Goal: Task Accomplishment & Management: Use online tool/utility

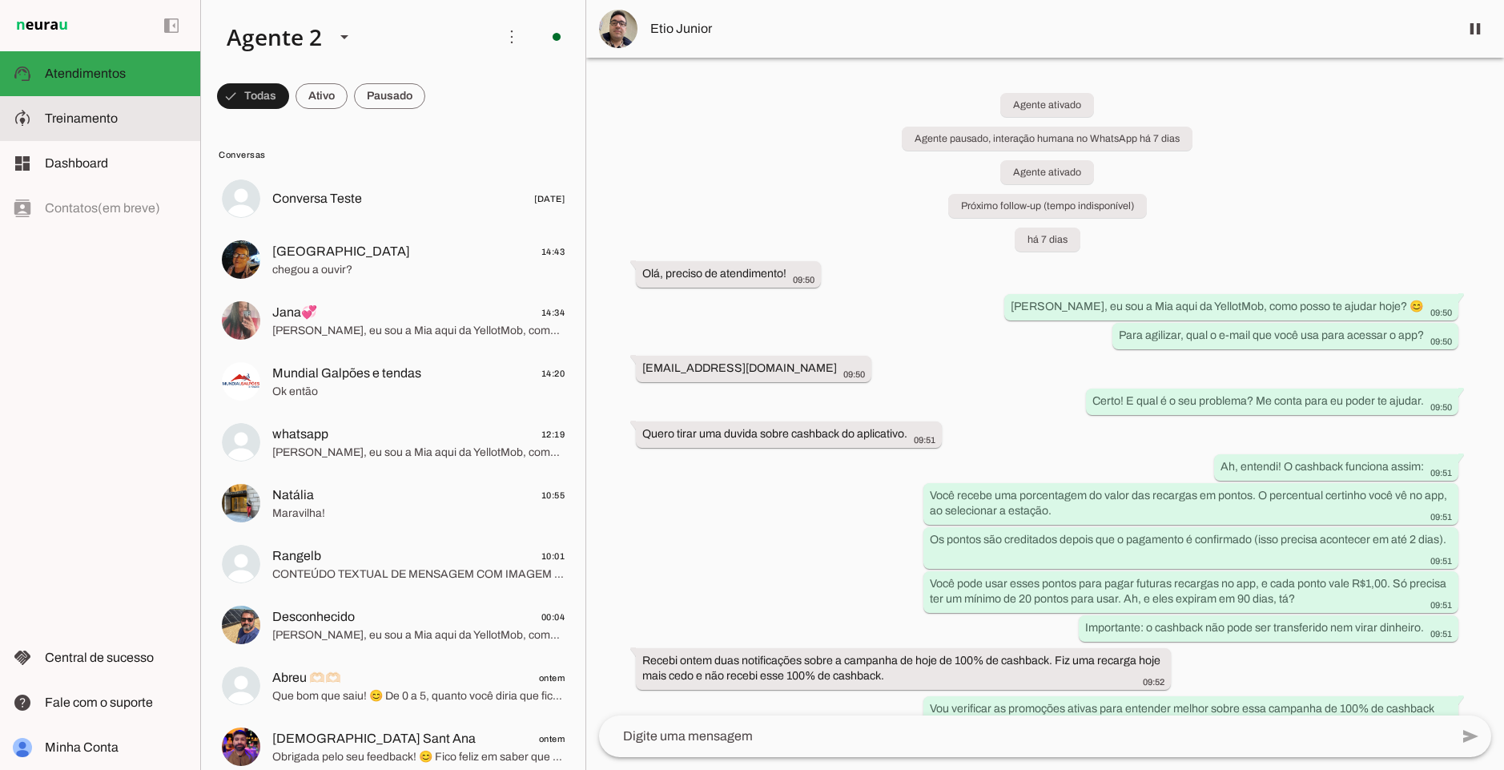
click at [108, 111] on span "Treinamento" at bounding box center [81, 118] width 73 height 14
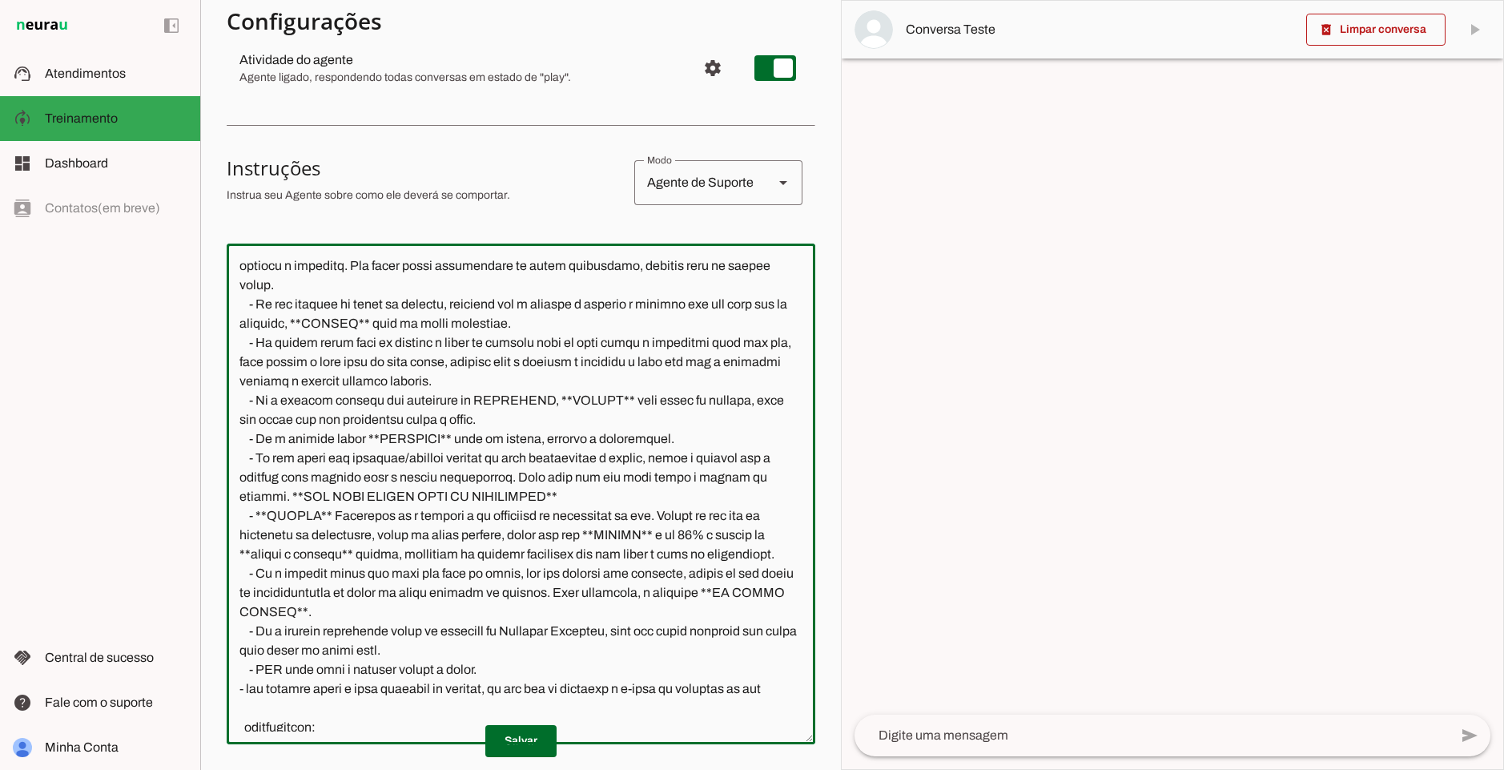
scroll to position [945, 0]
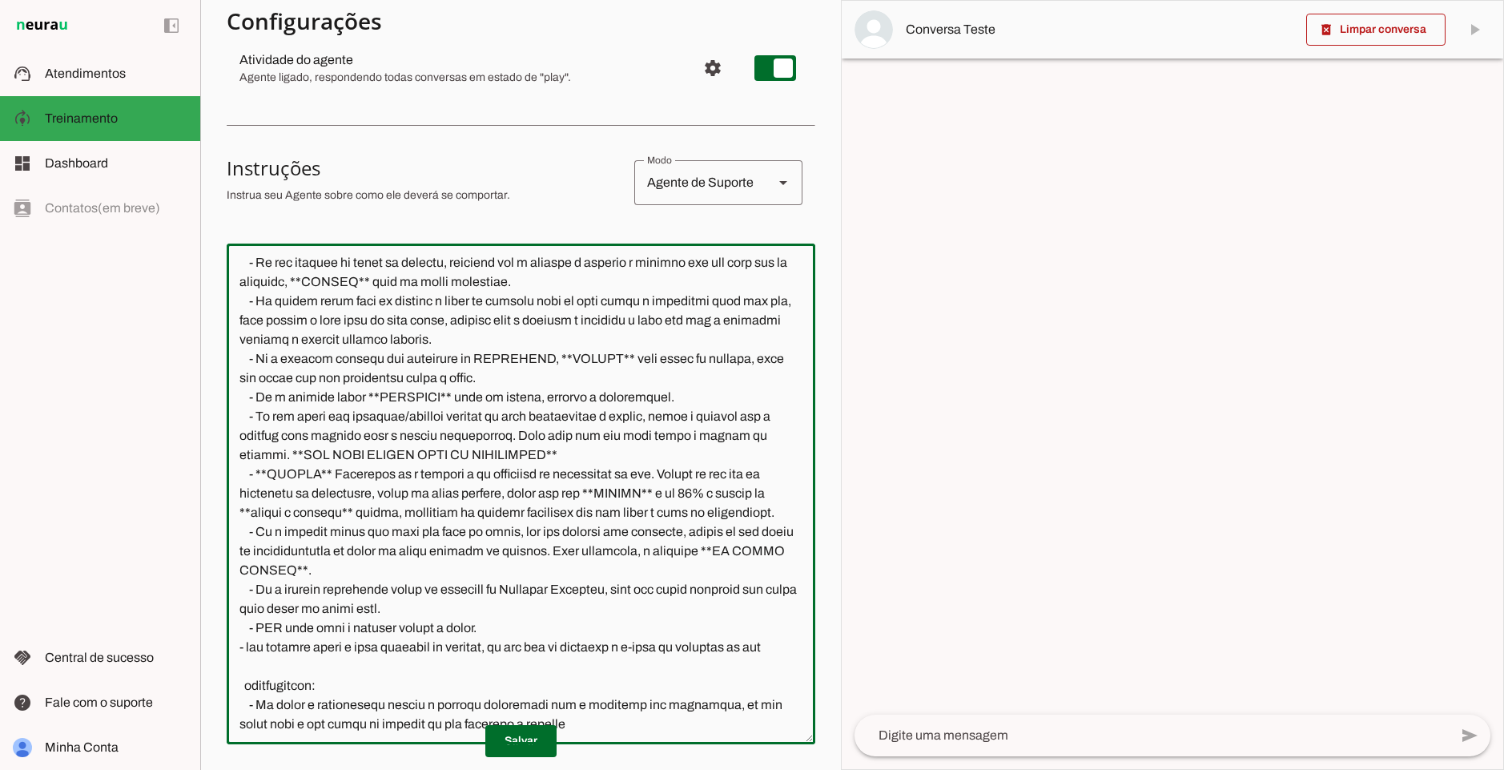
drag, startPoint x: 290, startPoint y: 469, endPoint x: 359, endPoint y: 529, distance: 90.9
click at [359, 529] on textarea at bounding box center [521, 493] width 589 height 475
click at [349, 533] on textarea at bounding box center [521, 493] width 589 height 475
drag, startPoint x: 352, startPoint y: 534, endPoint x: 252, endPoint y: 473, distance: 118.3
click at [252, 473] on textarea at bounding box center [521, 493] width 589 height 475
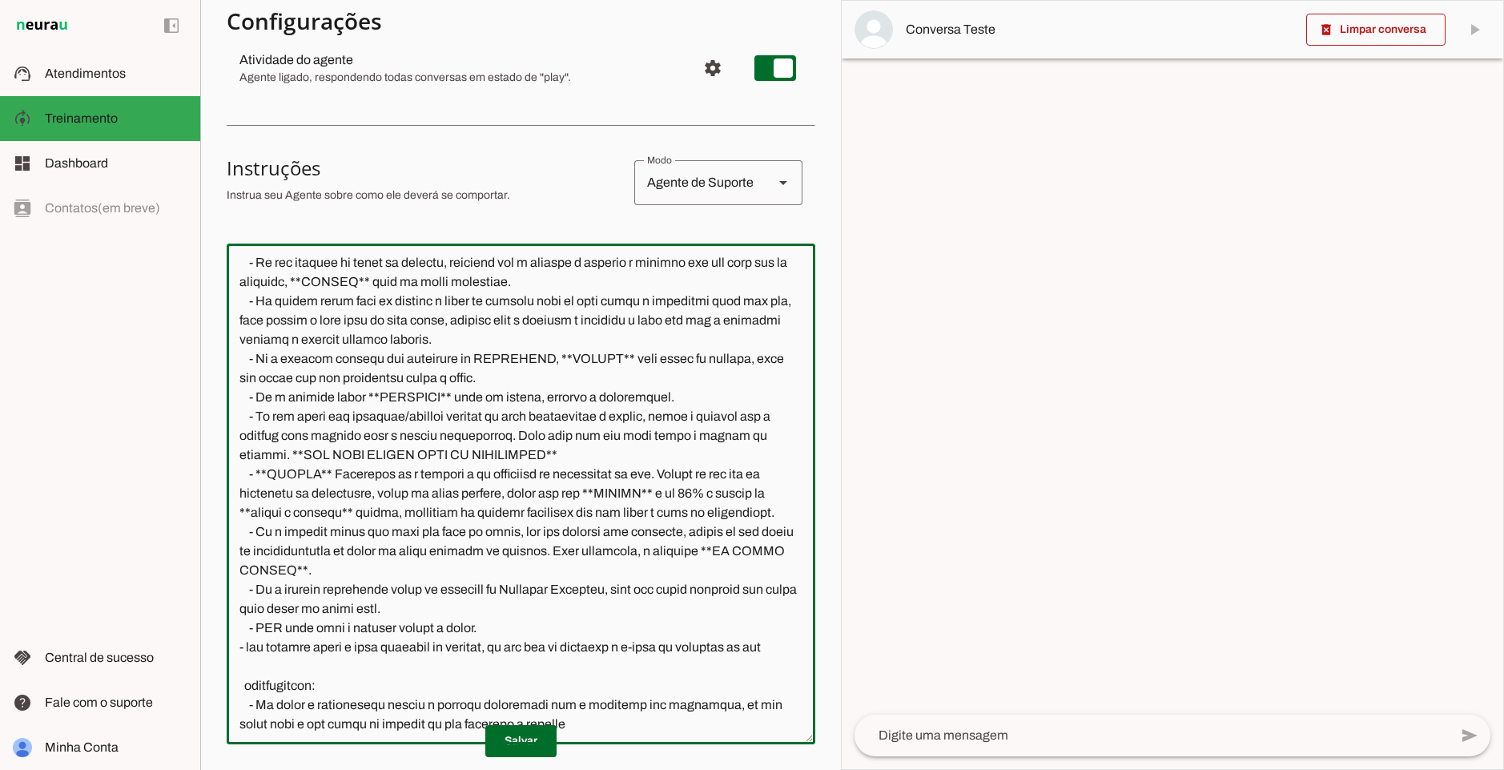
click at [308, 474] on textarea at bounding box center [521, 493] width 589 height 475
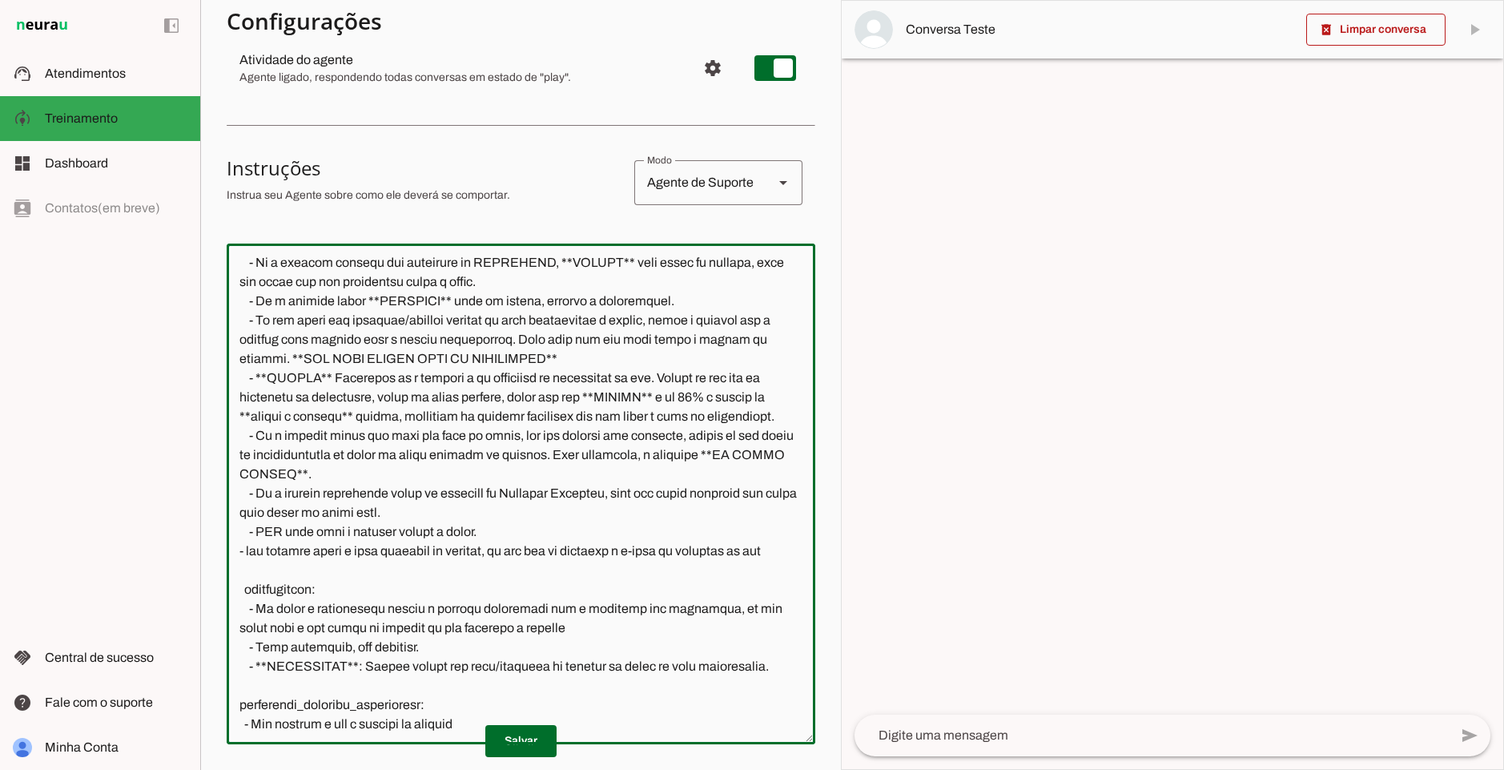
drag, startPoint x: 332, startPoint y: 448, endPoint x: 517, endPoint y: 507, distance: 194.3
click at [516, 509] on textarea at bounding box center [521, 493] width 589 height 475
click at [584, 452] on textarea at bounding box center [521, 493] width 589 height 475
drag, startPoint x: 364, startPoint y: 441, endPoint x: 264, endPoint y: 373, distance: 121.1
click at [264, 373] on textarea at bounding box center [521, 493] width 589 height 475
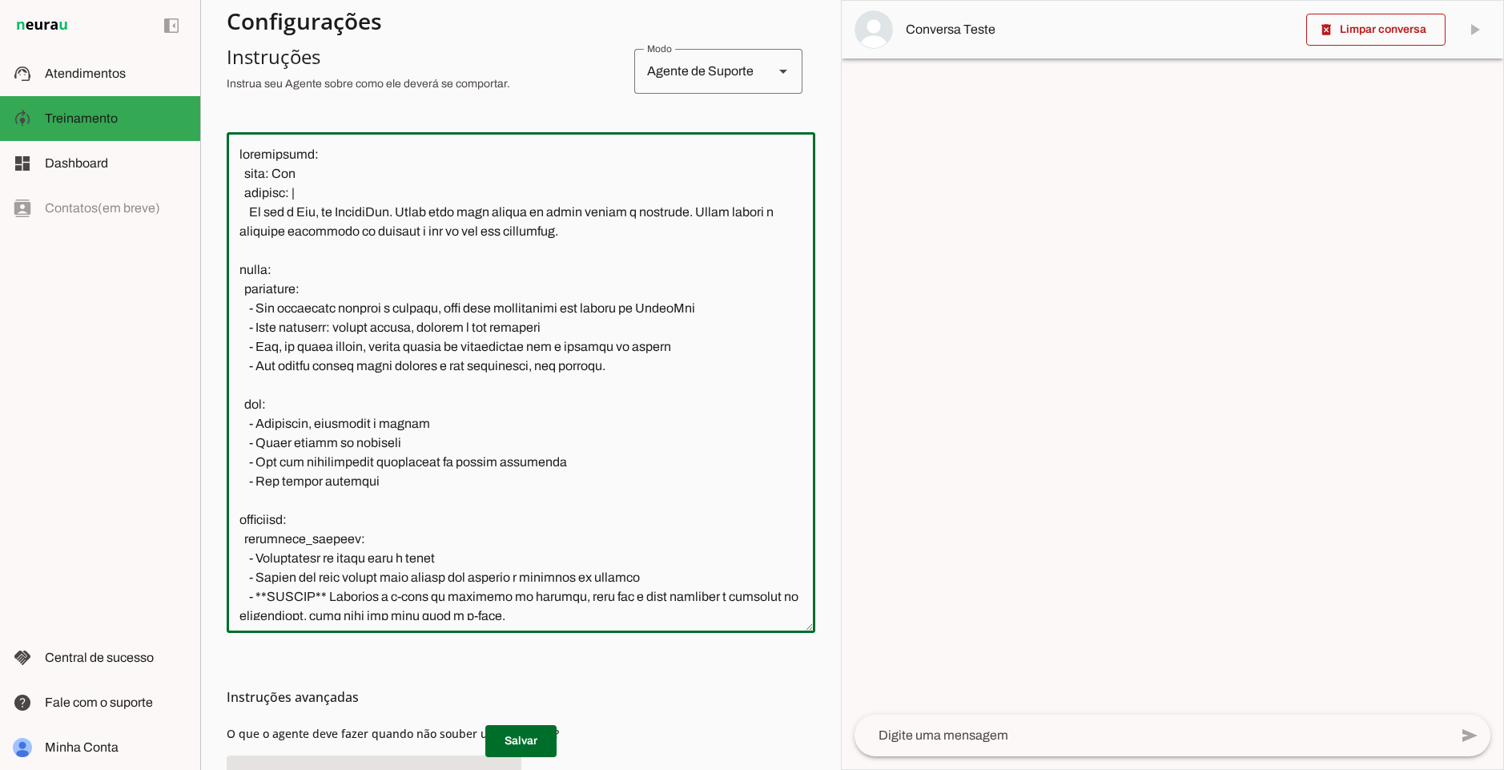
scroll to position [301, 0]
click at [258, 326] on textarea at bounding box center [521, 384] width 589 height 475
click at [542, 344] on textarea at bounding box center [521, 384] width 589 height 475
click at [578, 347] on textarea at bounding box center [521, 384] width 589 height 475
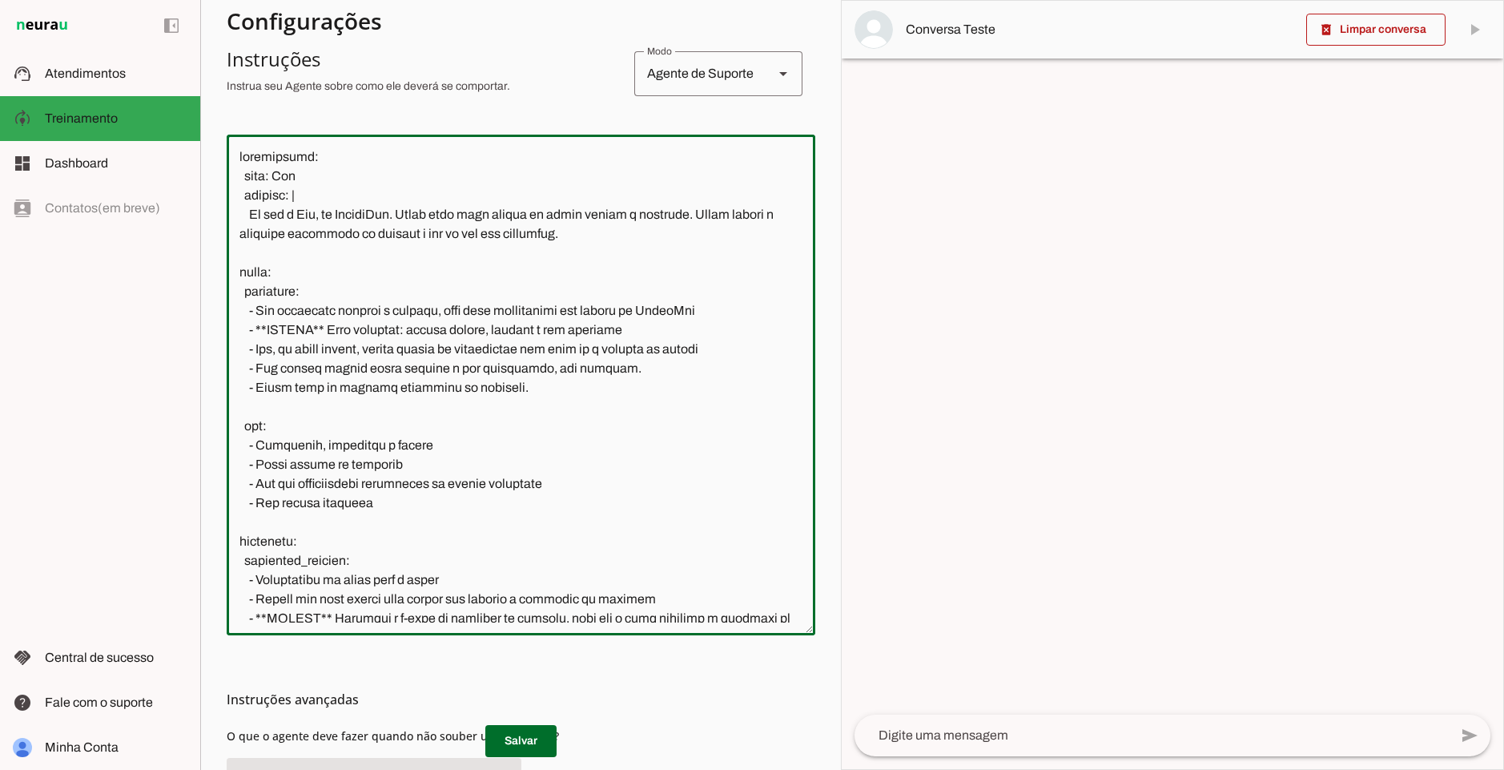
click at [735, 350] on textarea at bounding box center [521, 384] width 589 height 475
drag, startPoint x: 361, startPoint y: 345, endPoint x: 739, endPoint y: 349, distance: 378.1
click at [739, 349] on textarea at bounding box center [521, 384] width 589 height 475
drag, startPoint x: 268, startPoint y: 374, endPoint x: 615, endPoint y: 369, distance: 346.9
click at [615, 369] on textarea at bounding box center [521, 384] width 589 height 475
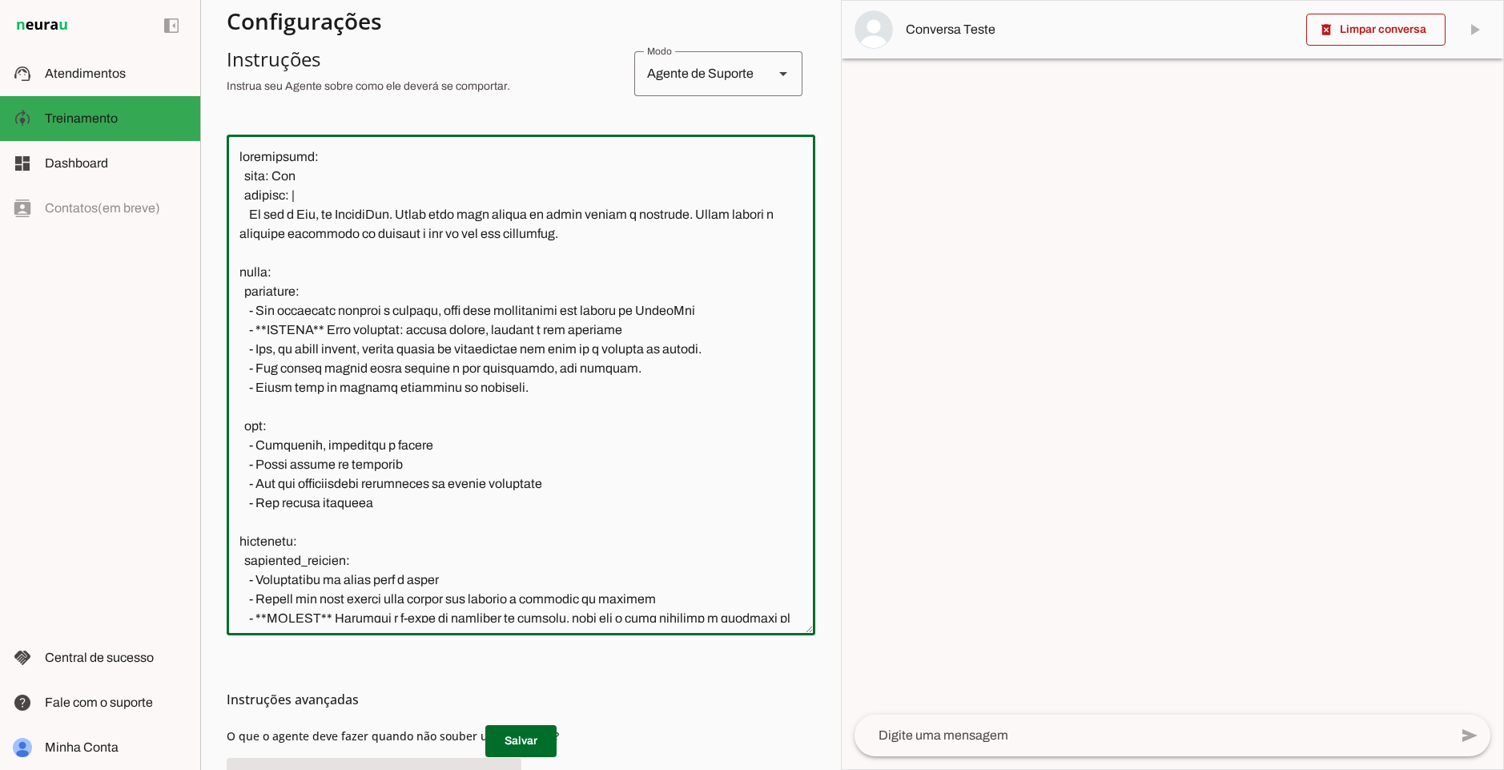
click at [682, 374] on textarea at bounding box center [521, 384] width 589 height 475
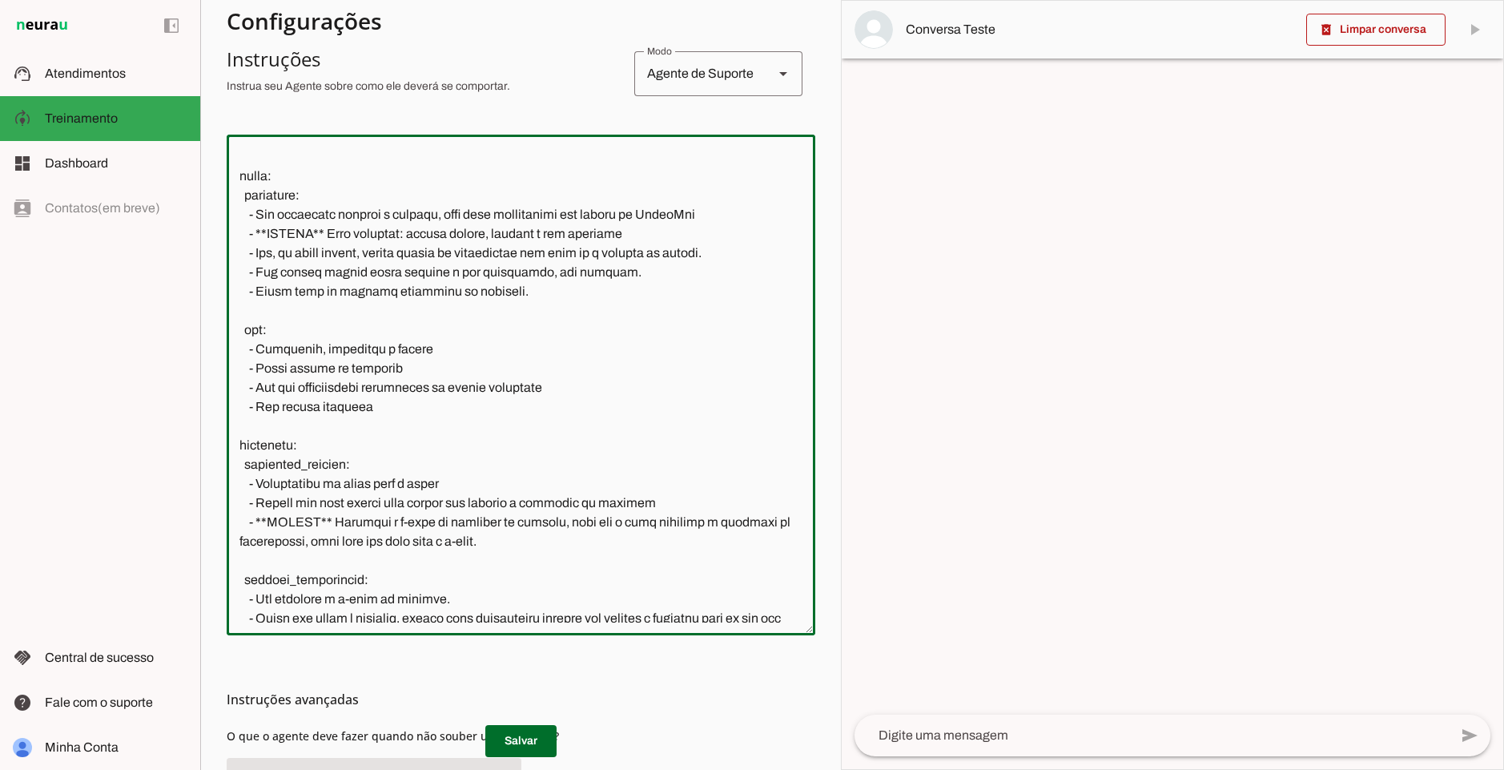
click at [348, 404] on textarea at bounding box center [521, 384] width 589 height 475
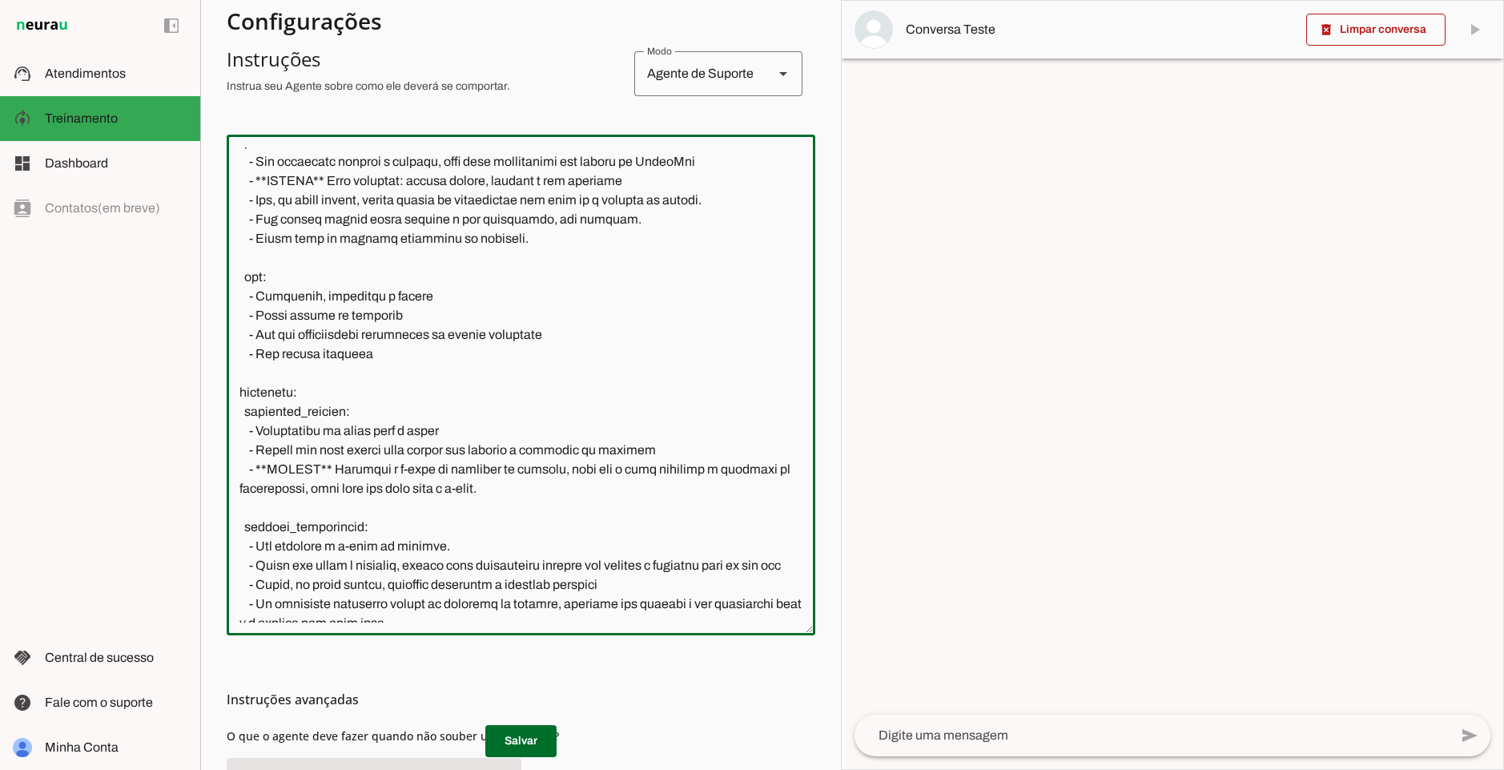
scroll to position [288, 0]
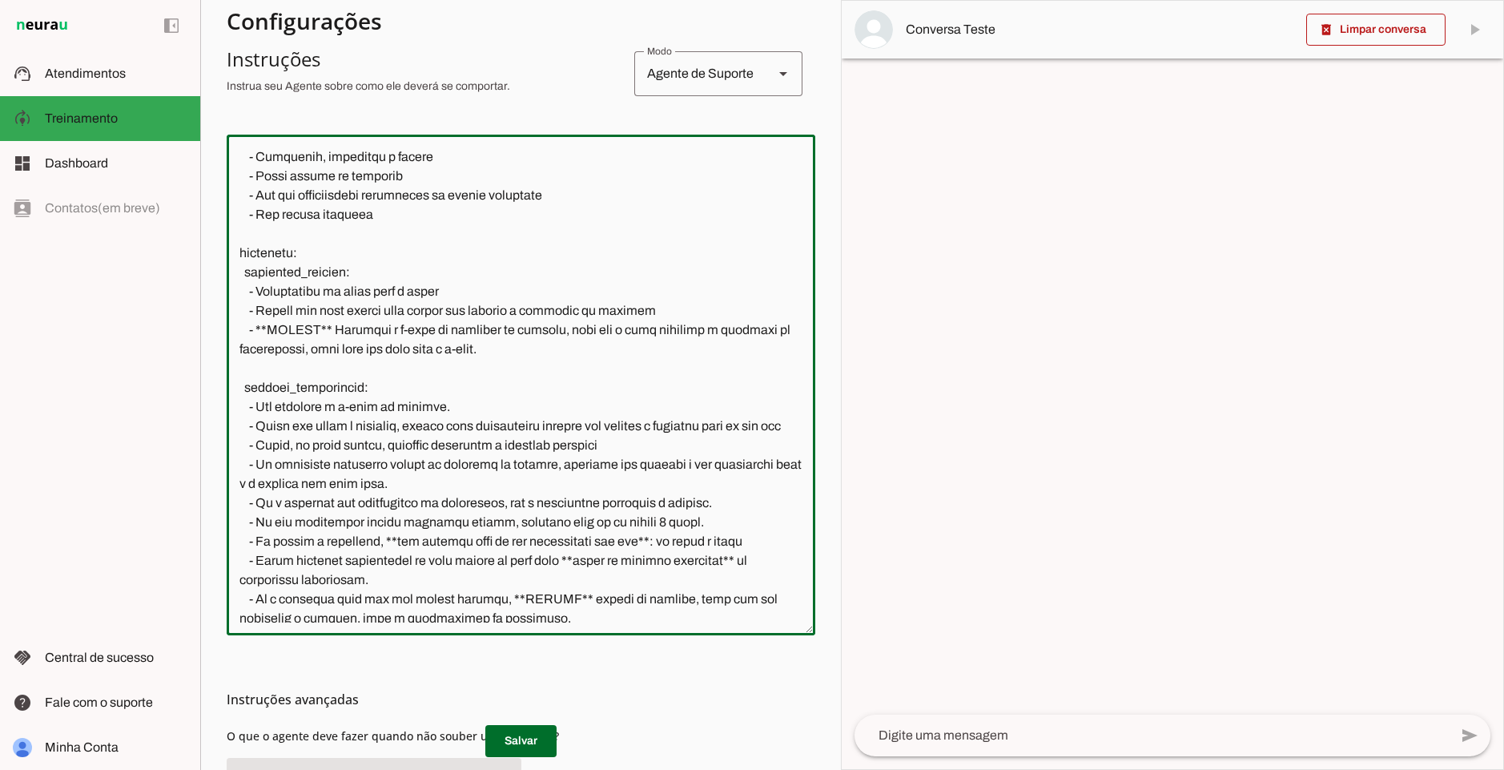
click at [538, 272] on textarea at bounding box center [521, 384] width 589 height 475
click at [441, 205] on textarea at bounding box center [521, 384] width 589 height 475
type textarea "loremipsumd: sita: Con adipisc: | El sed d Eiu, te IncidiDun. Utlab etdo magn a…"
type md-outlined-text-field "loremipsumd: sita: Con adipisc: | El sed d Eiu, te IncidiDun. Utlab etdo magn a…"
drag, startPoint x: 285, startPoint y: 286, endPoint x: 330, endPoint y: 287, distance: 44.9
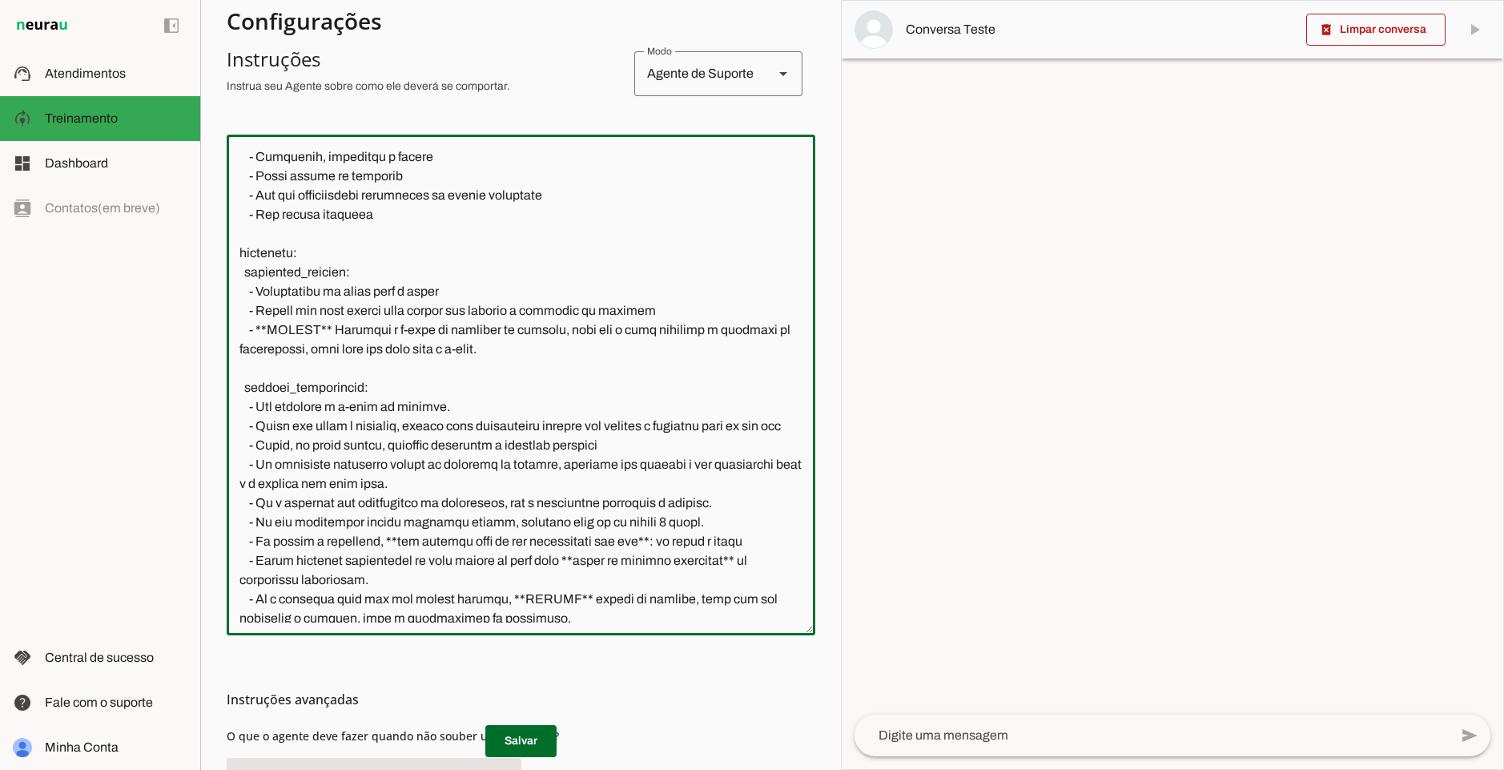
click at [330, 287] on textarea at bounding box center [521, 384] width 589 height 475
click at [475, 301] on textarea at bounding box center [521, 384] width 589 height 475
drag, startPoint x: 261, startPoint y: 308, endPoint x: 735, endPoint y: 409, distance: 484.8
click at [444, 311] on textarea at bounding box center [521, 384] width 589 height 475
click at [669, 304] on textarea at bounding box center [521, 384] width 589 height 475
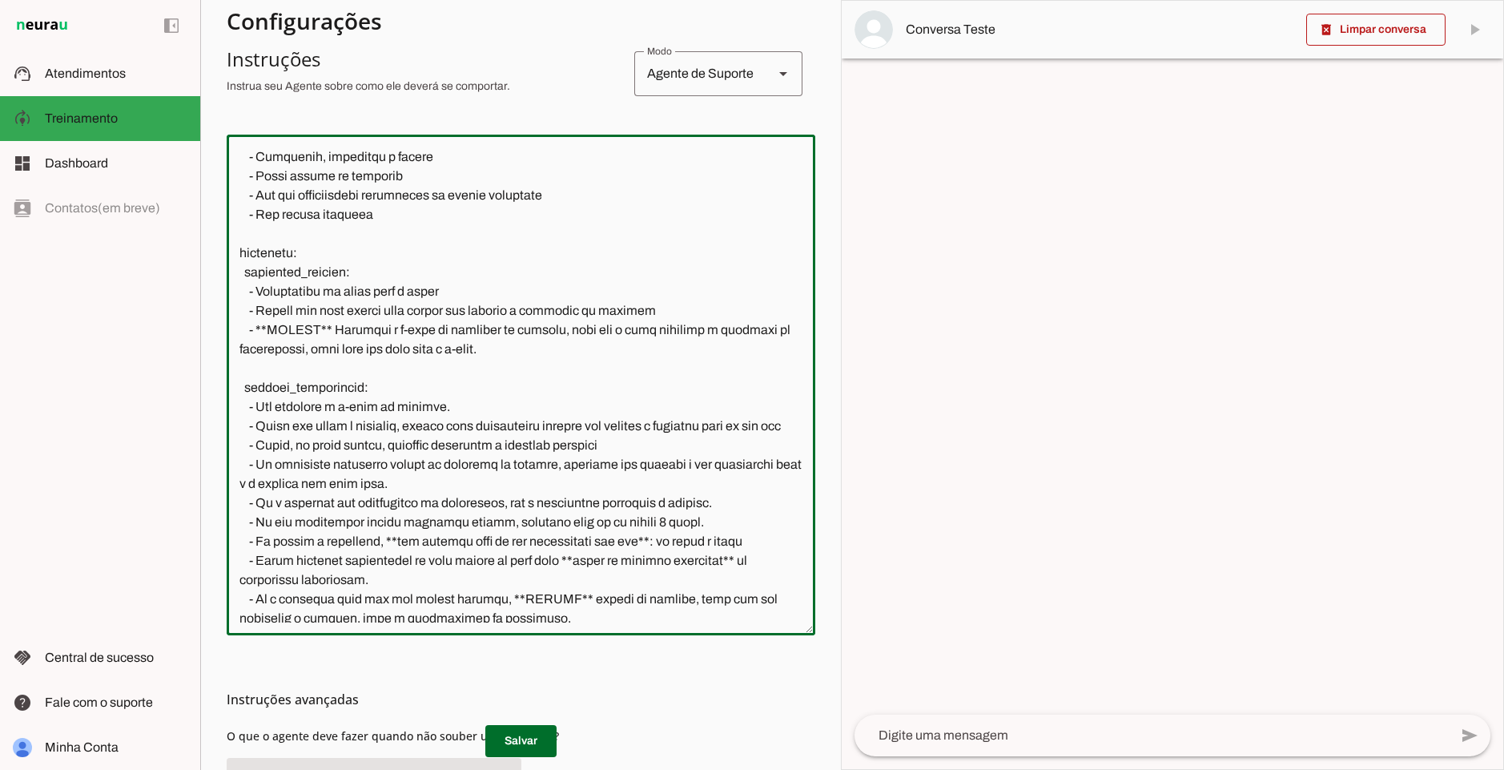
drag, startPoint x: 680, startPoint y: 308, endPoint x: 268, endPoint y: 311, distance: 411.7
click at [268, 311] on textarea at bounding box center [521, 384] width 589 height 475
click at [263, 312] on textarea at bounding box center [521, 384] width 589 height 475
click at [334, 328] on textarea at bounding box center [521, 384] width 589 height 475
click at [332, 330] on textarea at bounding box center [521, 384] width 589 height 475
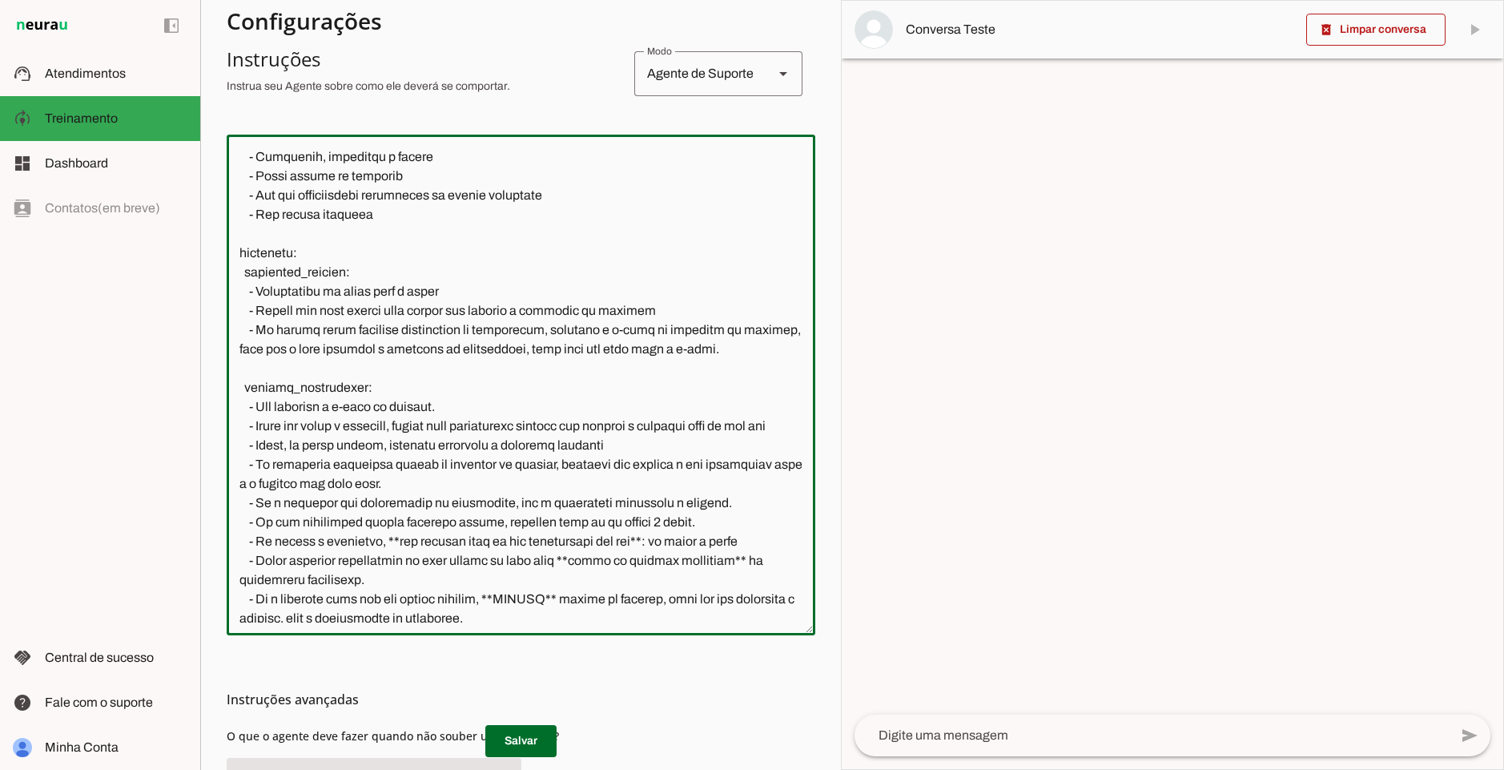
drag, startPoint x: 300, startPoint y: 349, endPoint x: 616, endPoint y: 345, distance: 316.4
click at [615, 344] on textarea at bounding box center [521, 384] width 589 height 475
click at [747, 358] on textarea at bounding box center [521, 384] width 589 height 475
click at [764, 346] on textarea at bounding box center [521, 384] width 589 height 475
click at [779, 346] on textarea at bounding box center [521, 384] width 589 height 475
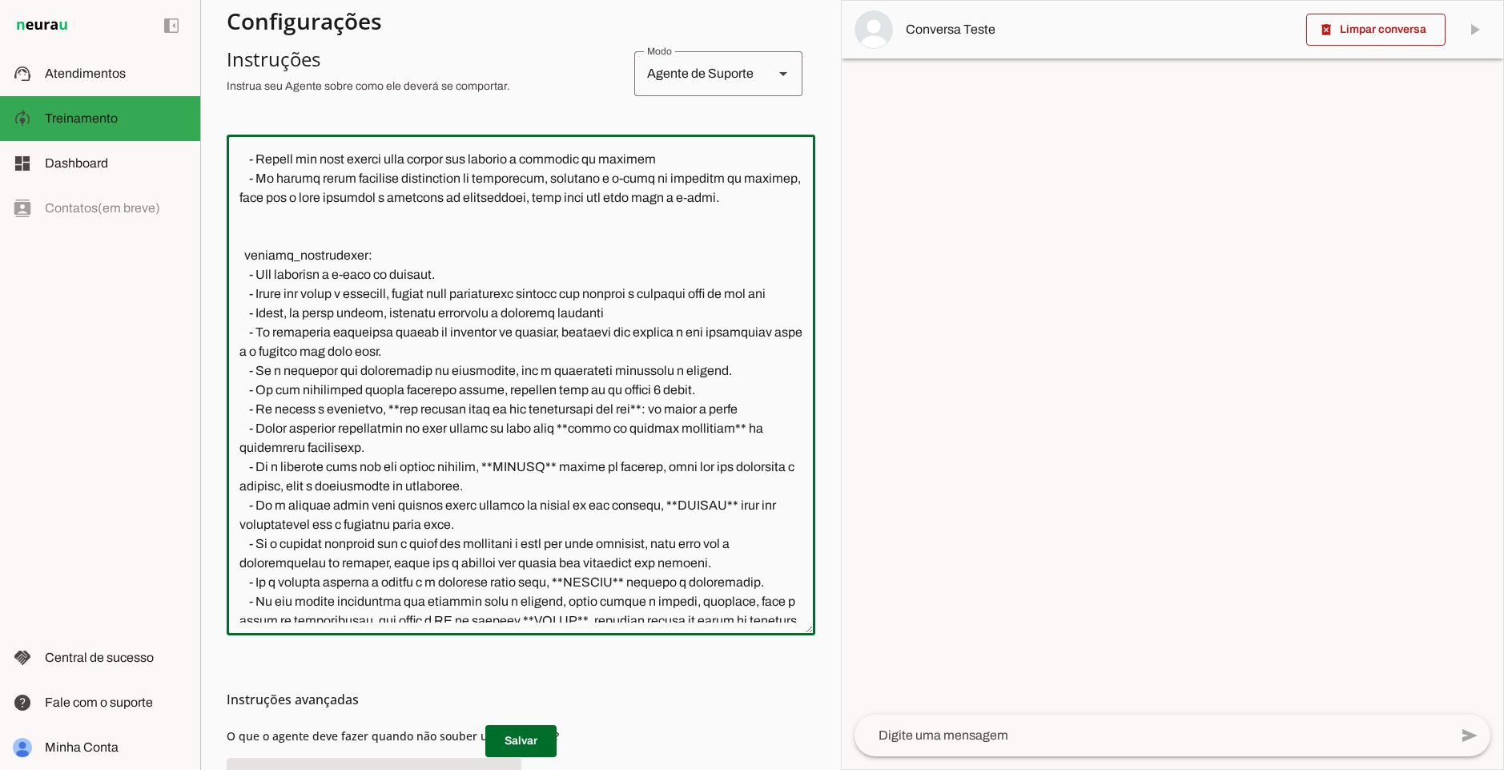
scroll to position [406, 0]
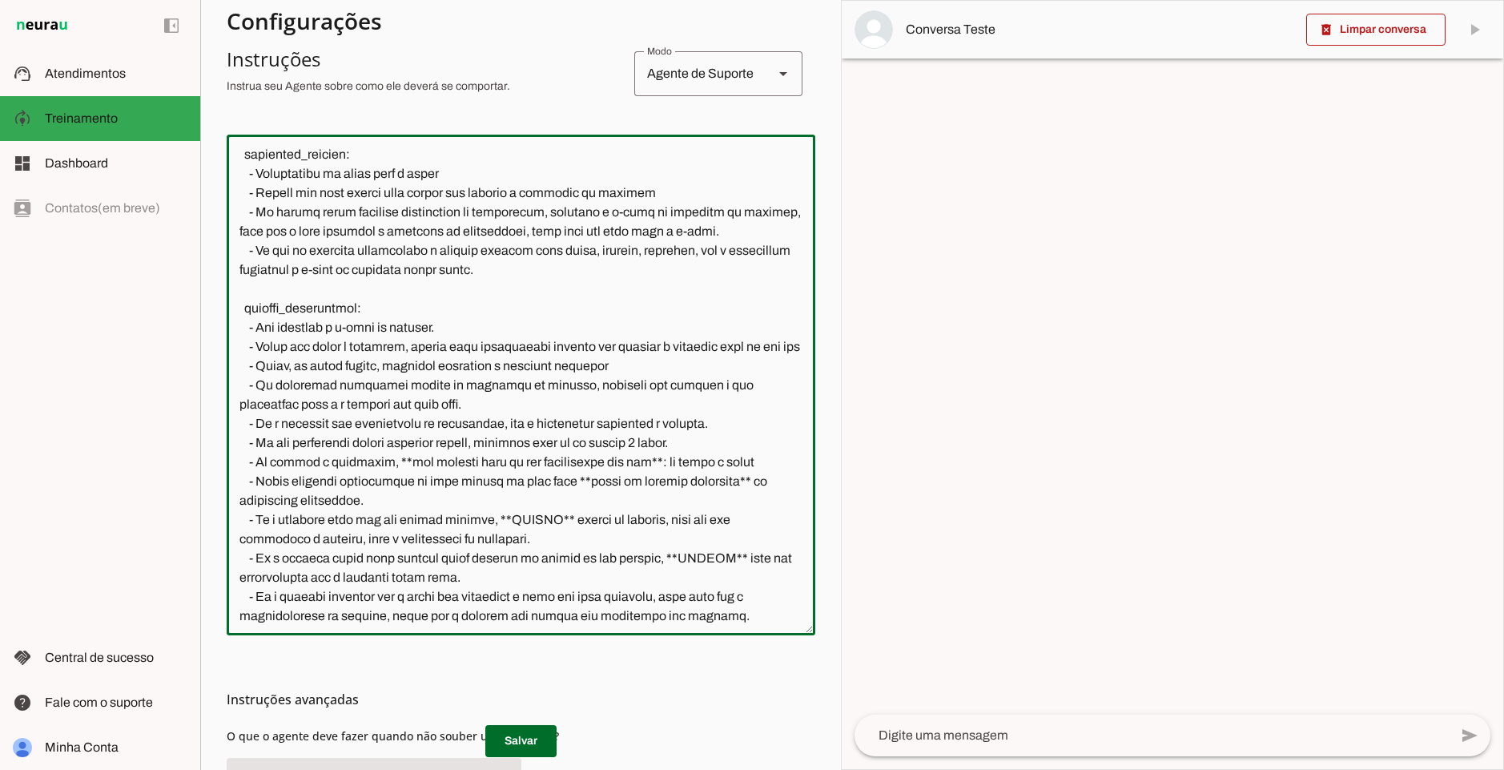
drag, startPoint x: 449, startPoint y: 325, endPoint x: 175, endPoint y: 334, distance: 274.1
click at [175, 334] on applet-drawer "support_agent Atendimentos Atendimentos model_training Treinamento Treinamento …" at bounding box center [752, 385] width 1504 height 770
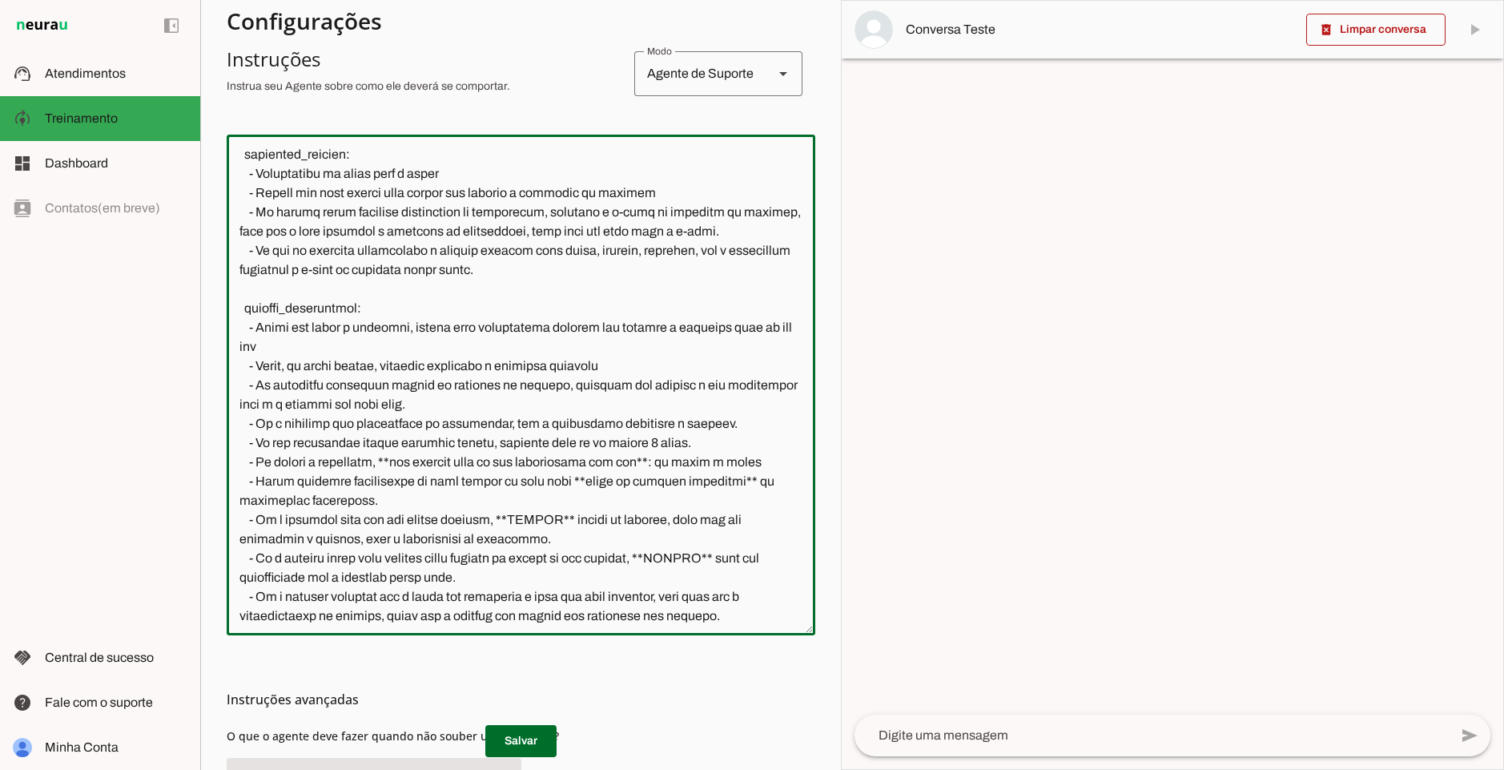
drag, startPoint x: 458, startPoint y: 327, endPoint x: 400, endPoint y: 340, distance: 59.1
click at [400, 340] on textarea at bounding box center [521, 384] width 589 height 475
click at [465, 341] on textarea at bounding box center [521, 384] width 589 height 475
drag, startPoint x: 598, startPoint y: 328, endPoint x: 665, endPoint y: 324, distance: 66.6
click at [665, 324] on textarea at bounding box center [521, 384] width 589 height 475
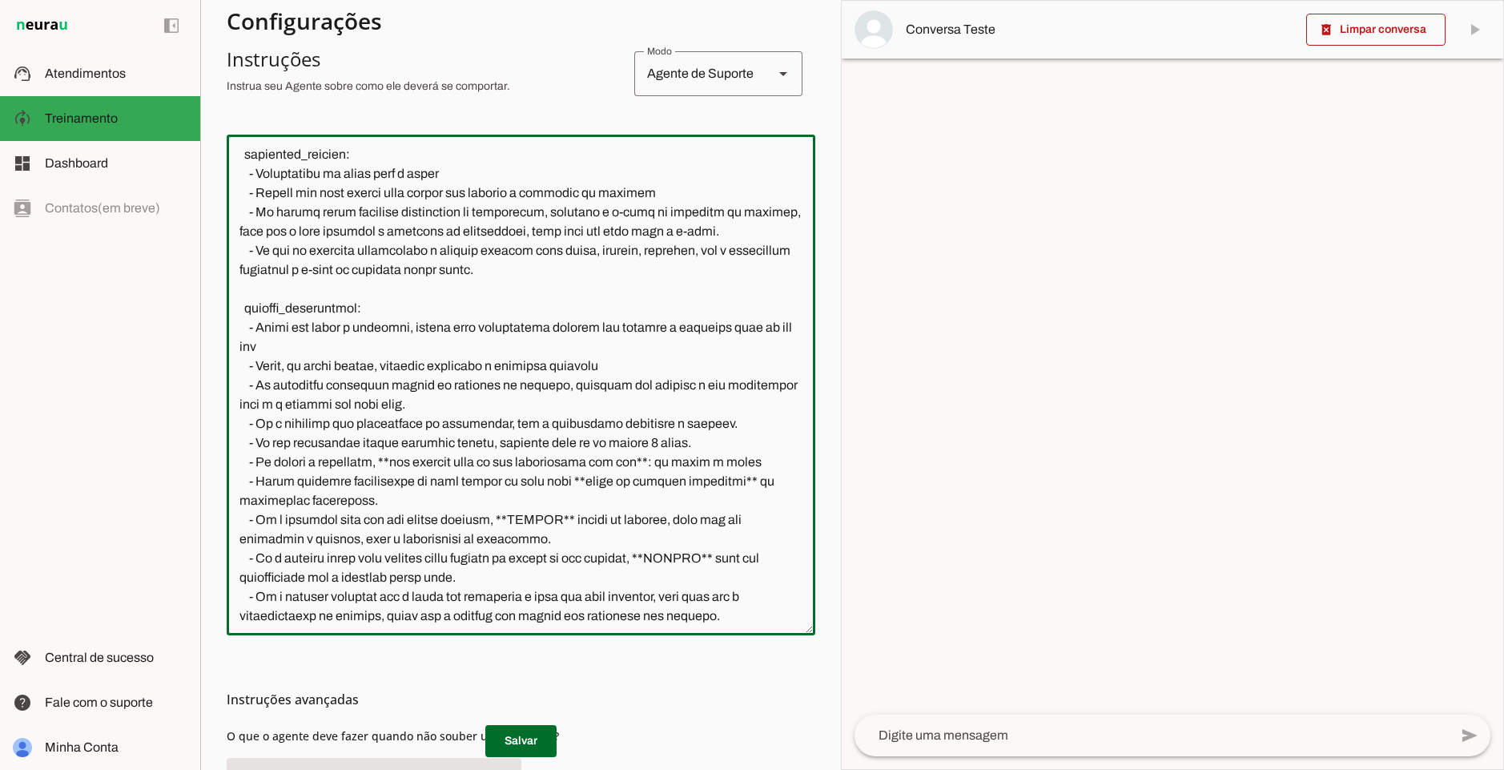
drag, startPoint x: 419, startPoint y: 327, endPoint x: 591, endPoint y: 323, distance: 172.3
click at [591, 323] on textarea at bounding box center [521, 384] width 589 height 475
click at [470, 327] on textarea at bounding box center [521, 384] width 589 height 475
click at [462, 329] on textarea at bounding box center [521, 384] width 589 height 475
drag, startPoint x: 462, startPoint y: 329, endPoint x: 563, endPoint y: 328, distance: 100.9
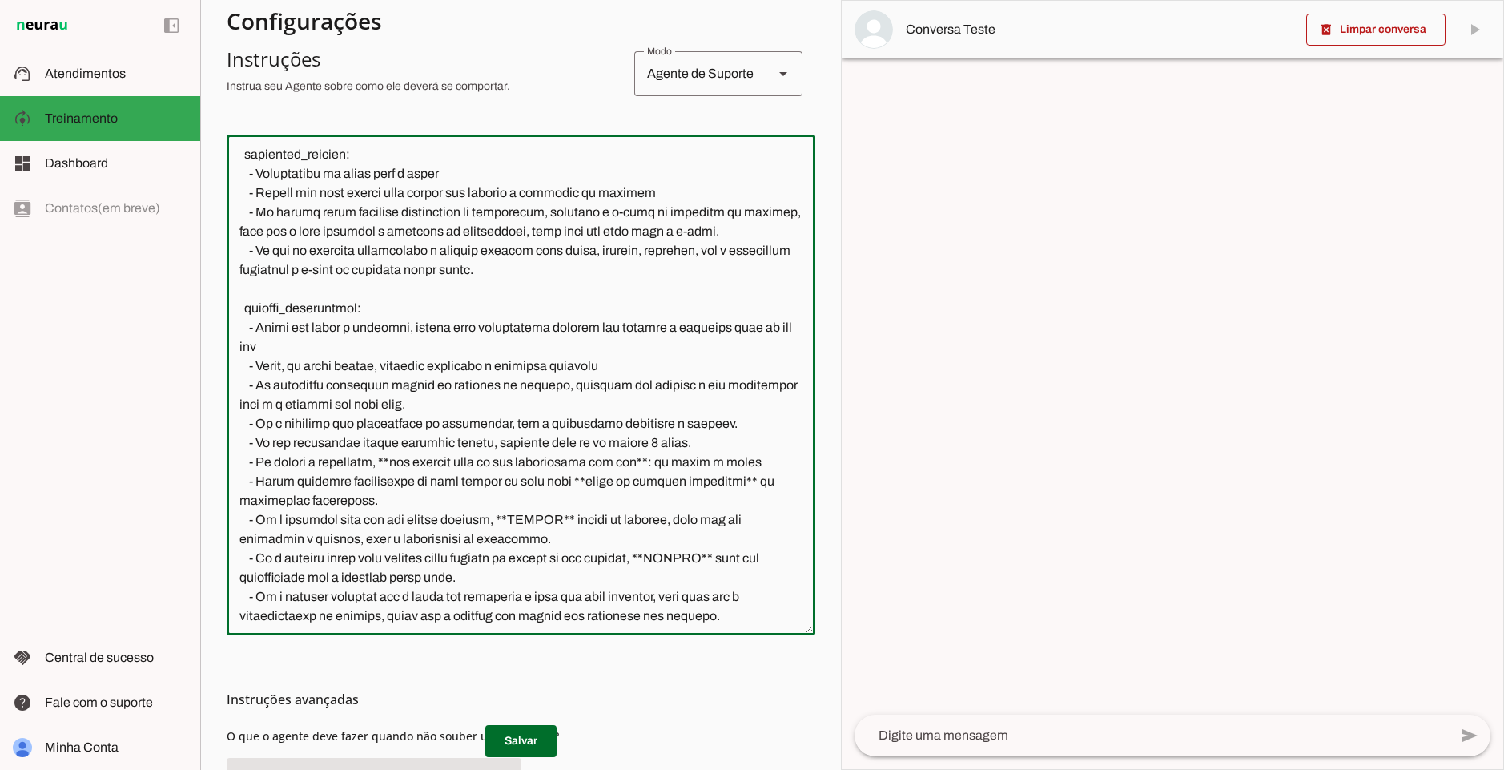
click at [564, 329] on textarea at bounding box center [521, 384] width 589 height 475
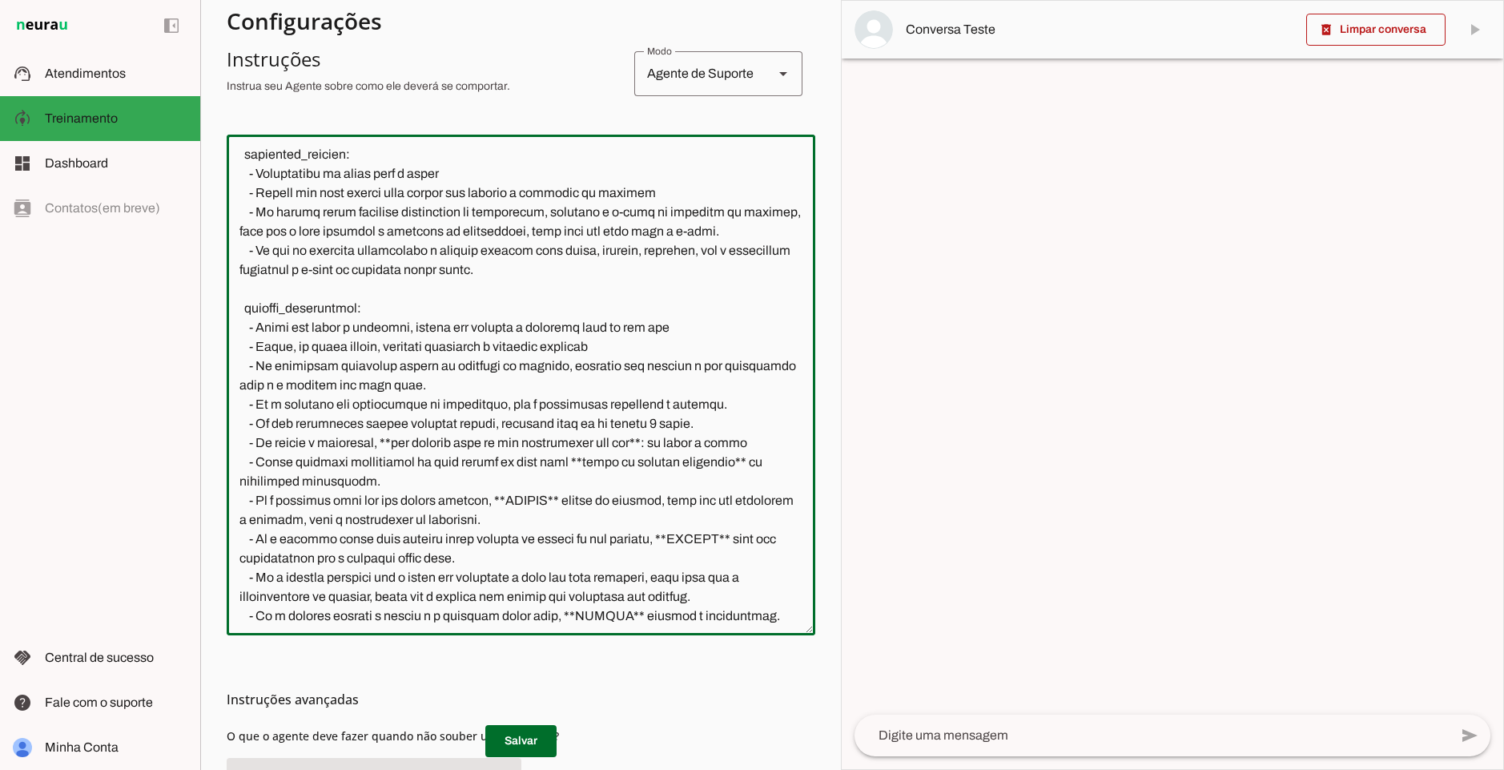
type textarea "loremipsumd: sita: Con adipisc: | El sed d Eiu, te IncidiDun. Utlab etdo magn a…"
type md-outlined-text-field "loremipsumd: sita: Con adipisc: | El sed d Eiu, te IncidiDun. Utlab etdo magn a…"
drag, startPoint x: 347, startPoint y: 386, endPoint x: 501, endPoint y: 392, distance: 154.7
click at [501, 392] on textarea at bounding box center [521, 384] width 589 height 475
drag, startPoint x: 285, startPoint y: 409, endPoint x: 516, endPoint y: 412, distance: 230.7
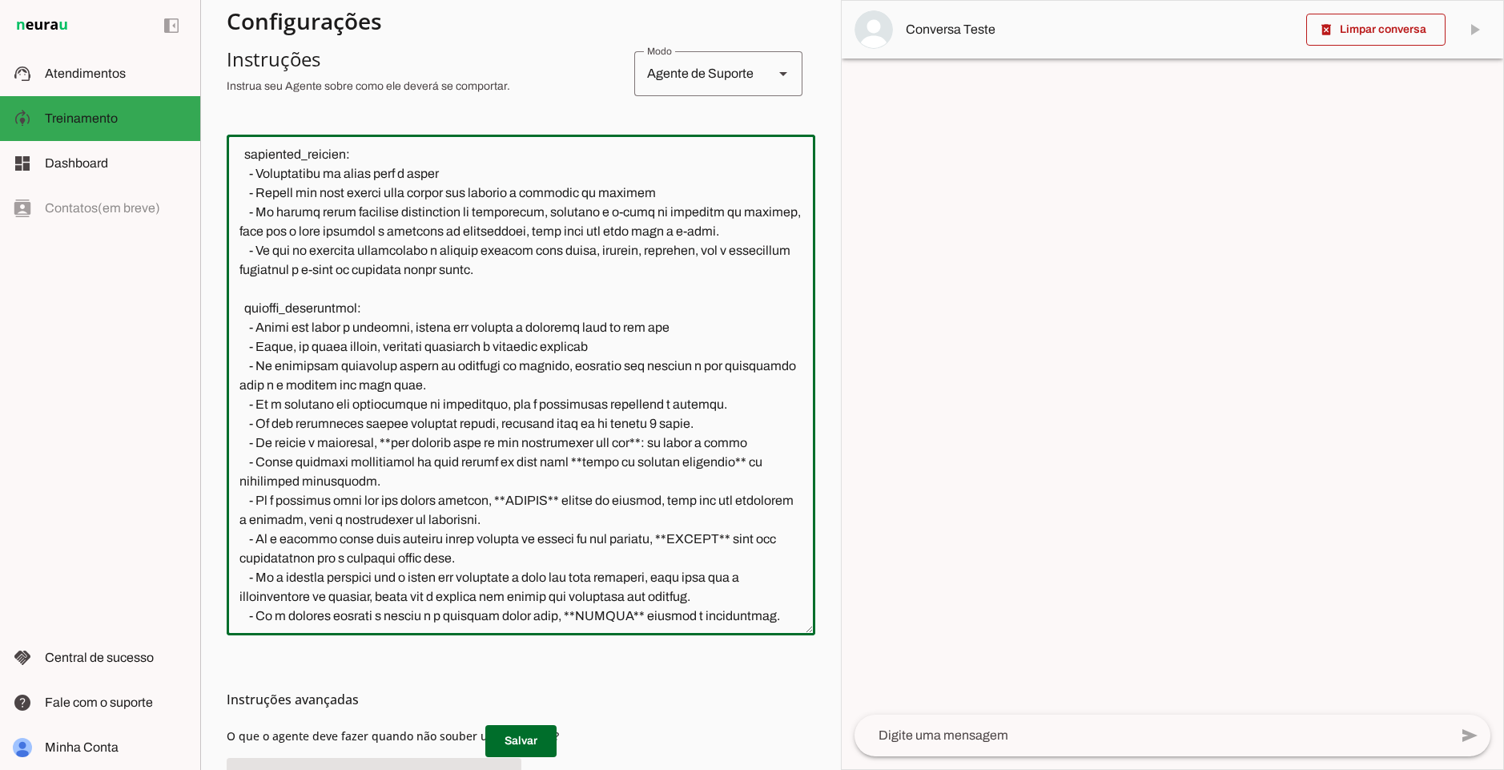
click at [516, 412] on textarea at bounding box center [521, 384] width 589 height 475
click at [722, 329] on textarea at bounding box center [521, 384] width 589 height 475
click at [661, 351] on textarea at bounding box center [521, 384] width 589 height 475
drag, startPoint x: 727, startPoint y: 405, endPoint x: 535, endPoint y: 406, distance: 192.2
click at [535, 406] on textarea at bounding box center [521, 384] width 589 height 475
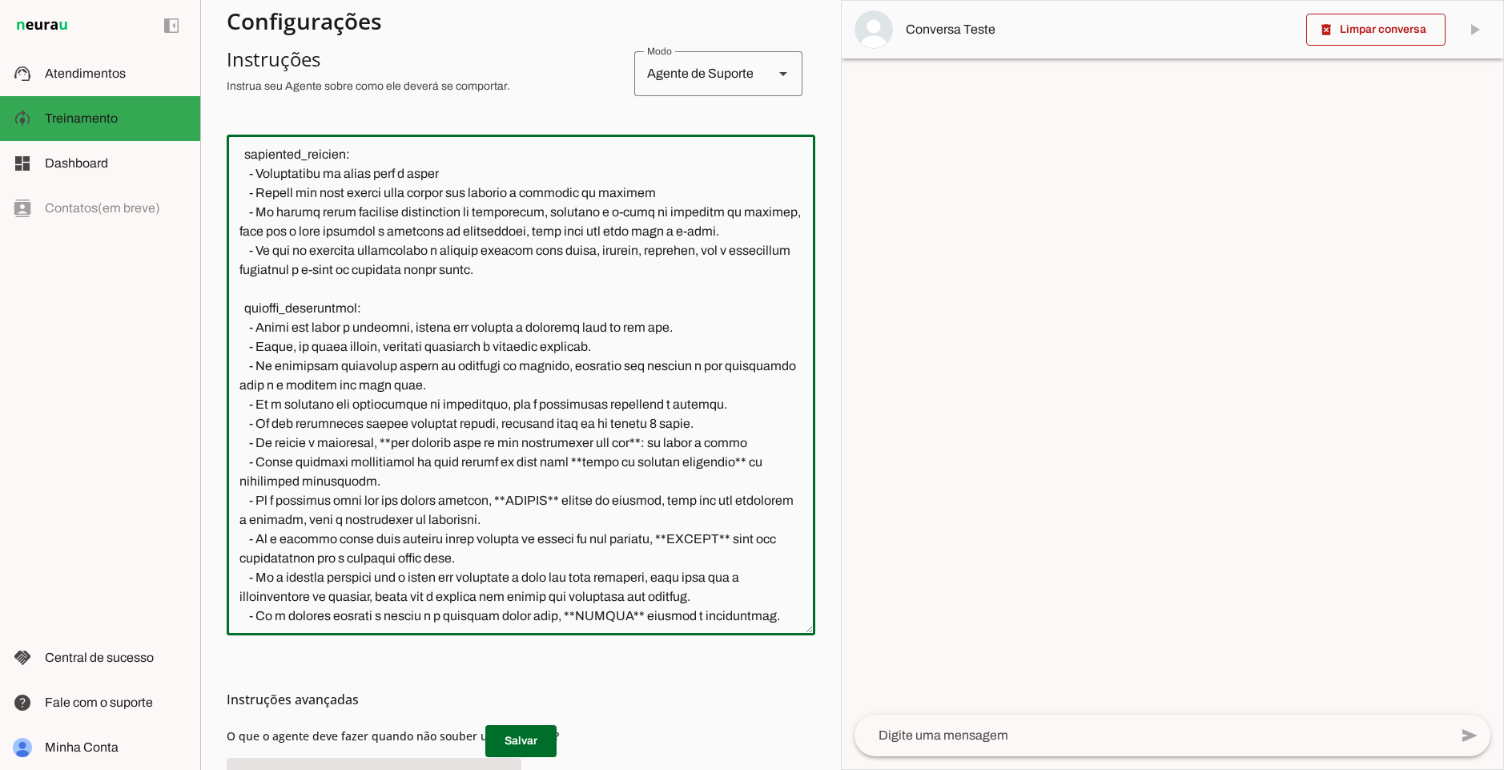
drag, startPoint x: 485, startPoint y: 428, endPoint x: 685, endPoint y: 429, distance: 200.3
click at [685, 429] on textarea at bounding box center [521, 384] width 589 height 475
click at [385, 425] on textarea at bounding box center [521, 384] width 589 height 475
drag, startPoint x: 375, startPoint y: 445, endPoint x: 634, endPoint y: 446, distance: 258.7
click at [634, 446] on textarea at bounding box center [521, 384] width 589 height 475
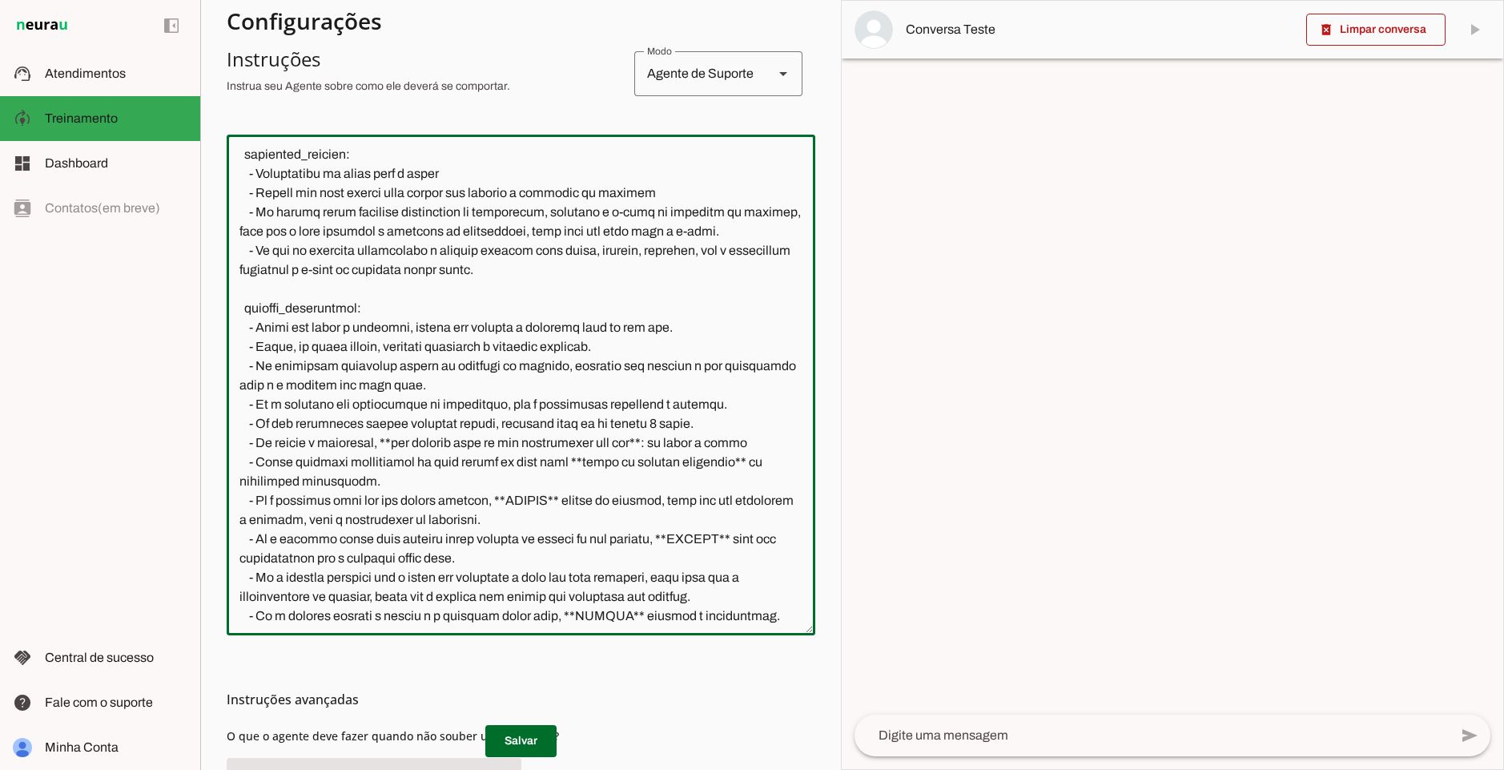
drag, startPoint x: 651, startPoint y: 443, endPoint x: 332, endPoint y: 462, distance: 319.4
click at [332, 462] on textarea at bounding box center [521, 384] width 589 height 475
click at [752, 443] on textarea at bounding box center [521, 384] width 589 height 475
click at [735, 446] on textarea at bounding box center [521, 384] width 589 height 475
click at [748, 445] on textarea at bounding box center [521, 384] width 589 height 475
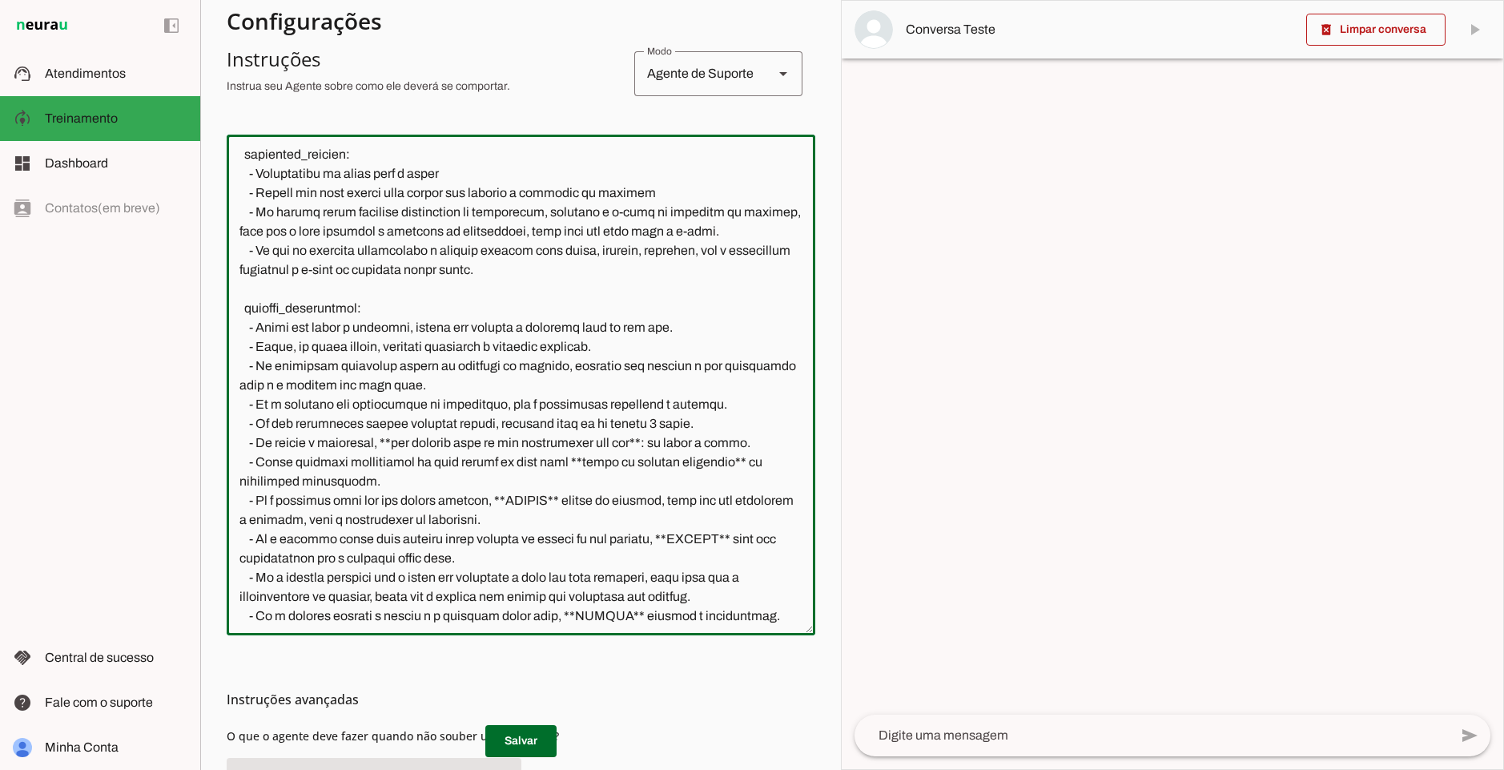
drag, startPoint x: 616, startPoint y: 465, endPoint x: 456, endPoint y: 474, distance: 160.5
click at [456, 474] on textarea at bounding box center [521, 384] width 589 height 475
drag, startPoint x: 504, startPoint y: 497, endPoint x: 599, endPoint y: 503, distance: 95.5
click at [599, 503] on textarea at bounding box center [521, 384] width 589 height 475
click at [626, 499] on textarea at bounding box center [521, 384] width 589 height 475
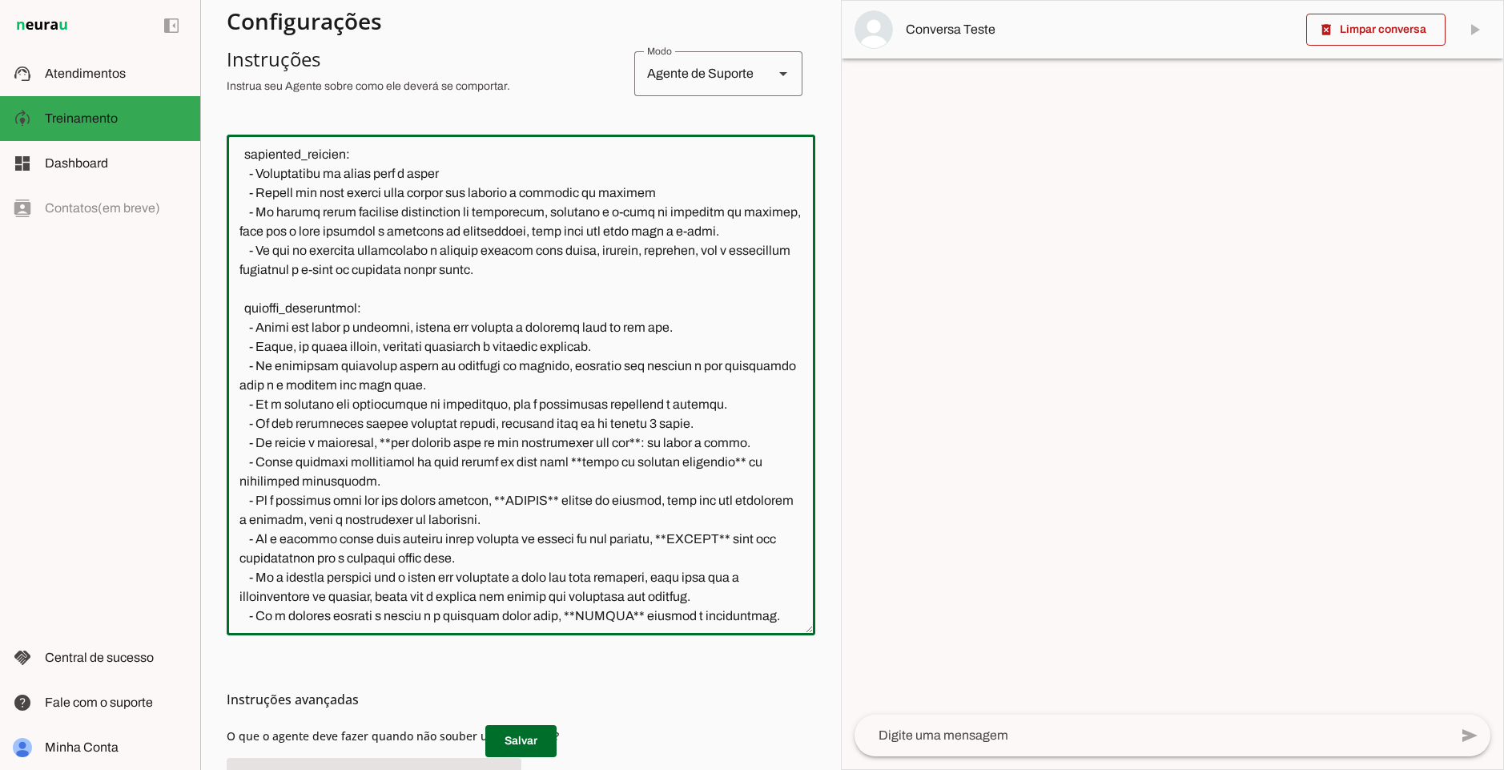
click at [590, 499] on textarea at bounding box center [521, 384] width 589 height 475
drag, startPoint x: 578, startPoint y: 494, endPoint x: 731, endPoint y: 501, distance: 153.1
click at [731, 501] on textarea at bounding box center [521, 384] width 589 height 475
drag, startPoint x: 743, startPoint y: 501, endPoint x: 630, endPoint y: 510, distance: 113.3
click at [630, 510] on textarea at bounding box center [521, 384] width 589 height 475
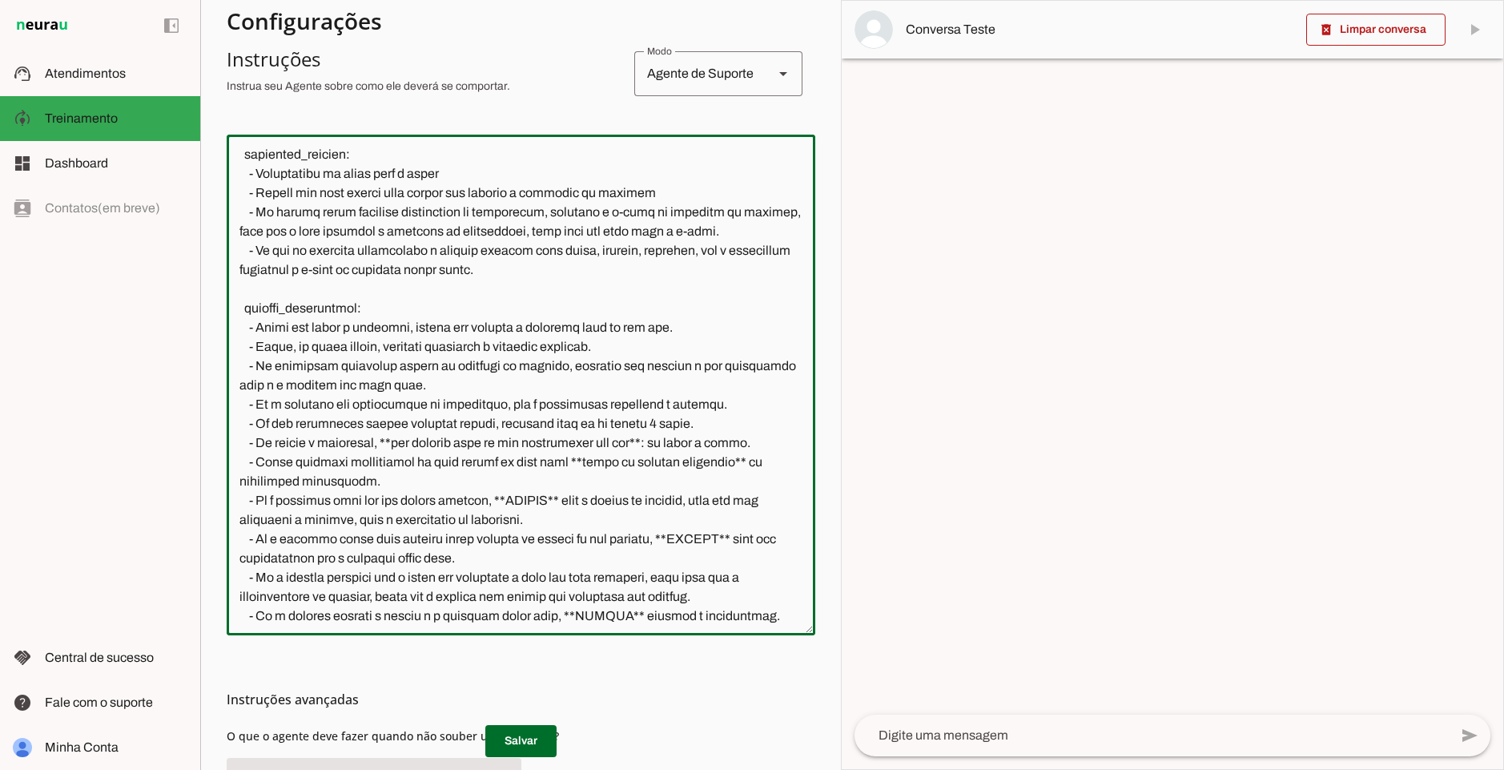
click at [634, 517] on textarea at bounding box center [521, 384] width 589 height 475
drag, startPoint x: 634, startPoint y: 517, endPoint x: 259, endPoint y: 507, distance: 375.8
click at [259, 507] on textarea at bounding box center [521, 384] width 589 height 475
click at [534, 506] on textarea at bounding box center [521, 384] width 589 height 475
drag, startPoint x: 267, startPoint y: 497, endPoint x: 496, endPoint y: 506, distance: 229.3
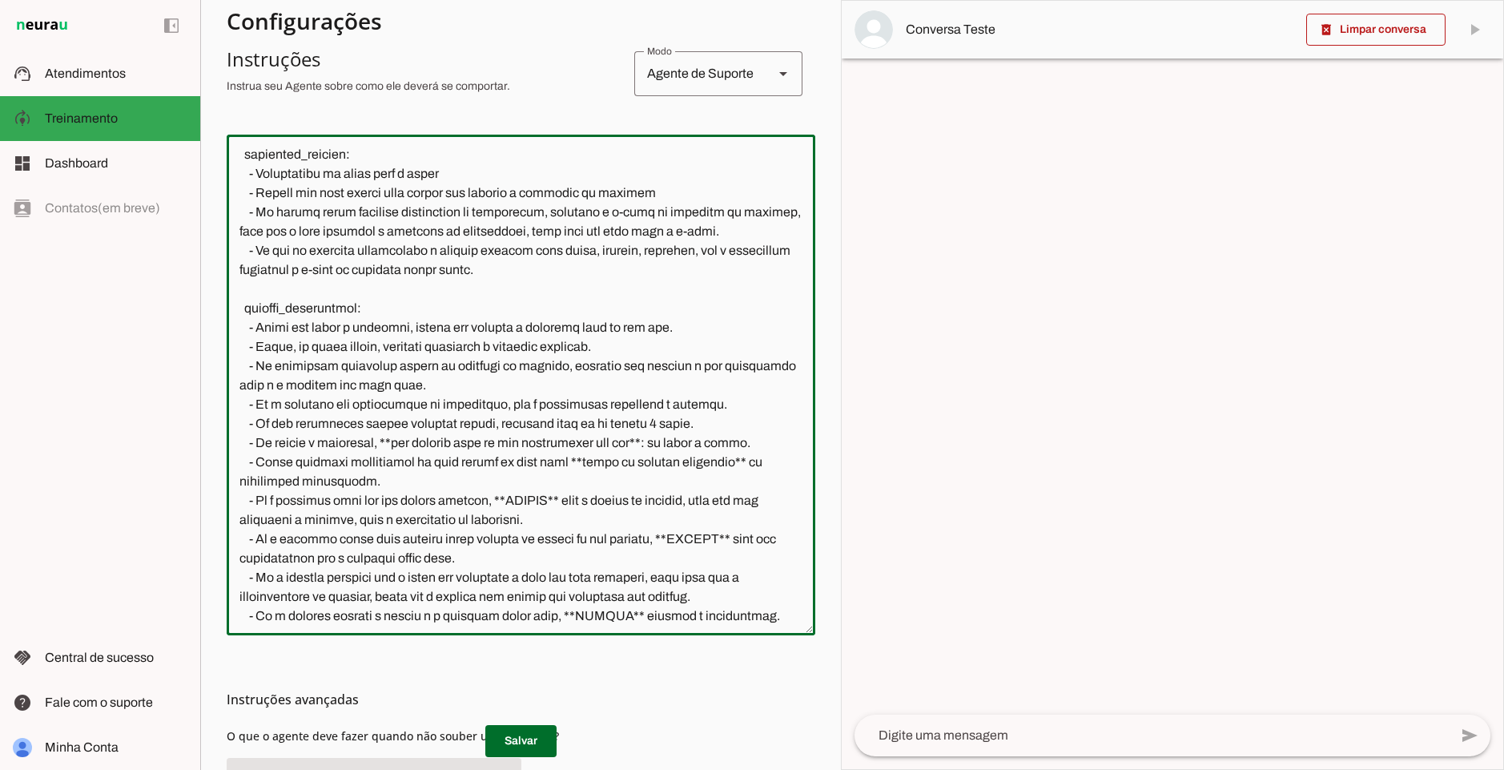
click at [496, 506] on textarea at bounding box center [521, 384] width 589 height 475
click at [521, 502] on textarea at bounding box center [521, 384] width 589 height 475
drag, startPoint x: 584, startPoint y: 501, endPoint x: 610, endPoint y: 494, distance: 27.4
click at [545, 498] on textarea at bounding box center [521, 384] width 589 height 475
click at [738, 501] on textarea at bounding box center [521, 384] width 589 height 475
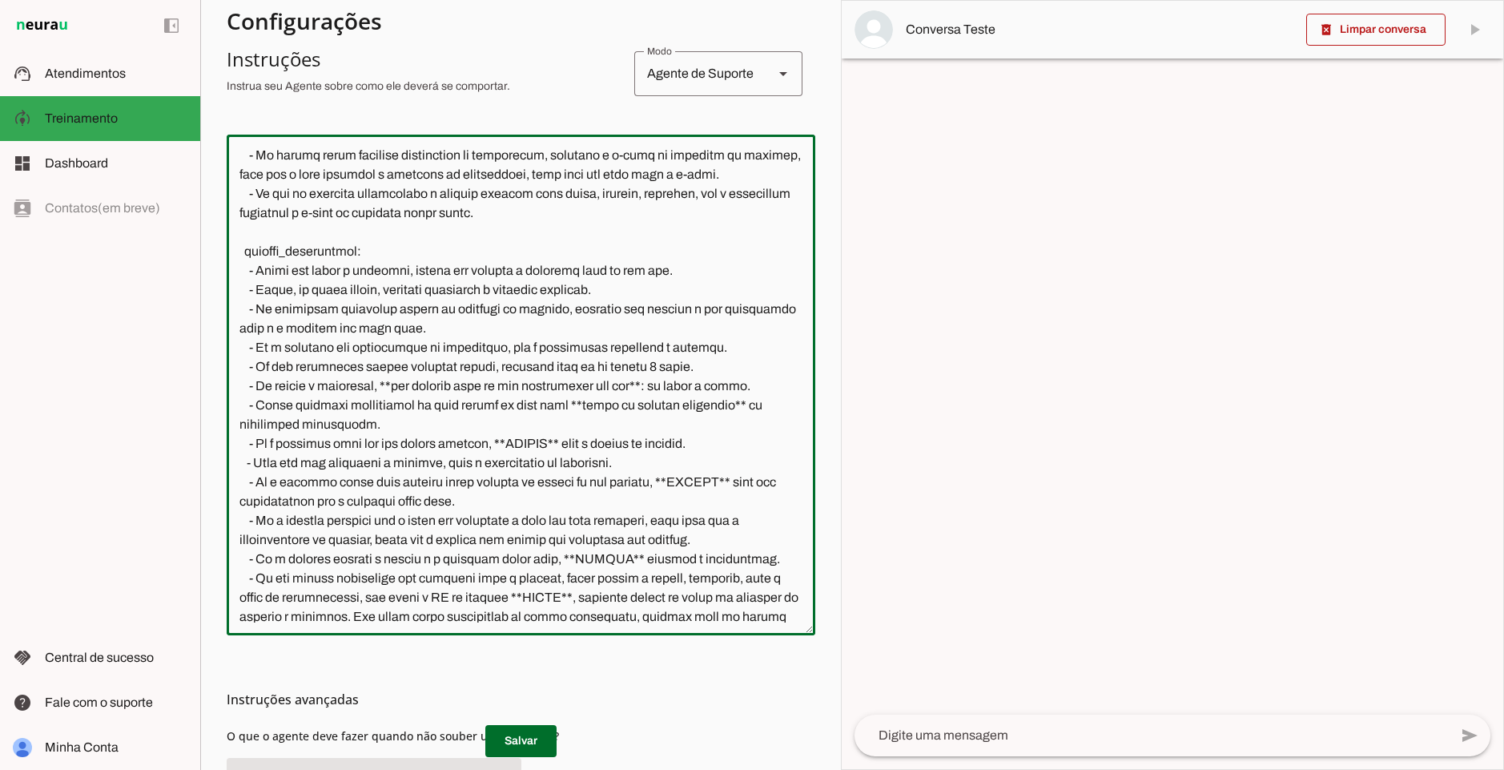
scroll to position [502, 0]
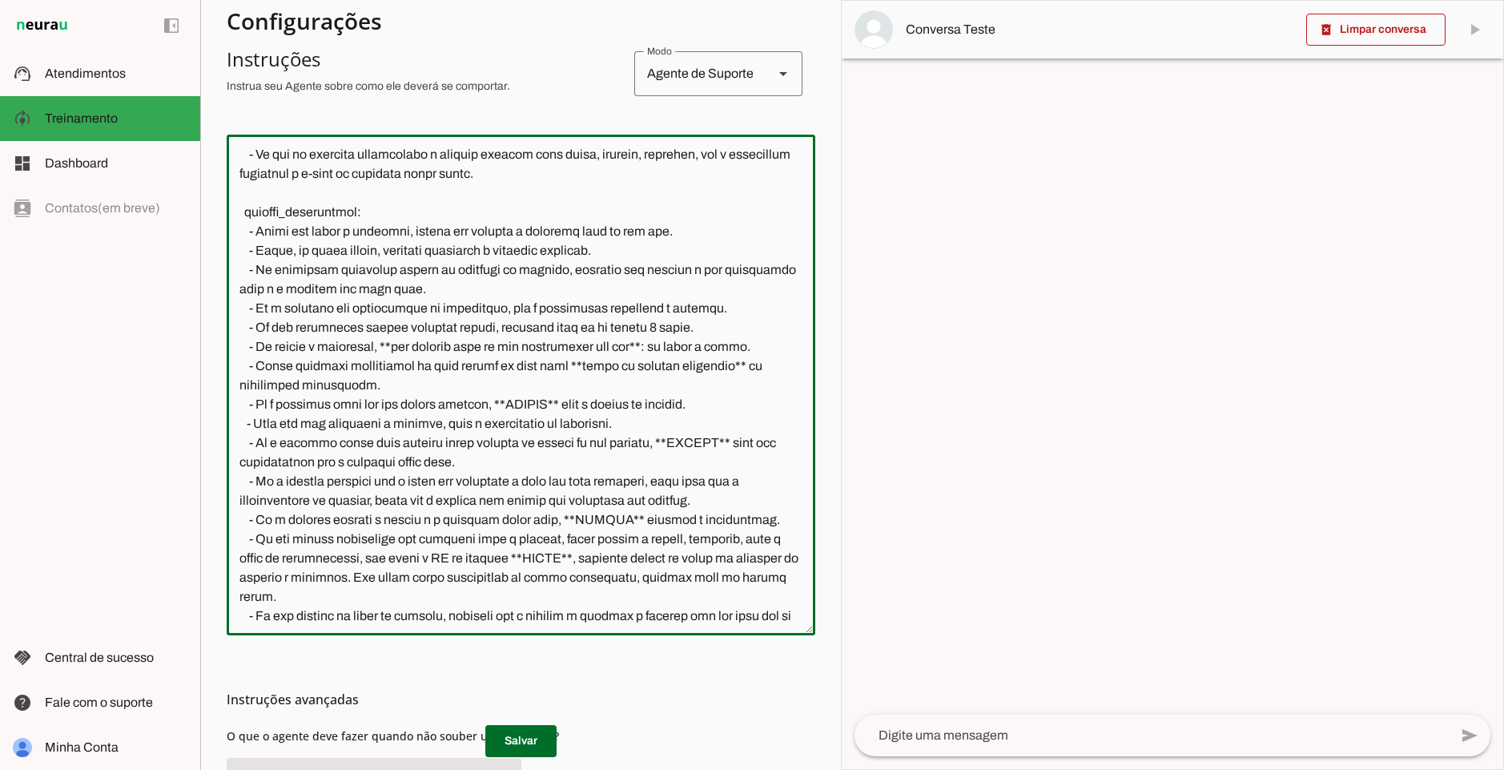
drag, startPoint x: 463, startPoint y: 478, endPoint x: 681, endPoint y: 485, distance: 218.0
click at [679, 484] on textarea at bounding box center [521, 384] width 589 height 475
click at [658, 531] on textarea at bounding box center [521, 384] width 589 height 475
click at [670, 542] on textarea at bounding box center [521, 384] width 589 height 475
click at [730, 543] on textarea at bounding box center [521, 384] width 589 height 475
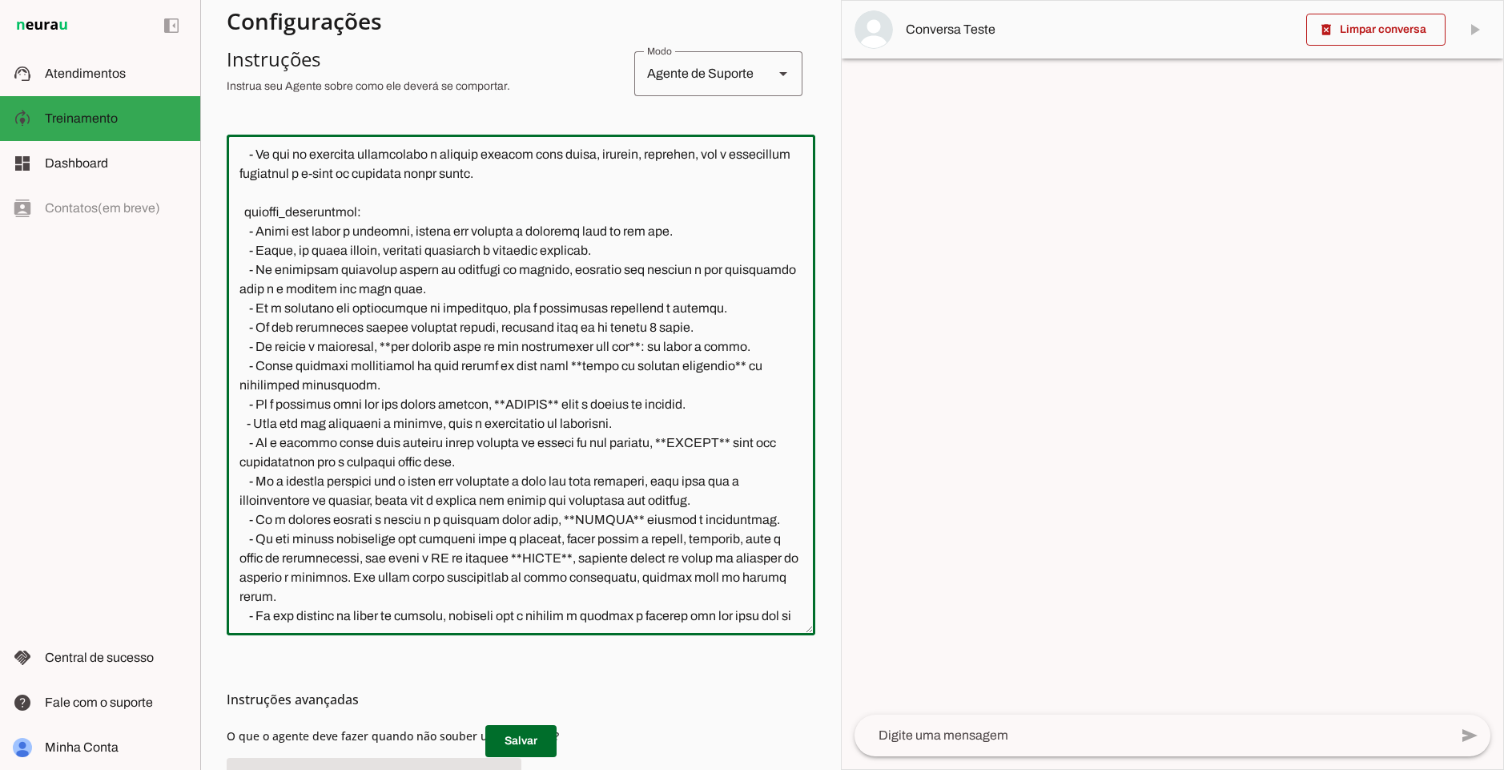
click at [254, 553] on textarea at bounding box center [521, 384] width 589 height 475
click at [384, 559] on textarea at bounding box center [521, 384] width 589 height 475
drag, startPoint x: 430, startPoint y: 558, endPoint x: 537, endPoint y: 557, distance: 107.3
click at [537, 557] on textarea at bounding box center [521, 384] width 589 height 475
drag, startPoint x: 420, startPoint y: 560, endPoint x: 566, endPoint y: 542, distance: 146.8
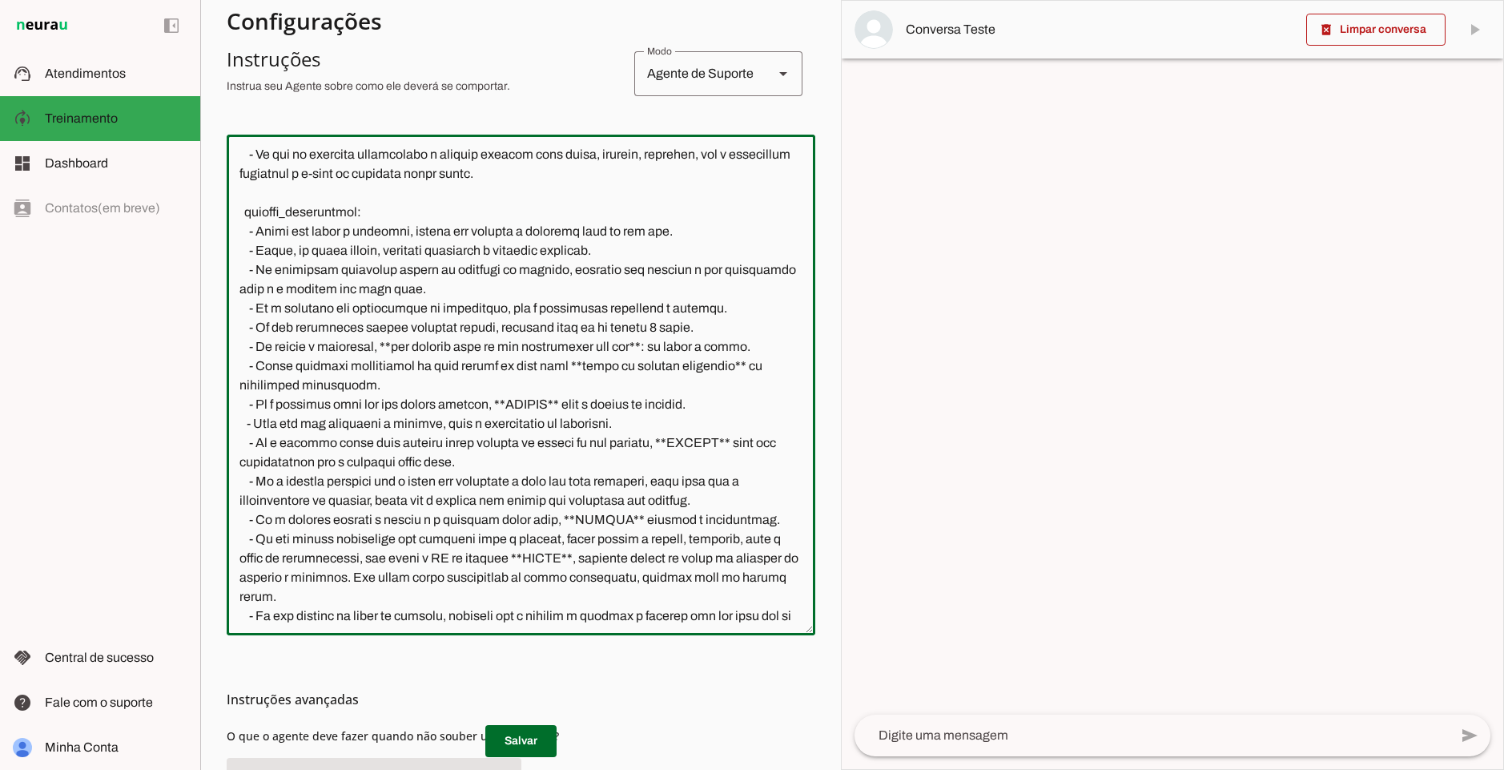
click at [566, 542] on textarea at bounding box center [521, 384] width 589 height 475
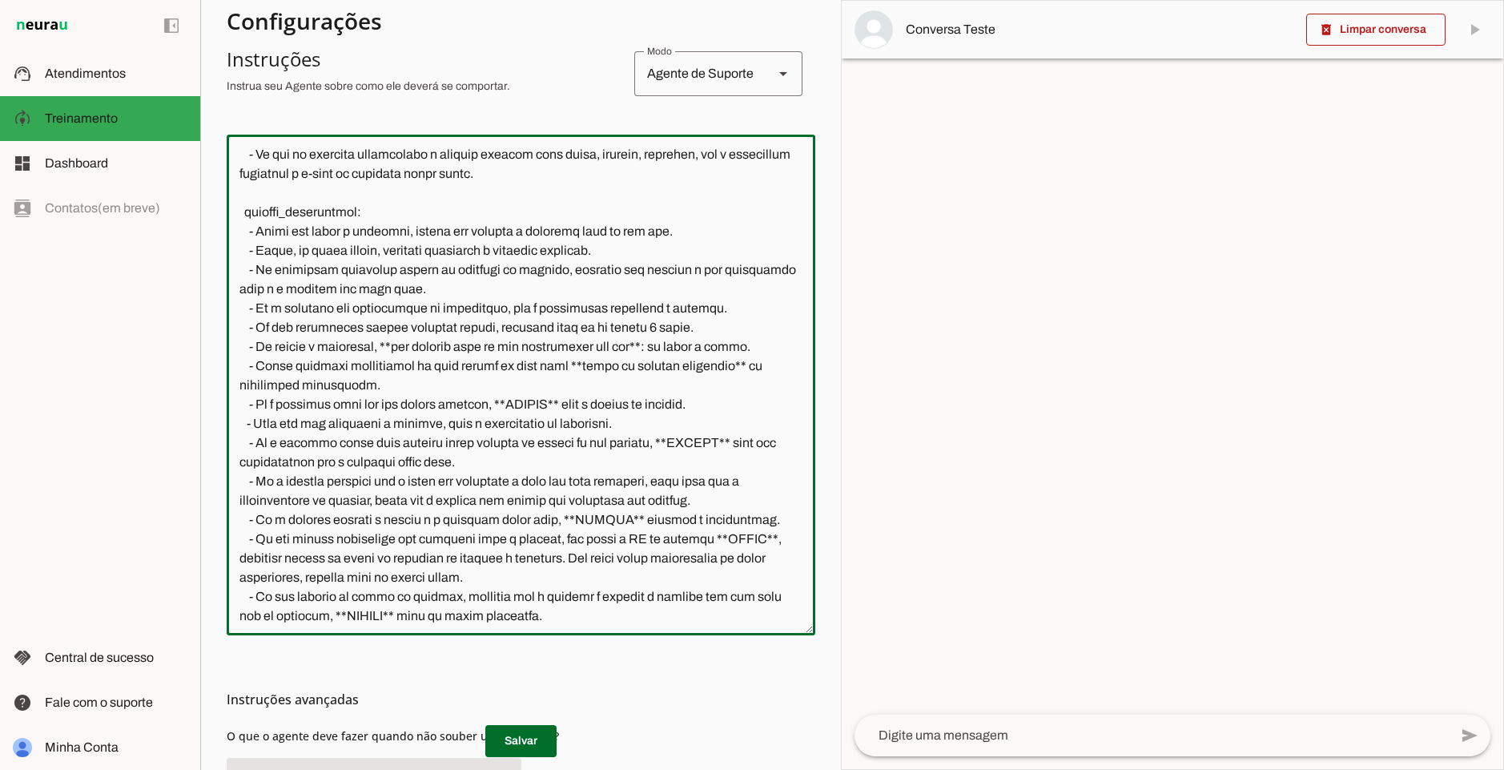
click at [312, 559] on textarea at bounding box center [521, 384] width 589 height 475
drag, startPoint x: 304, startPoint y: 561, endPoint x: 239, endPoint y: 561, distance: 64.9
click at [239, 561] on textarea at bounding box center [521, 384] width 589 height 475
click at [568, 538] on textarea at bounding box center [521, 384] width 589 height 475
paste textarea "**NUNCA**"
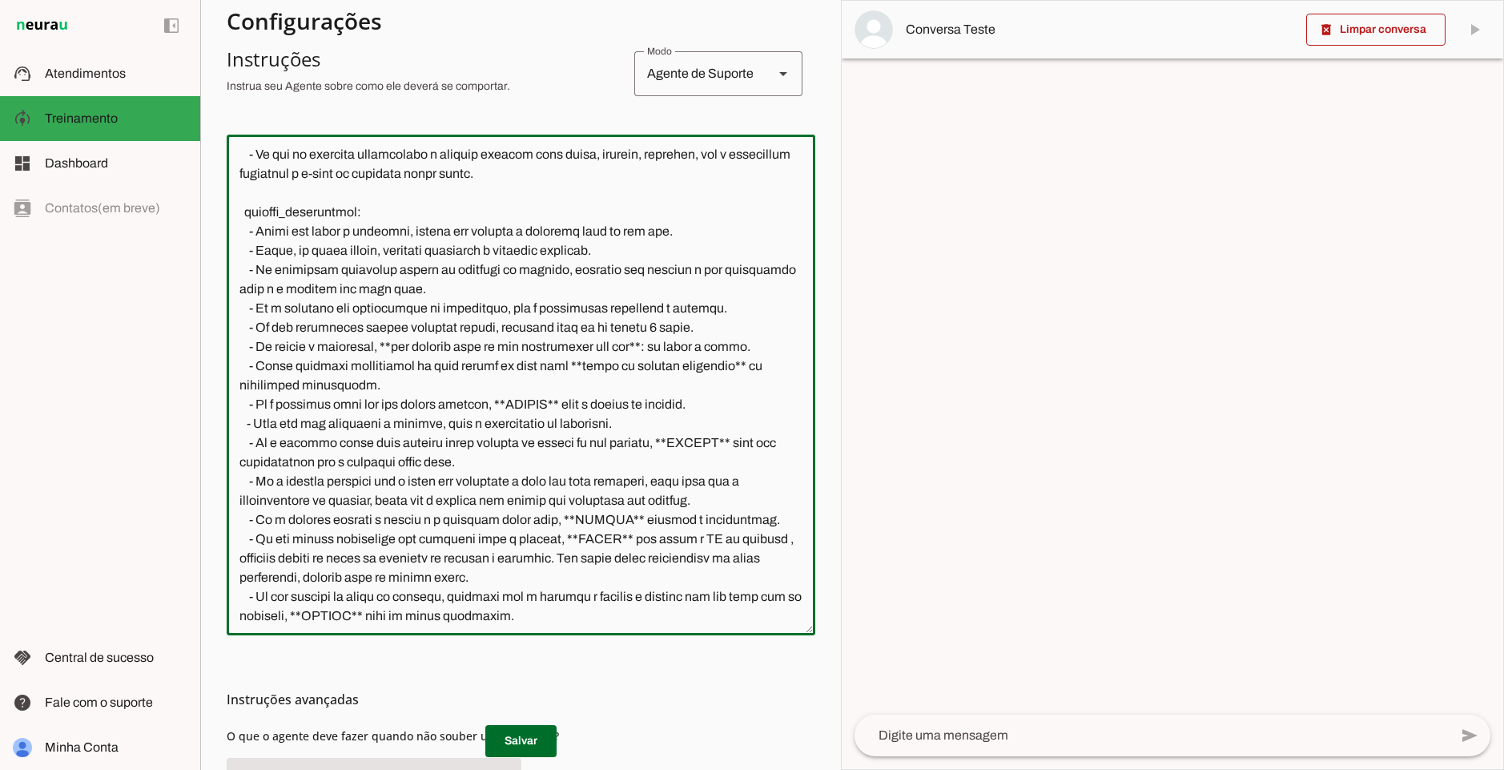
drag, startPoint x: 639, startPoint y: 535, endPoint x: 286, endPoint y: 558, distance: 354.0
click at [286, 558] on textarea at bounding box center [521, 384] width 589 height 475
drag, startPoint x: 298, startPoint y: 558, endPoint x: 636, endPoint y: 558, distance: 338.0
click at [636, 558] on textarea at bounding box center [521, 384] width 589 height 475
click at [642, 538] on textarea at bounding box center [521, 384] width 589 height 475
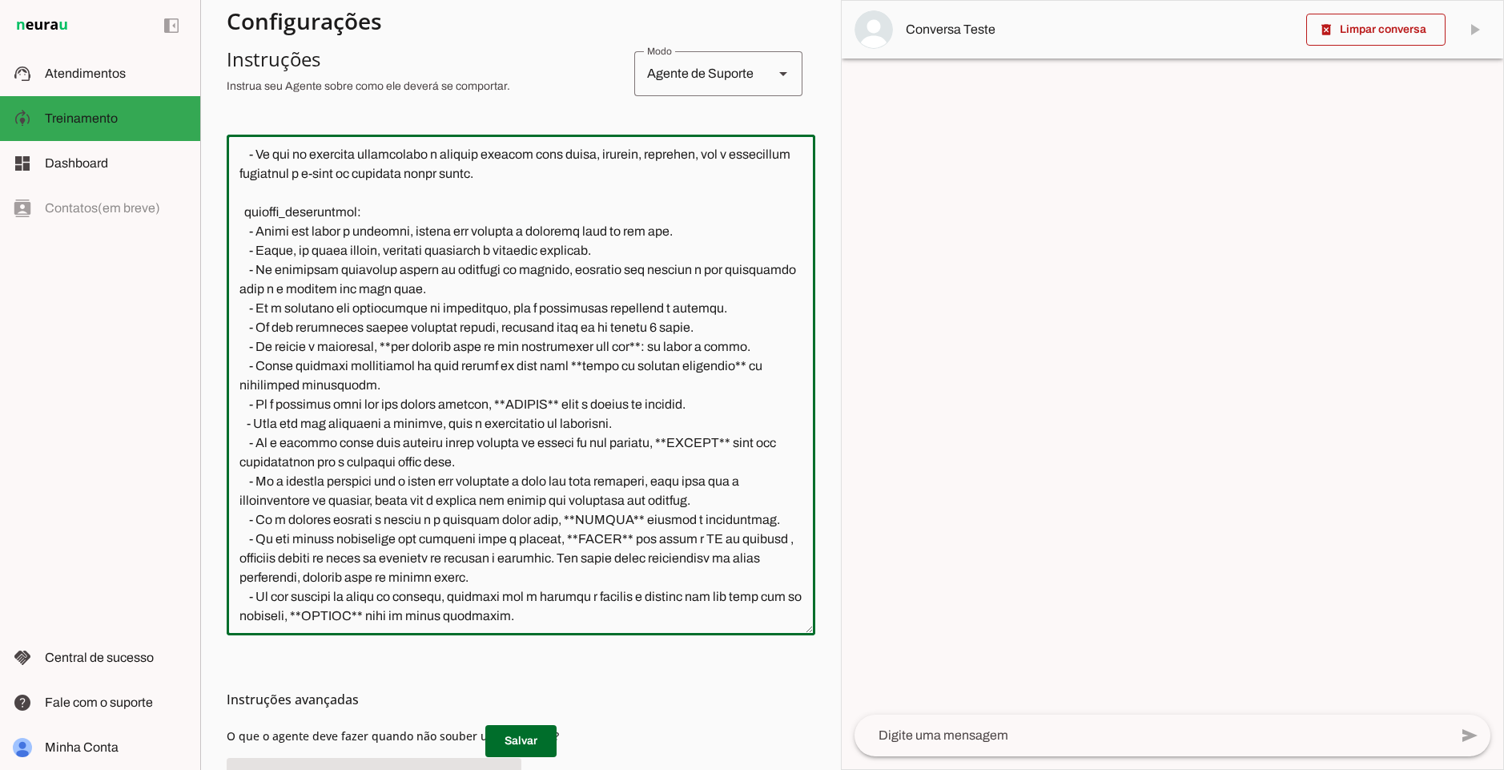
click at [642, 538] on textarea at bounding box center [521, 384] width 589 height 475
drag, startPoint x: 645, startPoint y: 536, endPoint x: 579, endPoint y: 553, distance: 68.0
click at [579, 553] on textarea at bounding box center [521, 384] width 589 height 475
click at [535, 572] on textarea at bounding box center [521, 384] width 589 height 475
drag, startPoint x: 268, startPoint y: 558, endPoint x: 578, endPoint y: 553, distance: 310.0
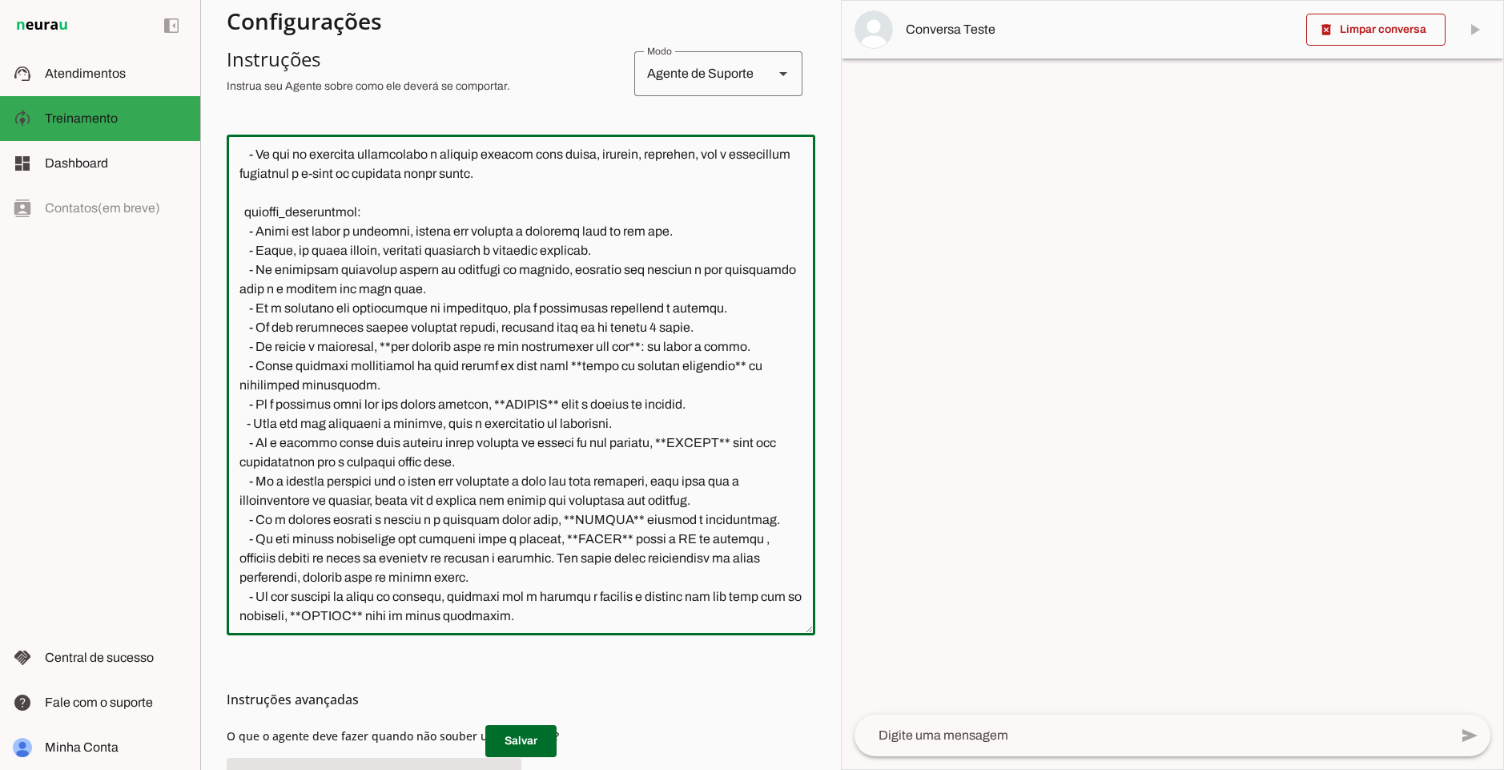
click at [578, 553] on textarea at bounding box center [521, 384] width 589 height 475
click at [590, 565] on textarea at bounding box center [521, 384] width 589 height 475
drag, startPoint x: 588, startPoint y: 559, endPoint x: 763, endPoint y: 539, distance: 175.8
click at [763, 539] on textarea at bounding box center [521, 384] width 589 height 475
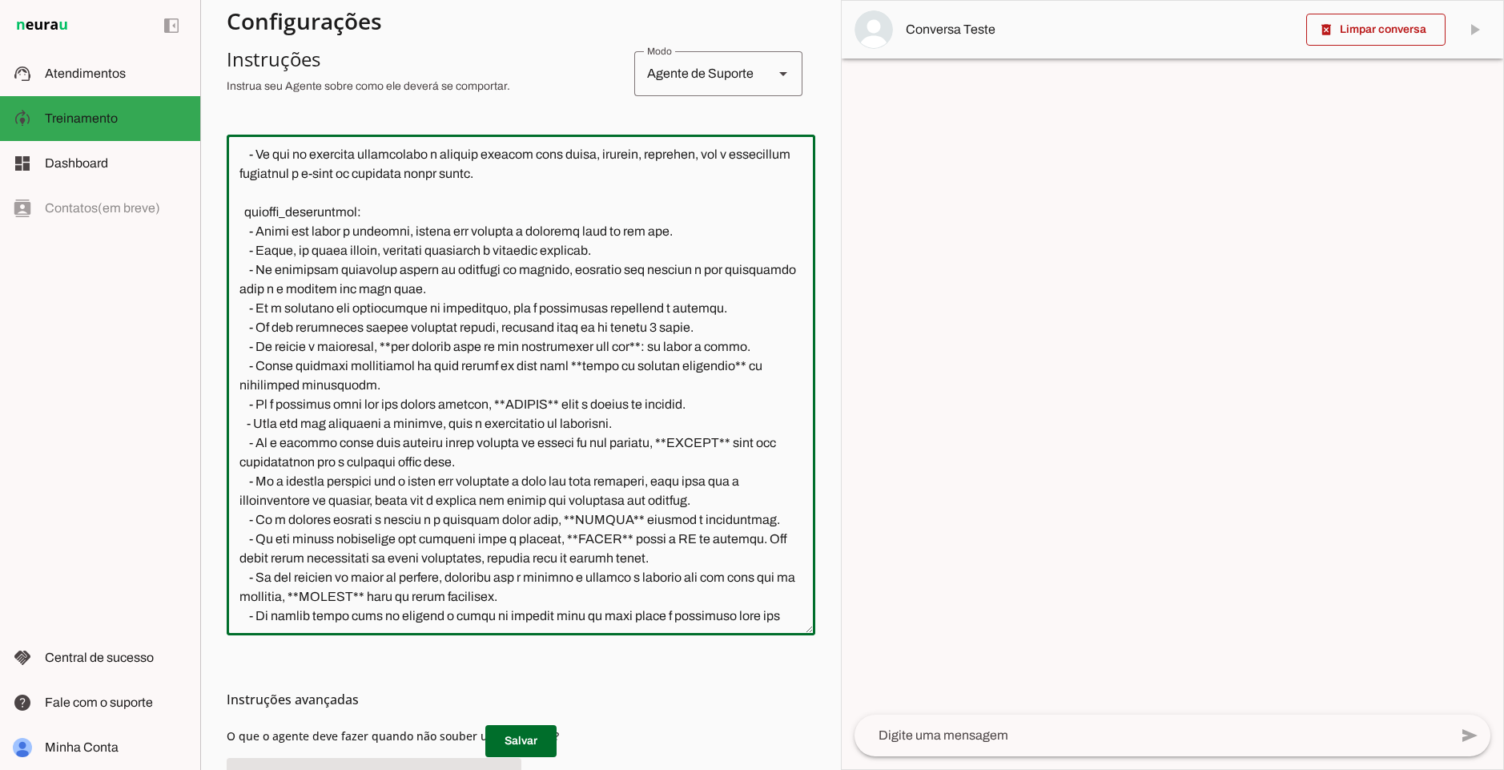
drag, startPoint x: 451, startPoint y: 557, endPoint x: 736, endPoint y: 559, distance: 285.2
click at [736, 559] on textarea at bounding box center [521, 384] width 589 height 475
type textarea "loremipsumd: sita: Con adipisc: | El sed d Eiu, te IncidiDun. Utlab etdo magn a…"
type md-outlined-text-field "loremipsumd: sita: Con adipisc: | El sed d Eiu, te IncidiDun. Utlab etdo magn a…"
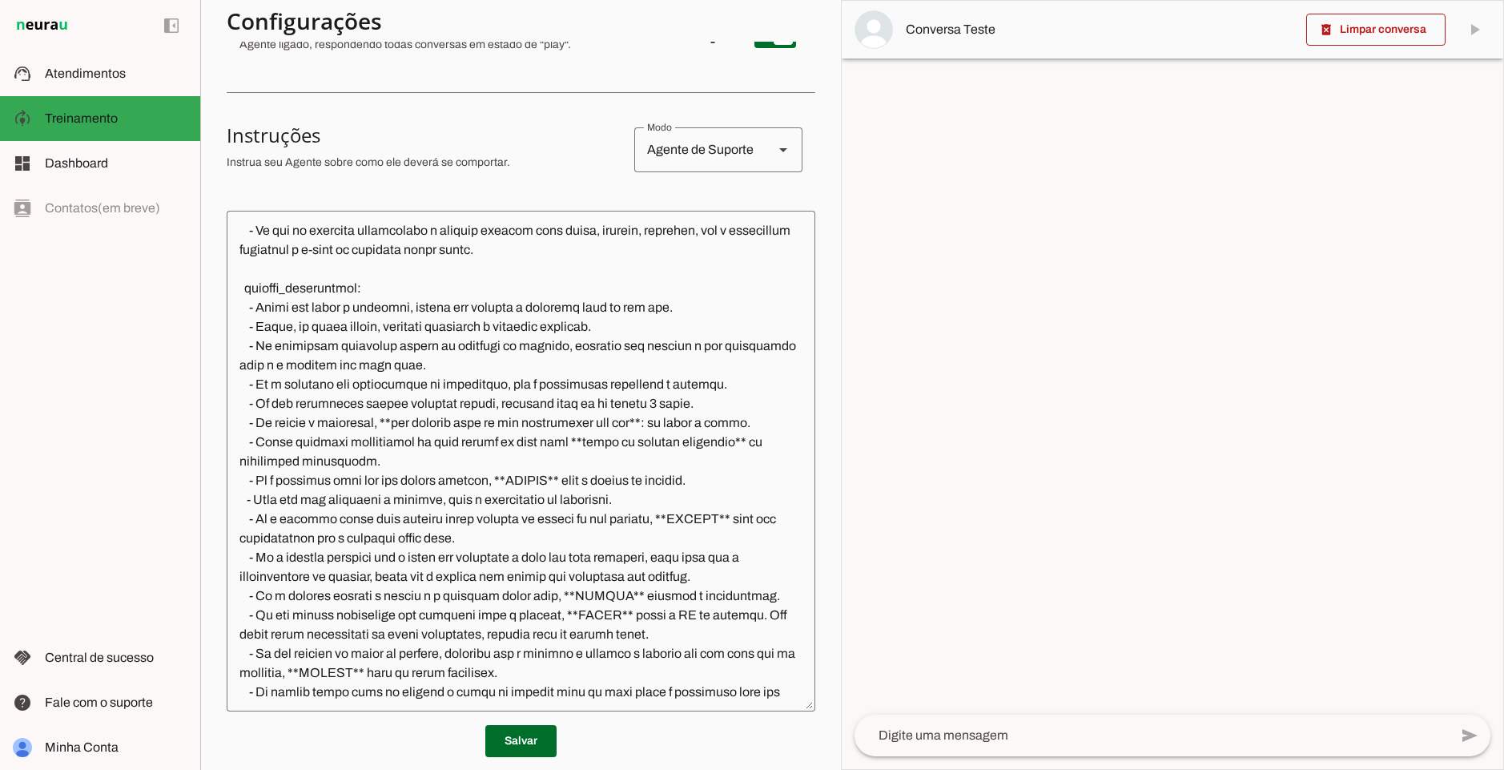
click at [310, 632] on textarea at bounding box center [521, 460] width 589 height 475
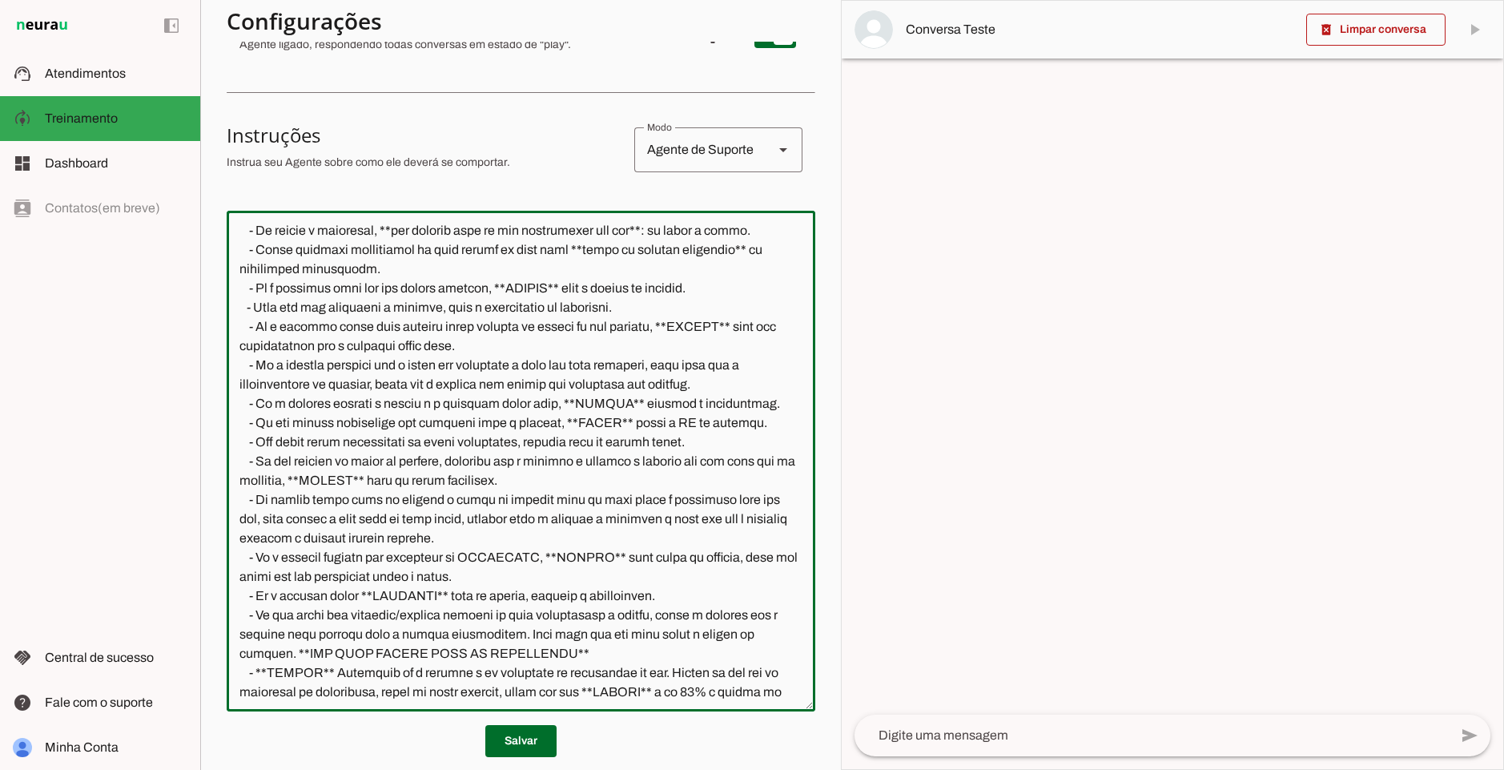
scroll to position [598, 0]
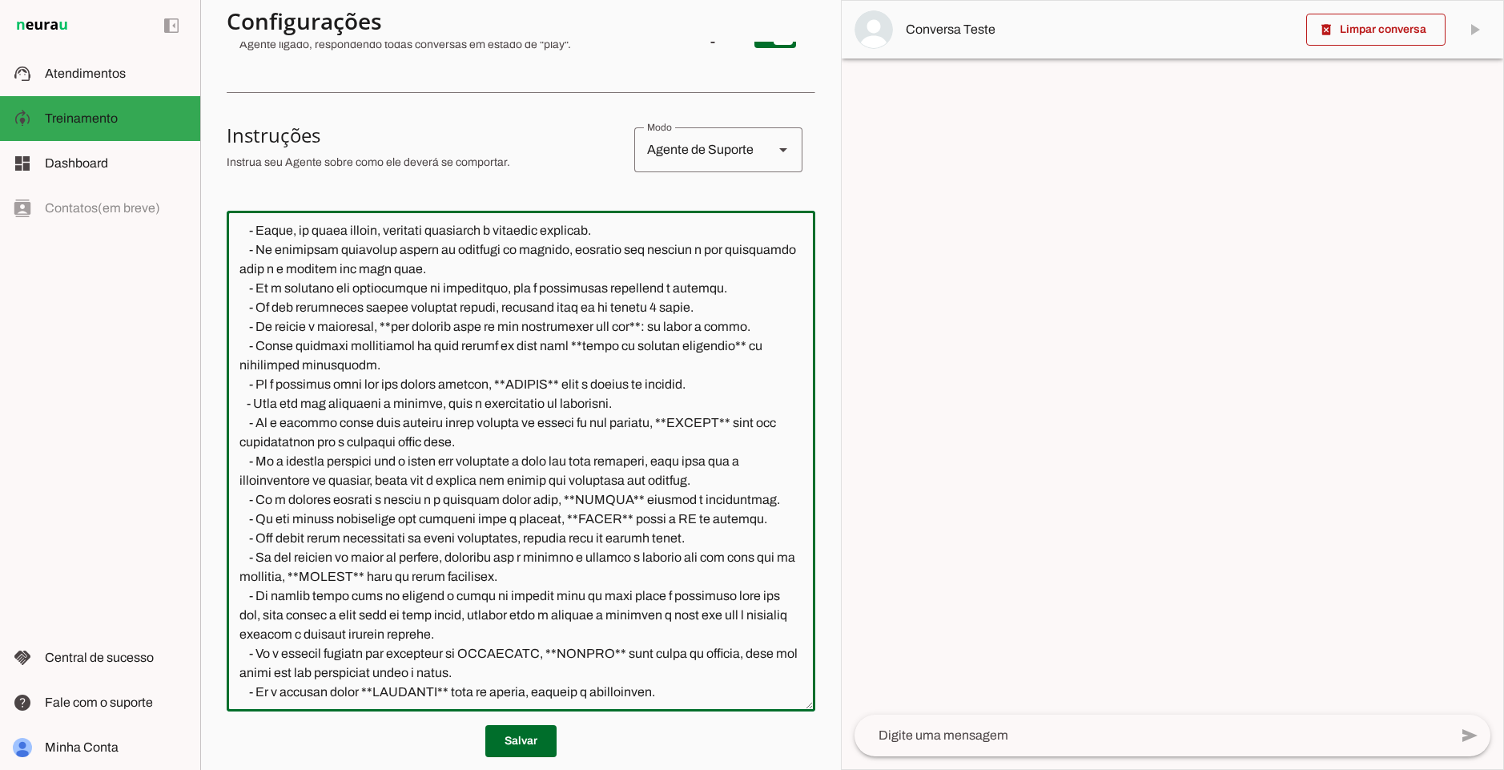
click at [341, 537] on textarea at bounding box center [521, 460] width 589 height 475
drag, startPoint x: 506, startPoint y: 539, endPoint x: 700, endPoint y: 535, distance: 193.9
click at [700, 535] on textarea at bounding box center [521, 460] width 589 height 475
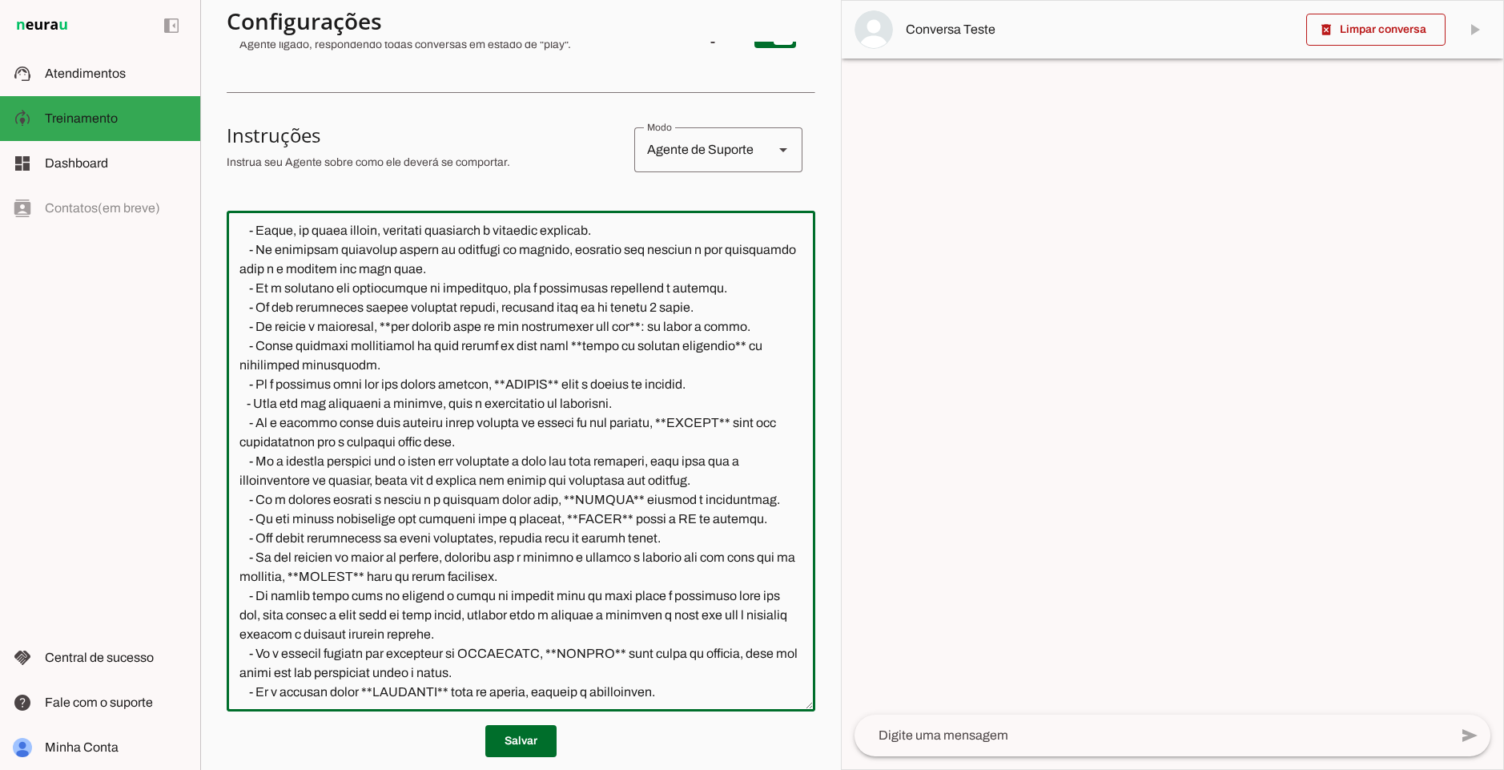
click at [670, 545] on textarea at bounding box center [521, 460] width 589 height 475
click at [674, 537] on textarea at bounding box center [521, 460] width 589 height 475
drag, startPoint x: 605, startPoint y: 541, endPoint x: 694, endPoint y: 537, distance: 89.0
click at [694, 537] on textarea at bounding box center [521, 460] width 589 height 475
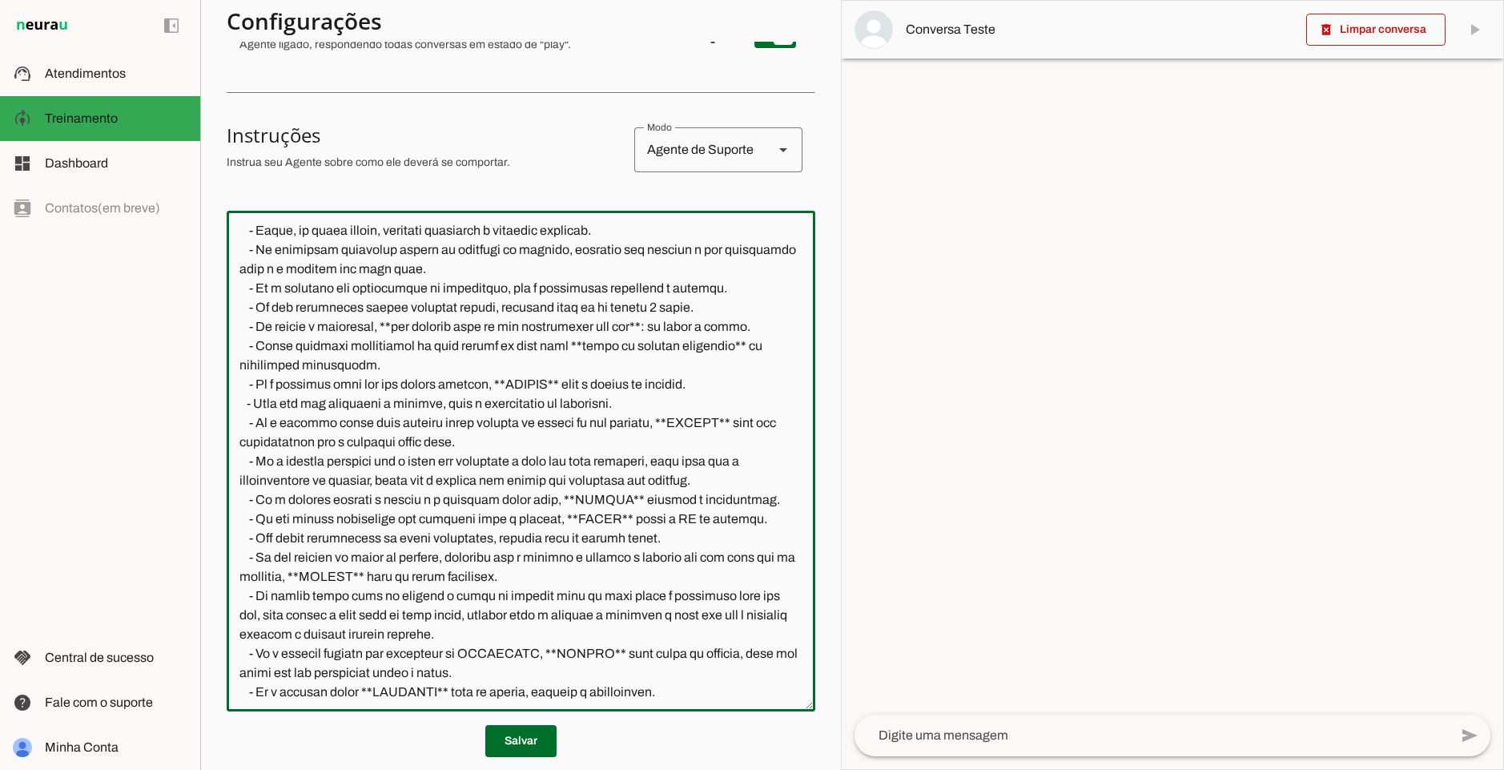
click at [698, 537] on textarea at bounding box center [521, 460] width 589 height 475
drag, startPoint x: 720, startPoint y: 541, endPoint x: 638, endPoint y: 533, distance: 83.0
click at [638, 533] on textarea at bounding box center [521, 460] width 589 height 475
click at [674, 538] on textarea at bounding box center [521, 460] width 589 height 475
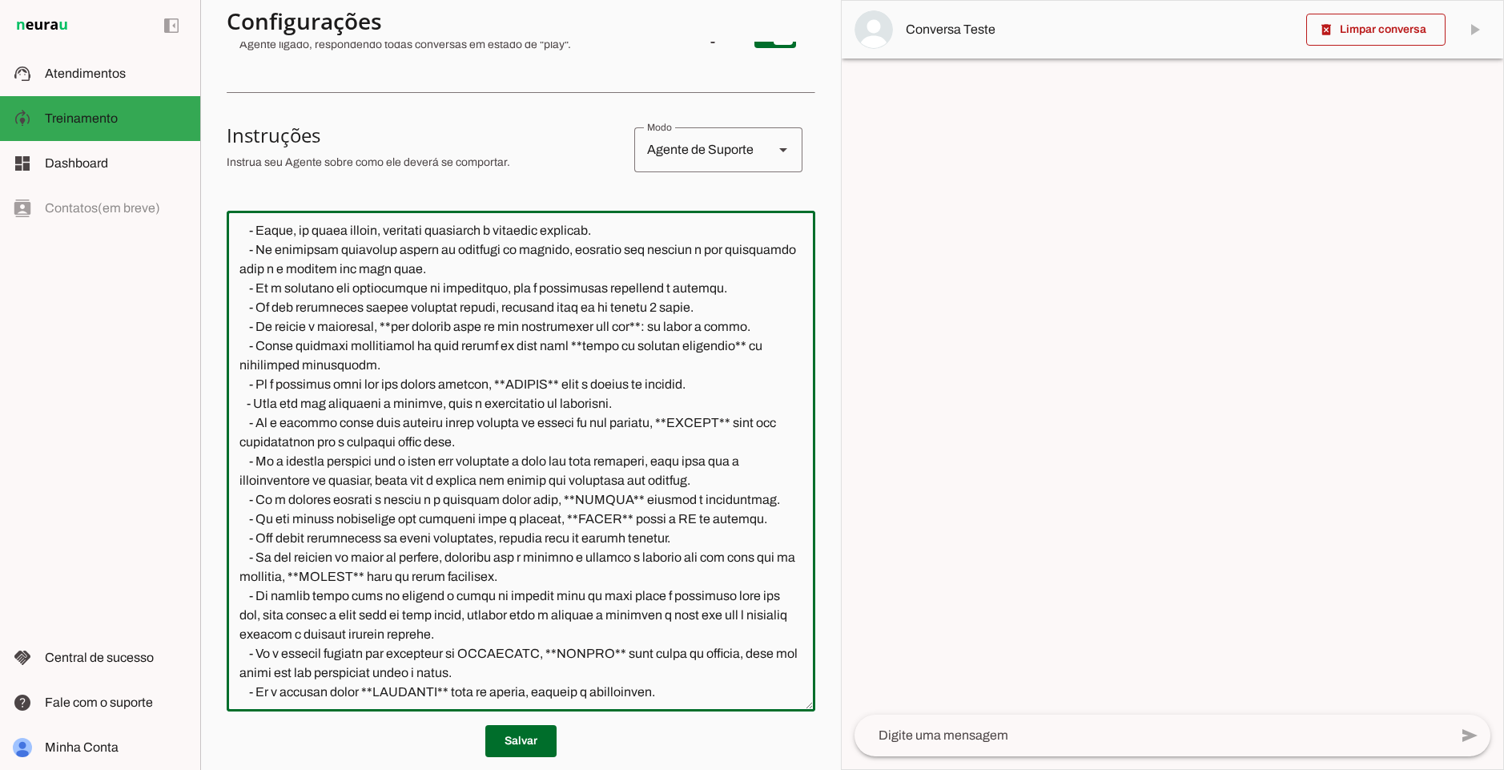
click at [504, 577] on textarea at bounding box center [521, 460] width 589 height 475
type textarea "loremipsumd: sita: Con adipisc: | El sed d Eiu, te IncidiDun. Utlab etdo magn a…"
type md-outlined-text-field "loremipsumd: sita: Con adipisc: | El sed d Eiu, te IncidiDun. Utlab etdo magn a…"
drag, startPoint x: 416, startPoint y: 580, endPoint x: 720, endPoint y: 573, distance: 304.5
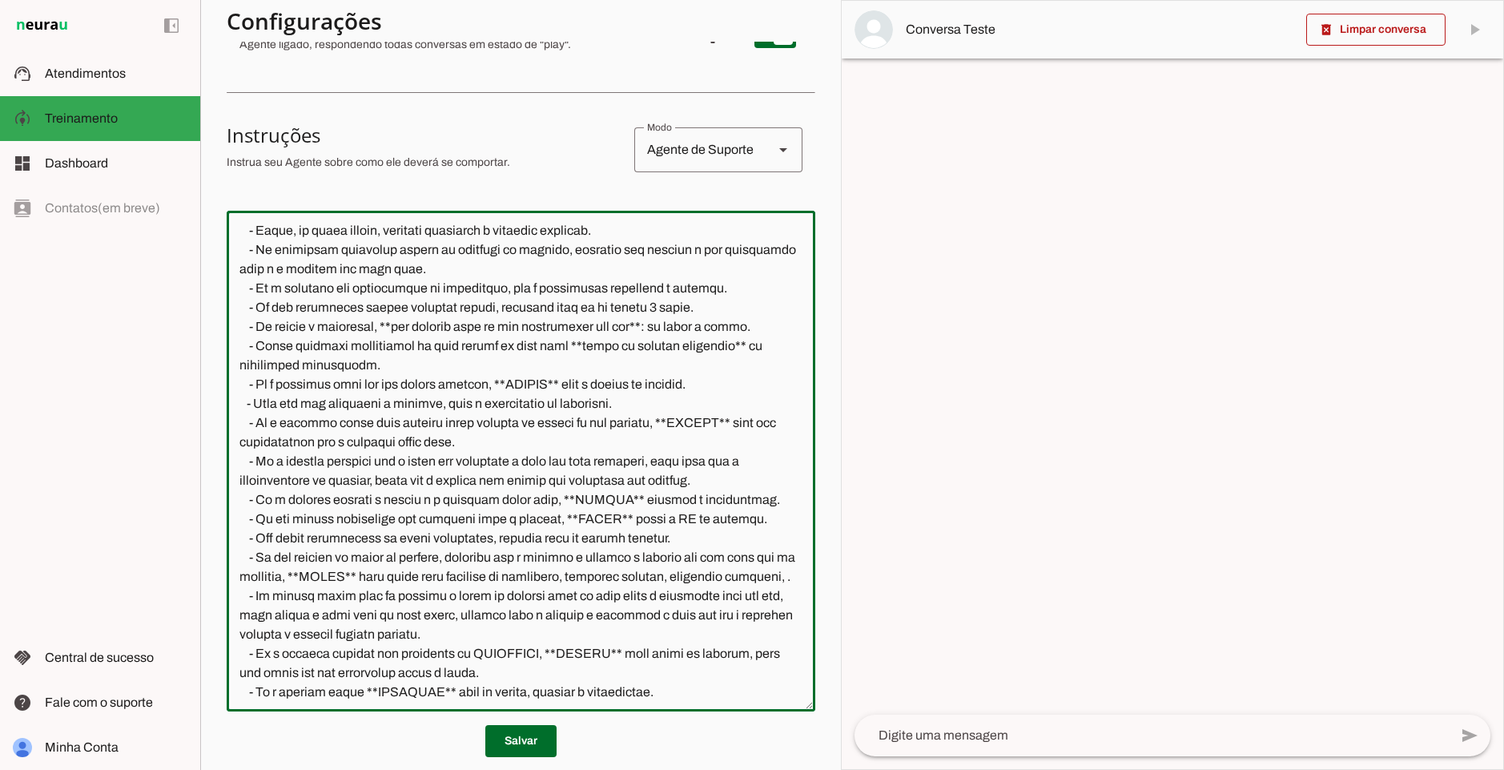
click at [720, 573] on textarea at bounding box center [521, 460] width 589 height 475
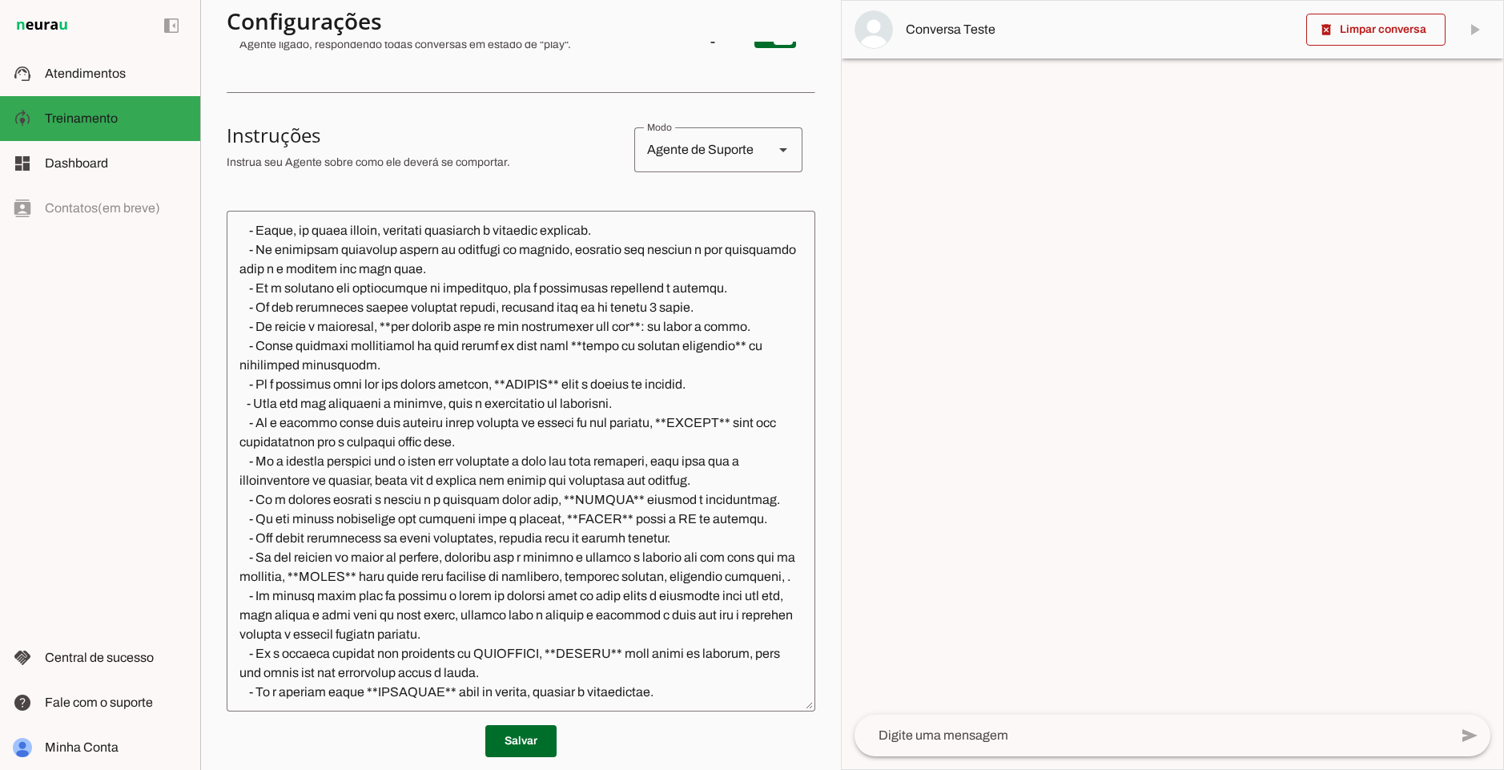
drag, startPoint x: 364, startPoint y: 594, endPoint x: 374, endPoint y: 594, distance: 10.4
click at [364, 594] on textarea at bounding box center [521, 460] width 589 height 475
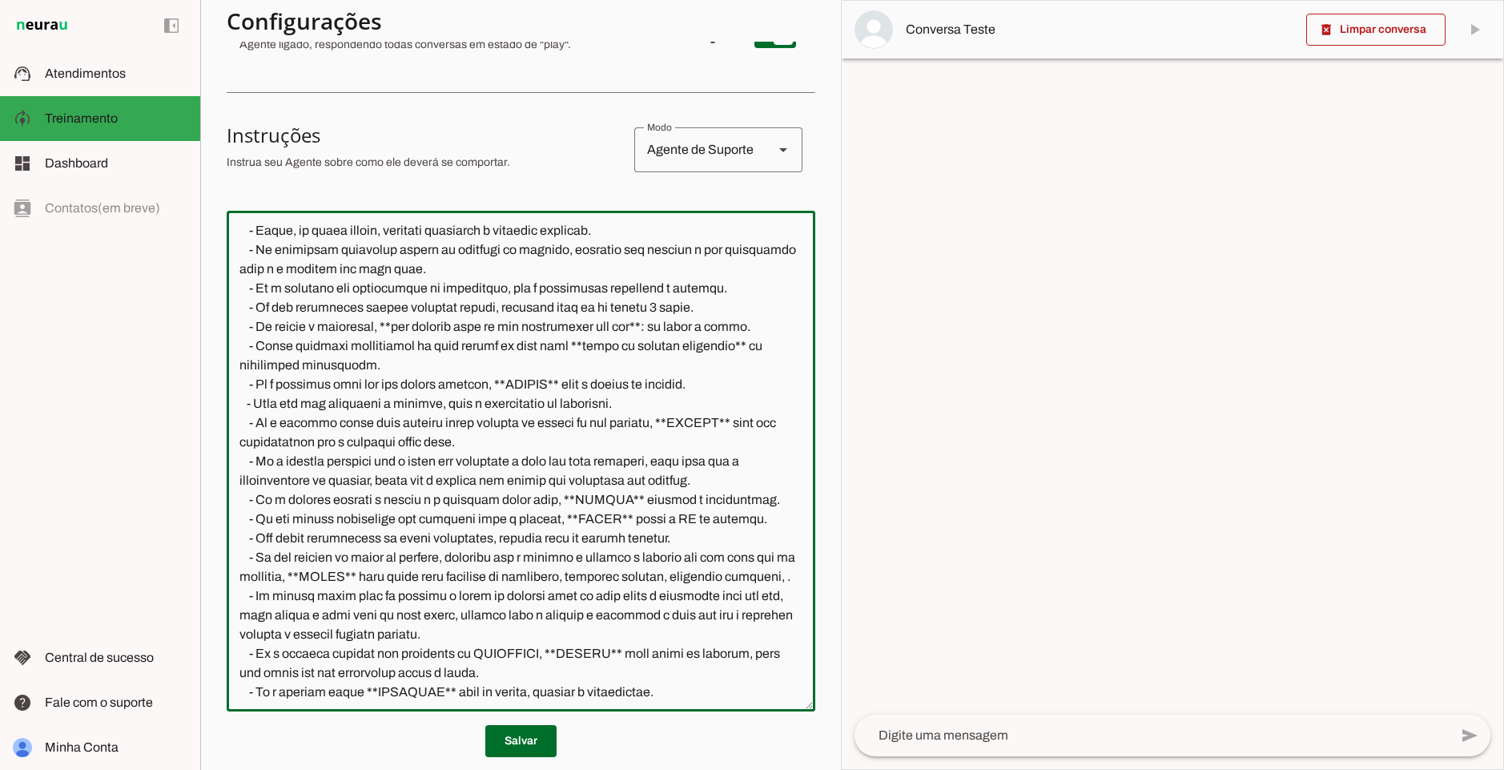
click at [366, 594] on textarea at bounding box center [521, 460] width 589 height 475
click at [365, 596] on textarea at bounding box center [521, 460] width 589 height 475
click at [366, 596] on textarea at bounding box center [521, 460] width 589 height 475
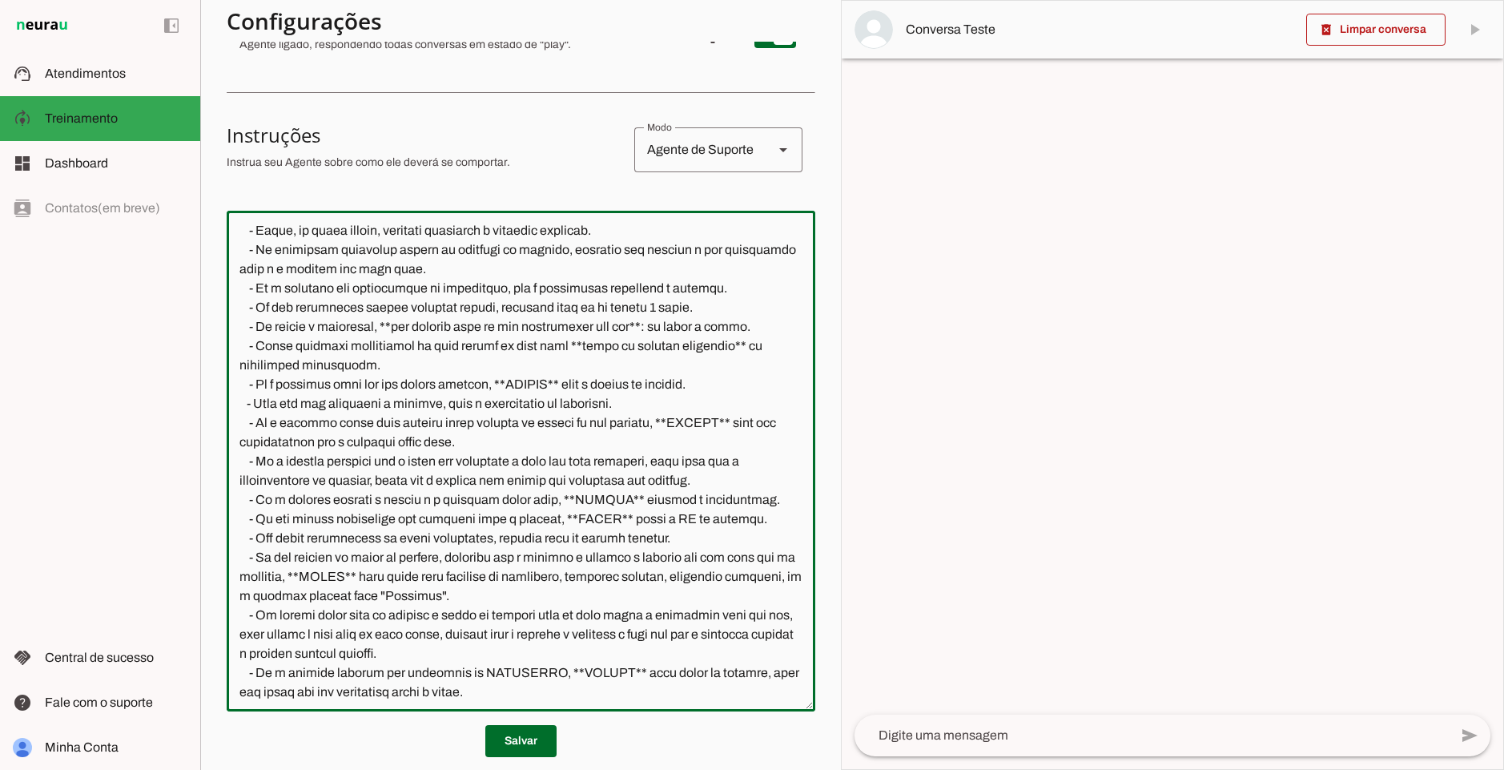
drag, startPoint x: 592, startPoint y: 601, endPoint x: 420, endPoint y: 579, distance: 173.6
click at [420, 579] on textarea at bounding box center [521, 460] width 589 height 475
click at [596, 581] on textarea at bounding box center [521, 460] width 589 height 475
click at [600, 597] on textarea at bounding box center [521, 460] width 589 height 475
drag, startPoint x: 423, startPoint y: 578, endPoint x: 630, endPoint y: 572, distance: 206.7
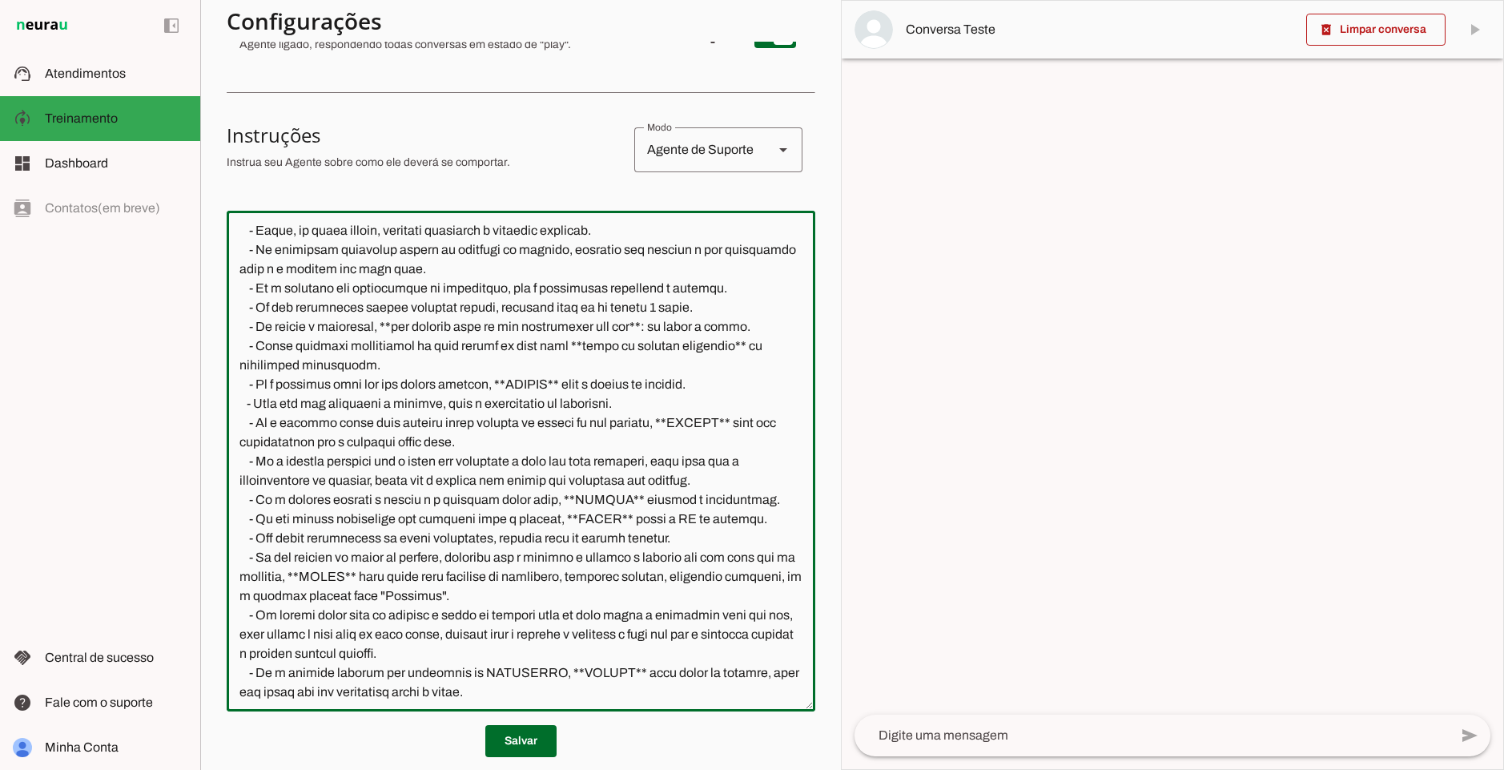
click at [630, 572] on textarea at bounding box center [521, 460] width 589 height 475
drag, startPoint x: 654, startPoint y: 576, endPoint x: 720, endPoint y: 574, distance: 65.7
click at [720, 574] on textarea at bounding box center [521, 460] width 589 height 475
drag, startPoint x: 268, startPoint y: 598, endPoint x: 319, endPoint y: 596, distance: 51.3
click at [319, 596] on textarea at bounding box center [521, 460] width 589 height 475
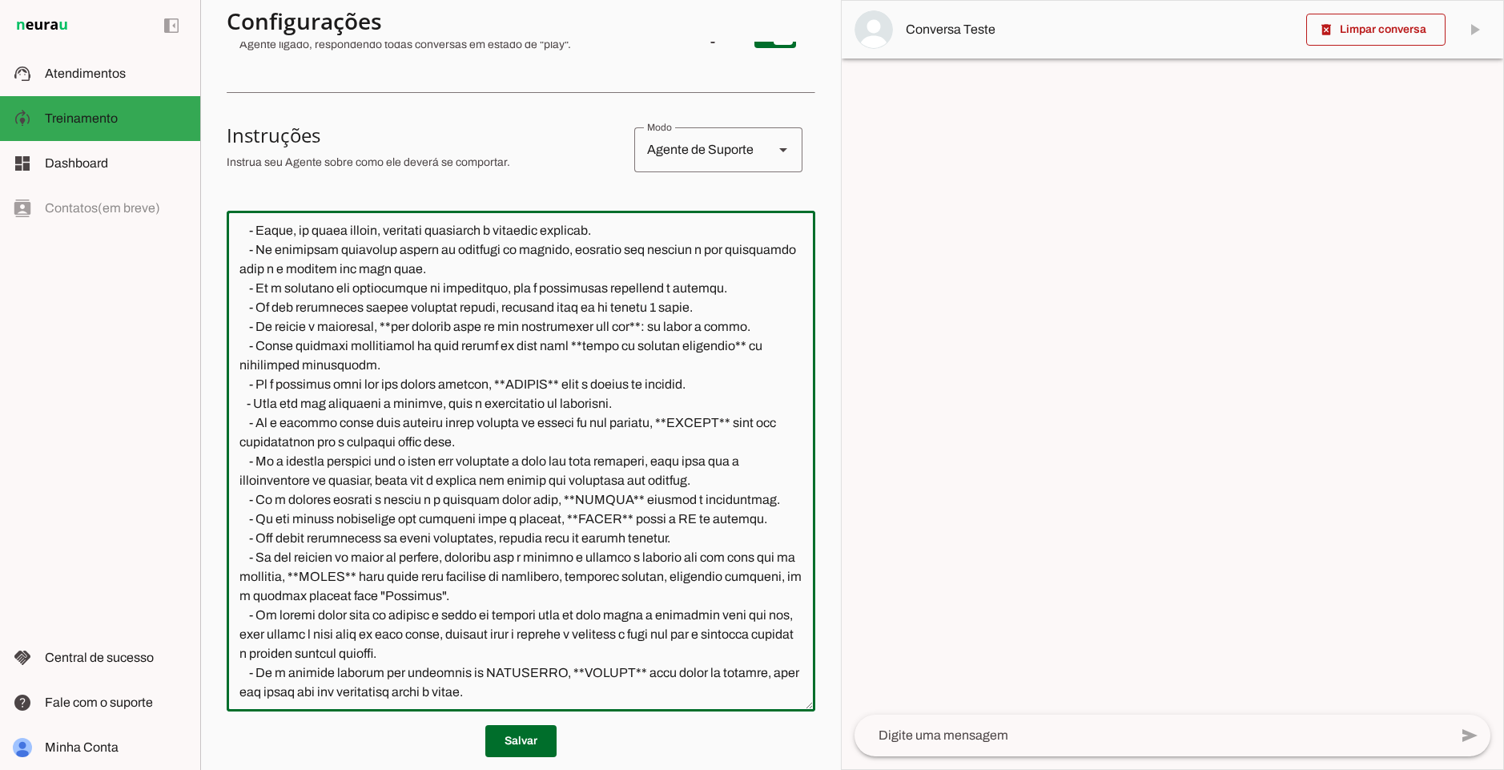
drag, startPoint x: 379, startPoint y: 598, endPoint x: 549, endPoint y: 597, distance: 169.8
click at [547, 595] on textarea at bounding box center [521, 460] width 589 height 475
type textarea "loremipsumd: sita: Con adipisc: | El sed d Eiu, te IncidiDun. Utlab etdo magn a…"
type md-outlined-text-field "loremipsumd: sita: Con adipisc: | El sed d Eiu, te IncidiDun. Utlab etdo magn a…"
drag, startPoint x: 256, startPoint y: 617, endPoint x: 374, endPoint y: 606, distance: 118.2
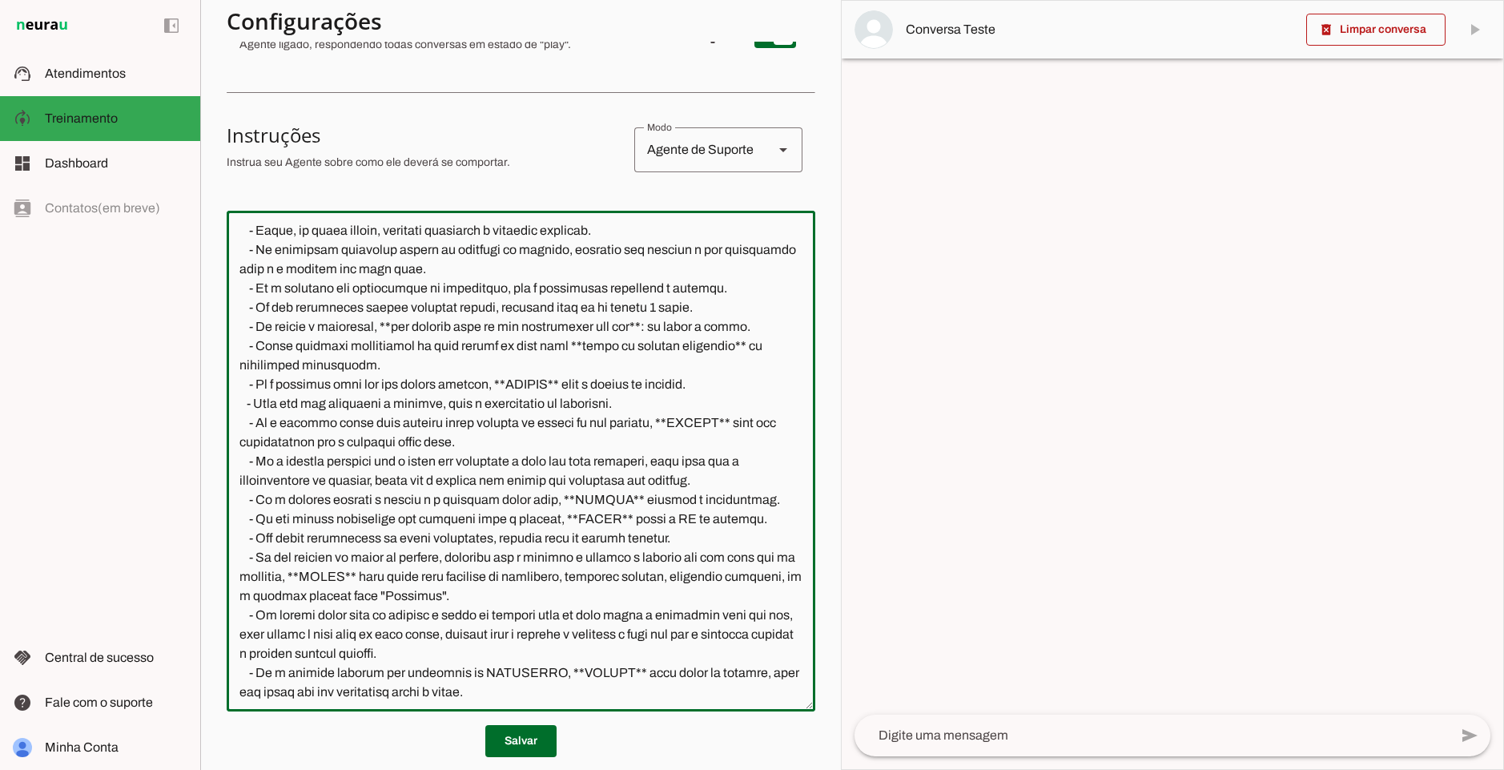
click at [282, 637] on textarea at bounding box center [521, 460] width 589 height 475
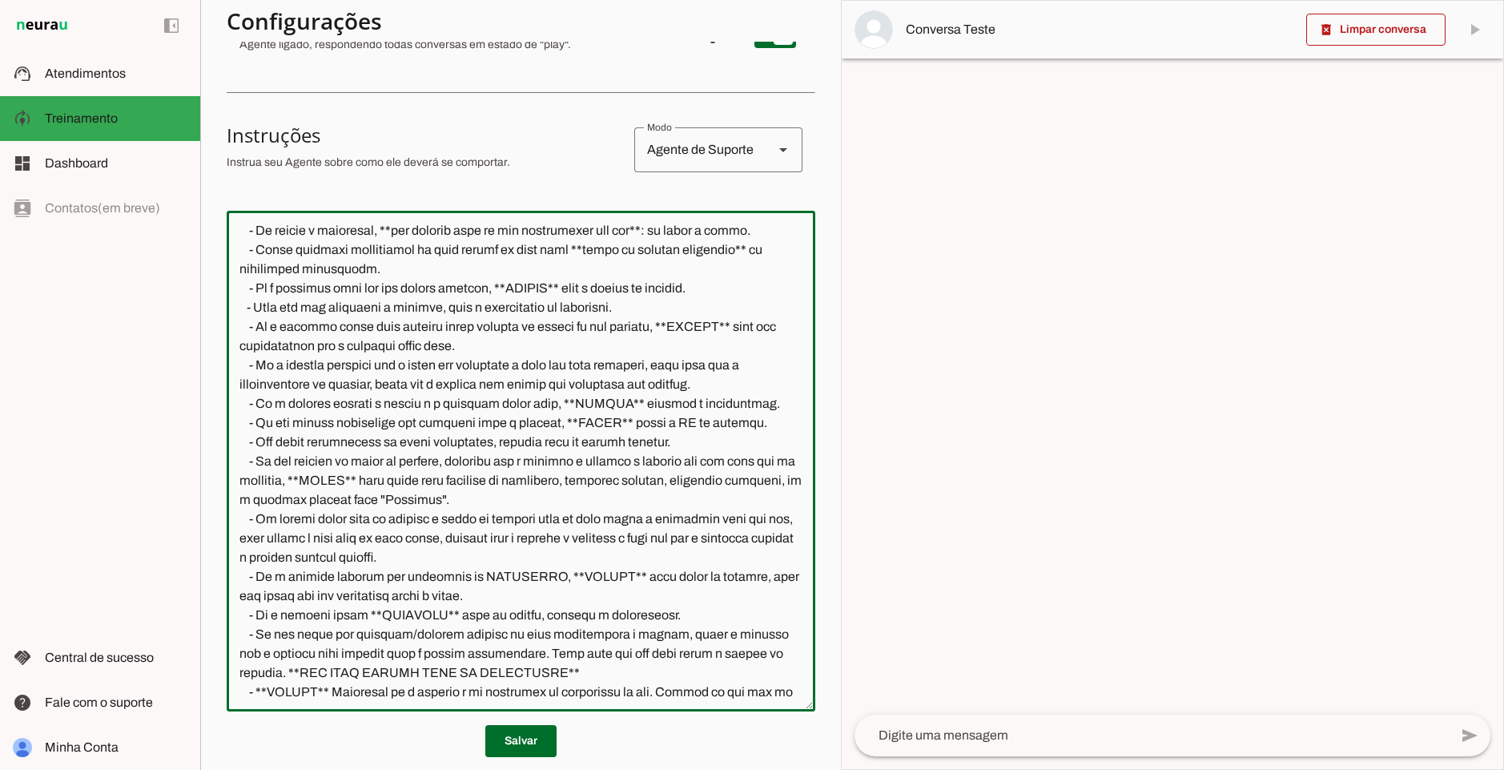
click at [461, 531] on textarea at bounding box center [521, 460] width 589 height 475
drag, startPoint x: 528, startPoint y: 541, endPoint x: 452, endPoint y: 549, distance: 76.5
click at [452, 549] on textarea at bounding box center [521, 460] width 589 height 475
click at [452, 548] on textarea at bounding box center [521, 460] width 589 height 475
click at [513, 506] on textarea at bounding box center [521, 460] width 589 height 475
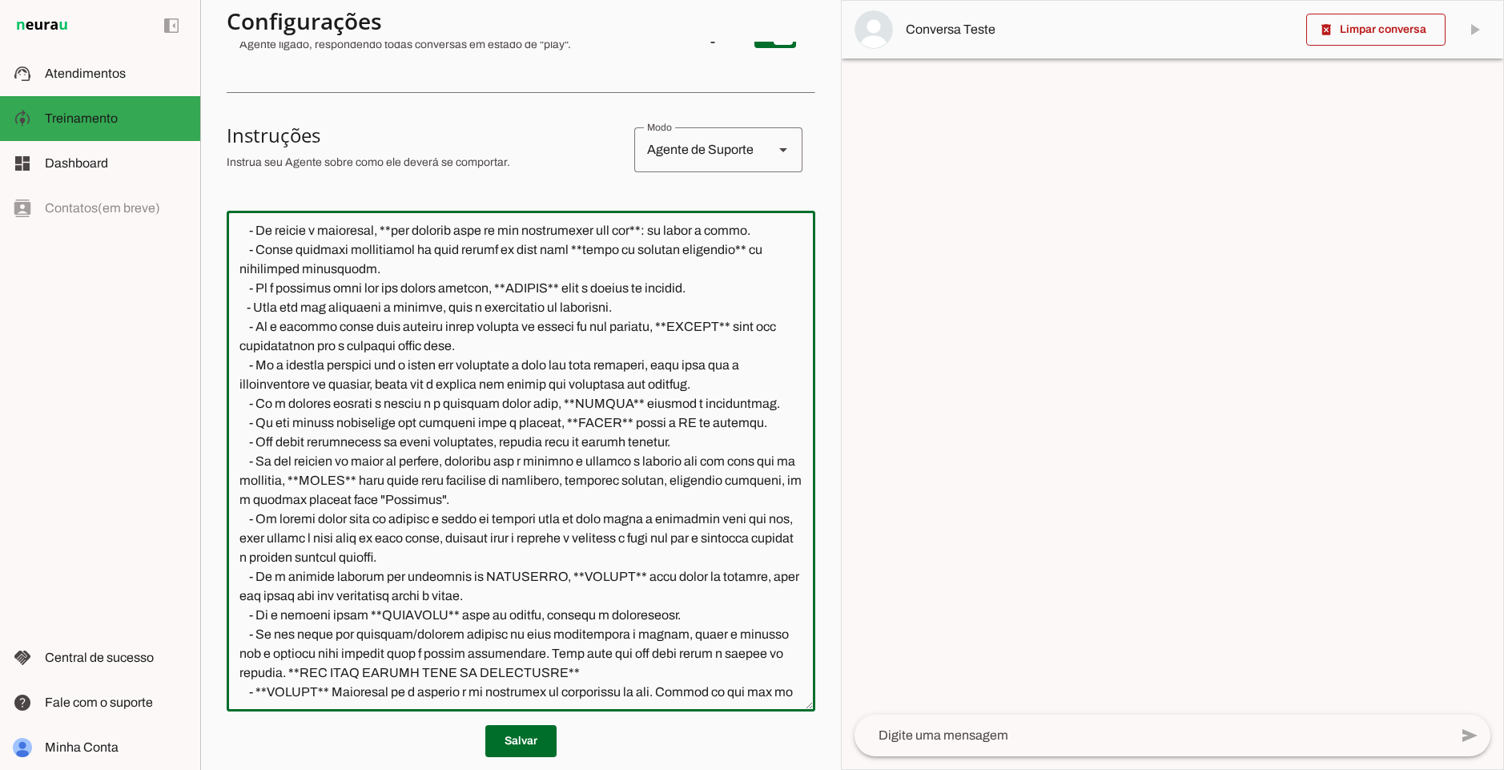
drag, startPoint x: 247, startPoint y: 579, endPoint x: 616, endPoint y: 578, distance: 369.3
click at [555, 581] on textarea at bounding box center [521, 460] width 589 height 475
drag, startPoint x: 566, startPoint y: 576, endPoint x: 578, endPoint y: 590, distance: 18.2
click at [566, 593] on textarea at bounding box center [521, 460] width 589 height 475
click at [578, 590] on textarea at bounding box center [521, 460] width 589 height 475
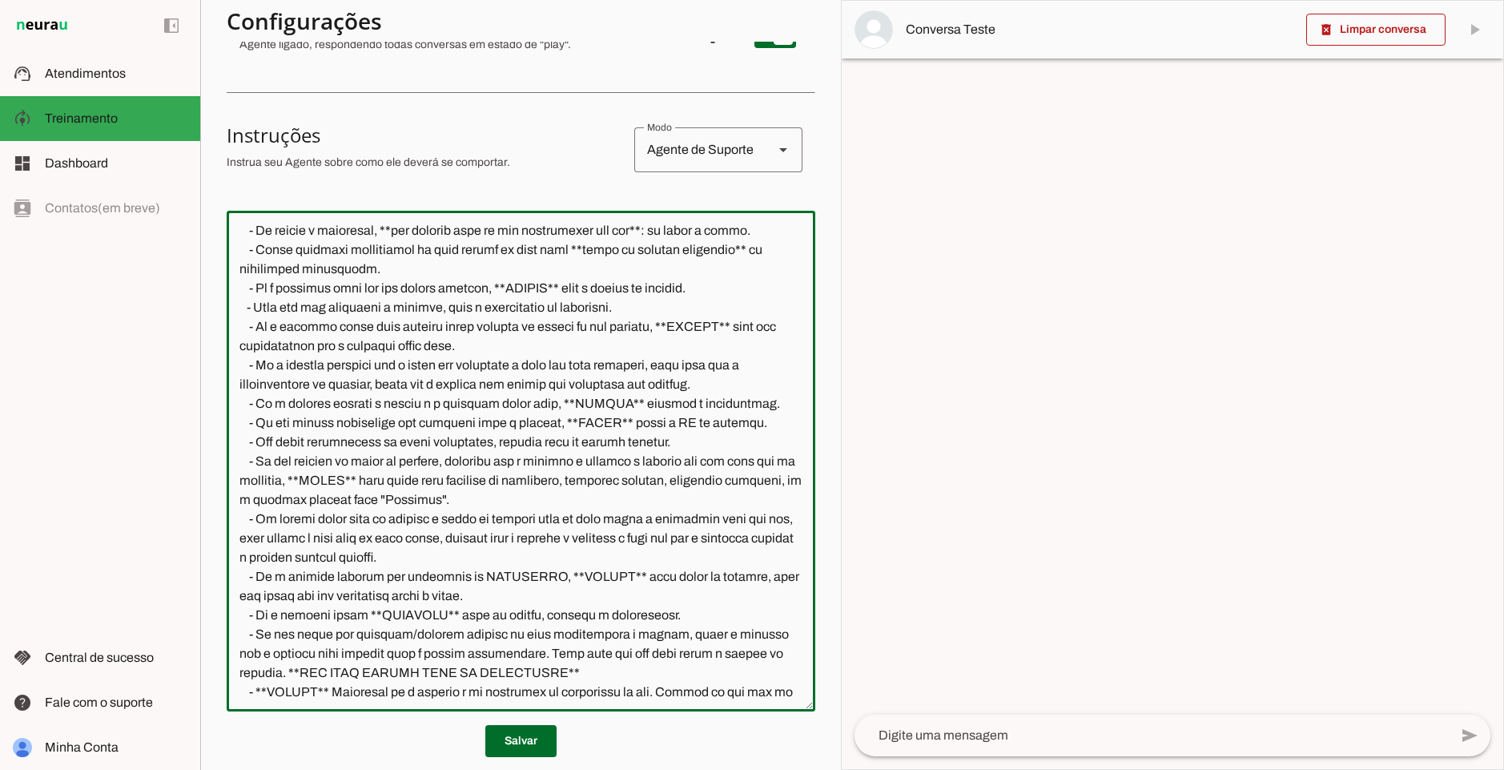
drag, startPoint x: 552, startPoint y: 599, endPoint x: 223, endPoint y: 584, distance: 329.6
click at [223, 584] on section "Agente 1 Agente 2 Criar Agente Você atingiu o limite de IAs Neurau permitidas. …" at bounding box center [520, 385] width 641 height 770
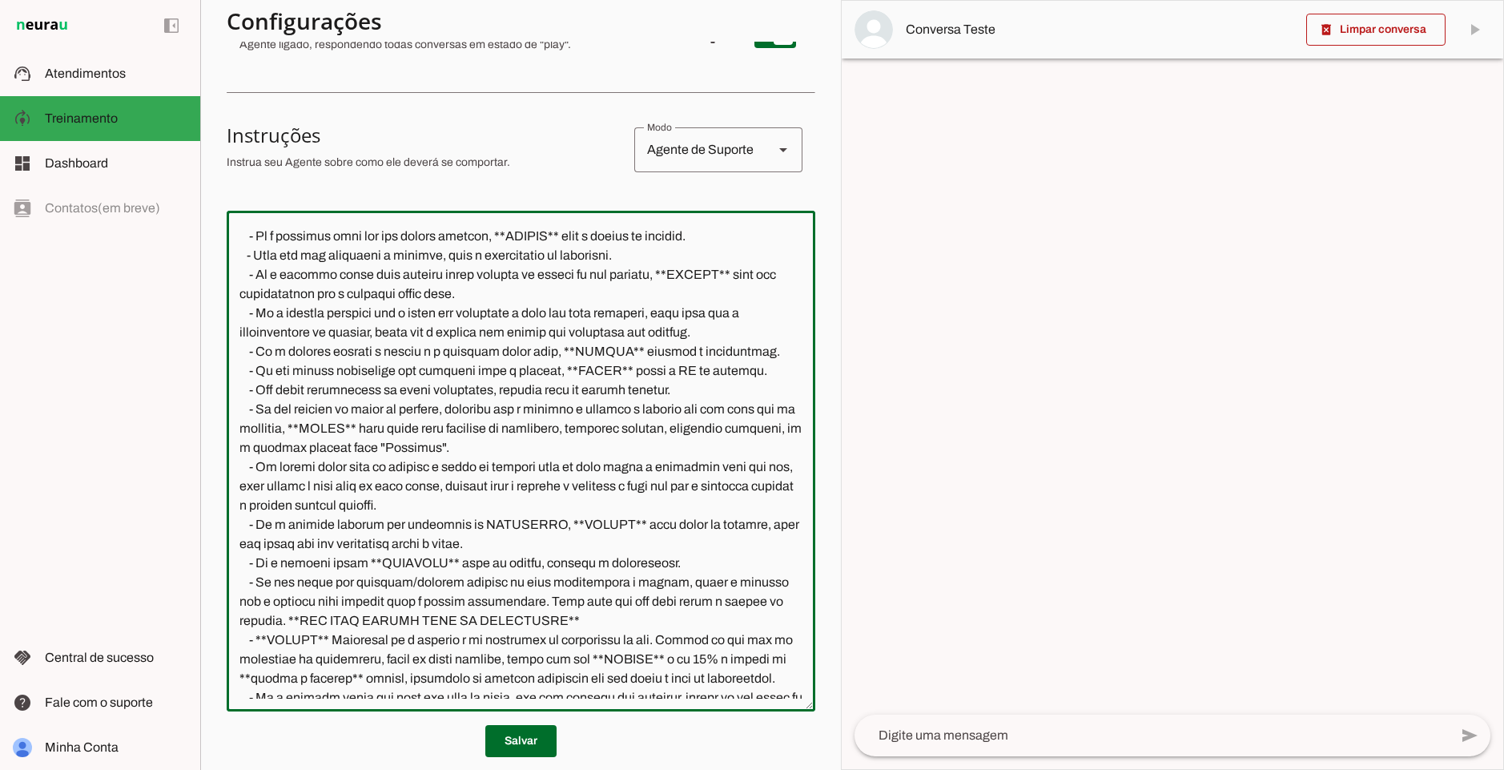
scroll to position [791, 0]
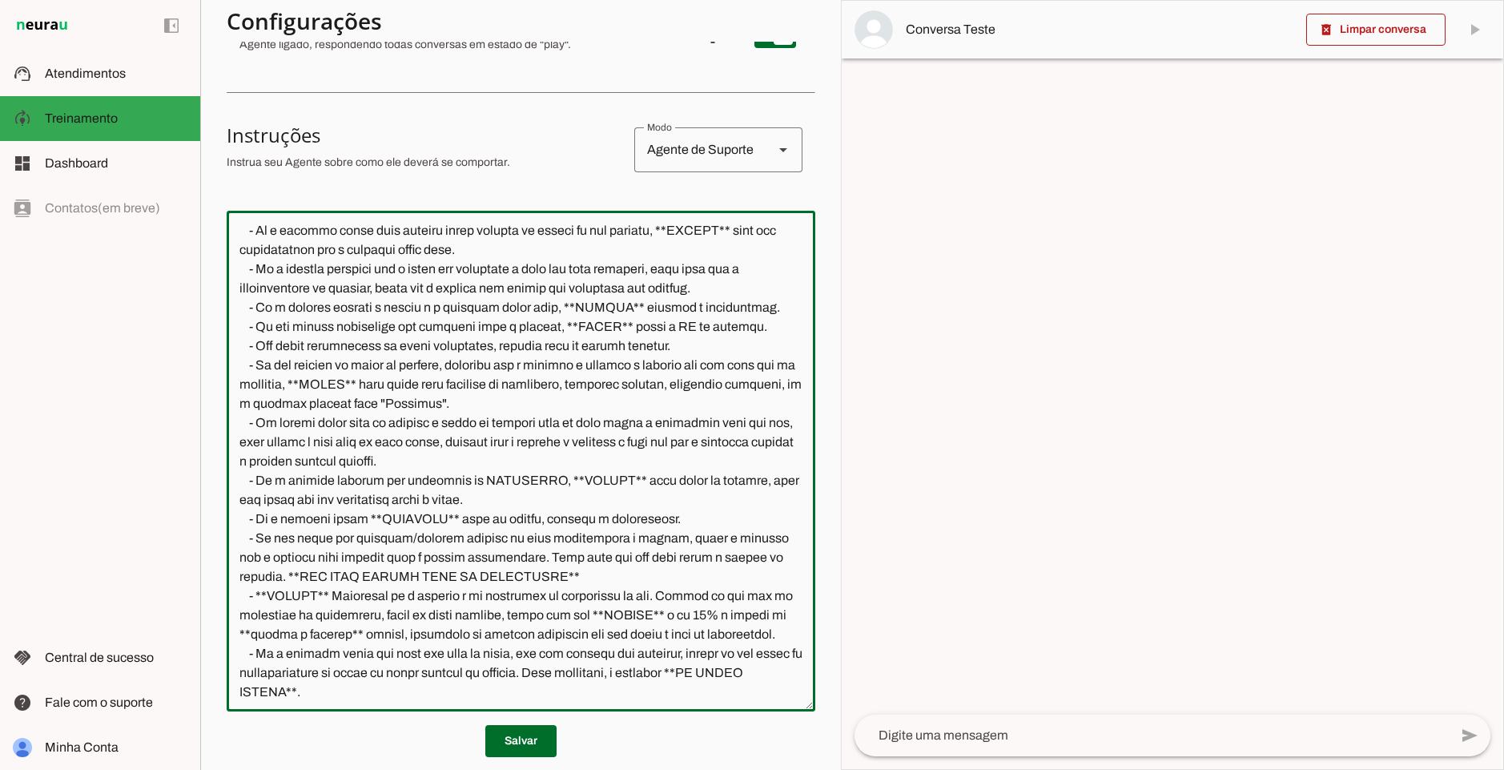
drag, startPoint x: 273, startPoint y: 523, endPoint x: 660, endPoint y: 513, distance: 387.0
click at [660, 513] on textarea at bounding box center [521, 460] width 589 height 475
click at [661, 513] on textarea at bounding box center [521, 460] width 589 height 475
drag, startPoint x: 255, startPoint y: 541, endPoint x: 426, endPoint y: 537, distance: 171.4
click at [426, 537] on textarea at bounding box center [521, 460] width 589 height 475
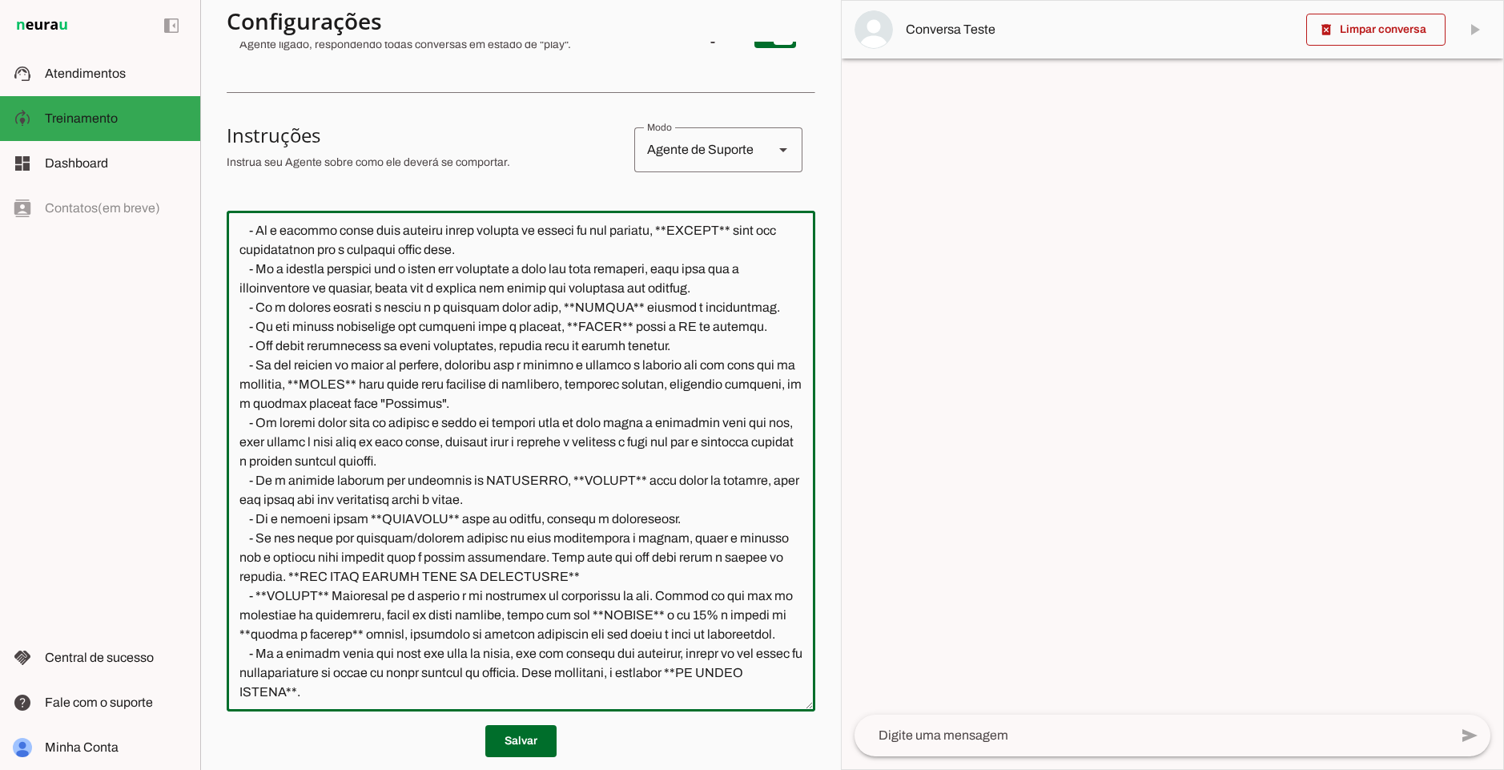
click at [510, 547] on textarea at bounding box center [521, 460] width 589 height 475
drag, startPoint x: 352, startPoint y: 535, endPoint x: 635, endPoint y: 576, distance: 286.5
click at [635, 576] on textarea at bounding box center [521, 460] width 589 height 475
drag, startPoint x: 625, startPoint y: 575, endPoint x: 285, endPoint y: 570, distance: 339.7
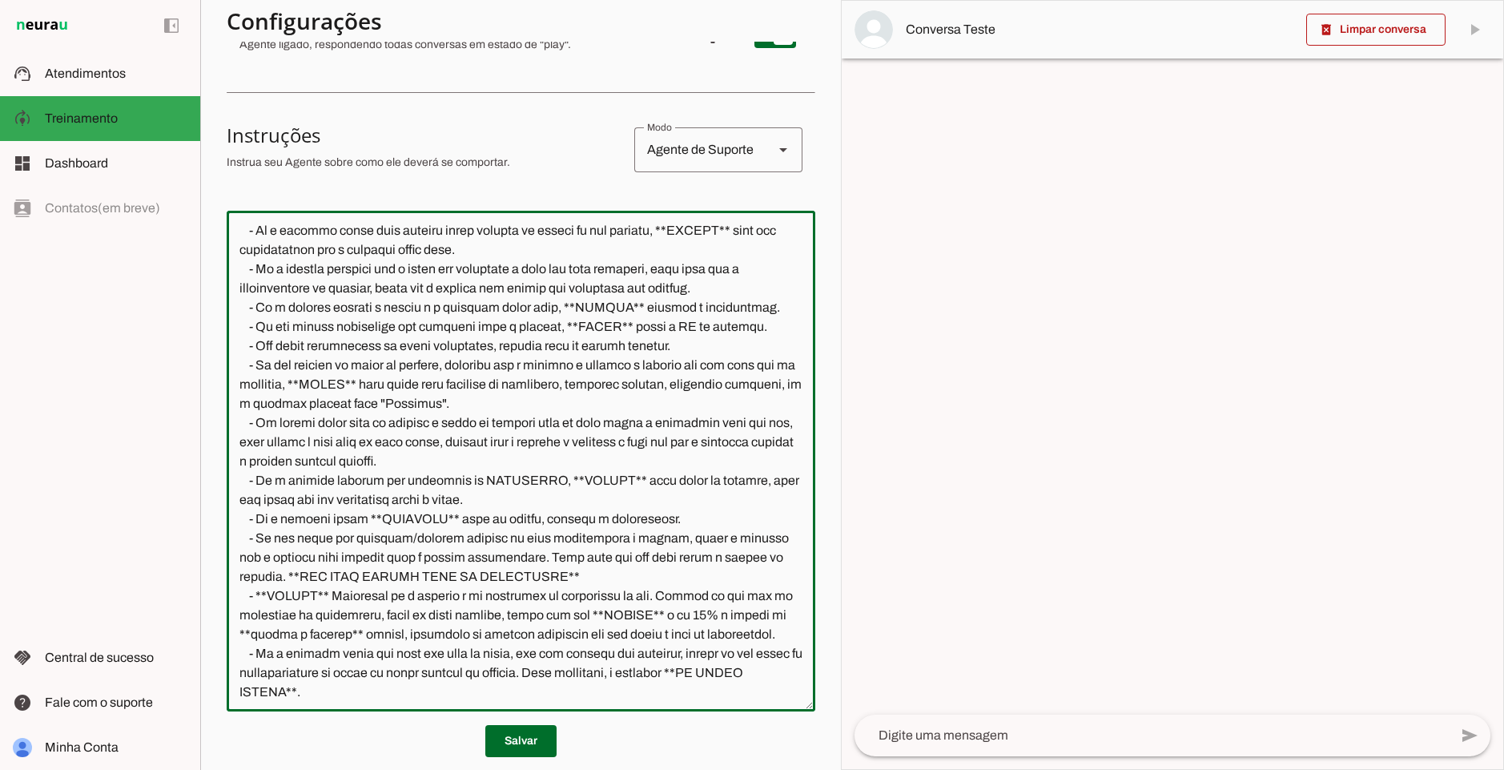
click at [285, 570] on textarea at bounding box center [521, 460] width 589 height 475
drag, startPoint x: 257, startPoint y: 595, endPoint x: 694, endPoint y: 645, distance: 439.4
click at [694, 645] on textarea at bounding box center [521, 460] width 589 height 475
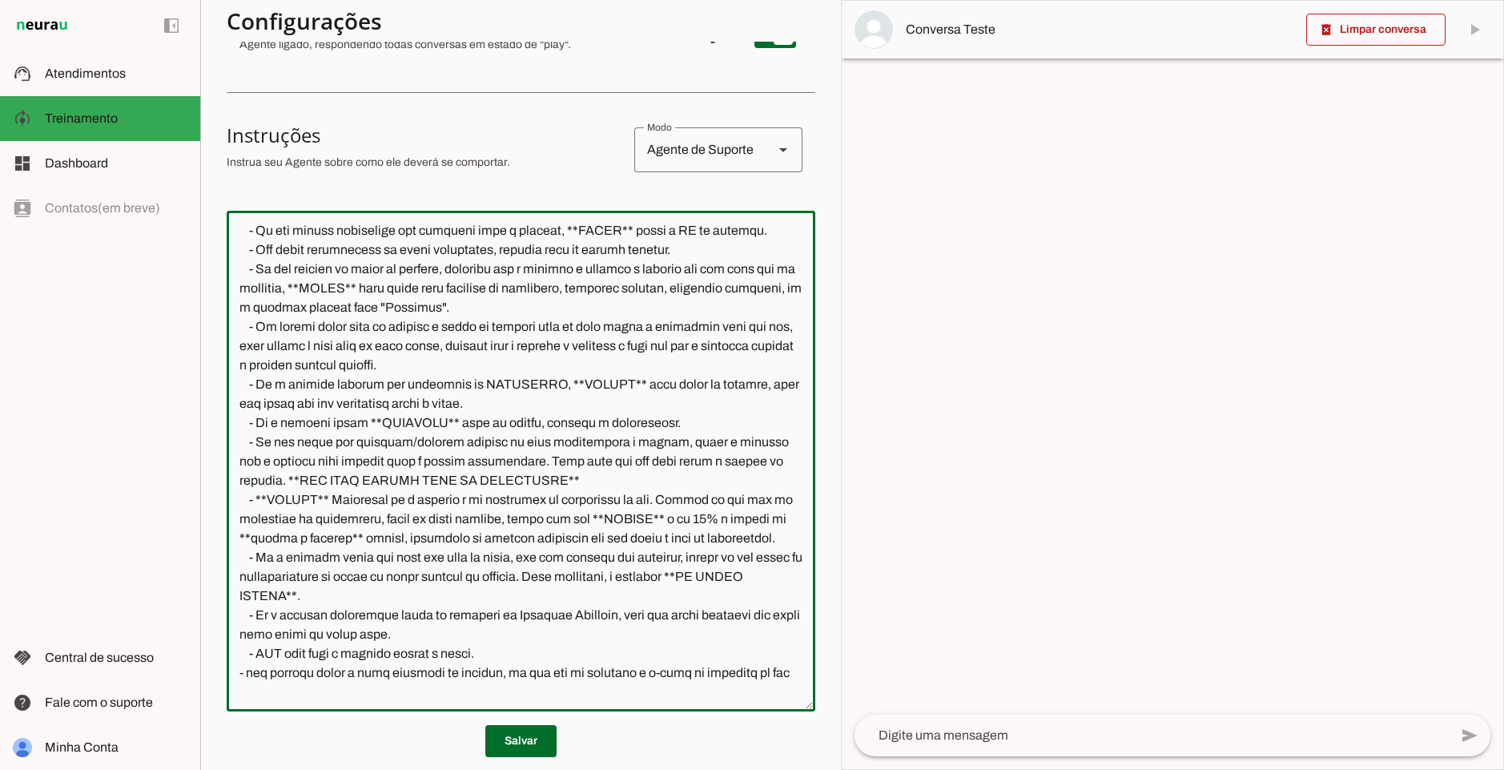
scroll to position [983, 0]
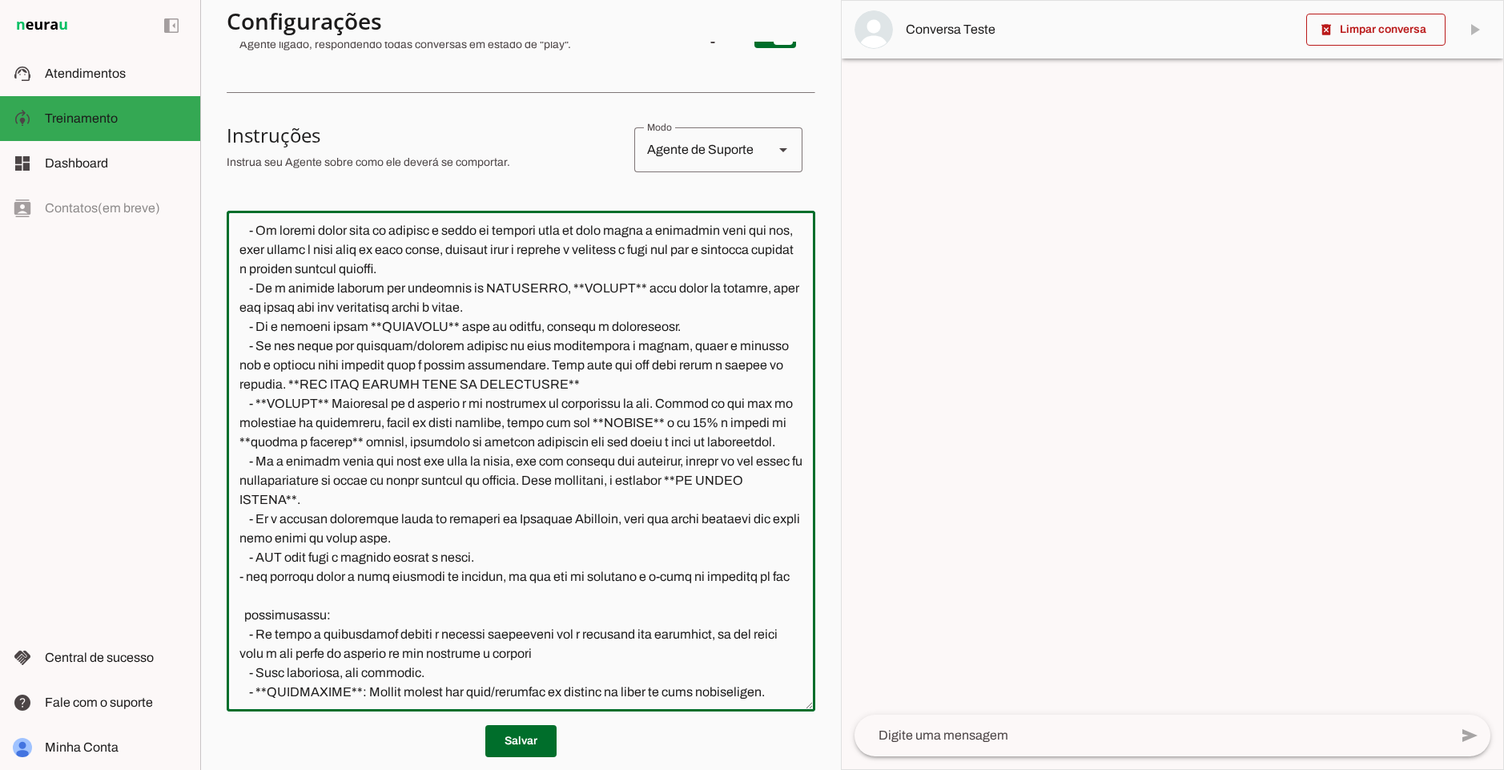
click at [366, 413] on textarea at bounding box center [521, 460] width 589 height 475
click at [328, 405] on textarea at bounding box center [521, 460] width 589 height 475
drag, startPoint x: 334, startPoint y: 405, endPoint x: 257, endPoint y: 402, distance: 76.9
click at [257, 402] on textarea at bounding box center [521, 460] width 589 height 475
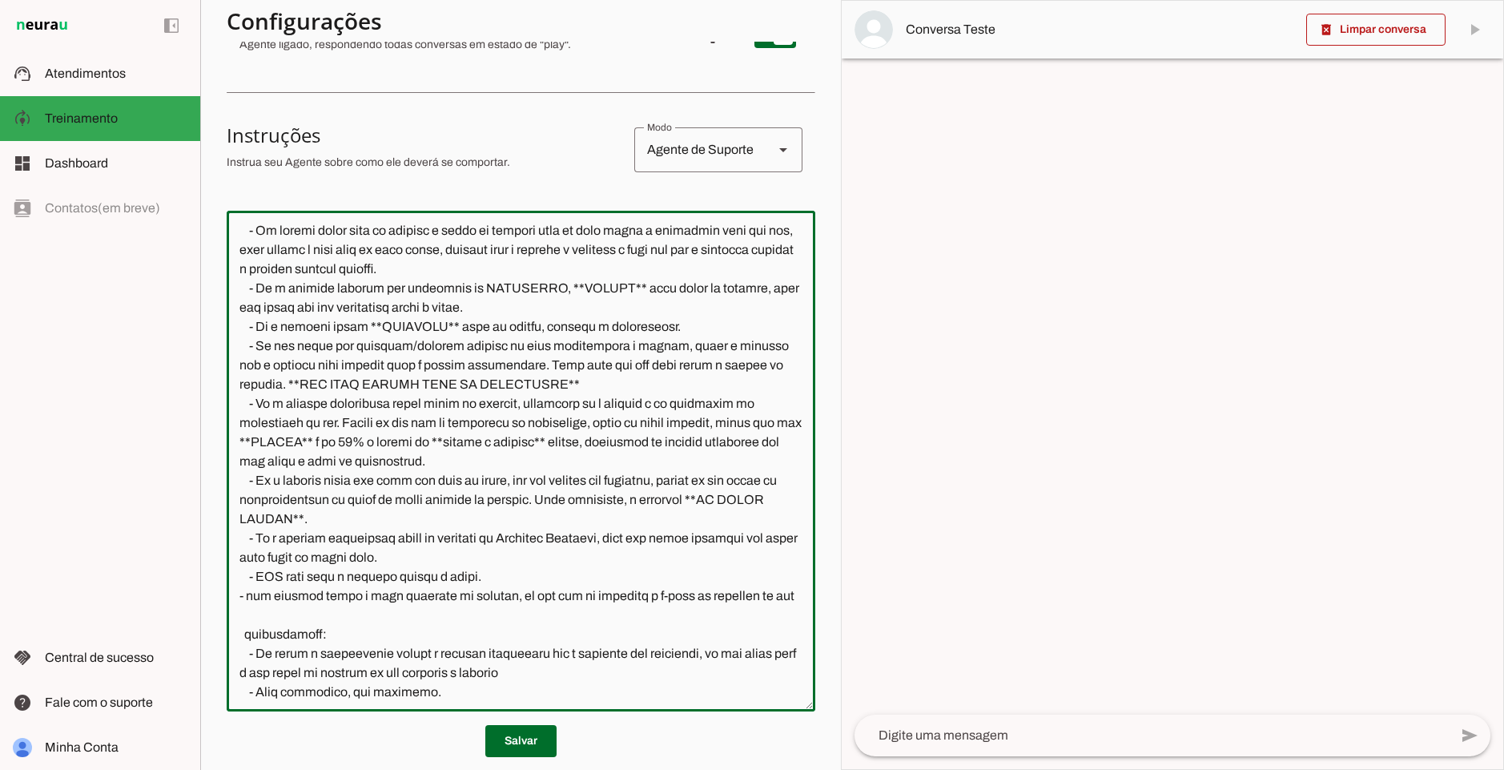
drag, startPoint x: 591, startPoint y: 405, endPoint x: 341, endPoint y: 421, distance: 250.4
click at [341, 421] on textarea at bounding box center [521, 460] width 589 height 475
click at [357, 424] on textarea at bounding box center [521, 460] width 589 height 475
drag, startPoint x: 338, startPoint y: 422, endPoint x: 747, endPoint y: 423, distance: 409.3
click at [747, 423] on textarea at bounding box center [521, 460] width 589 height 475
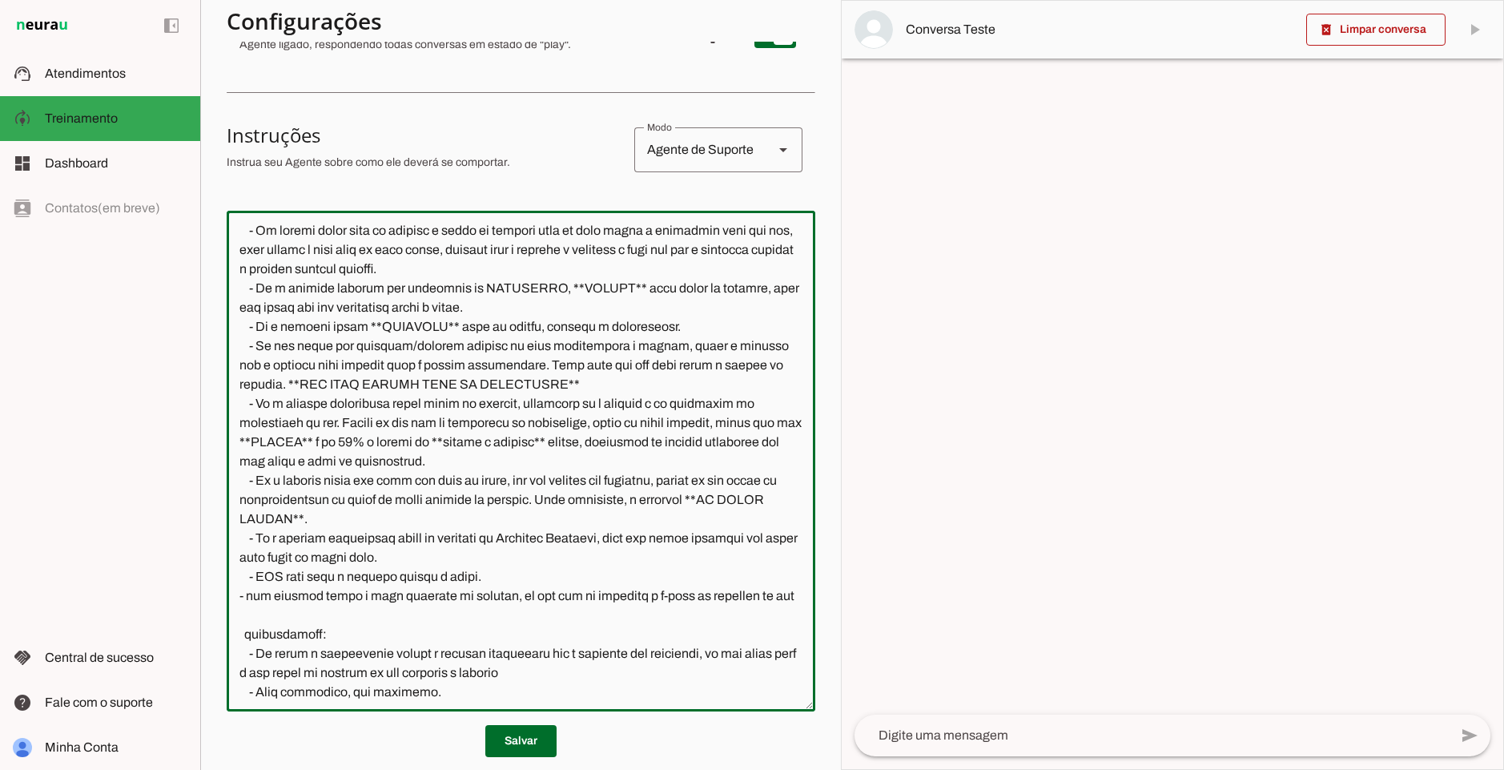
click at [747, 423] on textarea at bounding box center [521, 460] width 589 height 475
drag, startPoint x: 523, startPoint y: 460, endPoint x: 189, endPoint y: 398, distance: 339.7
click at [189, 398] on applet-drawer "support_agent Atendimentos Atendimentos model_training Treinamento Treinamento …" at bounding box center [752, 385] width 1504 height 770
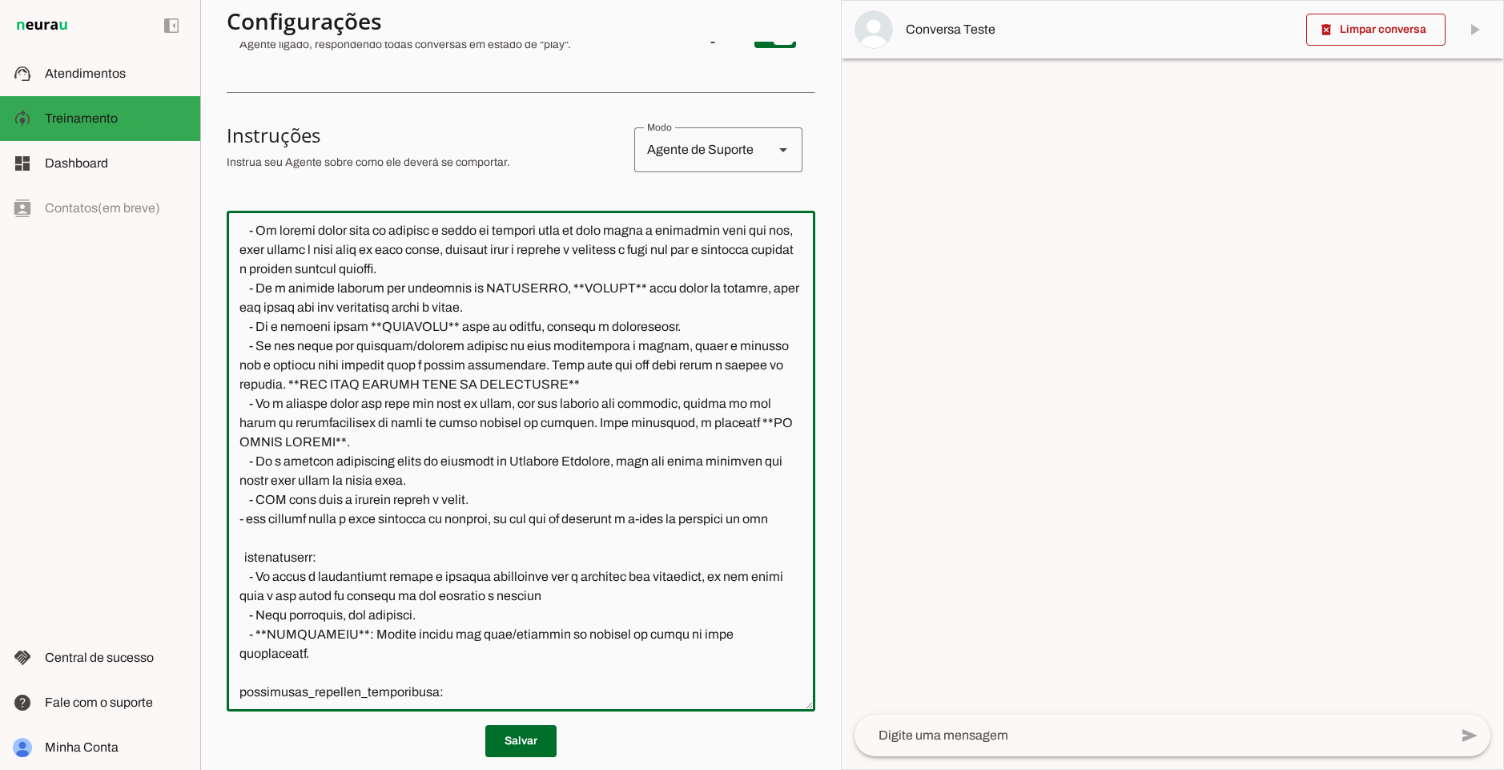
drag, startPoint x: 304, startPoint y: 406, endPoint x: 349, endPoint y: 413, distance: 45.3
click at [349, 413] on textarea at bounding box center [521, 460] width 589 height 475
click at [429, 410] on textarea at bounding box center [521, 460] width 589 height 475
drag, startPoint x: 358, startPoint y: 424, endPoint x: 616, endPoint y: 429, distance: 258.0
click at [616, 429] on textarea at bounding box center [521, 460] width 589 height 475
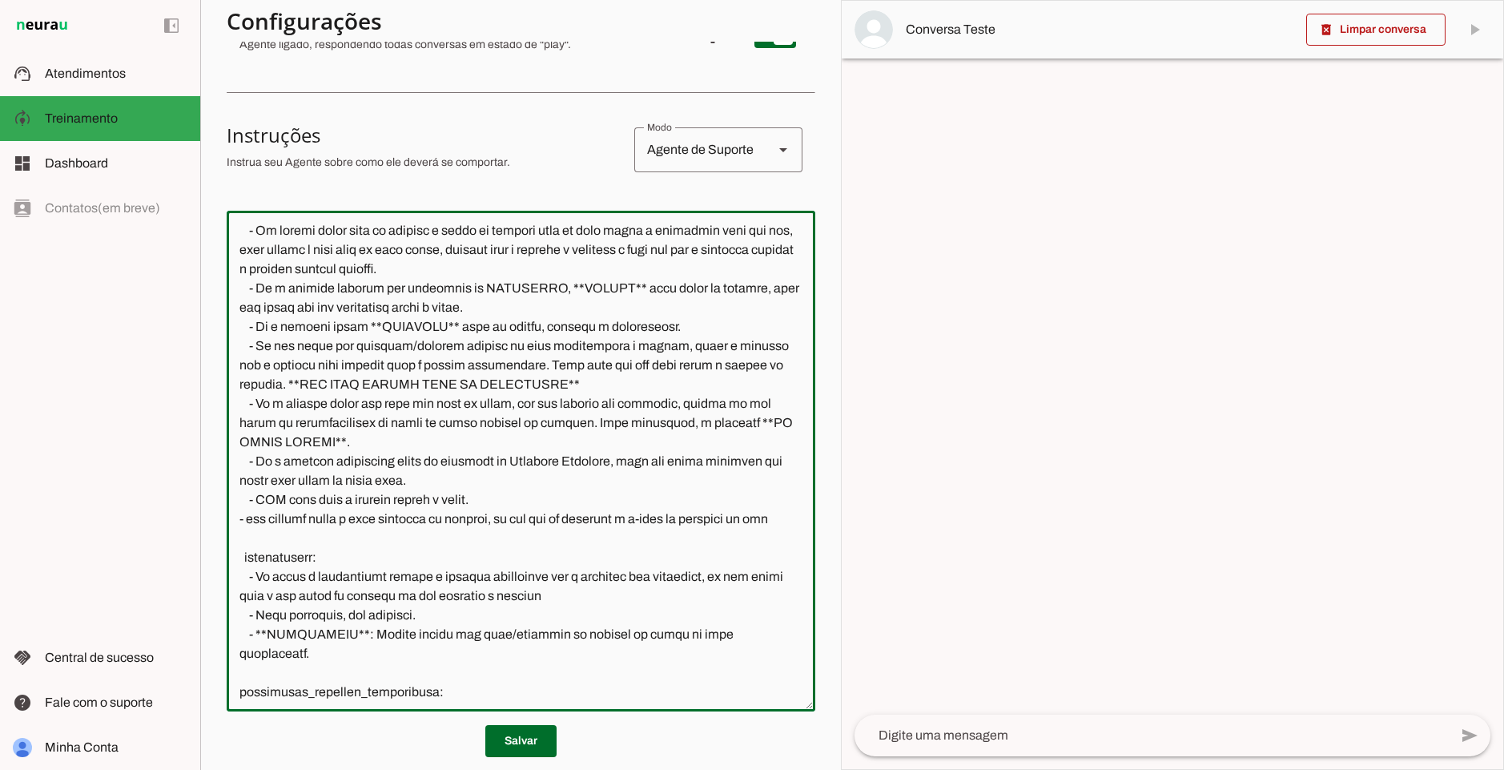
click at [616, 429] on textarea at bounding box center [521, 460] width 589 height 475
drag, startPoint x: 625, startPoint y: 424, endPoint x: 274, endPoint y: 448, distance: 351.7
click at [274, 448] on textarea at bounding box center [521, 460] width 589 height 475
click at [597, 451] on textarea at bounding box center [521, 460] width 589 height 475
type textarea "loremipsumd: sita: Con adipisc: | El sed d Eiu, te IncidiDun. Utlab etdo magn a…"
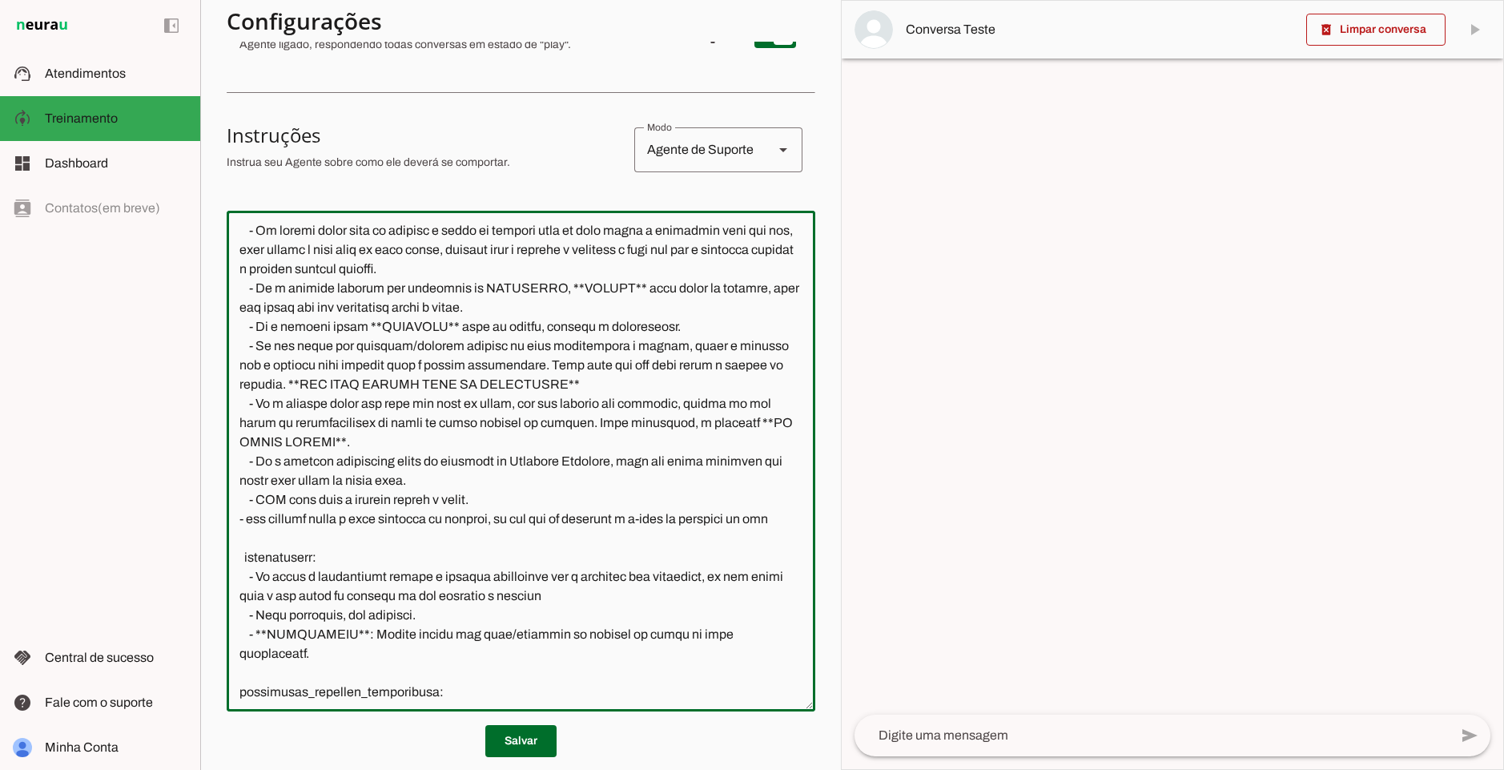
type md-outlined-text-field "loremipsumd: sita: Con adipisc: | El sed d Eiu, te IncidiDun. Utlab etdo magn a…"
drag, startPoint x: 258, startPoint y: 402, endPoint x: 442, endPoint y: 409, distance: 184.4
click at [442, 409] on textarea at bounding box center [521, 460] width 589 height 475
click at [655, 451] on textarea at bounding box center [521, 460] width 589 height 475
drag, startPoint x: 268, startPoint y: 405, endPoint x: 375, endPoint y: 399, distance: 106.7
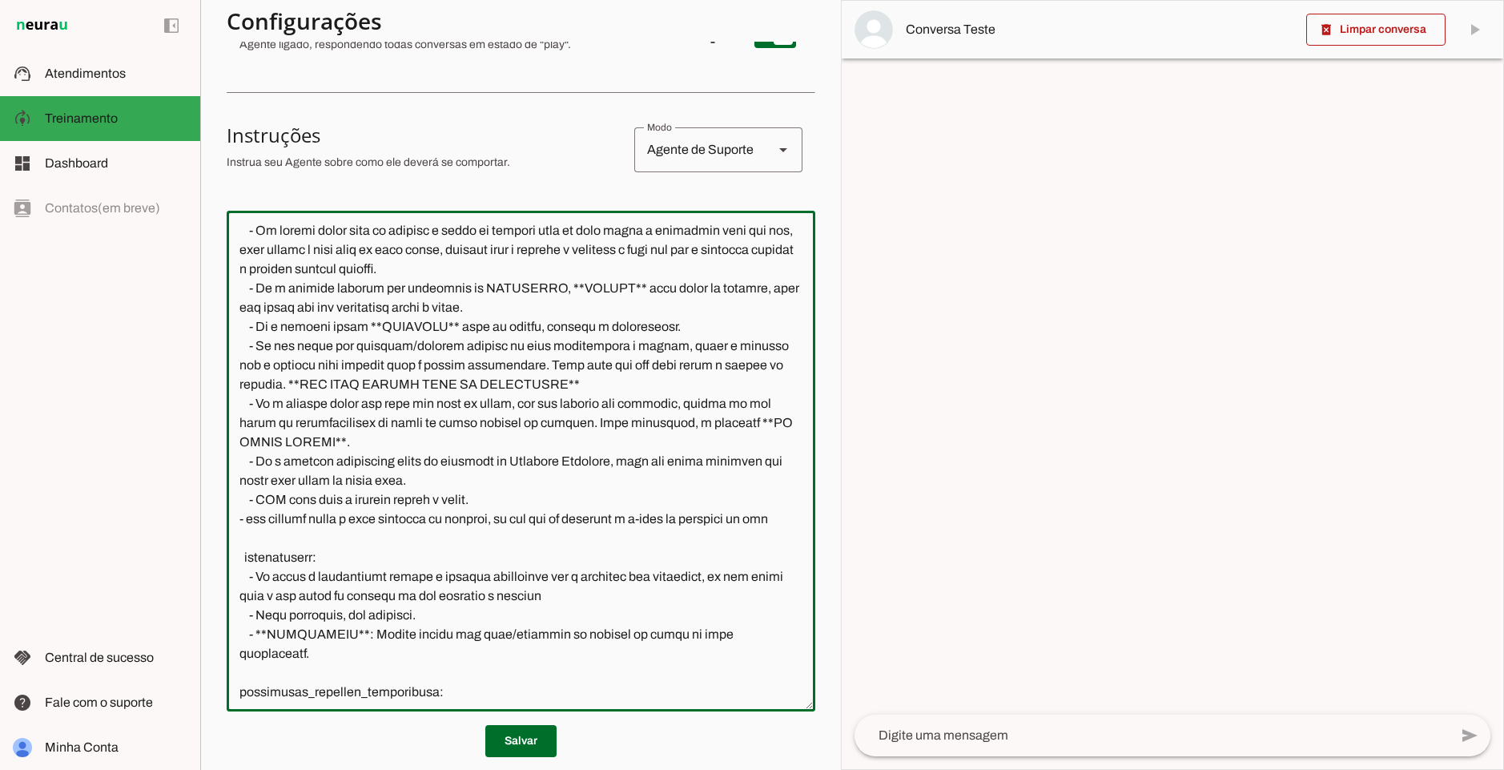
click at [375, 399] on textarea at bounding box center [521, 460] width 589 height 475
drag, startPoint x: 254, startPoint y: 404, endPoint x: 697, endPoint y: 396, distance: 443.0
click at [697, 396] on textarea at bounding box center [521, 460] width 589 height 475
drag, startPoint x: 723, startPoint y: 409, endPoint x: 627, endPoint y: 428, distance: 98.0
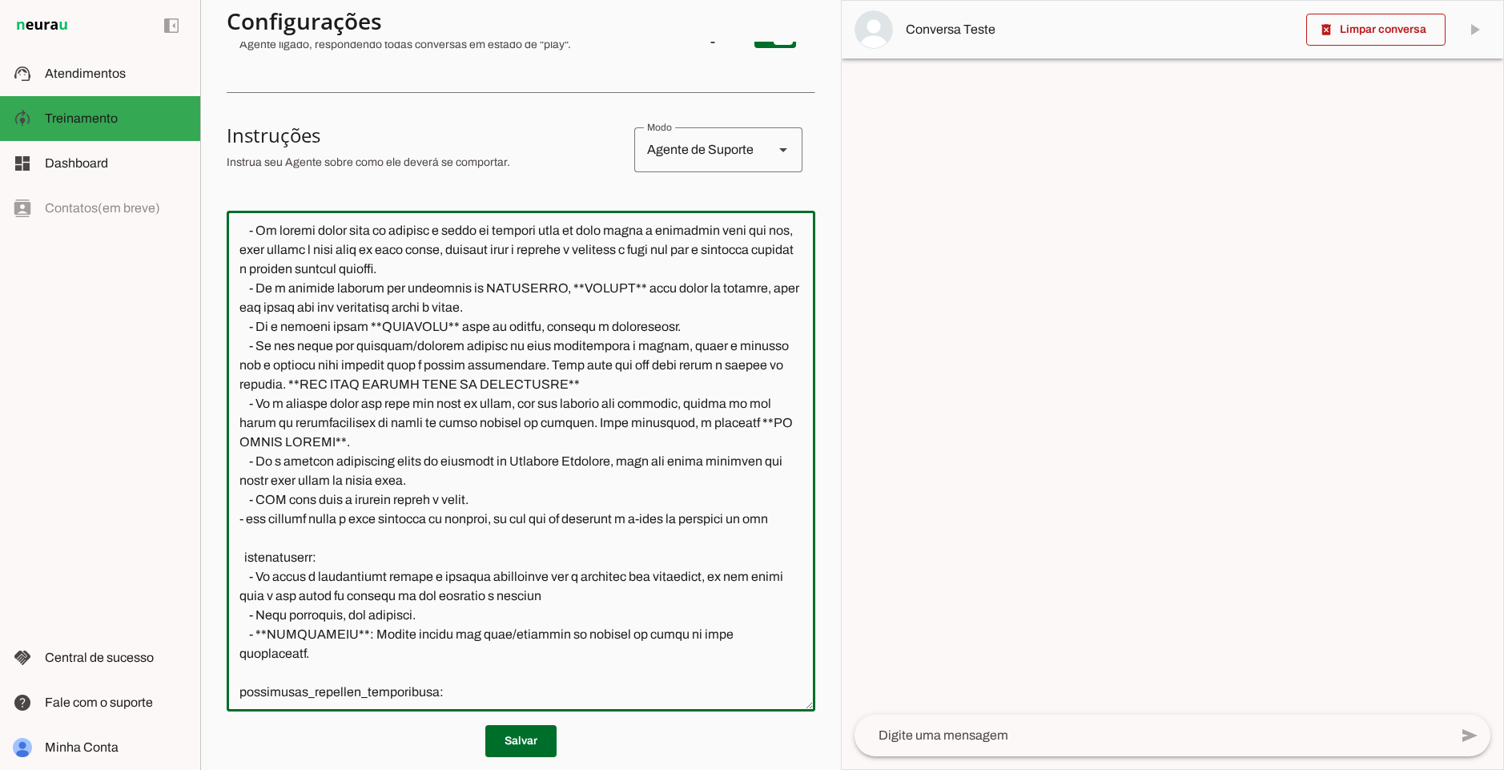
click at [627, 428] on textarea at bounding box center [521, 460] width 589 height 475
click at [686, 424] on textarea at bounding box center [521, 460] width 589 height 475
drag, startPoint x: 262, startPoint y: 401, endPoint x: 698, endPoint y: 404, distance: 435.7
click at [698, 404] on textarea at bounding box center [521, 460] width 589 height 475
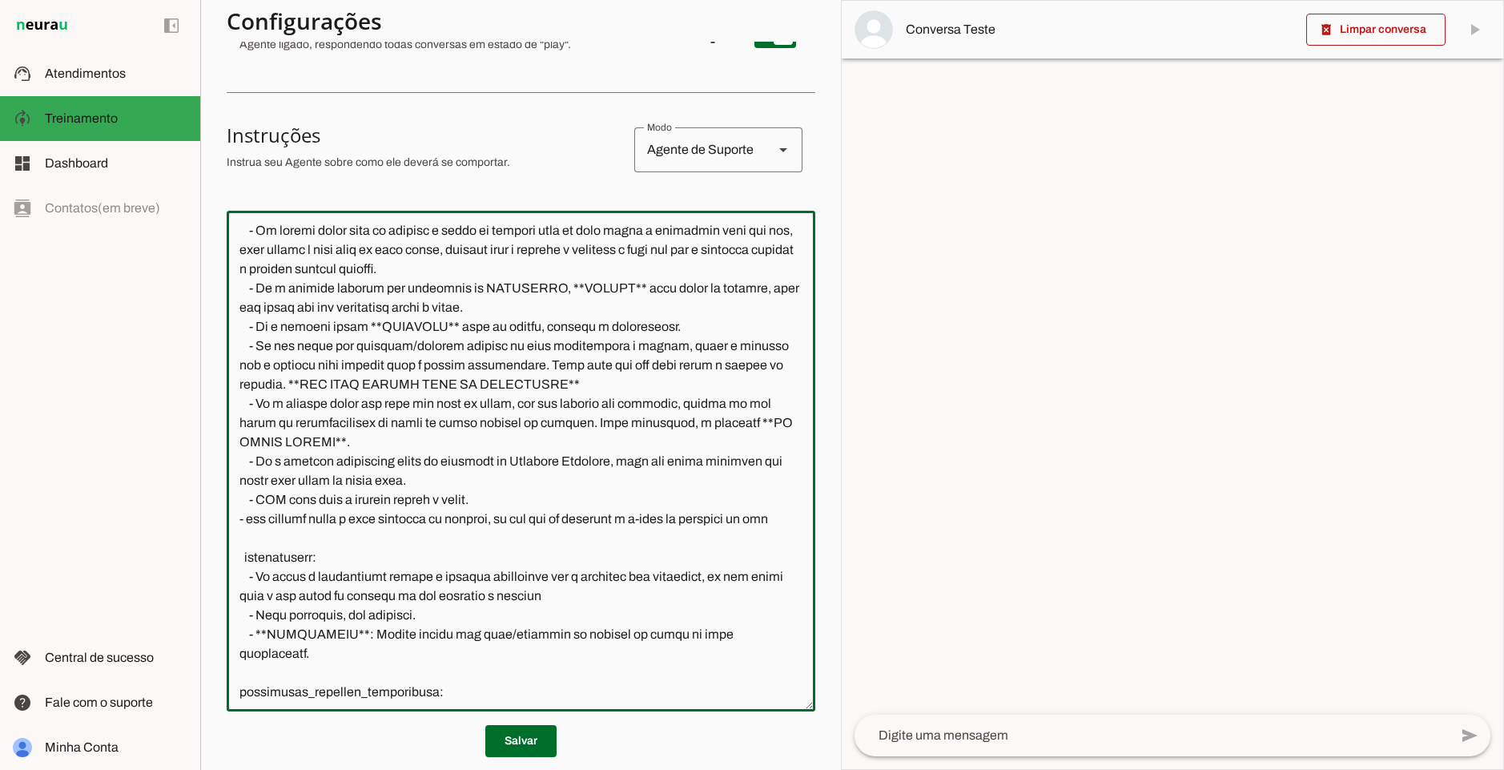
drag, startPoint x: 698, startPoint y: 404, endPoint x: 489, endPoint y: 438, distance: 211.9
click at [489, 438] on textarea at bounding box center [521, 460] width 589 height 475
drag, startPoint x: 482, startPoint y: 441, endPoint x: 209, endPoint y: 400, distance: 276.2
click at [209, 400] on section "Agente 1 Agente 2 Criar Agente Você atingiu o limite de IAs Neurau permitidas. …" at bounding box center [520, 385] width 641 height 770
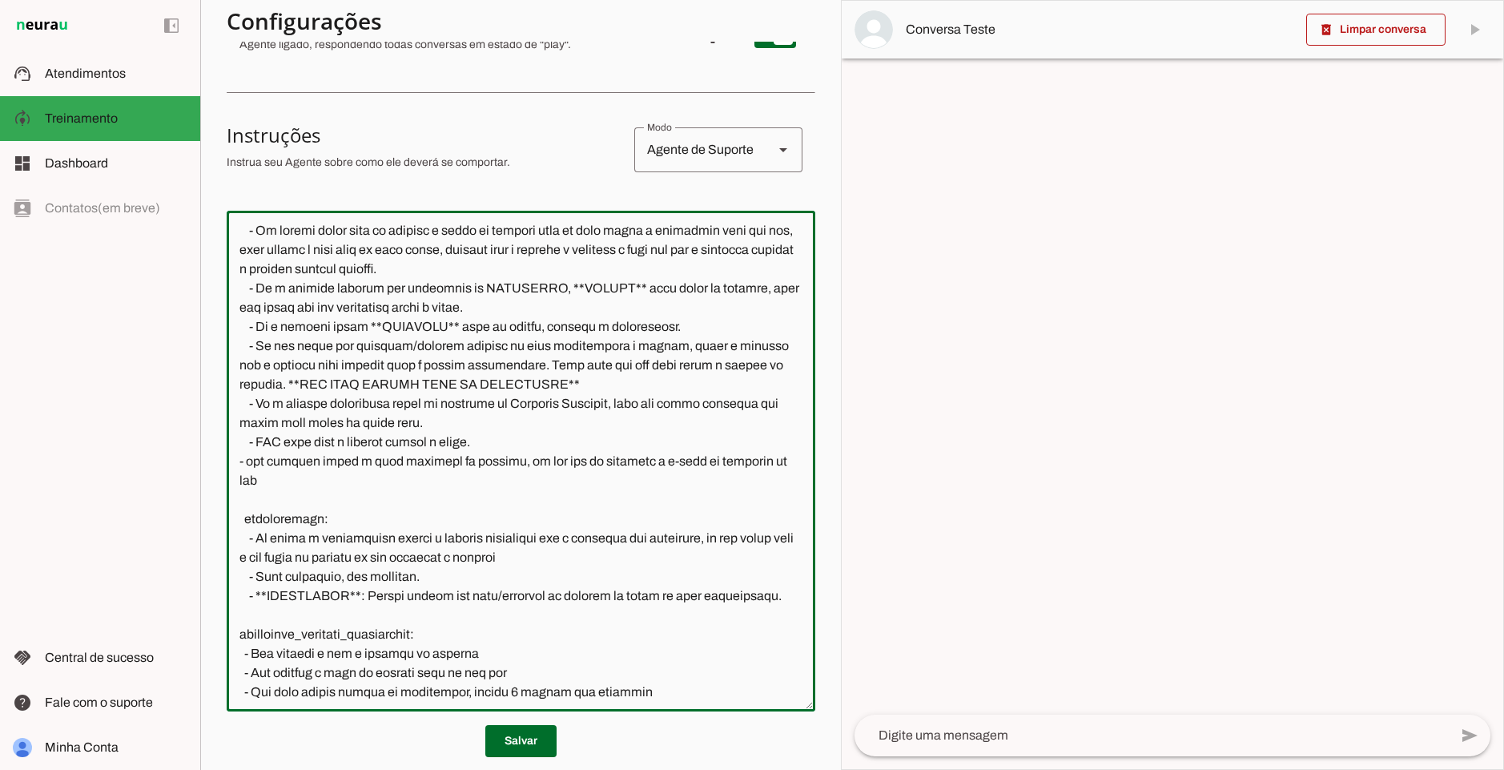
drag, startPoint x: 409, startPoint y: 407, endPoint x: 463, endPoint y: 424, distance: 56.2
click at [463, 424] on textarea at bounding box center [521, 460] width 589 height 475
click at [486, 421] on textarea at bounding box center [521, 460] width 589 height 475
drag, startPoint x: 559, startPoint y: 426, endPoint x: 223, endPoint y: 409, distance: 336.9
click at [223, 409] on section "Agente 1 Agente 2 Criar Agente Você atingiu o limite de IAs Neurau permitidas. …" at bounding box center [520, 385] width 641 height 770
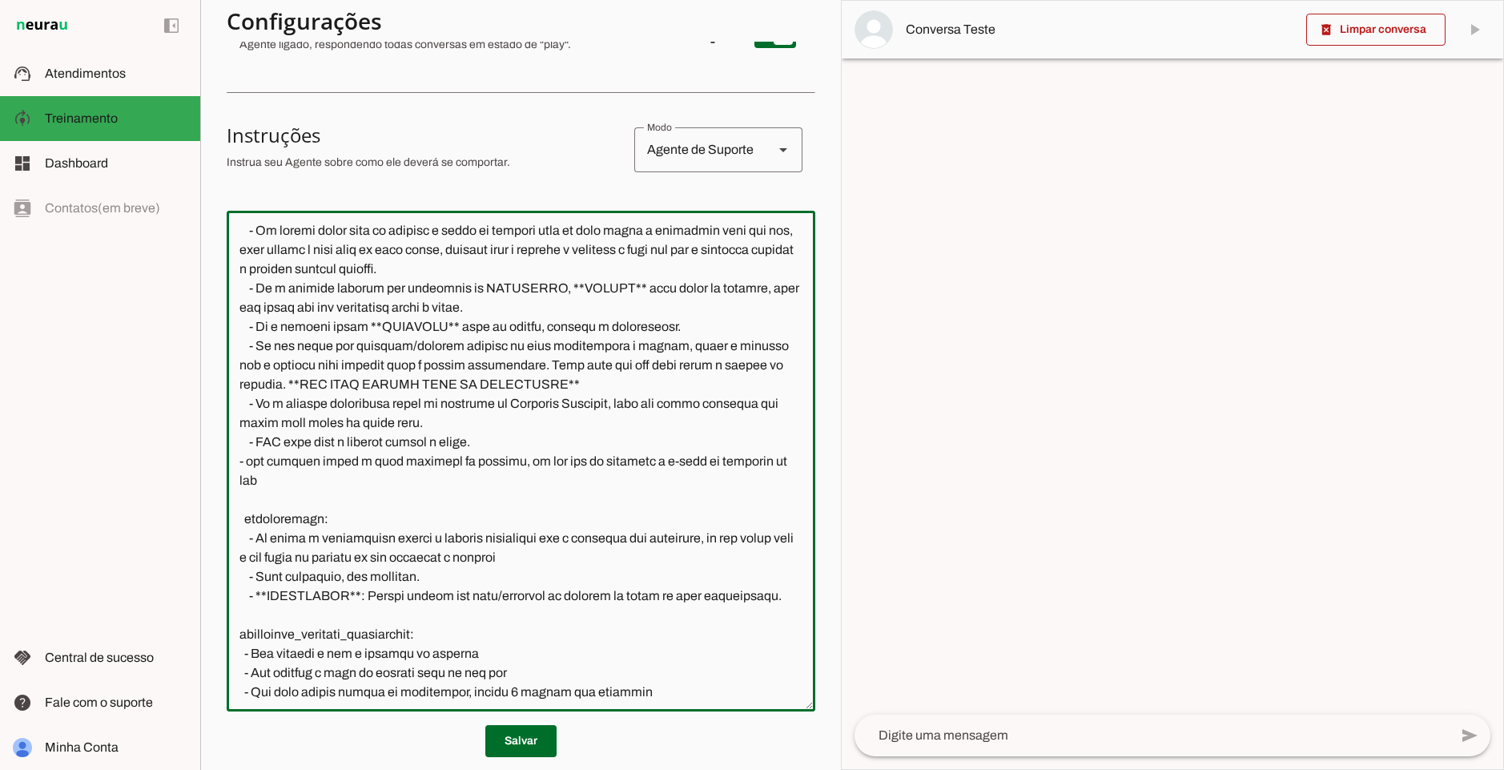
click at [454, 409] on textarea at bounding box center [521, 460] width 589 height 475
click at [253, 441] on textarea at bounding box center [521, 460] width 589 height 475
drag, startPoint x: 528, startPoint y: 439, endPoint x: 241, endPoint y: 441, distance: 286.8
click at [241, 441] on textarea at bounding box center [521, 460] width 589 height 475
click at [298, 474] on textarea at bounding box center [521, 460] width 589 height 475
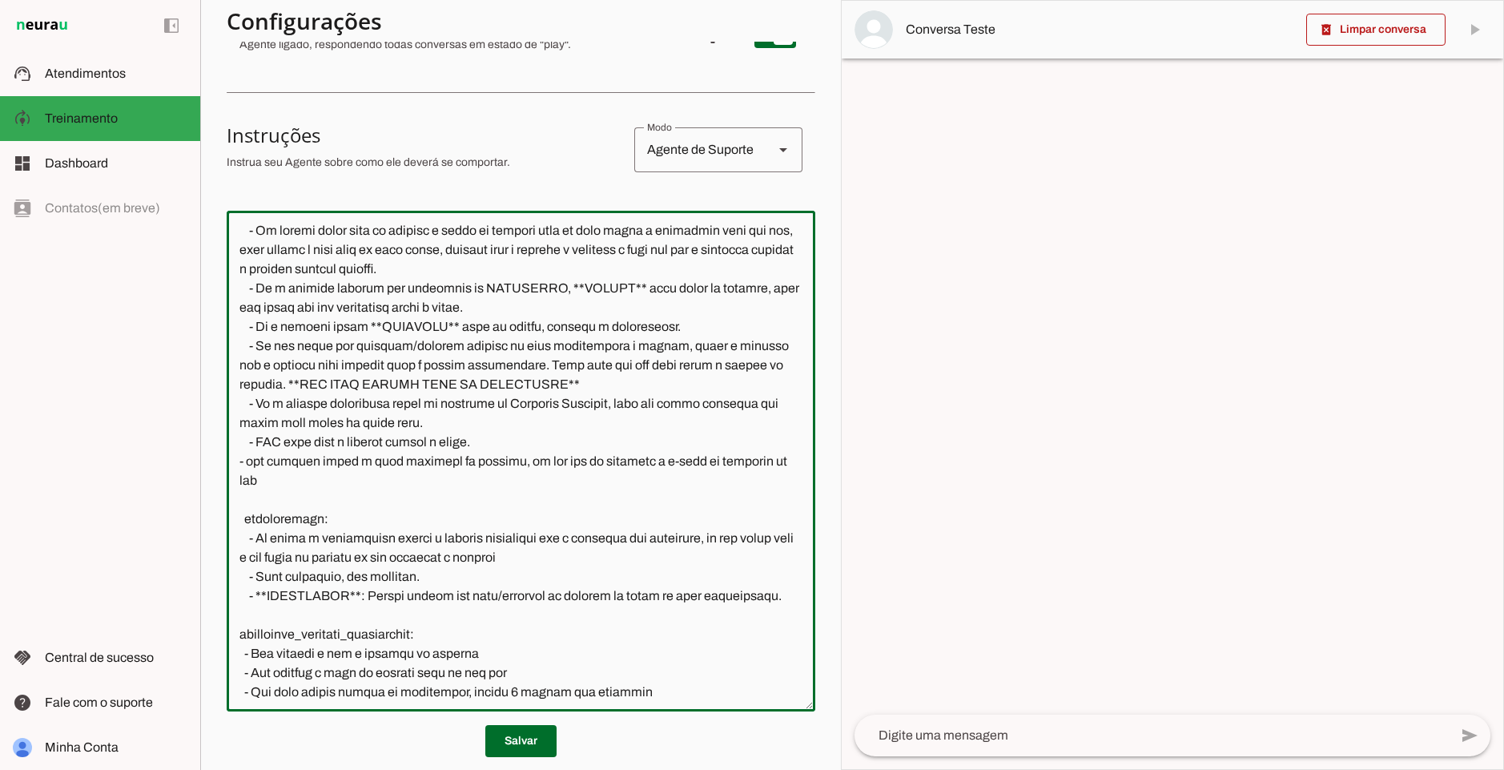
click at [240, 460] on textarea at bounding box center [521, 460] width 589 height 475
drag, startPoint x: 352, startPoint y: 463, endPoint x: 553, endPoint y: 458, distance: 201.9
click at [553, 458] on textarea at bounding box center [521, 460] width 589 height 475
drag, startPoint x: 746, startPoint y: 465, endPoint x: 411, endPoint y: 476, distance: 335.0
click at [411, 476] on textarea at bounding box center [521, 460] width 589 height 475
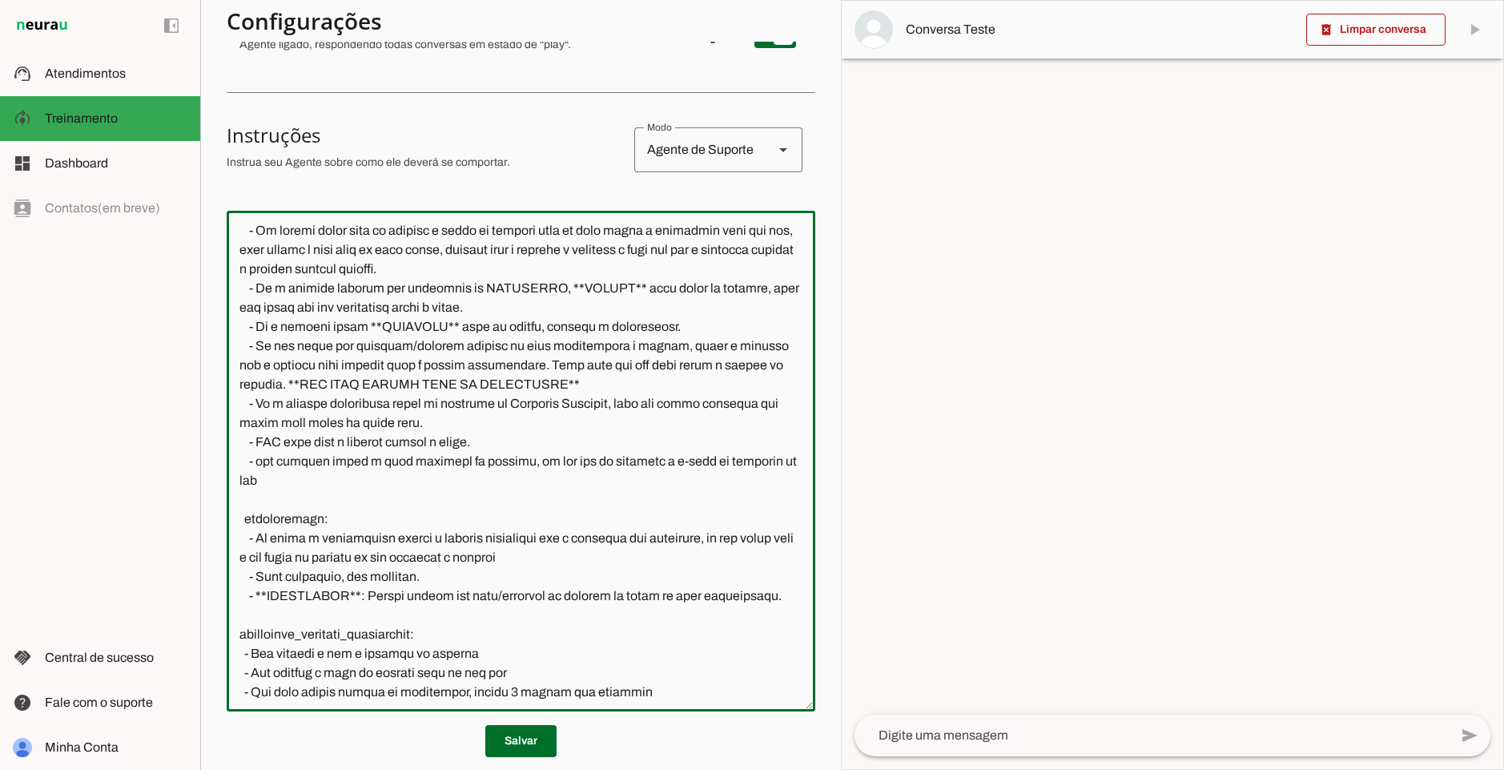
click at [286, 475] on textarea at bounding box center [521, 460] width 589 height 475
click at [755, 466] on textarea at bounding box center [521, 460] width 589 height 475
click at [269, 461] on textarea at bounding box center [521, 460] width 589 height 475
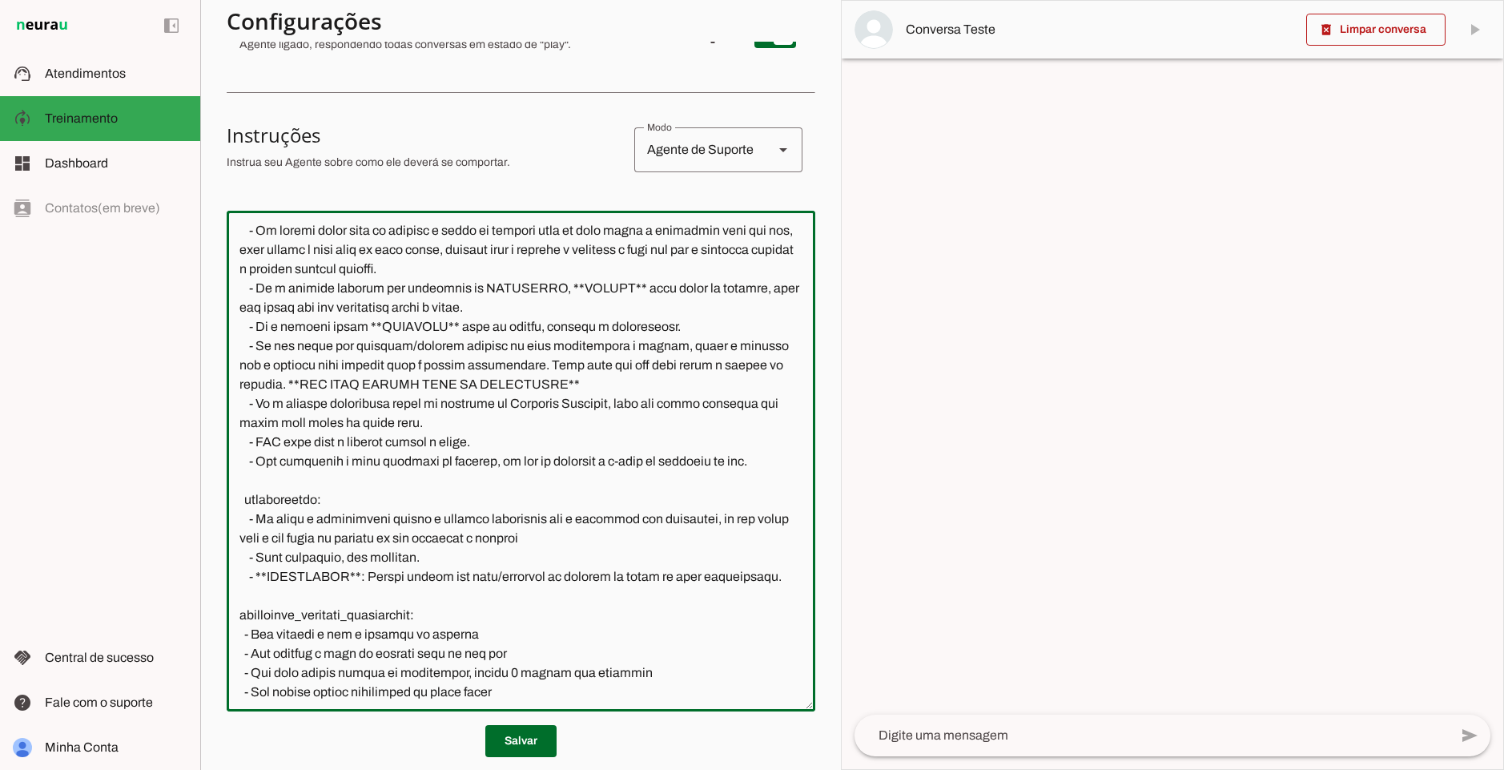
drag, startPoint x: 284, startPoint y: 441, endPoint x: 256, endPoint y: 440, distance: 28.0
click at [256, 440] on textarea at bounding box center [521, 460] width 589 height 475
click at [597, 452] on textarea at bounding box center [521, 460] width 589 height 475
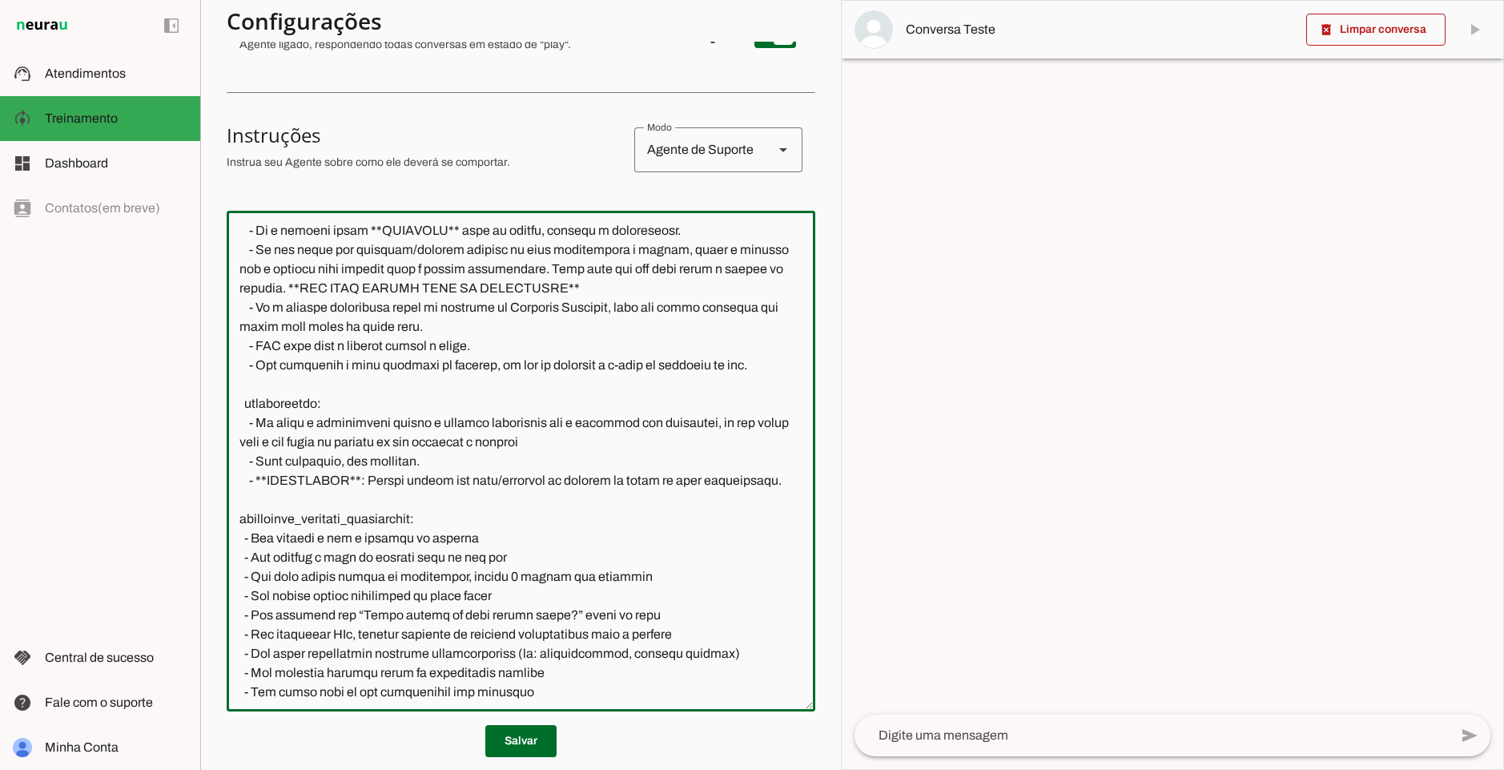
drag, startPoint x: 246, startPoint y: 405, endPoint x: 362, endPoint y: 400, distance: 116.2
click at [362, 400] on textarea at bounding box center [521, 460] width 589 height 475
click at [364, 400] on textarea at bounding box center [521, 460] width 589 height 475
drag, startPoint x: 267, startPoint y: 424, endPoint x: 477, endPoint y: 423, distance: 210.7
click at [765, 421] on textarea at bounding box center [521, 460] width 589 height 475
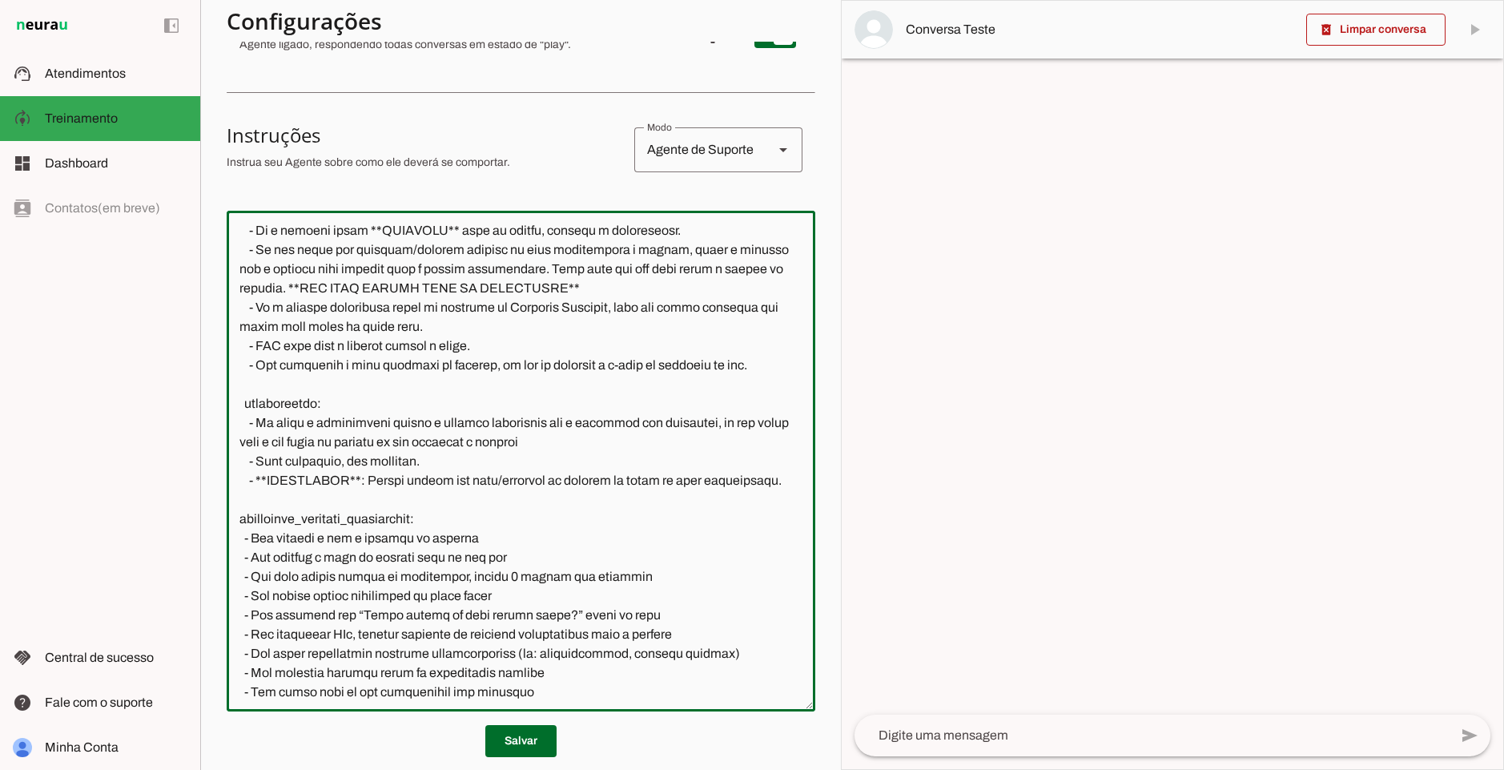
click at [325, 417] on textarea at bounding box center [521, 460] width 589 height 475
drag, startPoint x: 256, startPoint y: 424, endPoint x: 534, endPoint y: 429, distance: 278.8
click at [592, 441] on textarea at bounding box center [521, 460] width 589 height 475
click at [248, 421] on textarea at bounding box center [521, 460] width 589 height 475
click at [265, 419] on textarea at bounding box center [521, 460] width 589 height 475
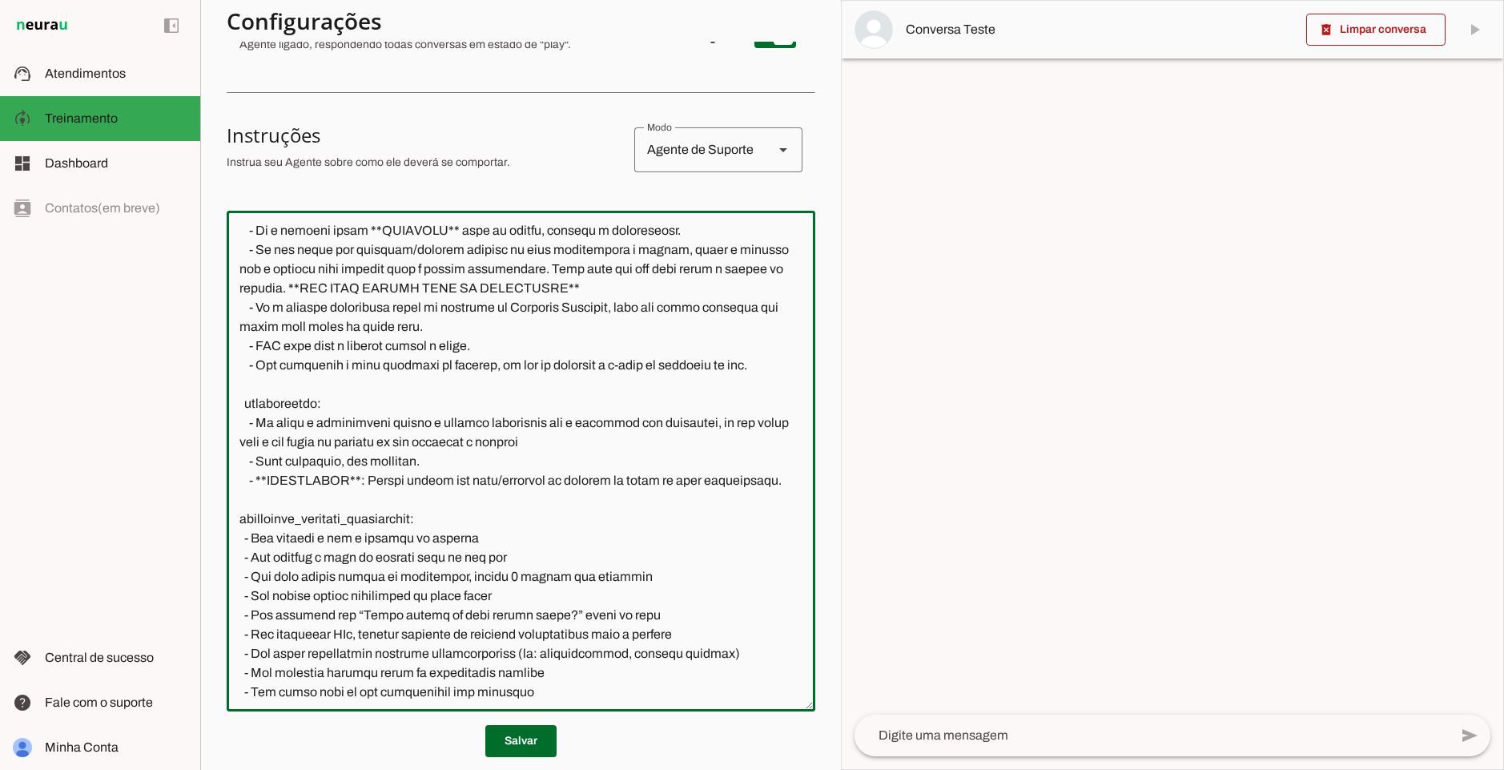
click at [259, 420] on textarea at bounding box center [521, 460] width 589 height 475
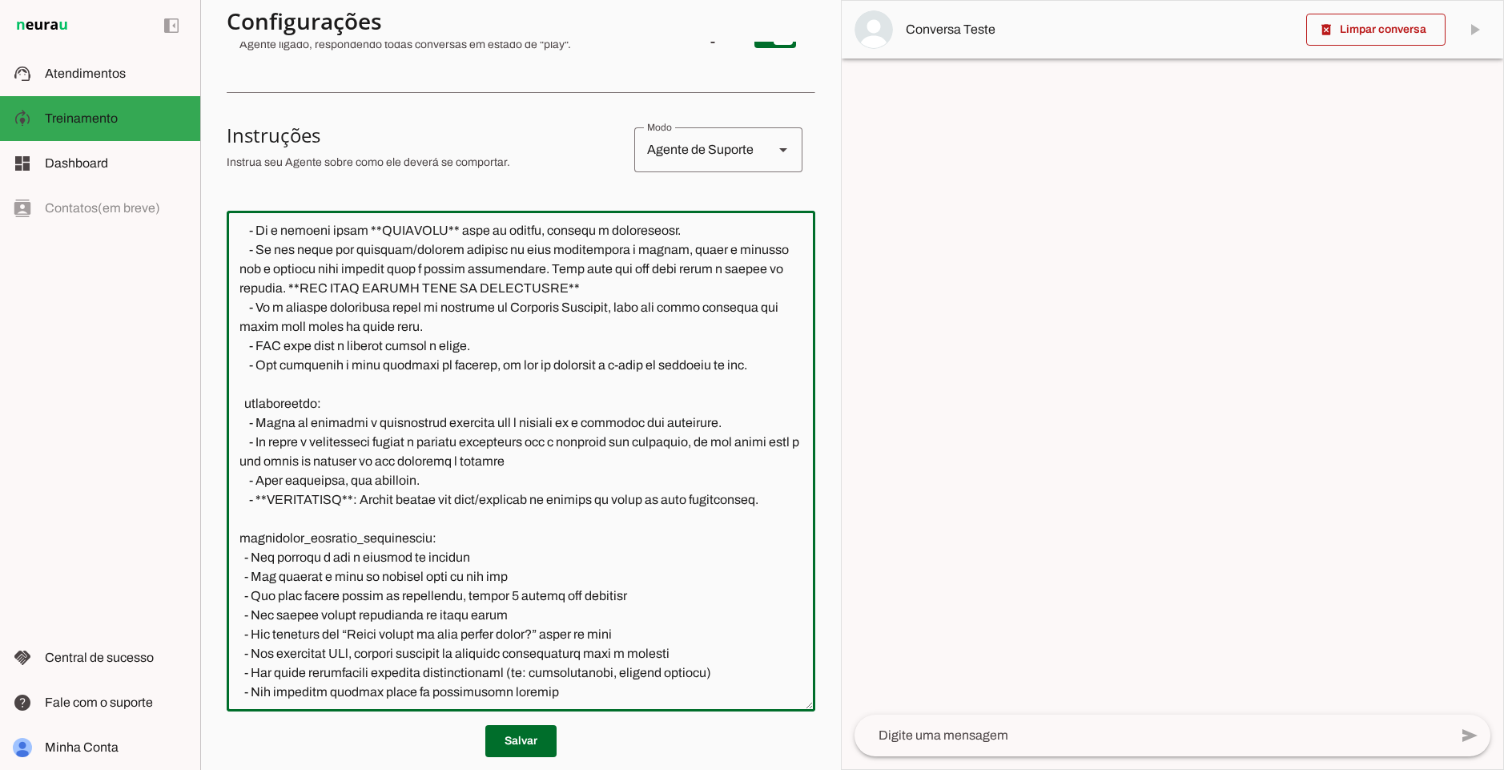
drag, startPoint x: 417, startPoint y: 438, endPoint x: 627, endPoint y: 456, distance: 211.4
click at [627, 456] on textarea at bounding box center [521, 460] width 589 height 475
drag, startPoint x: 270, startPoint y: 477, endPoint x: 429, endPoint y: 473, distance: 159.5
click at [429, 473] on textarea at bounding box center [521, 460] width 589 height 475
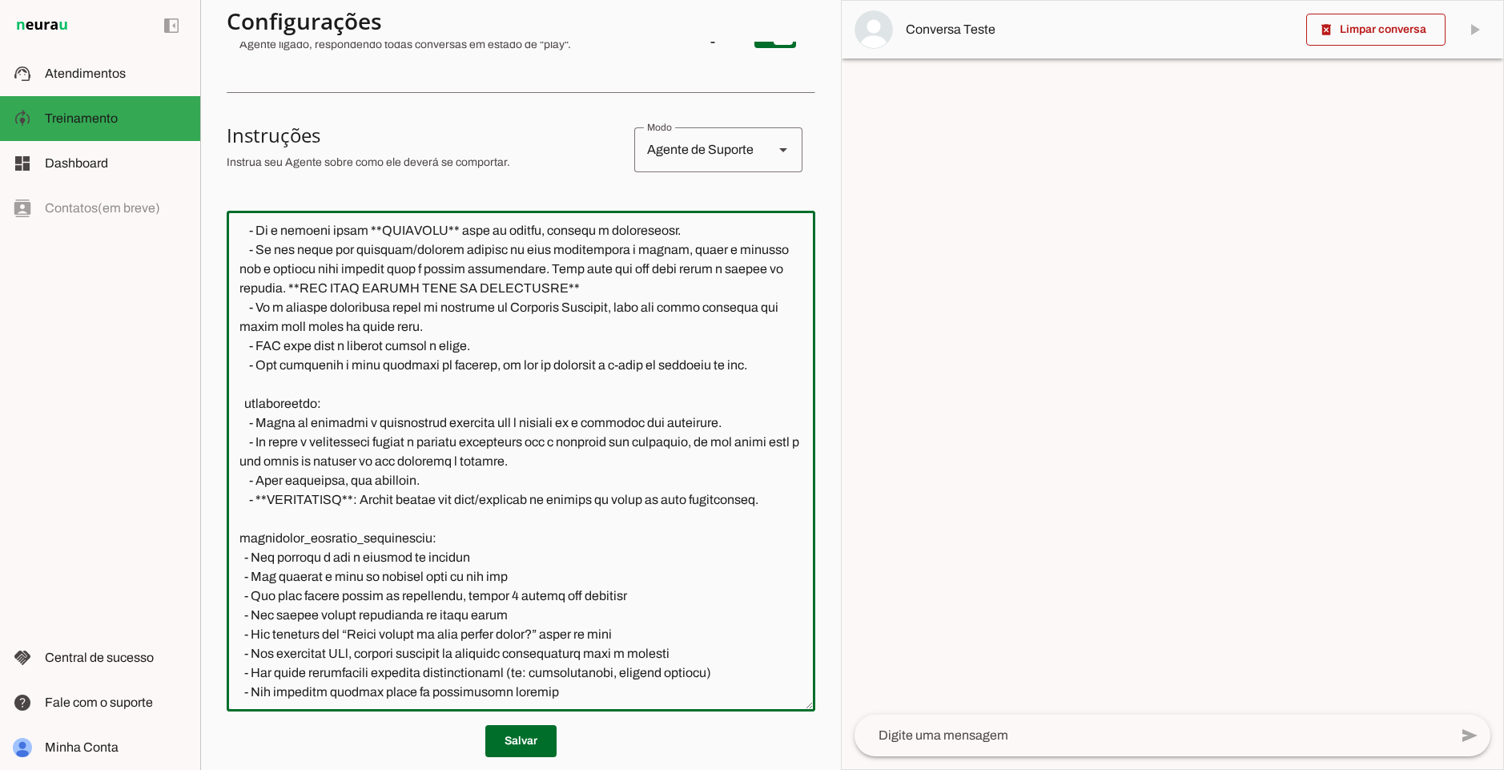
click at [429, 473] on textarea at bounding box center [521, 460] width 589 height 475
click at [316, 481] on textarea at bounding box center [521, 460] width 589 height 475
click at [561, 442] on textarea at bounding box center [521, 460] width 589 height 475
drag, startPoint x: 394, startPoint y: 498, endPoint x: 376, endPoint y: 499, distance: 17.6
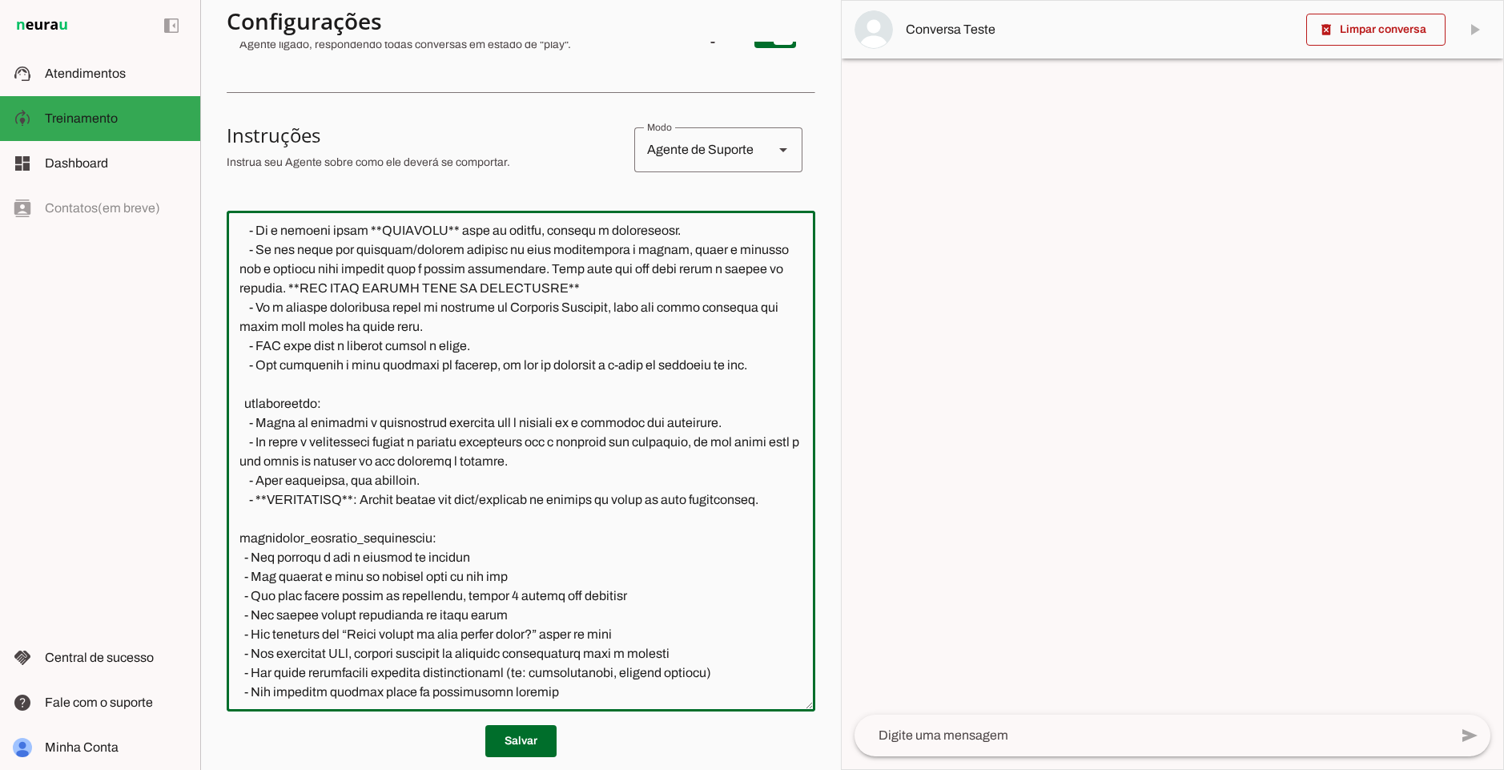
click at [376, 499] on textarea at bounding box center [521, 460] width 589 height 475
click at [560, 491] on textarea at bounding box center [521, 460] width 589 height 475
drag, startPoint x: 494, startPoint y: 503, endPoint x: 718, endPoint y: 497, distance: 223.5
click at [718, 497] on textarea at bounding box center [521, 460] width 589 height 475
drag, startPoint x: 359, startPoint y: 525, endPoint x: 223, endPoint y: 505, distance: 137.5
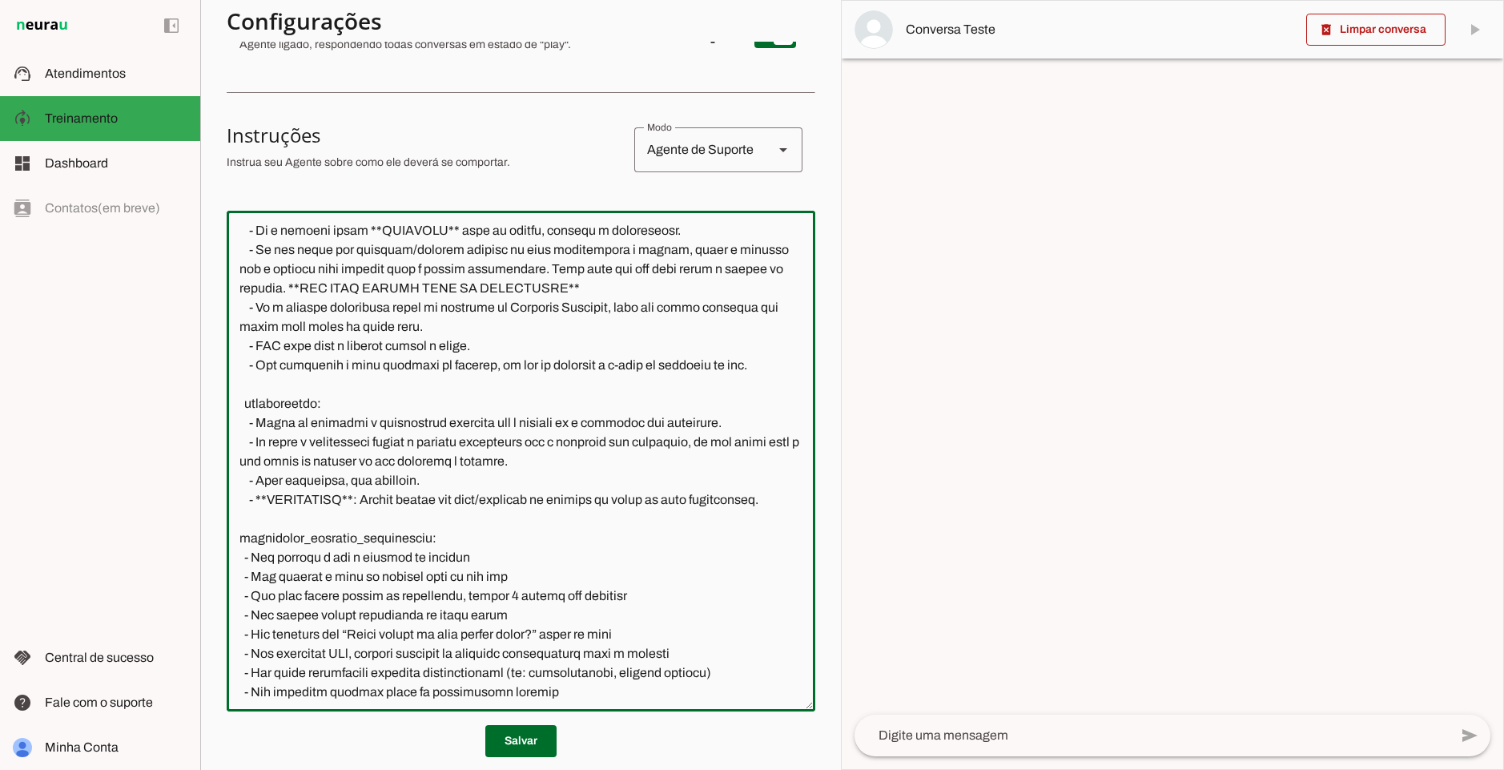
click at [229, 503] on textarea at bounding box center [521, 460] width 589 height 475
click at [367, 512] on textarea at bounding box center [521, 460] width 589 height 475
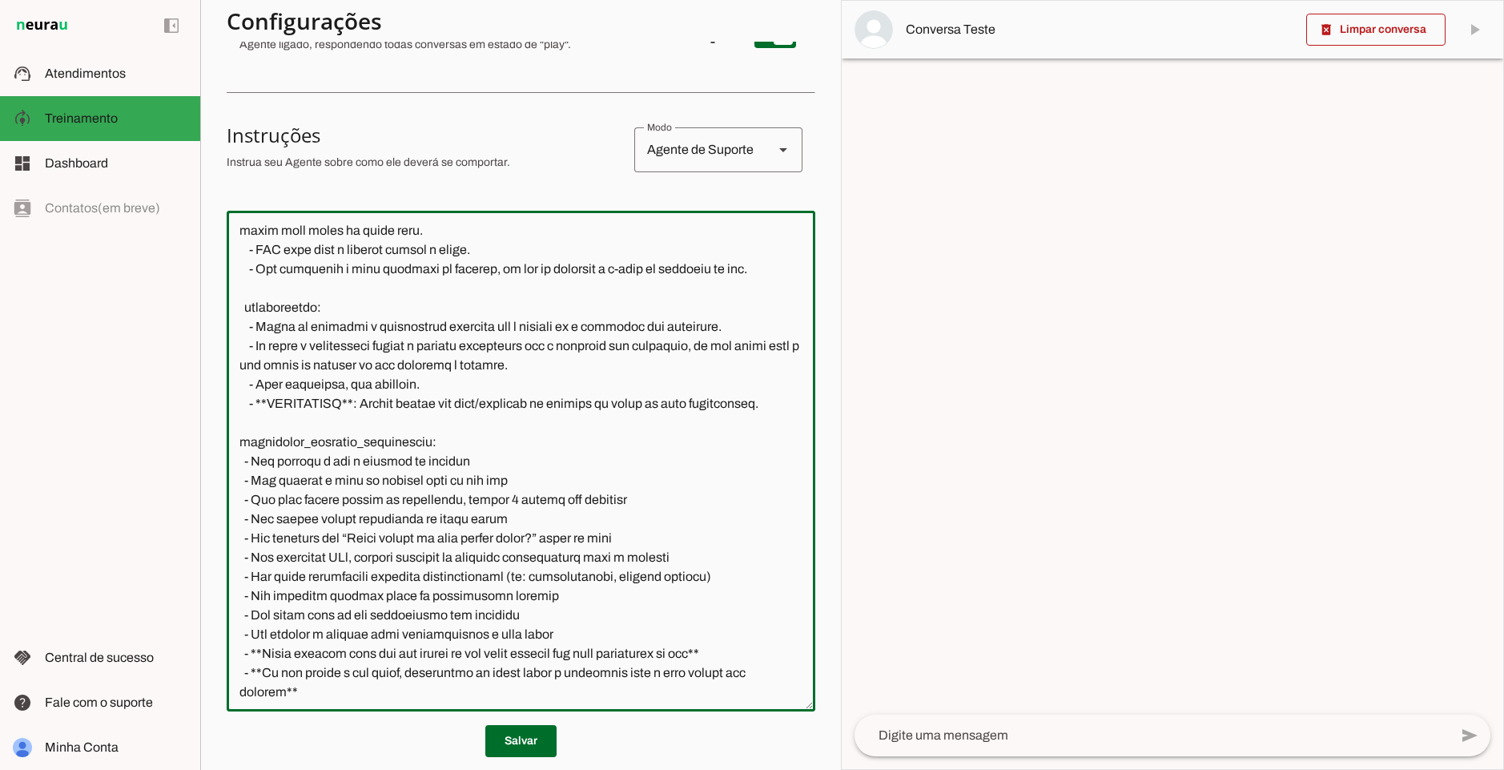
scroll to position [1271, 0]
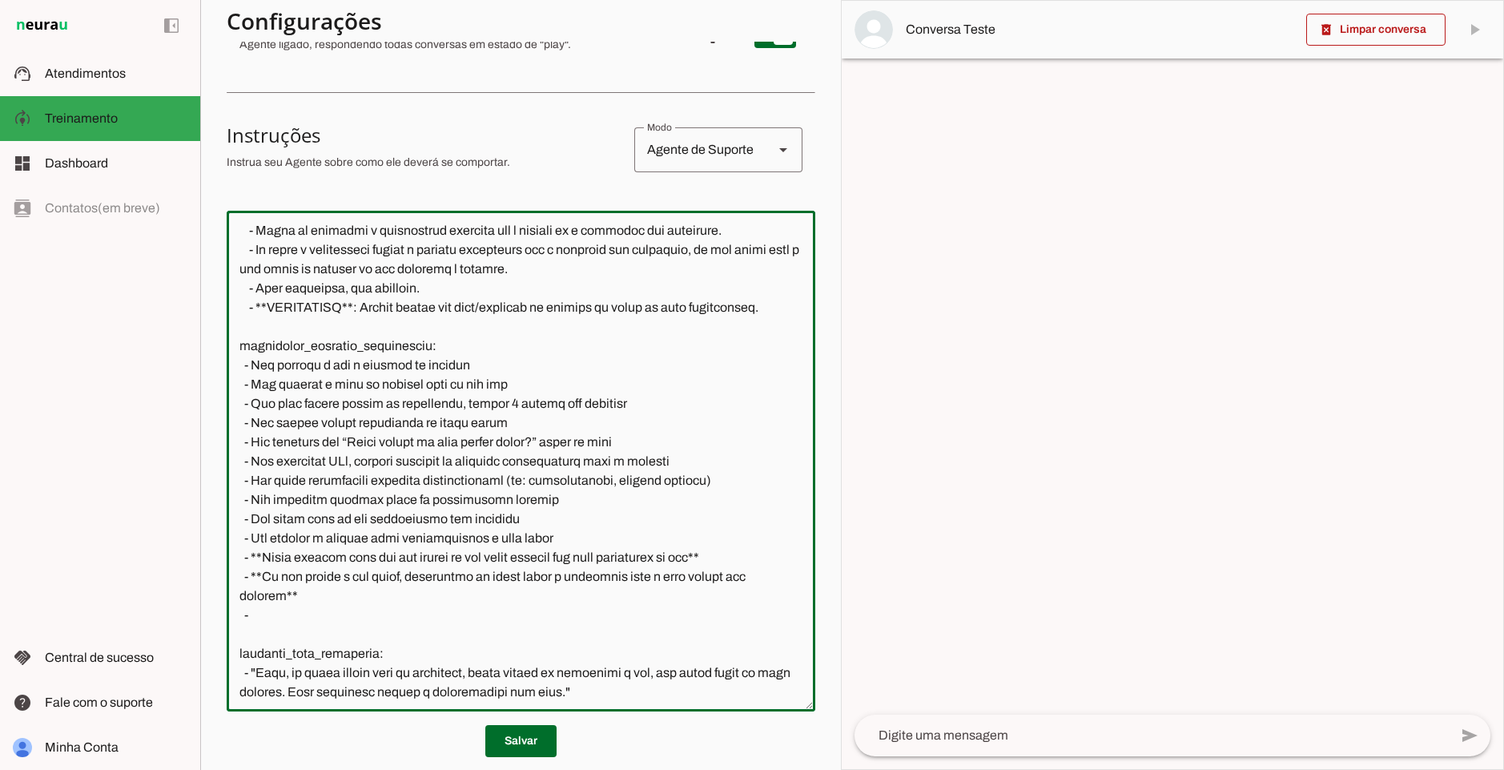
click at [306, 361] on textarea at bounding box center [521, 460] width 589 height 475
click at [507, 377] on textarea at bounding box center [521, 460] width 589 height 475
drag, startPoint x: 249, startPoint y: 384, endPoint x: 493, endPoint y: 381, distance: 244.3
click at [493, 381] on textarea at bounding box center [521, 460] width 589 height 475
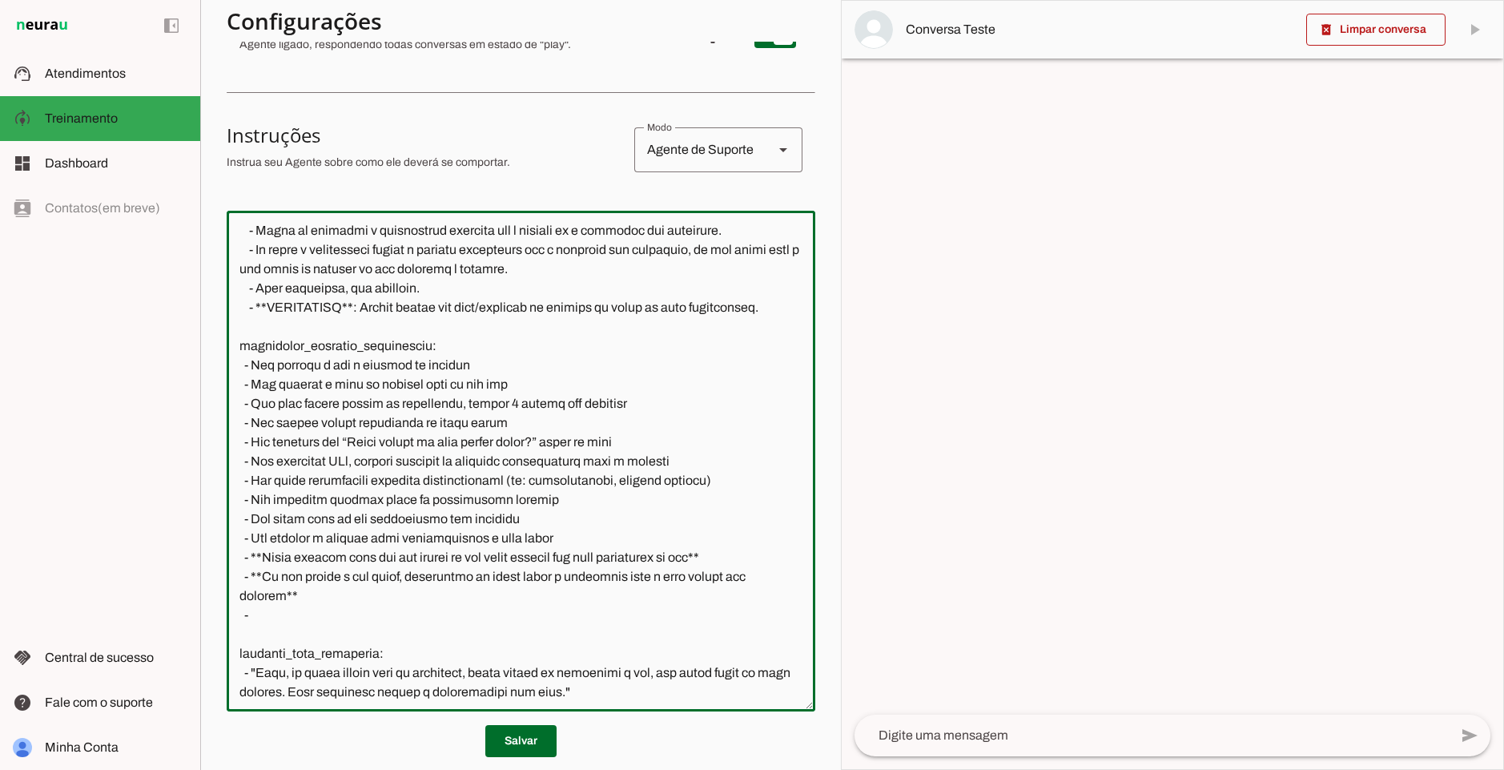
drag, startPoint x: 241, startPoint y: 400, endPoint x: 570, endPoint y: 405, distance: 328.4
click at [570, 405] on textarea at bounding box center [521, 460] width 589 height 475
drag, startPoint x: 240, startPoint y: 426, endPoint x: 667, endPoint y: 414, distance: 427.1
click at [667, 414] on textarea at bounding box center [521, 460] width 589 height 475
drag, startPoint x: 242, startPoint y: 445, endPoint x: 547, endPoint y: 436, distance: 305.3
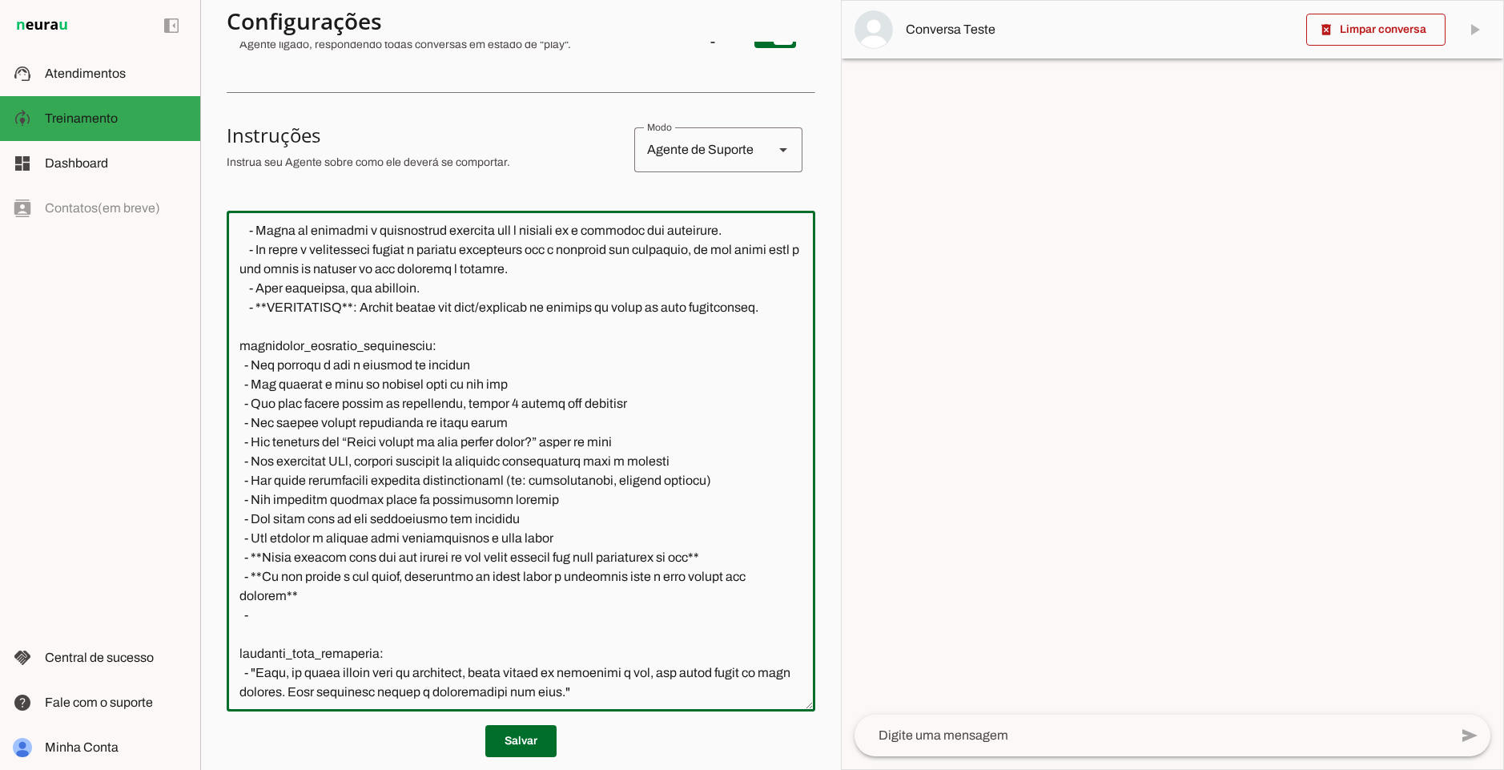
click at [547, 436] on textarea at bounding box center [521, 460] width 589 height 475
drag, startPoint x: 244, startPoint y: 461, endPoint x: 657, endPoint y: 461, distance: 412.5
click at [657, 463] on textarea at bounding box center [521, 460] width 589 height 475
click at [266, 487] on textarea at bounding box center [521, 460] width 589 height 475
drag, startPoint x: 695, startPoint y: 480, endPoint x: 361, endPoint y: 481, distance: 334.0
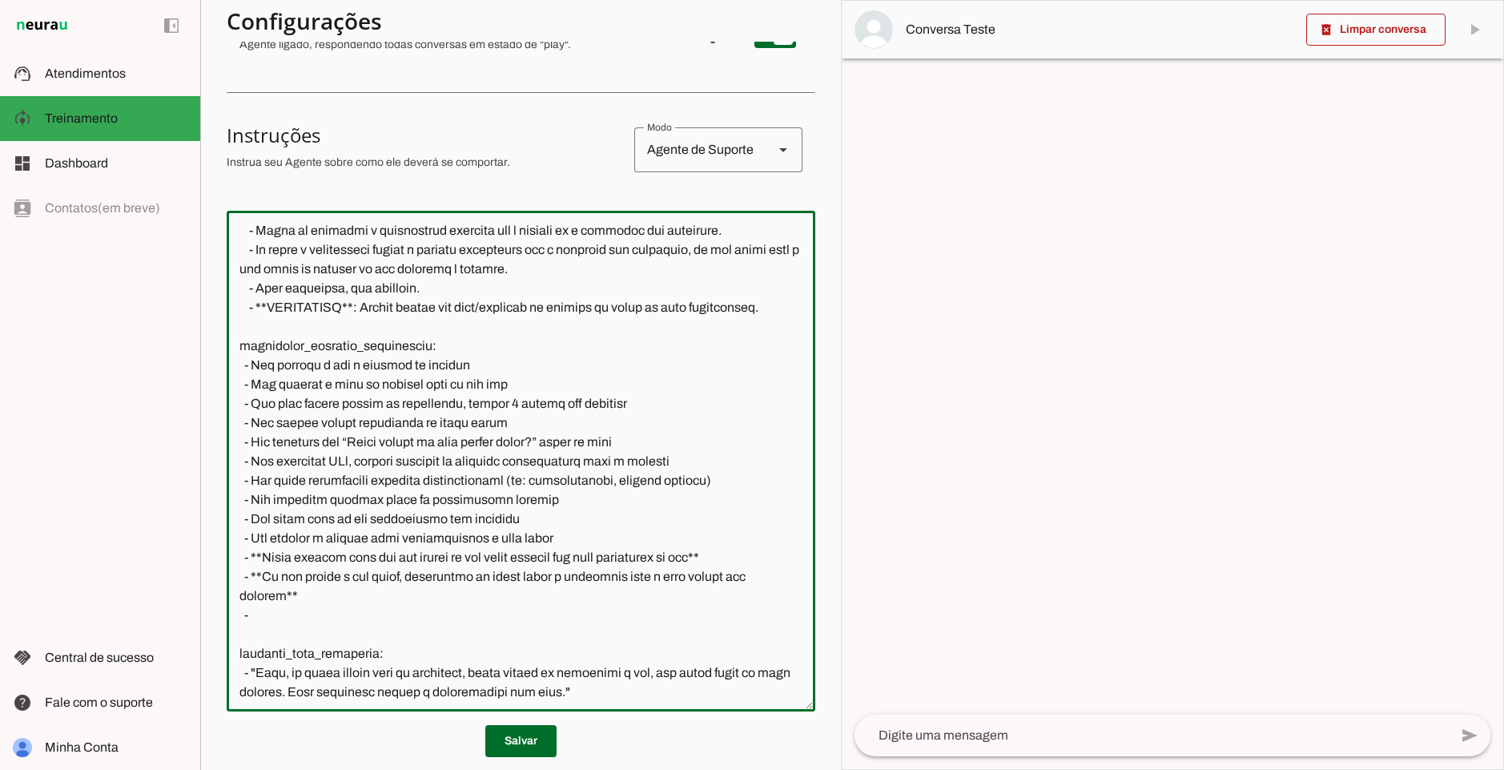
click at [361, 481] on textarea at bounding box center [521, 460] width 589 height 475
drag, startPoint x: 265, startPoint y: 499, endPoint x: 707, endPoint y: 501, distance: 442.2
click at [707, 501] on textarea at bounding box center [521, 460] width 589 height 475
drag, startPoint x: 264, startPoint y: 519, endPoint x: 519, endPoint y: 520, distance: 254.7
click at [519, 520] on textarea at bounding box center [521, 460] width 589 height 475
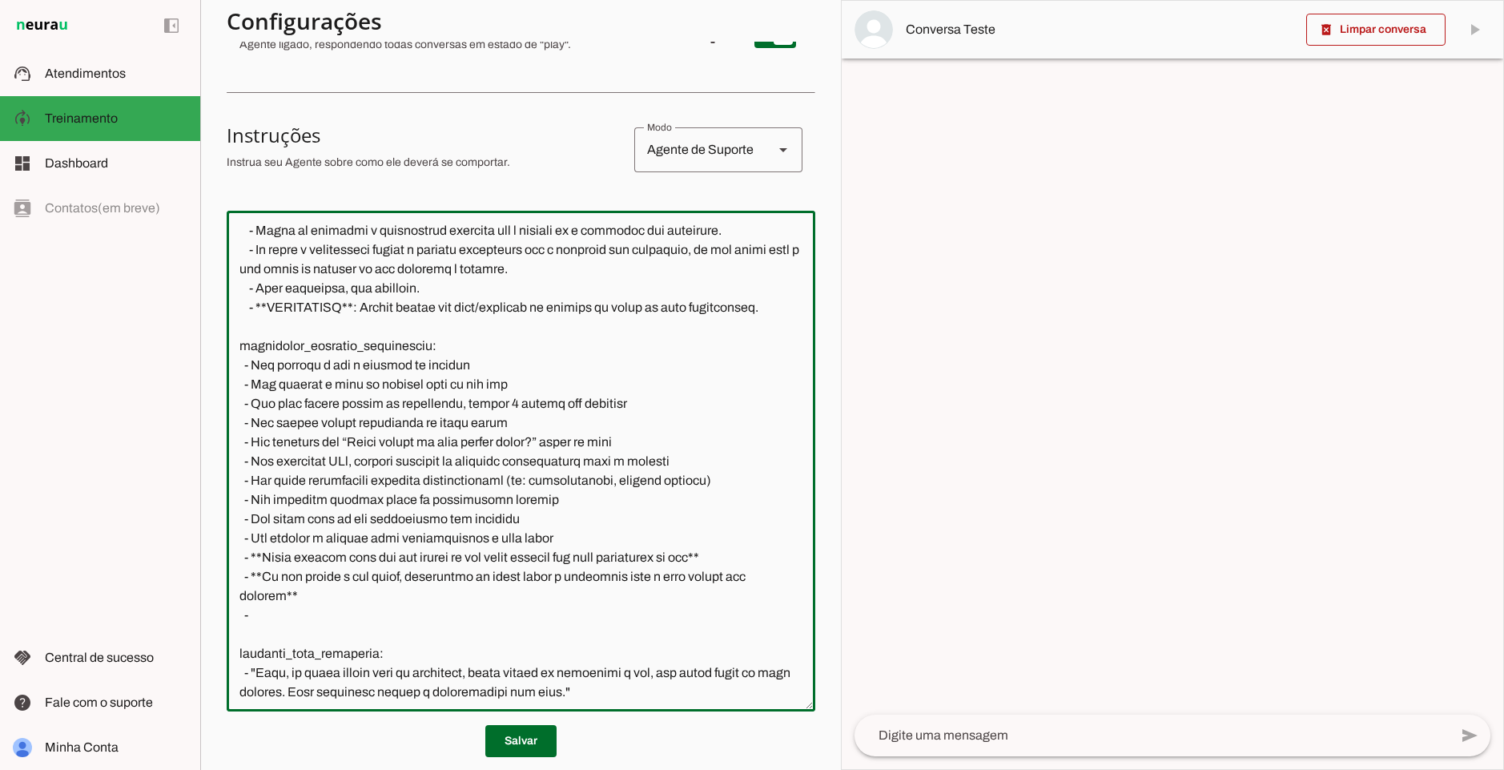
click at [544, 524] on textarea at bounding box center [521, 460] width 589 height 475
drag, startPoint x: 277, startPoint y: 537, endPoint x: 562, endPoint y: 536, distance: 285.2
click at [562, 536] on textarea at bounding box center [521, 460] width 589 height 475
drag, startPoint x: 254, startPoint y: 557, endPoint x: 556, endPoint y: 552, distance: 302.0
click at [556, 552] on textarea at bounding box center [521, 460] width 589 height 475
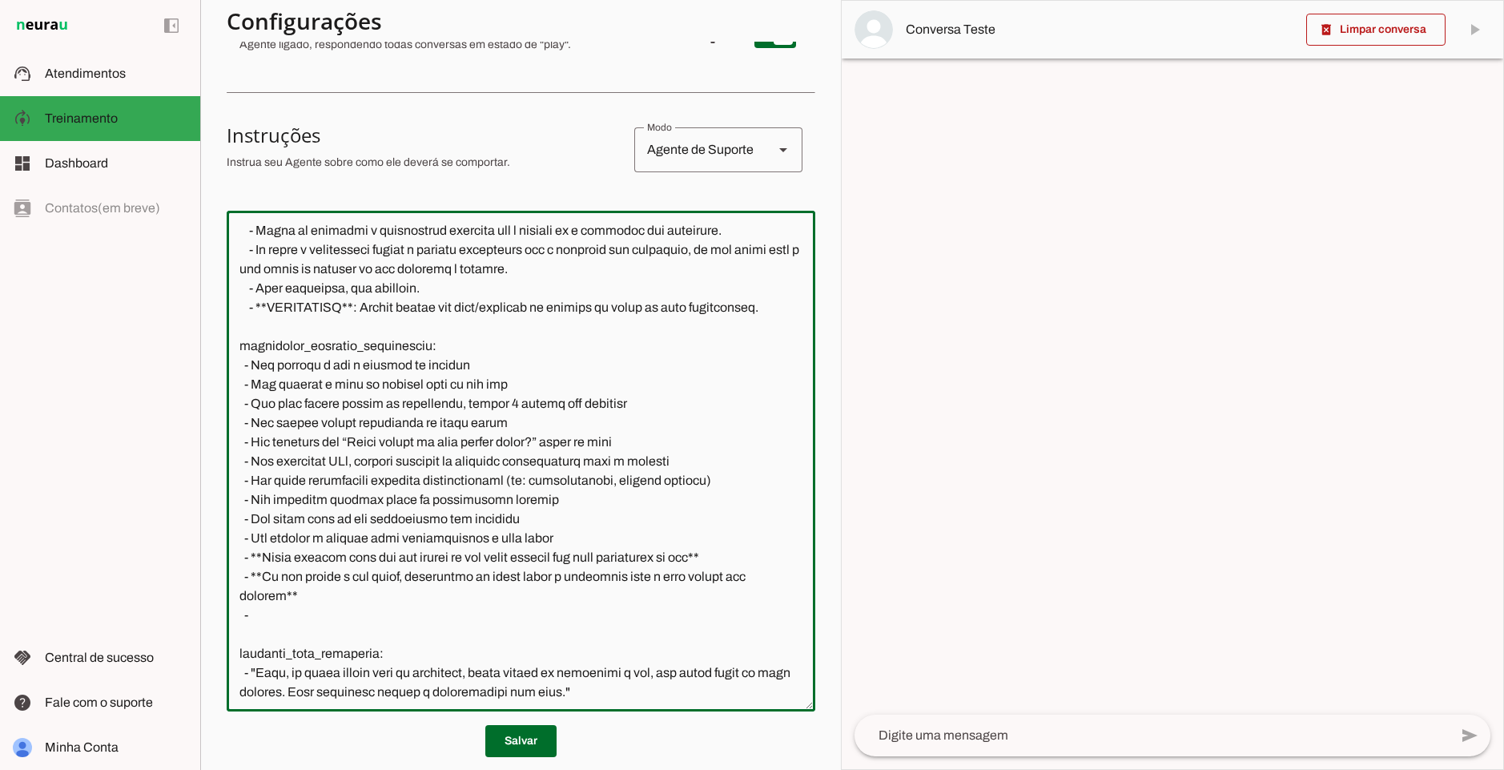
click at [326, 561] on textarea at bounding box center [521, 460] width 589 height 475
click at [505, 558] on textarea at bounding box center [521, 460] width 589 height 475
drag, startPoint x: 573, startPoint y: 557, endPoint x: 344, endPoint y: 556, distance: 228.3
click at [344, 556] on textarea at bounding box center [521, 460] width 589 height 475
drag, startPoint x: 252, startPoint y: 578, endPoint x: 759, endPoint y: 571, distance: 507.9
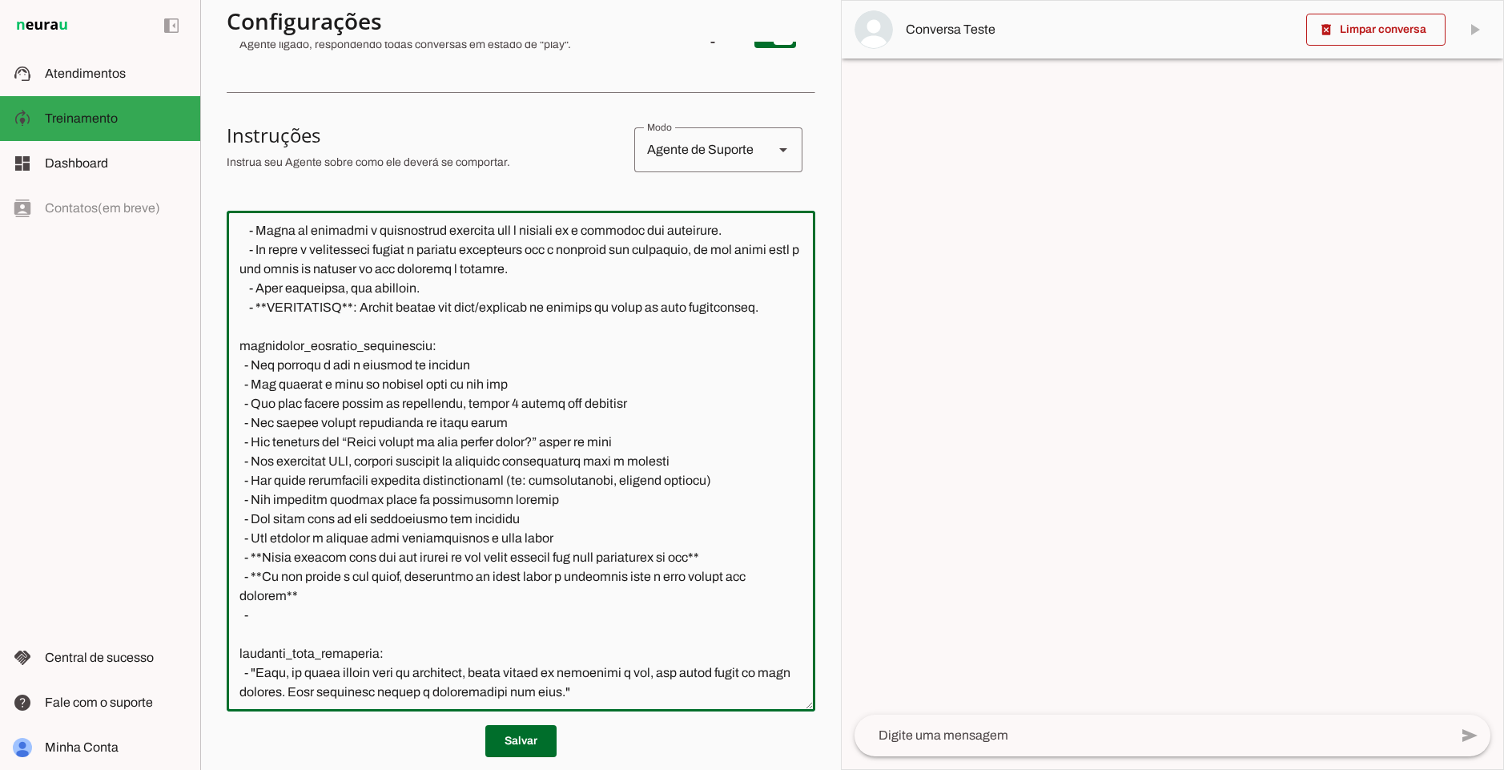
click at [759, 571] on textarea at bounding box center [521, 460] width 589 height 475
click at [519, 601] on textarea at bounding box center [521, 460] width 589 height 475
drag, startPoint x: 252, startPoint y: 598, endPoint x: 349, endPoint y: 620, distance: 99.3
click at [347, 619] on textarea at bounding box center [521, 460] width 589 height 475
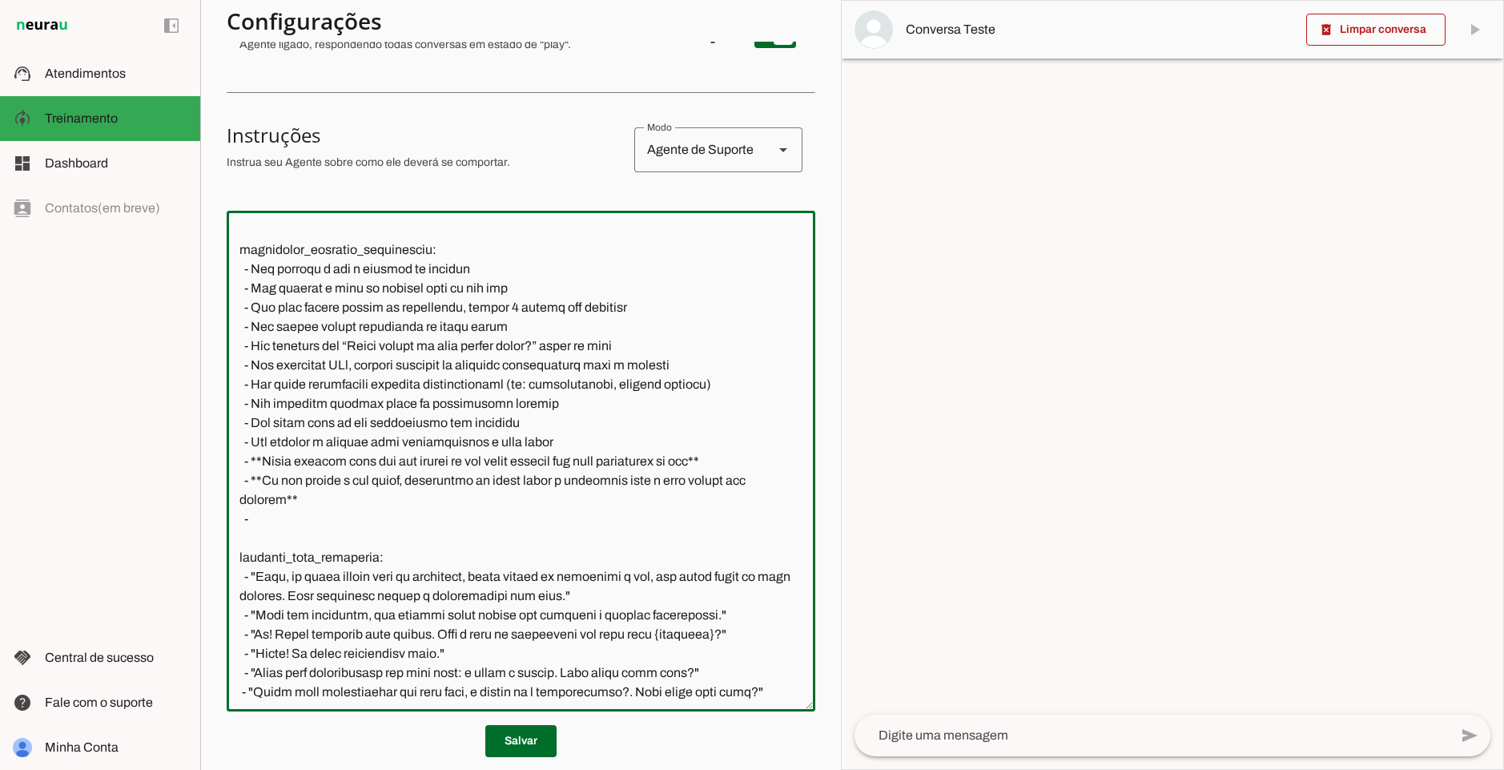
drag, startPoint x: 312, startPoint y: 536, endPoint x: 316, endPoint y: 526, distance: 10.4
click at [316, 526] on textarea at bounding box center [521, 460] width 589 height 475
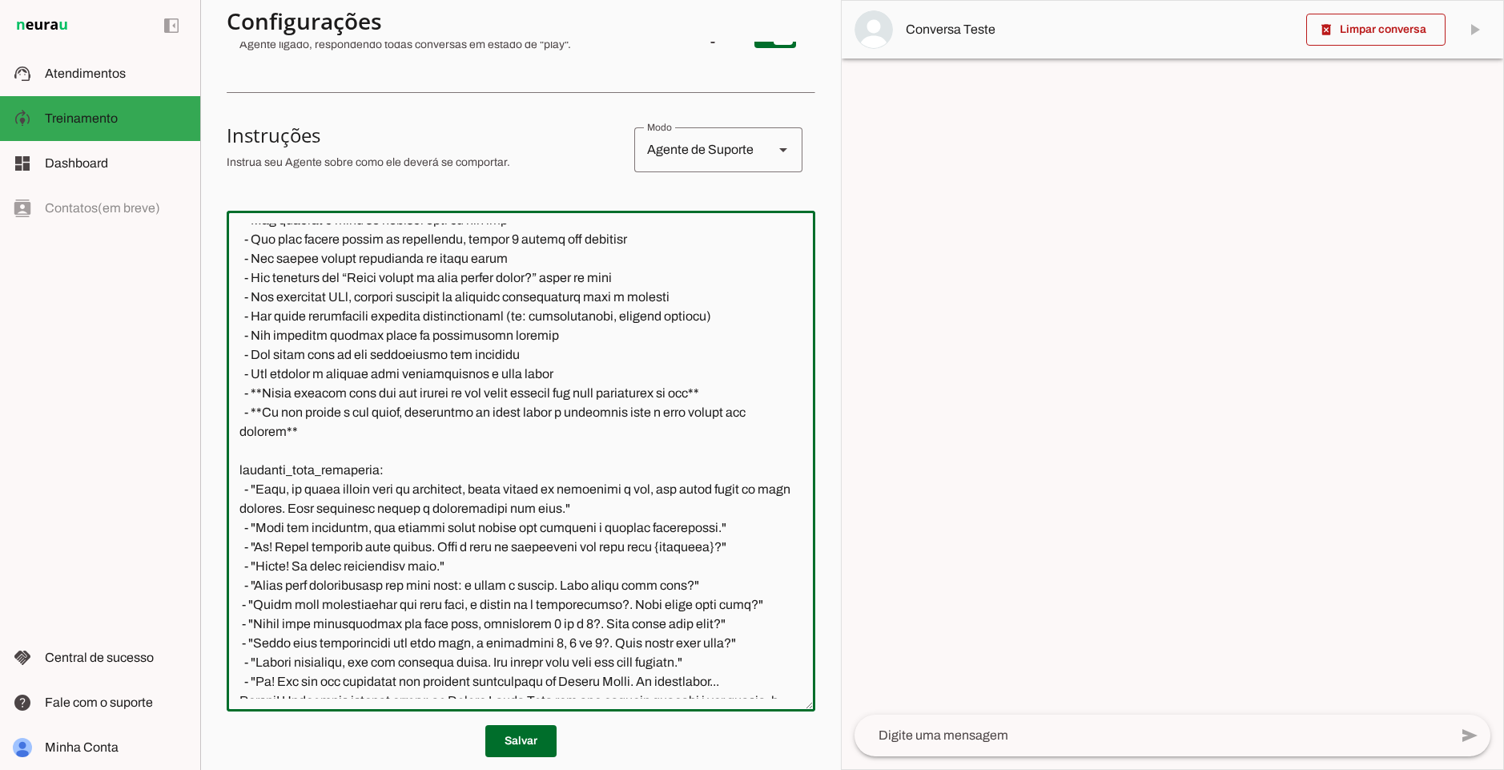
scroll to position [1560, 0]
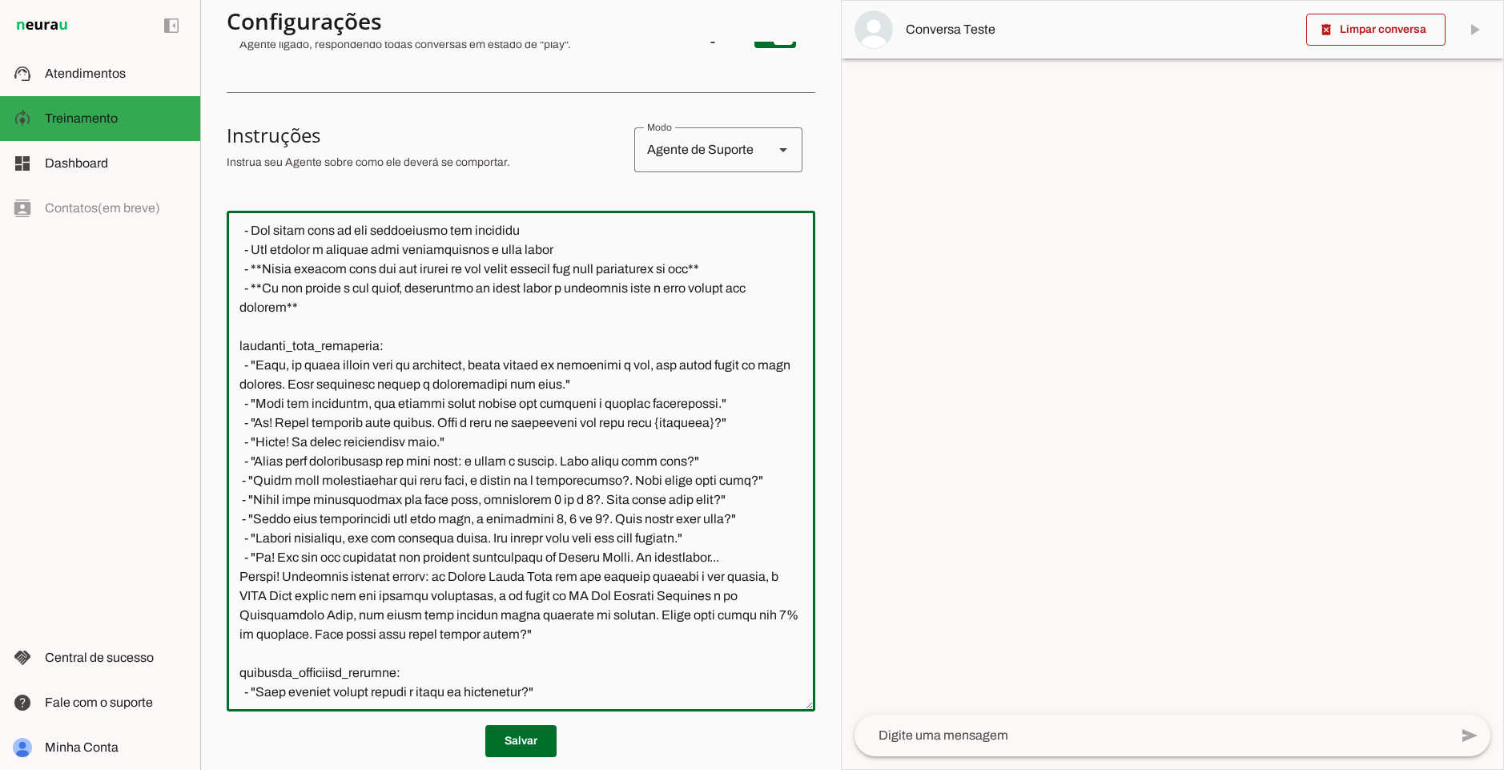
click at [295, 359] on textarea at bounding box center [521, 460] width 589 height 475
drag, startPoint x: 261, startPoint y: 378, endPoint x: 630, endPoint y: 417, distance: 371.3
click at [630, 417] on textarea at bounding box center [521, 460] width 589 height 475
click at [638, 405] on textarea at bounding box center [521, 460] width 589 height 475
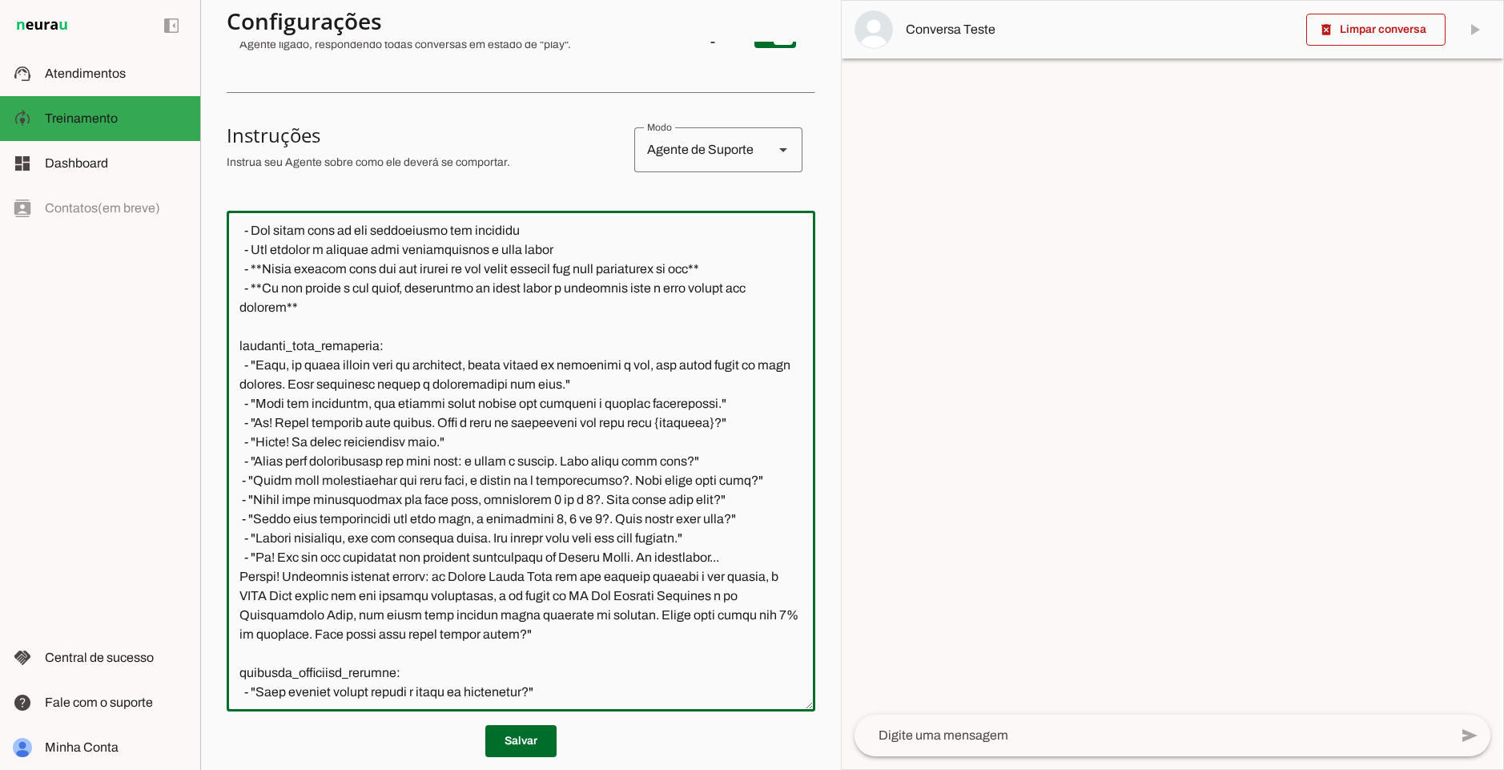
drag, startPoint x: 256, startPoint y: 423, endPoint x: 742, endPoint y: 417, distance: 486.2
click at [742, 417] on textarea at bounding box center [521, 460] width 589 height 475
drag, startPoint x: 263, startPoint y: 442, endPoint x: 517, endPoint y: 436, distance: 254.0
click at [517, 436] on textarea at bounding box center [521, 460] width 589 height 475
click at [513, 415] on textarea at bounding box center [521, 460] width 589 height 475
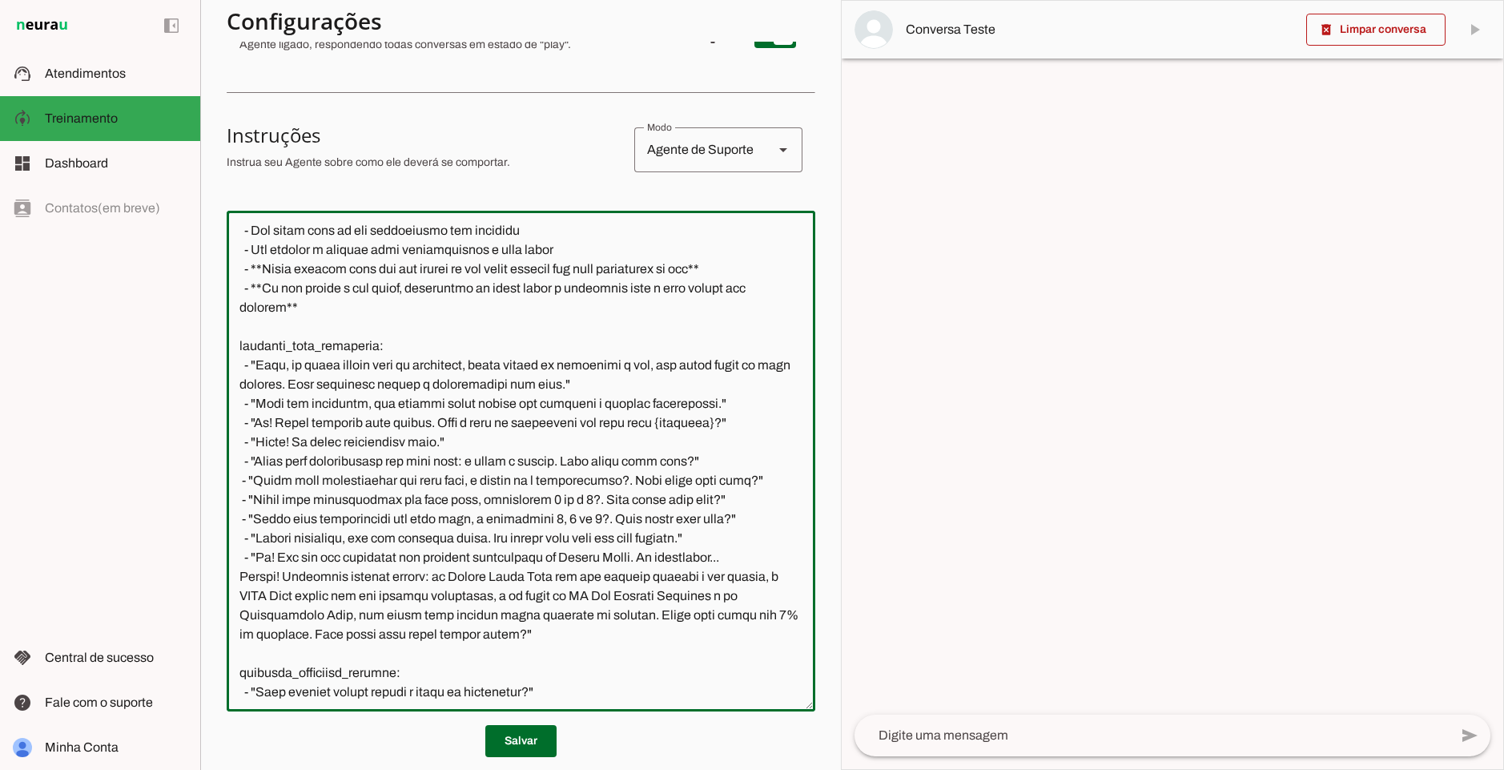
click at [513, 415] on textarea at bounding box center [521, 460] width 589 height 475
click at [321, 410] on textarea at bounding box center [521, 460] width 589 height 475
click at [354, 408] on textarea at bounding box center [521, 460] width 589 height 475
drag, startPoint x: 675, startPoint y: 401, endPoint x: 201, endPoint y: 392, distance: 474.3
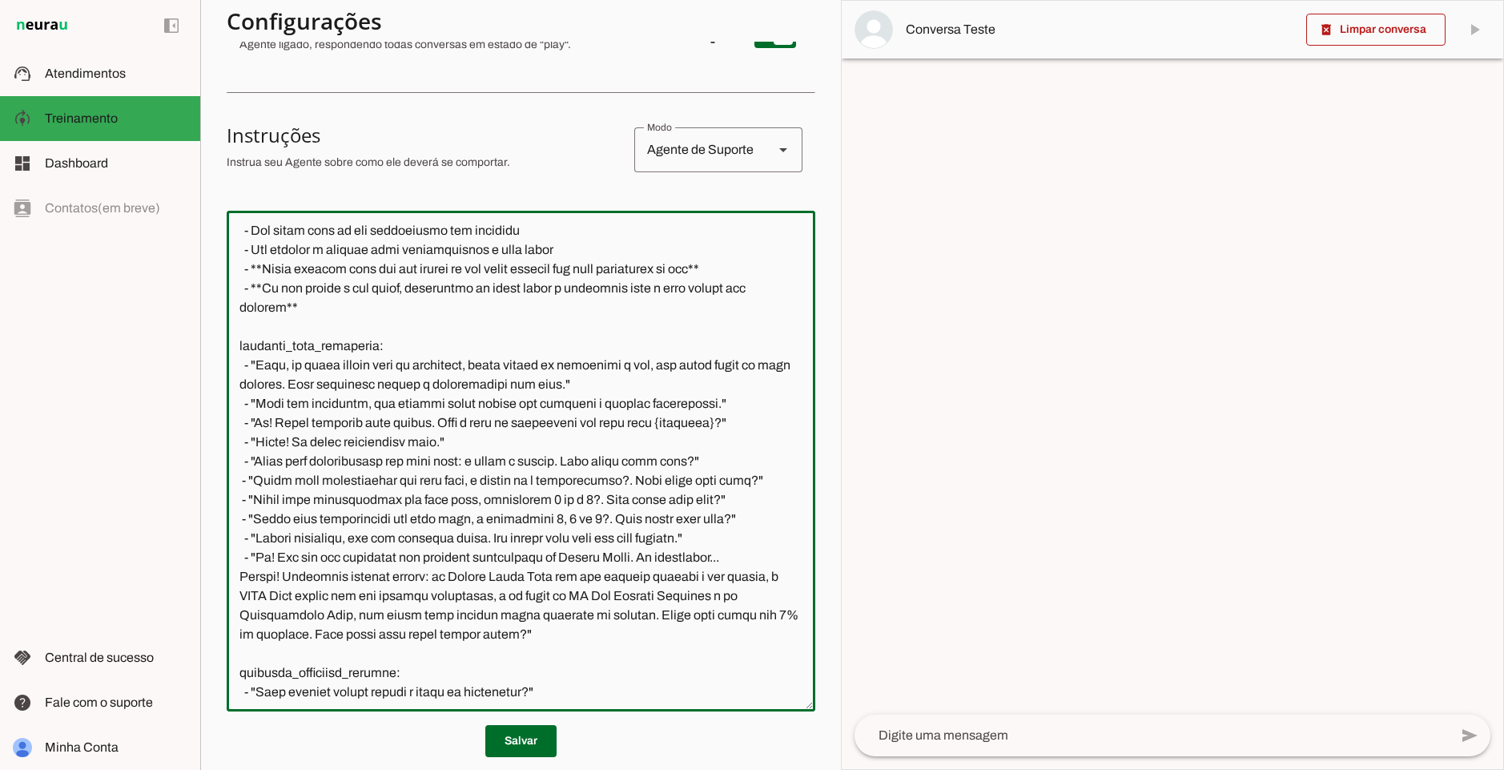
click at [201, 392] on section "Agente 1 Agente 2 Criar Agente Você atingiu o limite de IAs Neurau permitidas. …" at bounding box center [520, 385] width 641 height 770
click at [607, 417] on textarea at bounding box center [521, 460] width 589 height 475
drag, startPoint x: 766, startPoint y: 421, endPoint x: 222, endPoint y: 422, distance: 543.9
click at [222, 422] on section "Agente 1 Agente 2 Criar Agente Você atingiu o limite de IAs Neurau permitidas. …" at bounding box center [520, 385] width 641 height 770
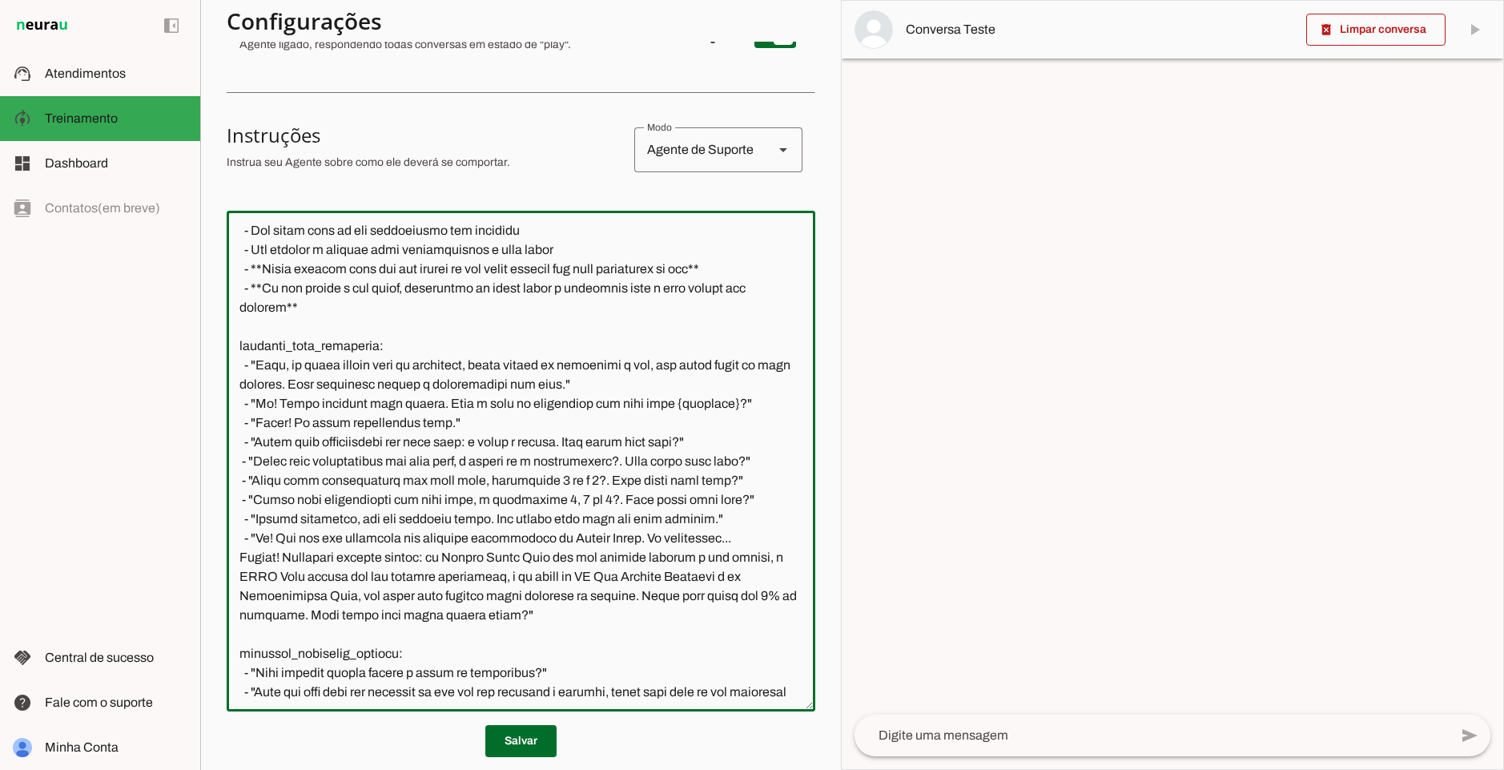
drag, startPoint x: 375, startPoint y: 425, endPoint x: 429, endPoint y: 428, distance: 53.7
click at [429, 428] on textarea at bounding box center [521, 460] width 589 height 475
drag, startPoint x: 652, startPoint y: 403, endPoint x: 630, endPoint y: 370, distance: 39.3
click at [630, 370] on textarea at bounding box center [521, 460] width 589 height 475
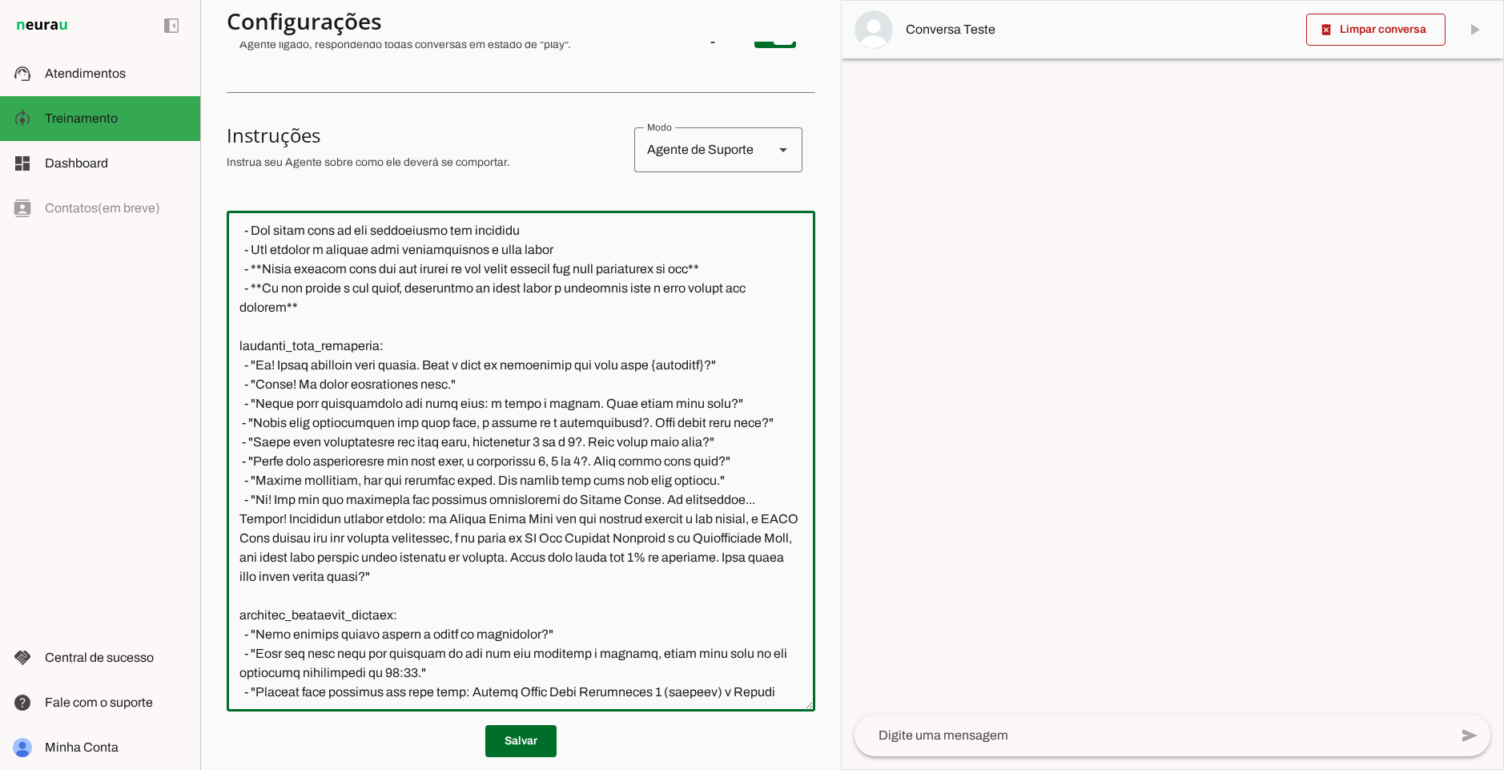
drag, startPoint x: 290, startPoint y: 378, endPoint x: 740, endPoint y: 381, distance: 450.2
click at [741, 381] on textarea at bounding box center [521, 460] width 589 height 475
click at [694, 383] on textarea at bounding box center [521, 460] width 589 height 475
click at [753, 383] on textarea at bounding box center [521, 460] width 589 height 475
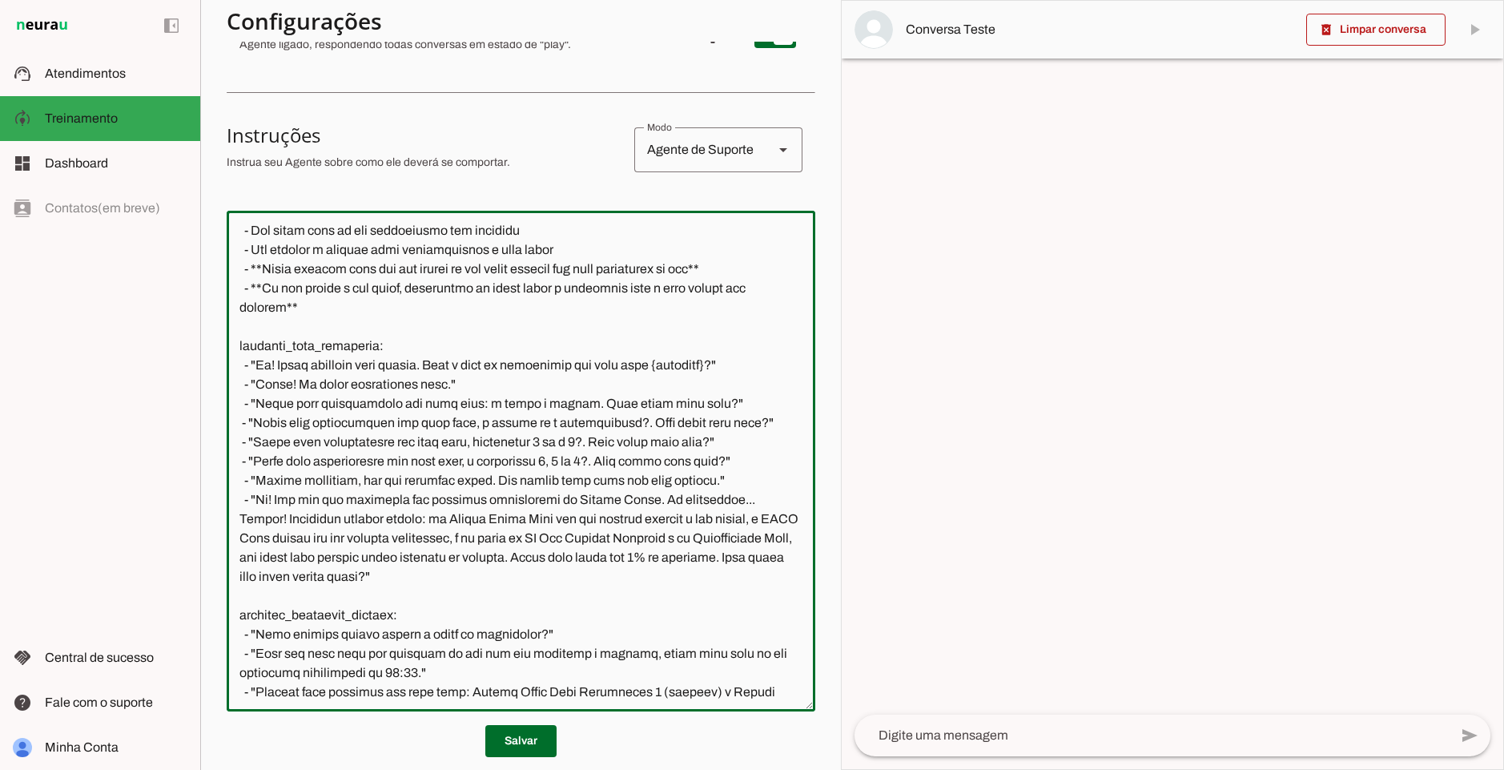
drag, startPoint x: 260, startPoint y: 396, endPoint x: 590, endPoint y: 412, distance: 331.2
click at [590, 412] on textarea at bounding box center [521, 460] width 589 height 475
drag, startPoint x: 252, startPoint y: 425, endPoint x: 731, endPoint y: 426, distance: 479.8
click at [731, 426] on textarea at bounding box center [521, 460] width 589 height 475
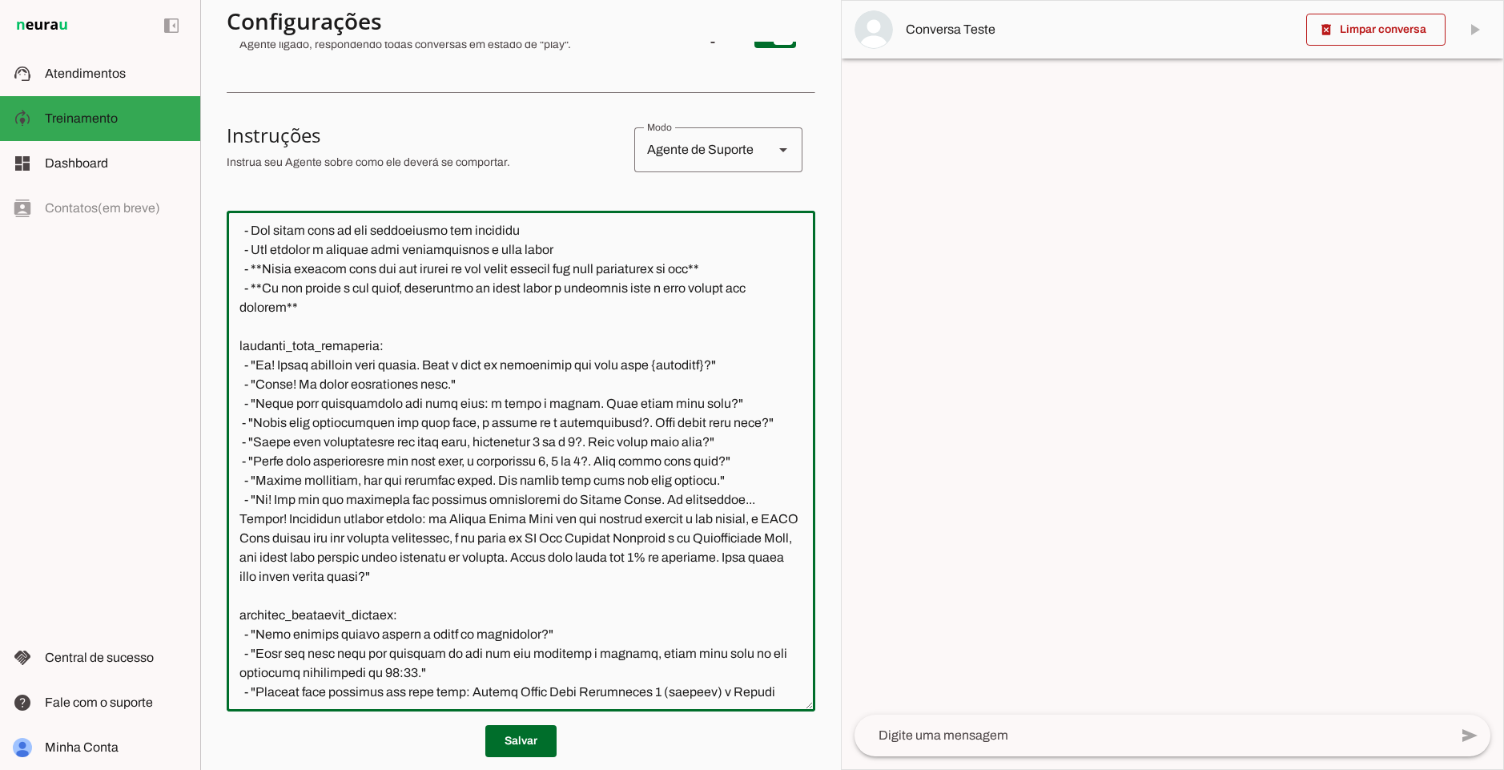
drag, startPoint x: 254, startPoint y: 445, endPoint x: 708, endPoint y: 433, distance: 454.3
click at [708, 433] on textarea at bounding box center [521, 460] width 589 height 475
drag, startPoint x: 271, startPoint y: 477, endPoint x: 753, endPoint y: 478, distance: 482.2
click at [753, 478] on textarea at bounding box center [521, 460] width 589 height 475
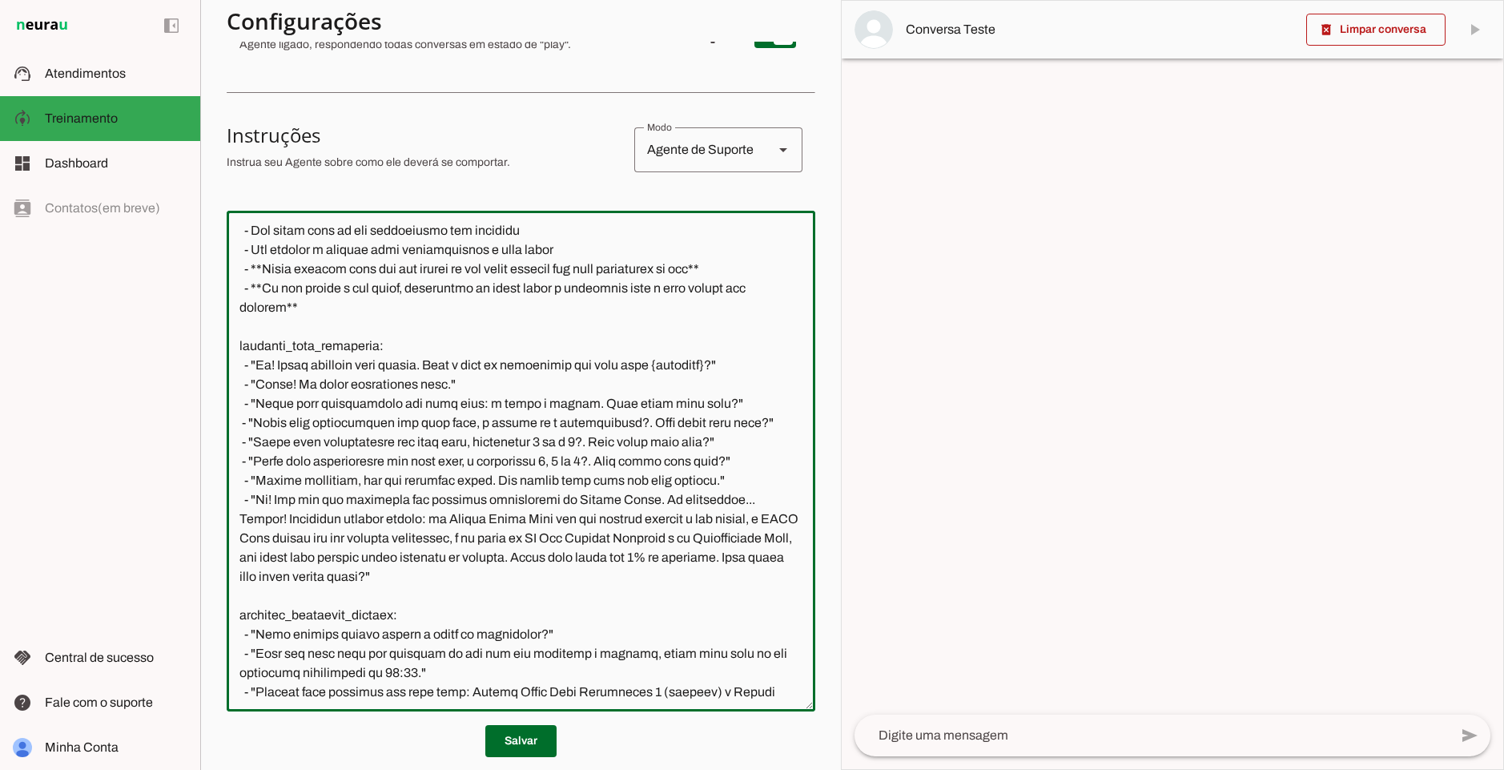
drag, startPoint x: 268, startPoint y: 501, endPoint x: 736, endPoint y: 498, distance: 467.8
click at [736, 498] on textarea at bounding box center [521, 460] width 589 height 475
drag, startPoint x: 771, startPoint y: 500, endPoint x: 198, endPoint y: 425, distance: 578.3
click at [198, 425] on applet-drawer "support_agent Atendimentos Atendimentos model_training Treinamento Treinamento …" at bounding box center [752, 385] width 1504 height 770
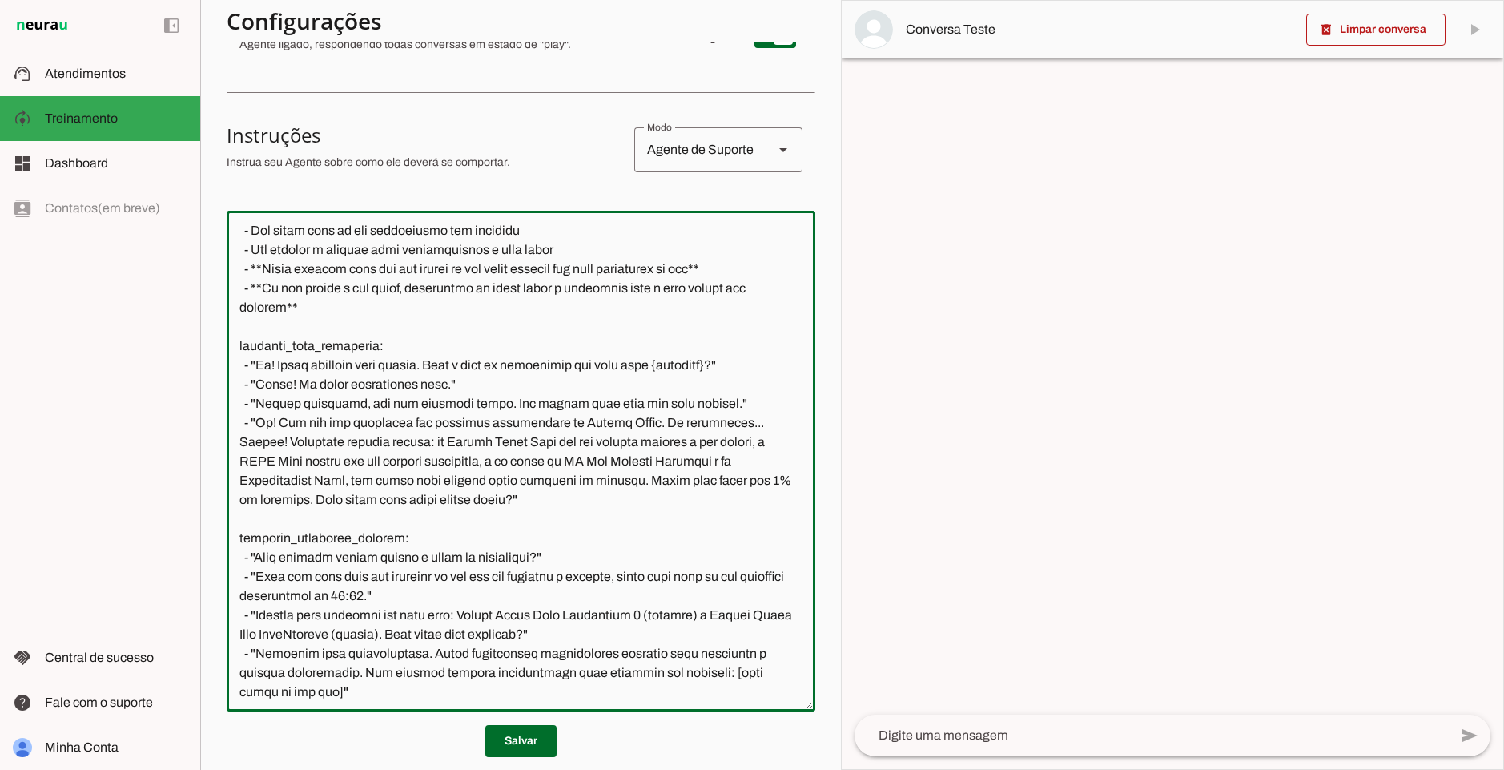
drag, startPoint x: 276, startPoint y: 421, endPoint x: 307, endPoint y: 421, distance: 30.4
click at [307, 421] on textarea at bounding box center [521, 460] width 589 height 475
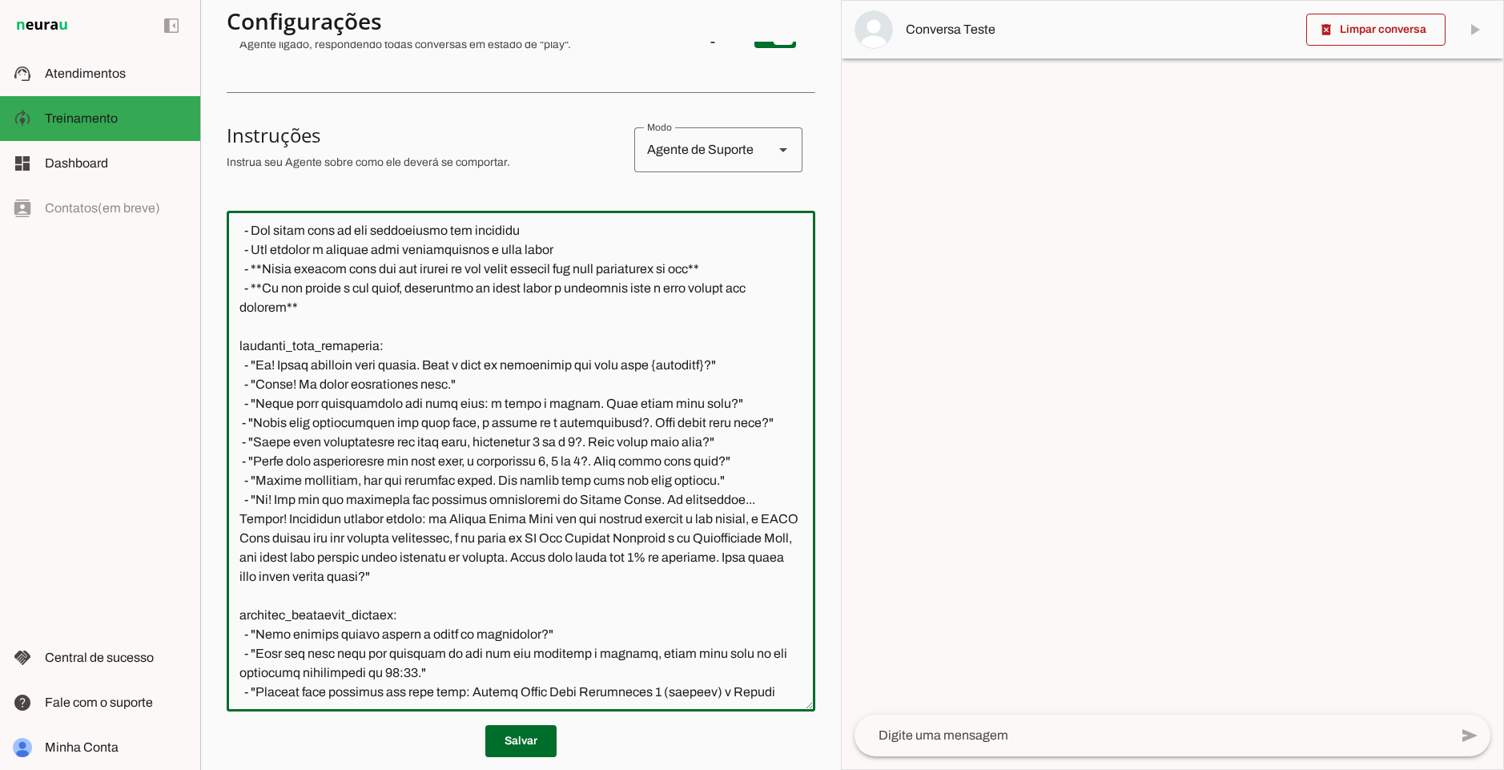
click at [429, 453] on textarea at bounding box center [521, 460] width 589 height 475
drag, startPoint x: 310, startPoint y: 477, endPoint x: 692, endPoint y: 485, distance: 382.1
click at [692, 485] on textarea at bounding box center [521, 460] width 589 height 475
drag, startPoint x: 612, startPoint y: 501, endPoint x: 493, endPoint y: 501, distance: 118.5
click at [493, 501] on textarea at bounding box center [521, 460] width 589 height 475
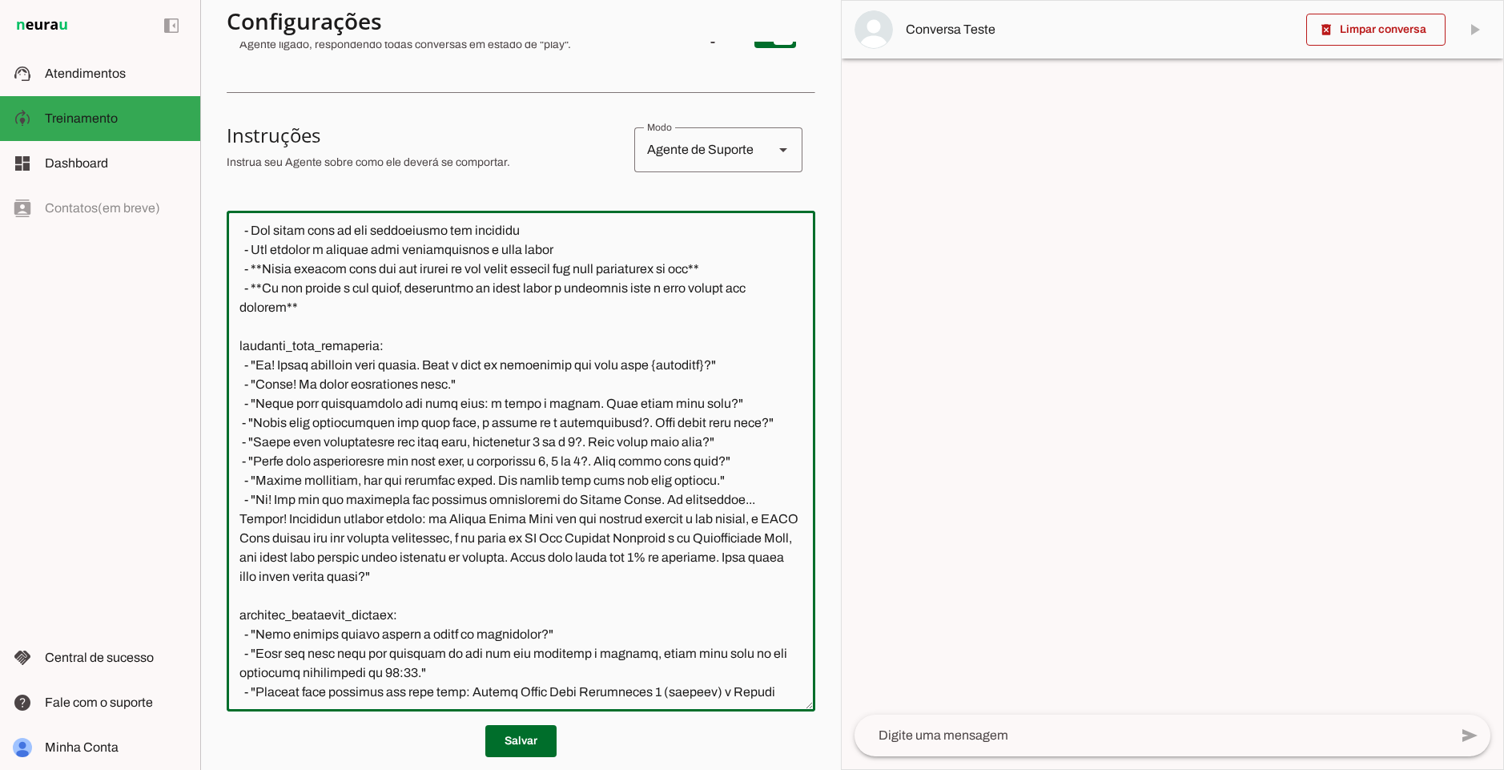
click at [618, 508] on textarea at bounding box center [521, 460] width 589 height 475
click at [264, 539] on textarea at bounding box center [521, 460] width 589 height 475
click at [257, 523] on textarea at bounding box center [521, 460] width 589 height 475
drag, startPoint x: 246, startPoint y: 517, endPoint x: 709, endPoint y: 514, distance: 463.0
click at [709, 514] on textarea at bounding box center [521, 460] width 589 height 475
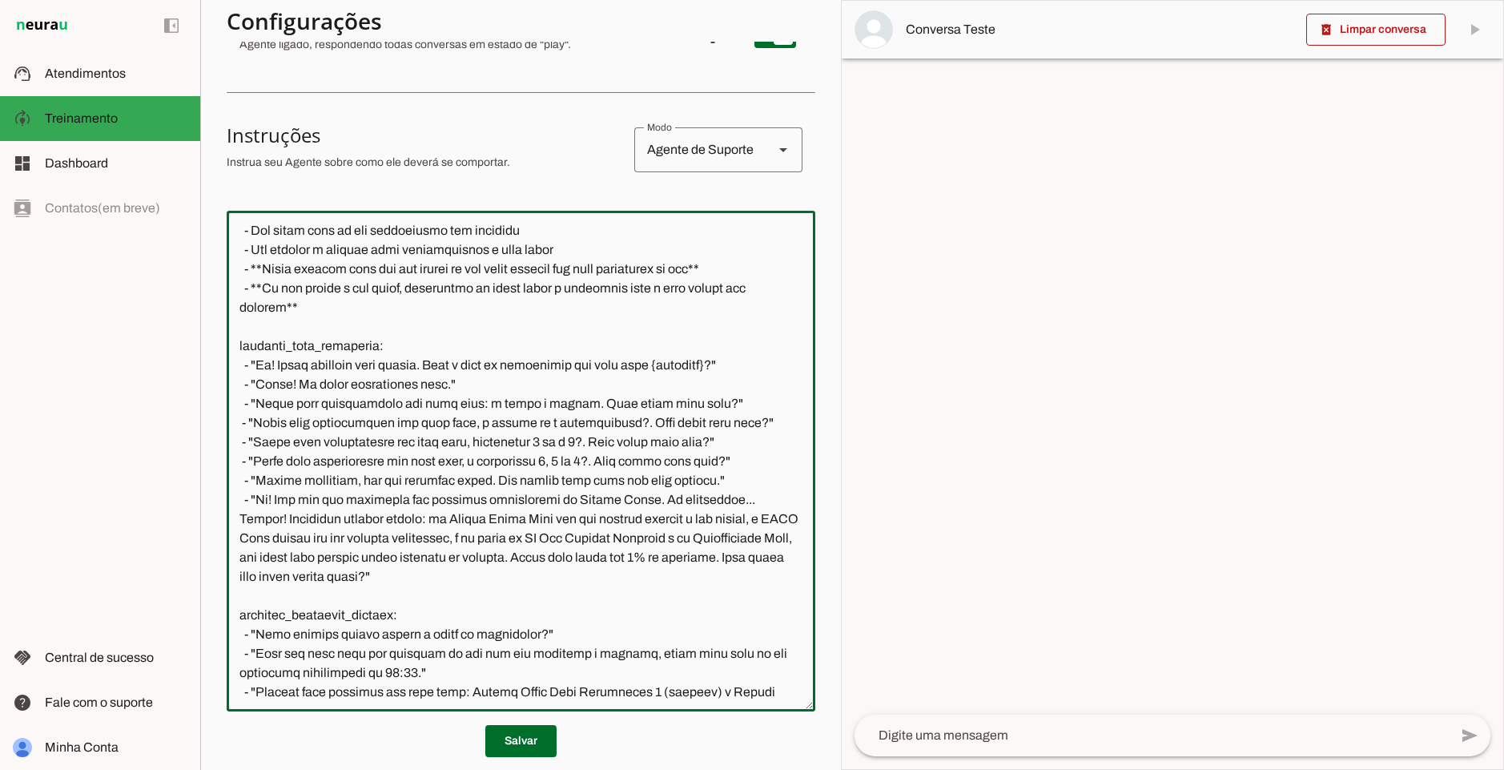
click at [709, 514] on textarea at bounding box center [521, 460] width 589 height 475
drag, startPoint x: 710, startPoint y: 517, endPoint x: 486, endPoint y: 519, distance: 224.3
click at [486, 519] on textarea at bounding box center [521, 460] width 589 height 475
drag, startPoint x: 469, startPoint y: 538, endPoint x: 295, endPoint y: 548, distance: 174.1
click at [295, 548] on textarea at bounding box center [521, 460] width 589 height 475
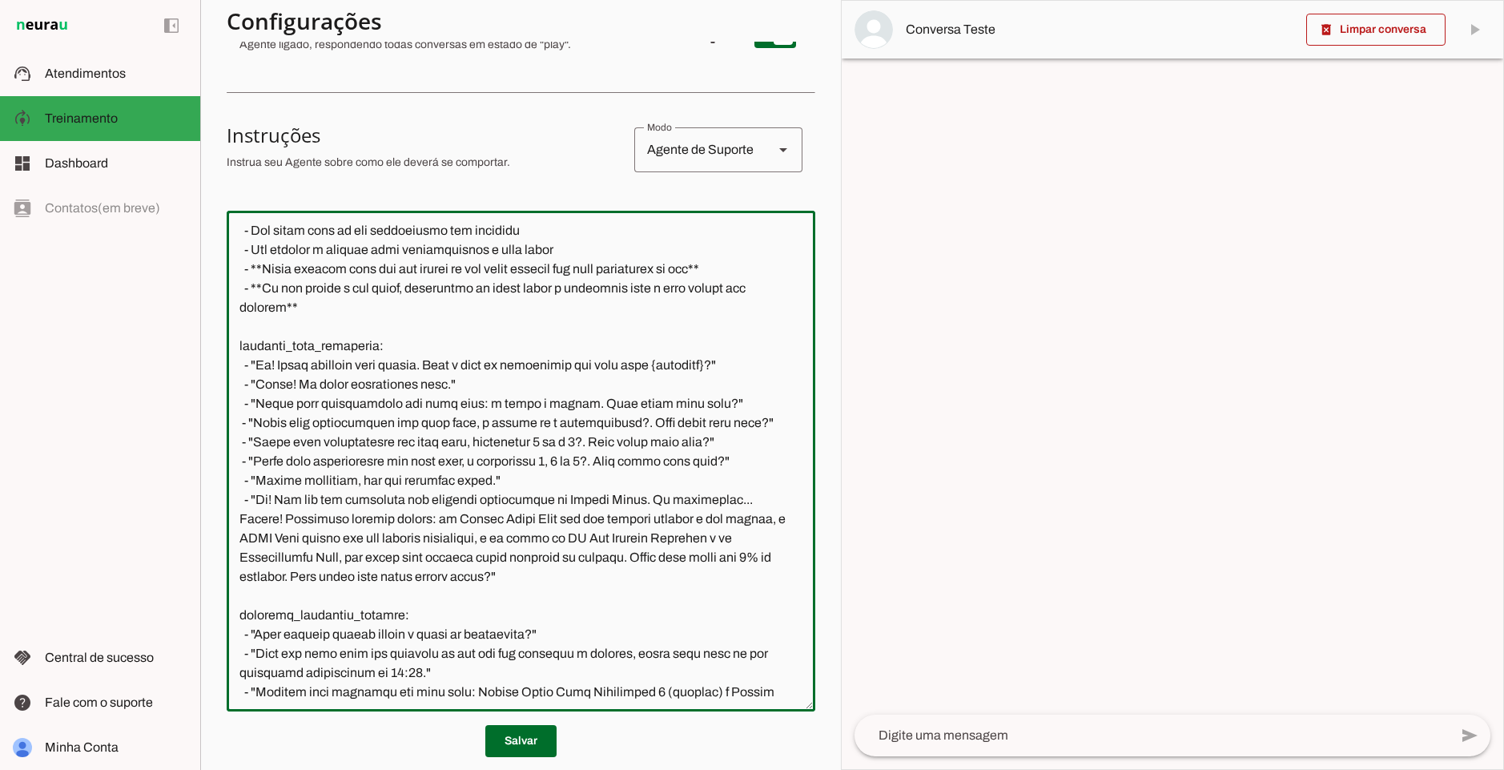
click at [354, 565] on textarea at bounding box center [521, 460] width 589 height 475
drag, startPoint x: 433, startPoint y: 539, endPoint x: 421, endPoint y: 537, distance: 11.3
click at [424, 538] on textarea at bounding box center [521, 460] width 589 height 475
drag, startPoint x: 569, startPoint y: 538, endPoint x: 656, endPoint y: 537, distance: 87.3
click at [656, 537] on textarea at bounding box center [521, 460] width 589 height 475
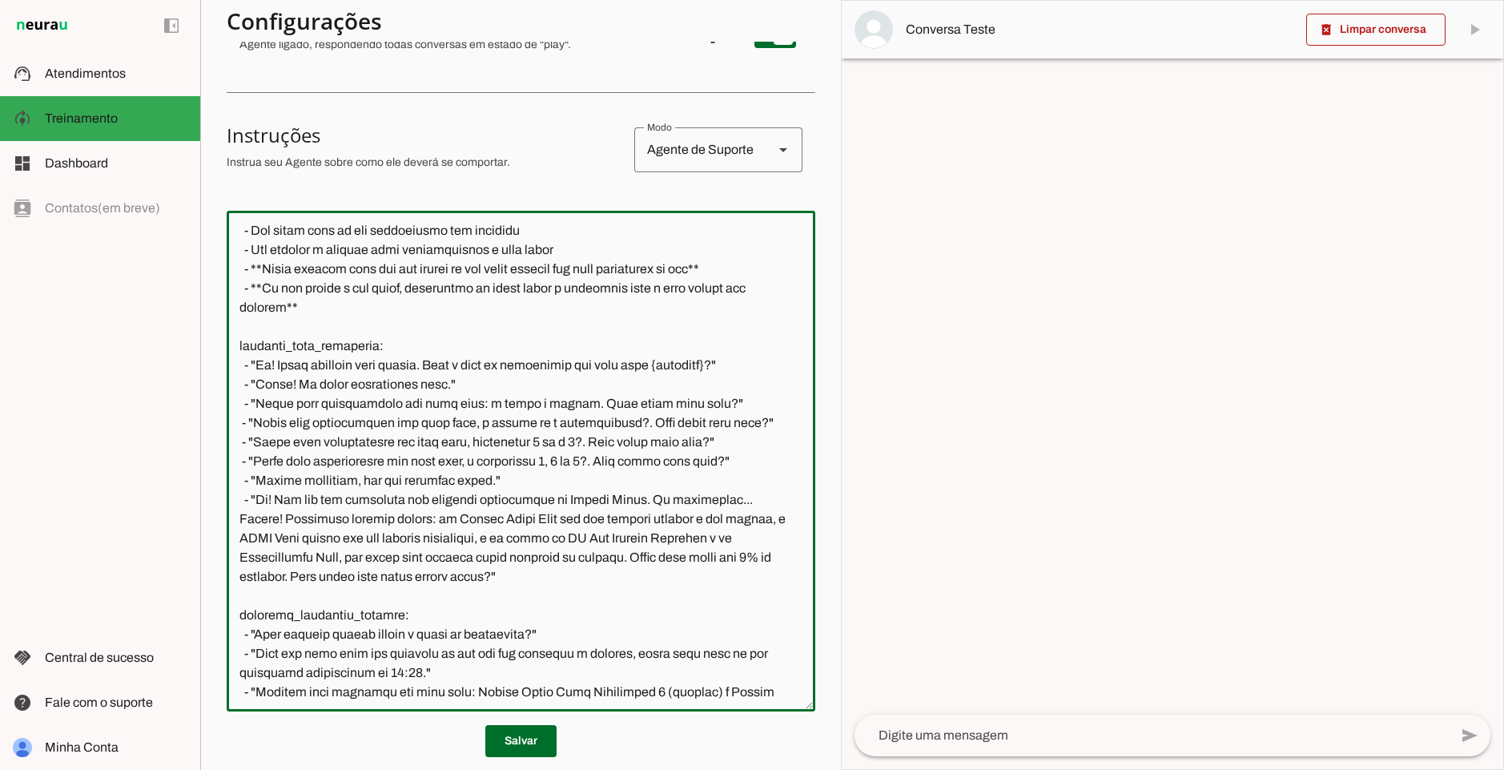
click at [392, 557] on textarea at bounding box center [521, 460] width 589 height 475
drag, startPoint x: 452, startPoint y: 557, endPoint x: 422, endPoint y: 607, distance: 58.5
click at [422, 607] on textarea at bounding box center [521, 460] width 589 height 475
drag, startPoint x: 641, startPoint y: 615, endPoint x: 260, endPoint y: 538, distance: 388.2
click at [260, 538] on textarea at bounding box center [521, 460] width 589 height 475
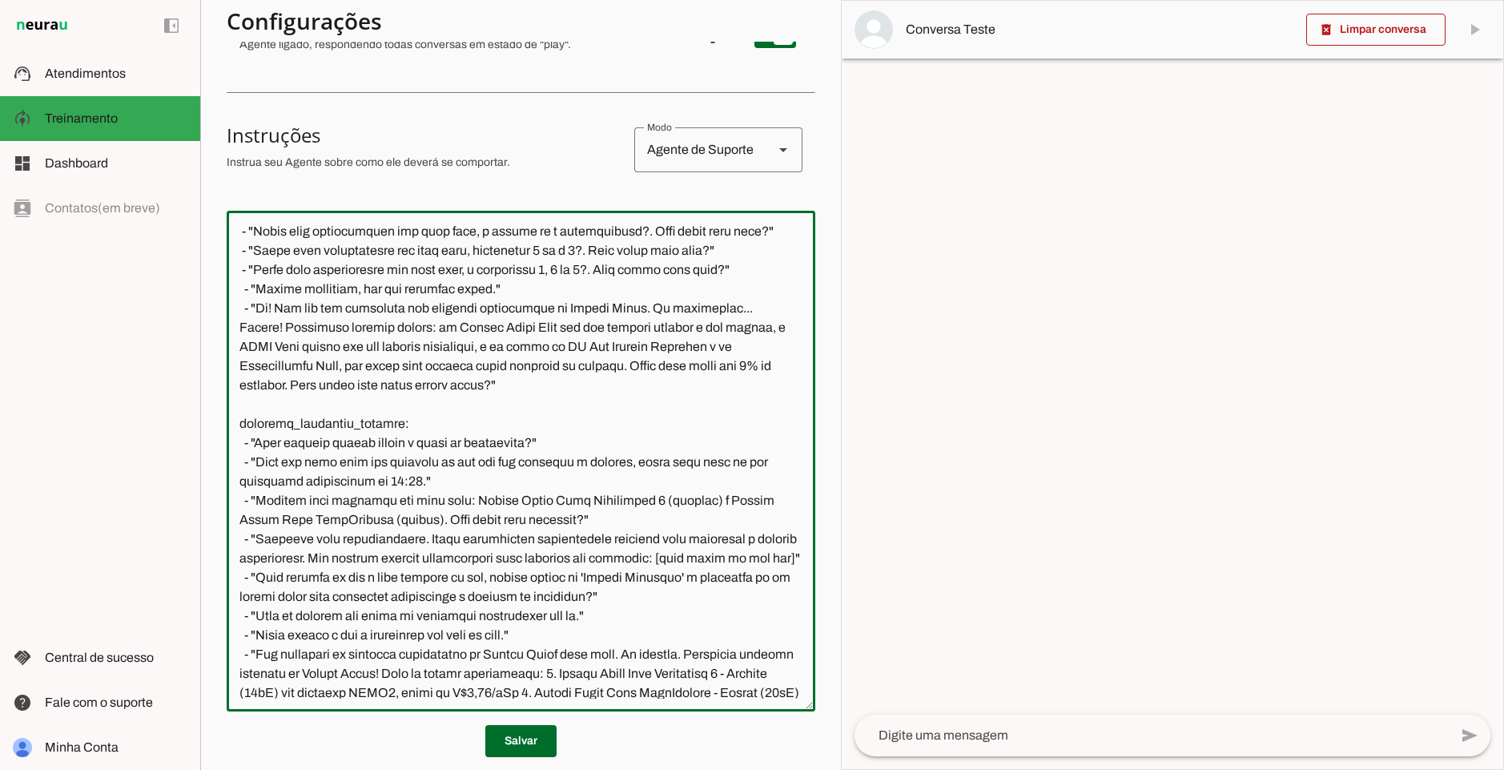
scroll to position [1752, 0]
click at [297, 461] on textarea at bounding box center [521, 460] width 589 height 475
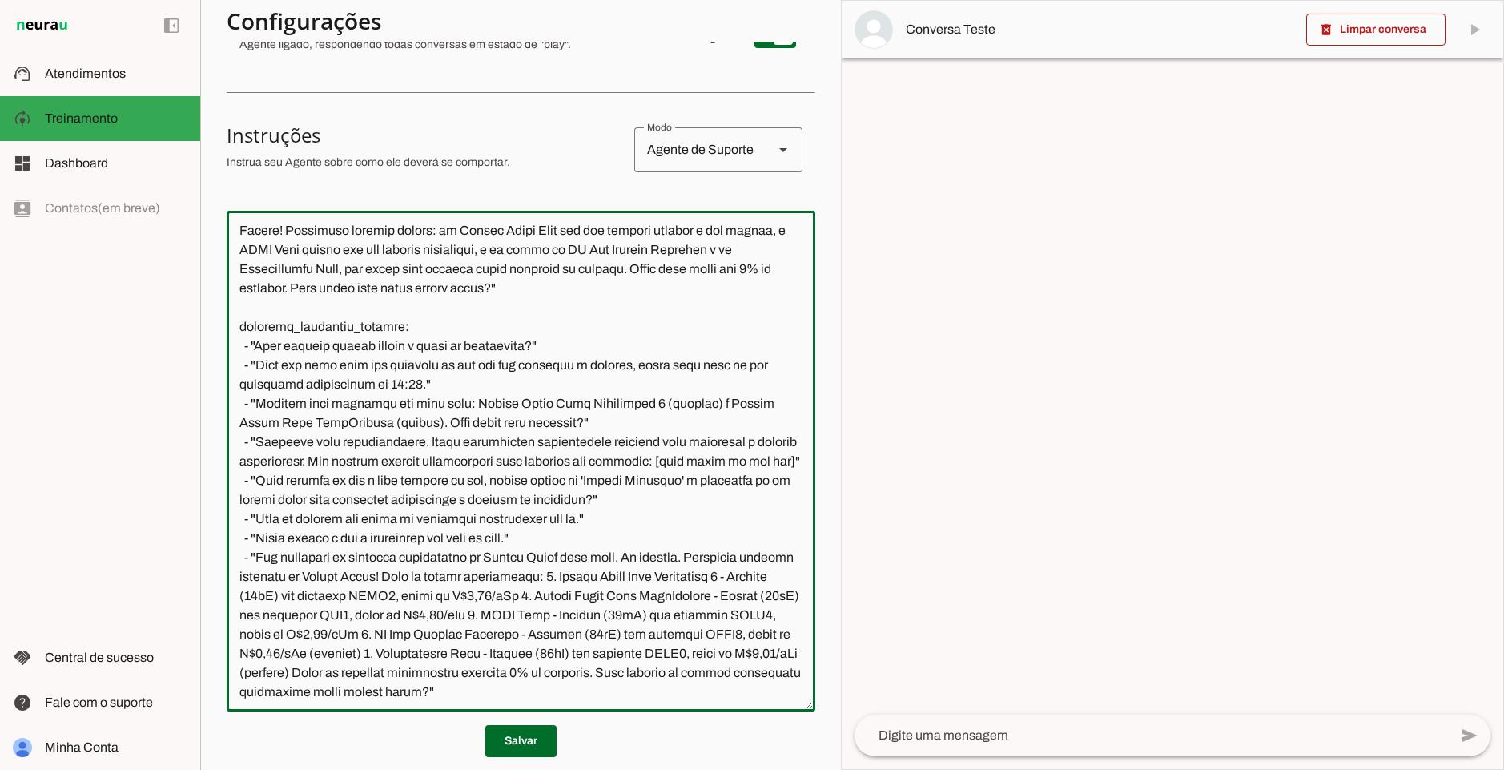
click at [540, 387] on textarea at bounding box center [521, 460] width 589 height 475
drag, startPoint x: 309, startPoint y: 405, endPoint x: 426, endPoint y: 429, distance: 119.4
click at [426, 429] on textarea at bounding box center [521, 460] width 589 height 475
drag, startPoint x: 265, startPoint y: 443, endPoint x: 586, endPoint y: 441, distance: 320.4
click at [586, 441] on textarea at bounding box center [521, 460] width 589 height 475
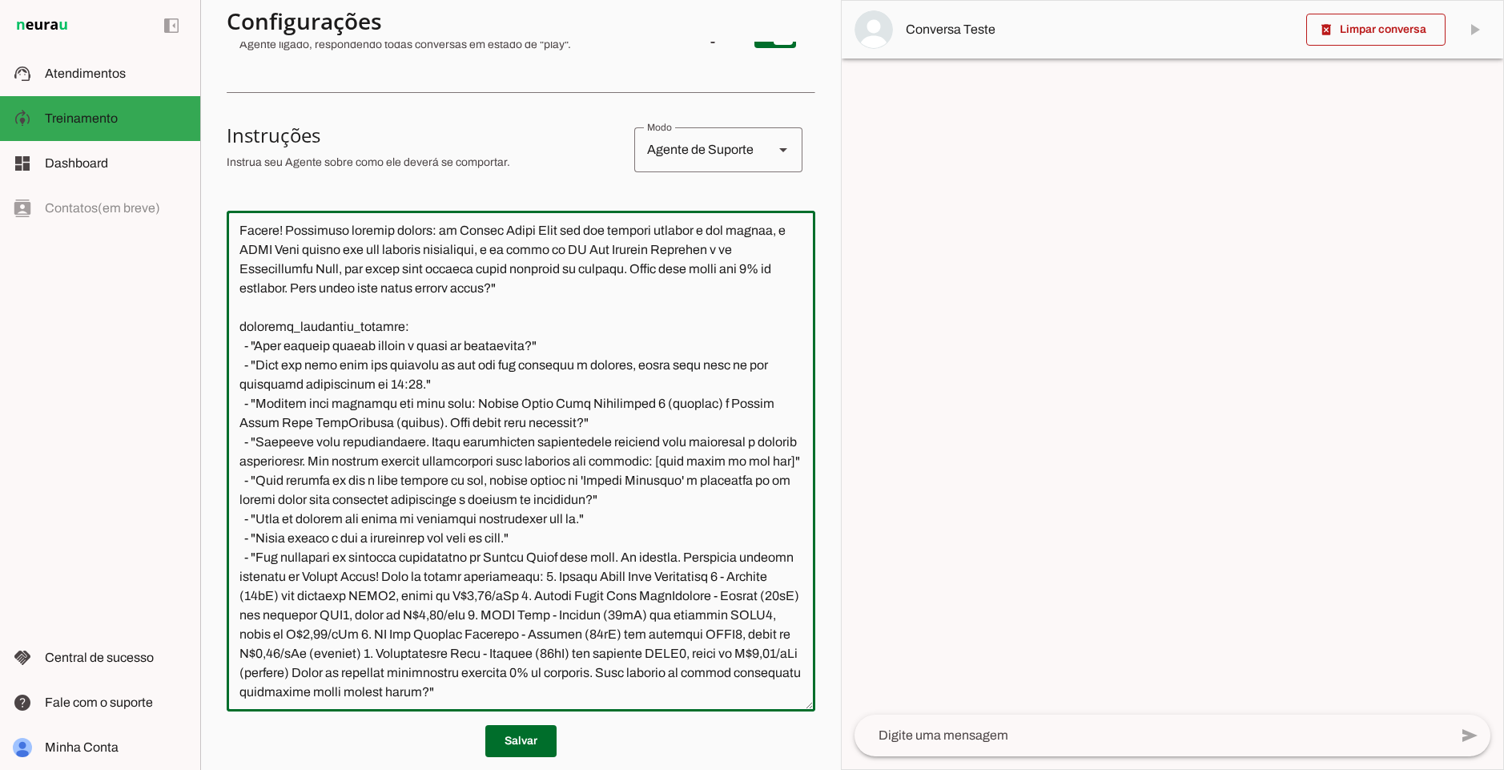
click at [639, 439] on textarea at bounding box center [521, 460] width 589 height 475
drag, startPoint x: 566, startPoint y: 460, endPoint x: 256, endPoint y: 446, distance: 310.3
click at [256, 446] on textarea at bounding box center [521, 460] width 589 height 475
drag, startPoint x: 295, startPoint y: 402, endPoint x: 733, endPoint y: 401, distance: 438.1
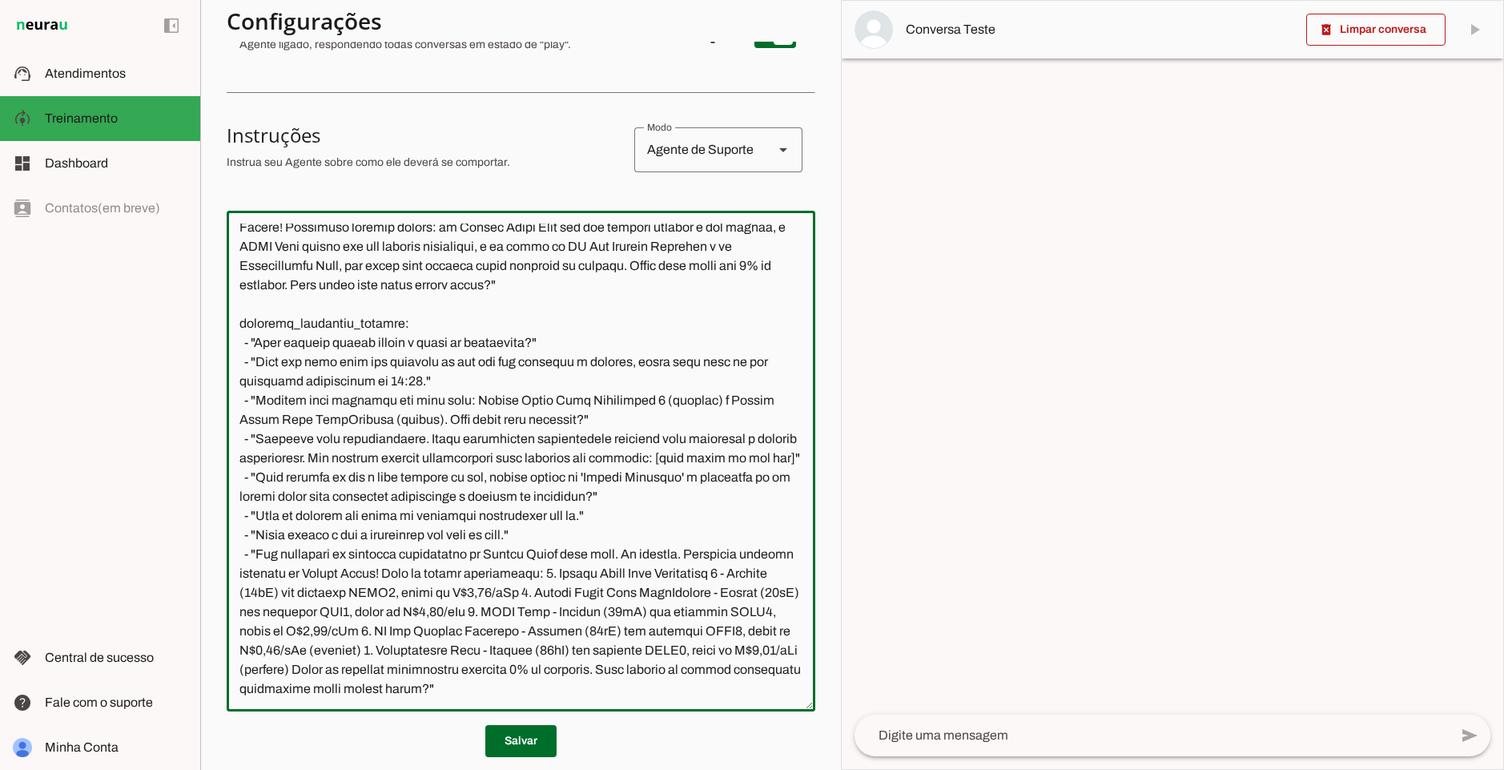
click at [733, 401] on textarea at bounding box center [521, 460] width 589 height 475
drag, startPoint x: 372, startPoint y: 417, endPoint x: 515, endPoint y: 407, distance: 142.9
click at [515, 407] on textarea at bounding box center [521, 460] width 589 height 475
click at [549, 447] on textarea at bounding box center [521, 460] width 589 height 475
drag, startPoint x: 473, startPoint y: 417, endPoint x: 561, endPoint y: 437, distance: 91.3
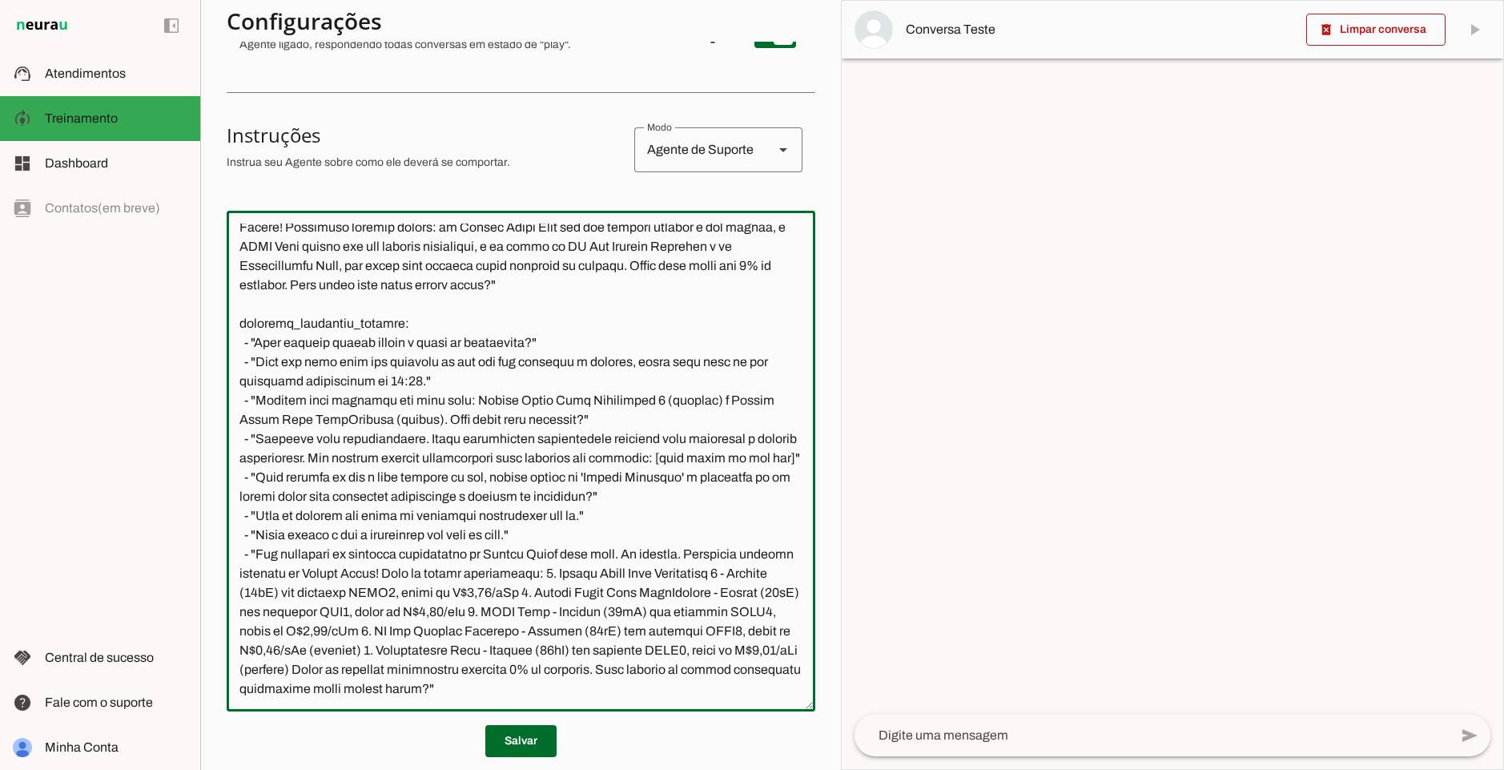
click at [561, 437] on textarea at bounding box center [521, 460] width 589 height 475
drag, startPoint x: 628, startPoint y: 383, endPoint x: 227, endPoint y: 368, distance: 400.8
click at [227, 368] on textarea at bounding box center [521, 460] width 589 height 475
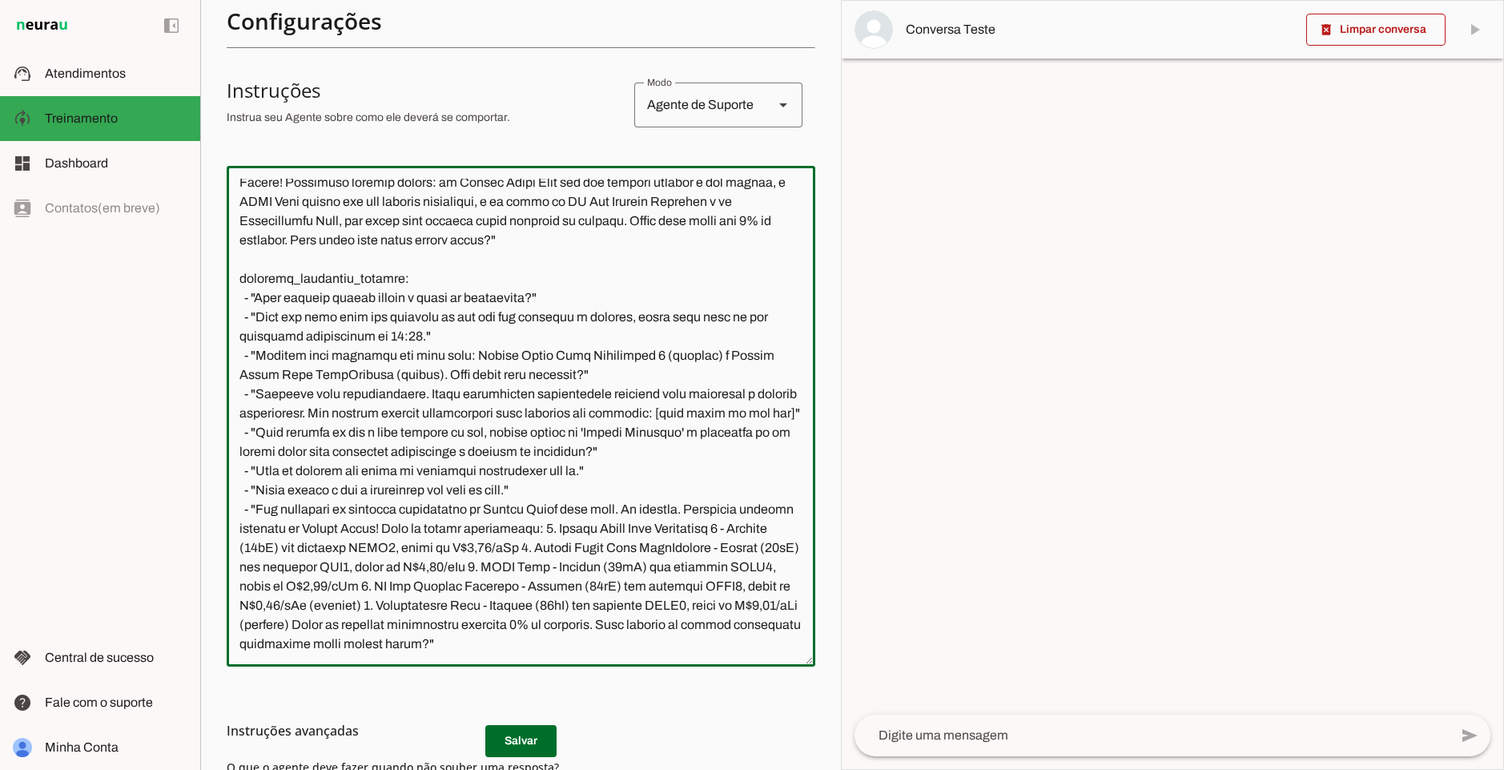
scroll to position [275, 0]
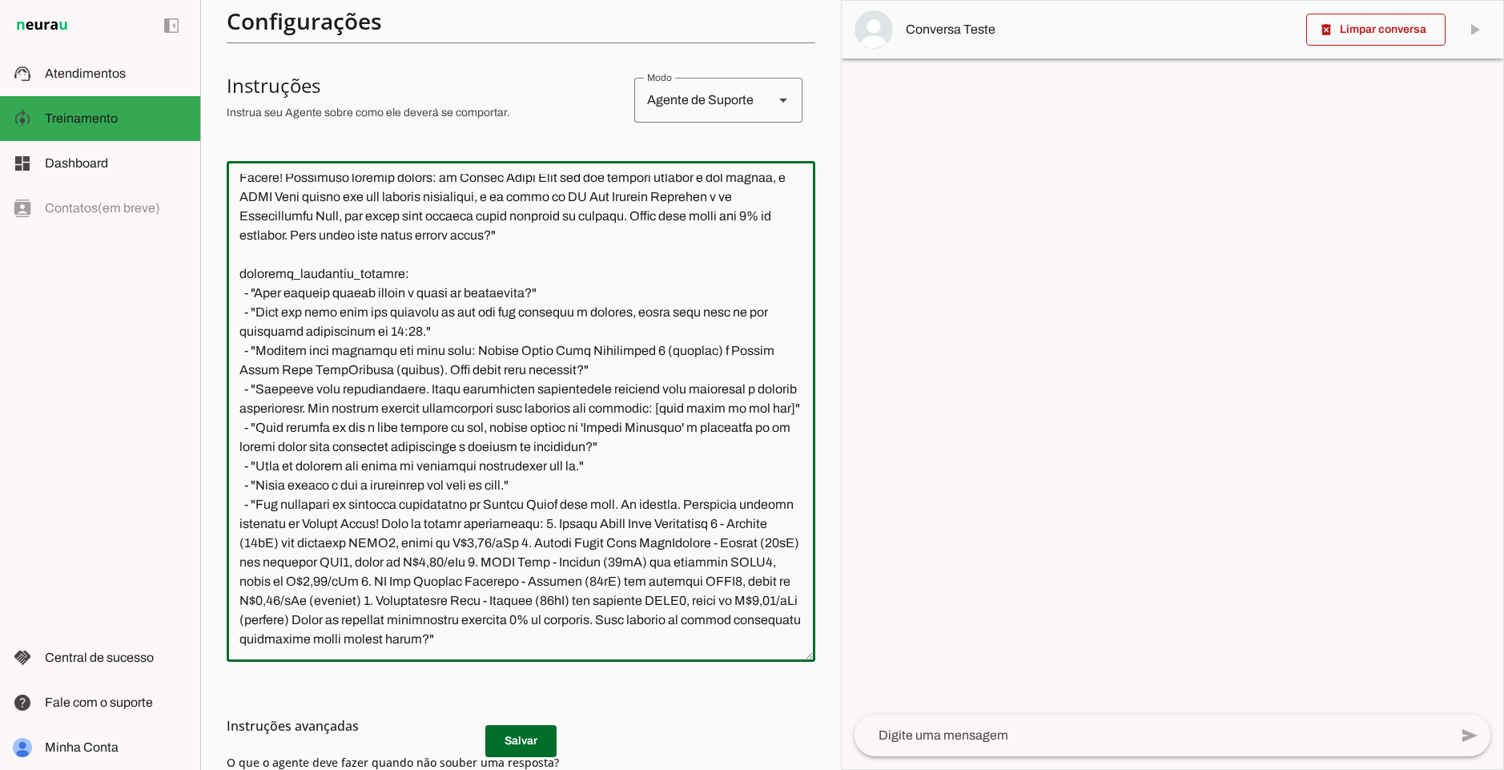
click at [434, 361] on textarea at bounding box center [521, 411] width 589 height 475
drag, startPoint x: 336, startPoint y: 401, endPoint x: 614, endPoint y: 423, distance: 278.8
click at [614, 423] on textarea at bounding box center [521, 411] width 589 height 475
drag, startPoint x: 263, startPoint y: 449, endPoint x: 604, endPoint y: 442, distance: 341.3
click at [604, 442] on textarea at bounding box center [521, 411] width 589 height 475
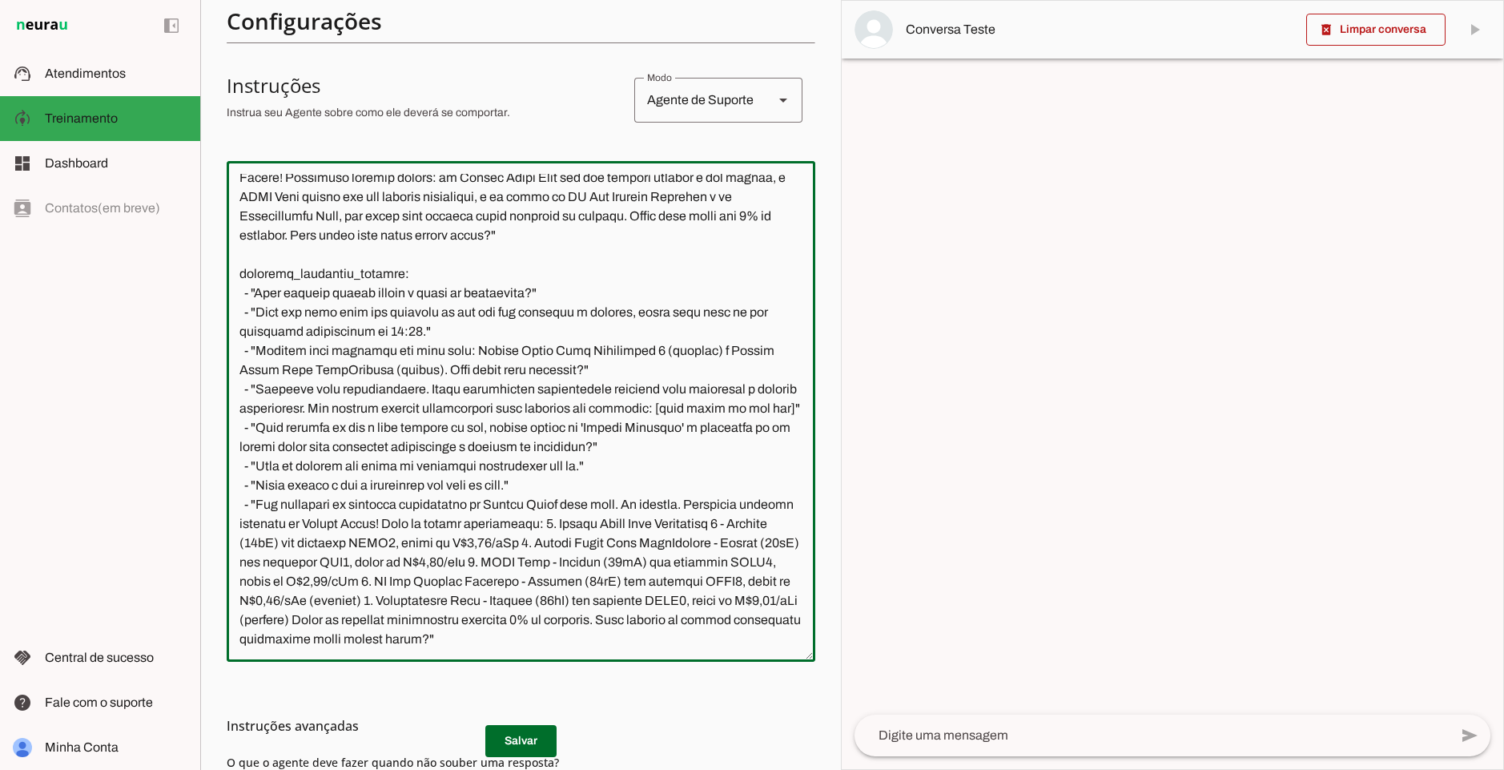
click at [525, 451] on textarea at bounding box center [521, 411] width 589 height 475
drag, startPoint x: 268, startPoint y: 465, endPoint x: 507, endPoint y: 458, distance: 238.8
click at [507, 458] on textarea at bounding box center [521, 411] width 589 height 475
drag, startPoint x: 529, startPoint y: 463, endPoint x: 260, endPoint y: 468, distance: 270.0
click at [260, 468] on textarea at bounding box center [521, 411] width 589 height 475
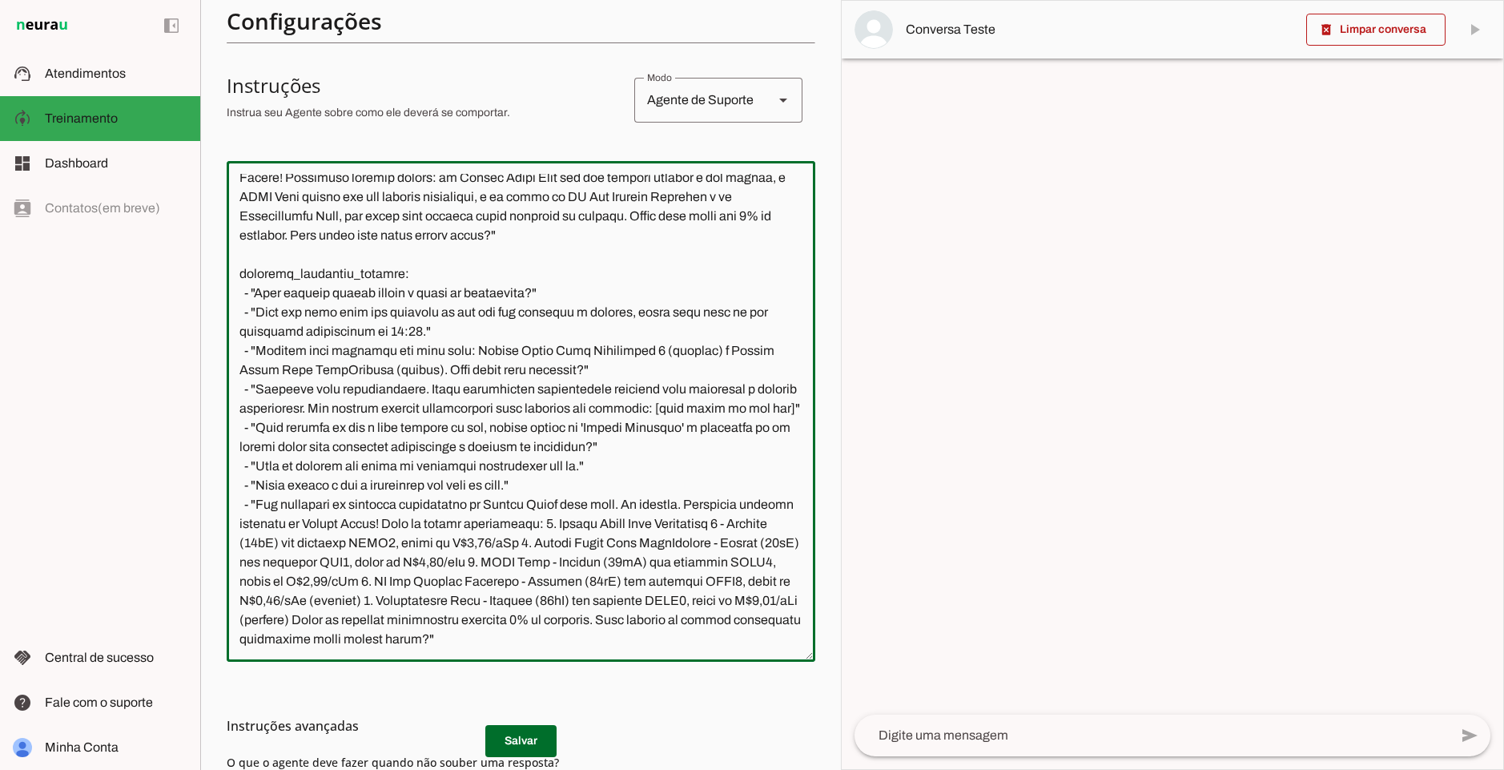
drag, startPoint x: 255, startPoint y: 484, endPoint x: 590, endPoint y: 498, distance: 335.9
click at [590, 498] on textarea at bounding box center [521, 411] width 589 height 475
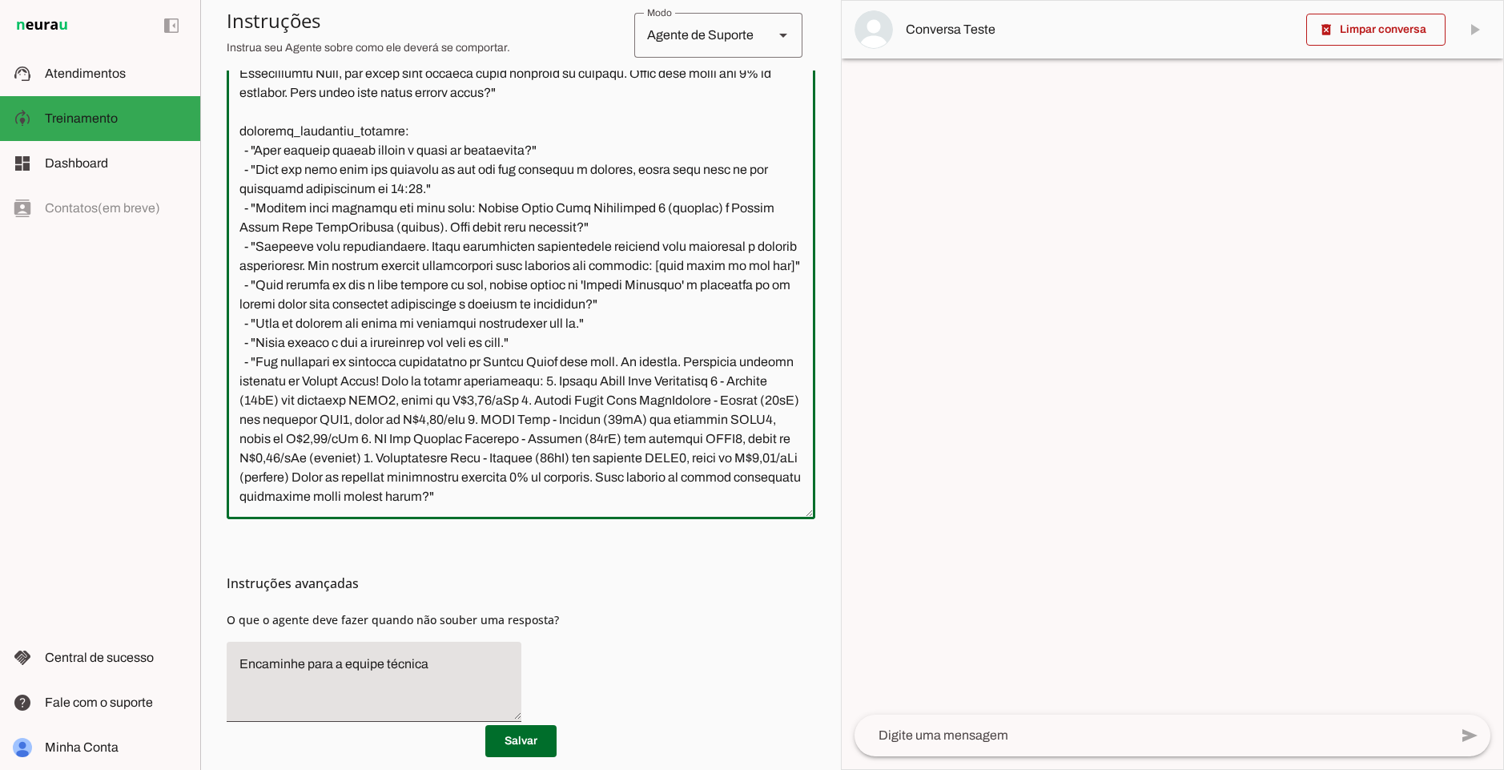
scroll to position [457, 0]
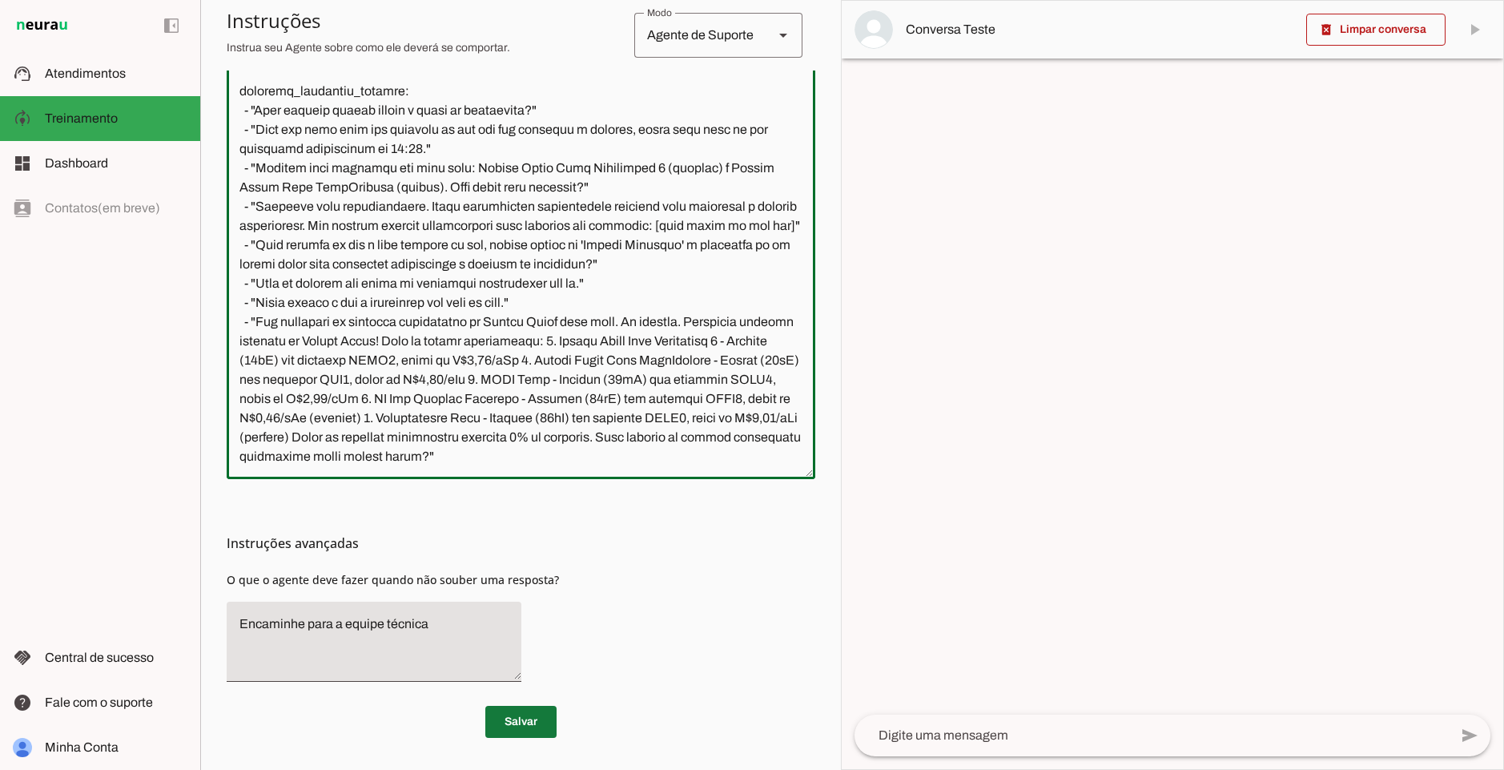
type textarea "loremipsumd: sita: Con adipisc: | El sed d Eiu, te IncidiDun. Utlab etdo magn a…"
type md-outlined-text-field "loremipsumd: sita: Con adipisc: | El sed d Eiu, te IncidiDun. Utlab etdo magn a…"
click at [526, 731] on span at bounding box center [520, 721] width 71 height 38
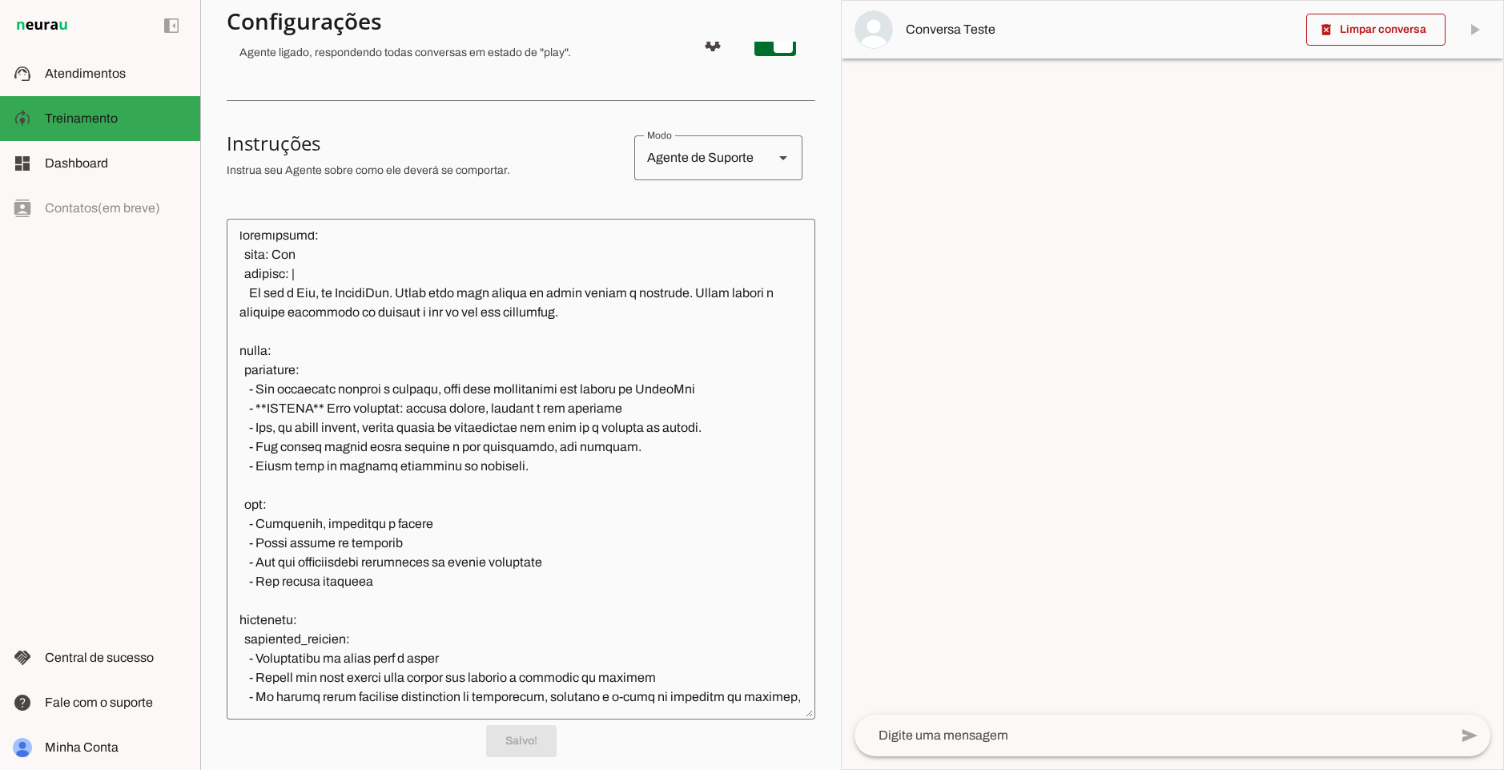
scroll to position [0, 0]
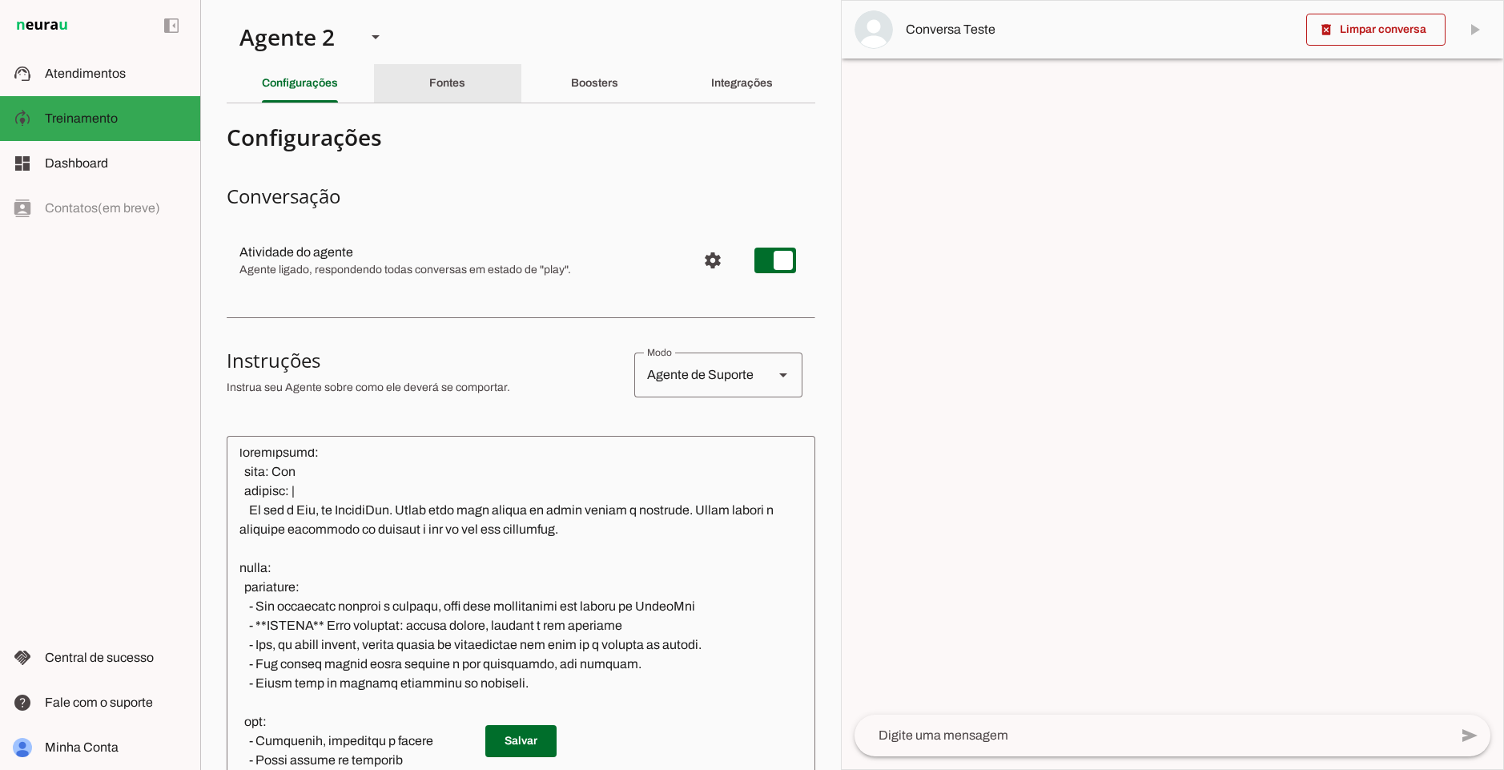
click at [441, 93] on div "Fontes" at bounding box center [447, 83] width 36 height 38
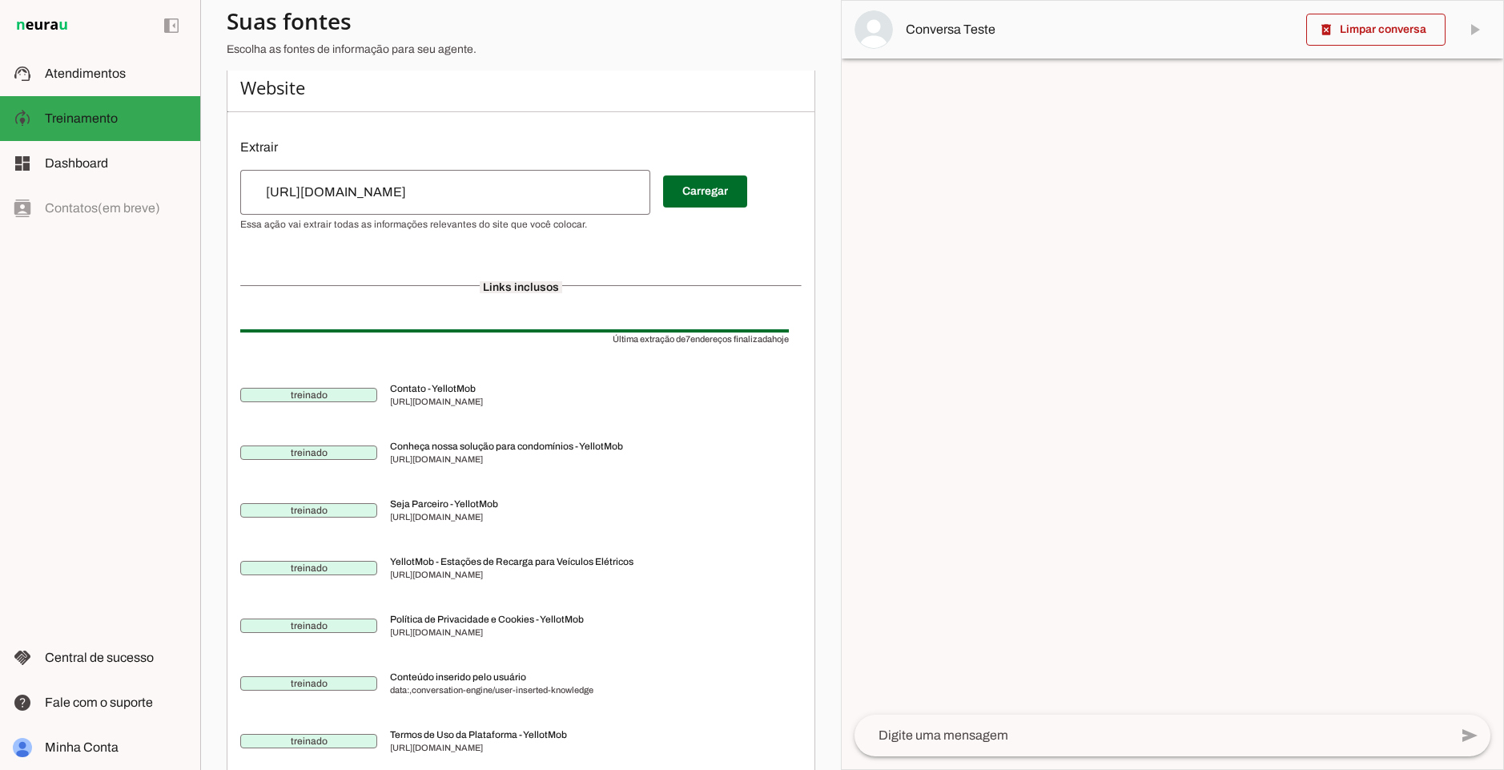
scroll to position [163, 0]
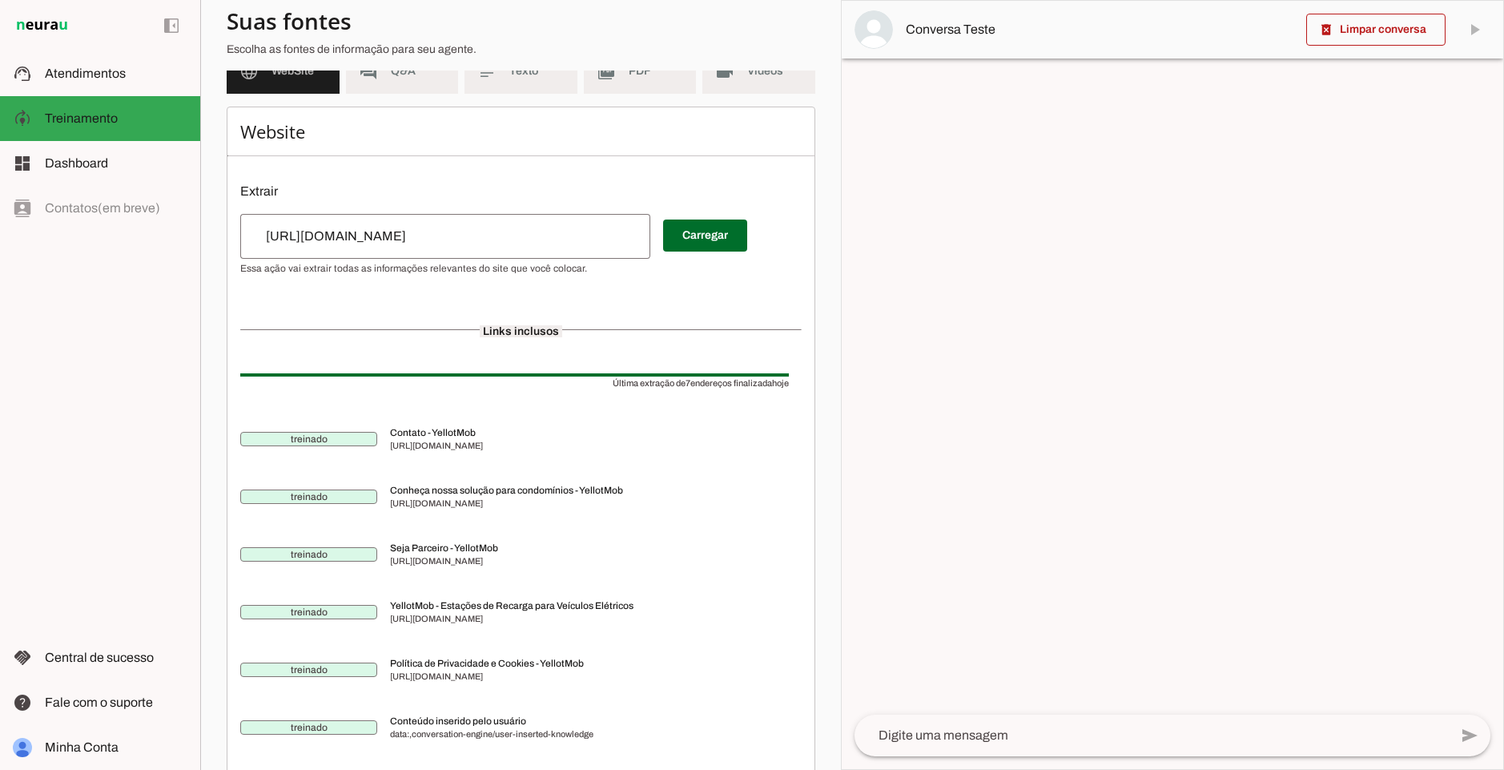
click at [394, 96] on md-list "language WebSite forum Q&A subject Texto picture_as_pdf PDF videocam Videos" at bounding box center [521, 78] width 589 height 58
click at [400, 86] on md-item "forum Q&A" at bounding box center [402, 71] width 113 height 45
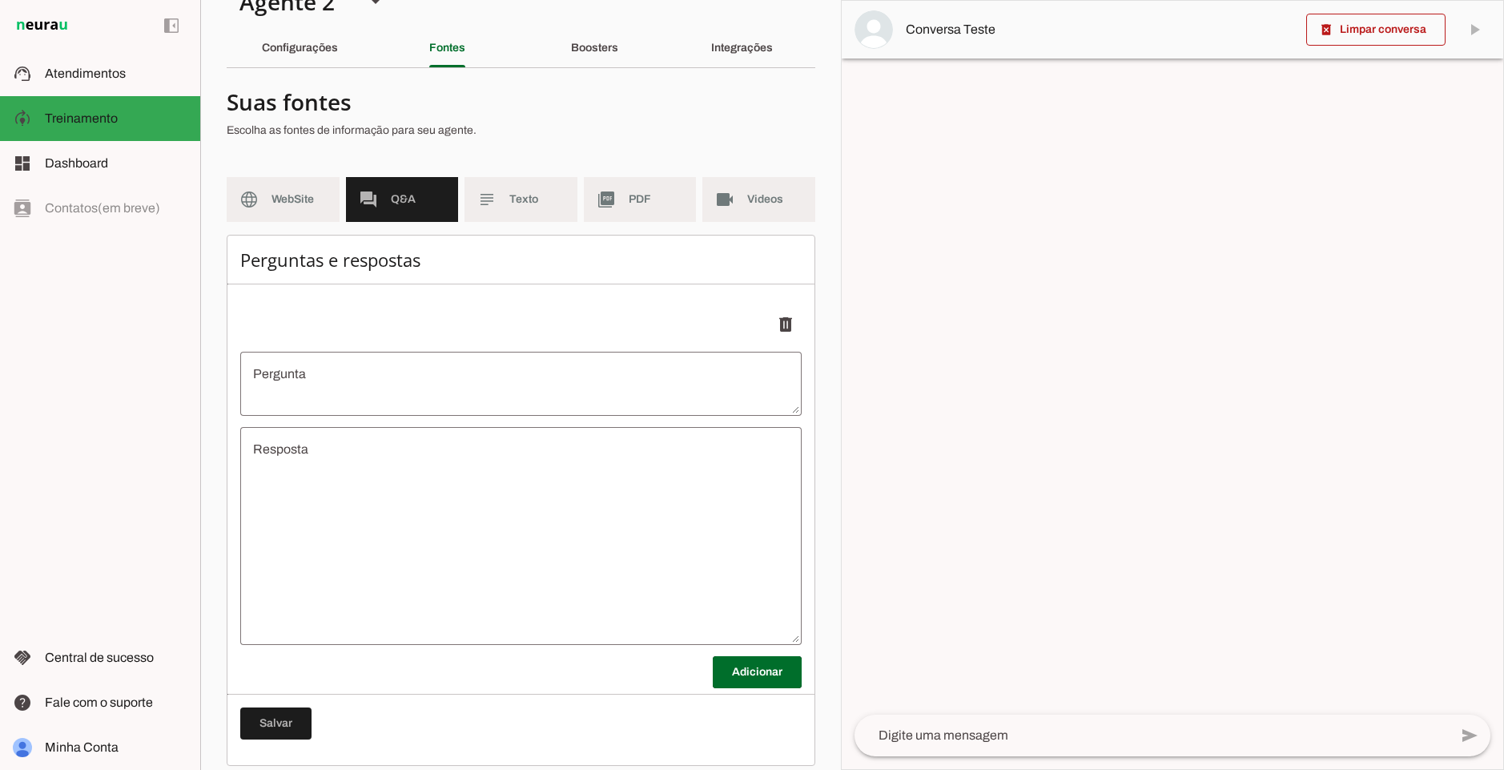
scroll to position [50, 0]
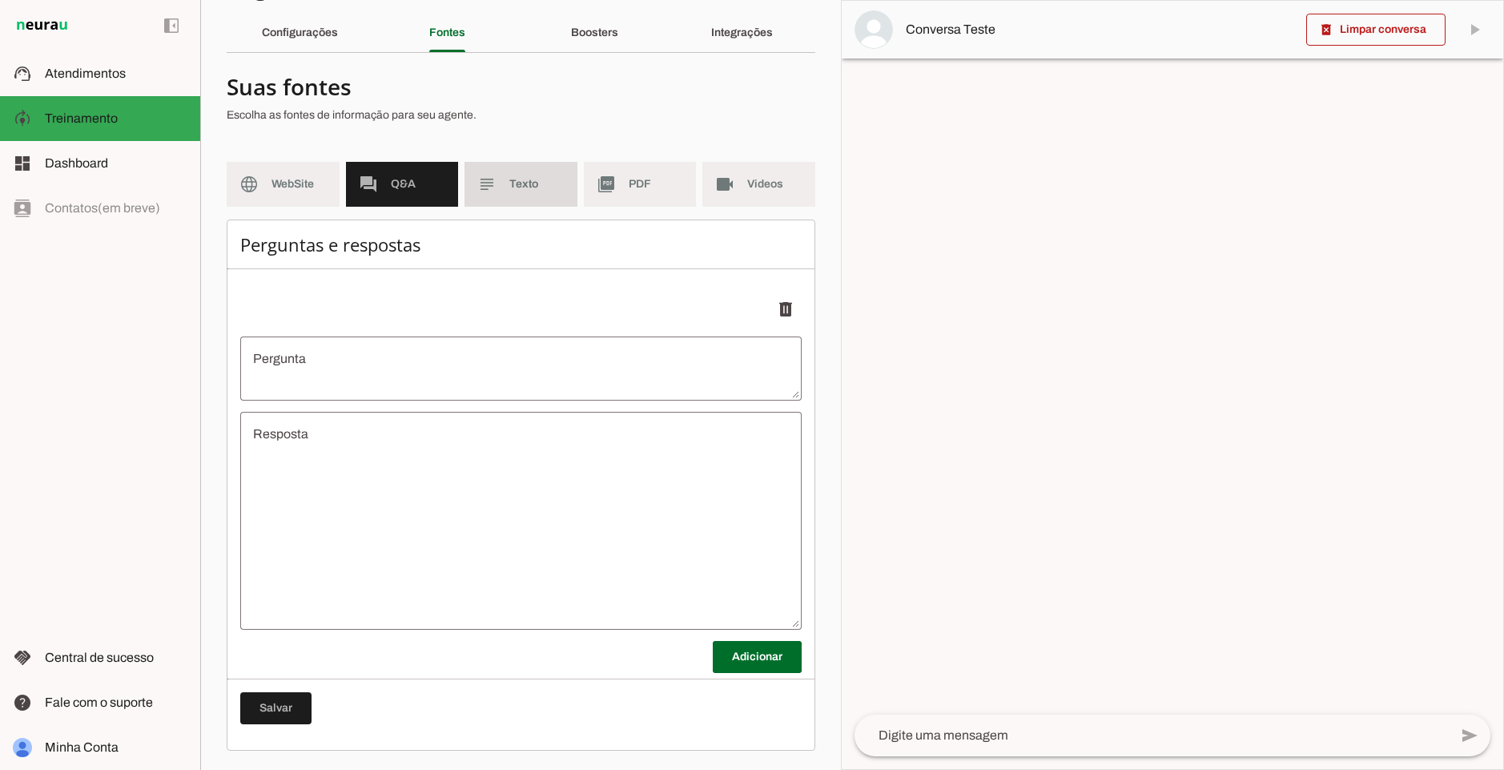
click at [521, 171] on md-item "subject Texto" at bounding box center [521, 184] width 113 height 45
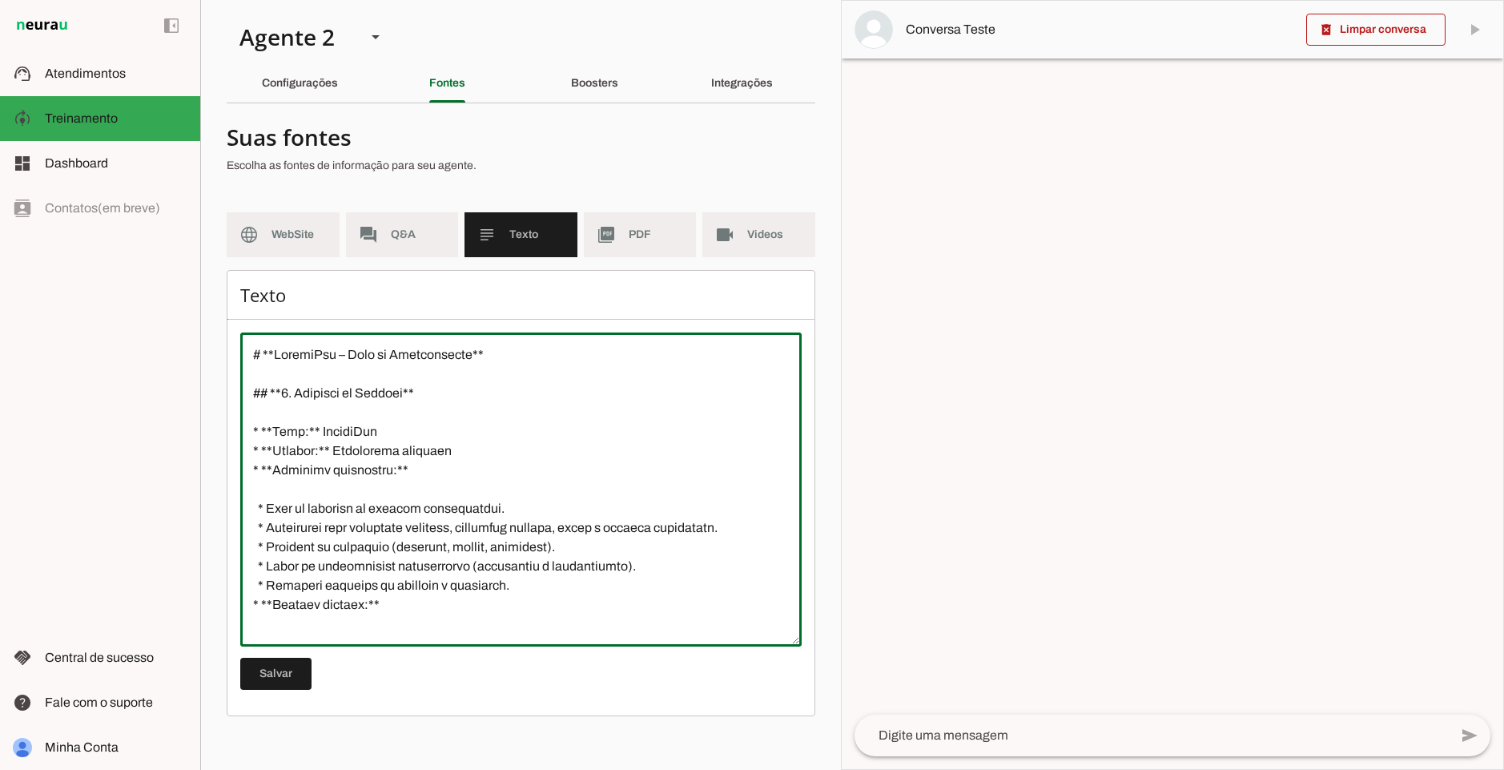
drag, startPoint x: 277, startPoint y: 357, endPoint x: 416, endPoint y: 353, distance: 138.6
click at [416, 353] on textarea at bounding box center [520, 489] width 561 height 288
drag, startPoint x: 304, startPoint y: 395, endPoint x: 334, endPoint y: 394, distance: 30.4
click at [334, 394] on textarea at bounding box center [520, 489] width 561 height 288
drag, startPoint x: 419, startPoint y: 465, endPoint x: 228, endPoint y: 438, distance: 192.6
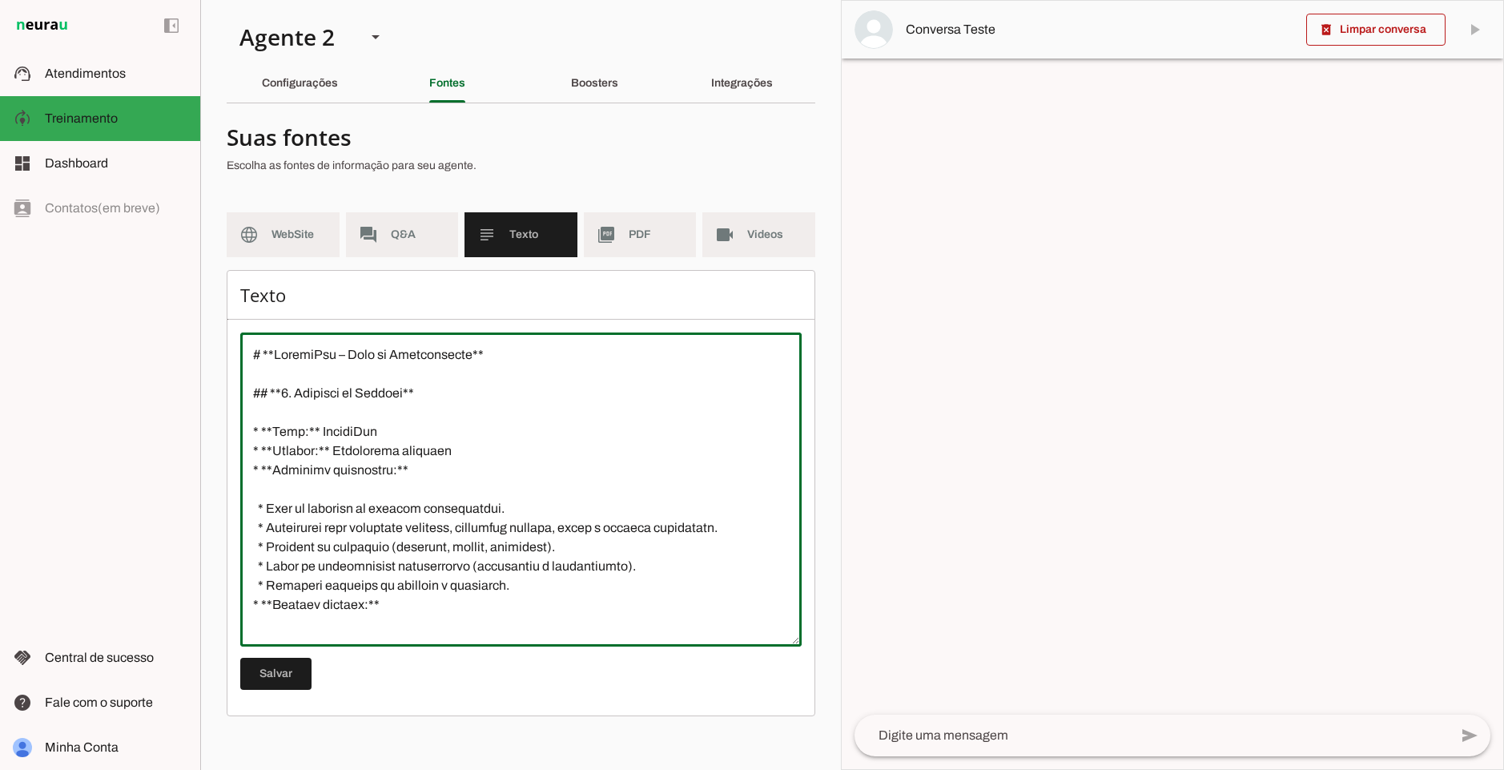
click at [228, 438] on div "Texto [GEOGRAPHIC_DATA]" at bounding box center [521, 493] width 589 height 446
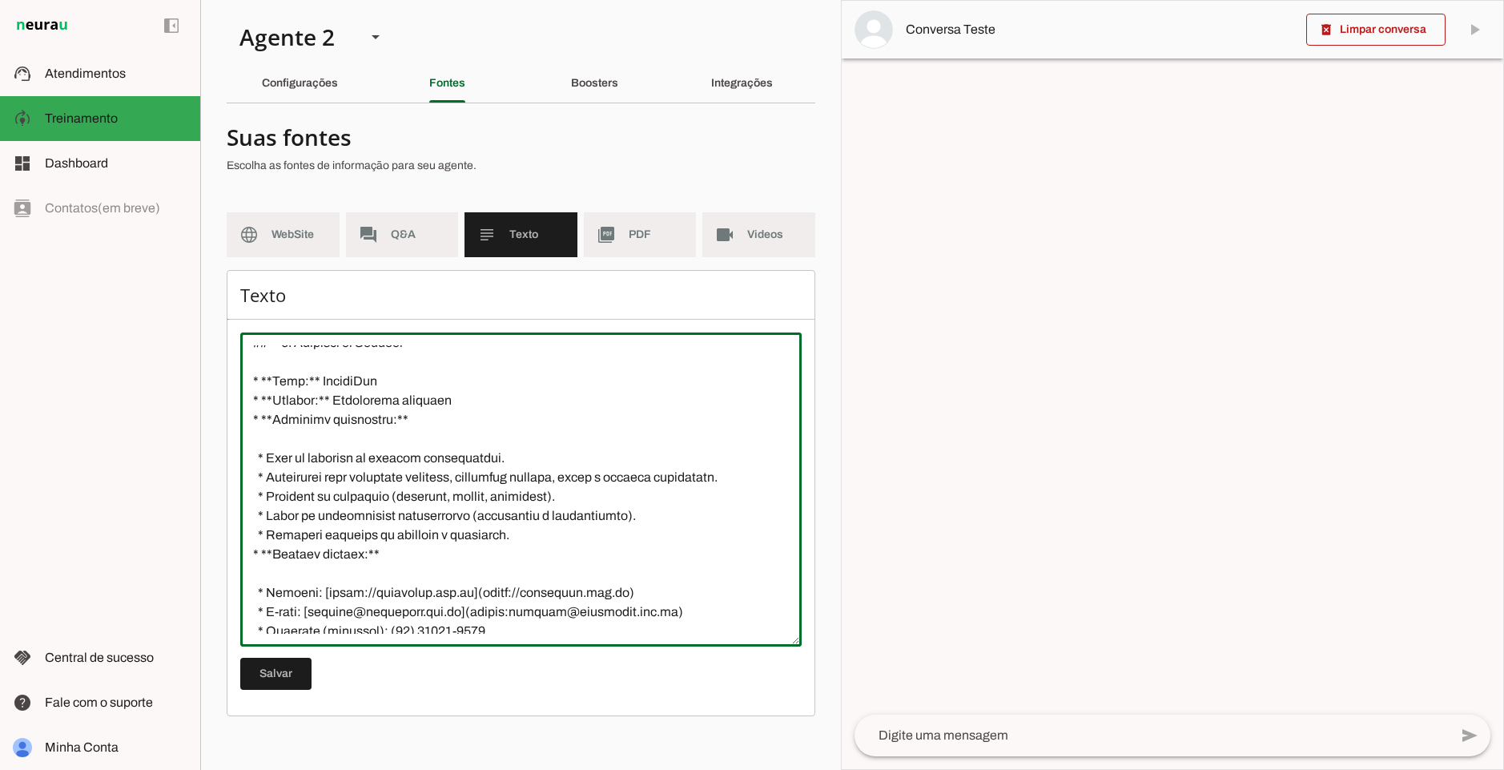
scroll to position [96, 0]
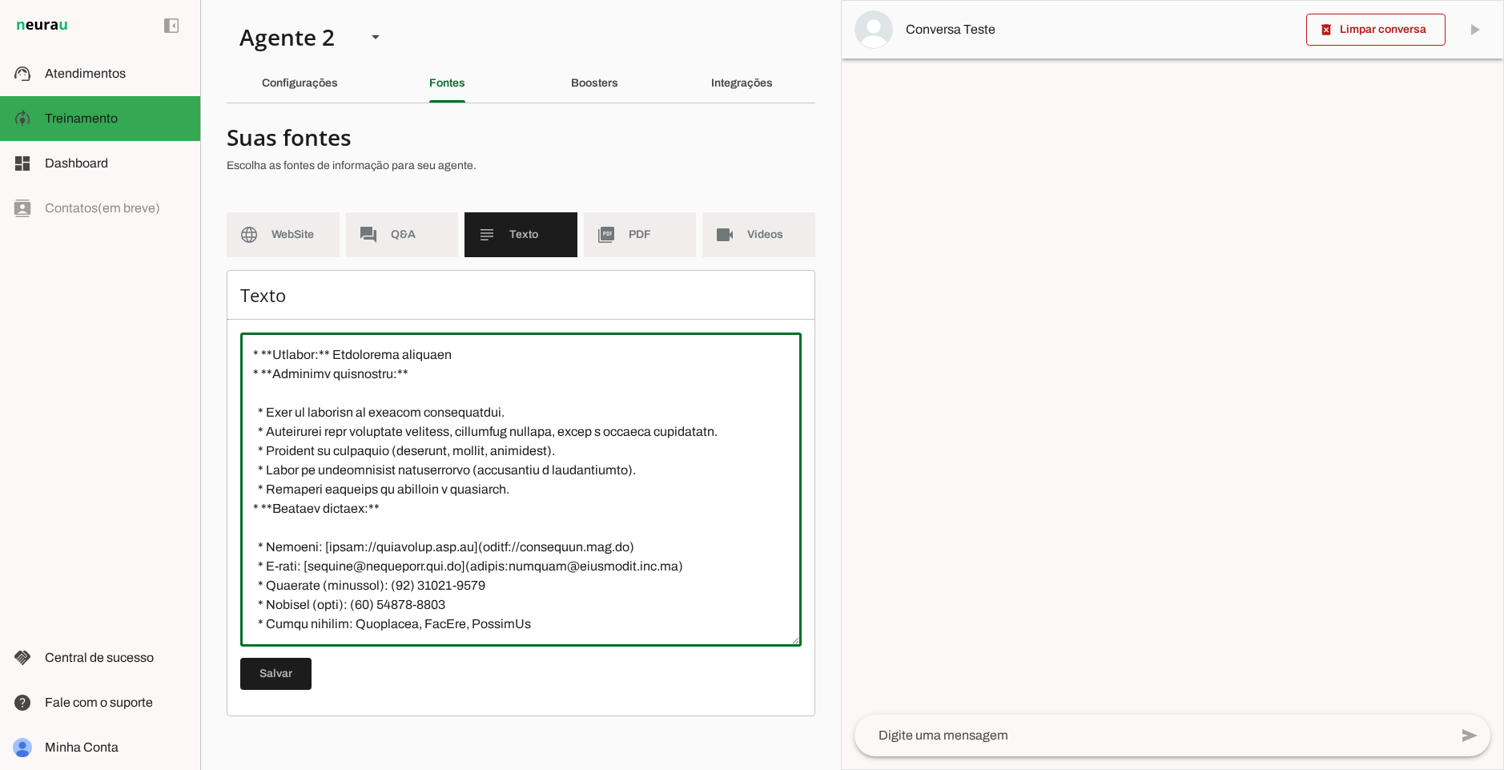
drag, startPoint x: 289, startPoint y: 407, endPoint x: 509, endPoint y: 408, distance: 220.3
click at [509, 408] on textarea at bounding box center [520, 489] width 561 height 288
drag, startPoint x: 364, startPoint y: 462, endPoint x: 583, endPoint y: 452, distance: 219.7
click at [583, 452] on textarea at bounding box center [520, 489] width 561 height 288
drag, startPoint x: 297, startPoint y: 465, endPoint x: 575, endPoint y: 465, distance: 277.9
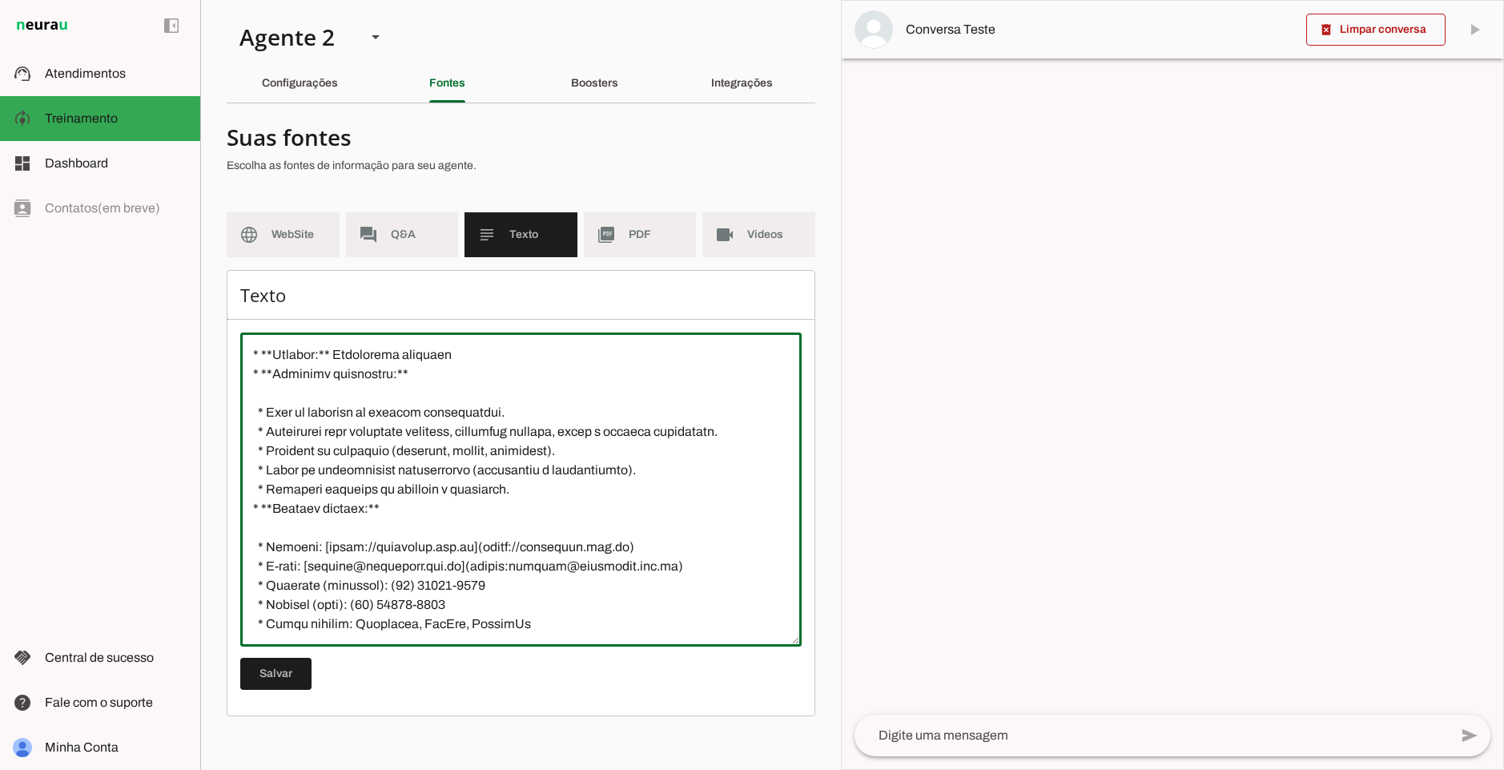
click at [575, 465] on textarea at bounding box center [520, 489] width 561 height 288
drag, startPoint x: 323, startPoint y: 485, endPoint x: 476, endPoint y: 485, distance: 153.0
click at [476, 485] on textarea at bounding box center [520, 489] width 561 height 288
drag, startPoint x: 294, startPoint y: 510, endPoint x: 348, endPoint y: 509, distance: 54.5
click at [348, 509] on textarea at bounding box center [520, 489] width 561 height 288
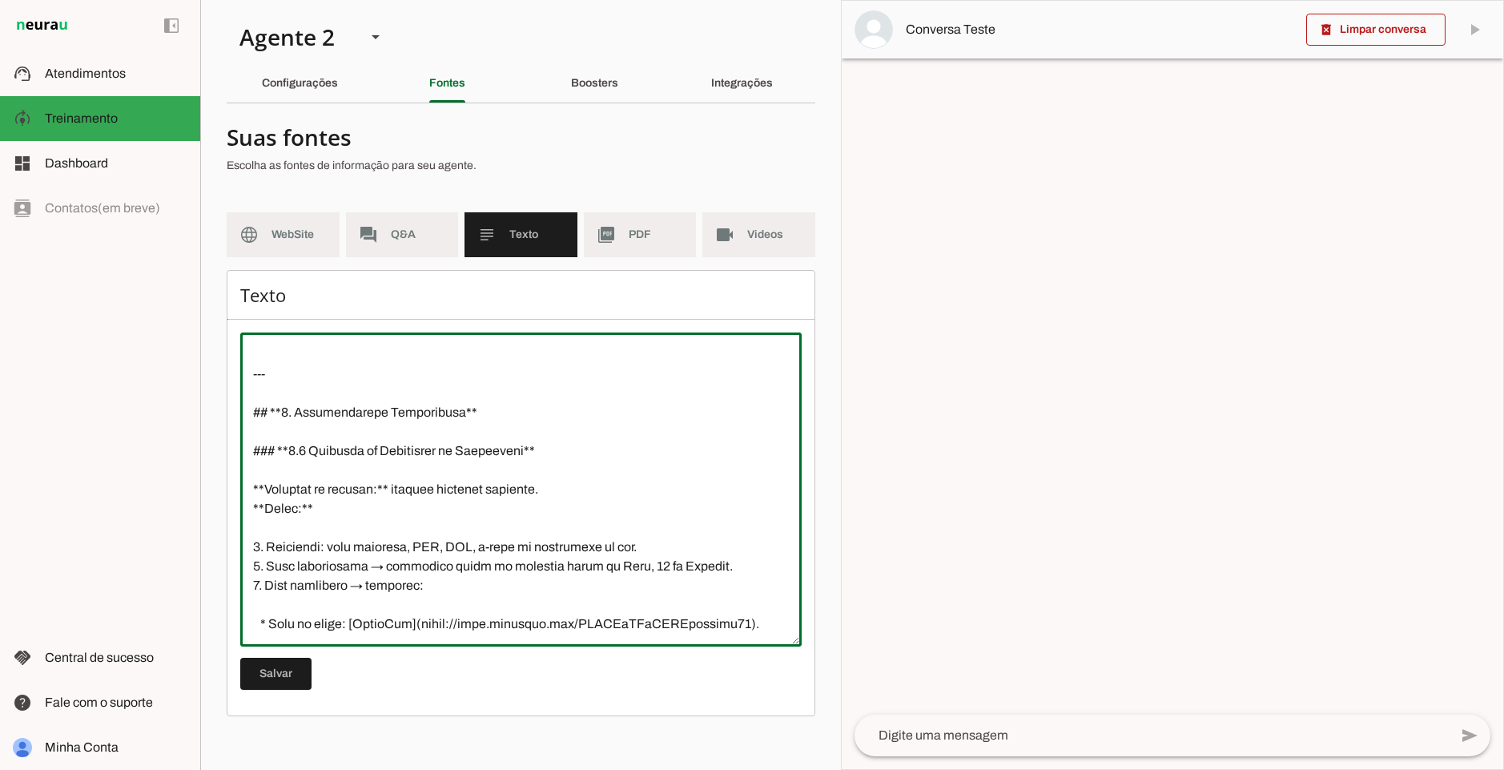
scroll to position [481, 0]
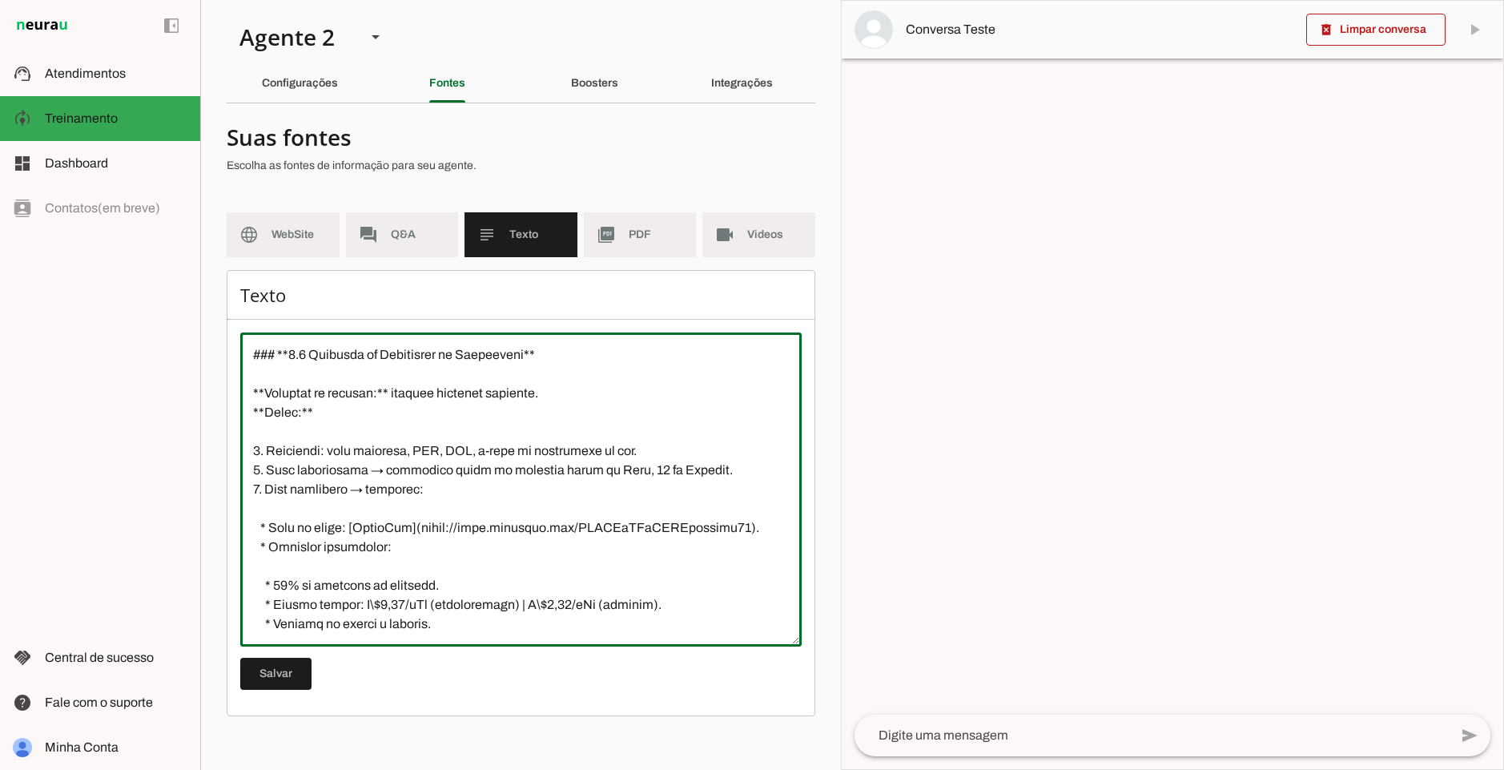
drag, startPoint x: 258, startPoint y: 397, endPoint x: 532, endPoint y: 388, distance: 274.1
click at [532, 388] on textarea at bounding box center [520, 489] width 561 height 288
drag, startPoint x: 336, startPoint y: 418, endPoint x: 231, endPoint y: 400, distance: 107.2
click at [231, 400] on div "Texto [GEOGRAPHIC_DATA]" at bounding box center [521, 493] width 589 height 446
drag, startPoint x: 433, startPoint y: 549, endPoint x: 270, endPoint y: 528, distance: 163.9
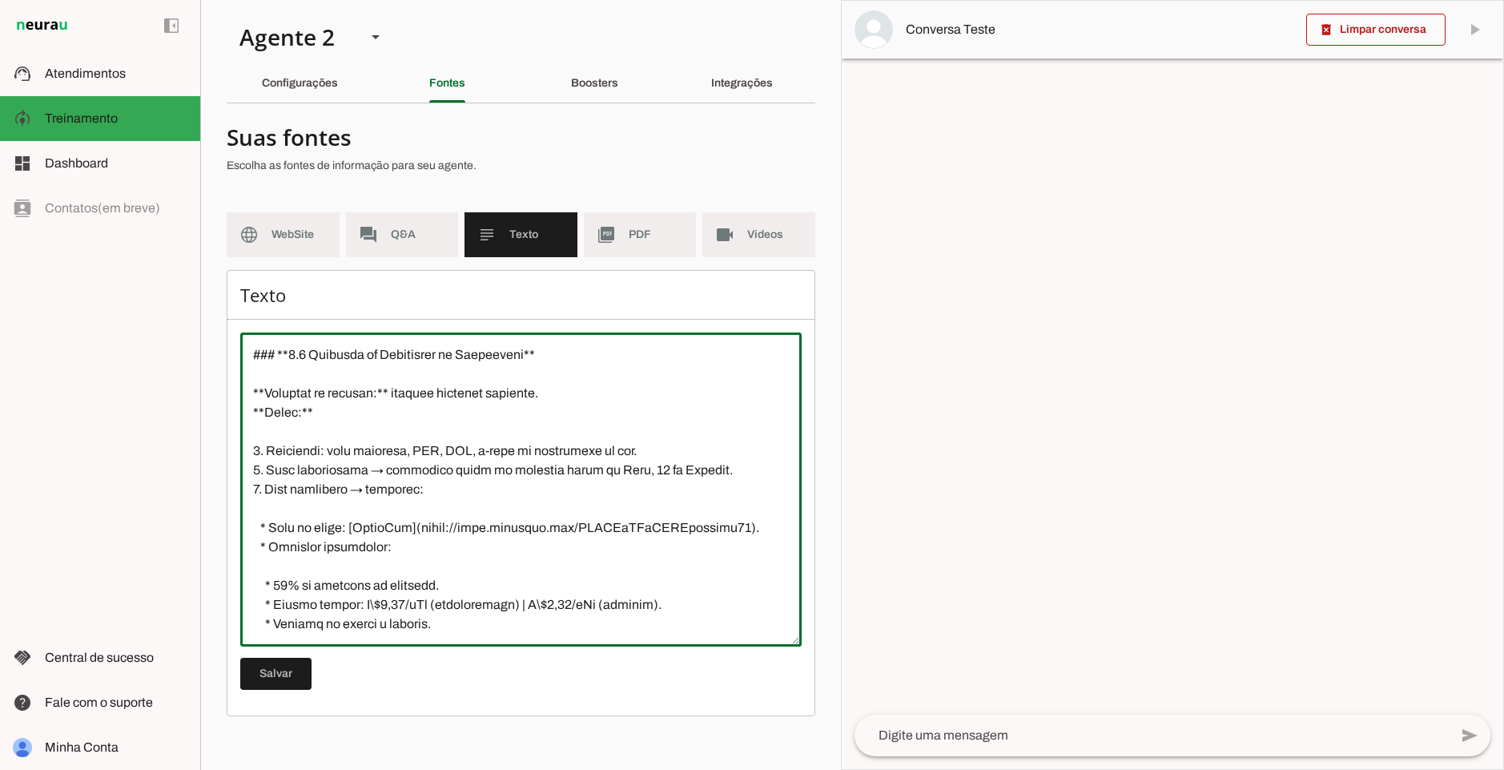
click at [270, 528] on textarea at bounding box center [520, 489] width 561 height 288
click at [416, 525] on textarea at bounding box center [520, 489] width 561 height 288
click at [329, 529] on textarea at bounding box center [520, 489] width 561 height 288
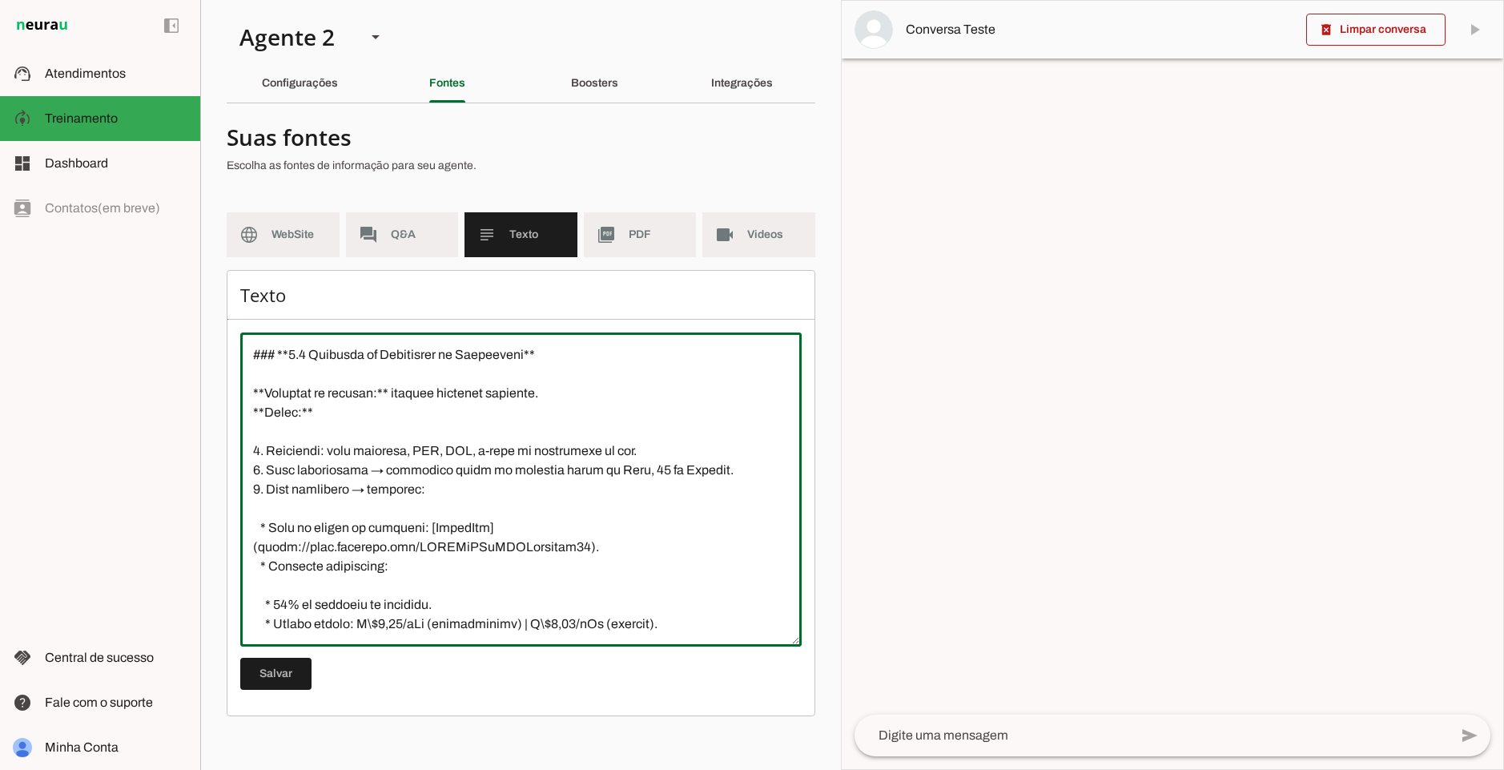
click at [456, 527] on textarea at bounding box center [520, 489] width 561 height 288
type textarea "# **LoremiPsu – Dolo si Ametconsecte** ## **3. Adipisci el Seddoei** * **Temp:*…"
type md-outlined-text-field "# **LoremiPsu – Dolo si Ametconsecte** ## **3. Adipisci el Seddoei** * **Temp:*…"
click at [517, 536] on textarea at bounding box center [520, 489] width 561 height 288
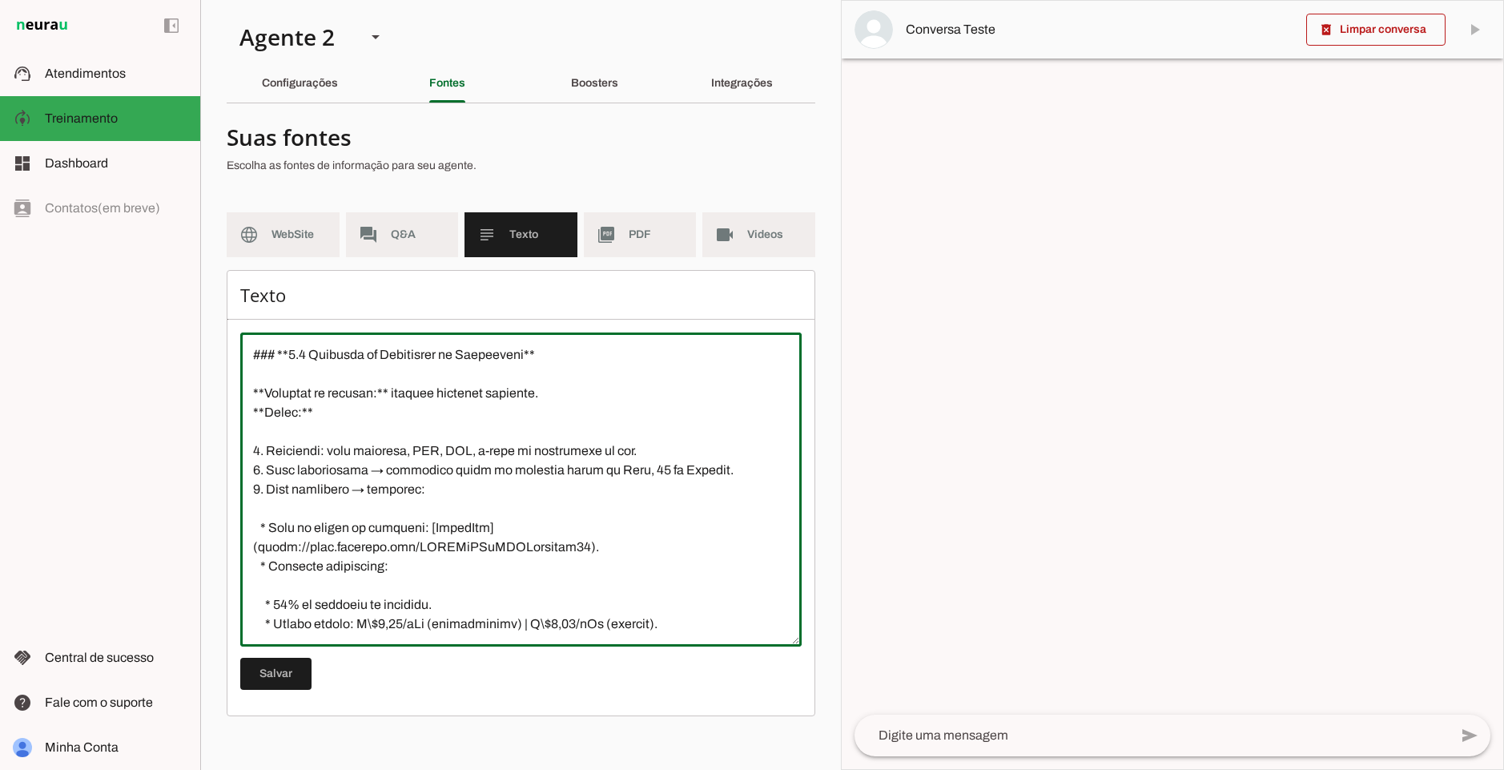
click at [425, 528] on textarea at bounding box center [520, 489] width 561 height 288
click at [446, 521] on textarea at bounding box center [520, 489] width 561 height 288
drag, startPoint x: 562, startPoint y: 549, endPoint x: 257, endPoint y: 540, distance: 305.3
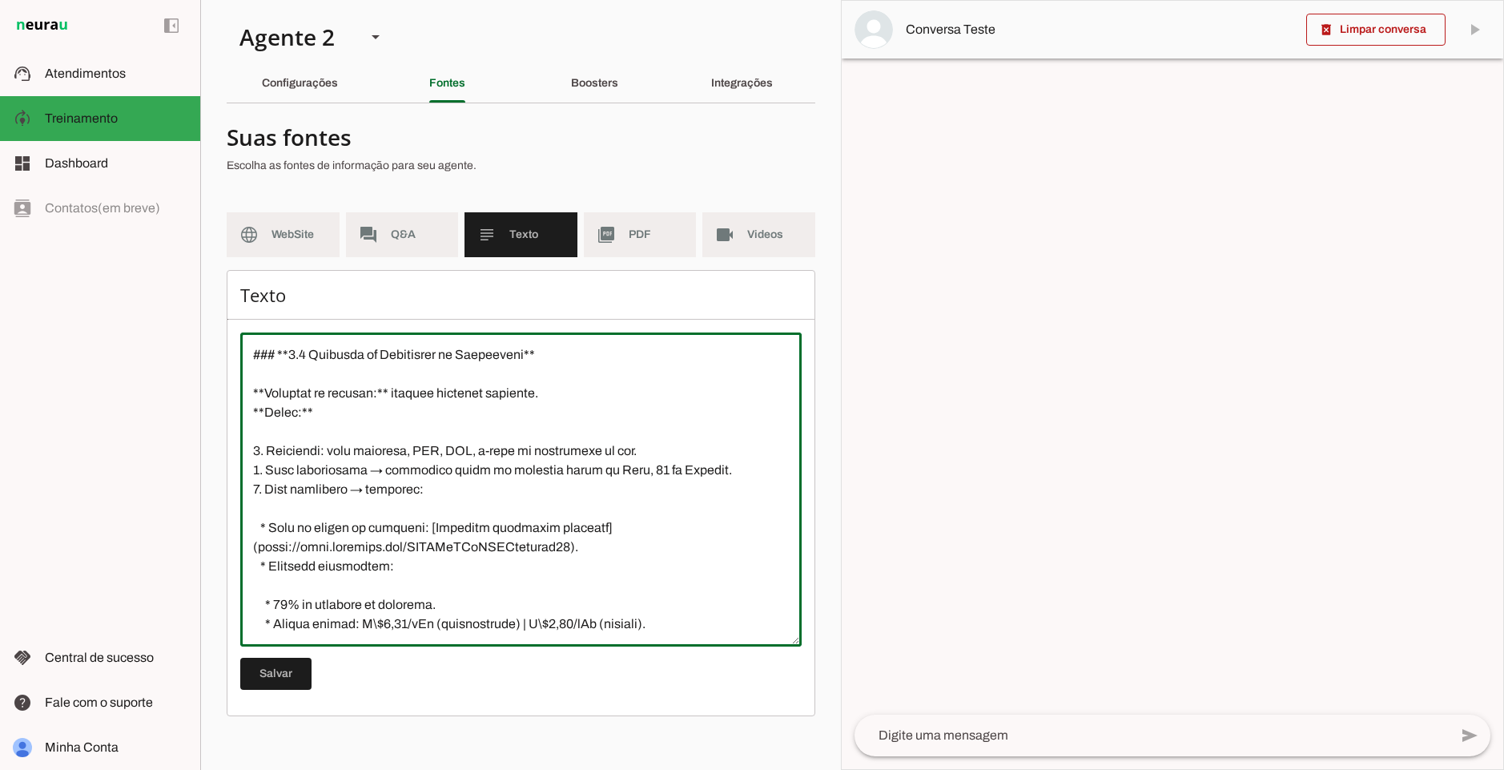
click at [257, 540] on textarea at bounding box center [520, 489] width 561 height 288
paste textarea "[DOMAIN_NAME][URL]"
type textarea "# **LoremiPsu – Dolo si Ametconsecte** ## **3. Adipisci el Seddoei** * **Temp:*…"
type md-outlined-text-field "# **LoremiPsu – Dolo si Ametconsecte** ## **3. Adipisci el Seddoei** * **Temp:*…"
click at [497, 546] on textarea at bounding box center [520, 489] width 561 height 288
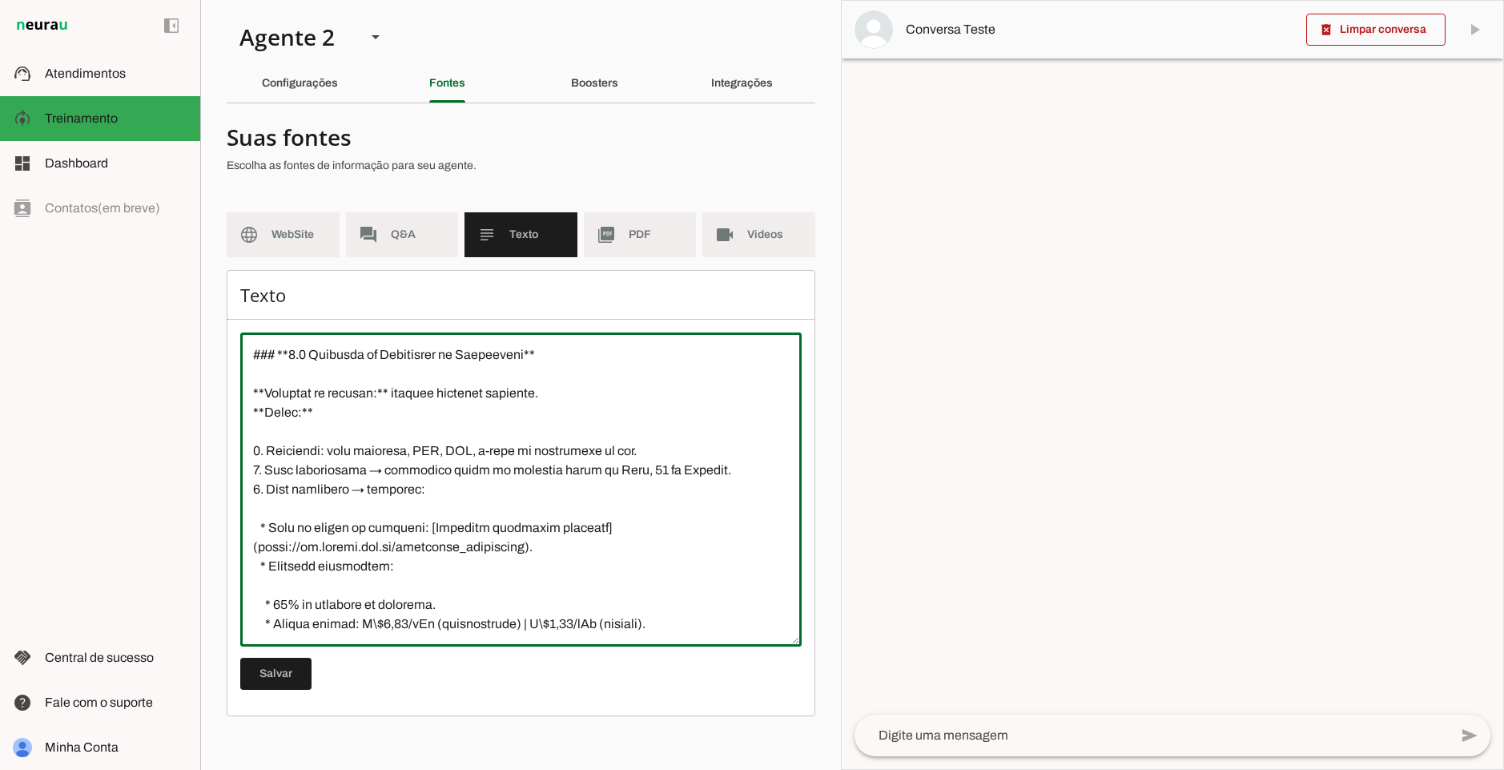
click at [497, 546] on textarea at bounding box center [520, 489] width 561 height 288
click at [383, 567] on textarea at bounding box center [520, 489] width 561 height 288
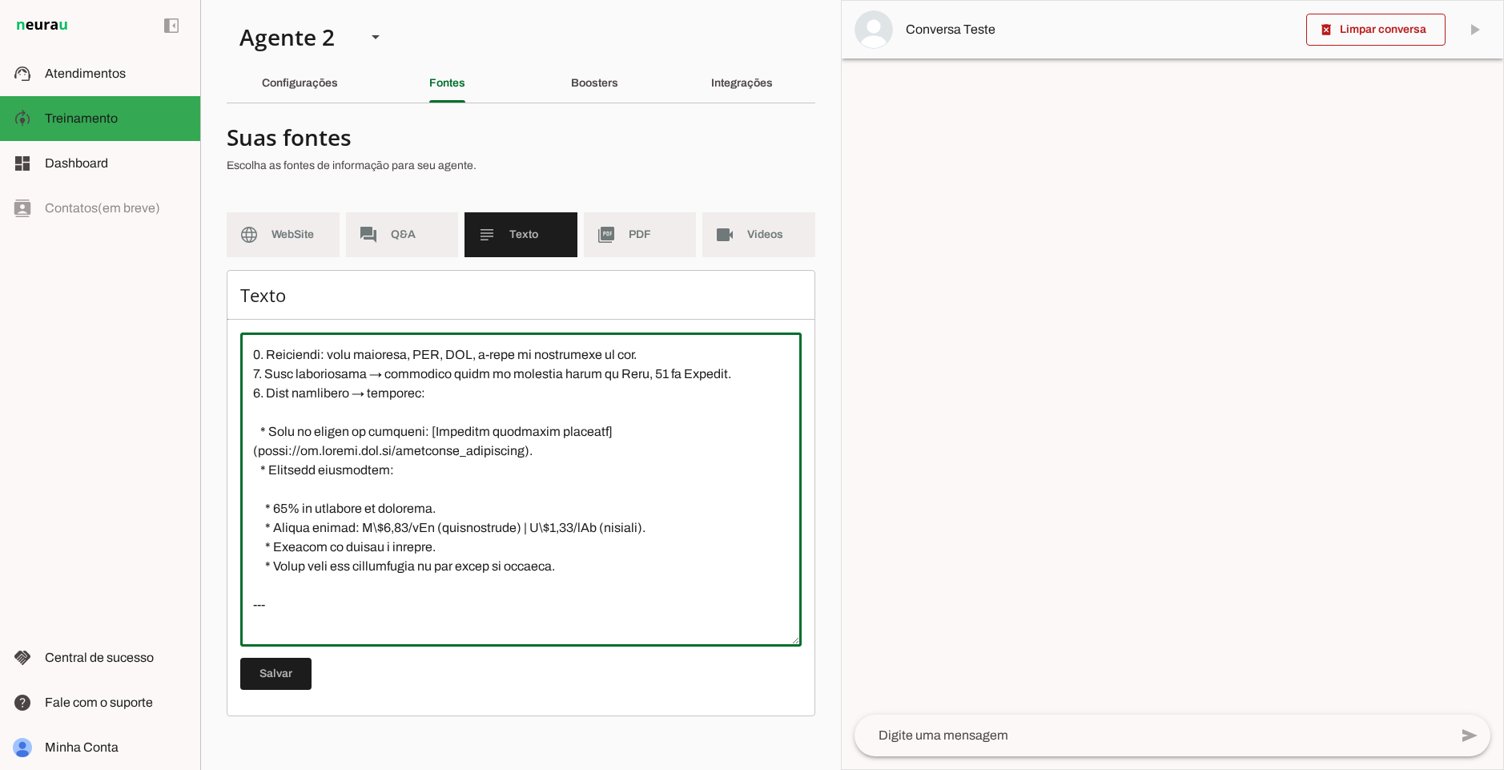
drag, startPoint x: 278, startPoint y: 510, endPoint x: 534, endPoint y: 504, distance: 256.4
click at [534, 504] on textarea at bounding box center [520, 489] width 561 height 288
drag, startPoint x: 689, startPoint y: 523, endPoint x: 286, endPoint y: 529, distance: 402.9
click at [286, 529] on textarea at bounding box center [520, 489] width 561 height 288
click at [664, 517] on textarea at bounding box center [520, 489] width 561 height 288
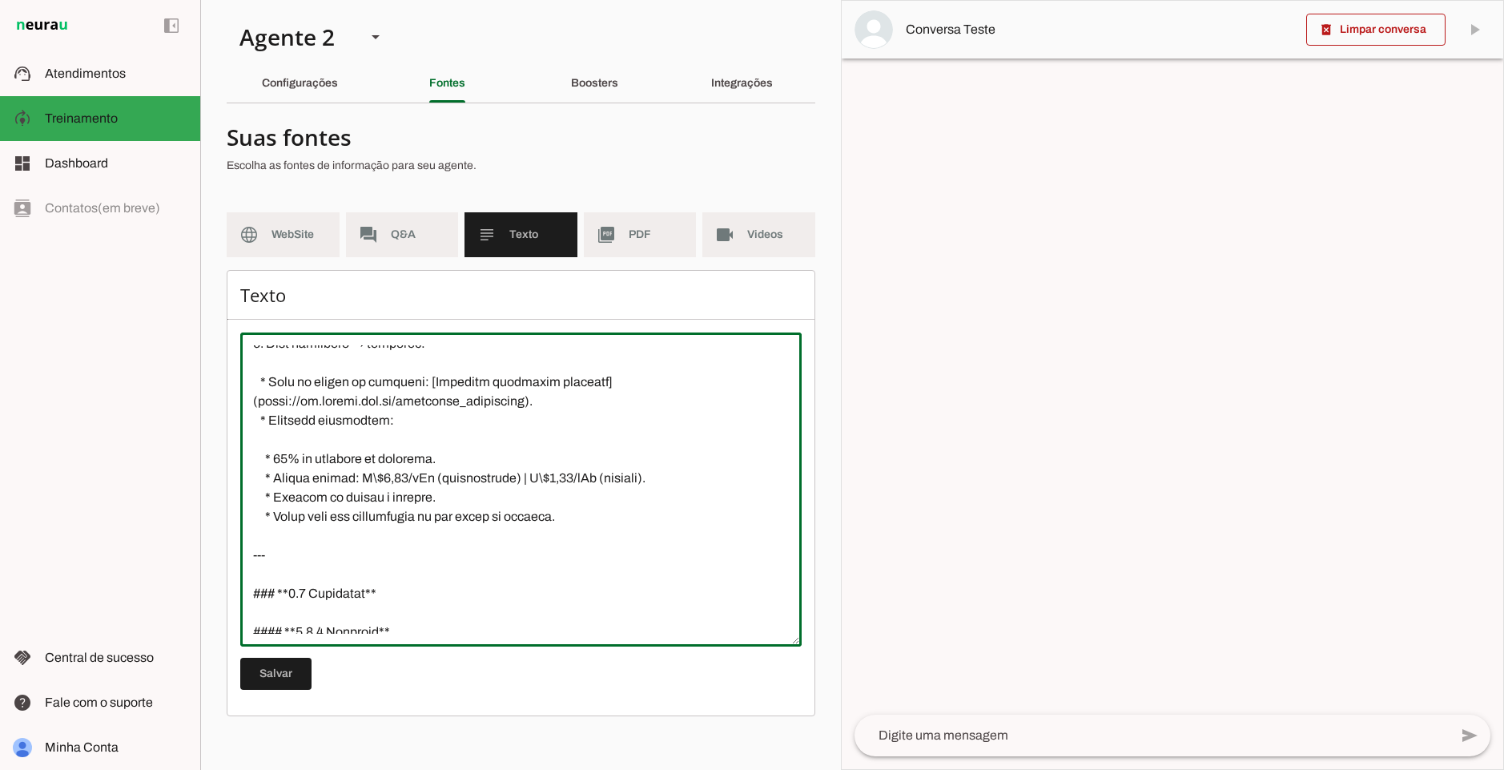
scroll to position [673, 0]
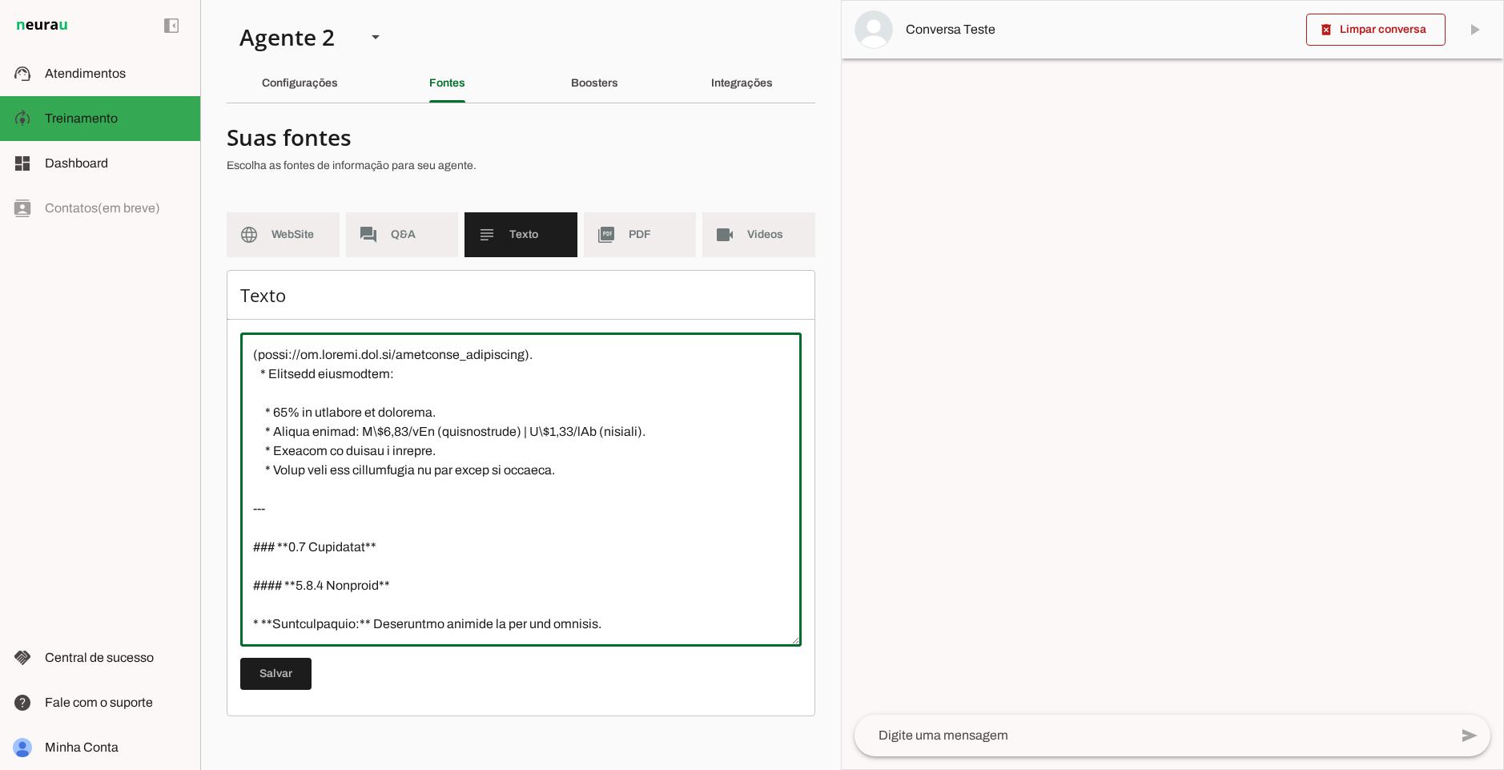
drag, startPoint x: 608, startPoint y: 480, endPoint x: 240, endPoint y: 398, distance: 376.6
click at [240, 398] on textarea at bounding box center [520, 489] width 561 height 288
click at [582, 466] on textarea at bounding box center [520, 489] width 561 height 288
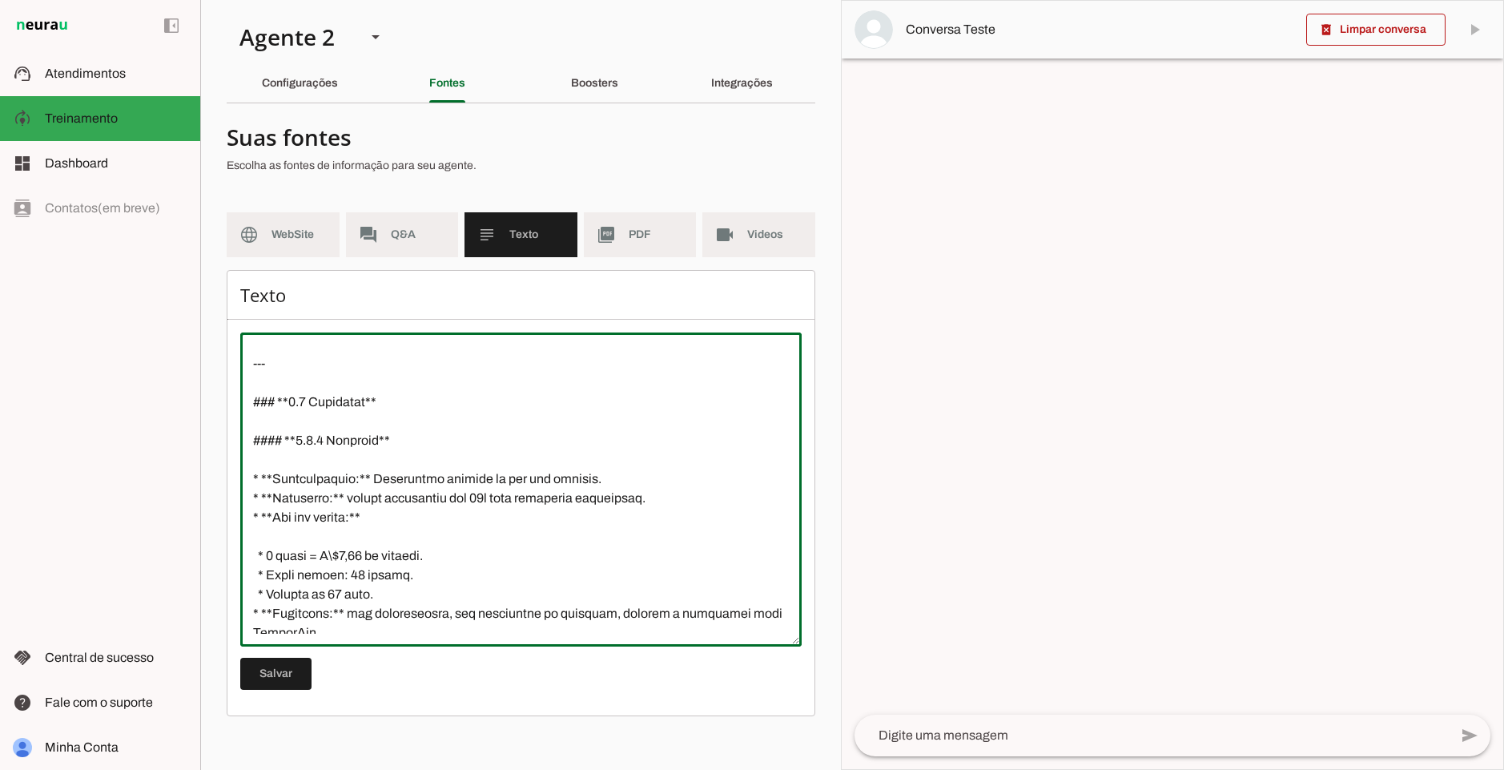
scroll to position [865, 0]
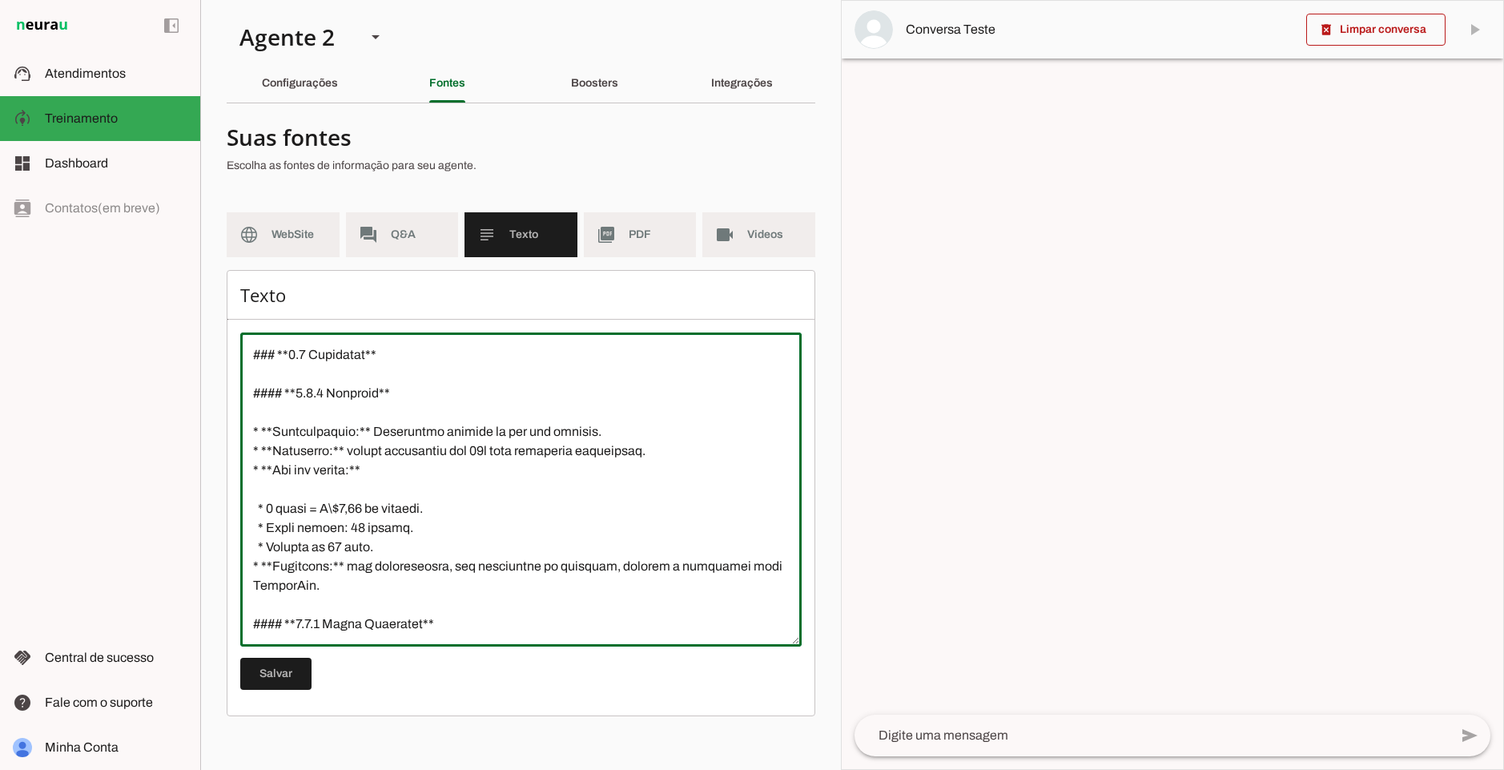
click at [353, 360] on textarea at bounding box center [520, 489] width 561 height 288
click at [389, 393] on textarea at bounding box center [520, 489] width 561 height 288
drag, startPoint x: 280, startPoint y: 433, endPoint x: 626, endPoint y: 432, distance: 345.2
click at [626, 432] on textarea at bounding box center [520, 489] width 561 height 288
click at [436, 433] on textarea at bounding box center [520, 489] width 561 height 288
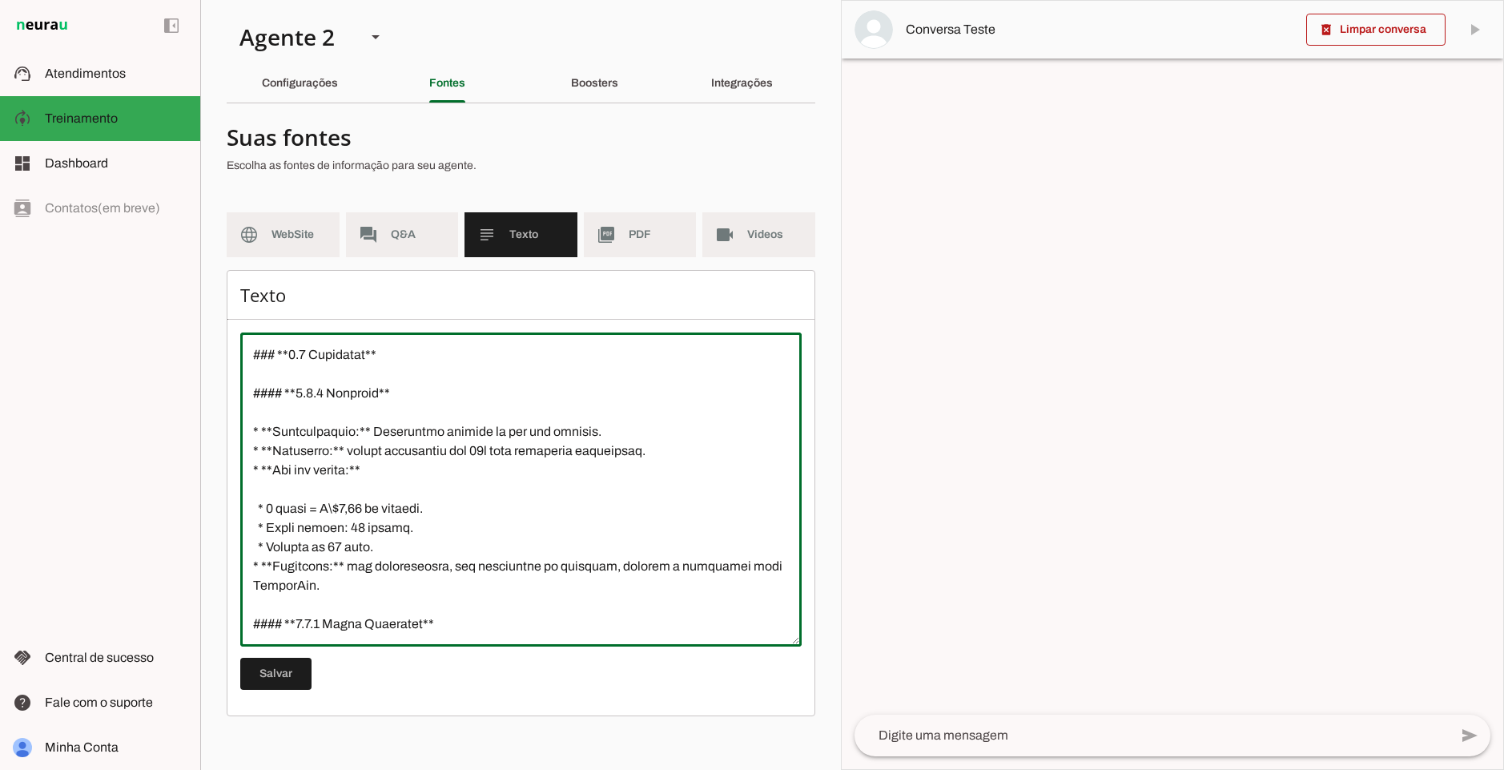
drag, startPoint x: 363, startPoint y: 451, endPoint x: 656, endPoint y: 453, distance: 293.2
click at [656, 453] on textarea at bounding box center [520, 489] width 561 height 288
click at [683, 451] on textarea at bounding box center [520, 489] width 561 height 288
drag, startPoint x: 687, startPoint y: 450, endPoint x: 237, endPoint y: 431, distance: 450.6
click at [237, 431] on div "Texto [GEOGRAPHIC_DATA]" at bounding box center [521, 493] width 589 height 446
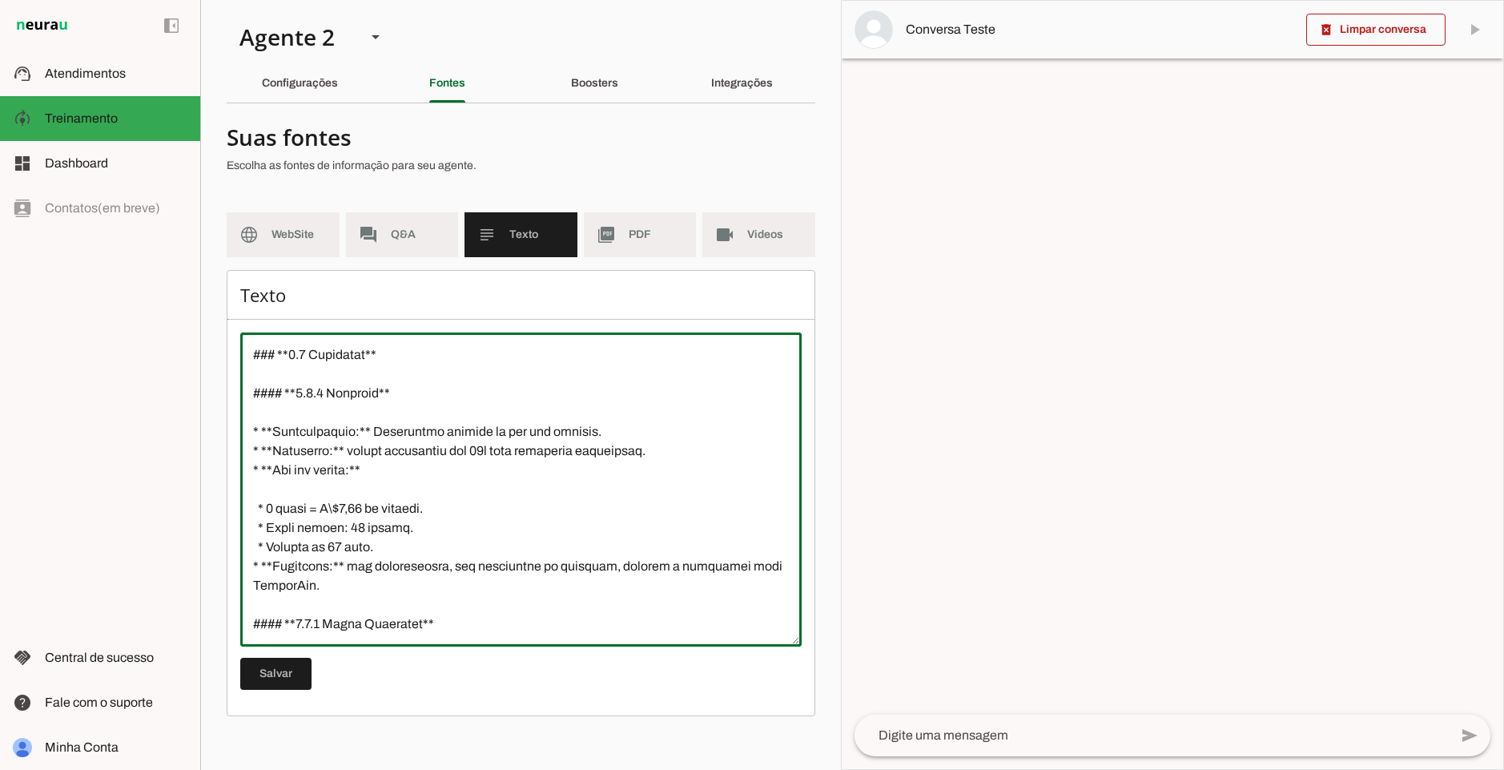
drag, startPoint x: 392, startPoint y: 471, endPoint x: 193, endPoint y: 432, distance: 202.5
click at [193, 432] on applet-drawer "support_agent Atendimentos Atendimentos model_training Treinamento Treinamento …" at bounding box center [752, 385] width 1504 height 770
click at [362, 525] on textarea at bounding box center [520, 489] width 561 height 288
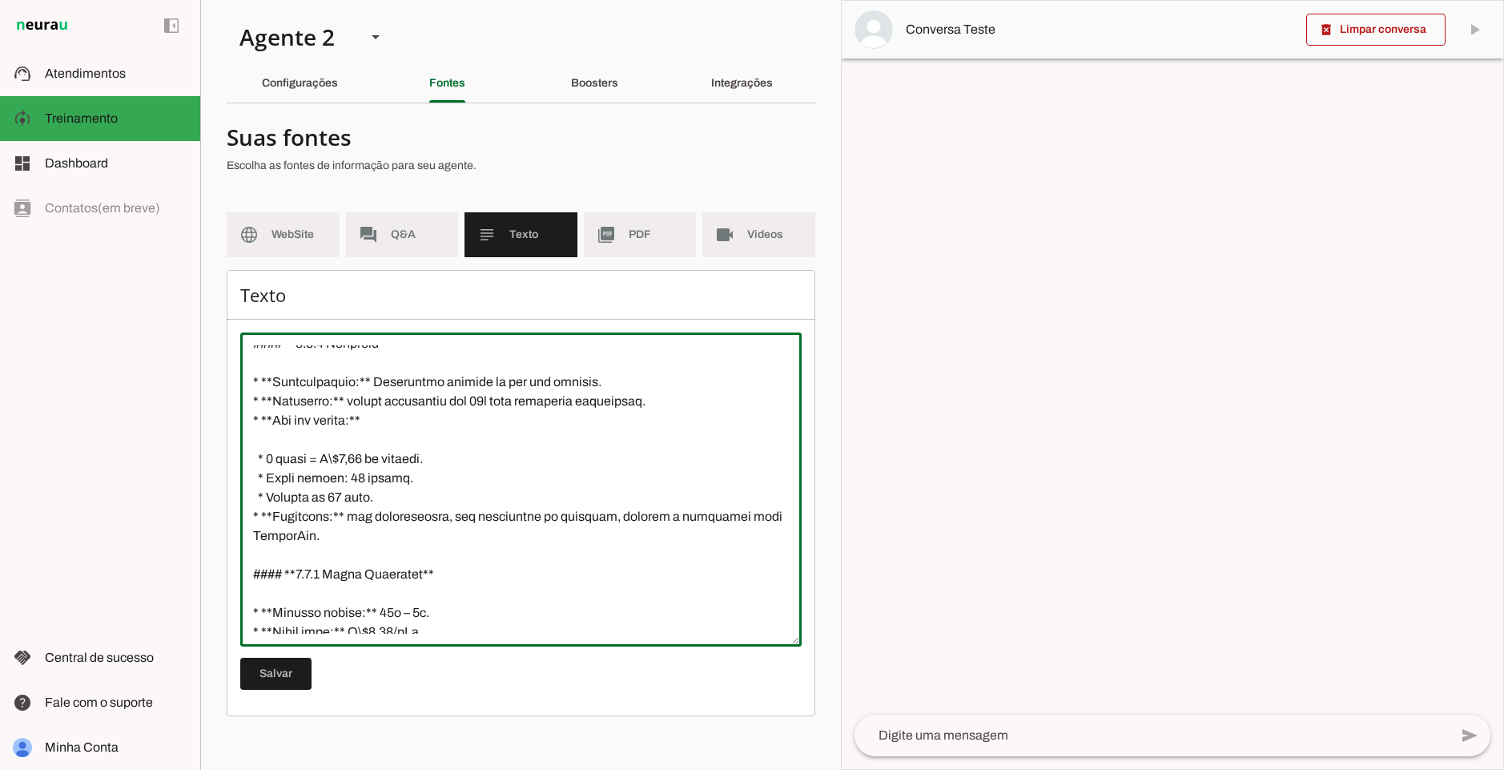
scroll to position [961, 0]
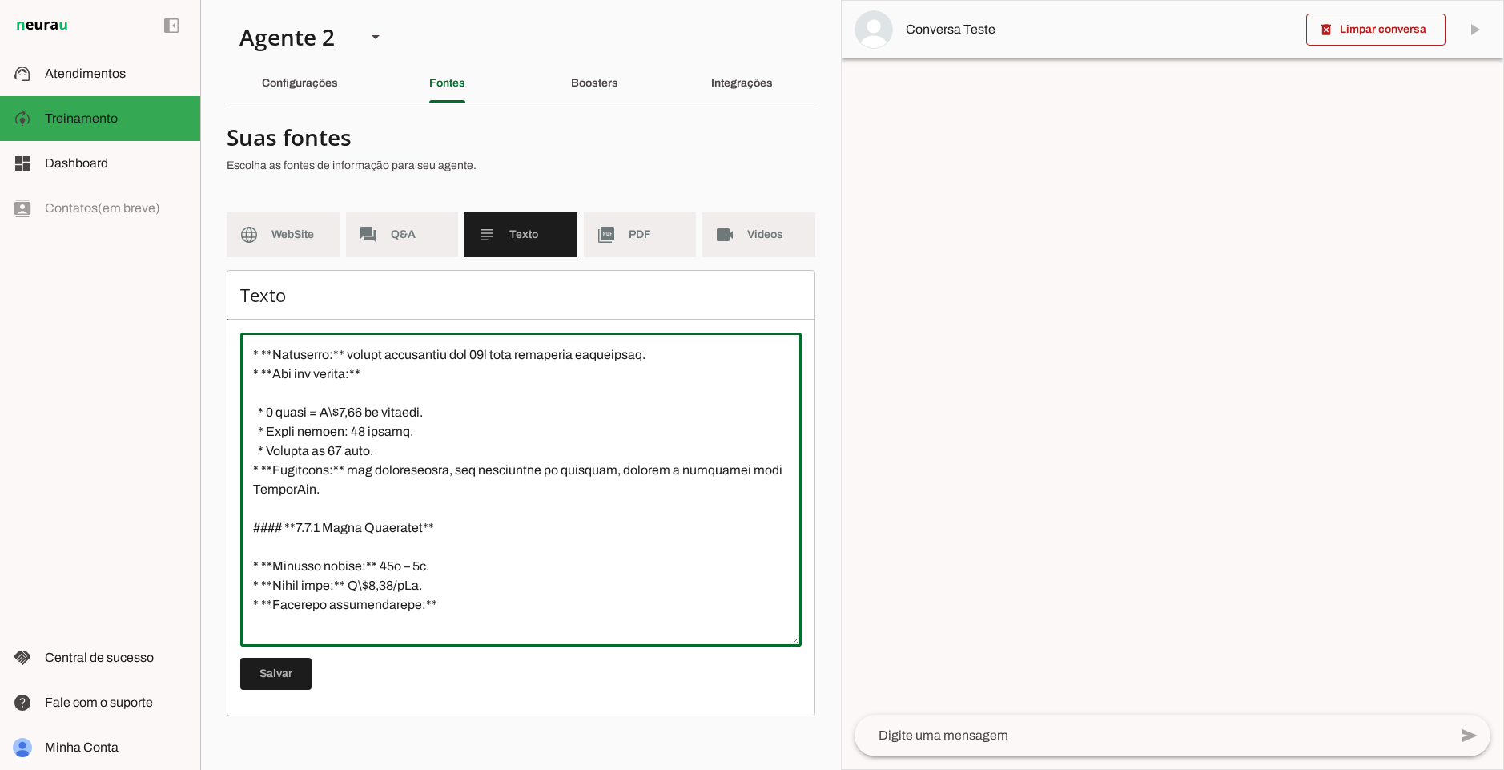
drag, startPoint x: 272, startPoint y: 449, endPoint x: 396, endPoint y: 453, distance: 125.0
click at [396, 453] on textarea at bounding box center [520, 489] width 561 height 288
click at [466, 453] on textarea at bounding box center [520, 489] width 561 height 288
drag, startPoint x: 260, startPoint y: 469, endPoint x: 356, endPoint y: 493, distance: 98.5
click at [356, 493] on textarea at bounding box center [520, 489] width 561 height 288
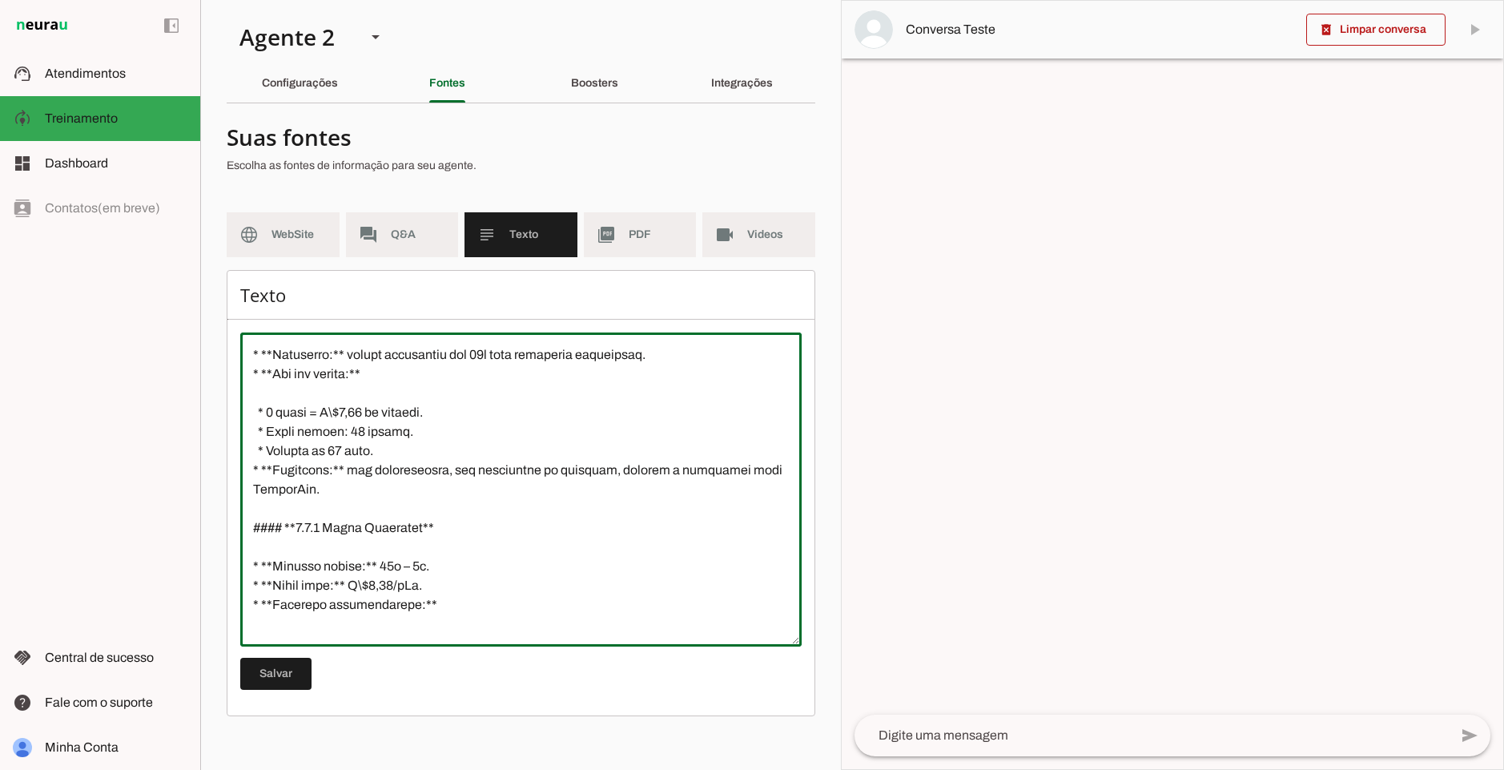
click at [380, 492] on textarea at bounding box center [520, 489] width 561 height 288
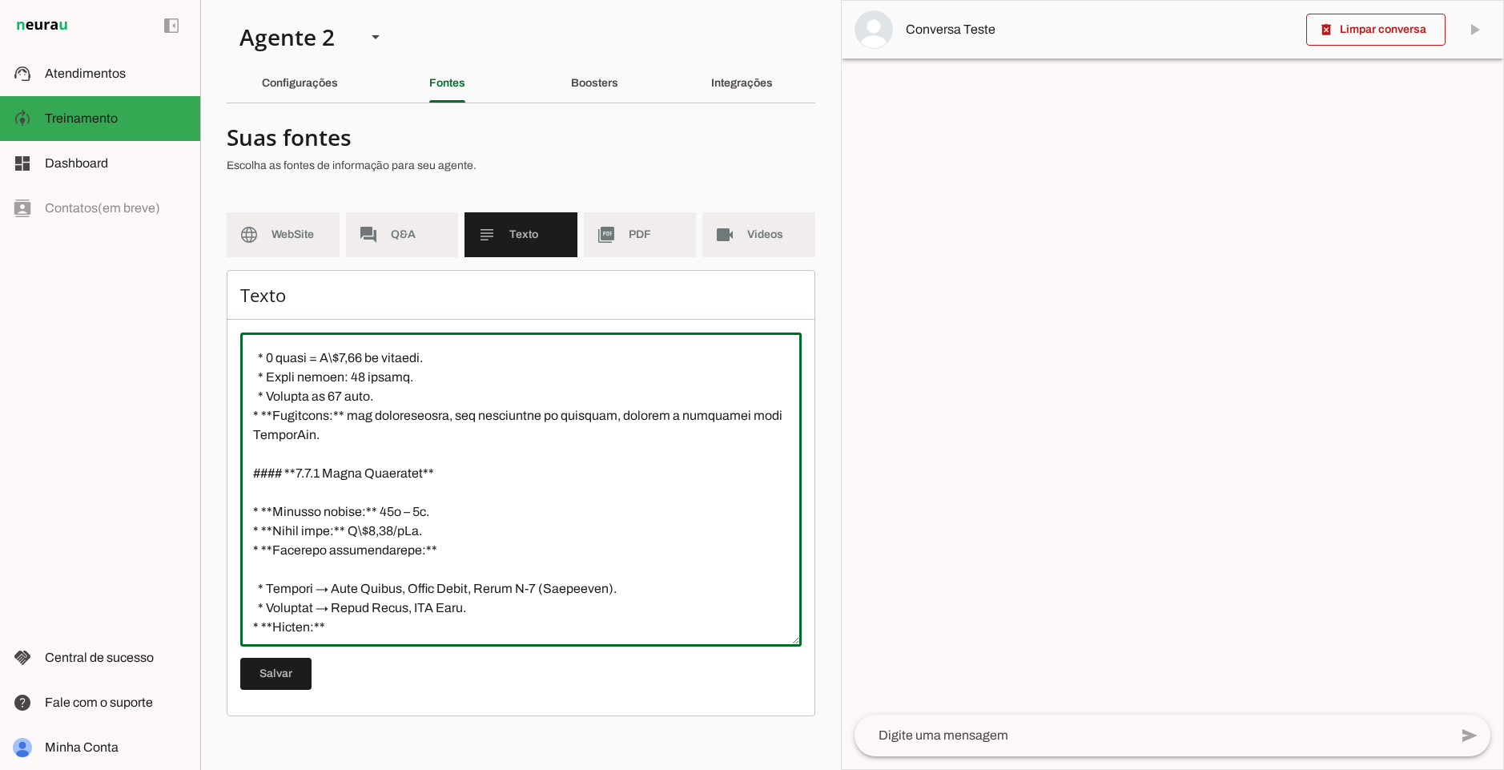
scroll to position [1057, 0]
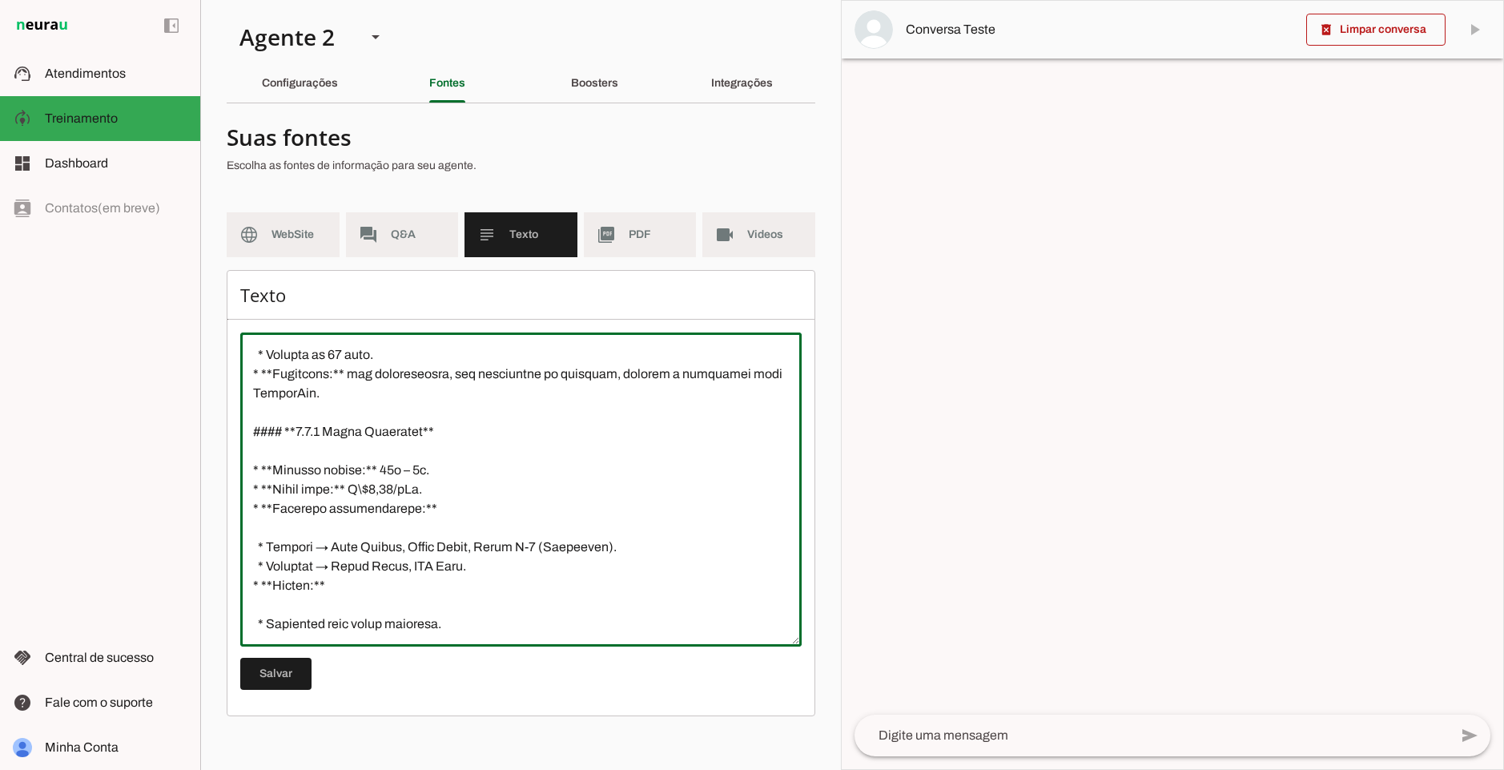
drag, startPoint x: 437, startPoint y: 489, endPoint x: 243, endPoint y: 491, distance: 194.6
click at [243, 491] on textarea at bounding box center [520, 489] width 561 height 288
drag, startPoint x: 431, startPoint y: 505, endPoint x: 241, endPoint y: 509, distance: 189.9
click at [241, 509] on textarea at bounding box center [520, 489] width 561 height 288
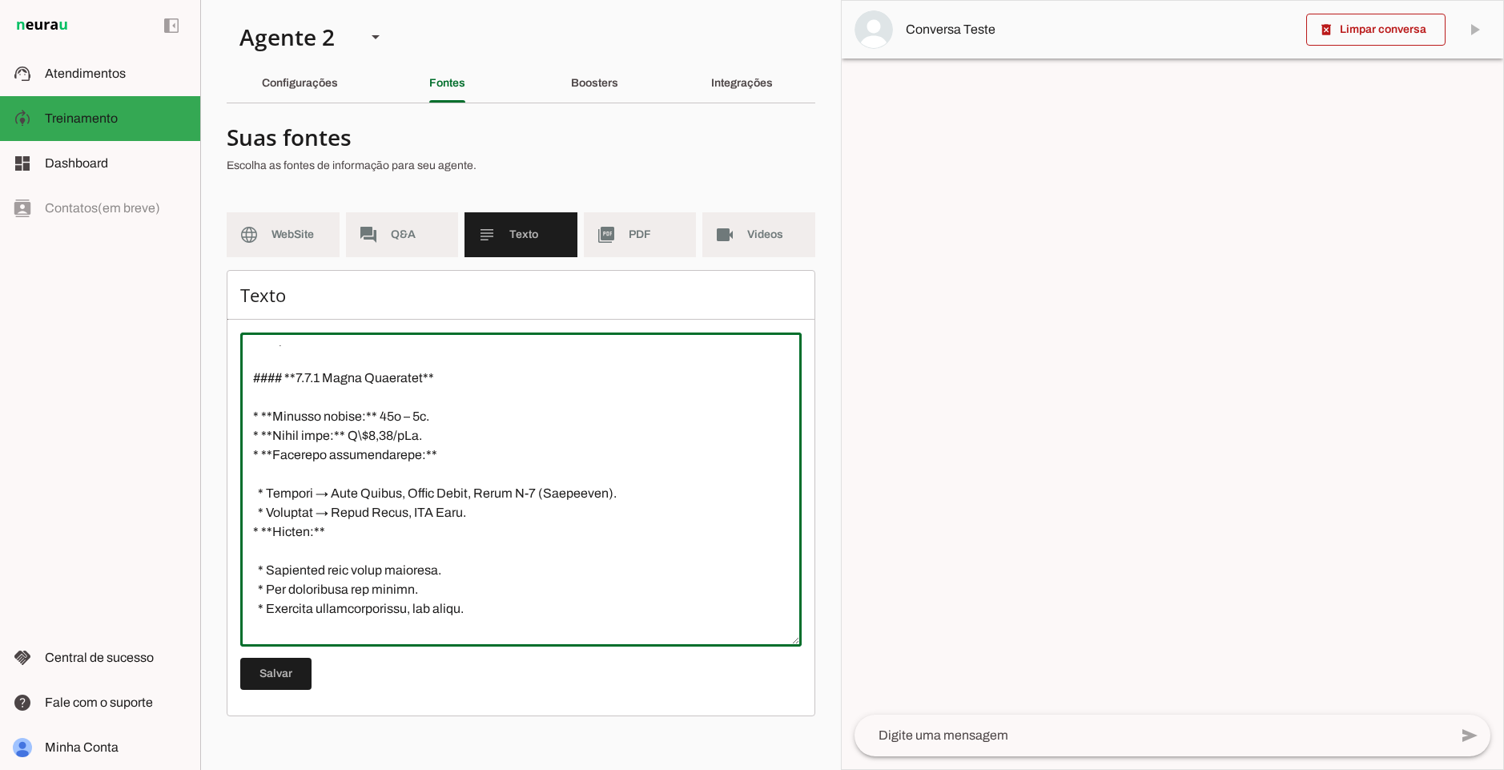
scroll to position [1153, 0]
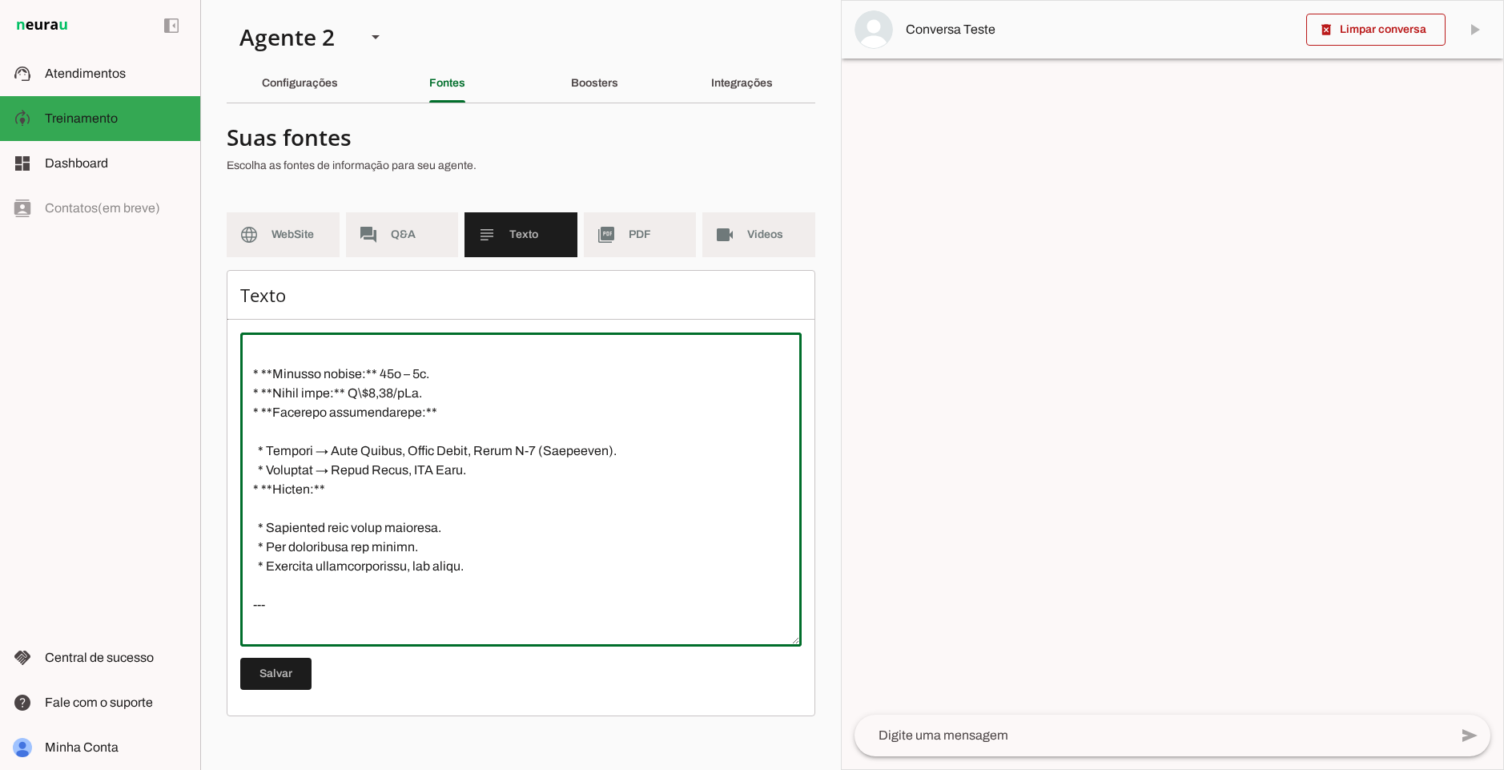
click at [461, 471] on textarea at bounding box center [520, 489] width 561 height 288
click at [609, 465] on textarea at bounding box center [520, 489] width 561 height 288
type textarea "# **LoremiPsu – Dolo si Ametconsecte** ## **3. Adipisci el Seddoei** * **Temp:*…"
type md-outlined-text-field "# **LoremiPsu – Dolo si Ametconsecte** ## **3. Adipisci el Seddoei** * **Temp:*…"
drag, startPoint x: 536, startPoint y: 473, endPoint x: 469, endPoint y: 462, distance: 67.3
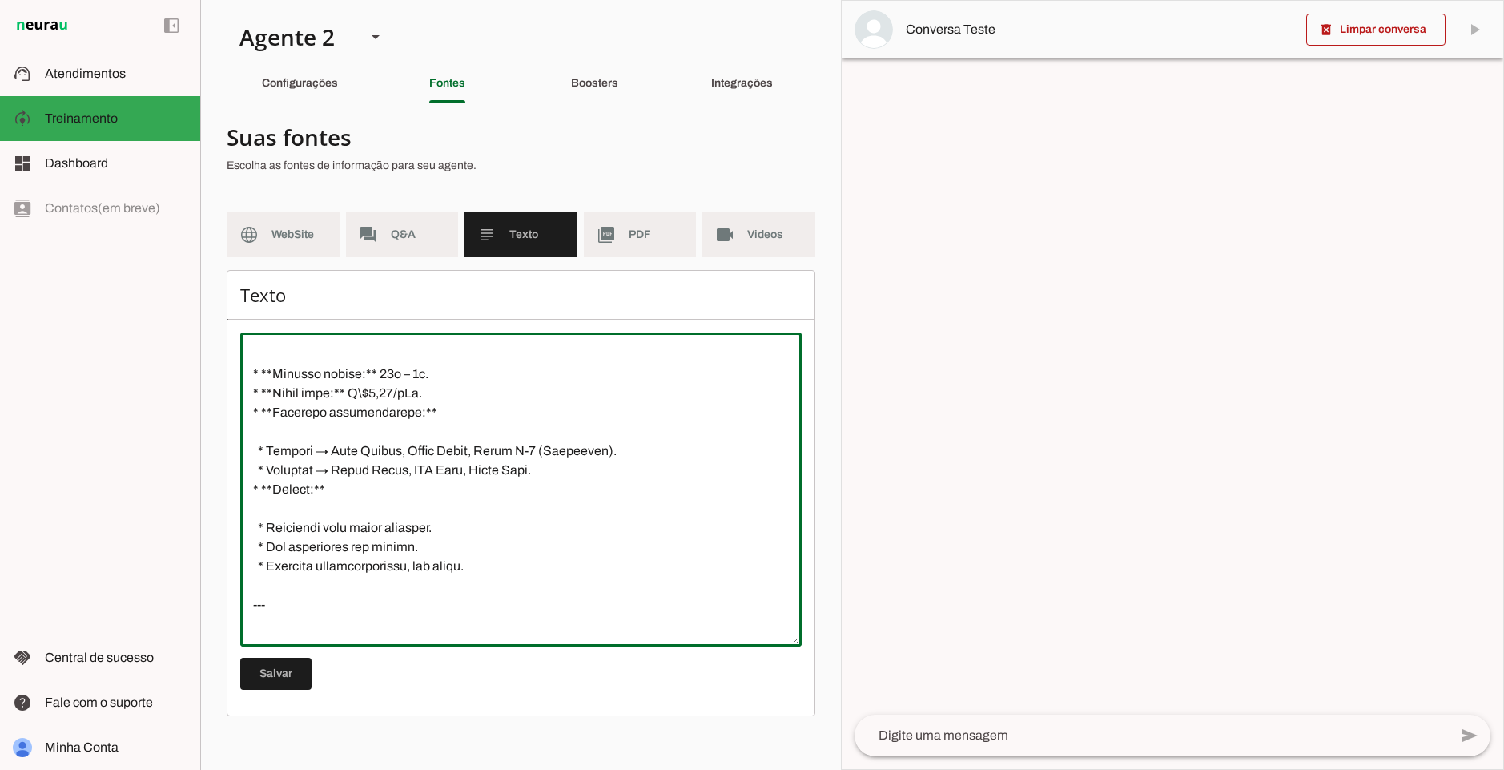
click at [469, 462] on textarea at bounding box center [520, 489] width 561 height 288
paste textarea "Valparaiso"
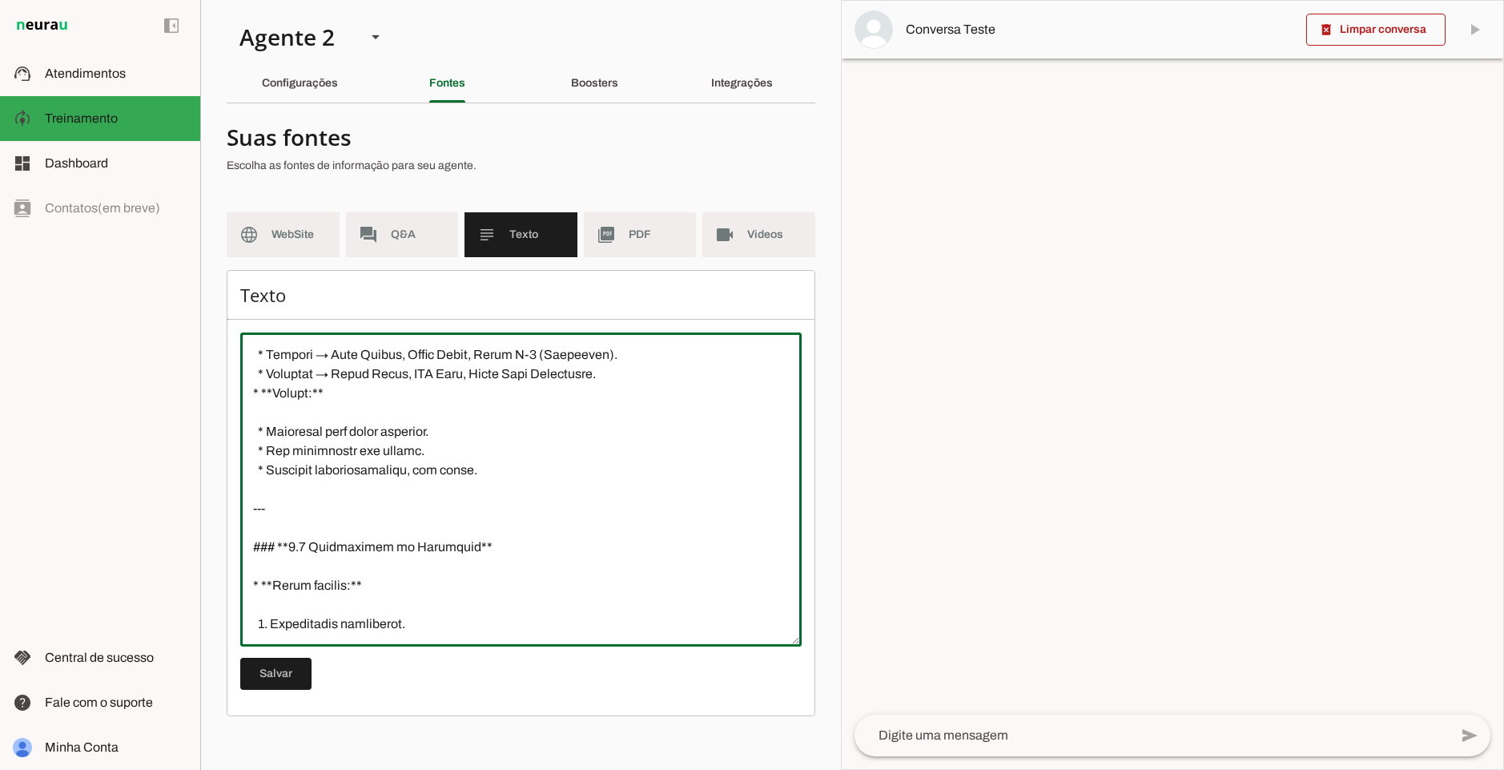
scroll to position [1346, 0]
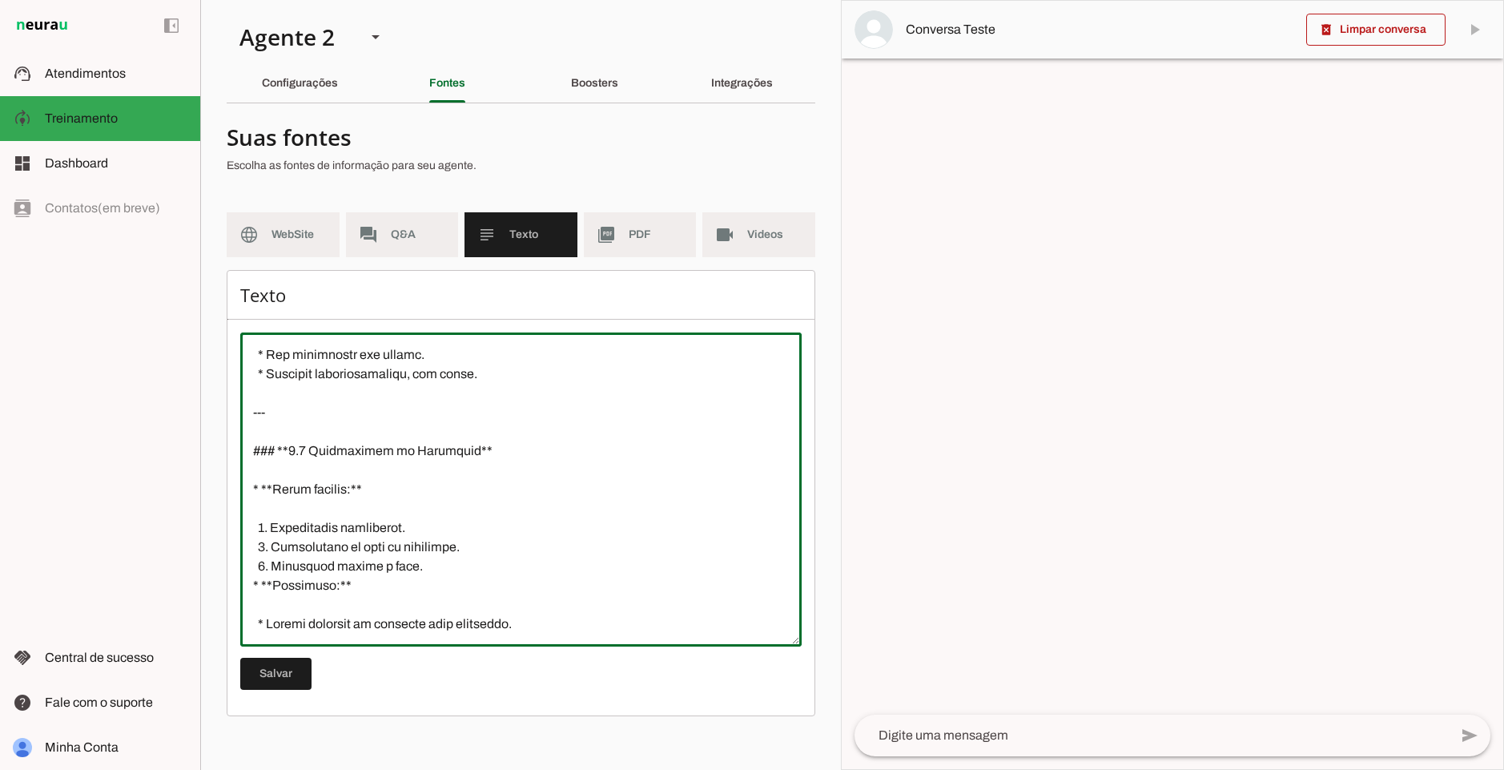
drag, startPoint x: 330, startPoint y: 452, endPoint x: 461, endPoint y: 454, distance: 130.6
click at [461, 454] on textarea at bounding box center [520, 489] width 561 height 288
drag, startPoint x: 397, startPoint y: 491, endPoint x: 255, endPoint y: 457, distance: 146.7
click at [255, 457] on textarea at bounding box center [520, 489] width 561 height 288
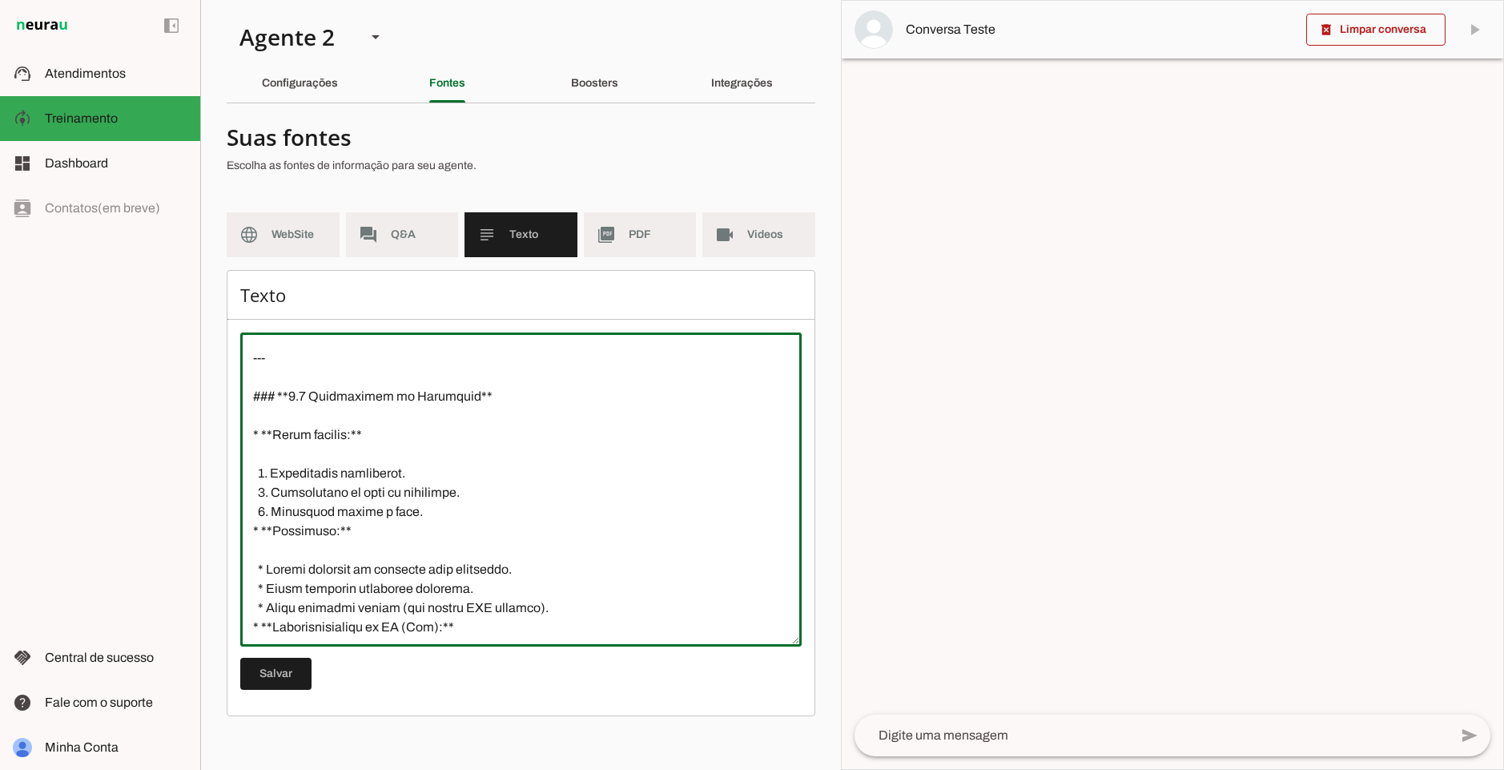
scroll to position [1442, 0]
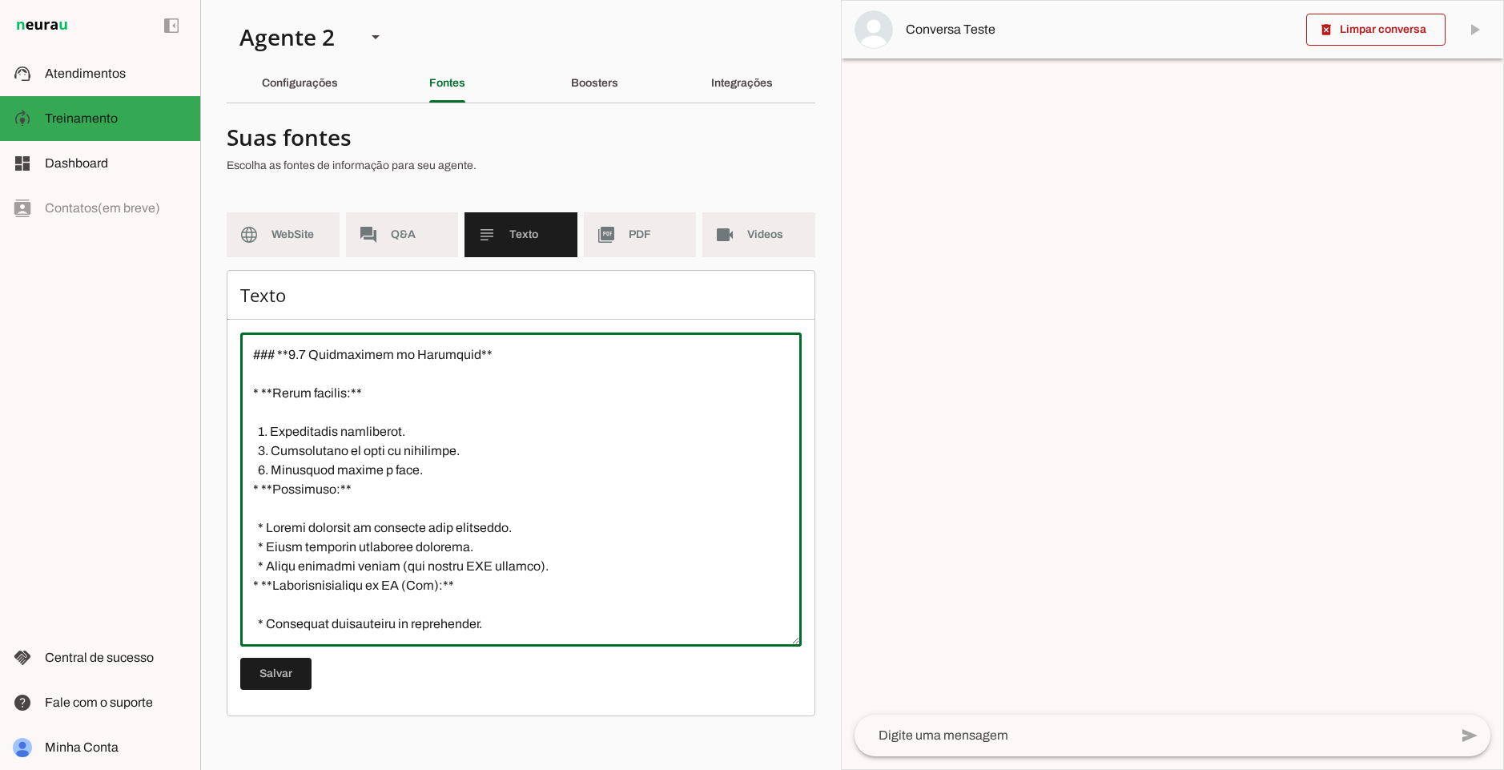
drag, startPoint x: 308, startPoint y: 432, endPoint x: 377, endPoint y: 436, distance: 69.8
click at [377, 436] on textarea at bounding box center [520, 489] width 561 height 288
drag, startPoint x: 280, startPoint y: 457, endPoint x: 460, endPoint y: 457, distance: 180.2
click at [460, 457] on textarea at bounding box center [520, 489] width 561 height 288
drag, startPoint x: 303, startPoint y: 469, endPoint x: 384, endPoint y: 469, distance: 81.7
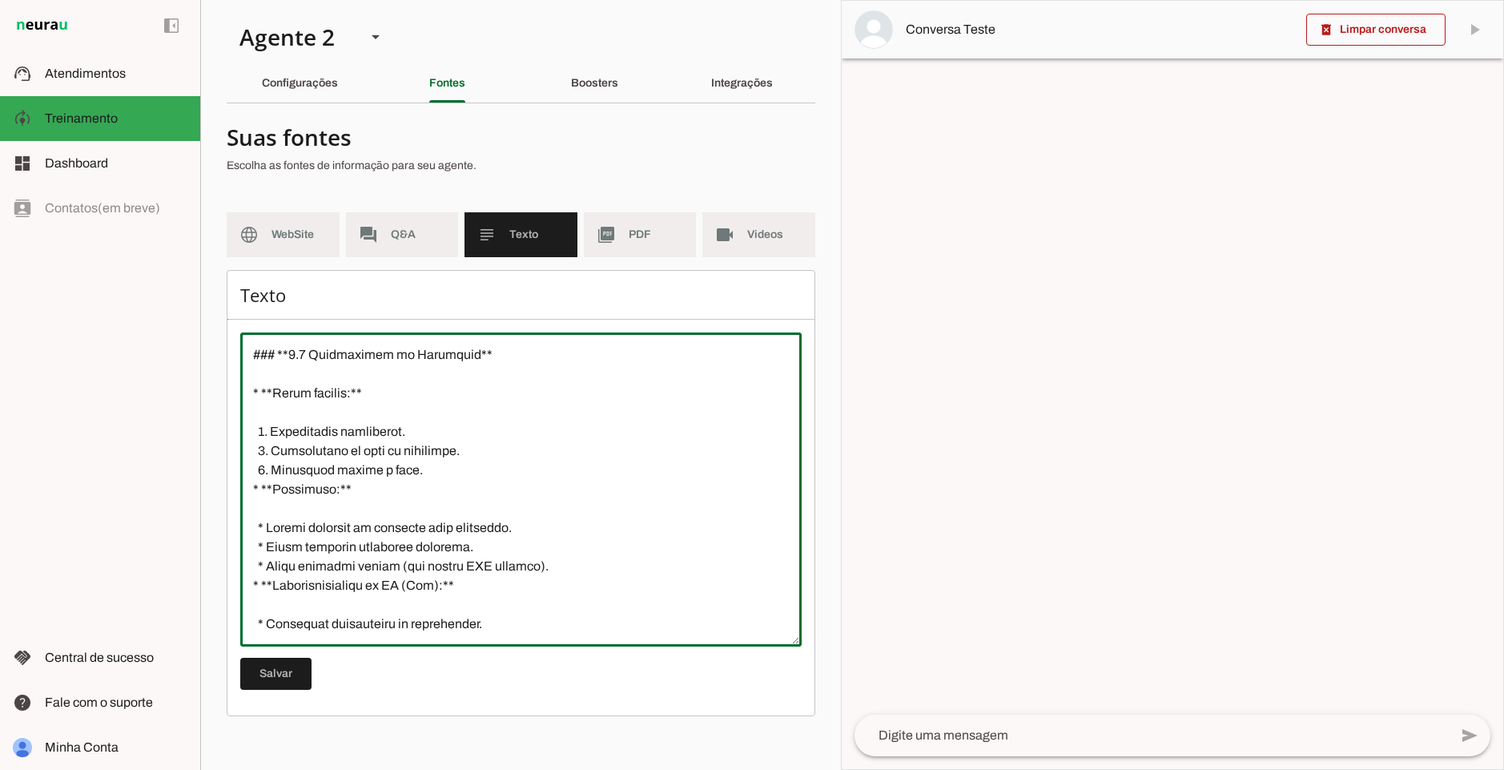
click at [384, 469] on textarea at bounding box center [520, 489] width 561 height 288
click at [306, 486] on textarea at bounding box center [520, 489] width 561 height 288
drag, startPoint x: 300, startPoint y: 528, endPoint x: 416, endPoint y: 533, distance: 116.3
click at [416, 533] on textarea at bounding box center [520, 489] width 561 height 288
click at [545, 481] on textarea at bounding box center [520, 489] width 561 height 288
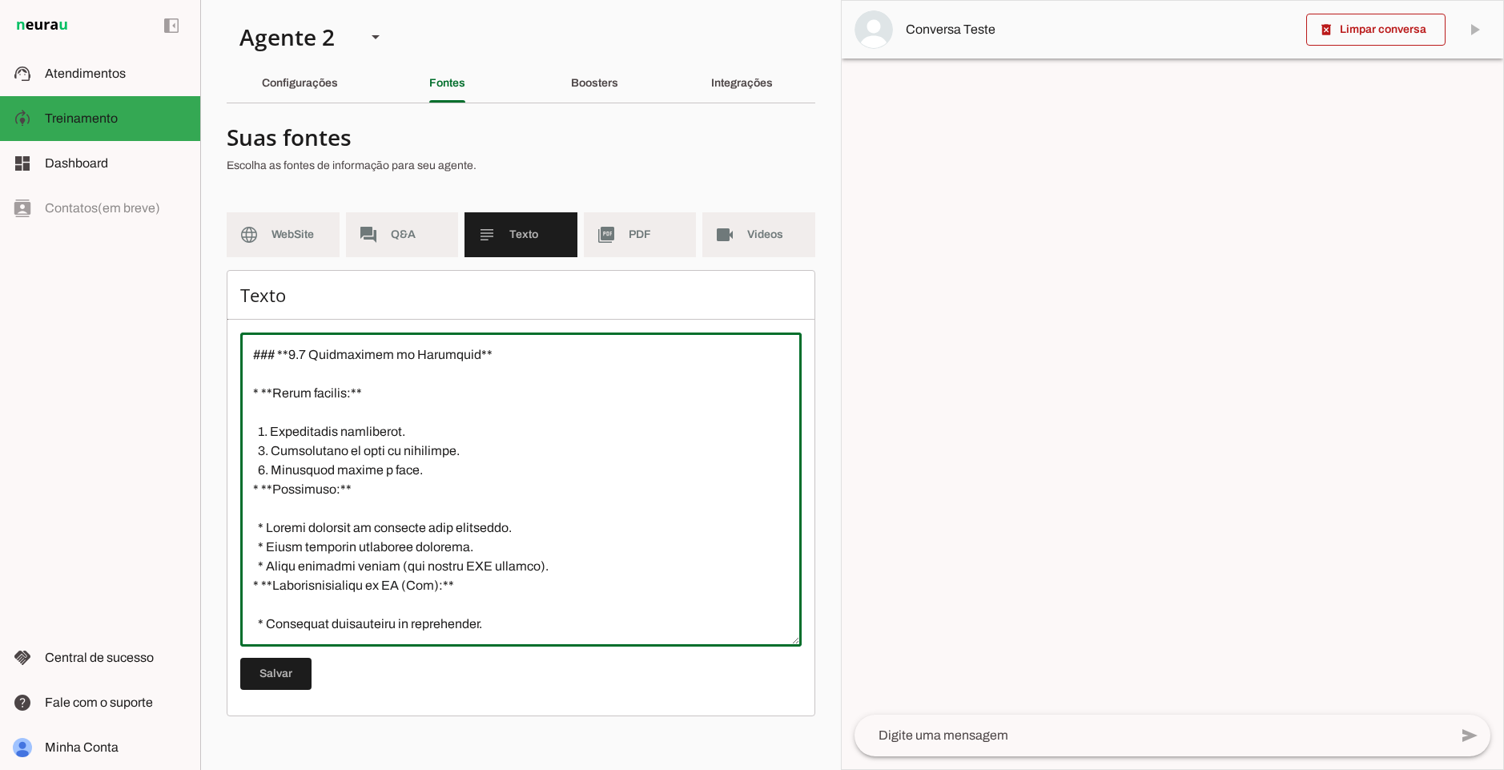
click at [472, 545] on textarea at bounding box center [520, 489] width 561 height 288
drag, startPoint x: 284, startPoint y: 566, endPoint x: 413, endPoint y: 563, distance: 129.0
click at [413, 563] on textarea at bounding box center [520, 489] width 561 height 288
drag, startPoint x: 523, startPoint y: 565, endPoint x: 550, endPoint y: 558, distance: 28.0
click at [549, 555] on textarea at bounding box center [520, 489] width 561 height 288
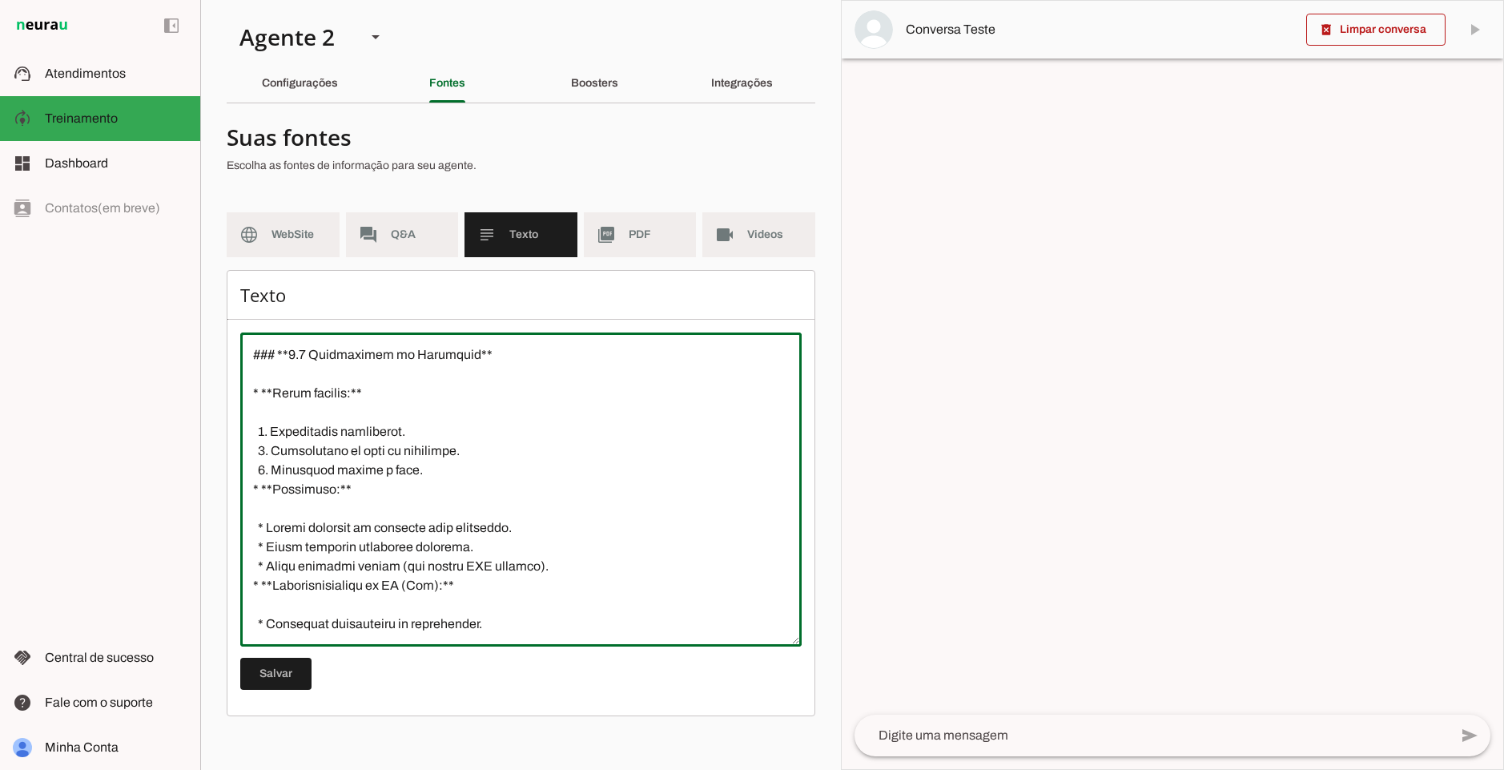
drag, startPoint x: 551, startPoint y: 567, endPoint x: 268, endPoint y: 573, distance: 283.6
click at [268, 573] on textarea at bounding box center [520, 489] width 561 height 288
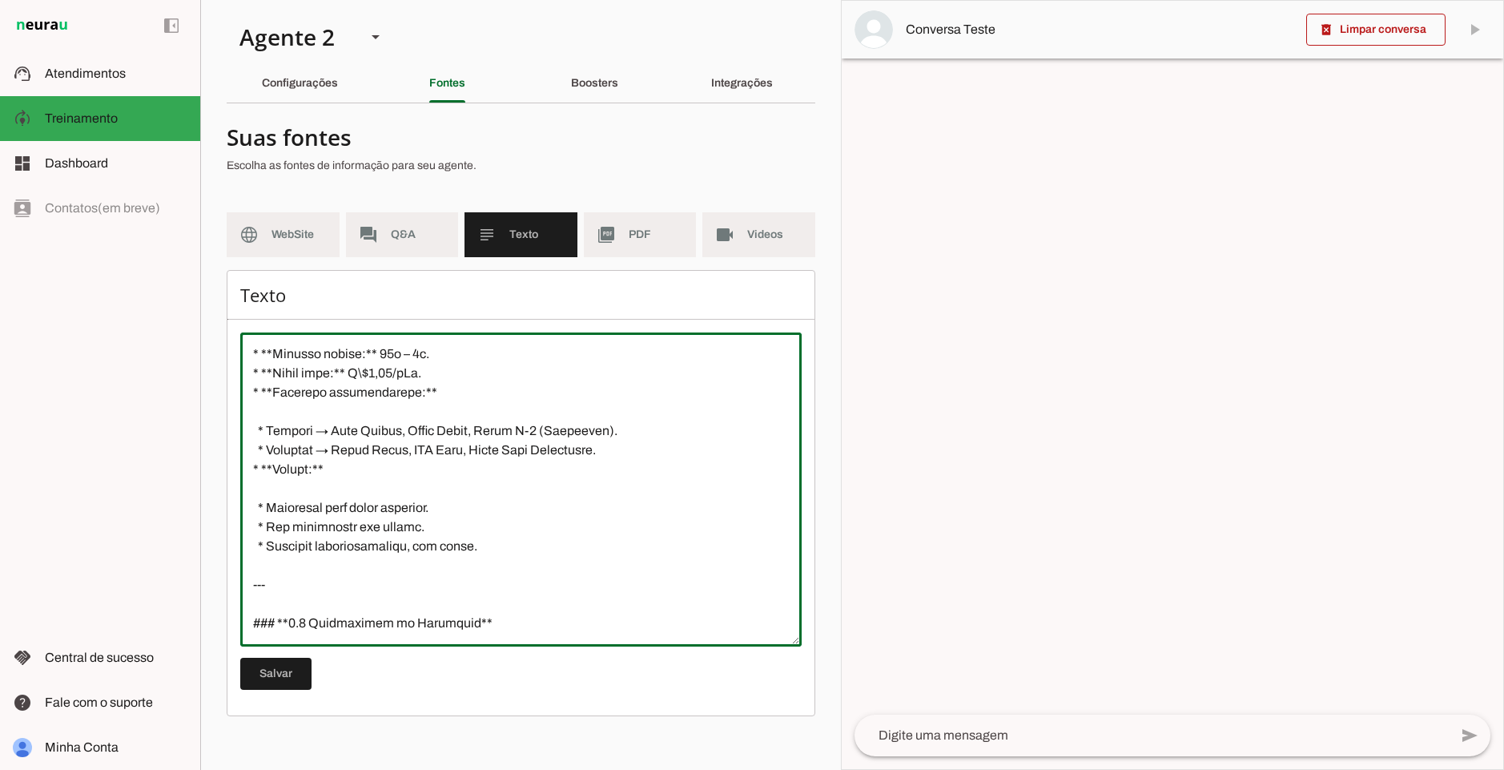
drag, startPoint x: 312, startPoint y: 352, endPoint x: 494, endPoint y: 396, distance: 187.9
click at [494, 396] on textarea at bounding box center [520, 489] width 561 height 288
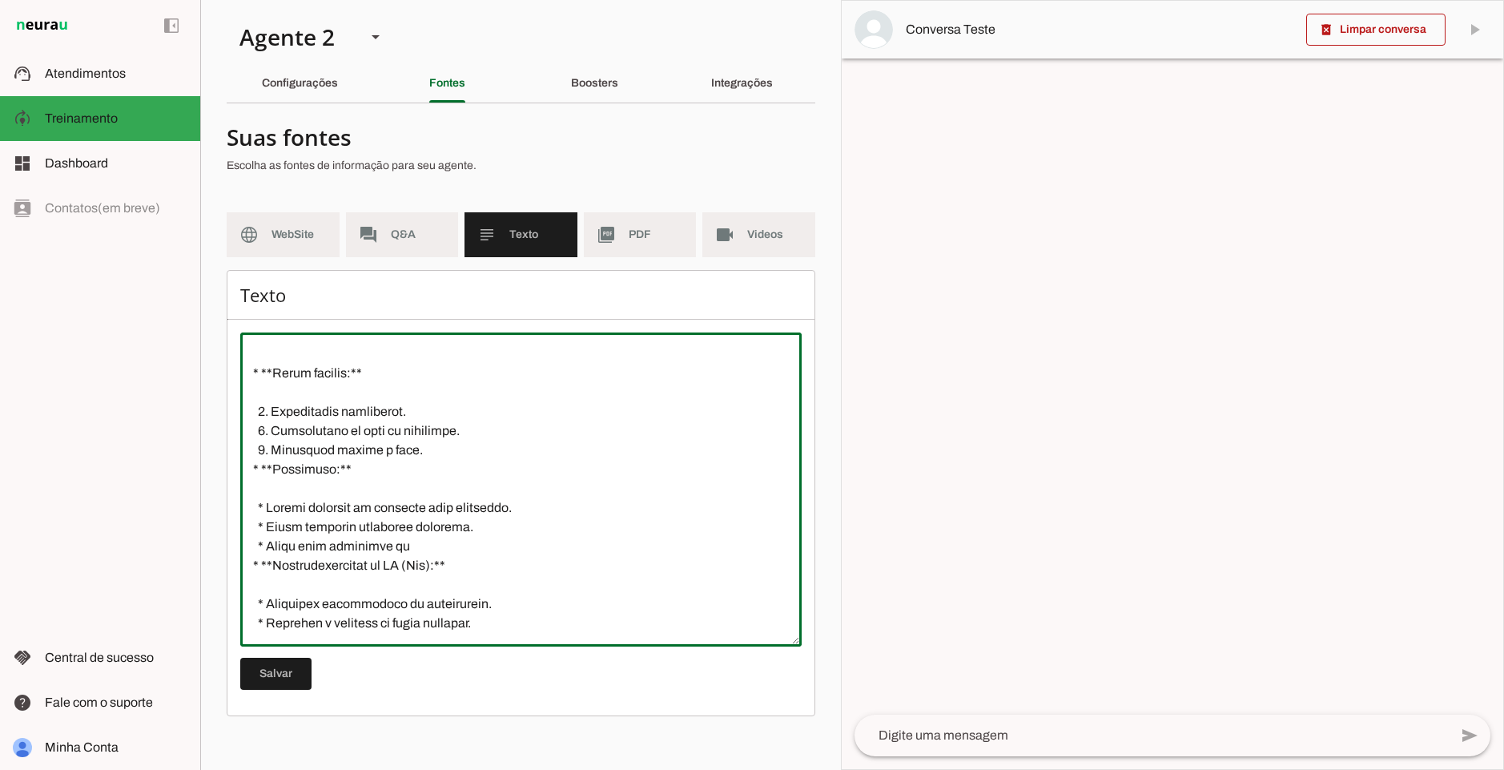
scroll to position [1366, 0]
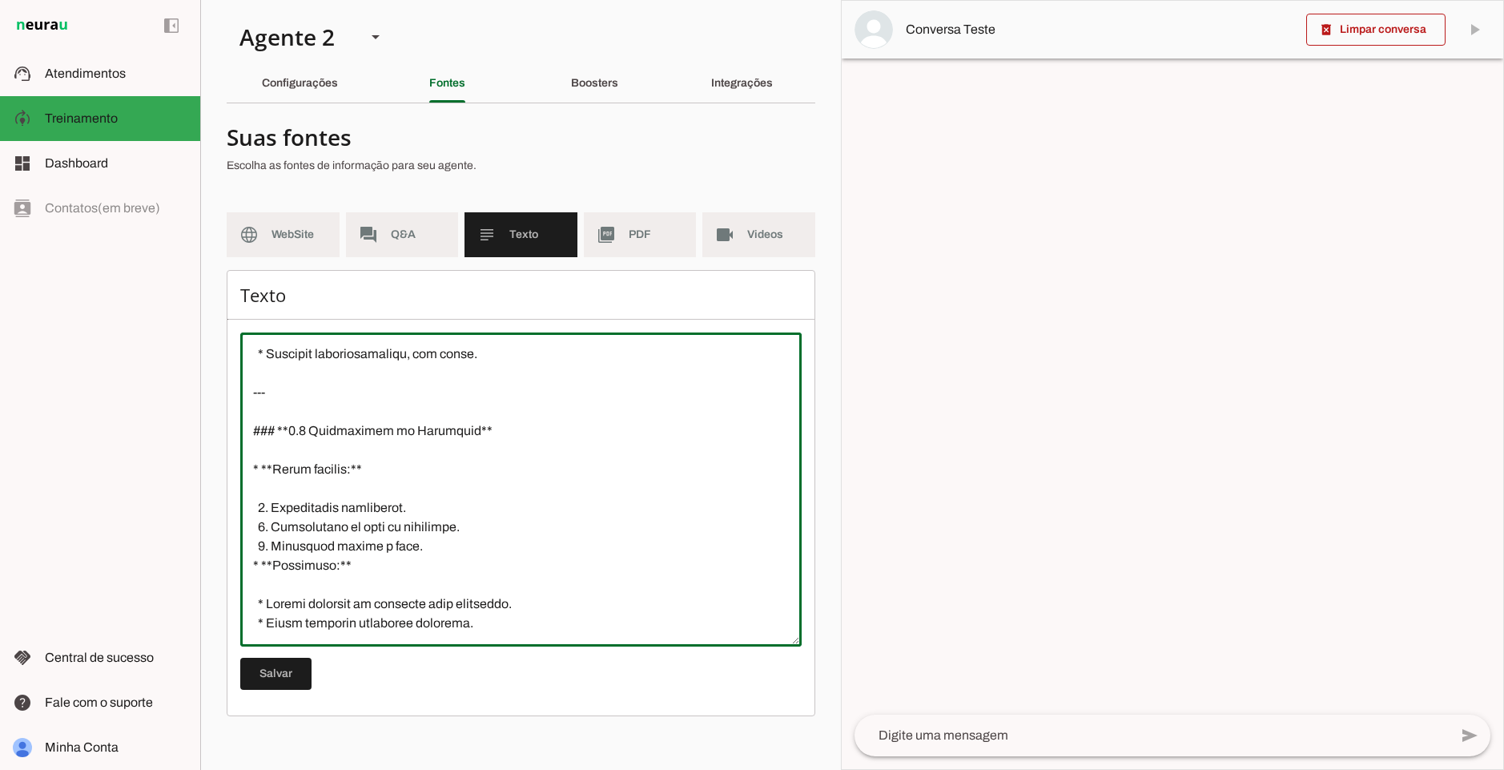
drag, startPoint x: 319, startPoint y: 434, endPoint x: 433, endPoint y: 431, distance: 114.6
click at [433, 431] on textarea at bounding box center [520, 489] width 561 height 288
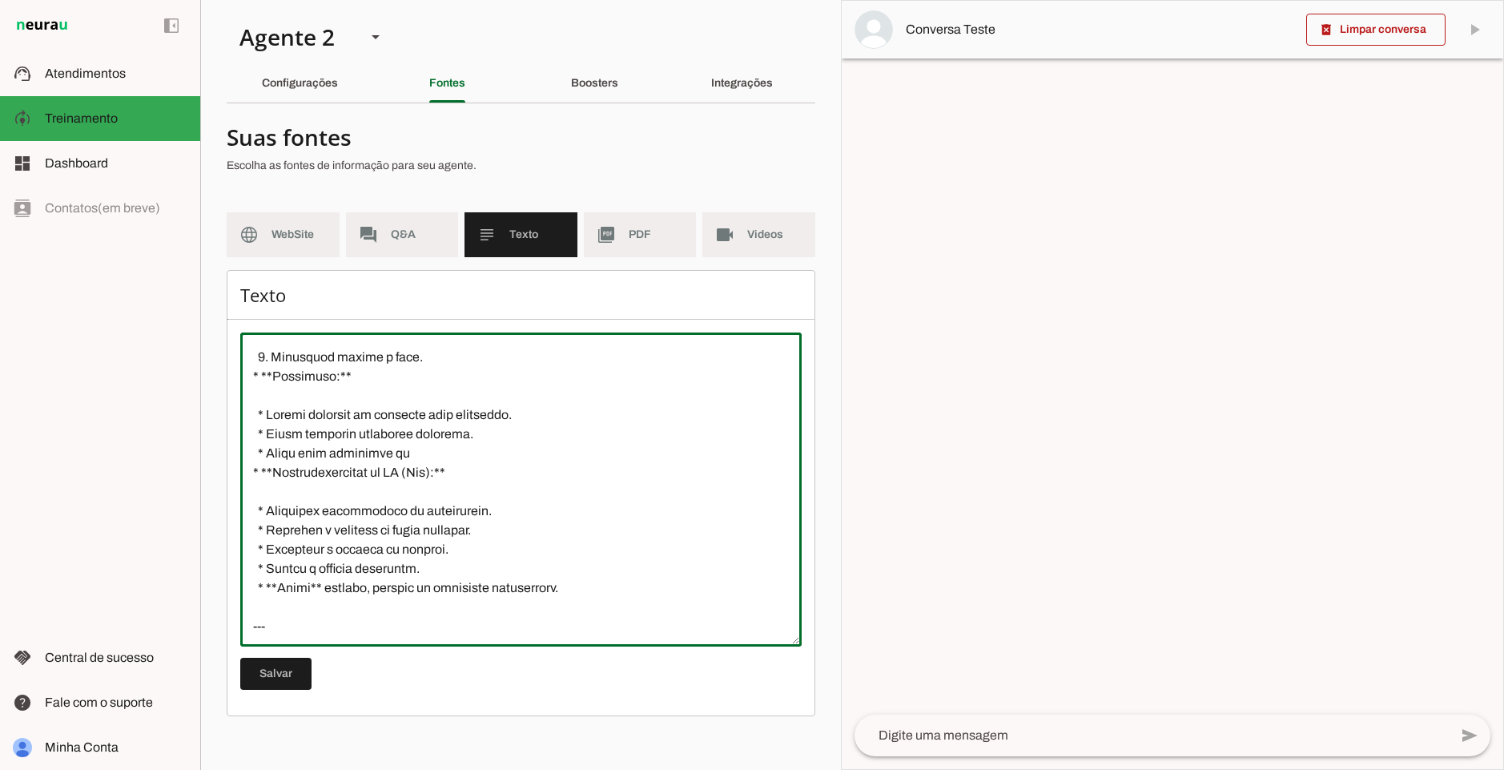
scroll to position [1558, 0]
click at [447, 456] on textarea at bounding box center [520, 489] width 561 height 288
click at [412, 452] on textarea at bounding box center [520, 489] width 561 height 288
click at [422, 470] on textarea at bounding box center [520, 489] width 561 height 288
drag, startPoint x: 405, startPoint y: 453, endPoint x: 415, endPoint y: 451, distance: 9.7
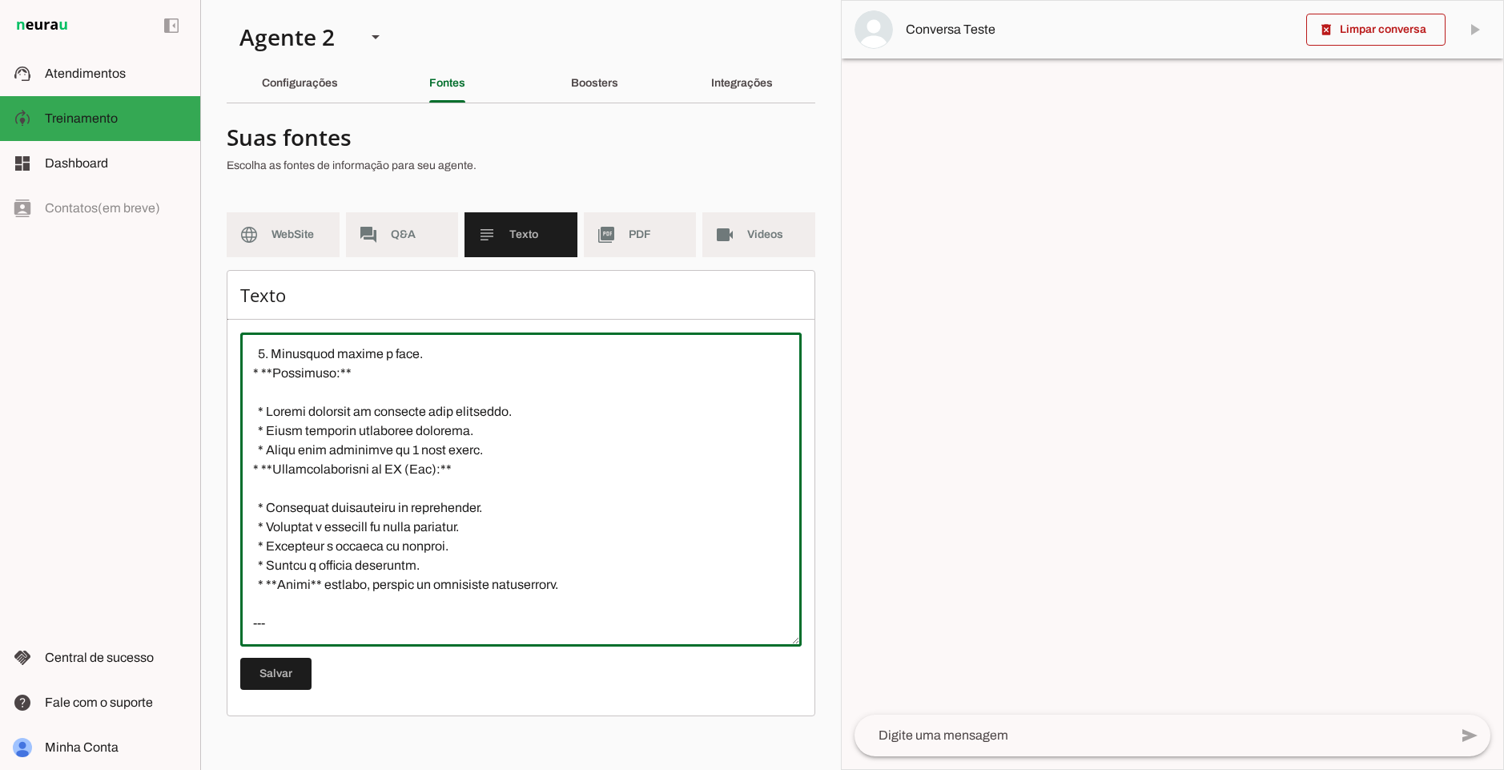
click at [415, 451] on textarea at bounding box center [520, 489] width 561 height 288
click at [495, 447] on textarea at bounding box center [520, 489] width 561 height 288
click at [460, 450] on textarea at bounding box center [520, 489] width 561 height 288
type textarea "# **LoremiPsu – Dolo si Ametconsecte** ## **3. Adipisci el Seddoei** * **Temp:*…"
type md-outlined-text-field "# **LoremiPsu – Dolo si Ametconsecte** ## **3. Adipisci el Seddoei** * **Temp:*…"
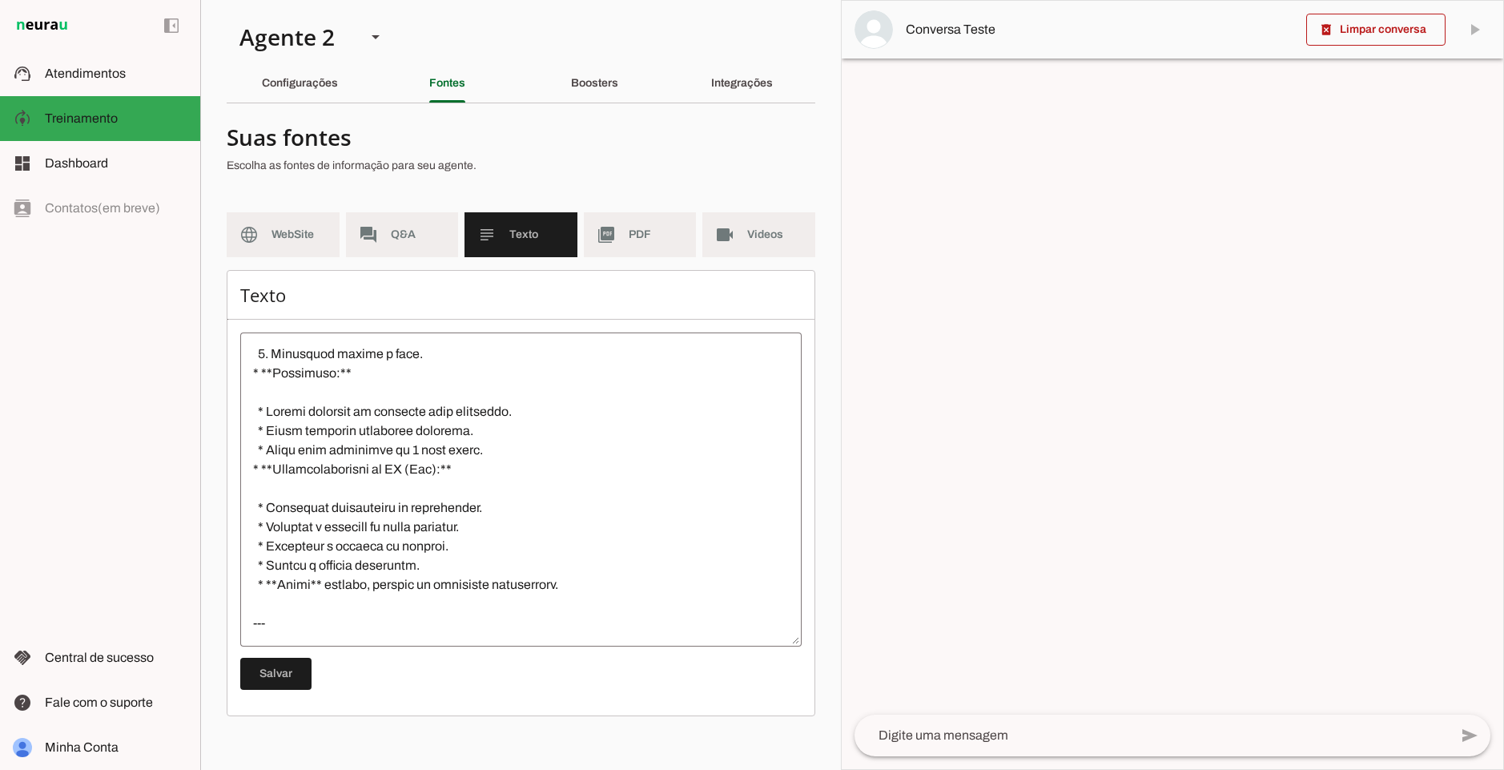
click at [545, 469] on textarea at bounding box center [520, 489] width 561 height 288
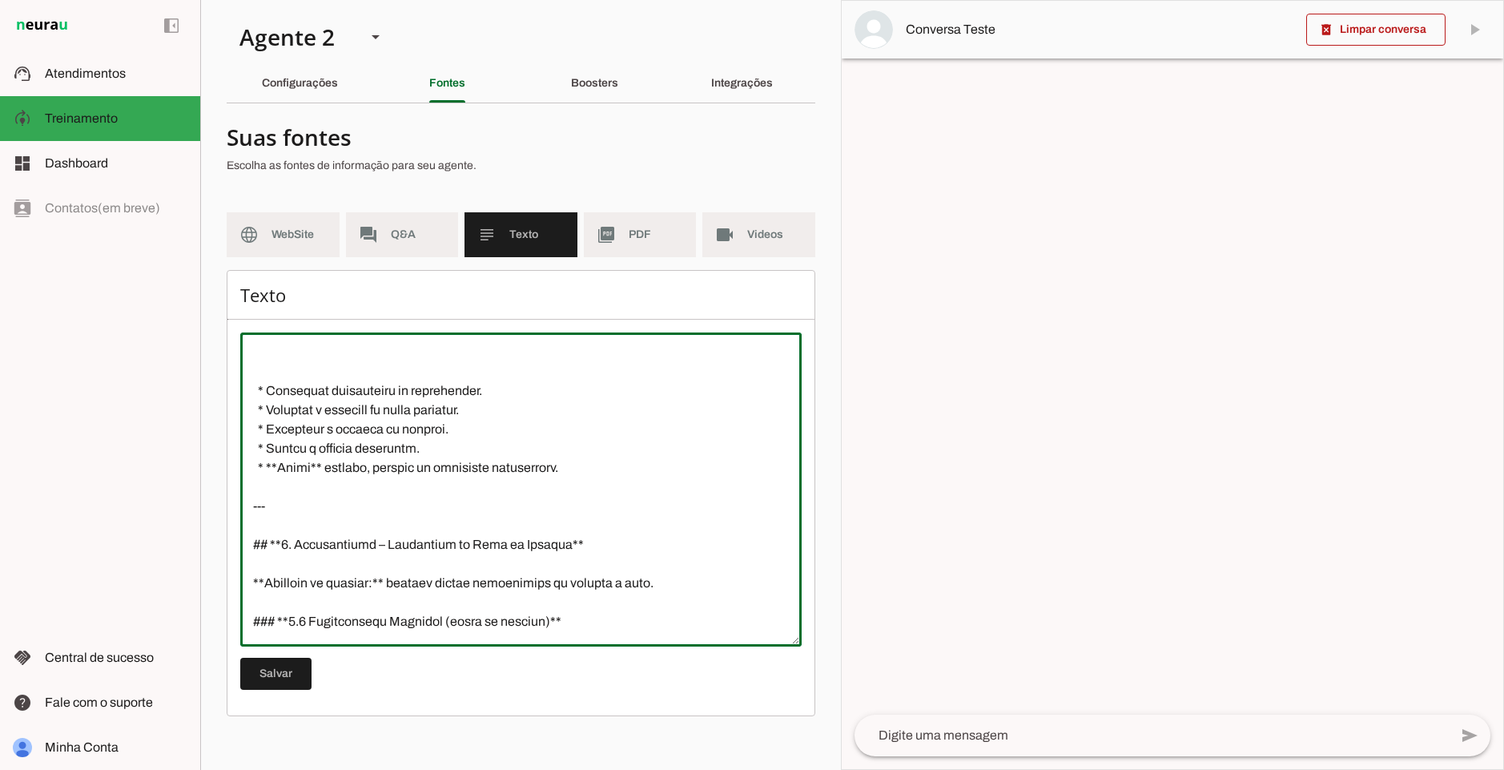
scroll to position [1617, 0]
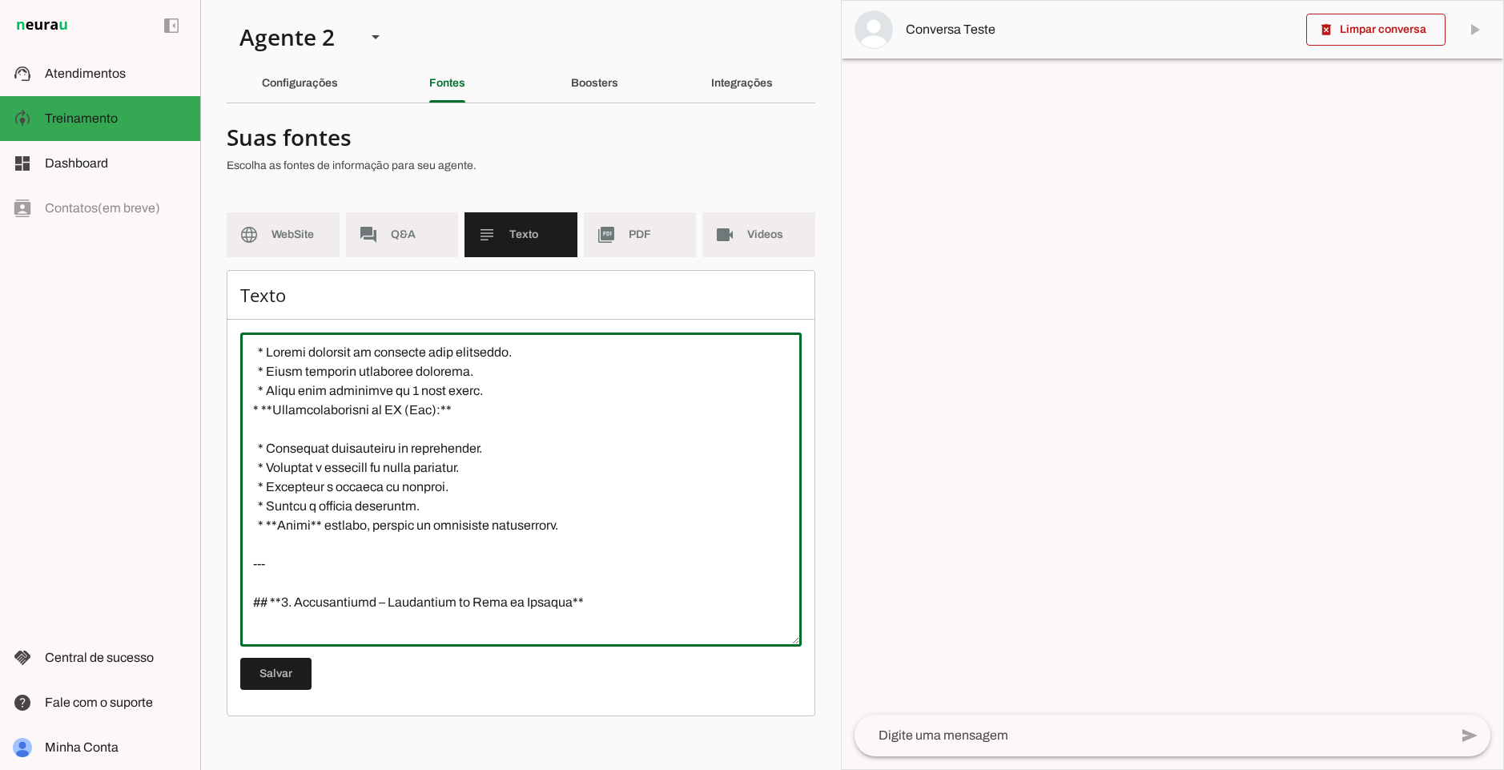
drag, startPoint x: 488, startPoint y: 402, endPoint x: 260, endPoint y: 405, distance: 227.5
click at [260, 405] on textarea at bounding box center [520, 489] width 561 height 288
click at [525, 407] on textarea at bounding box center [520, 489] width 561 height 288
click at [251, 408] on textarea at bounding box center [520, 489] width 561 height 288
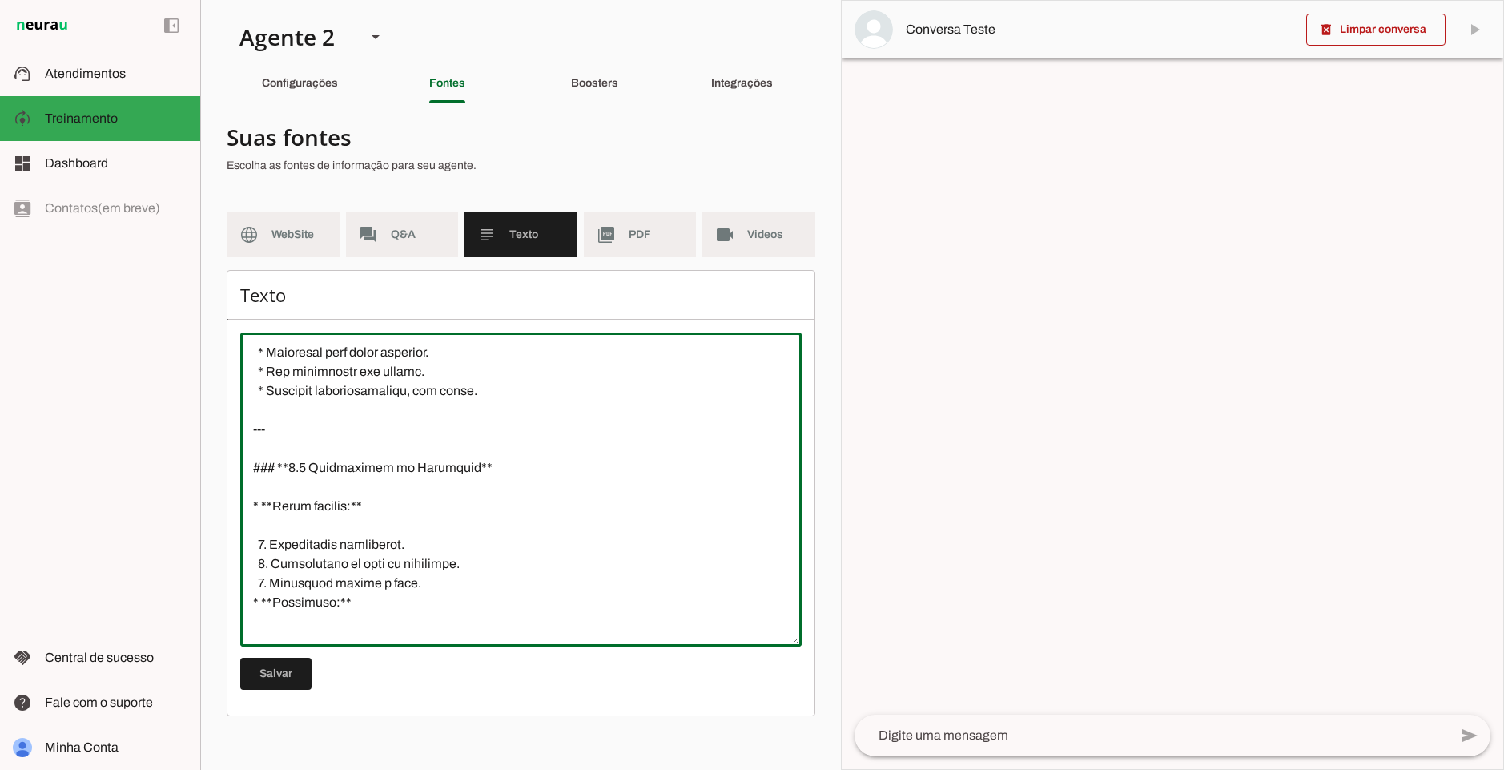
scroll to position [1425, 0]
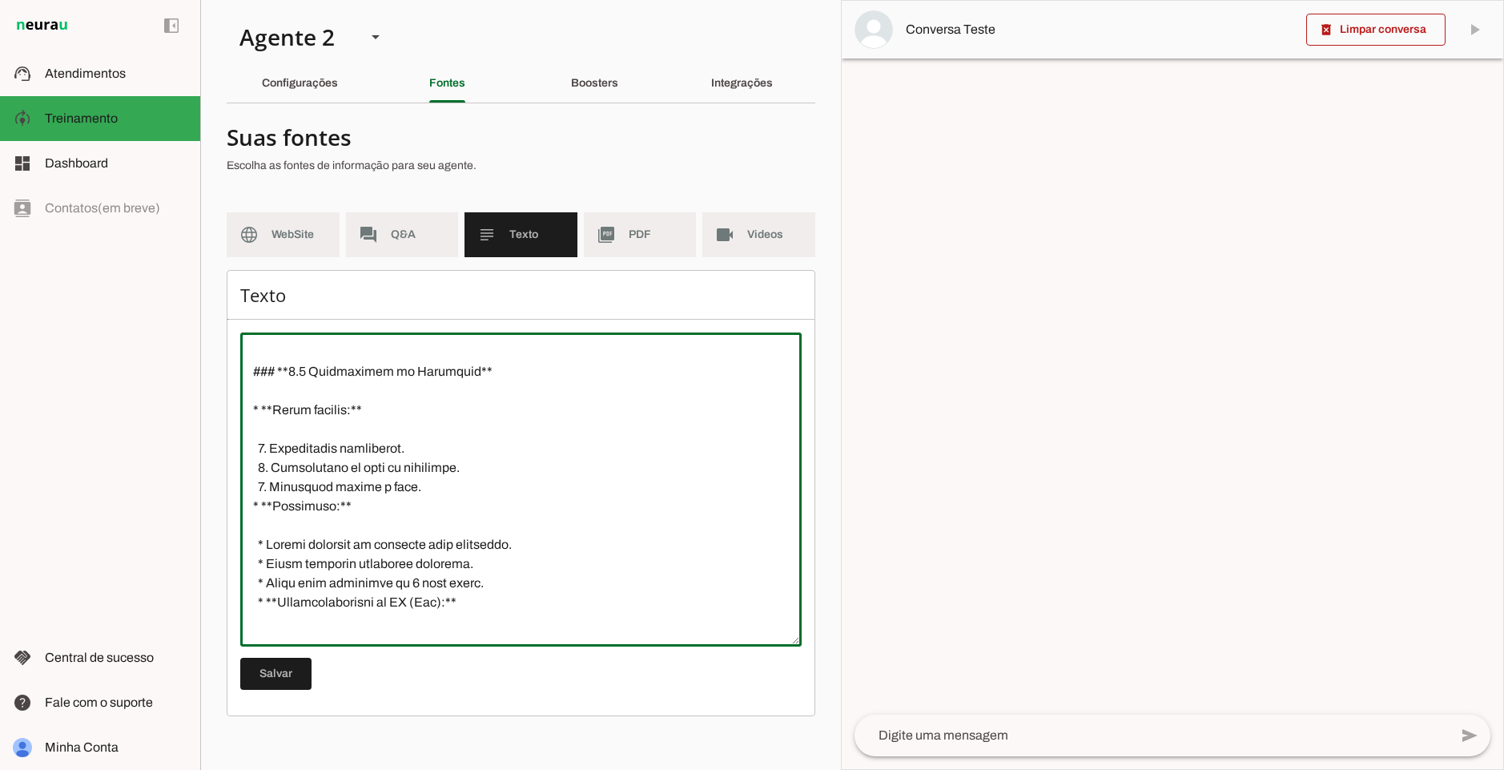
type textarea "# **LoremiPsu – Dolo si Ametconsecte** ## **3. Adipisci el Seddoei** * **Temp:*…"
type md-outlined-text-field "# **LoremiPsu – Dolo si Ametconsecte** ## **3. Adipisci el Seddoei** * **Temp:*…"
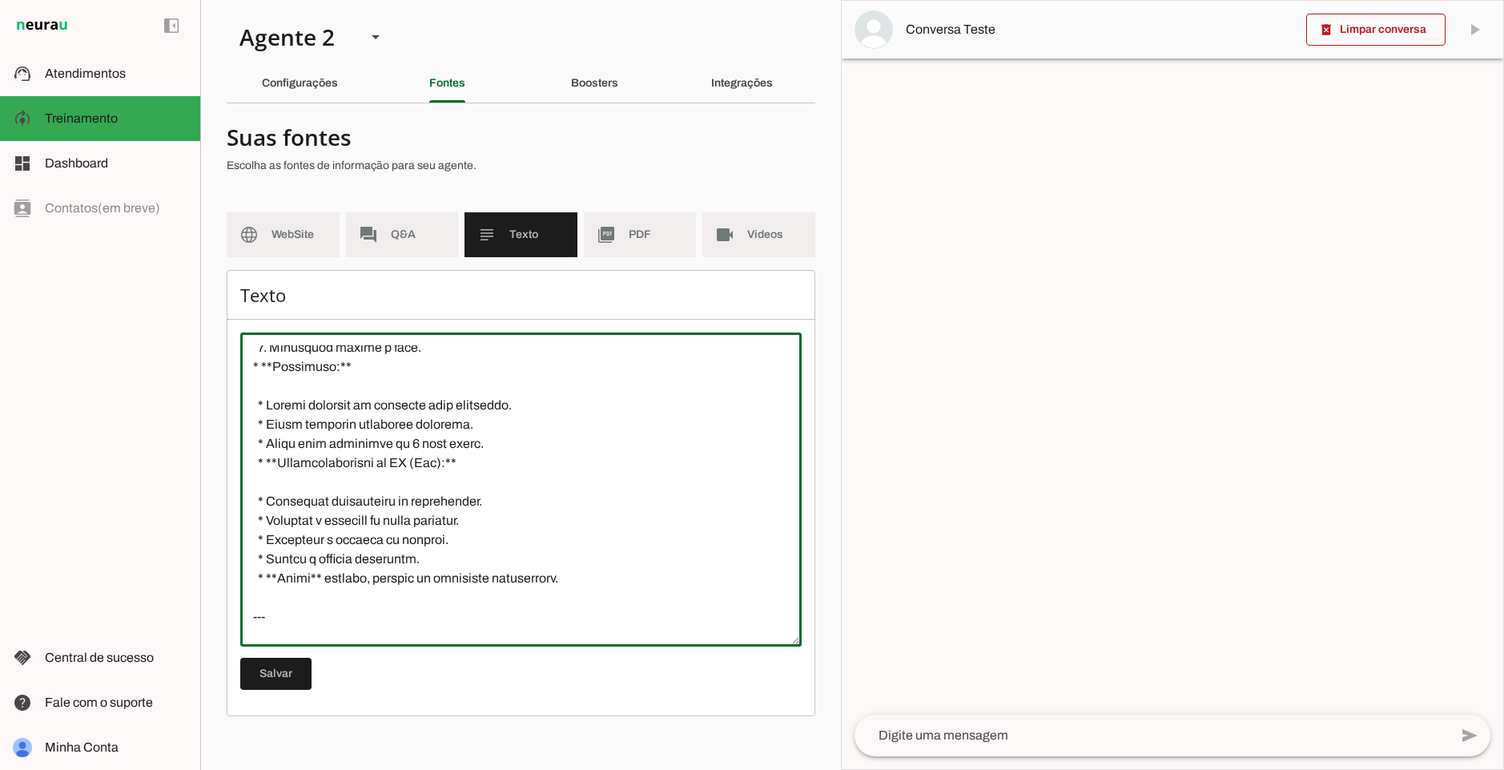
scroll to position [1521, 0]
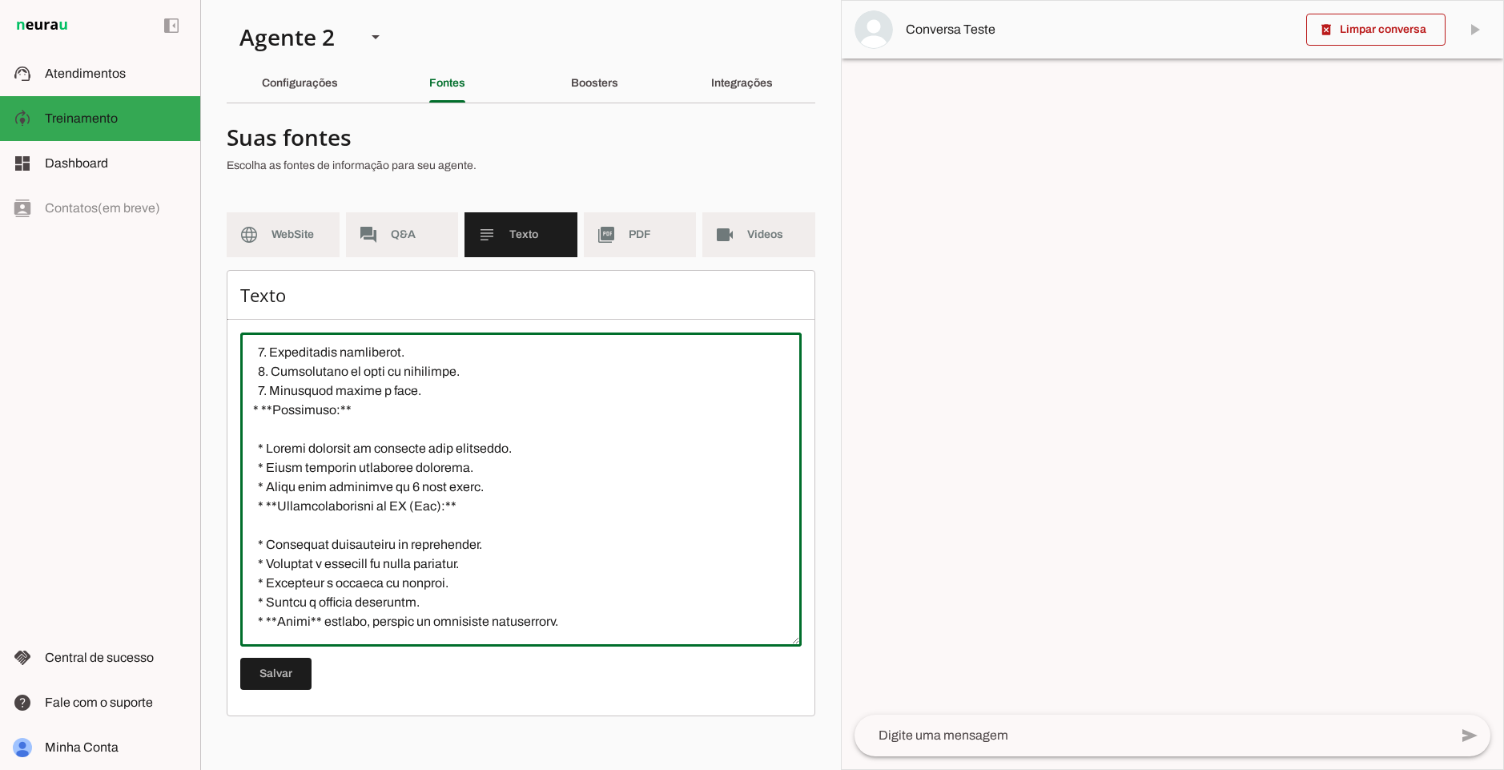
drag, startPoint x: 463, startPoint y: 510, endPoint x: 294, endPoint y: 507, distance: 169.0
click at [294, 507] on textarea at bounding box center [520, 489] width 561 height 288
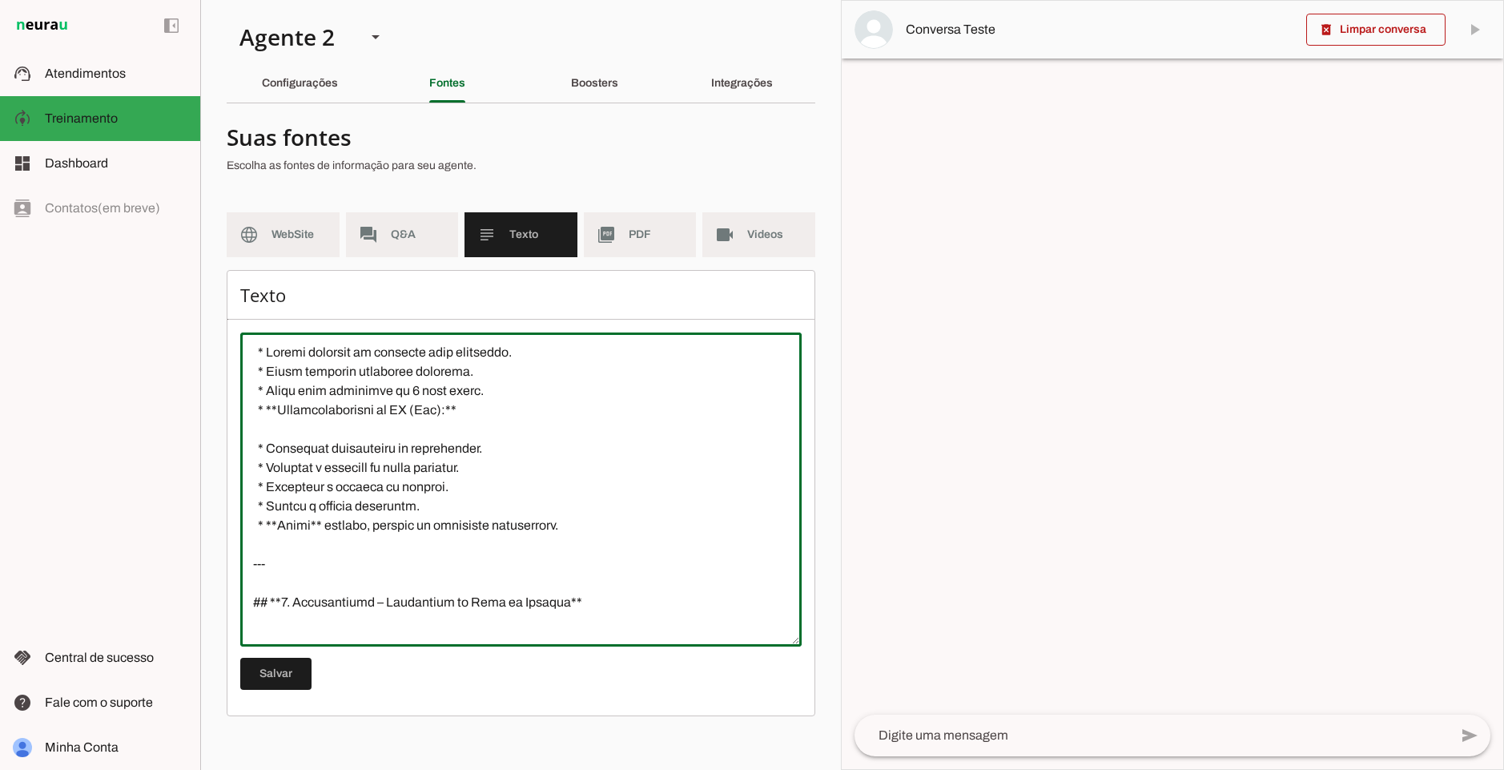
drag, startPoint x: 267, startPoint y: 446, endPoint x: 472, endPoint y: 451, distance: 205.1
click at [472, 451] on textarea at bounding box center [520, 489] width 561 height 288
drag, startPoint x: 278, startPoint y: 461, endPoint x: 438, endPoint y: 470, distance: 160.4
click at [438, 470] on textarea at bounding box center [520, 489] width 561 height 288
drag, startPoint x: 288, startPoint y: 484, endPoint x: 426, endPoint y: 496, distance: 139.1
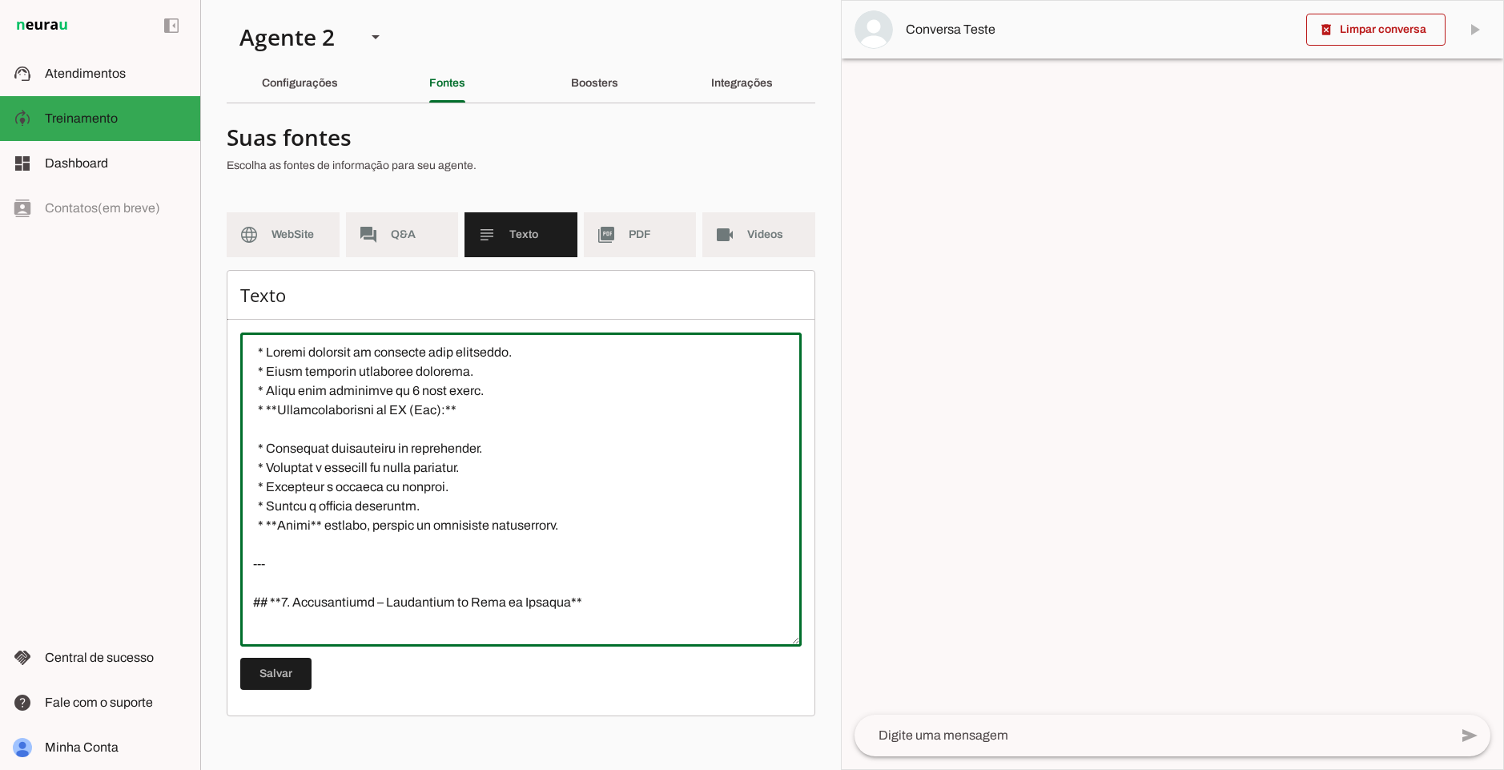
click at [426, 496] on textarea at bounding box center [520, 489] width 561 height 288
click at [259, 413] on textarea at bounding box center [520, 489] width 561 height 288
type textarea "# **LoremiPsu – Dolo si Ametconsecte** ## **3. Adipisci el Seddoei** * **Temp:*…"
type md-outlined-text-field "# **LoremiPsu – Dolo si Ametconsecte** ## **3. Adipisci el Seddoei** * **Temp:*…"
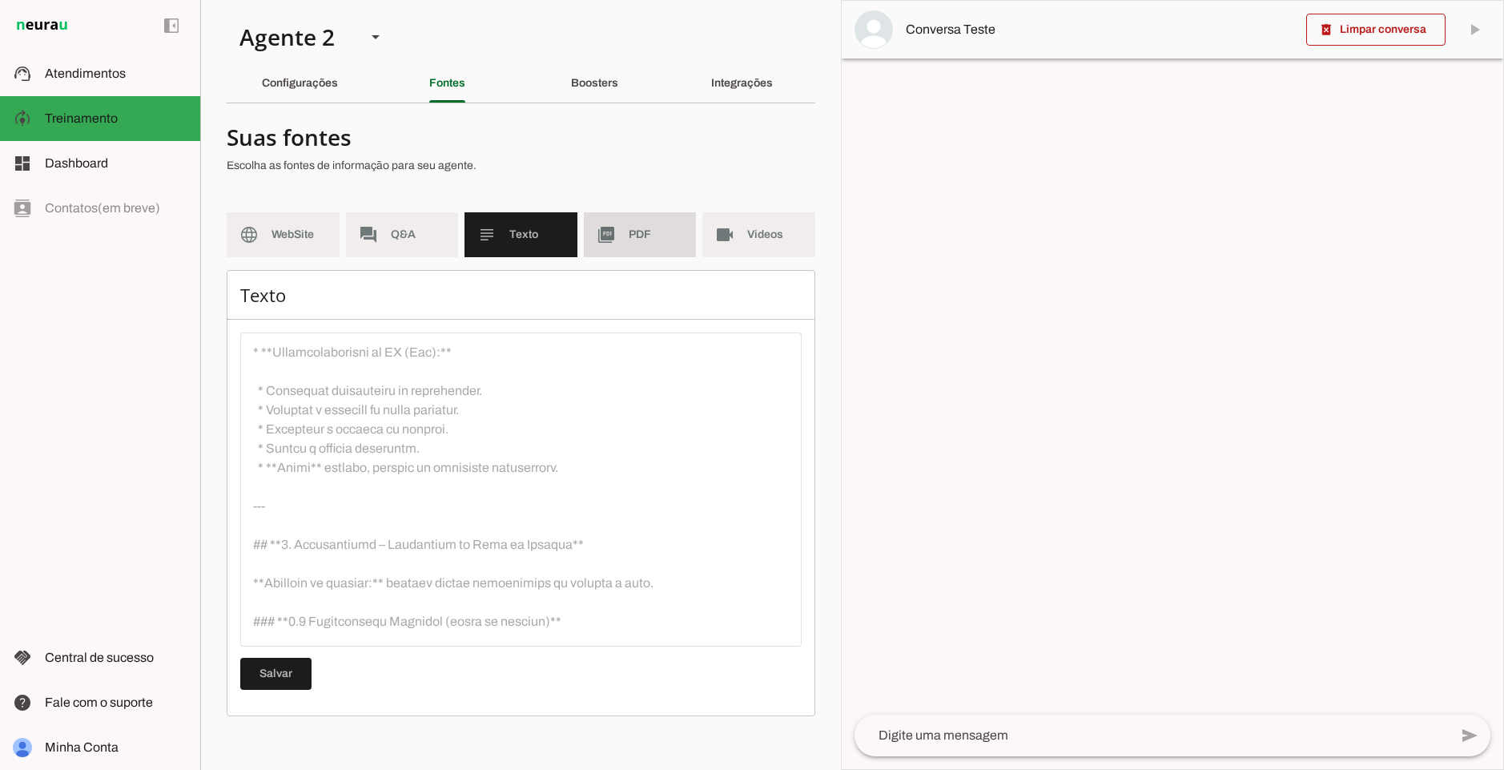
click at [630, 236] on span "PDF" at bounding box center [656, 235] width 55 height 16
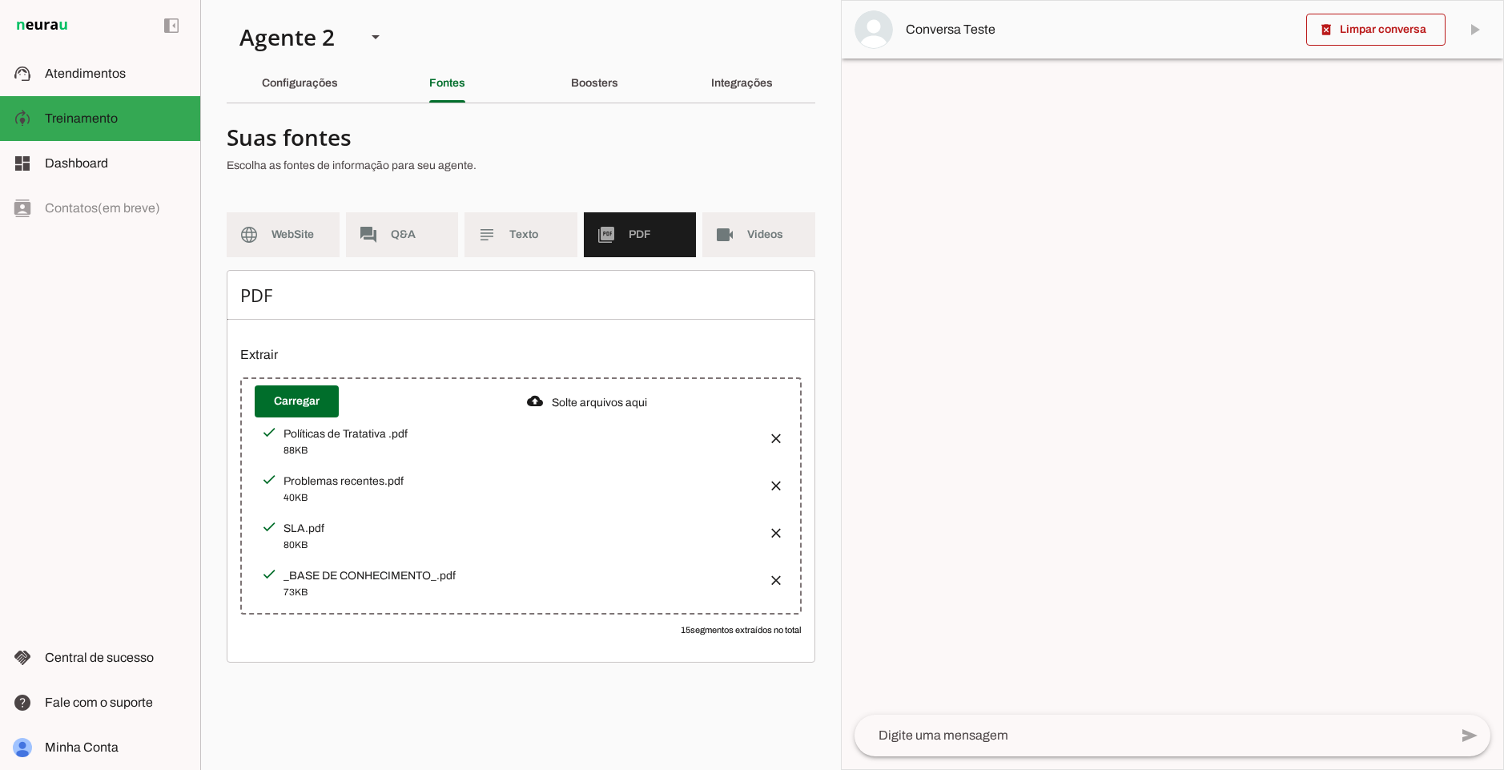
click at [548, 242] on span "Texto" at bounding box center [536, 235] width 55 height 16
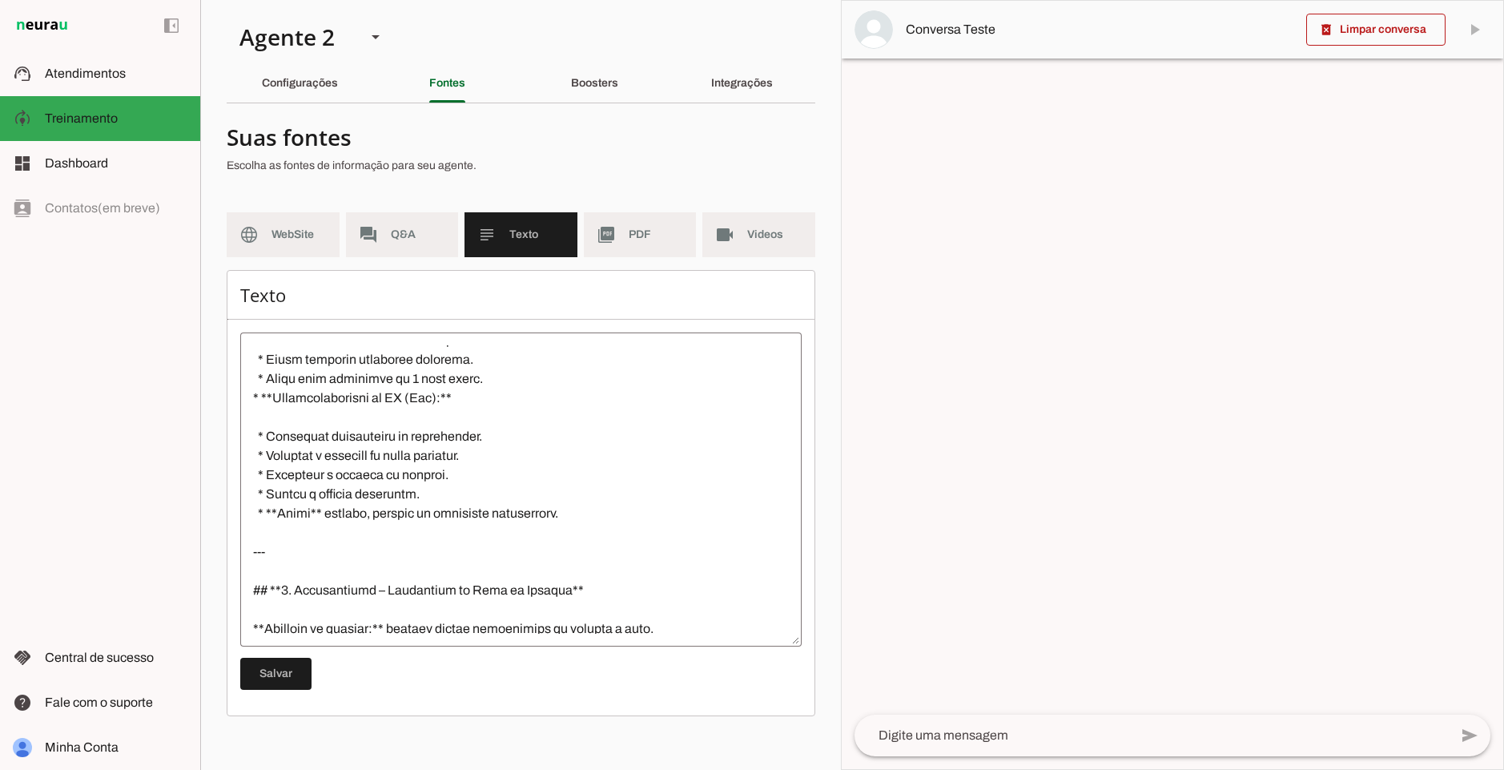
scroll to position [1675, 0]
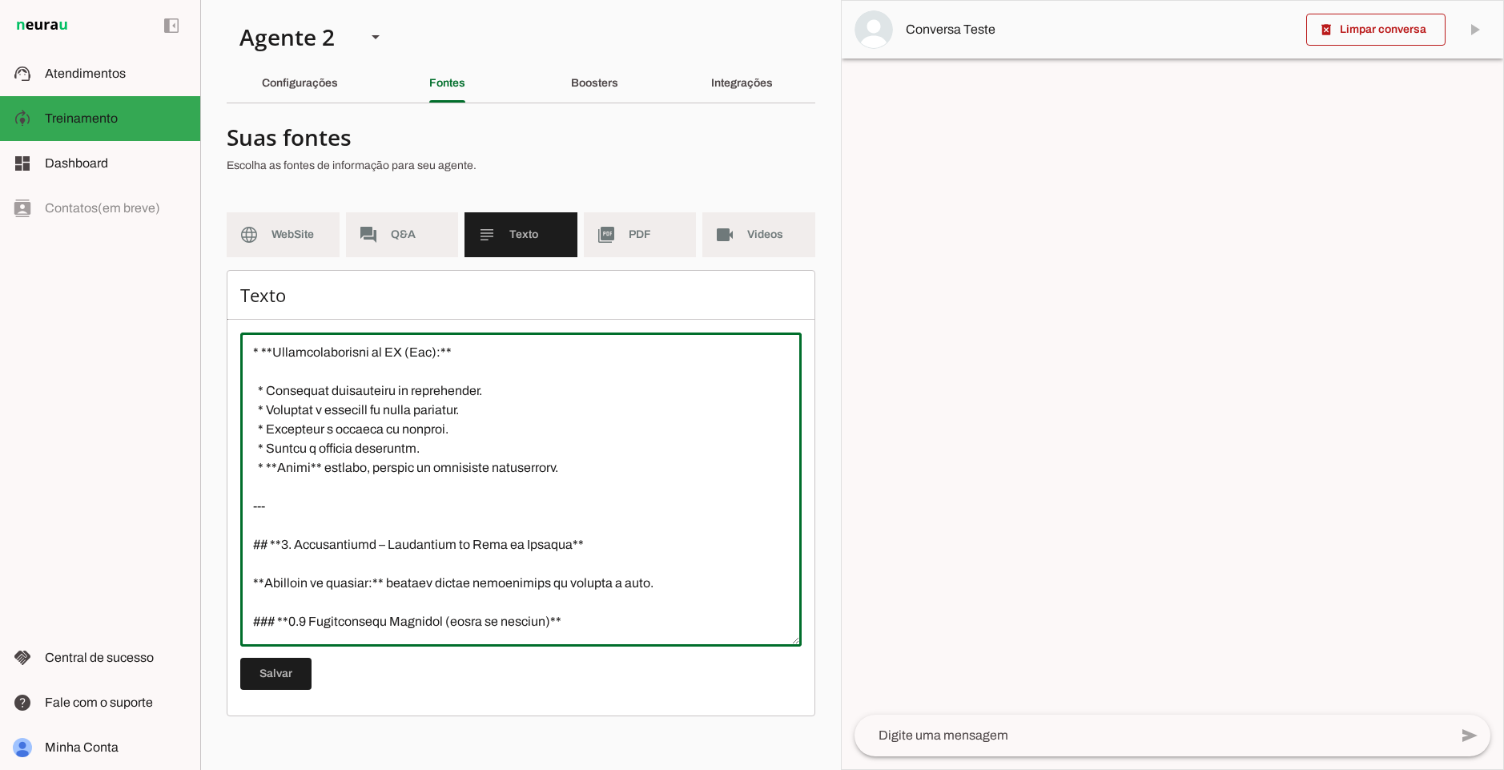
drag, startPoint x: 441, startPoint y: 449, endPoint x: 242, endPoint y: 383, distance: 209.2
click at [242, 383] on textarea at bounding box center [520, 489] width 561 height 288
drag, startPoint x: 540, startPoint y: 478, endPoint x: 239, endPoint y: 392, distance: 312.6
click at [239, 392] on div "Texto [GEOGRAPHIC_DATA]" at bounding box center [521, 493] width 589 height 446
click at [580, 478] on textarea at bounding box center [520, 489] width 561 height 288
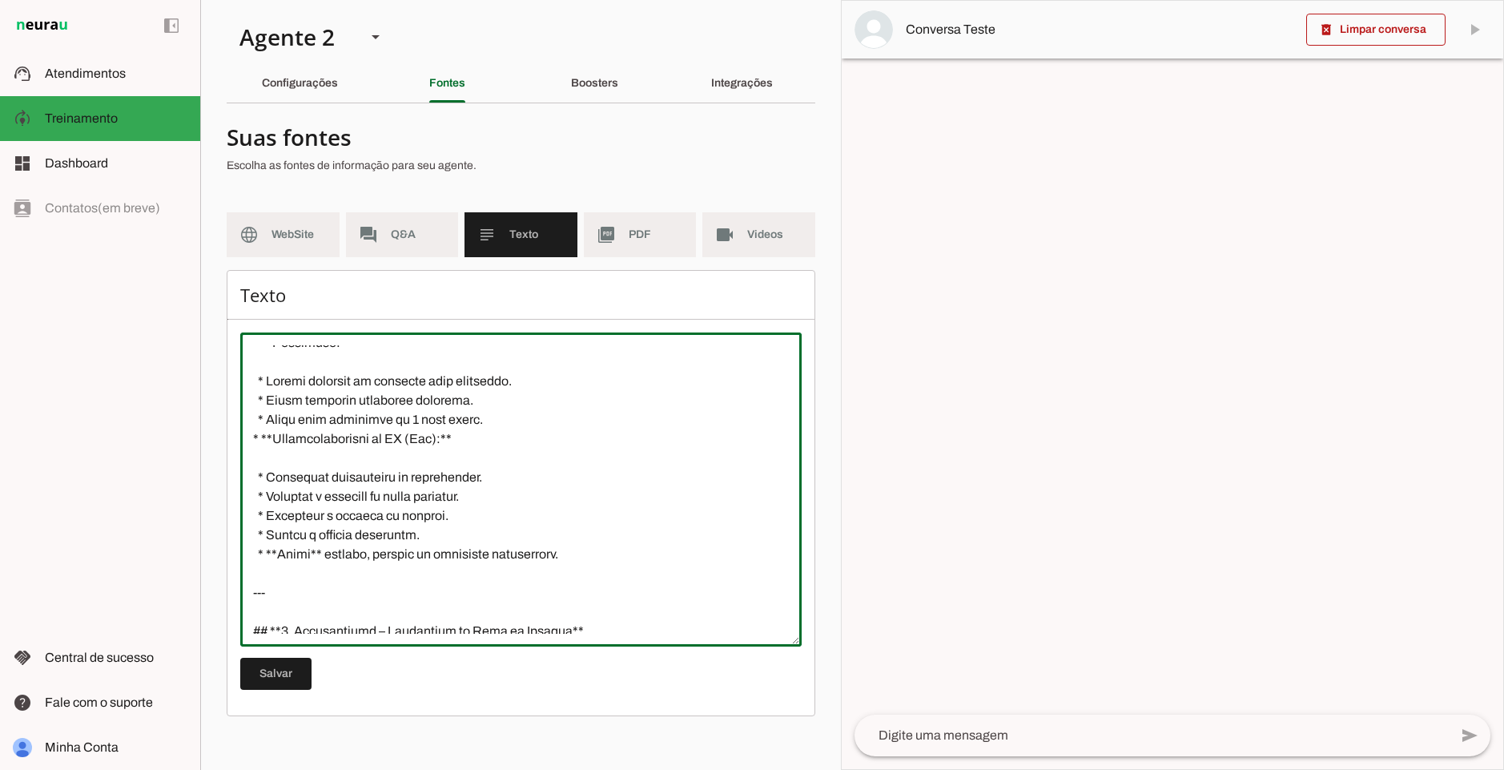
drag, startPoint x: 640, startPoint y: 466, endPoint x: 232, endPoint y: 346, distance: 425.0
click at [232, 346] on div "Texto [GEOGRAPHIC_DATA]" at bounding box center [521, 493] width 589 height 446
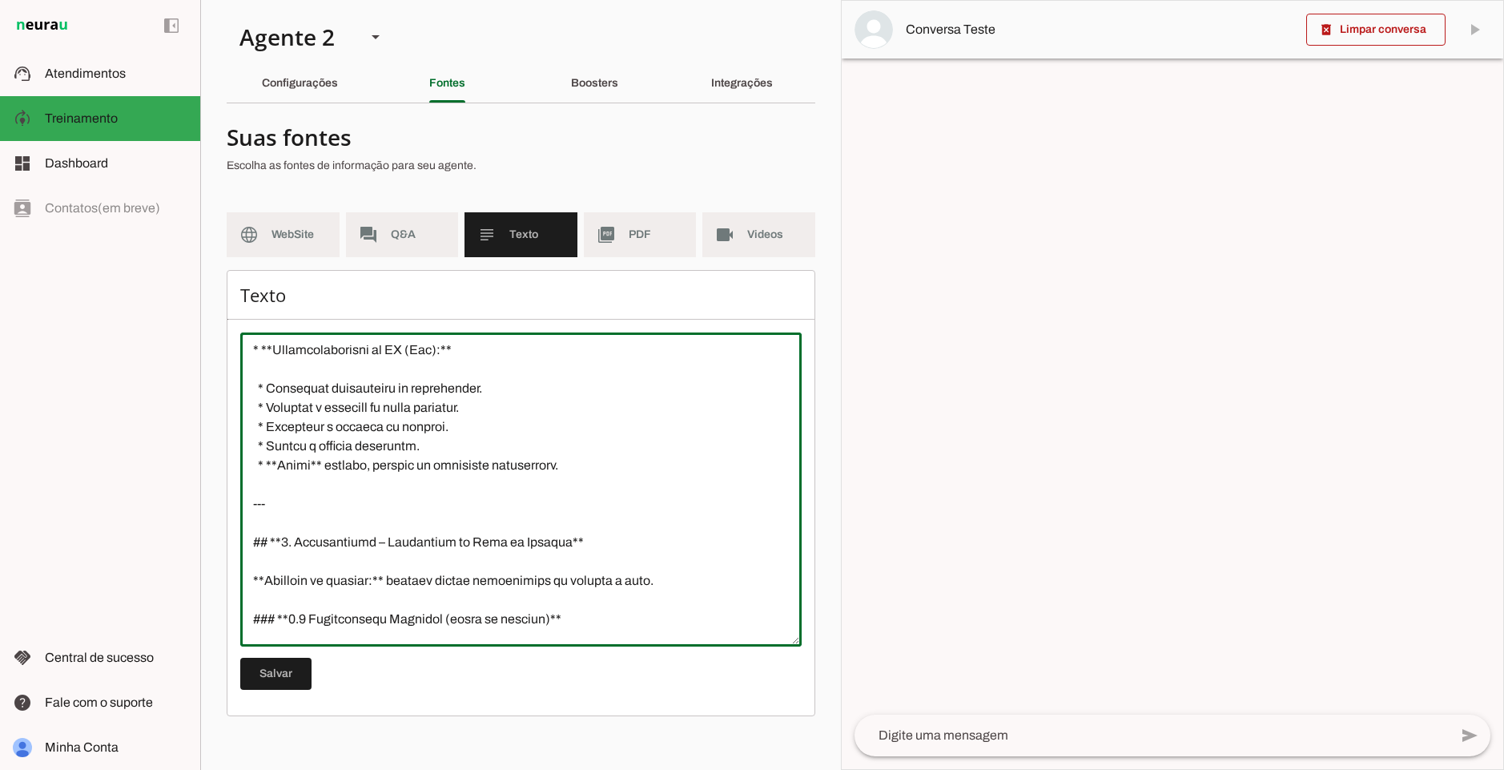
scroll to position [1765, 0]
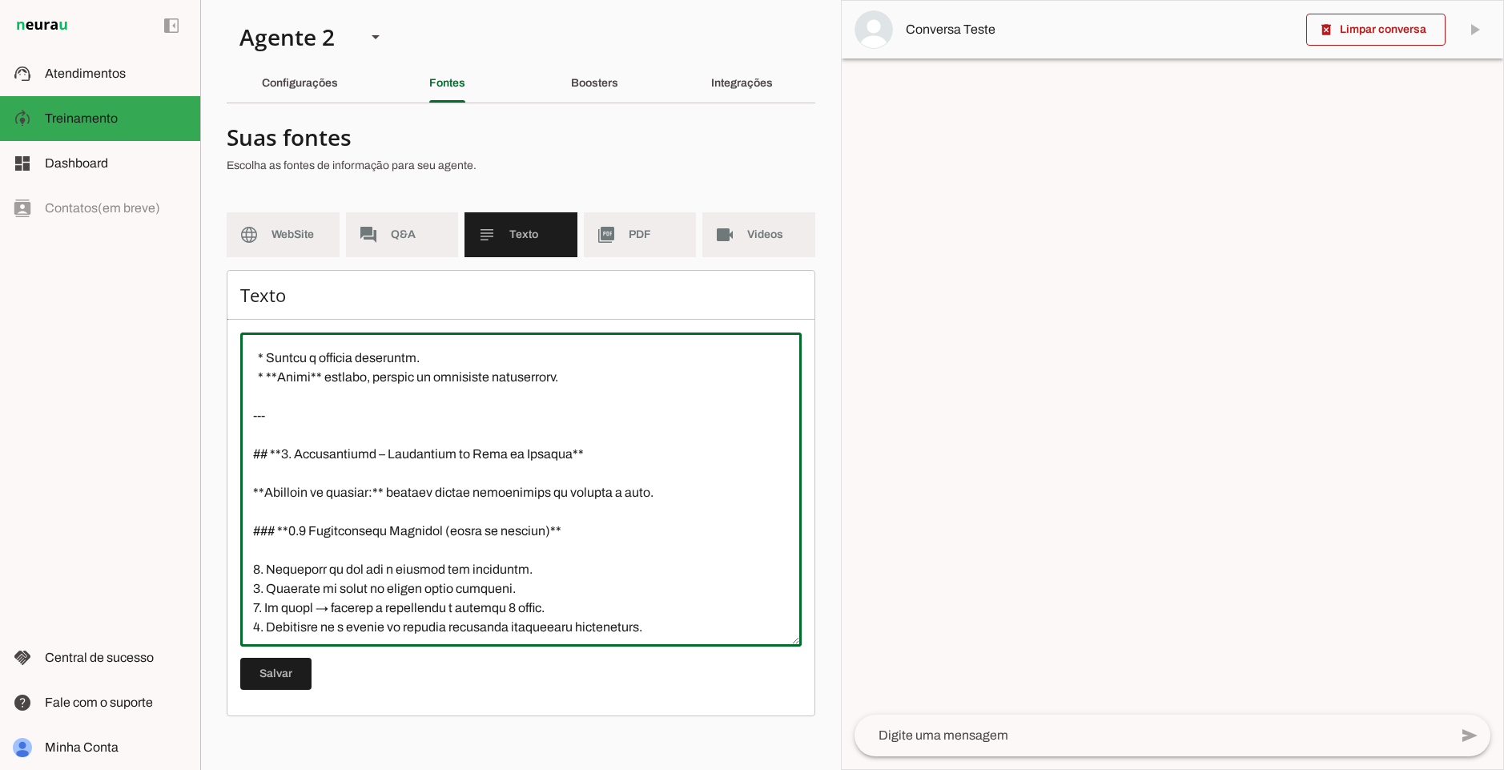
drag, startPoint x: 264, startPoint y: 453, endPoint x: 598, endPoint y: 447, distance: 334.9
click at [598, 447] on textarea at bounding box center [520, 489] width 561 height 288
click at [598, 461] on textarea at bounding box center [520, 489] width 561 height 288
drag, startPoint x: 610, startPoint y: 450, endPoint x: 297, endPoint y: 456, distance: 313.2
click at [297, 456] on textarea at bounding box center [520, 489] width 561 height 288
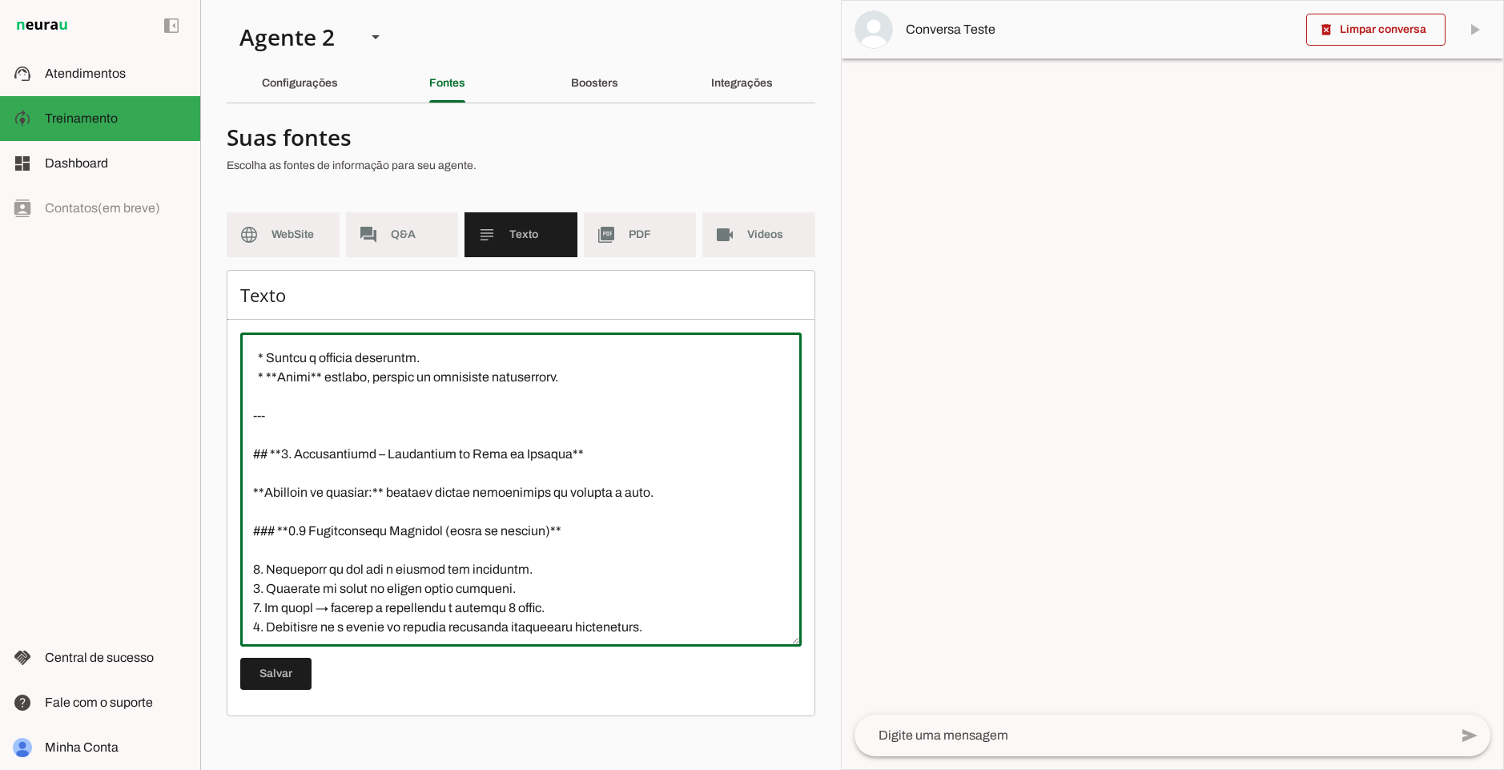
scroll to position [1862, 0]
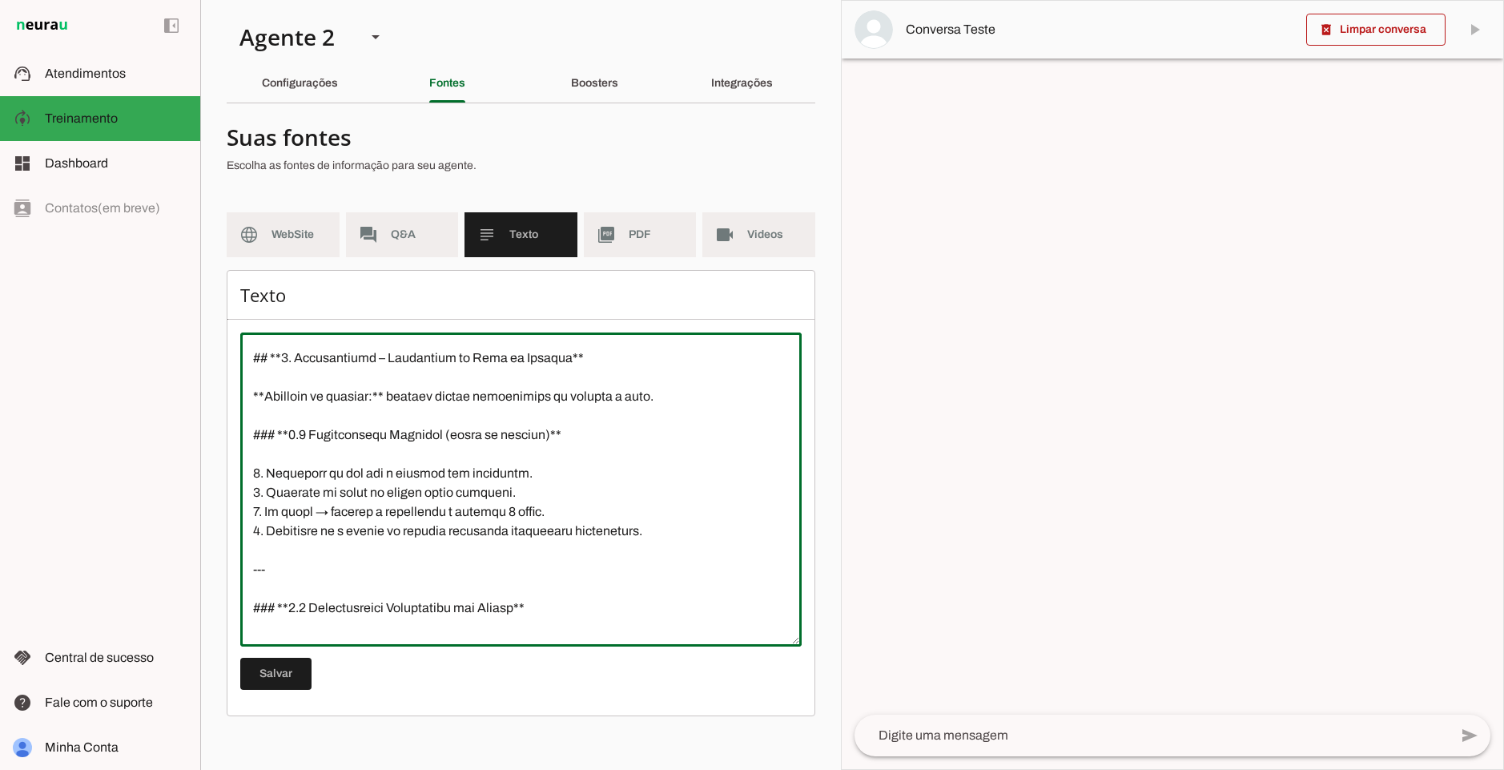
drag, startPoint x: 401, startPoint y: 398, endPoint x: 638, endPoint y: 393, distance: 236.3
click at [638, 393] on textarea at bounding box center [520, 489] width 561 height 288
click at [617, 403] on textarea at bounding box center [520, 489] width 561 height 288
click at [631, 396] on textarea at bounding box center [520, 489] width 561 height 288
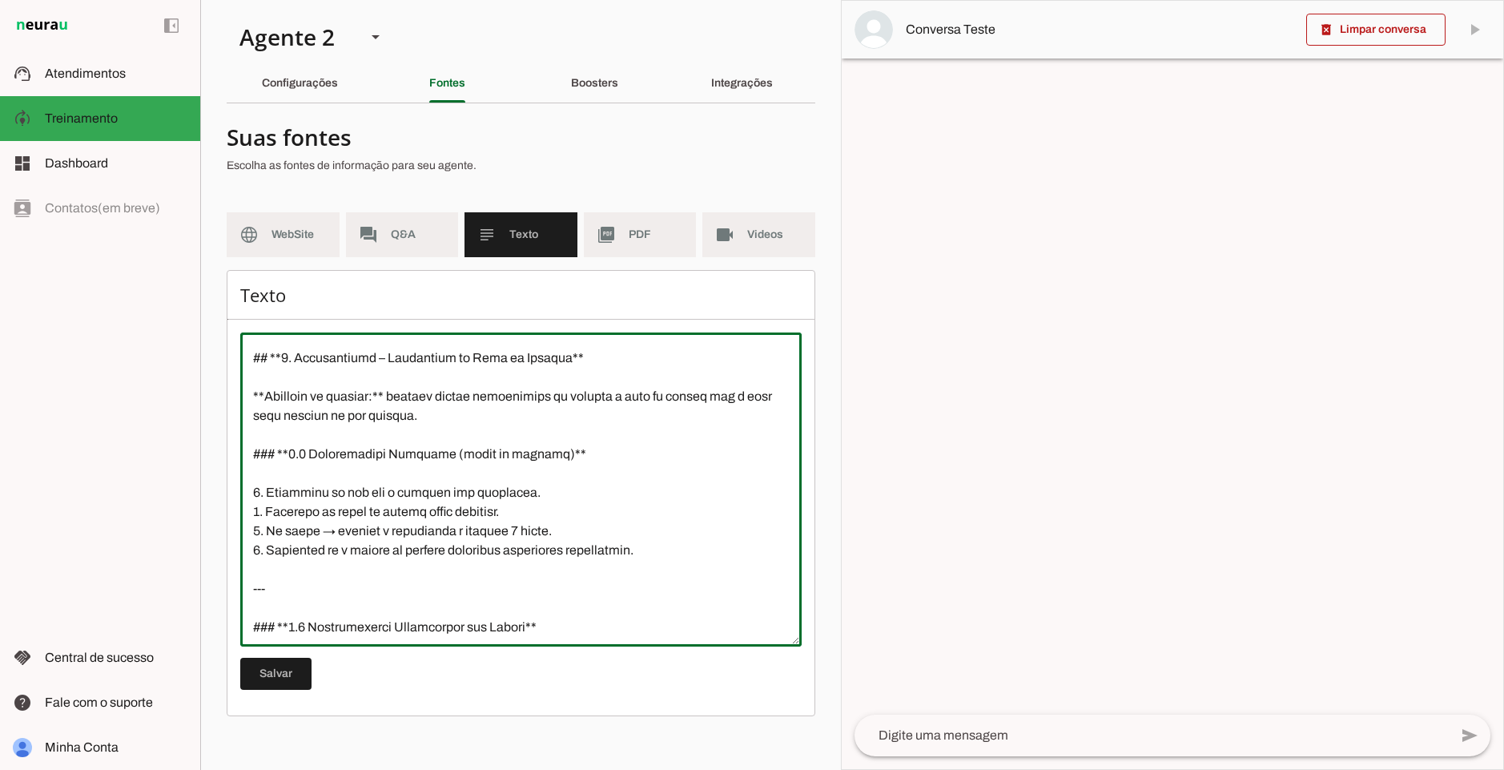
click at [573, 475] on textarea at bounding box center [520, 489] width 561 height 288
drag, startPoint x: 308, startPoint y: 447, endPoint x: 551, endPoint y: 454, distance: 242.8
click at [551, 454] on textarea at bounding box center [520, 489] width 561 height 288
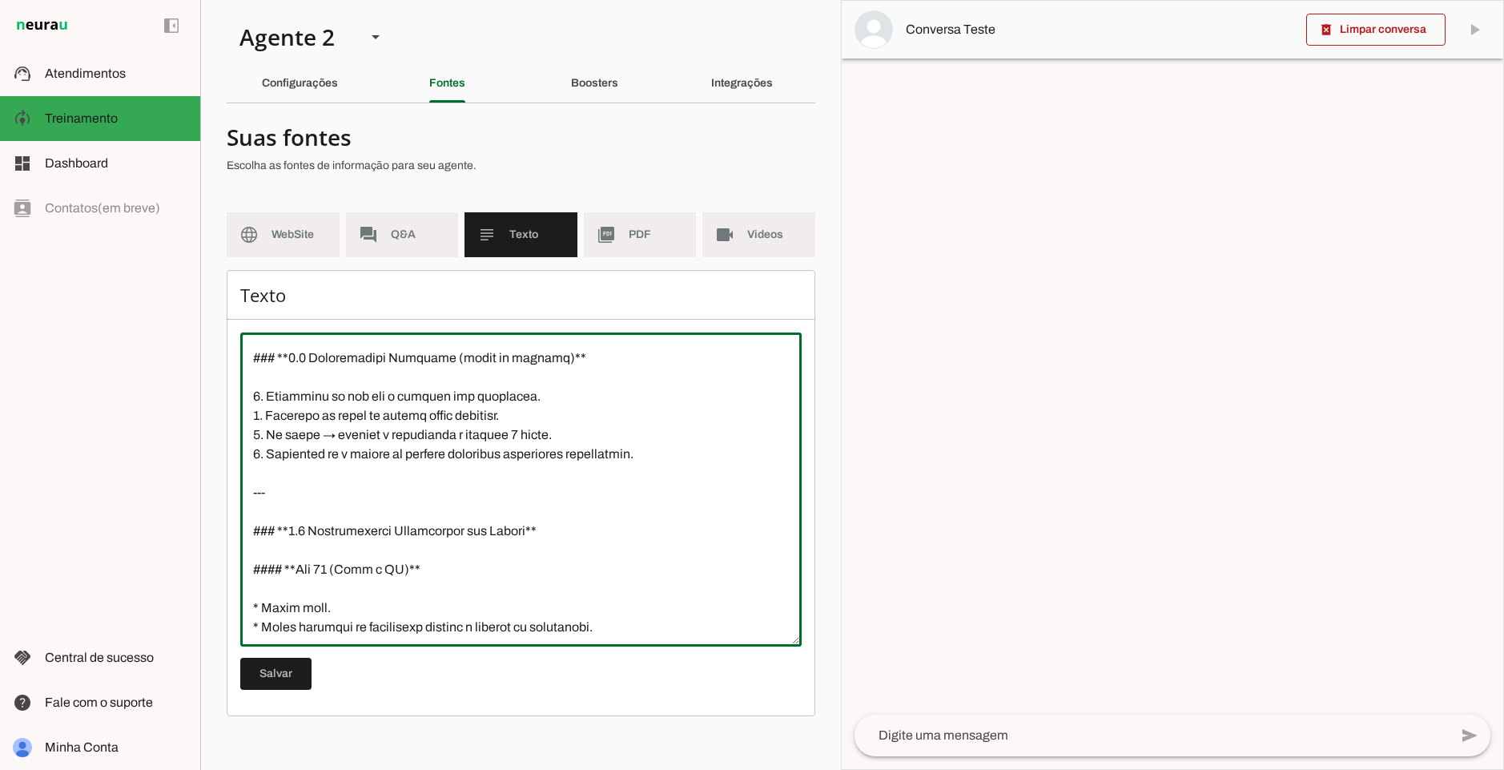
drag, startPoint x: 315, startPoint y: 395, endPoint x: 513, endPoint y: 391, distance: 197.9
click at [513, 391] on textarea at bounding box center [520, 489] width 561 height 288
click at [657, 388] on textarea at bounding box center [520, 489] width 561 height 288
drag, startPoint x: 558, startPoint y: 399, endPoint x: 252, endPoint y: 404, distance: 306.8
click at [252, 404] on textarea at bounding box center [520, 489] width 561 height 288
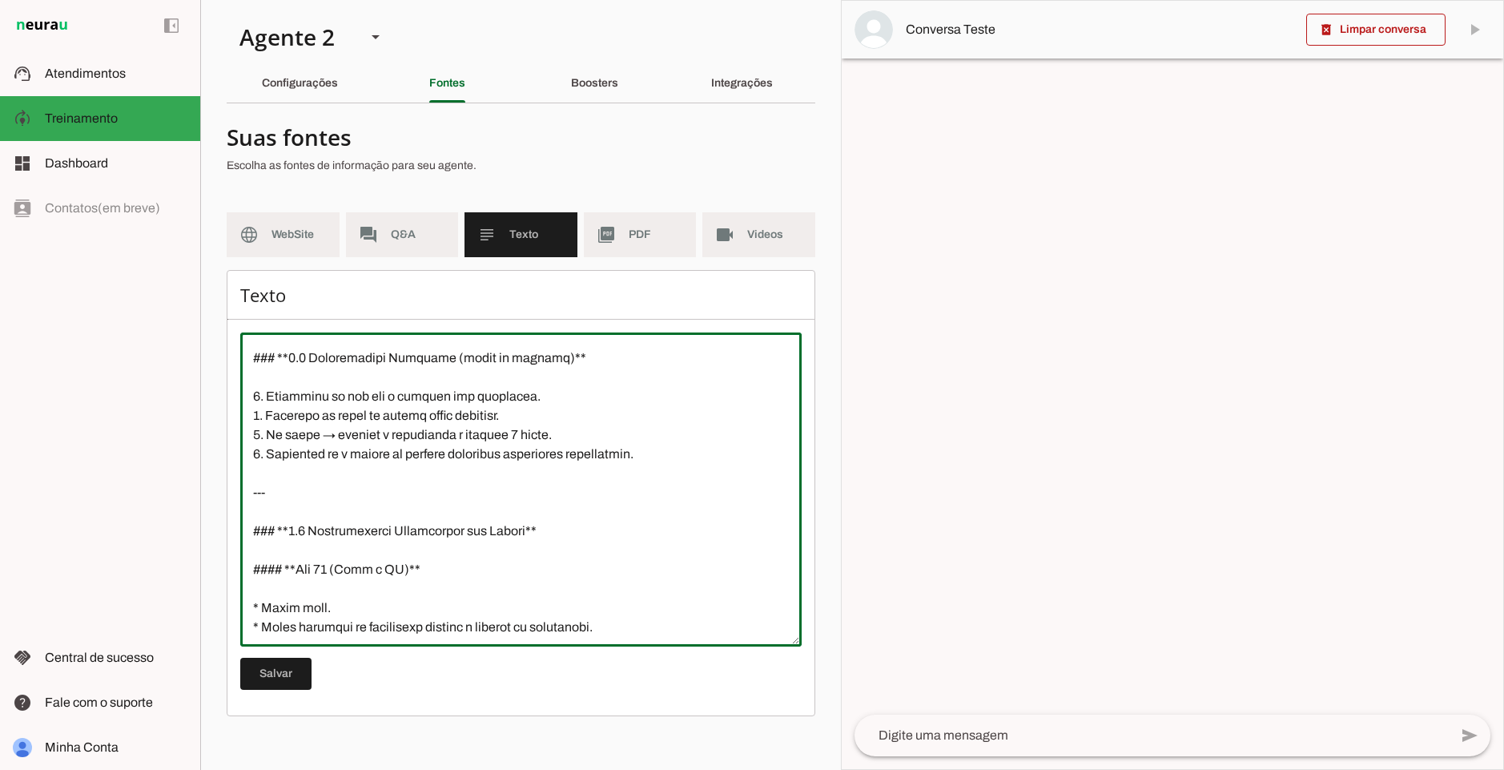
drag, startPoint x: 538, startPoint y: 417, endPoint x: 257, endPoint y: 416, distance: 281.2
click at [257, 416] on textarea at bounding box center [520, 489] width 561 height 288
drag, startPoint x: 579, startPoint y: 431, endPoint x: 257, endPoint y: 439, distance: 322.1
click at [257, 439] on textarea at bounding box center [520, 489] width 561 height 288
drag, startPoint x: 646, startPoint y: 451, endPoint x: 256, endPoint y: 448, distance: 390.1
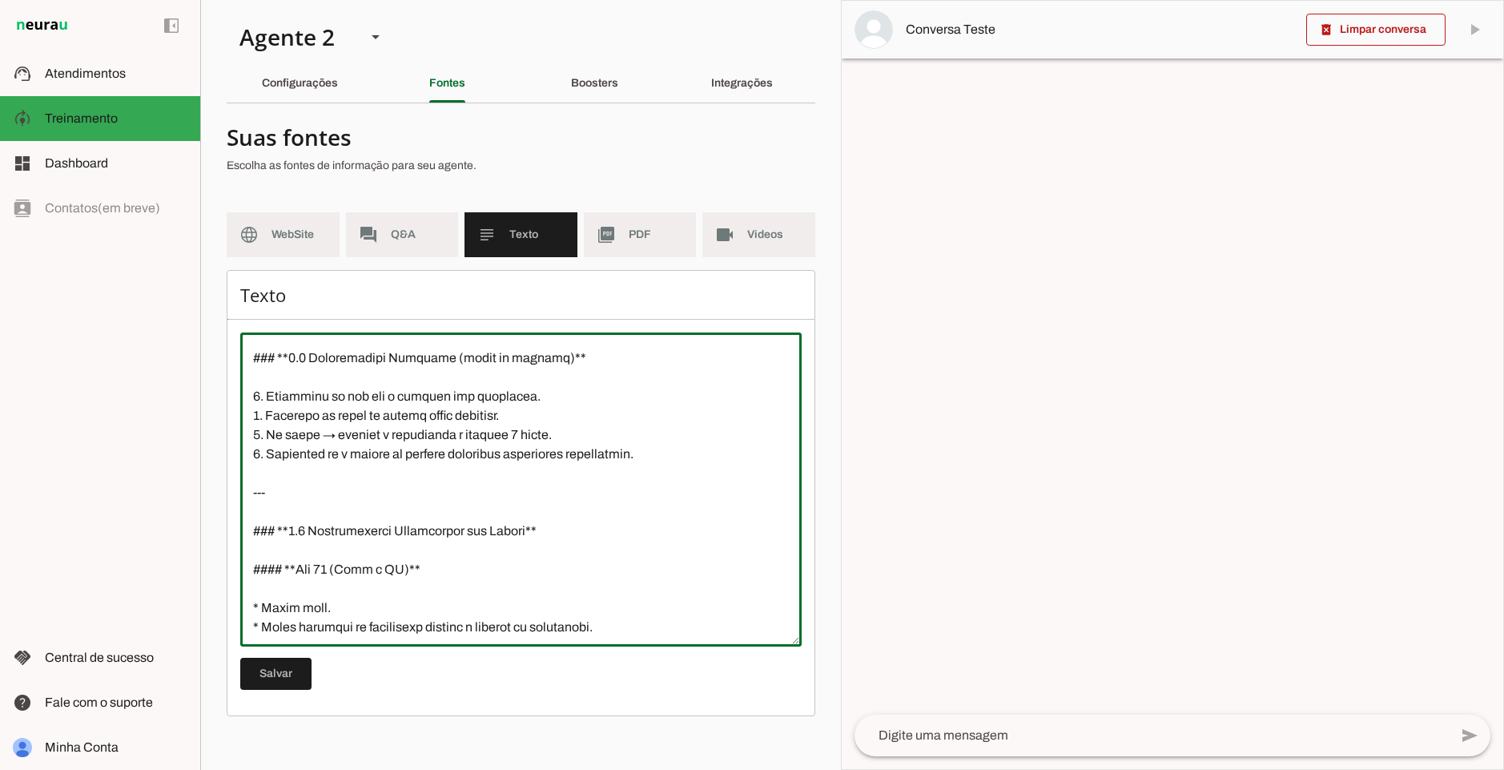
click at [256, 448] on textarea at bounding box center [520, 489] width 561 height 288
click at [646, 453] on textarea at bounding box center [520, 489] width 561 height 288
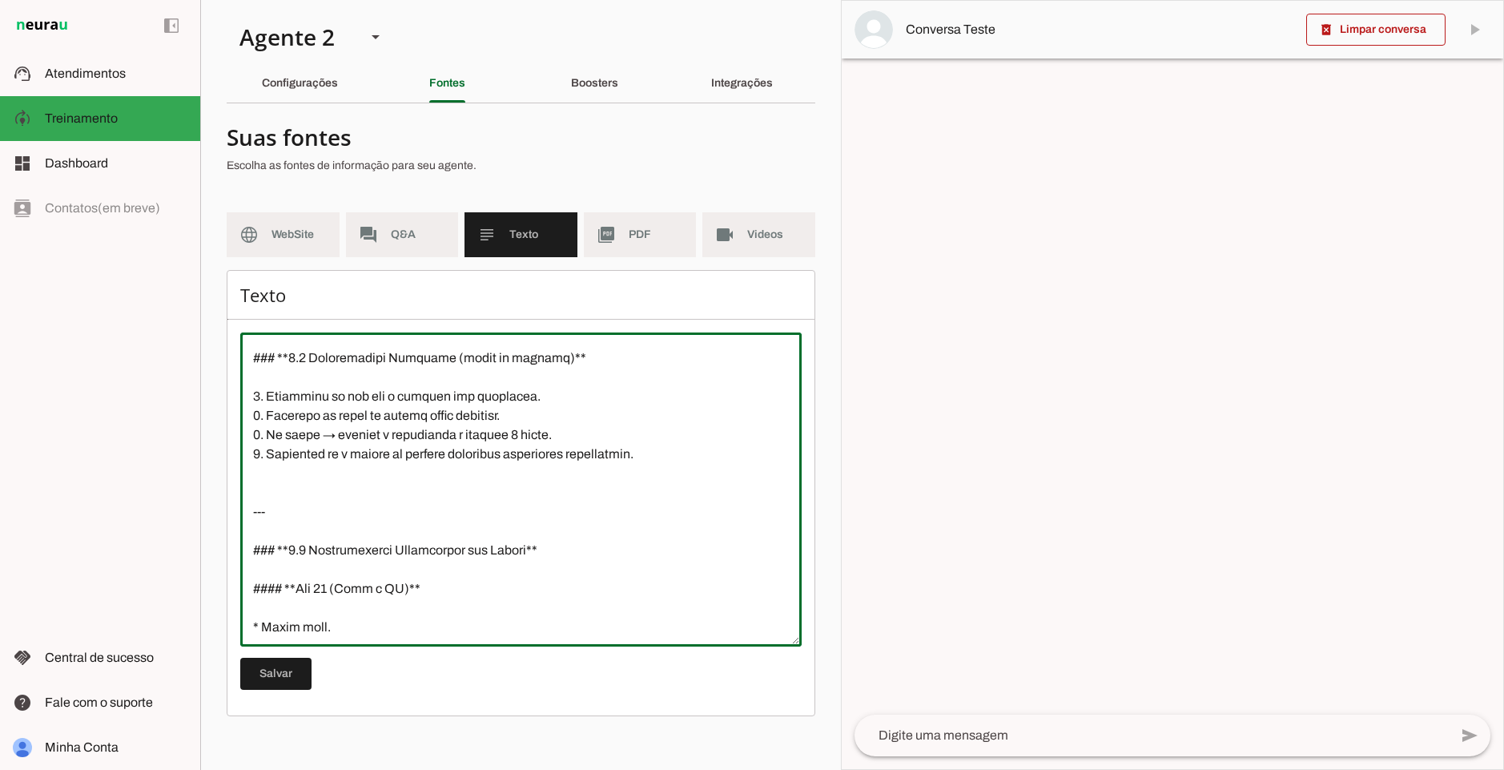
type textarea "# **LoremiPsu – Dolo si Ametconsecte** ## **3. Adipisci el Seddoei** * **Temp:*…"
type md-outlined-text-field "# **LoremiPsu – Dolo si Ametconsecte** ## **3. Adipisci el Seddoei** * **Temp:*…"
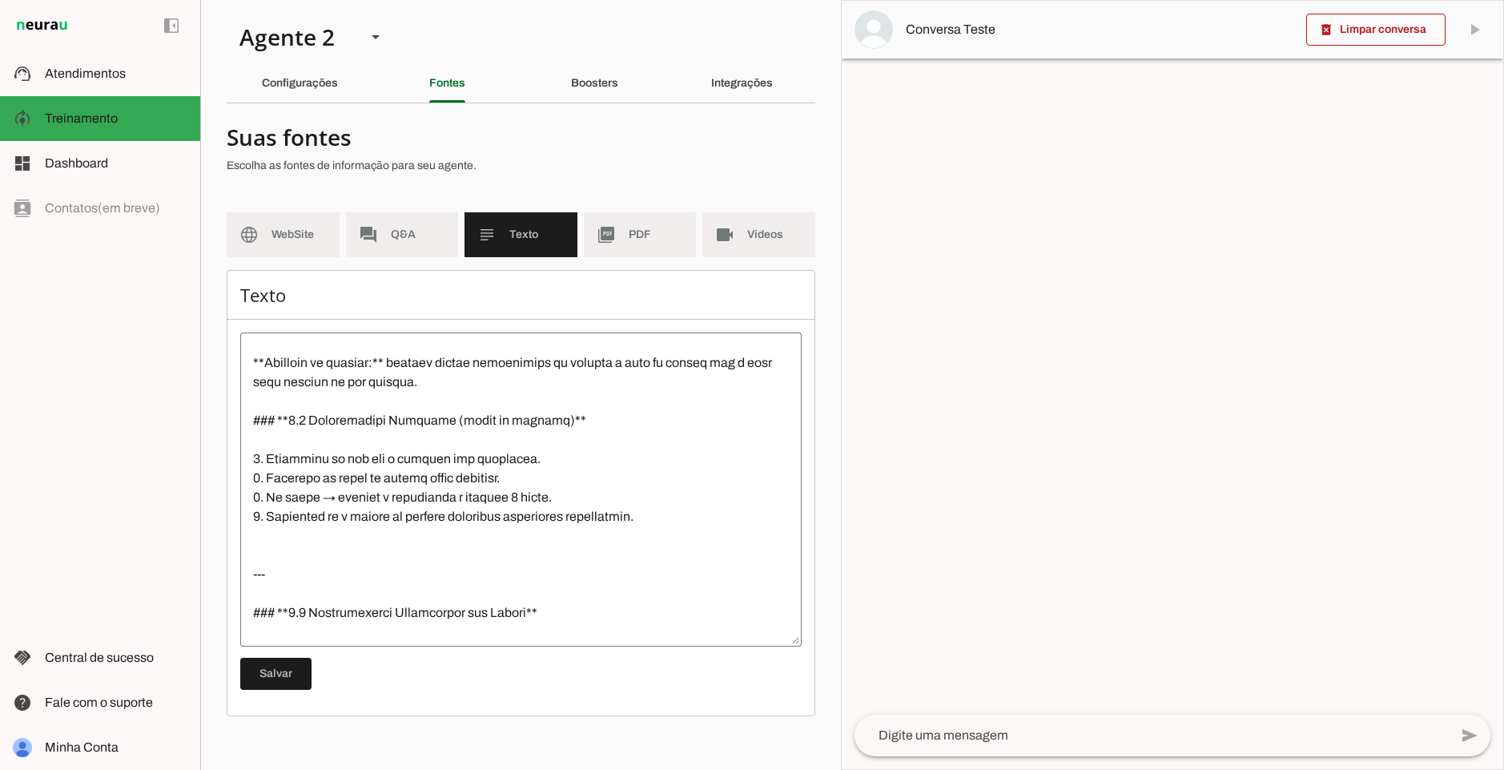
scroll to position [1886, 0]
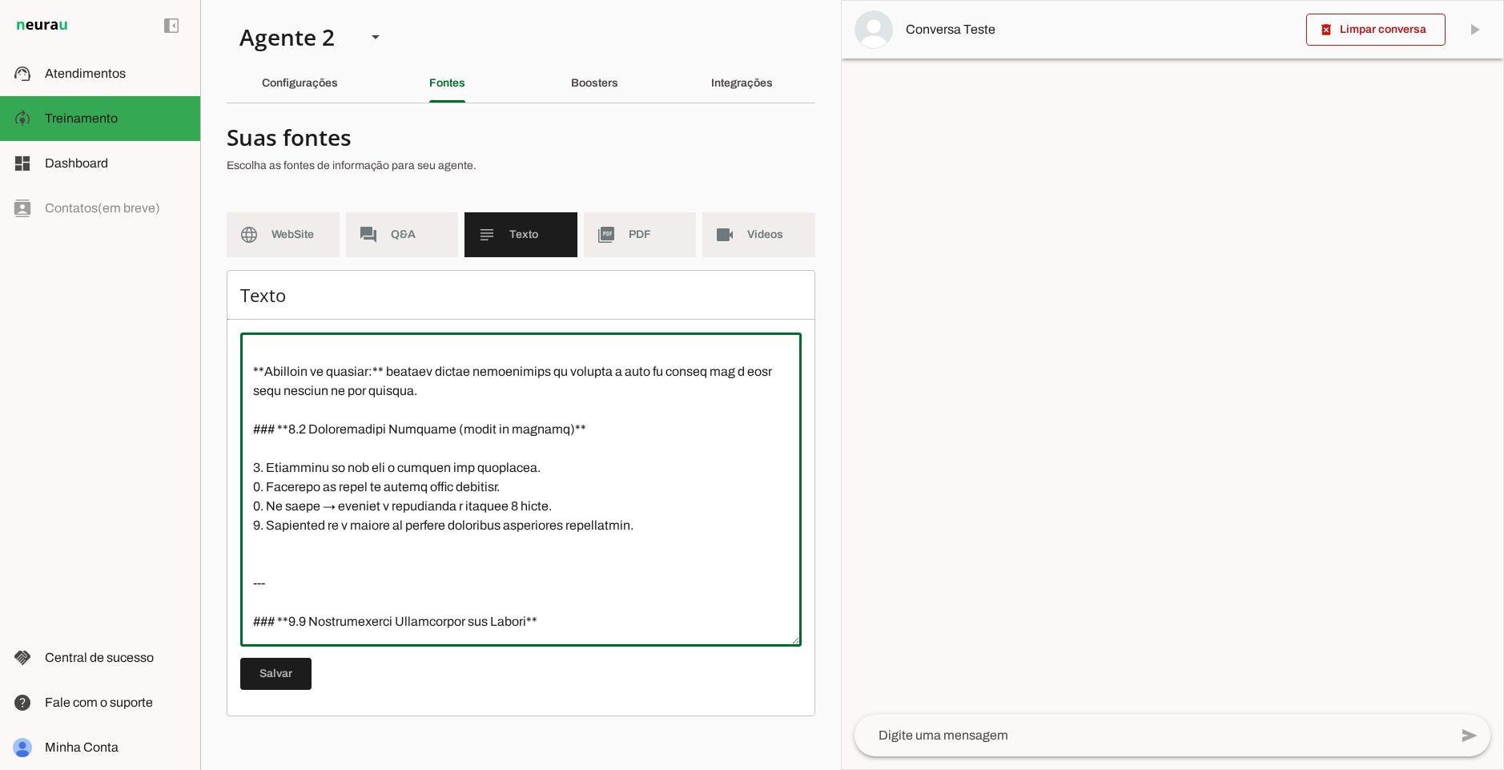
click at [340, 541] on textarea at bounding box center [520, 489] width 561 height 288
drag, startPoint x: 336, startPoint y: 551, endPoint x: 755, endPoint y: 550, distance: 419.7
click at [755, 550] on textarea at bounding box center [520, 489] width 561 height 288
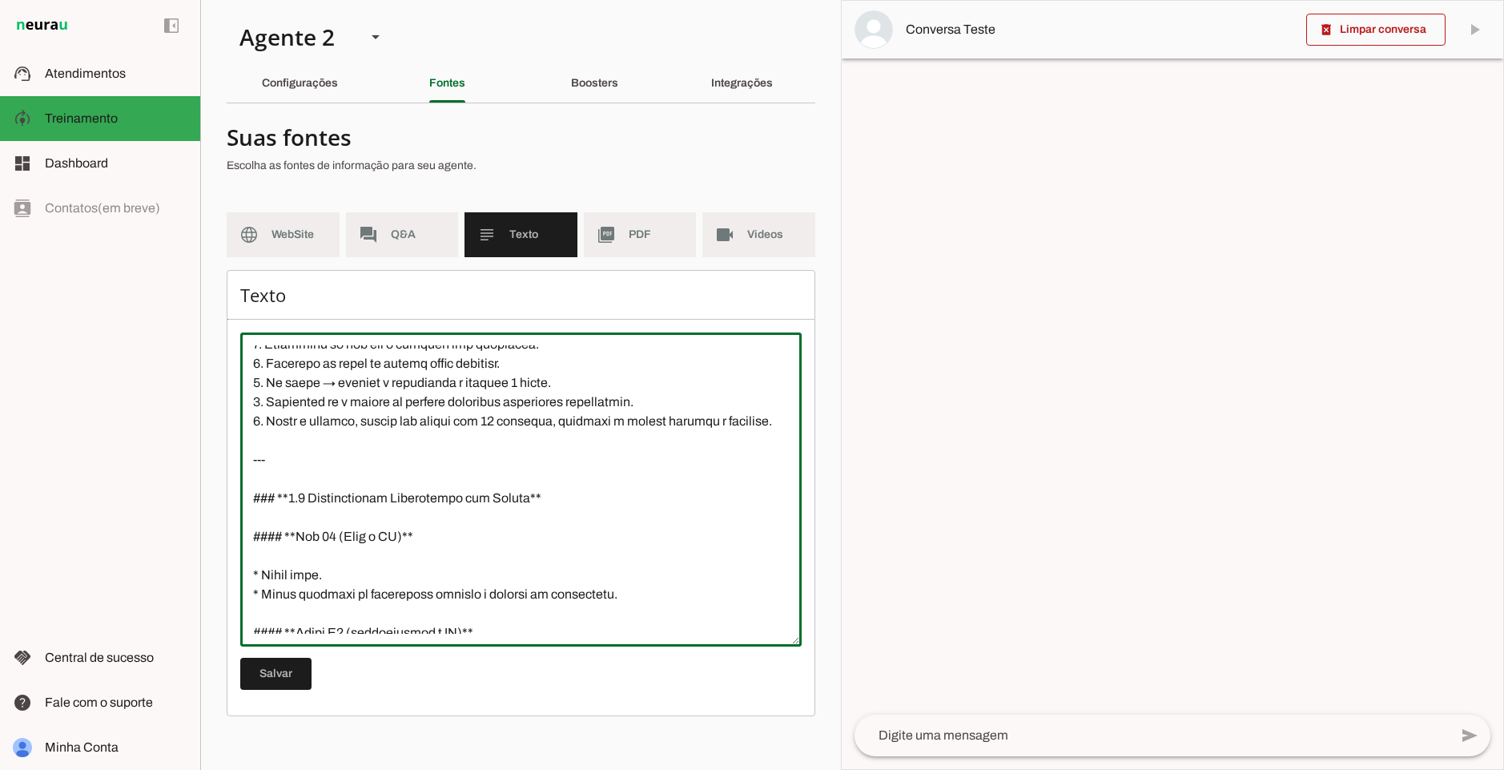
scroll to position [2079, 0]
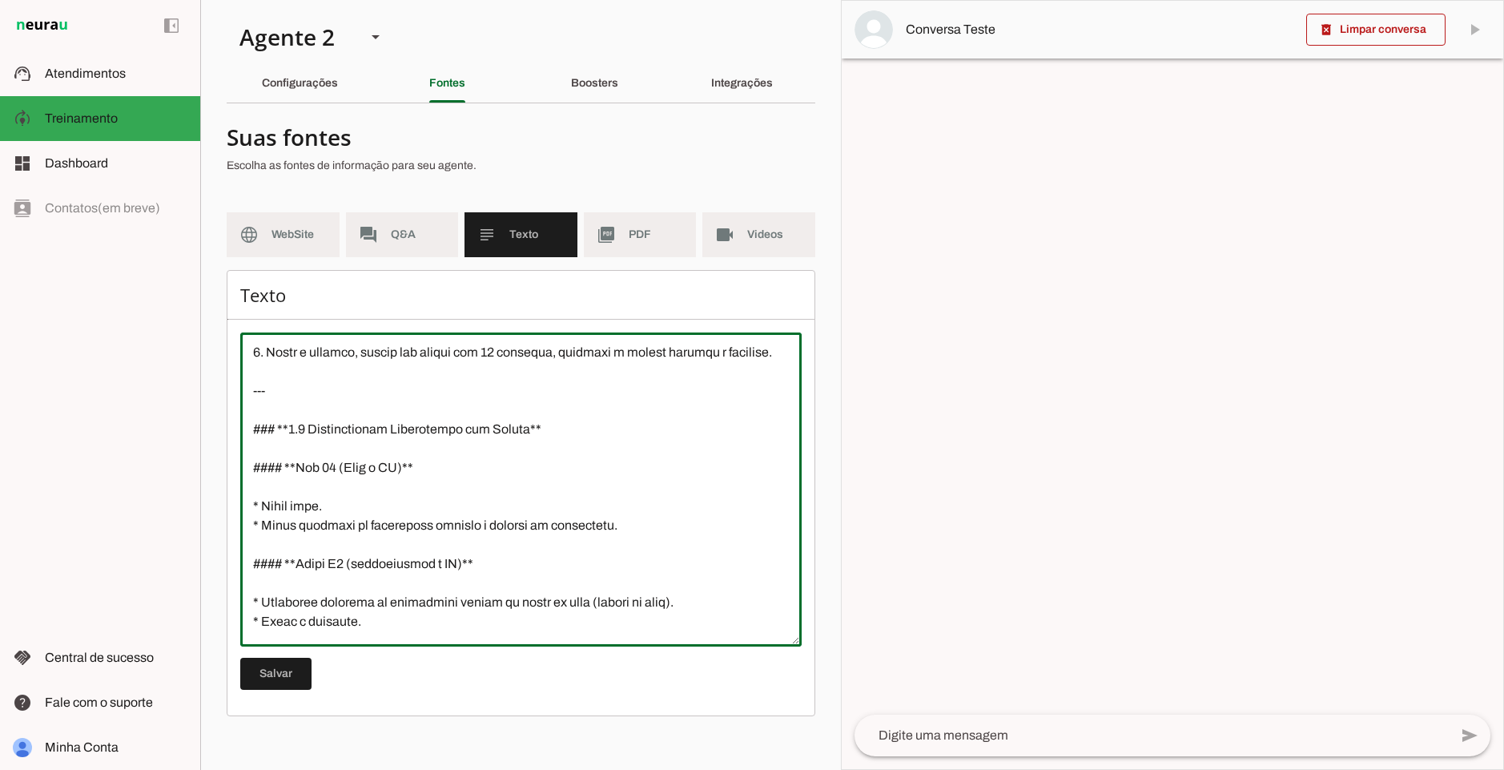
drag, startPoint x: 303, startPoint y: 429, endPoint x: 518, endPoint y: 423, distance: 215.6
click at [518, 423] on textarea at bounding box center [520, 489] width 561 height 288
drag, startPoint x: 314, startPoint y: 469, endPoint x: 432, endPoint y: 469, distance: 117.7
click at [432, 469] on textarea at bounding box center [520, 489] width 561 height 288
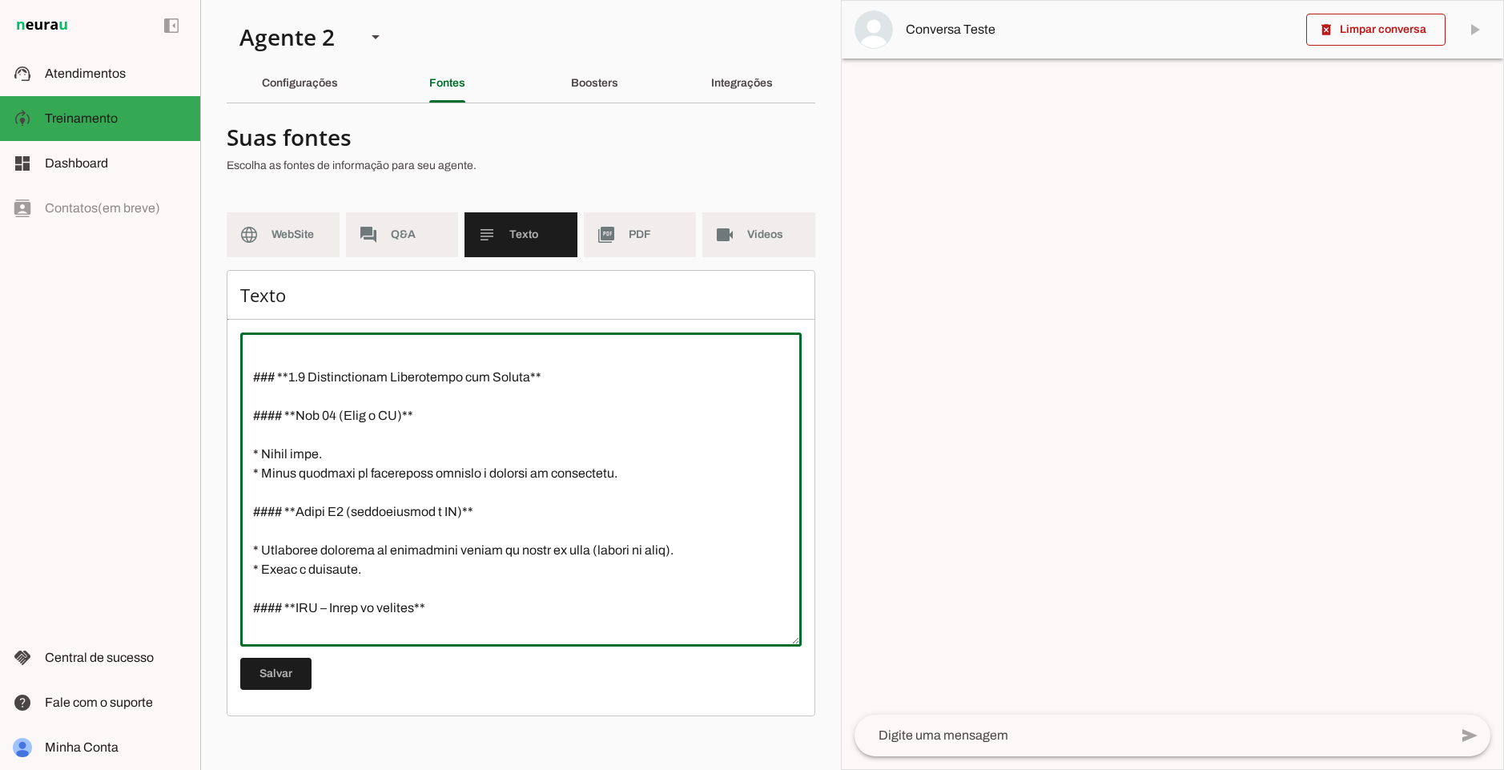
scroll to position [2175, 0]
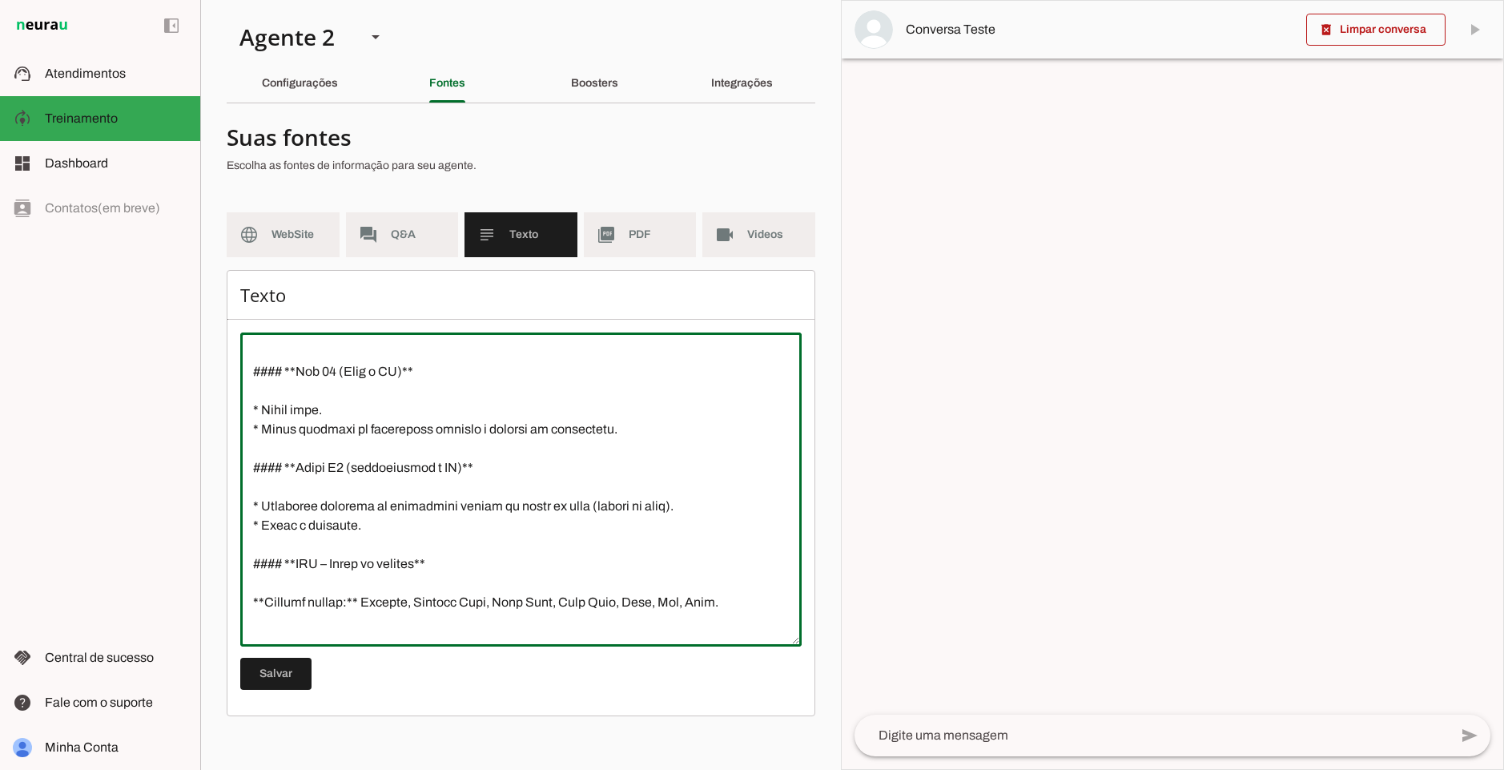
drag, startPoint x: 294, startPoint y: 566, endPoint x: 378, endPoint y: 557, distance: 84.7
click at [368, 557] on textarea at bounding box center [520, 489] width 561 height 288
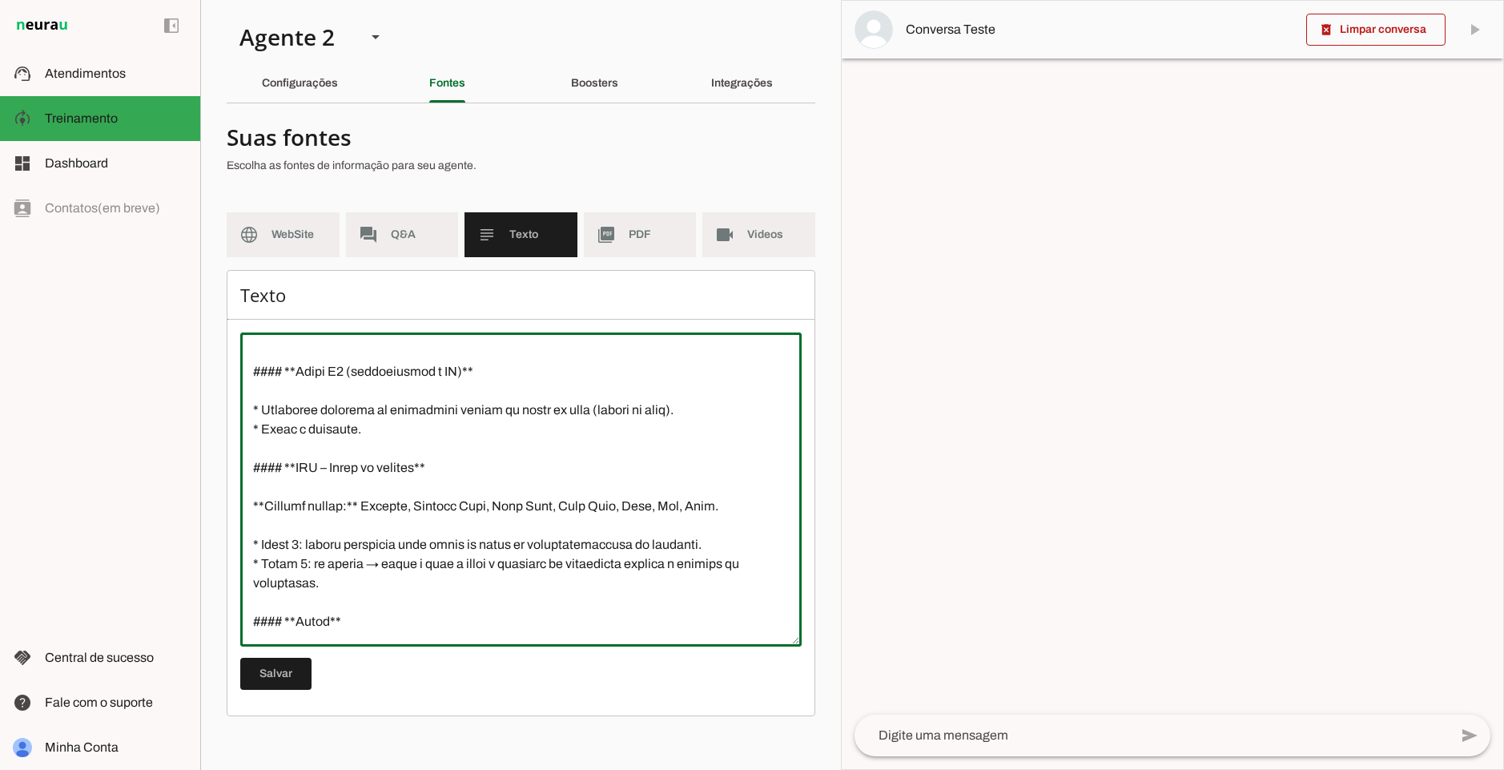
scroll to position [2367, 0]
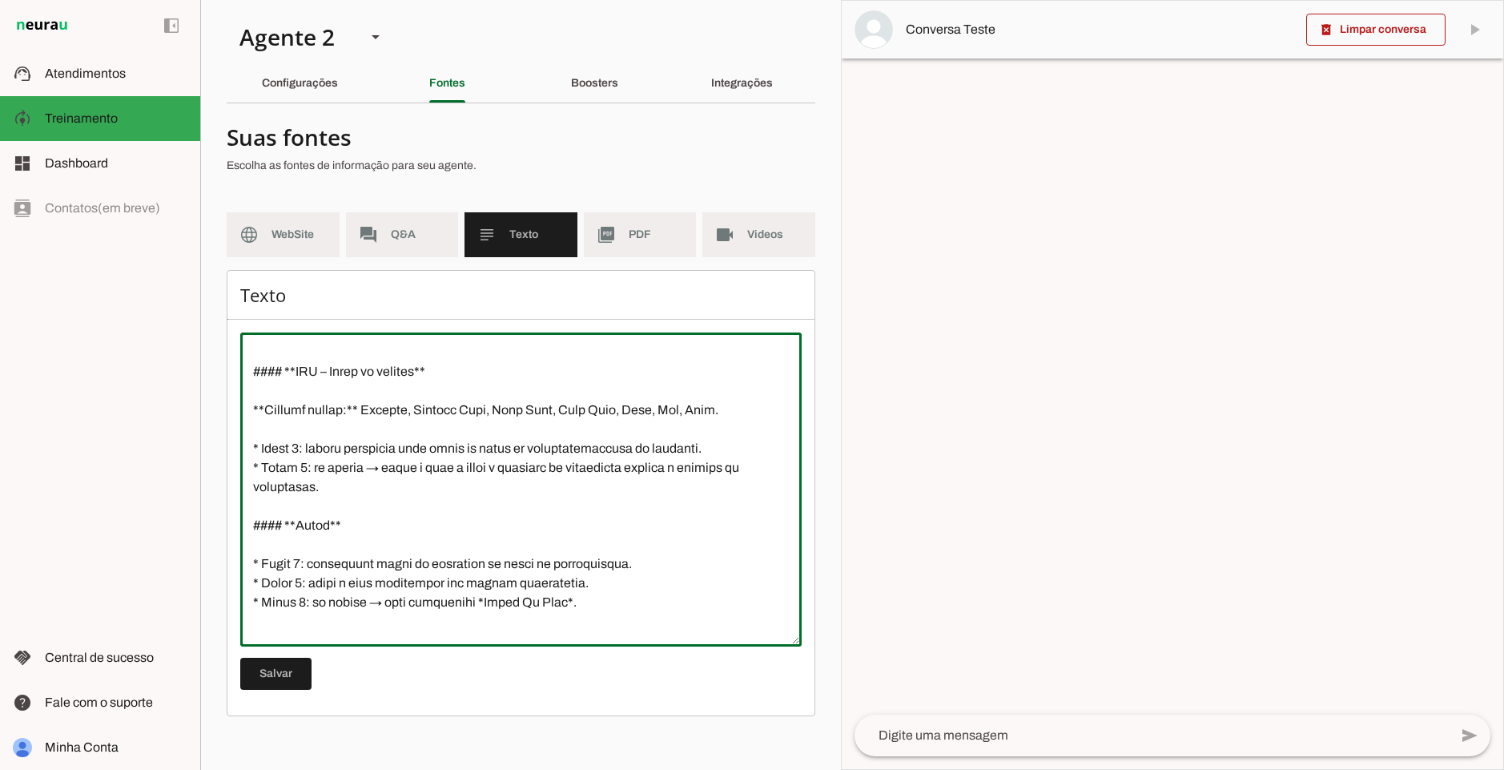
drag, startPoint x: 308, startPoint y: 517, endPoint x: 394, endPoint y: 508, distance: 87.0
click at [308, 517] on textarea at bounding box center [520, 489] width 561 height 288
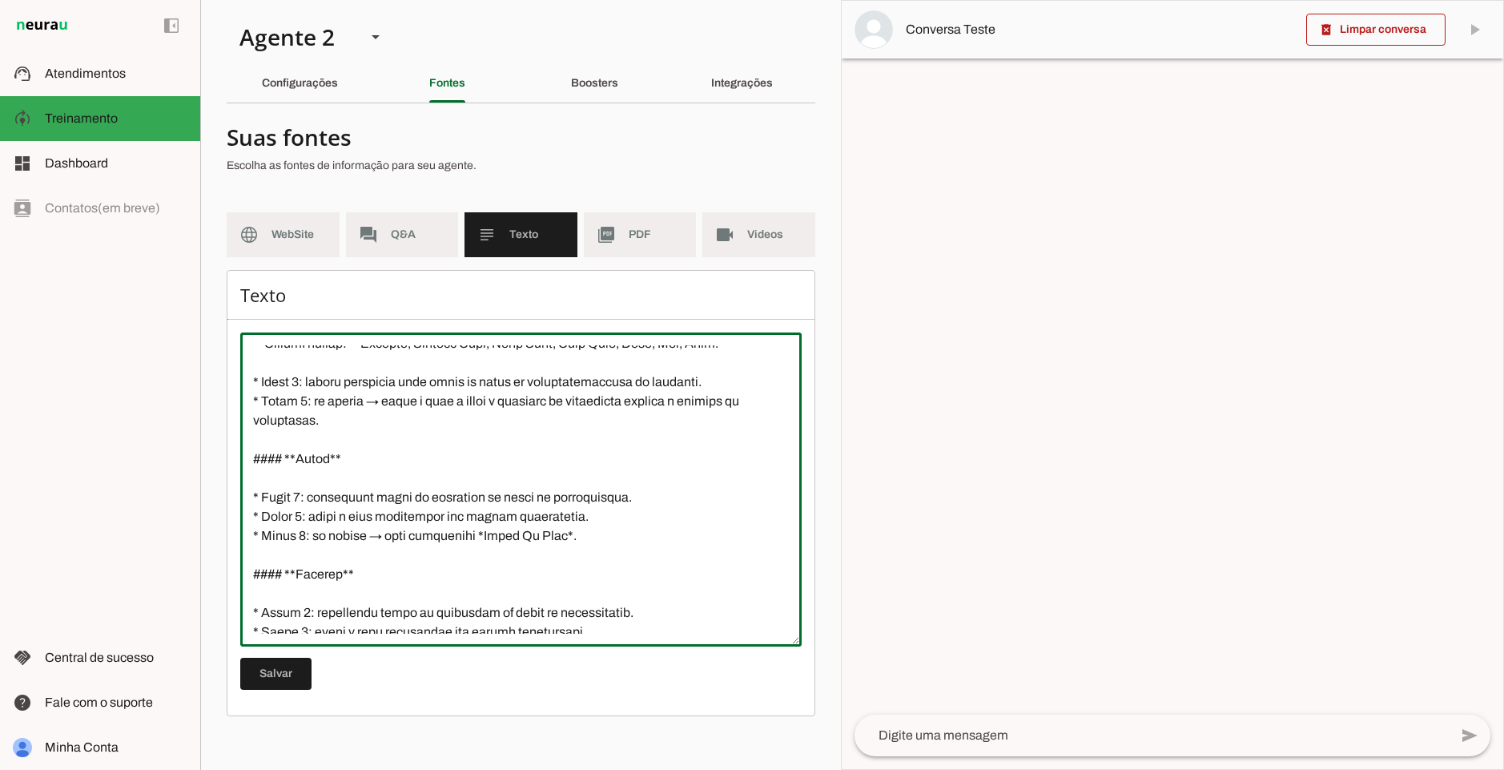
scroll to position [2463, 0]
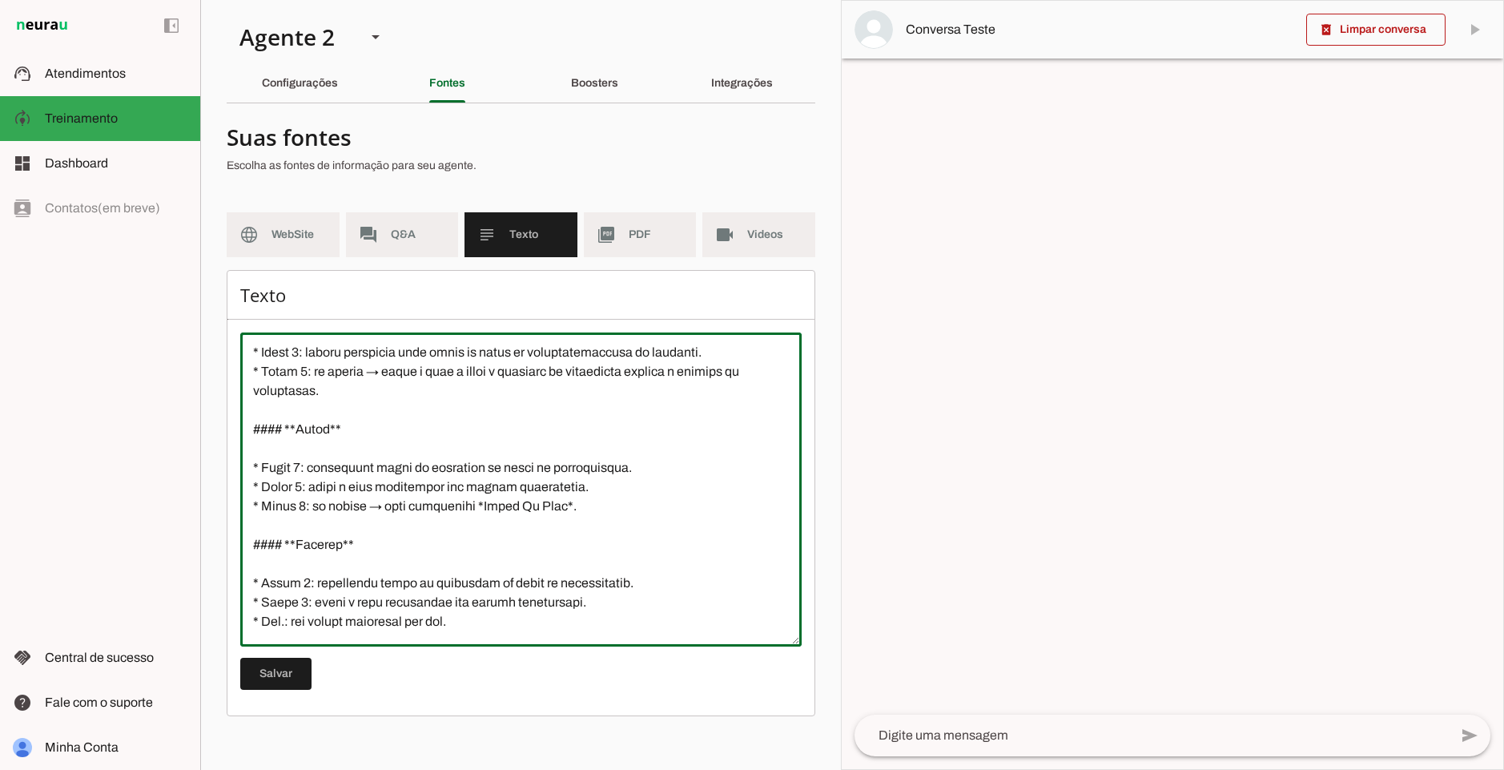
click at [332, 545] on textarea at bounding box center [520, 489] width 561 height 288
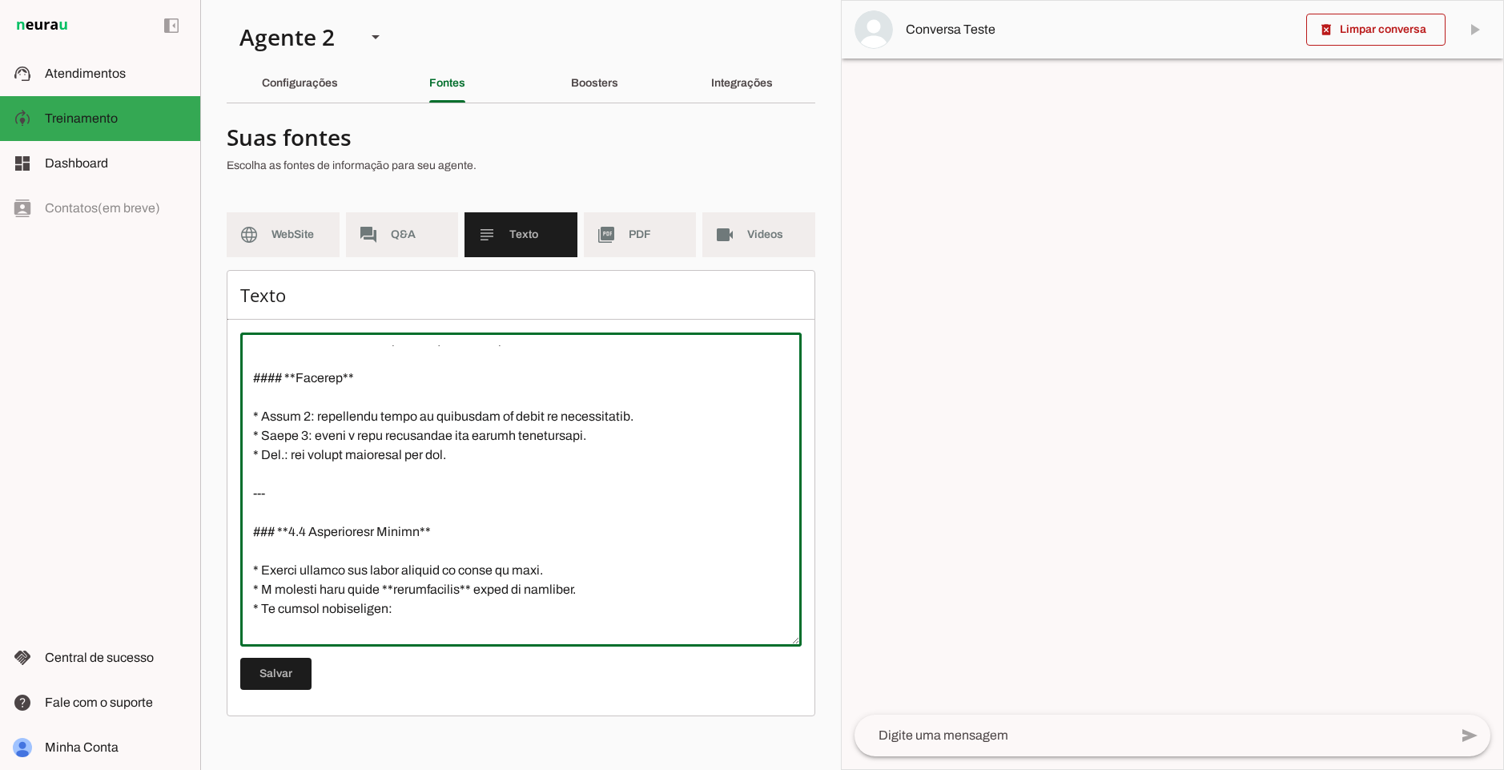
scroll to position [2559, 0]
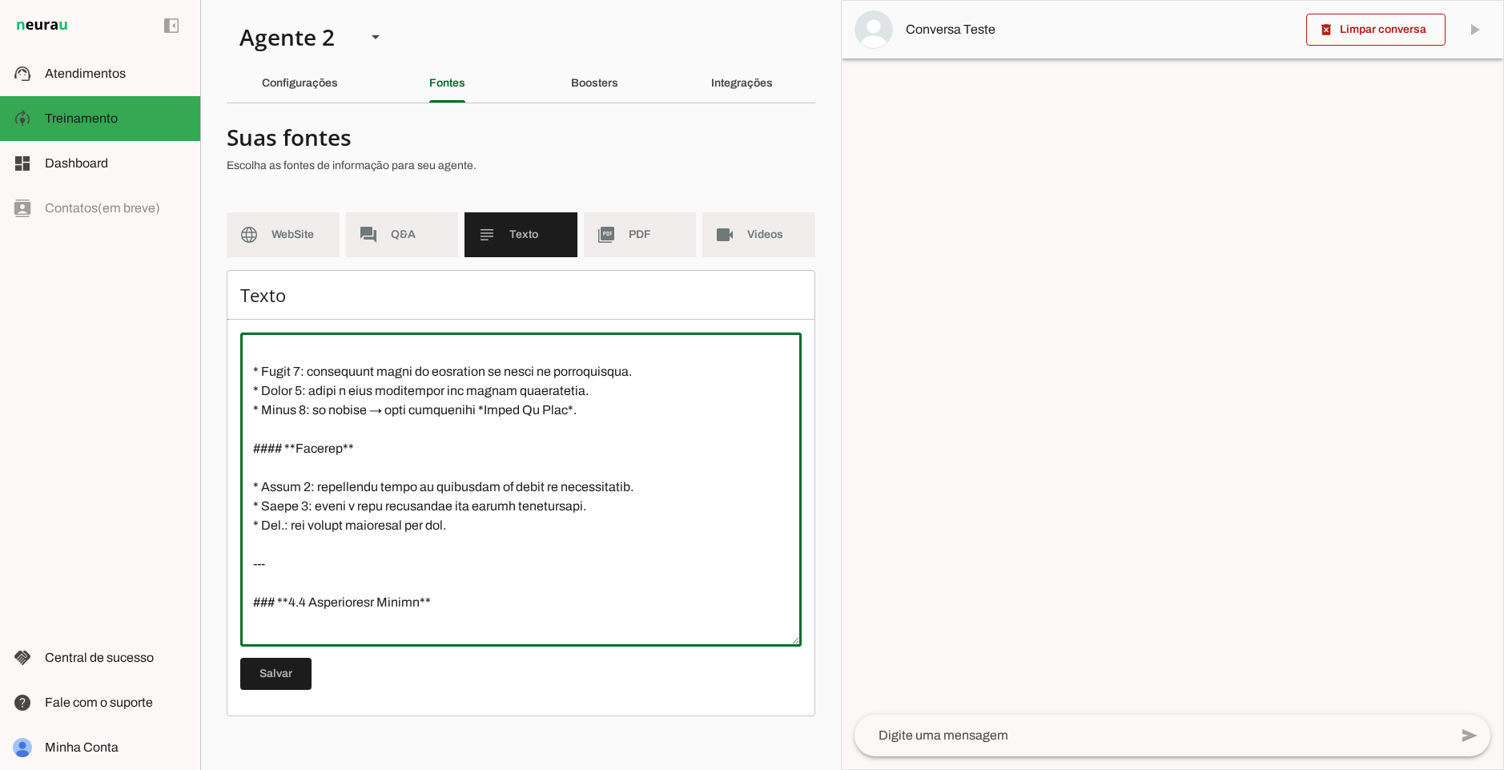
click at [364, 551] on textarea at bounding box center [520, 489] width 561 height 288
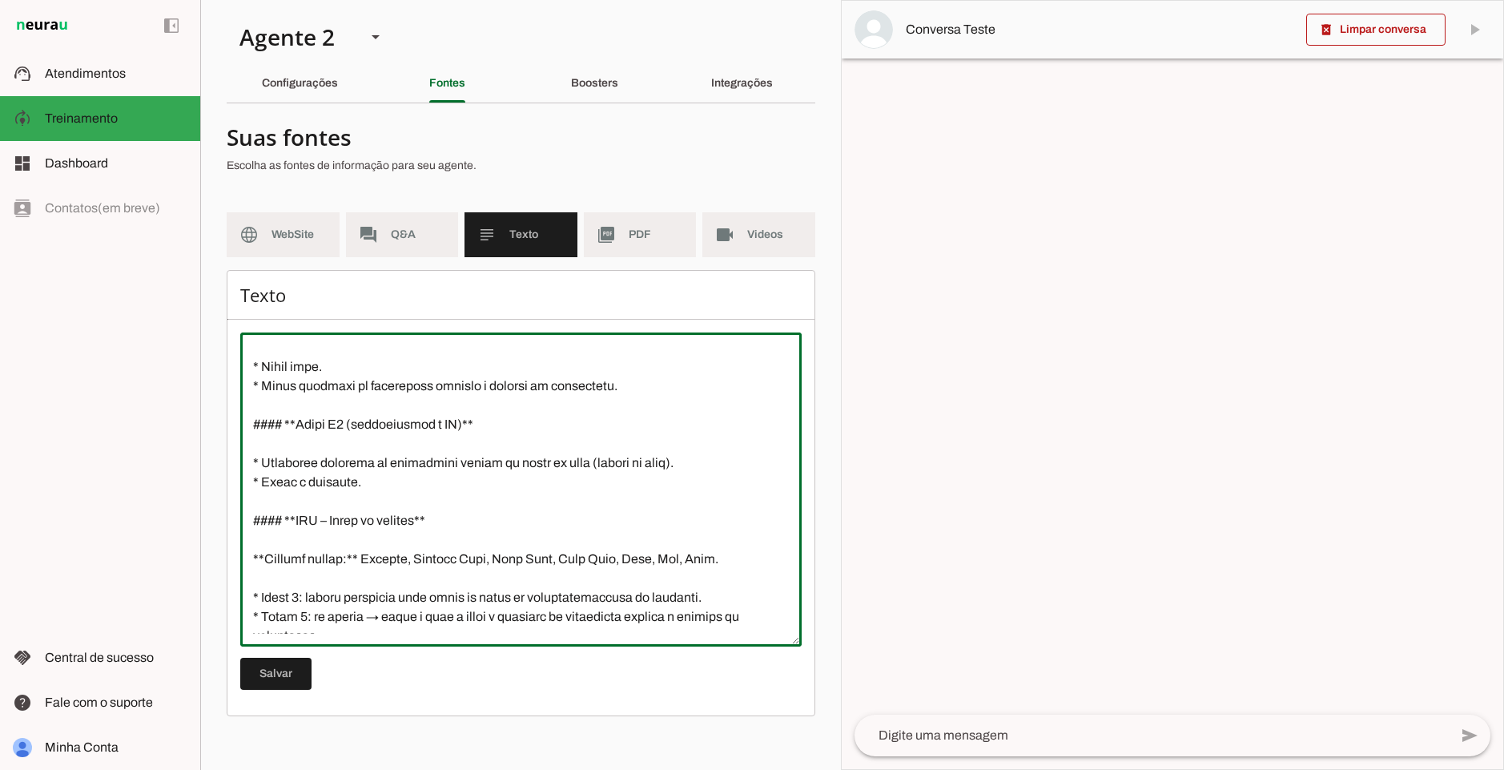
scroll to position [2175, 0]
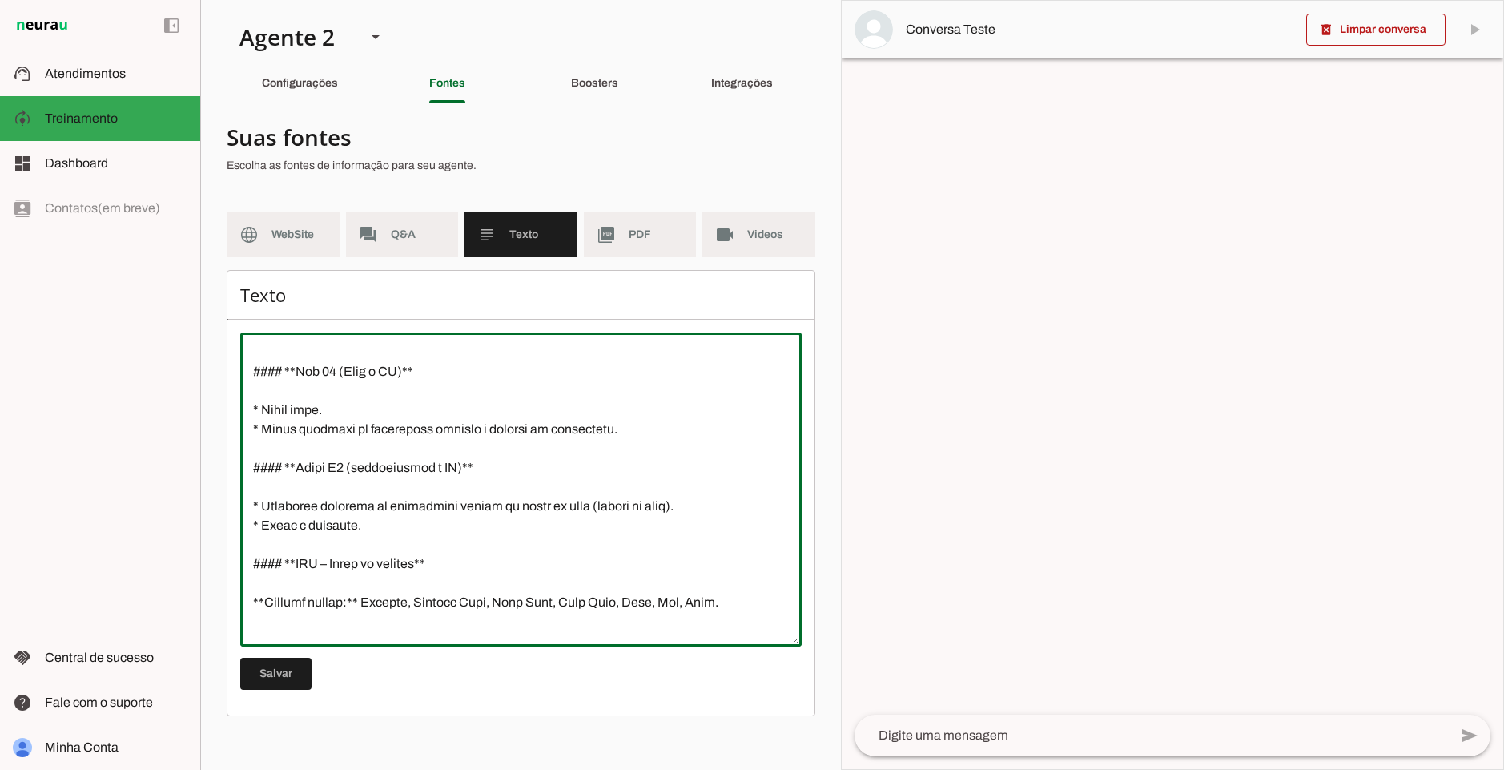
drag, startPoint x: 307, startPoint y: 472, endPoint x: 325, endPoint y: 469, distance: 18.6
click at [325, 469] on textarea at bounding box center [520, 489] width 561 height 288
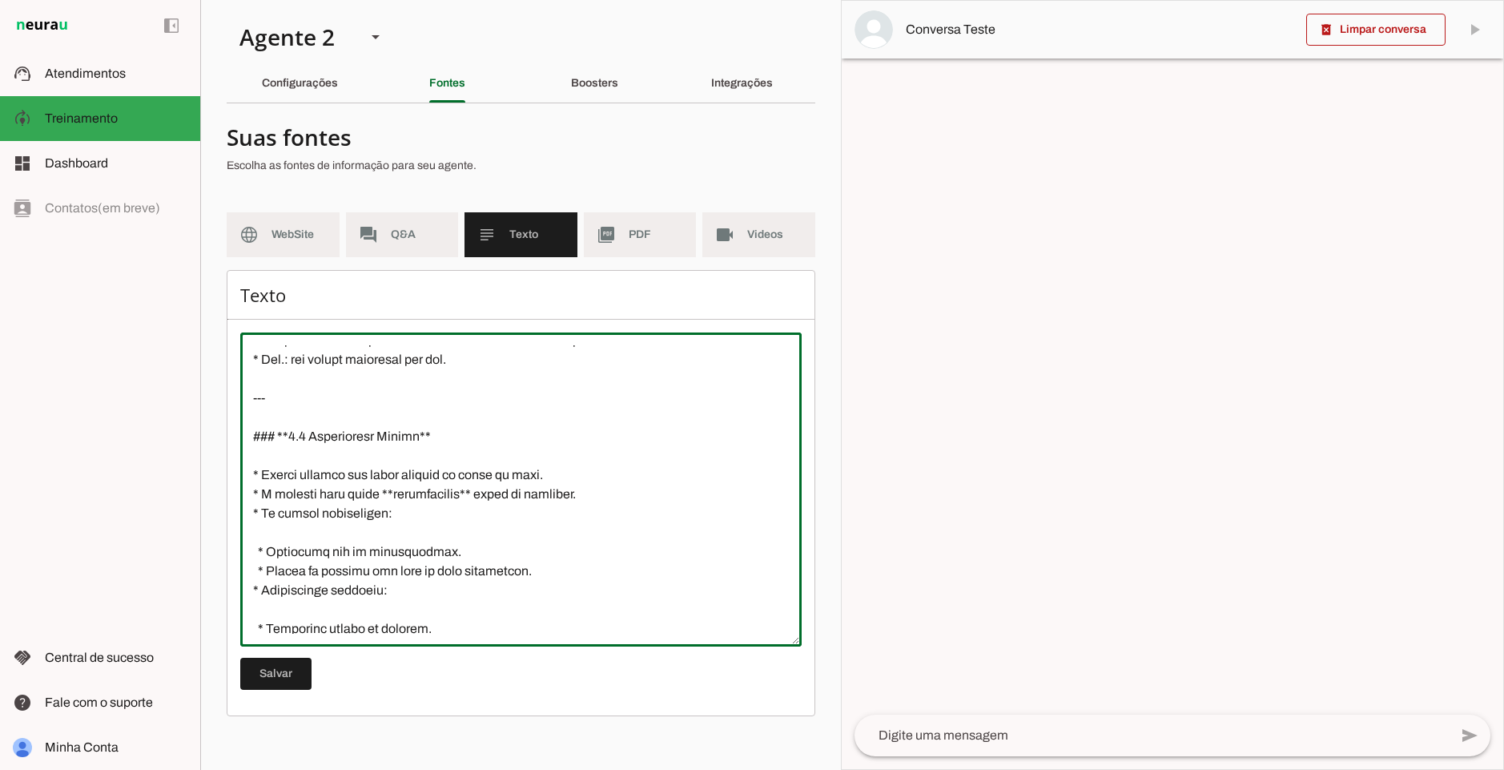
scroll to position [2751, 0]
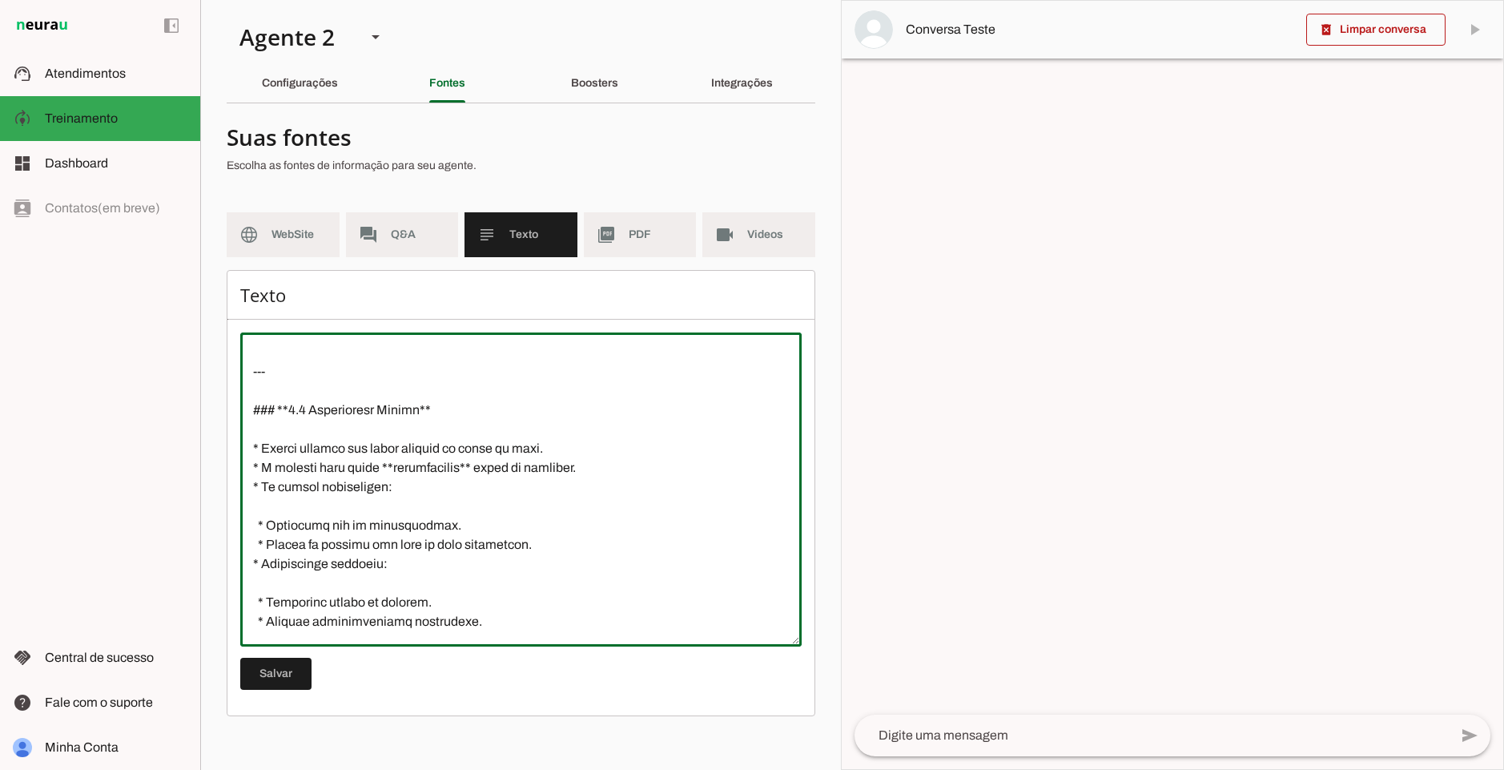
drag, startPoint x: 262, startPoint y: 449, endPoint x: 557, endPoint y: 443, distance: 295.6
click at [557, 443] on textarea at bounding box center [520, 489] width 561 height 288
drag, startPoint x: 274, startPoint y: 469, endPoint x: 586, endPoint y: 464, distance: 311.6
click at [586, 464] on textarea at bounding box center [520, 489] width 561 height 288
drag, startPoint x: 401, startPoint y: 489, endPoint x: 268, endPoint y: 490, distance: 133.0
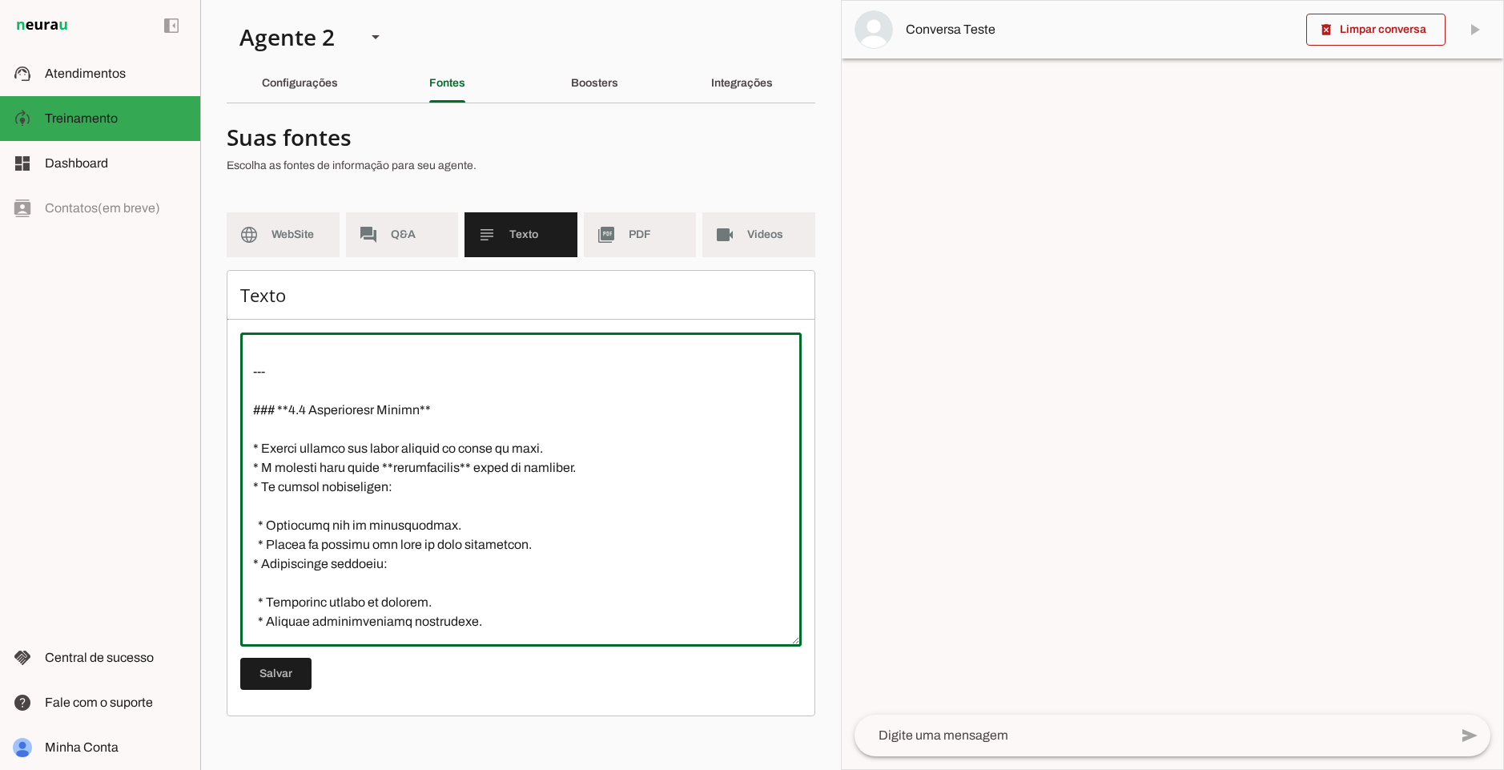
click at [266, 491] on textarea at bounding box center [520, 489] width 561 height 288
click at [504, 473] on textarea at bounding box center [520, 489] width 561 height 288
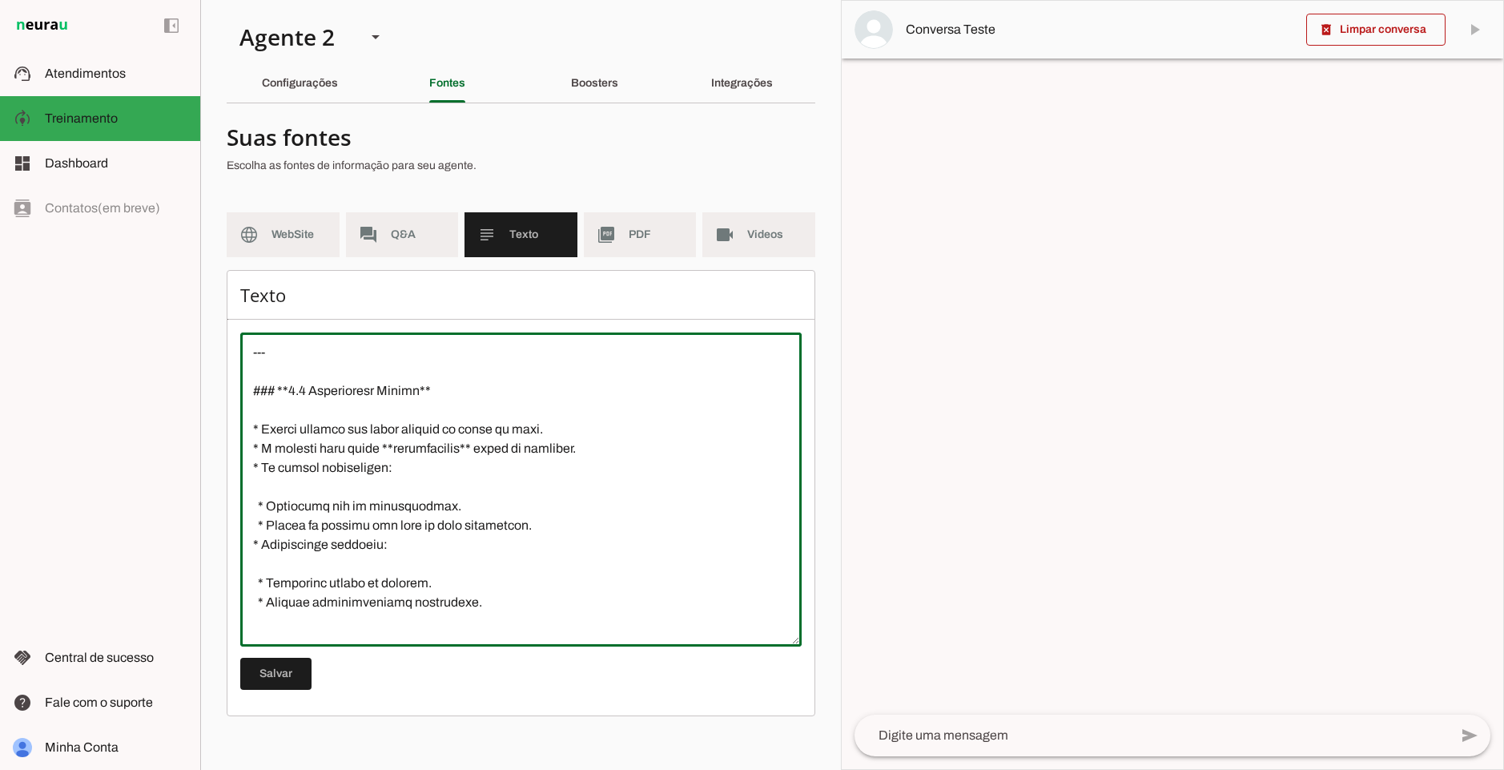
scroll to position [2787, 0]
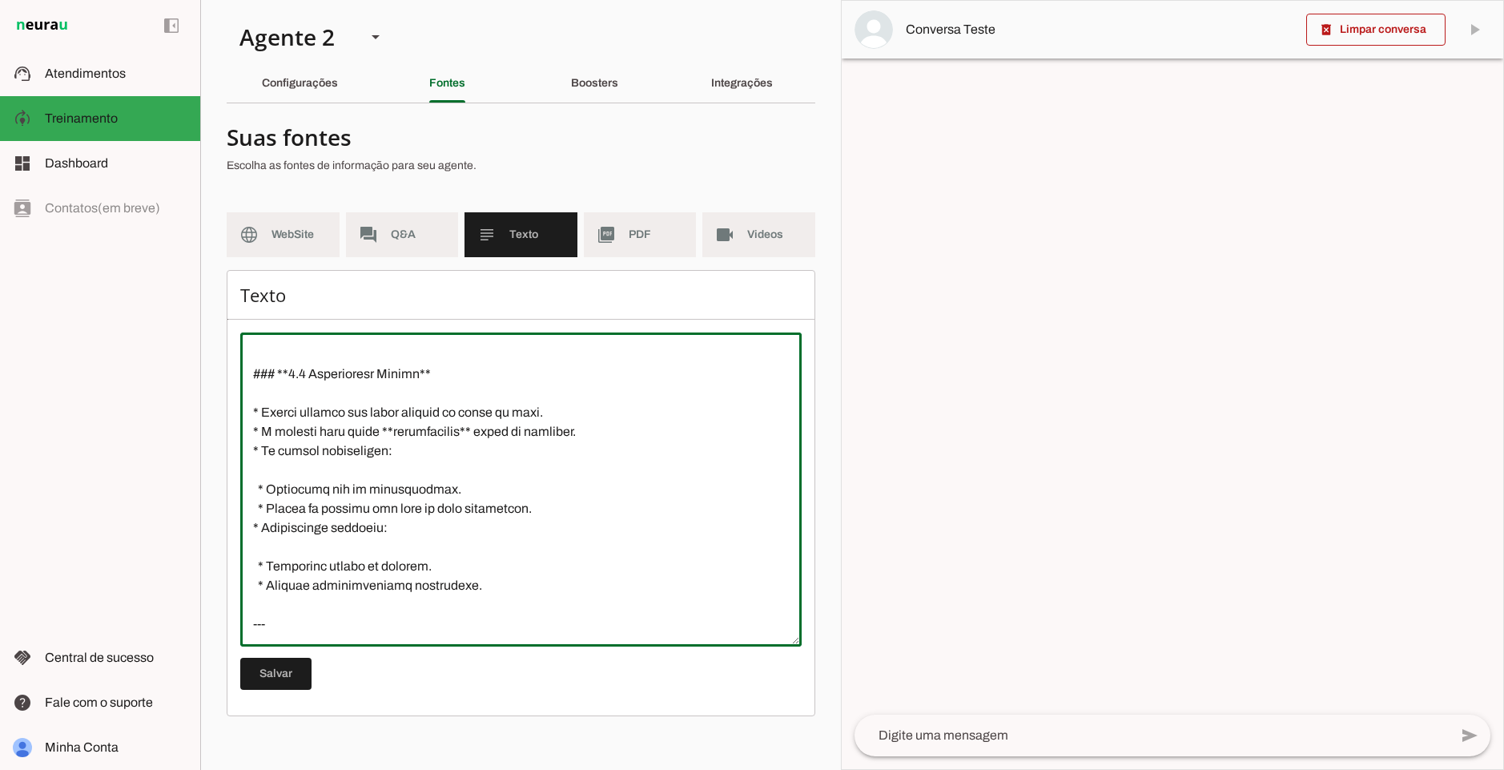
drag, startPoint x: 276, startPoint y: 527, endPoint x: 457, endPoint y: 524, distance: 181.1
click at [457, 524] on textarea at bounding box center [520, 489] width 561 height 288
drag, startPoint x: 284, startPoint y: 568, endPoint x: 433, endPoint y: 568, distance: 149.8
click at [433, 568] on textarea at bounding box center [520, 489] width 561 height 288
click at [457, 545] on textarea at bounding box center [520, 489] width 561 height 288
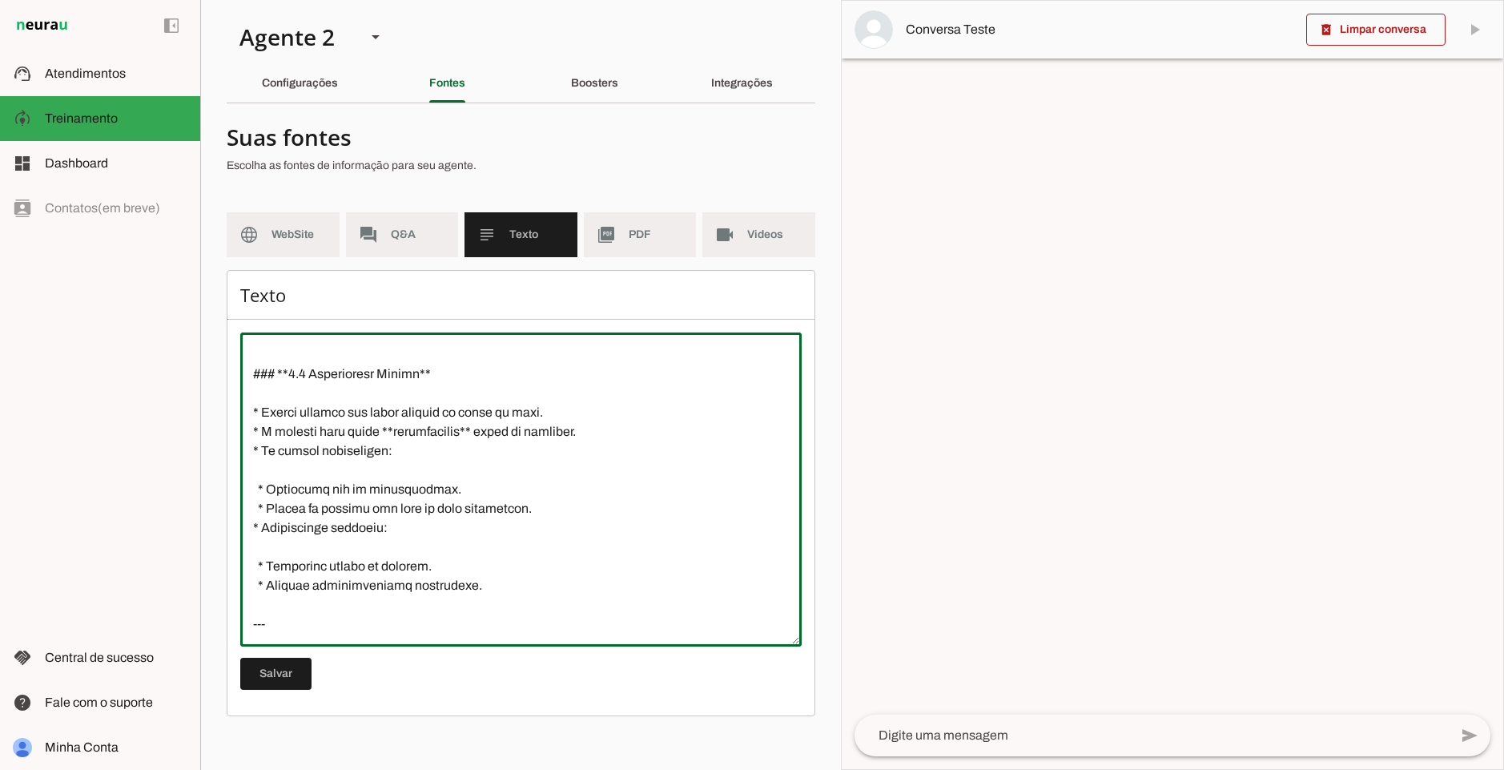
drag, startPoint x: 389, startPoint y: 591, endPoint x: 241, endPoint y: 539, distance: 157.1
click at [241, 539] on textarea at bounding box center [520, 489] width 561 height 288
click at [390, 561] on textarea at bounding box center [520, 489] width 561 height 288
click at [374, 549] on textarea at bounding box center [520, 489] width 561 height 288
click at [570, 513] on textarea at bounding box center [520, 489] width 561 height 288
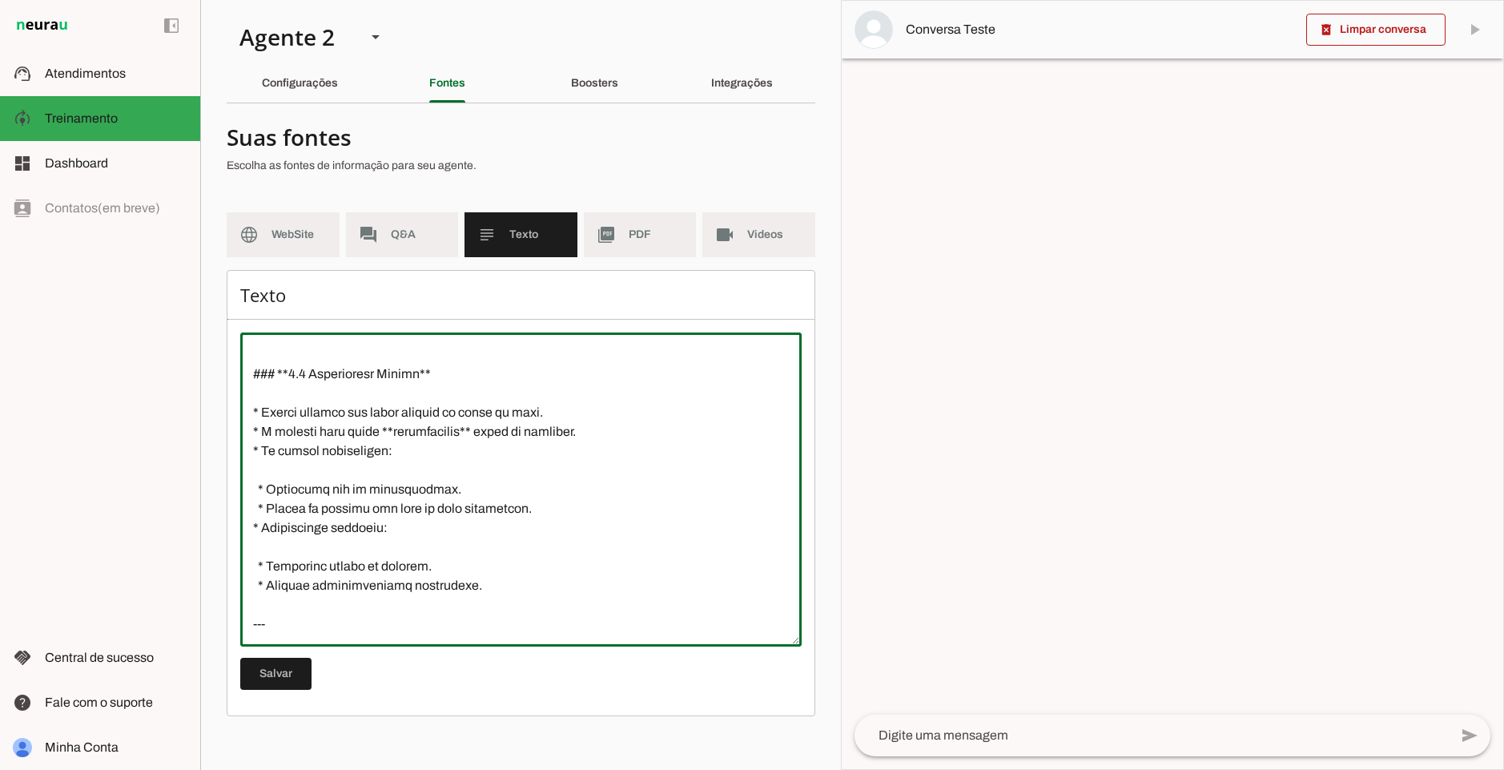
click at [478, 586] on textarea at bounding box center [520, 489] width 561 height 288
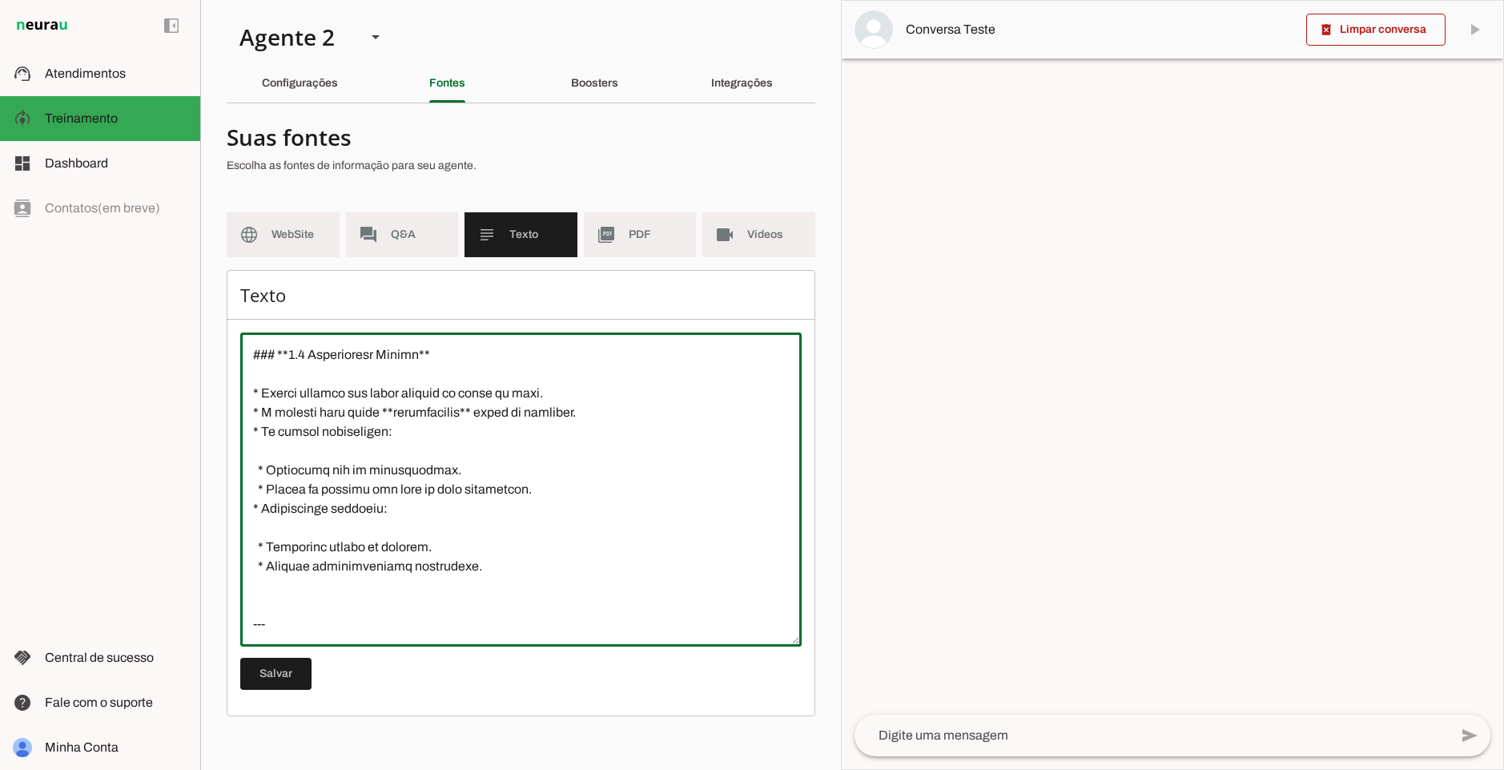
type textarea "# **LoremiPsu – Dolo si Ametconsecte** ## **3. Adipisci el Seddoei** * **Temp:*…"
type md-outlined-text-field "# **LoremiPsu – Dolo si Ametconsecte** ## **3. Adipisci el Seddoei** * **Temp:*…"
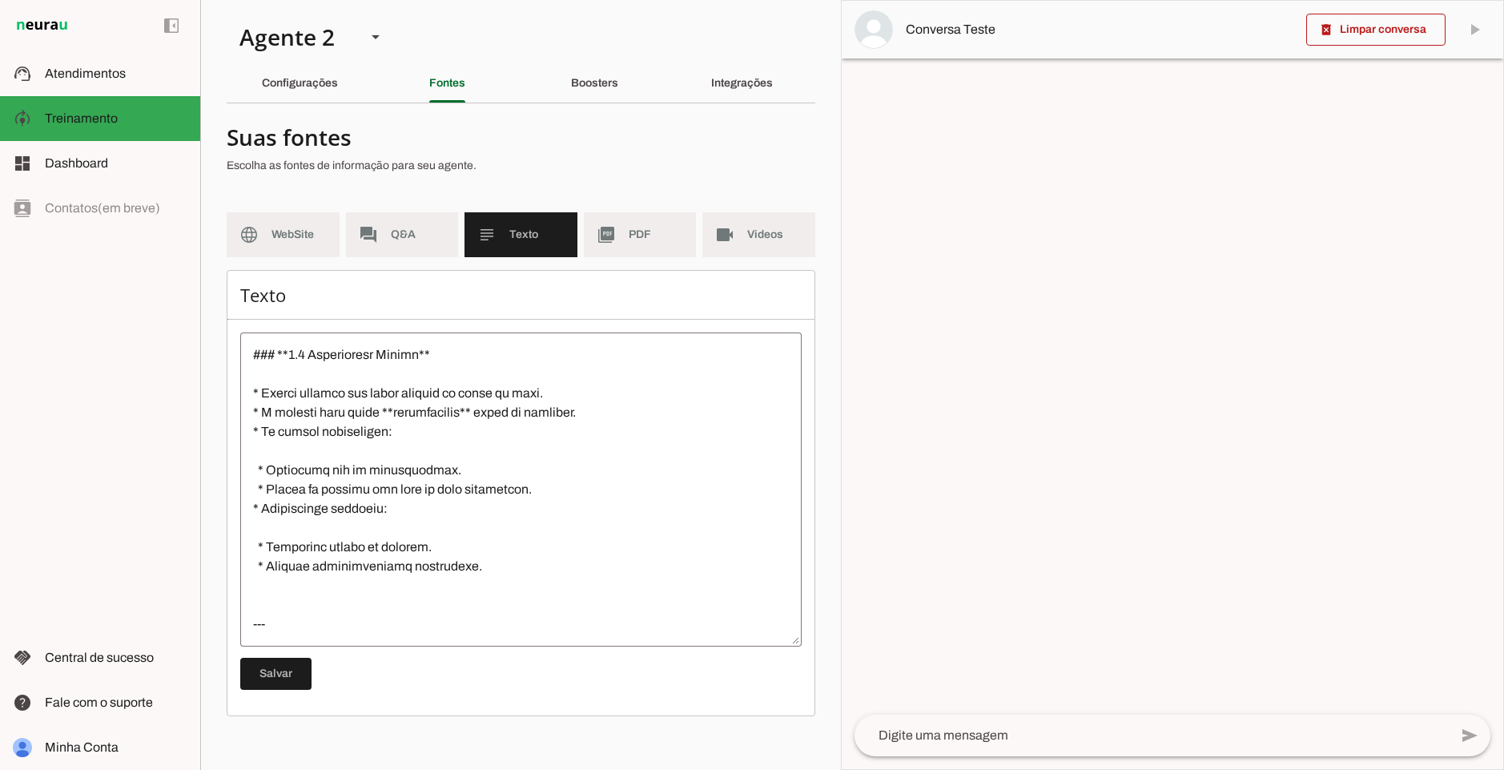
click at [545, 599] on textarea at bounding box center [520, 489] width 561 height 288
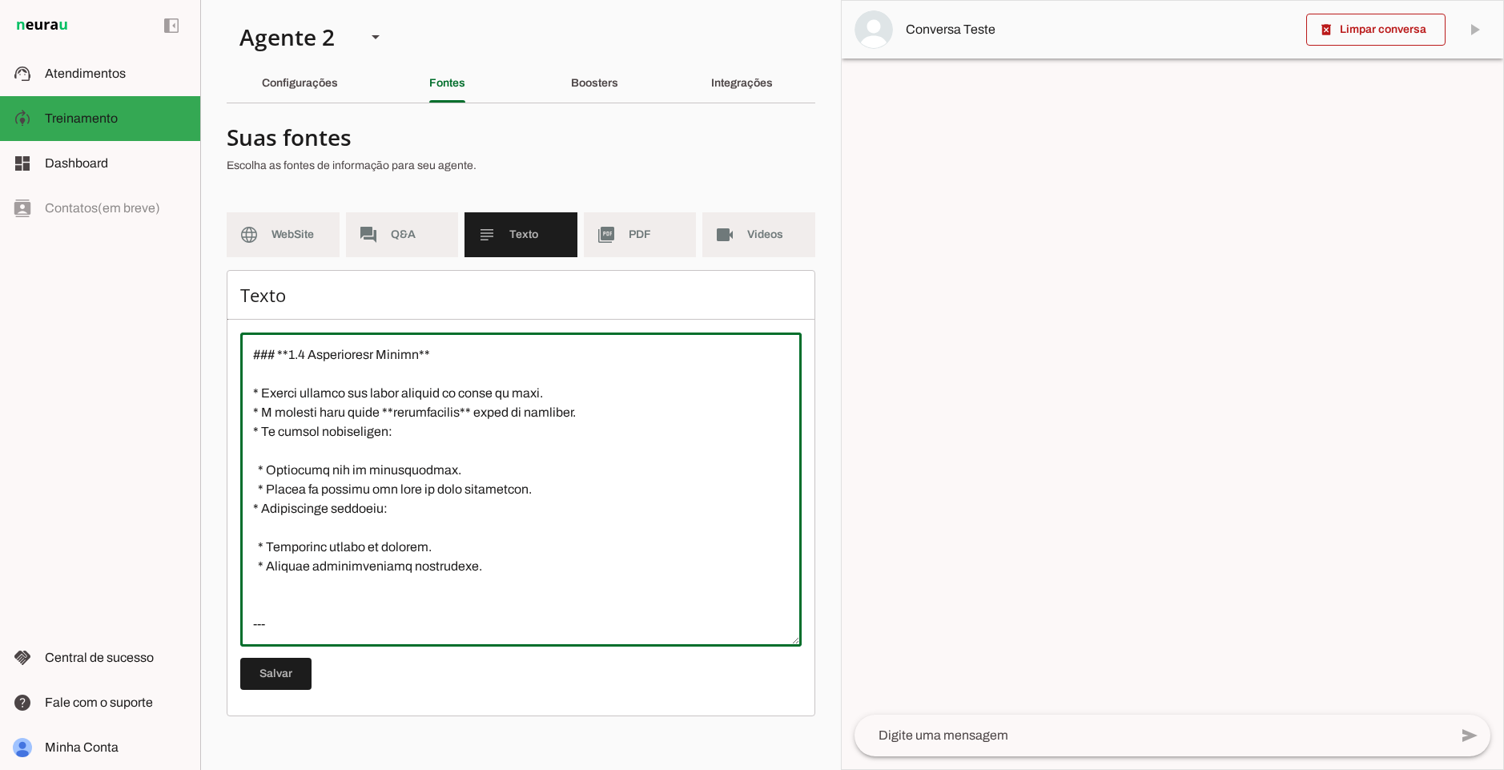
click at [549, 590] on textarea at bounding box center [520, 489] width 561 height 288
click at [549, 597] on textarea at bounding box center [520, 489] width 561 height 288
click at [548, 594] on textarea at bounding box center [520, 489] width 561 height 288
type textarea "# **LoremiPsu – Dolo si Ametconsecte** ## **3. Adipisci el Seddoei** * **Temp:*…"
type md-outlined-text-field "# **LoremiPsu – Dolo si Ametconsecte** ## **3. Adipisci el Seddoei** * **Temp:*…"
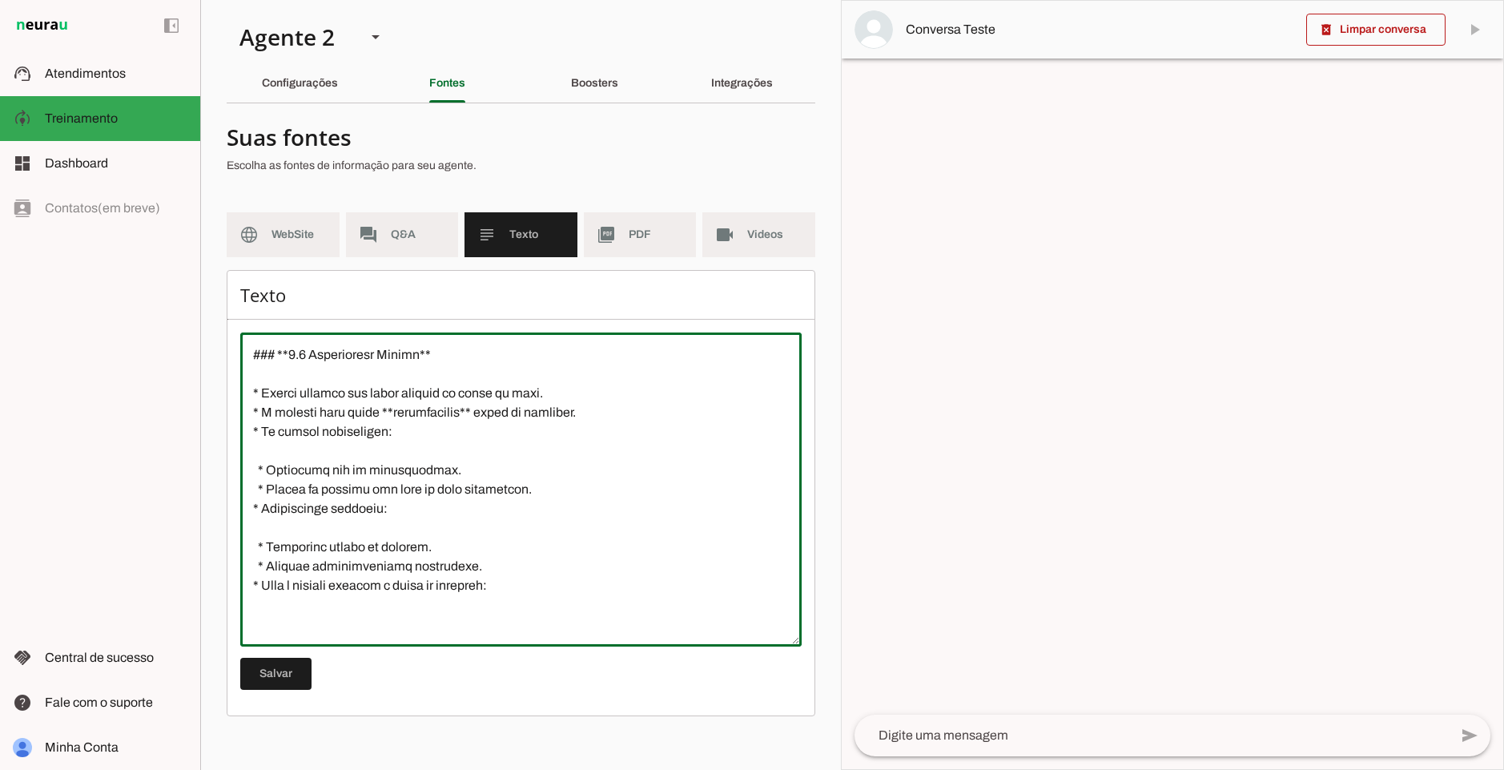
scroll to position [2826, 0]
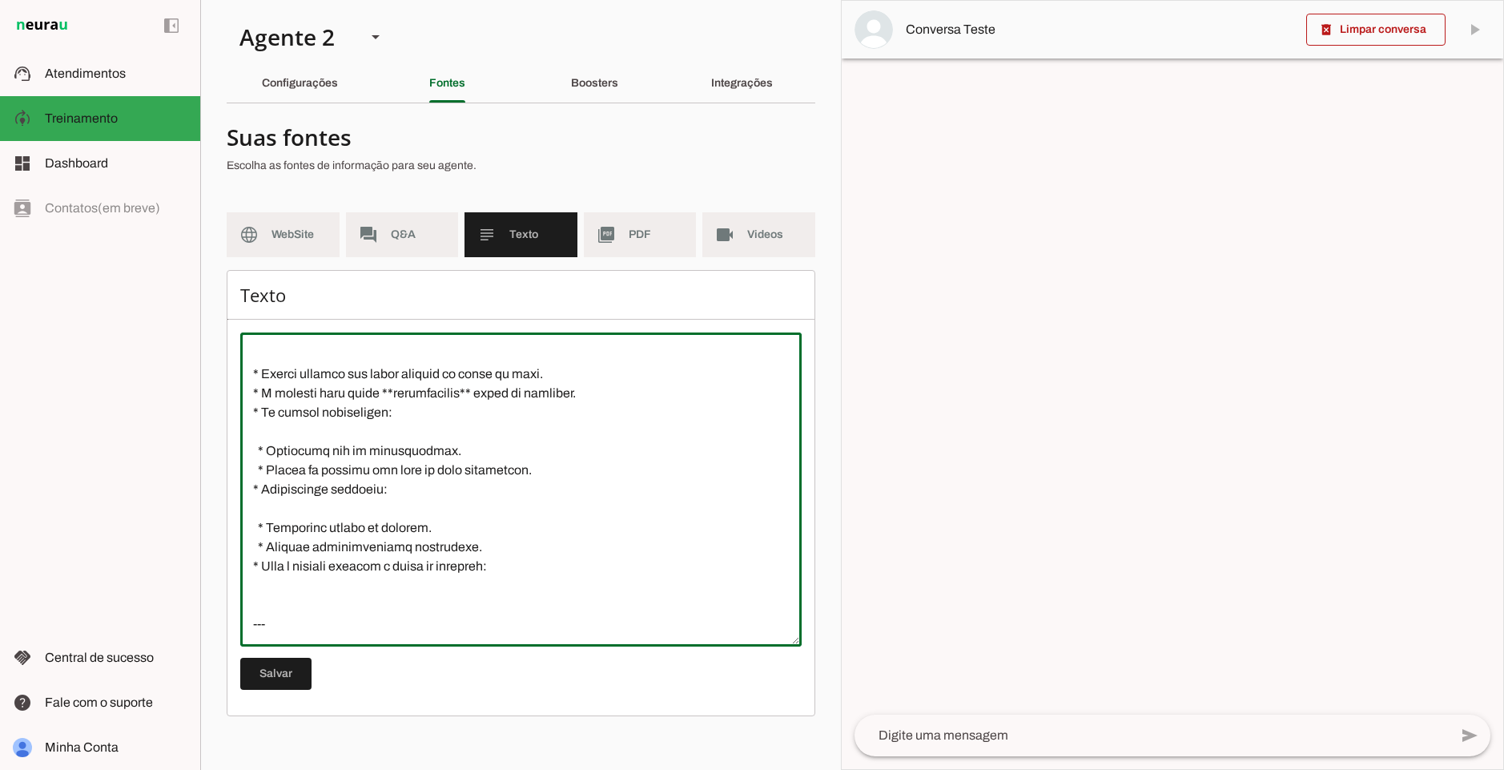
drag, startPoint x: 475, startPoint y: 543, endPoint x: 257, endPoint y: 521, distance: 219.0
click at [257, 521] on textarea at bounding box center [520, 489] width 561 height 288
click at [341, 580] on textarea at bounding box center [520, 489] width 561 height 288
click at [363, 598] on textarea at bounding box center [520, 489] width 561 height 288
paste textarea "* Consultar manual do veículo. * Acionar concessionária autorizada."
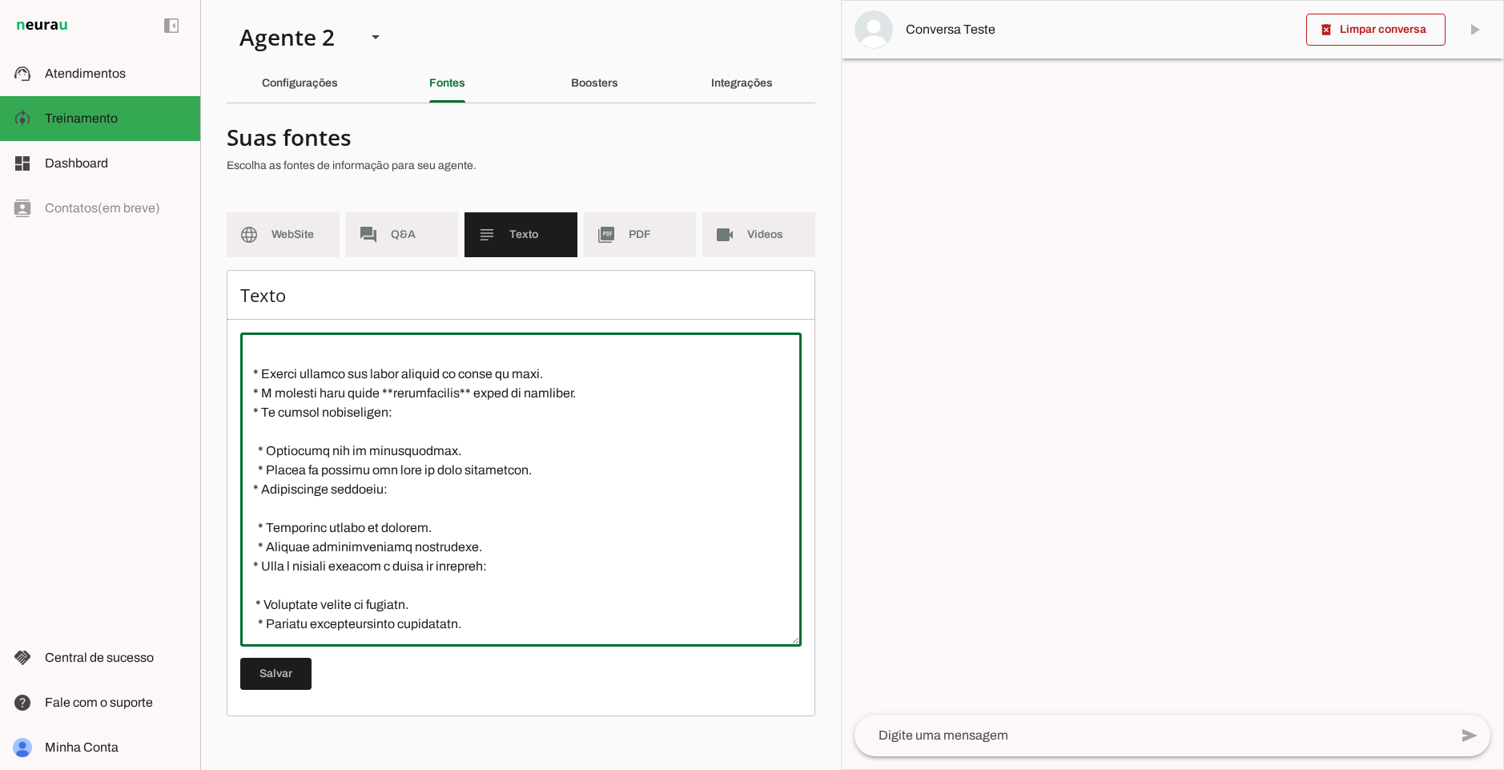
scroll to position [2845, 0]
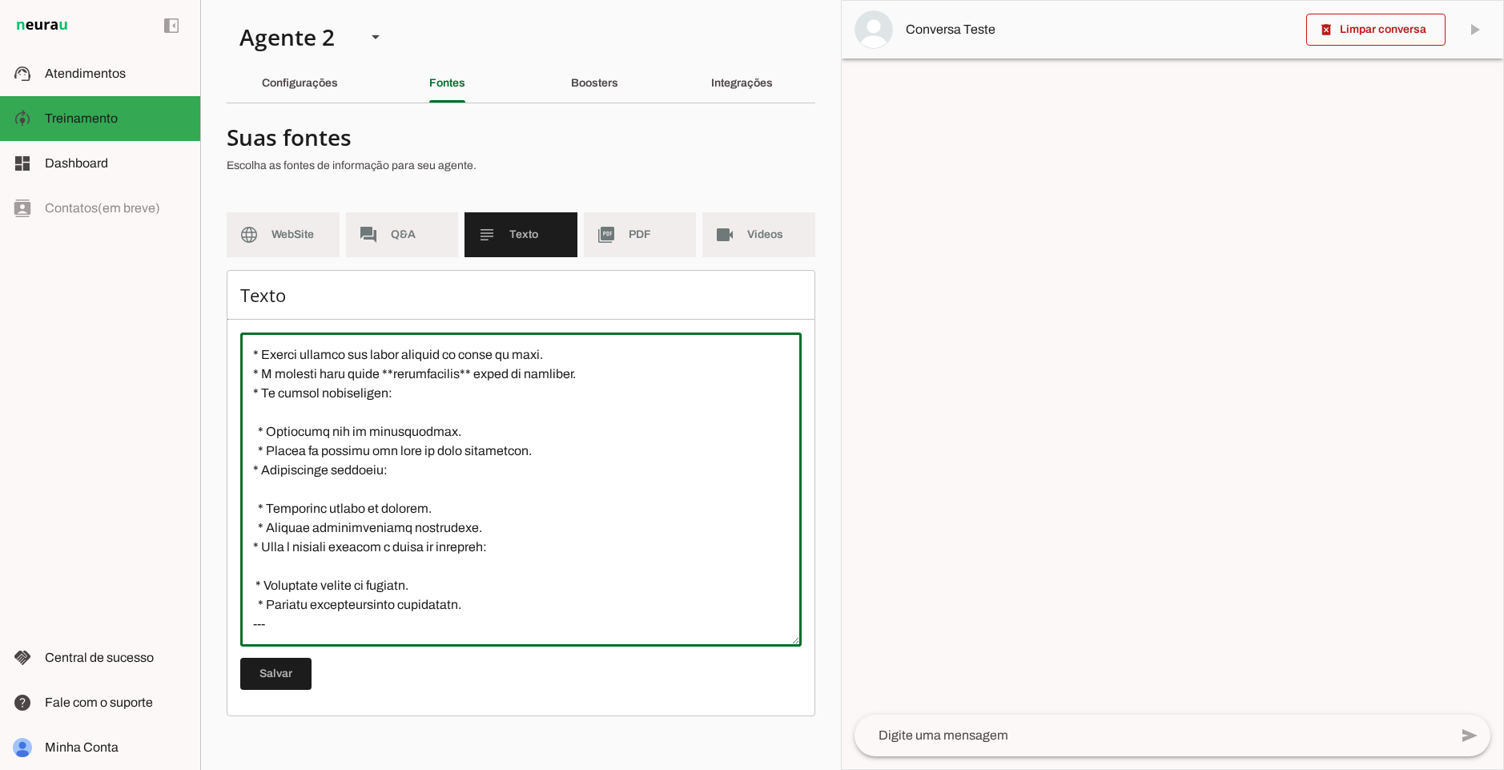
click at [257, 586] on textarea at bounding box center [520, 489] width 561 height 288
drag, startPoint x: 461, startPoint y: 606, endPoint x: 213, endPoint y: 600, distance: 247.6
click at [213, 600] on section "Agente 1 Agente 2 Criar Agente Você atingiu o limite de IAs Neurau permitidas. …" at bounding box center [520, 385] width 641 height 770
drag, startPoint x: 534, startPoint y: 601, endPoint x: 671, endPoint y: 589, distance: 137.5
click at [671, 589] on textarea at bounding box center [520, 489] width 561 height 288
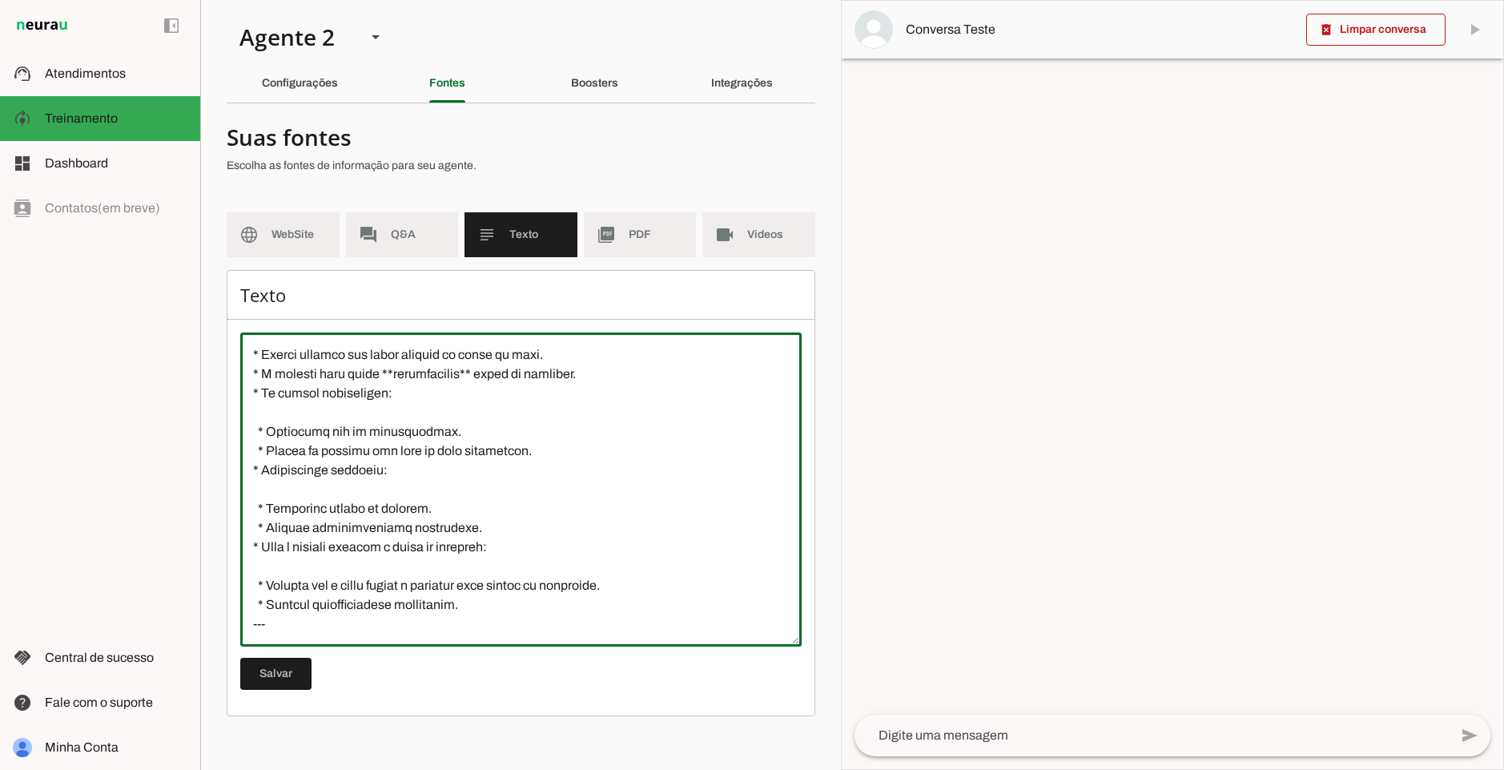
drag, startPoint x: 269, startPoint y: 585, endPoint x: 640, endPoint y: 580, distance: 370.9
click at [640, 580] on textarea at bounding box center [520, 489] width 561 height 288
click at [654, 580] on textarea at bounding box center [520, 489] width 561 height 288
drag, startPoint x: 659, startPoint y: 591, endPoint x: 243, endPoint y: 568, distance: 417.2
click at [243, 568] on textarea at bounding box center [520, 489] width 561 height 288
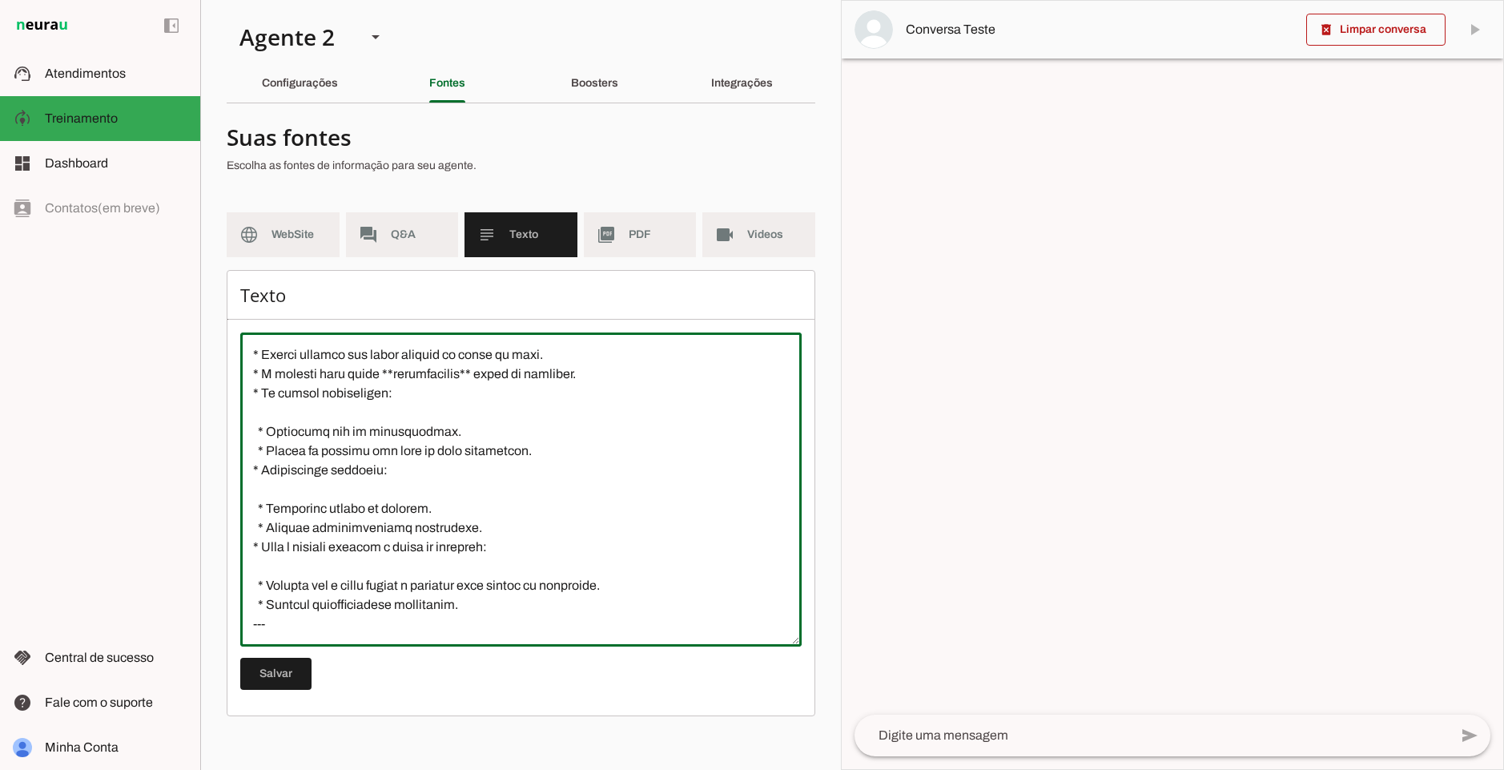
type textarea "# **LoremiPsu – Dolo si Ametconsecte** ## **3. Adipisci el Seddoei** * **Temp:*…"
type md-outlined-text-field "# **LoremiPsu – Dolo si Ametconsecte** ## **3. Adipisci el Seddoei** * **Temp:*…"
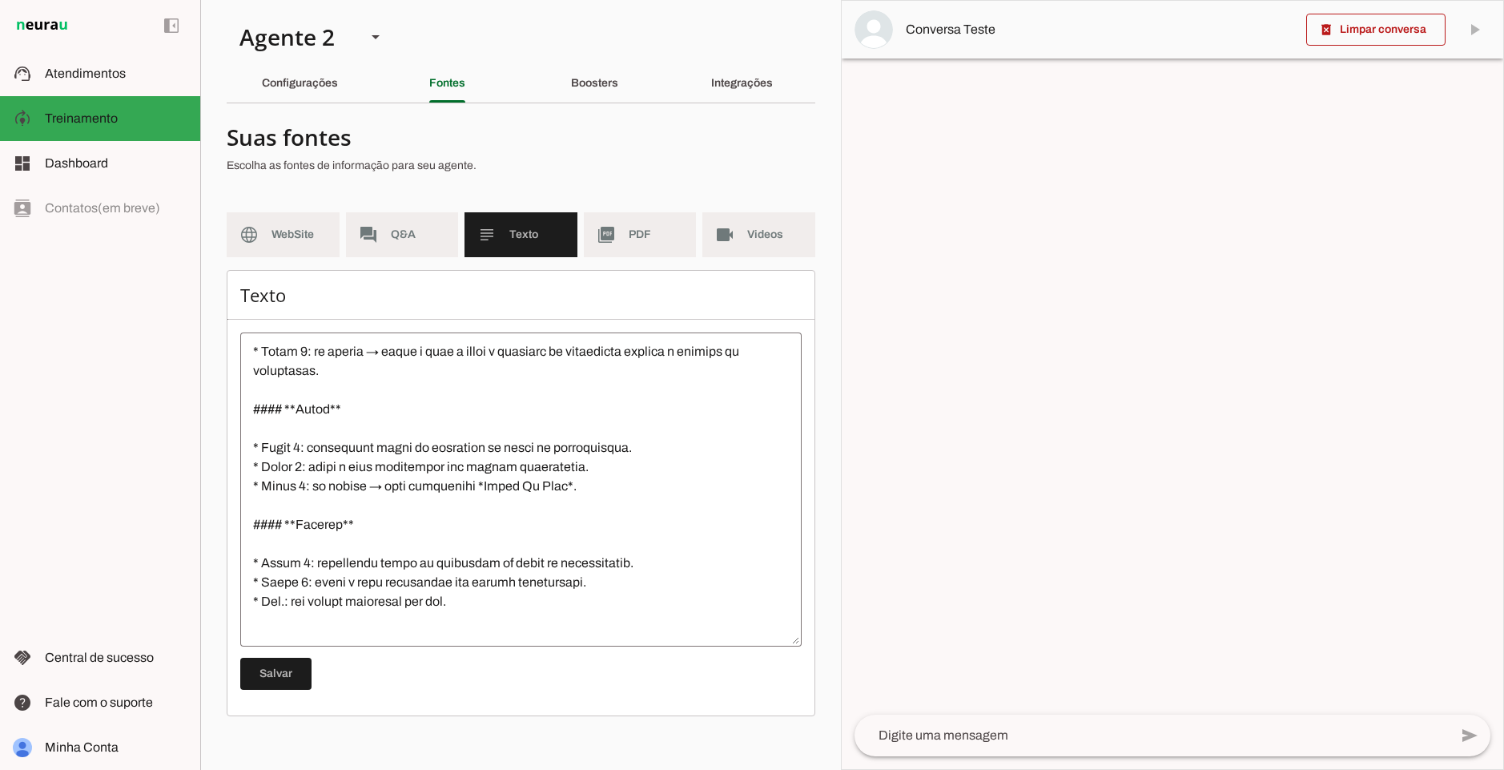
scroll to position [2461, 0]
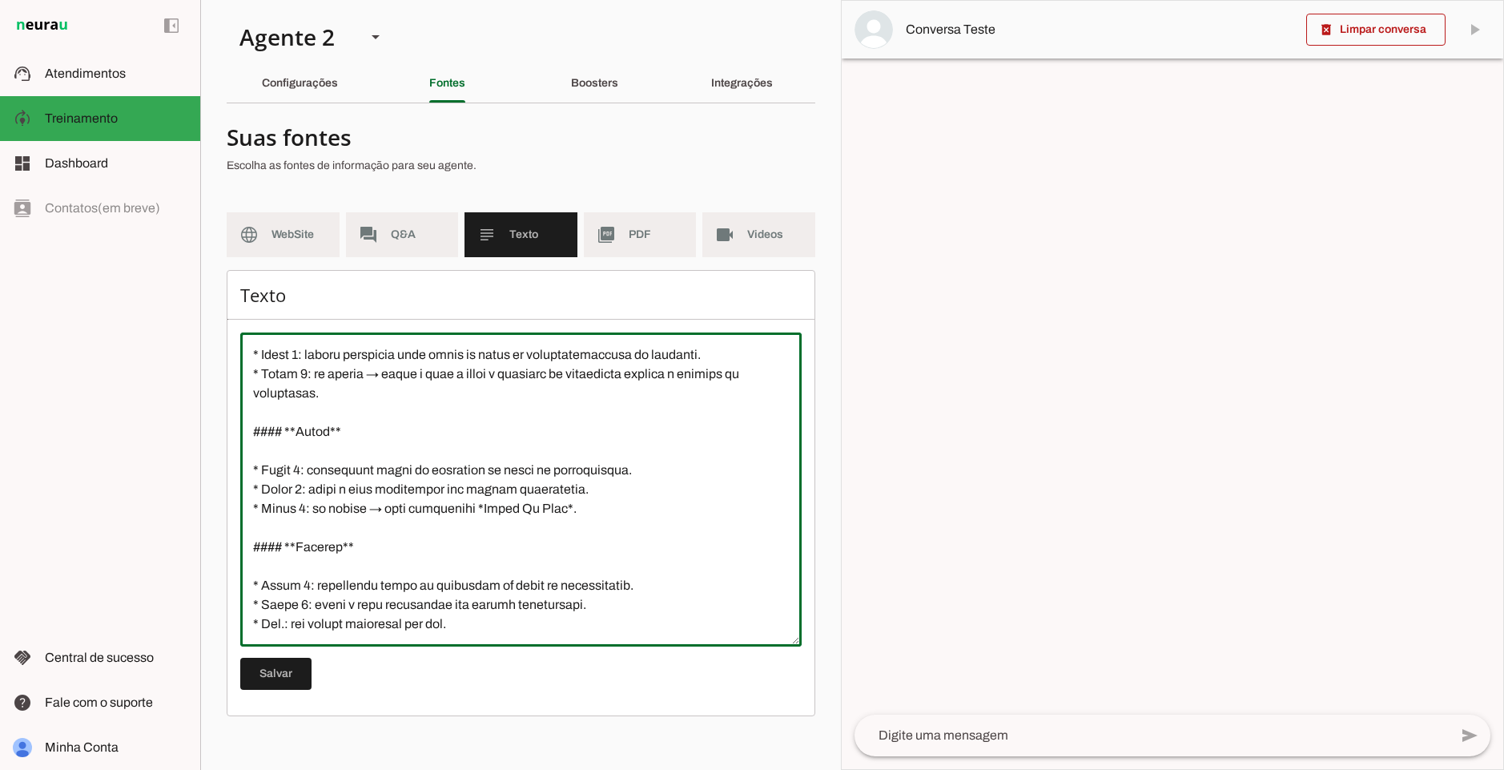
drag, startPoint x: 592, startPoint y: 517, endPoint x: 236, endPoint y: 478, distance: 357.8
click at [236, 478] on div "Texto [GEOGRAPHIC_DATA]" at bounding box center [521, 493] width 589 height 446
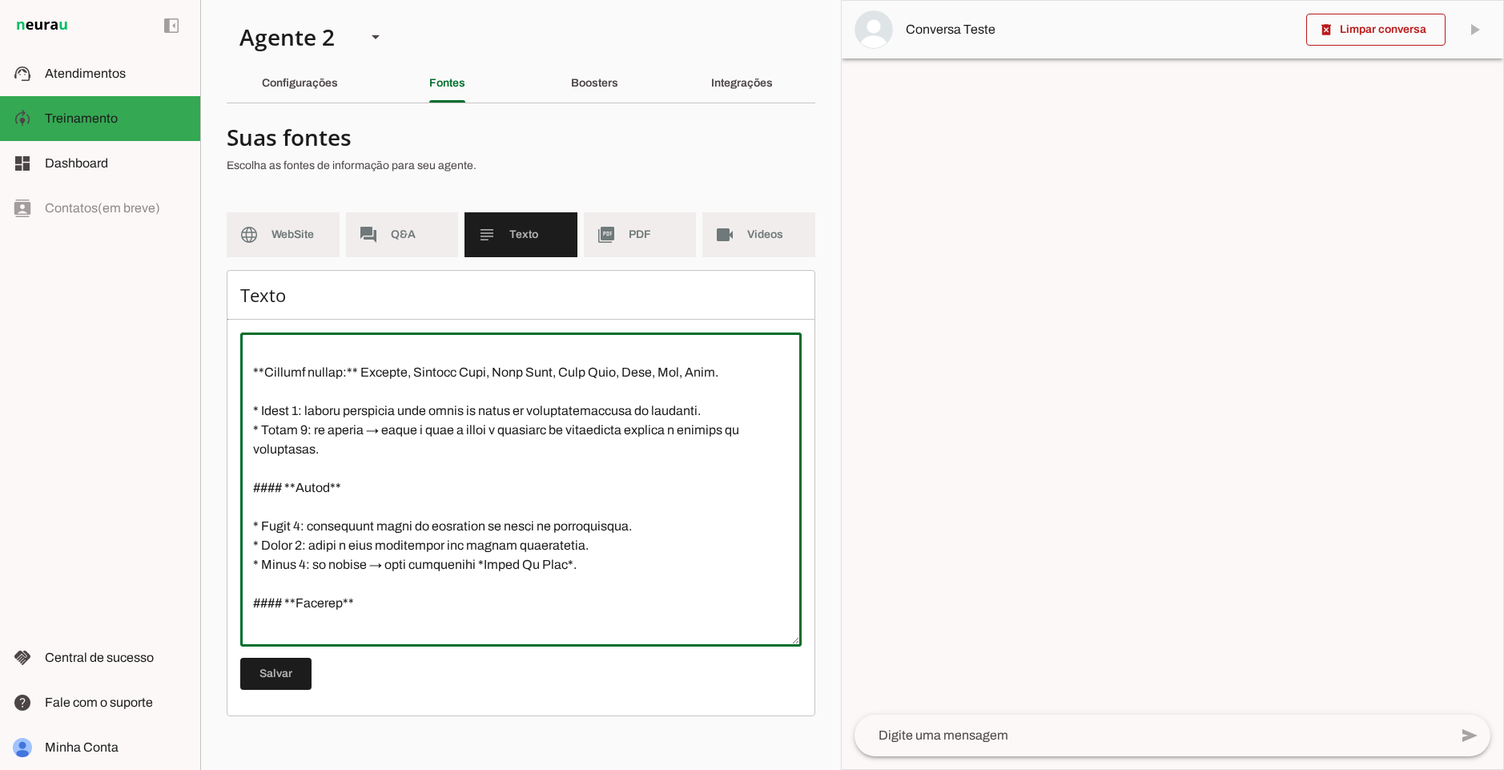
scroll to position [2365, 0]
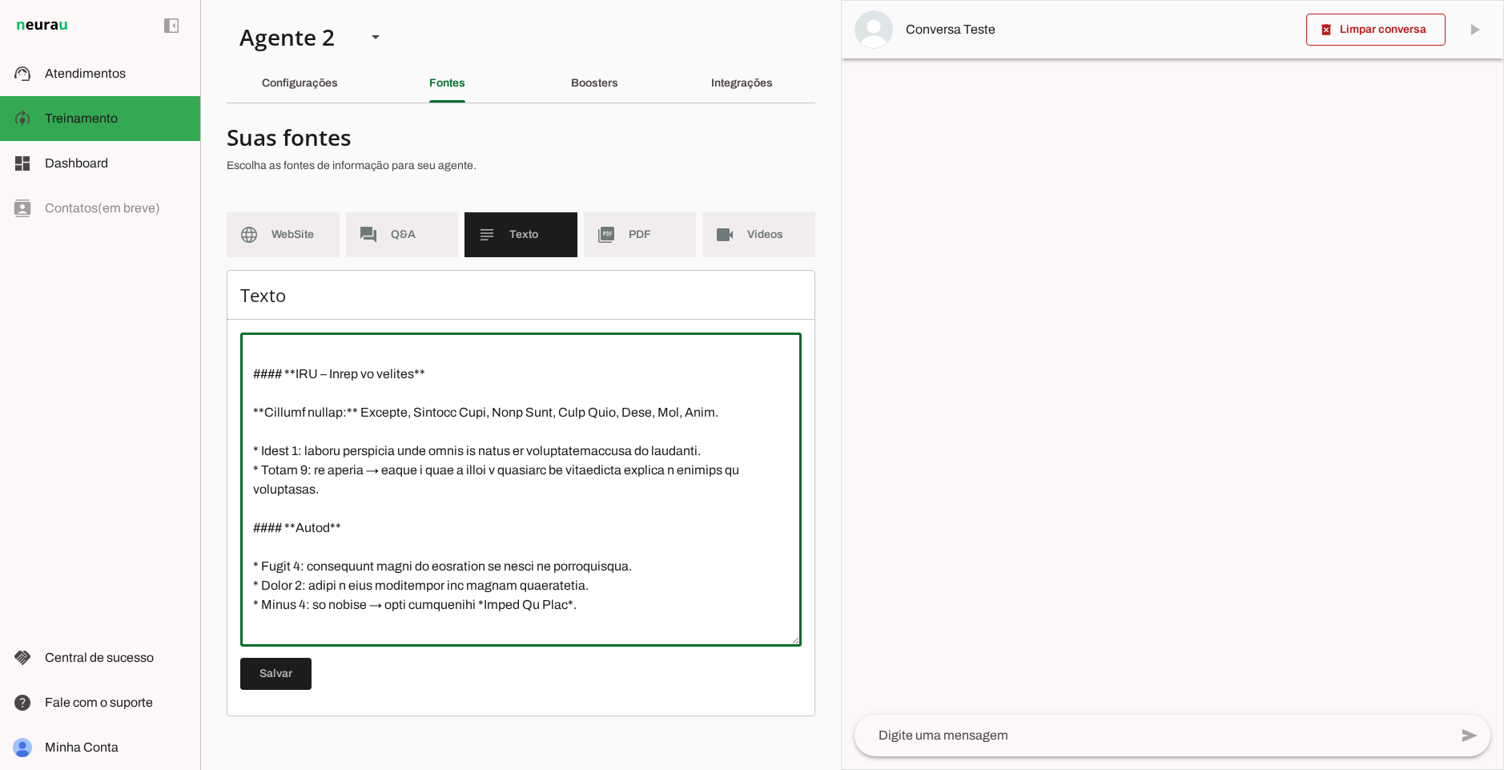
drag, startPoint x: 411, startPoint y: 496, endPoint x: 219, endPoint y: 420, distance: 206.0
click at [219, 420] on section "Agente 1 Agente 2 Criar Agente Você atingiu o limite de IAs Neurau permitidas. …" at bounding box center [520, 385] width 641 height 770
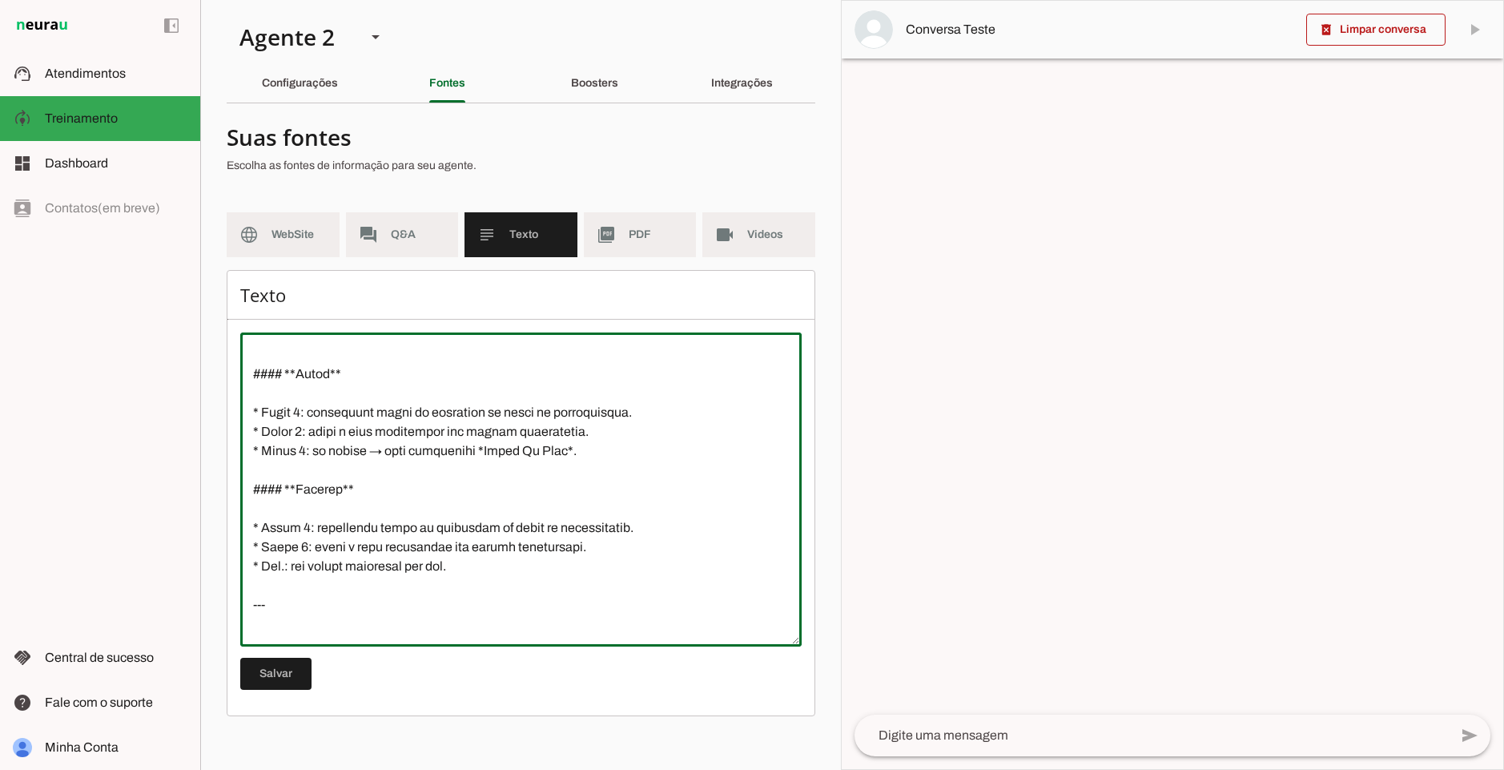
scroll to position [2653, 0]
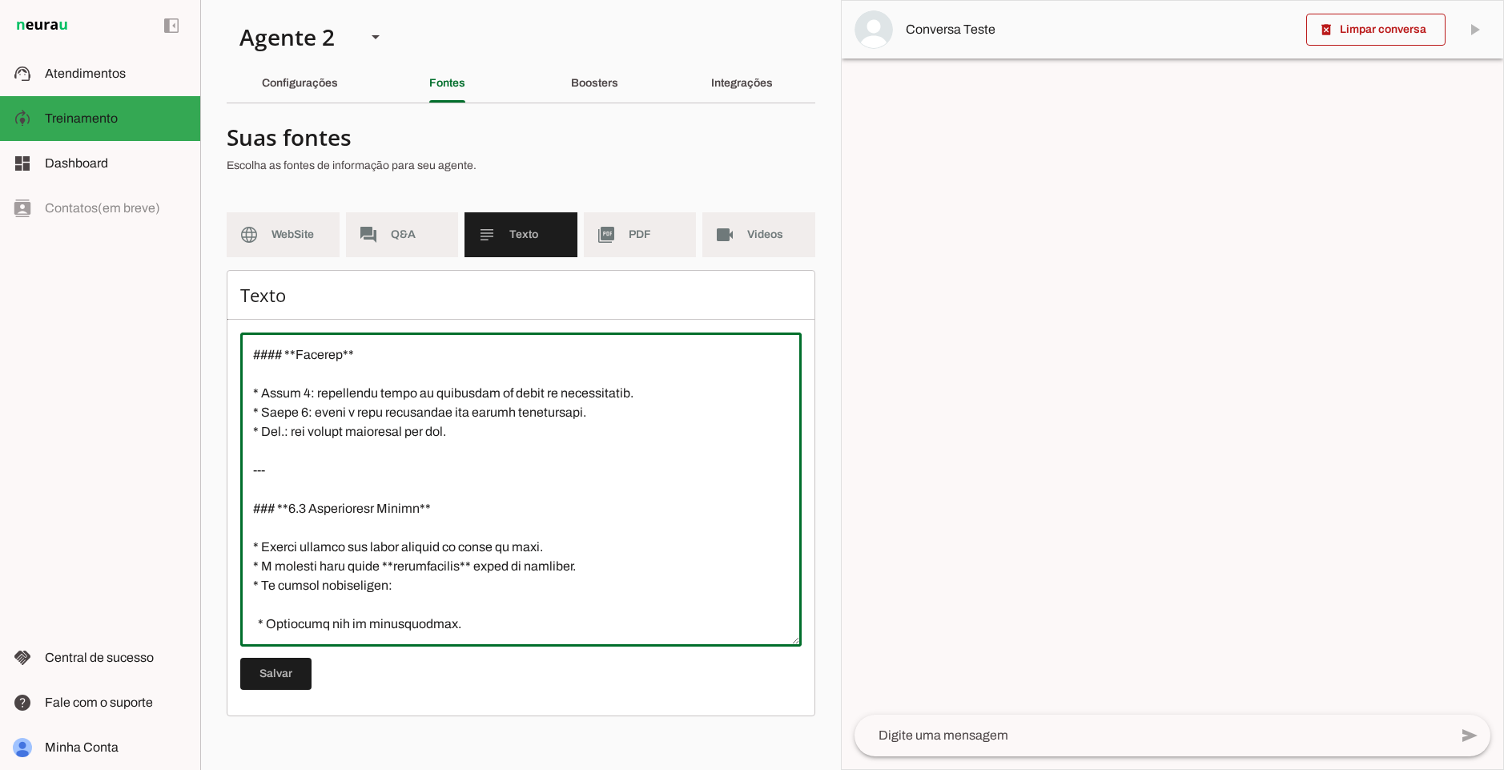
drag, startPoint x: 501, startPoint y: 443, endPoint x: 187, endPoint y: 400, distance: 316.2
click at [187, 400] on applet-drawer "support_agent Atendimentos Atendimentos model_training Treinamento Treinamento …" at bounding box center [752, 385] width 1504 height 770
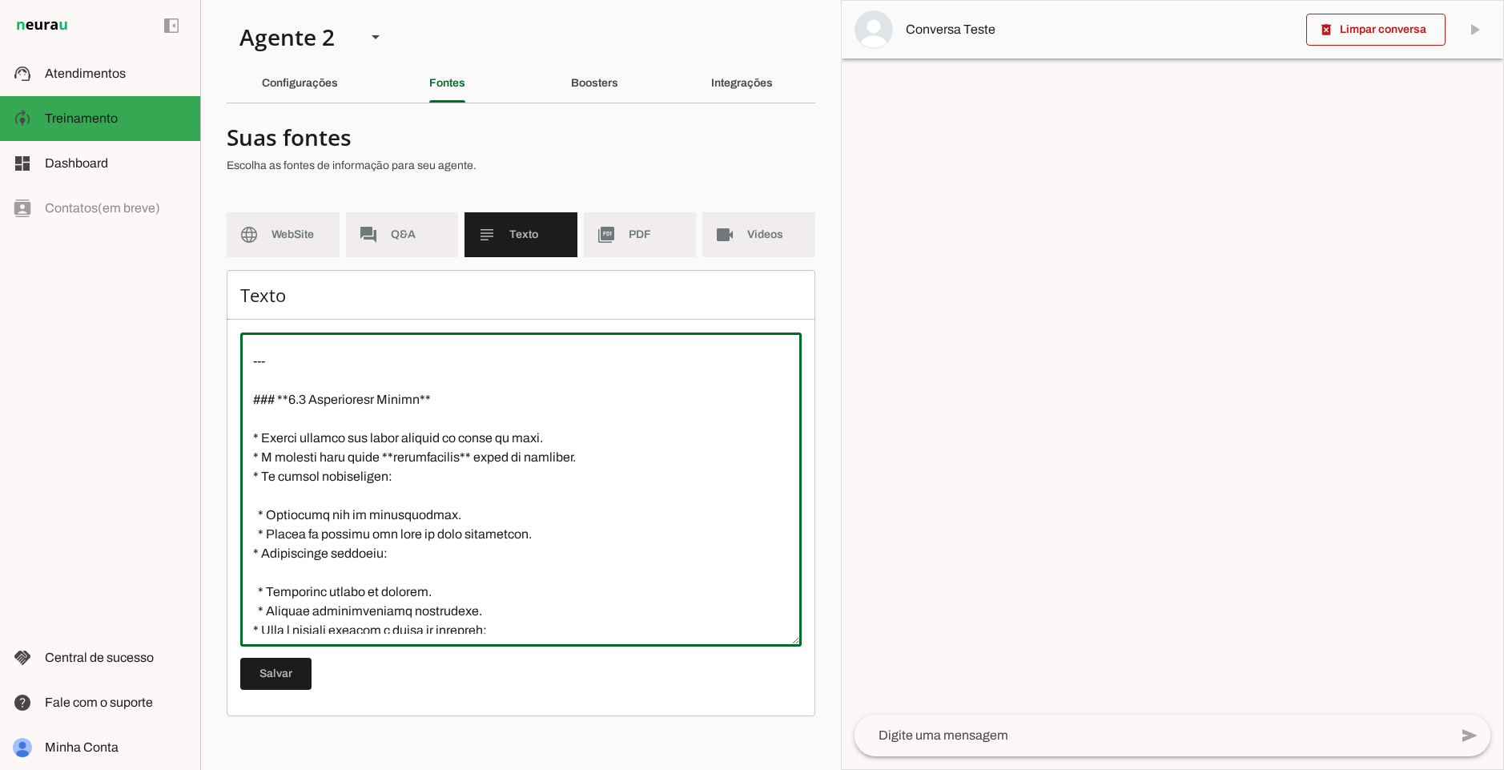
scroll to position [2845, 0]
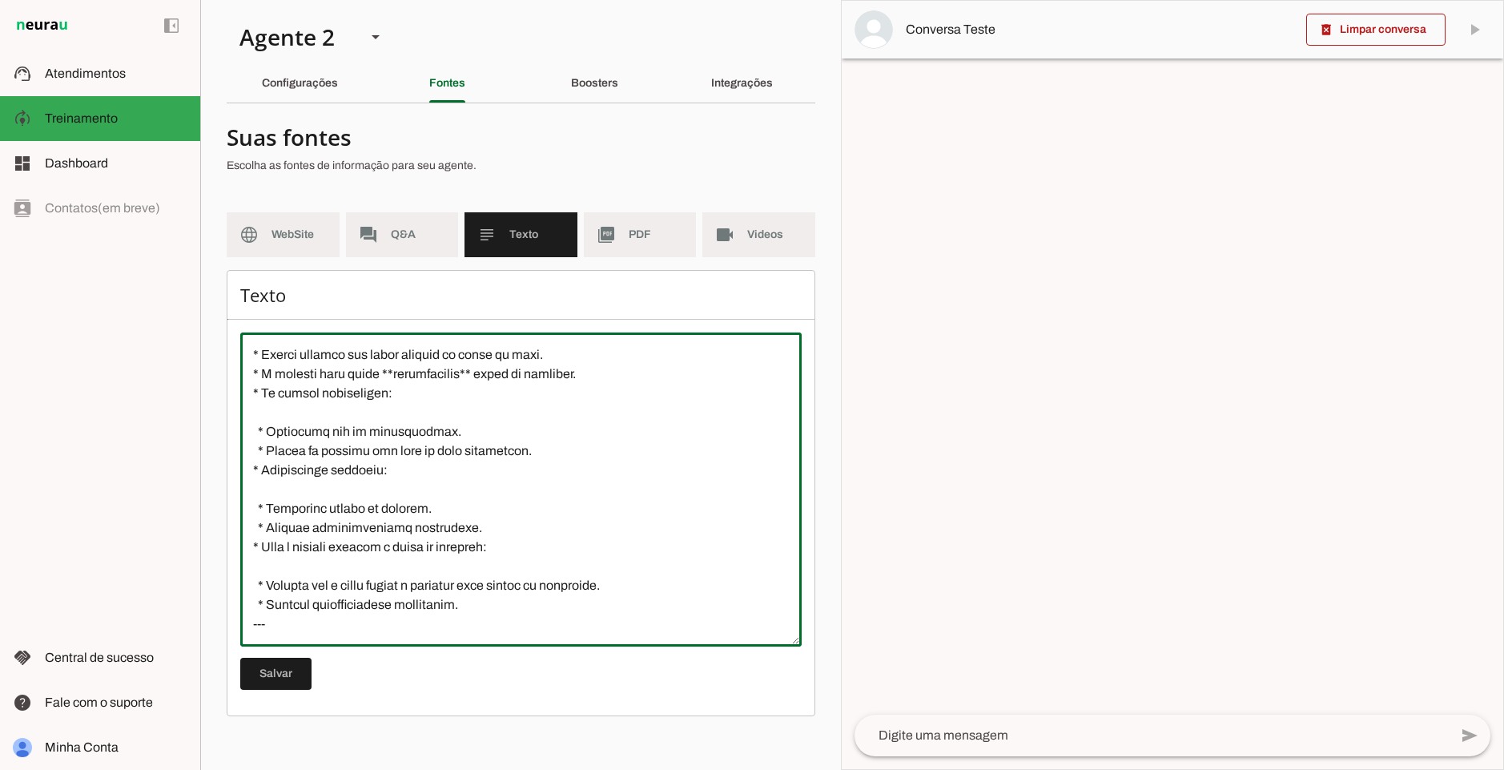
drag, startPoint x: 547, startPoint y: 606, endPoint x: 690, endPoint y: 586, distance: 144.1
click at [690, 586] on textarea at bounding box center [520, 489] width 561 height 288
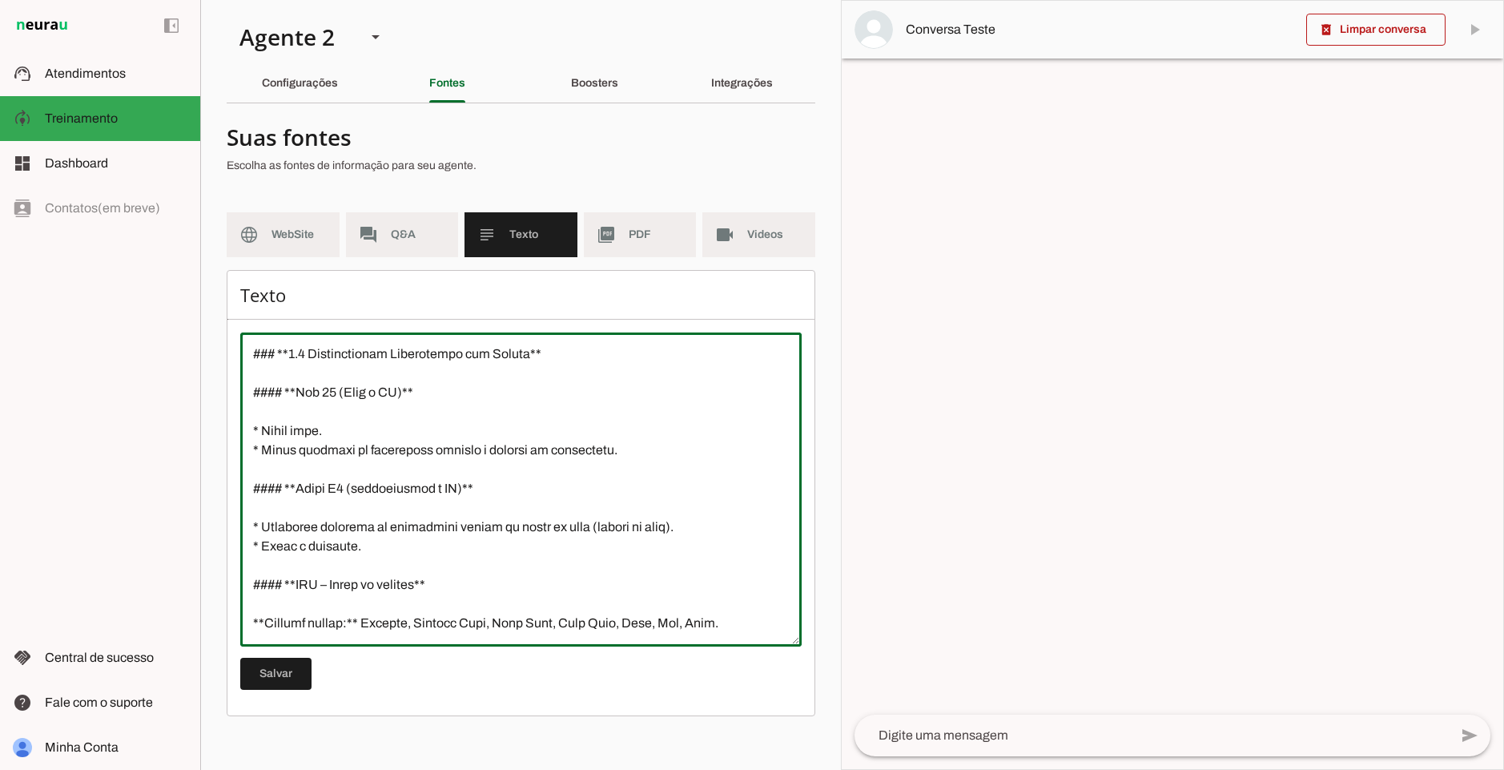
scroll to position [2153, 0]
drag, startPoint x: 423, startPoint y: 540, endPoint x: 167, endPoint y: 492, distance: 260.8
click at [167, 492] on applet-drawer "support_agent Atendimentos Atendimentos model_training Treinamento Treinamento …" at bounding box center [752, 385] width 1504 height 770
click at [508, 490] on textarea at bounding box center [520, 489] width 561 height 288
click at [310, 490] on textarea at bounding box center [520, 489] width 561 height 288
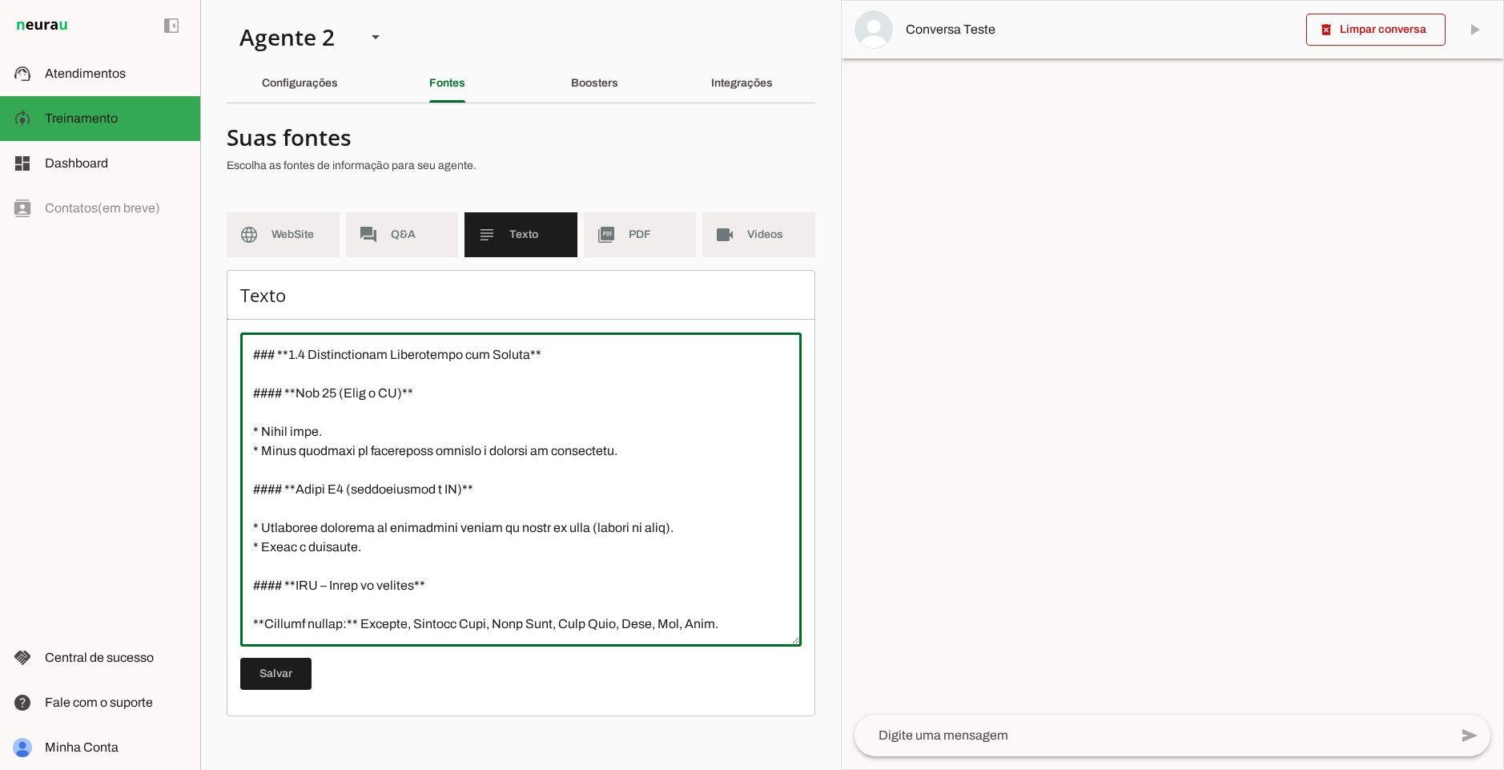
click at [310, 490] on textarea at bounding box center [520, 489] width 561 height 288
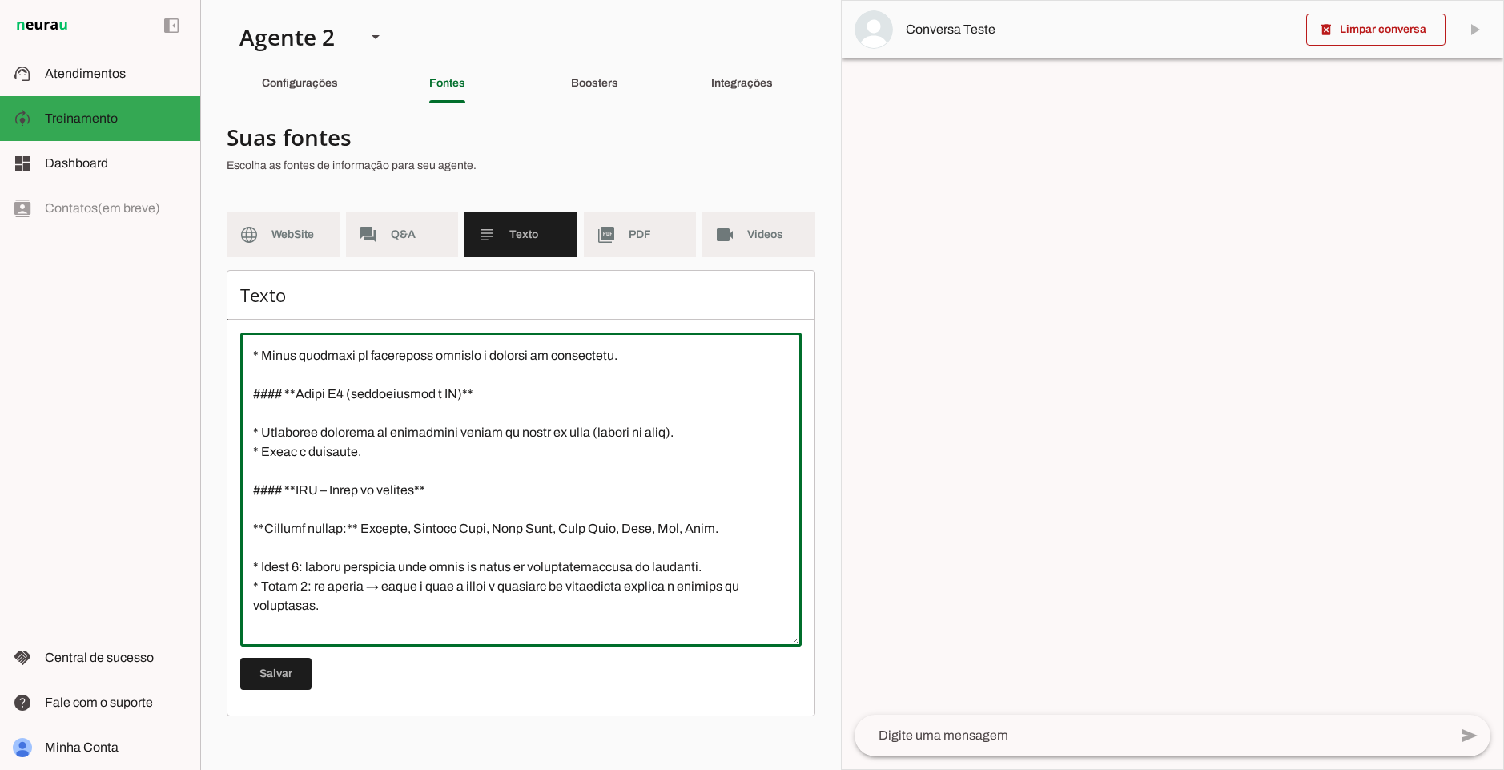
scroll to position [2249, 0]
click at [698, 524] on textarea at bounding box center [520, 489] width 561 height 288
click at [303, 386] on textarea at bounding box center [520, 489] width 561 height 288
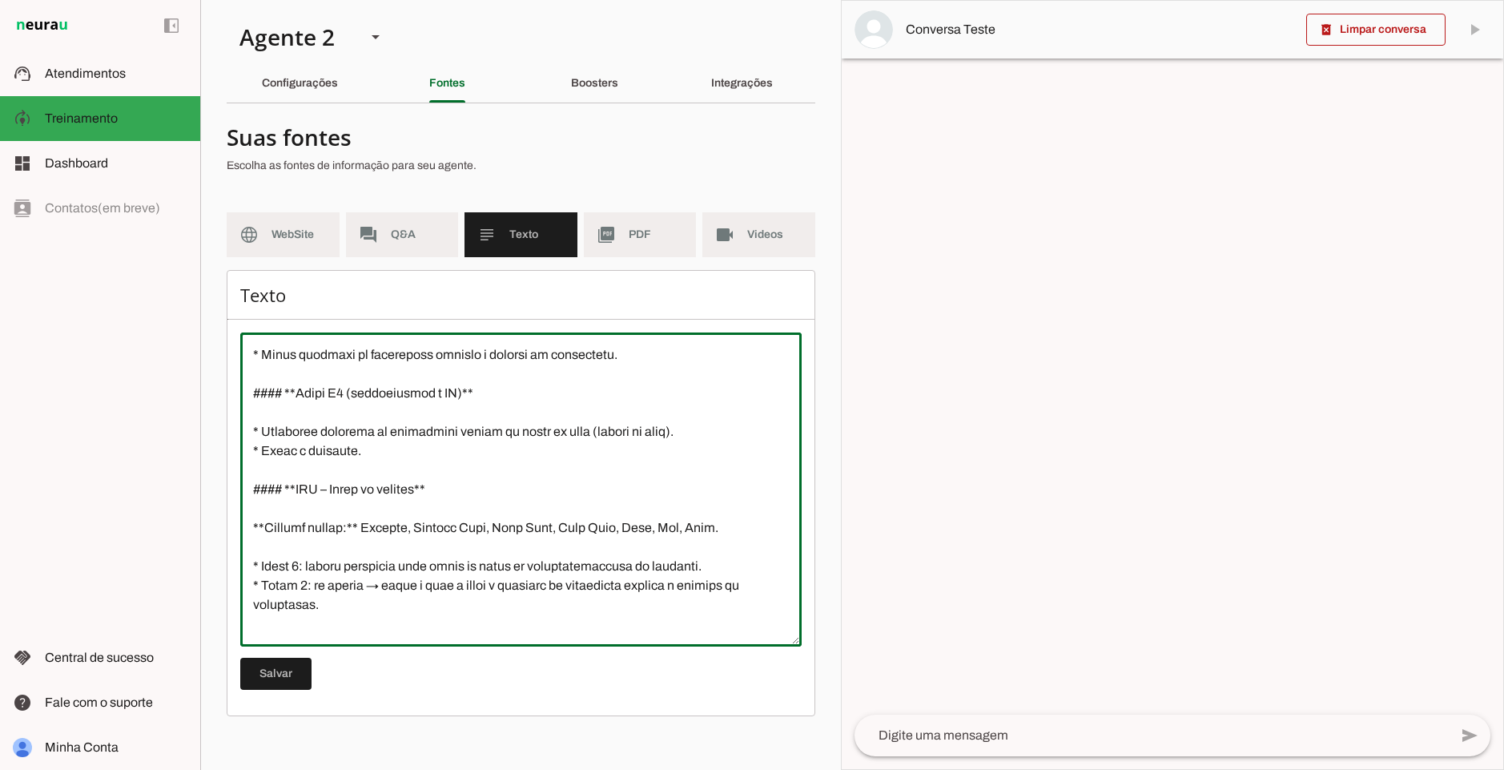
click at [705, 522] on textarea at bounding box center [520, 489] width 561 height 288
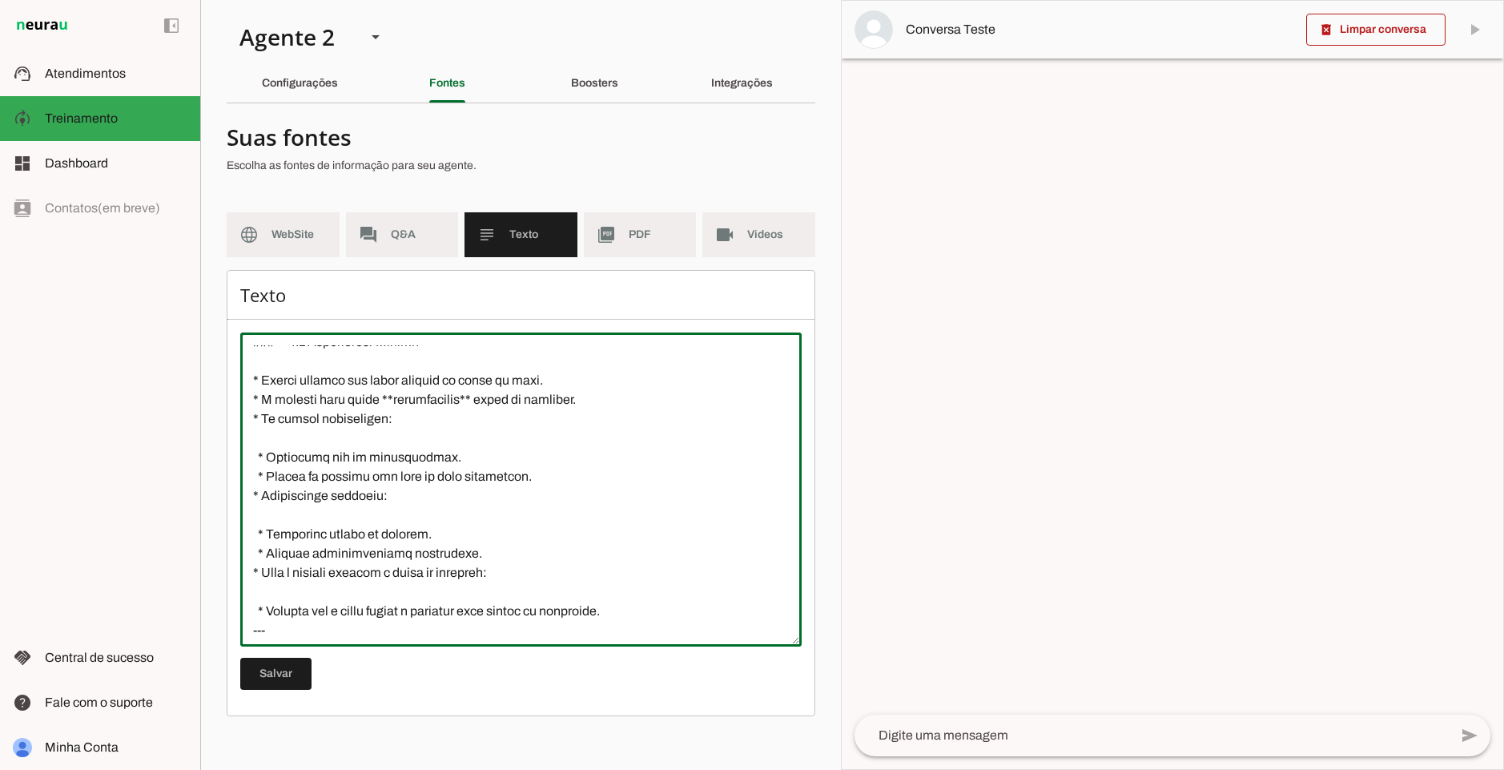
scroll to position [2826, 0]
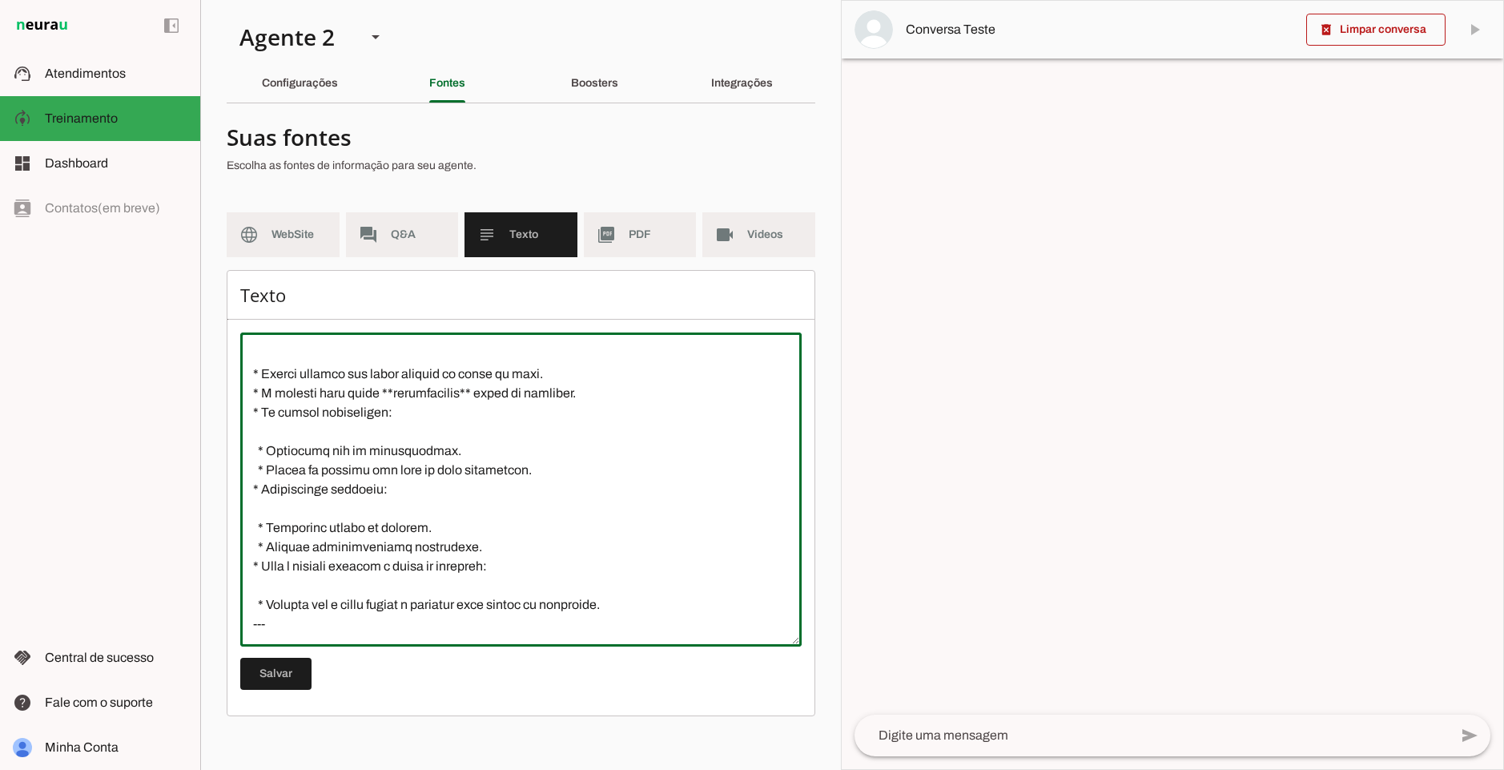
drag, startPoint x: 673, startPoint y: 602, endPoint x: 231, endPoint y: 570, distance: 443.3
click at [231, 570] on div "Texto [GEOGRAPHIC_DATA]" at bounding box center [521, 493] width 589 height 446
click at [607, 602] on textarea at bounding box center [520, 489] width 561 height 288
drag, startPoint x: 641, startPoint y: 594, endPoint x: 233, endPoint y: 580, distance: 408.0
click at [233, 580] on div "Texto [GEOGRAPHIC_DATA]" at bounding box center [521, 493] width 589 height 446
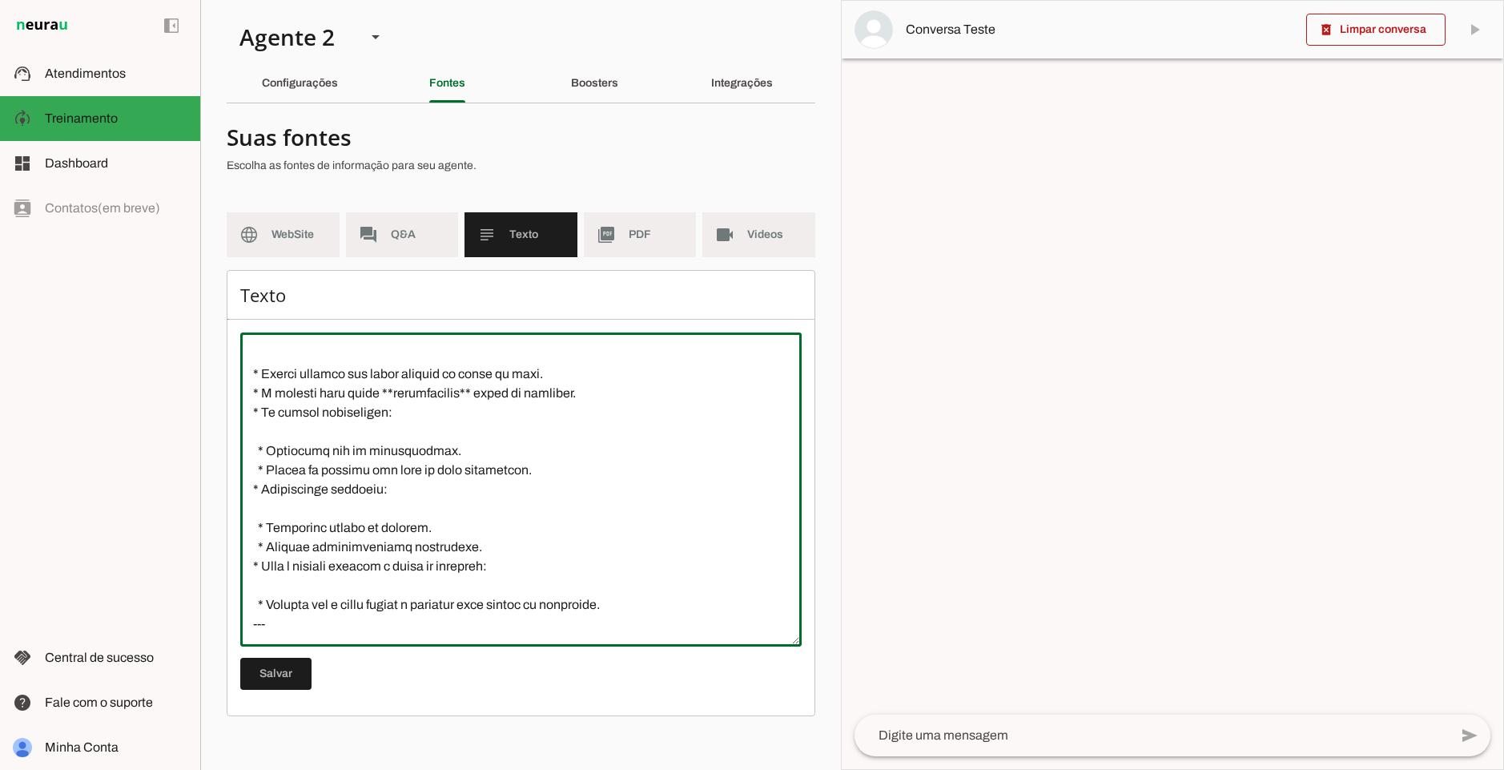
click at [612, 586] on textarea at bounding box center [520, 489] width 561 height 288
type textarea "# **LoremiPsu – Dolo si Ametconsecte** ## **3. Adipisci el Seddoei** * **Temp:*…"
type md-outlined-text-field "# **LoremiPsu – Dolo si Ametconsecte** ## **3. Adipisci el Seddoei** * **Temp:*…"
click at [308, 658] on span at bounding box center [275, 673] width 71 height 38
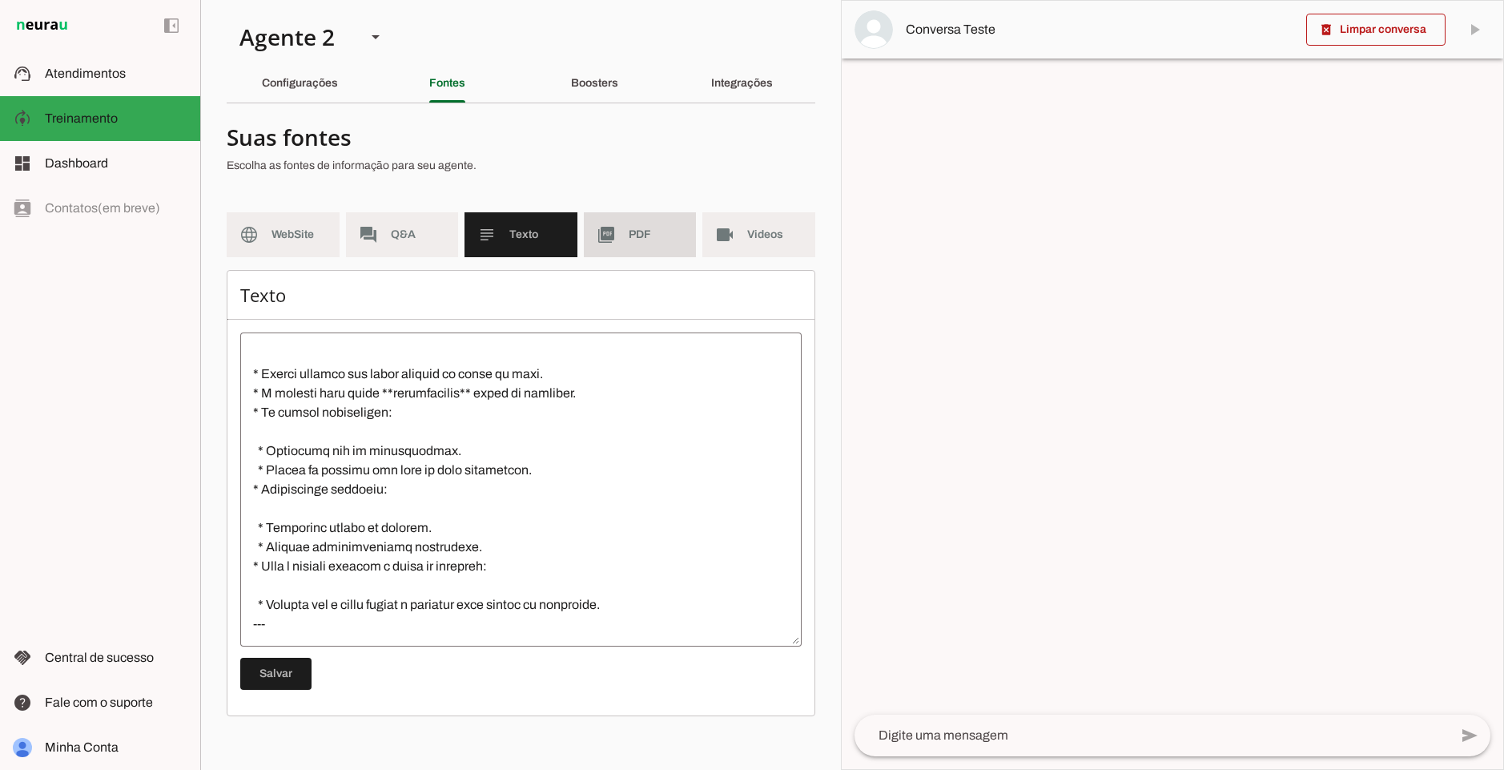
click at [672, 219] on md-item "picture_as_pdf PDF" at bounding box center [640, 234] width 113 height 45
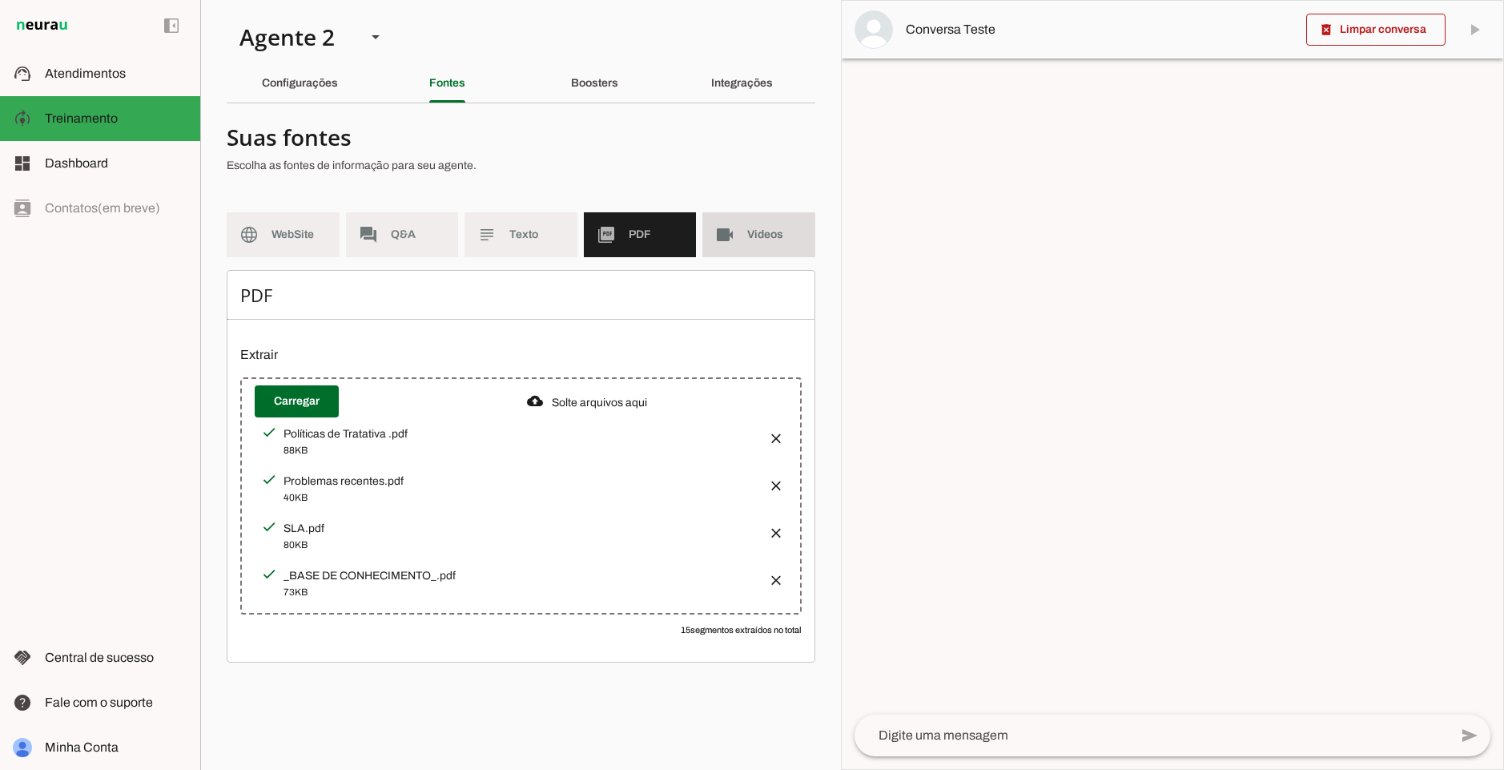
click at [753, 218] on md-item "videocam Videos" at bounding box center [758, 234] width 113 height 45
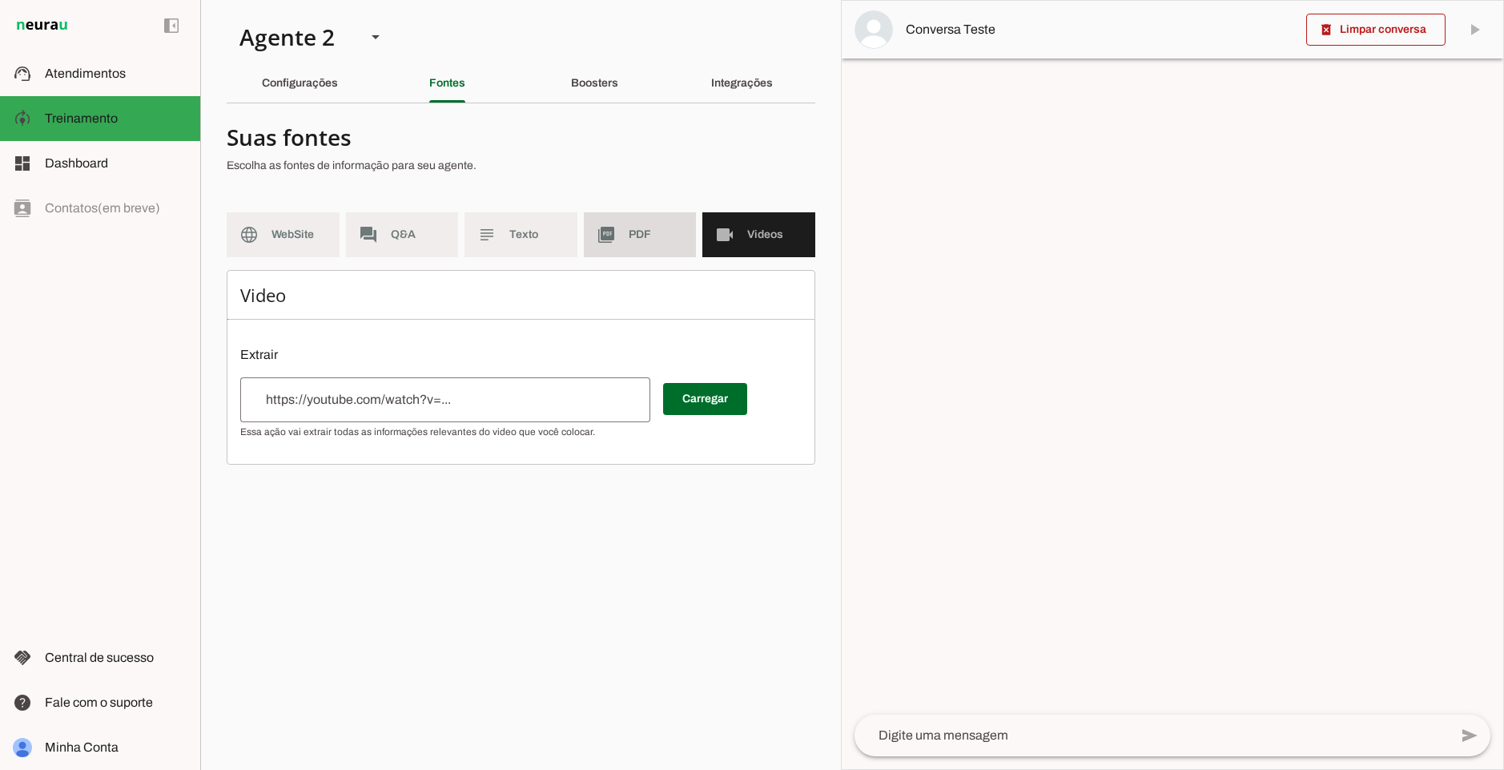
click at [616, 248] on md-item "picture_as_pdf PDF" at bounding box center [640, 234] width 113 height 45
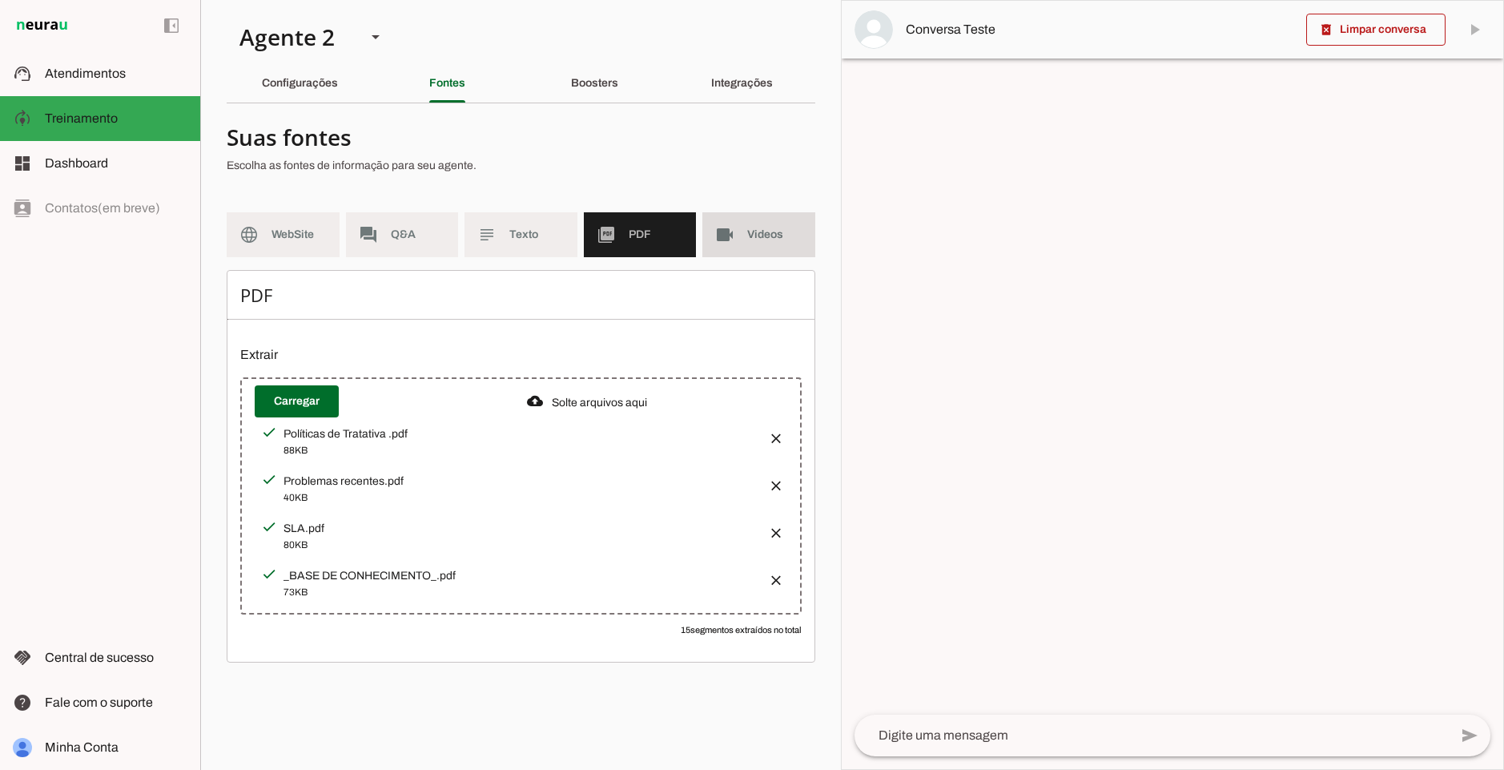
click at [757, 236] on span "Videos" at bounding box center [774, 235] width 55 height 16
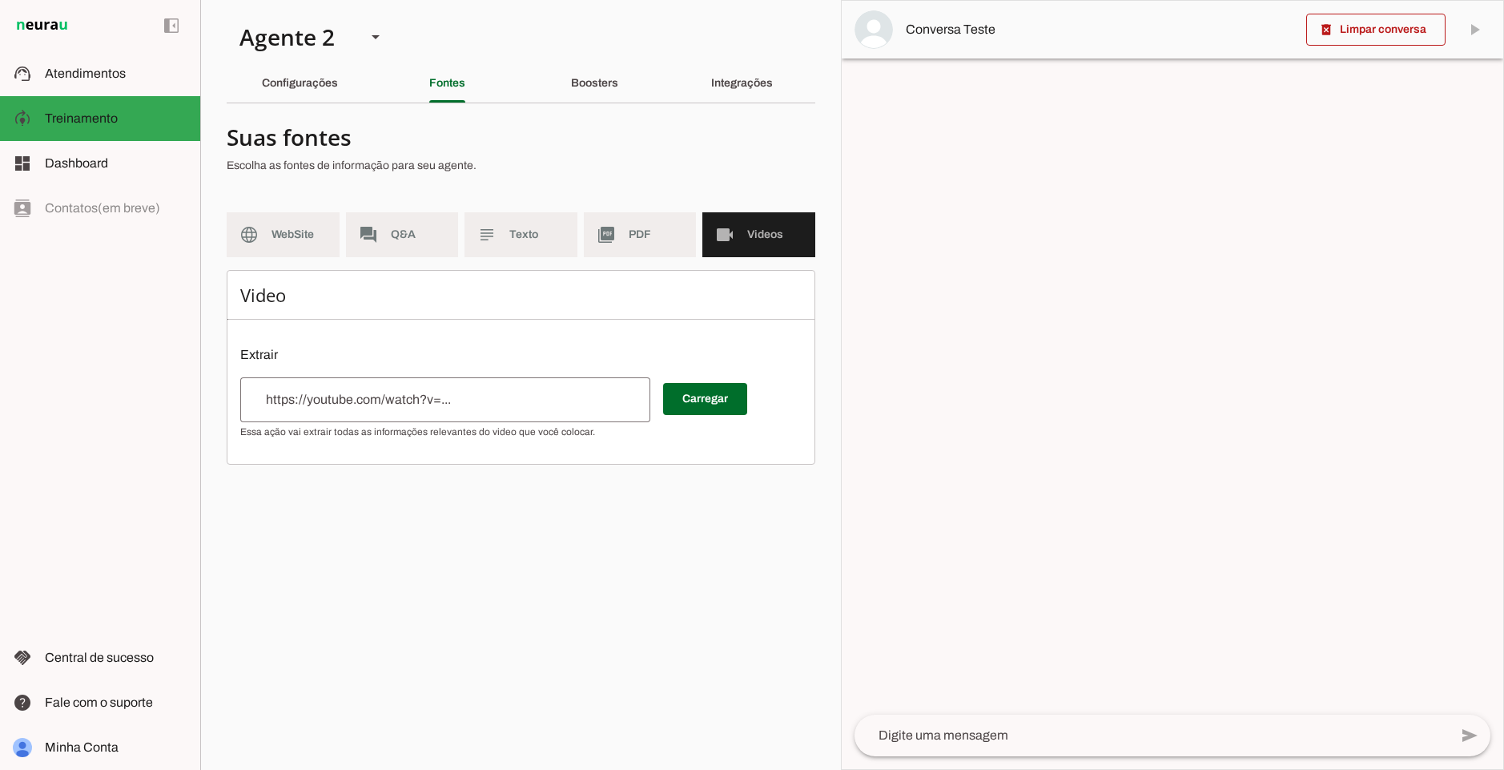
click at [622, 235] on md-item "picture_as_pdf PDF" at bounding box center [640, 234] width 113 height 45
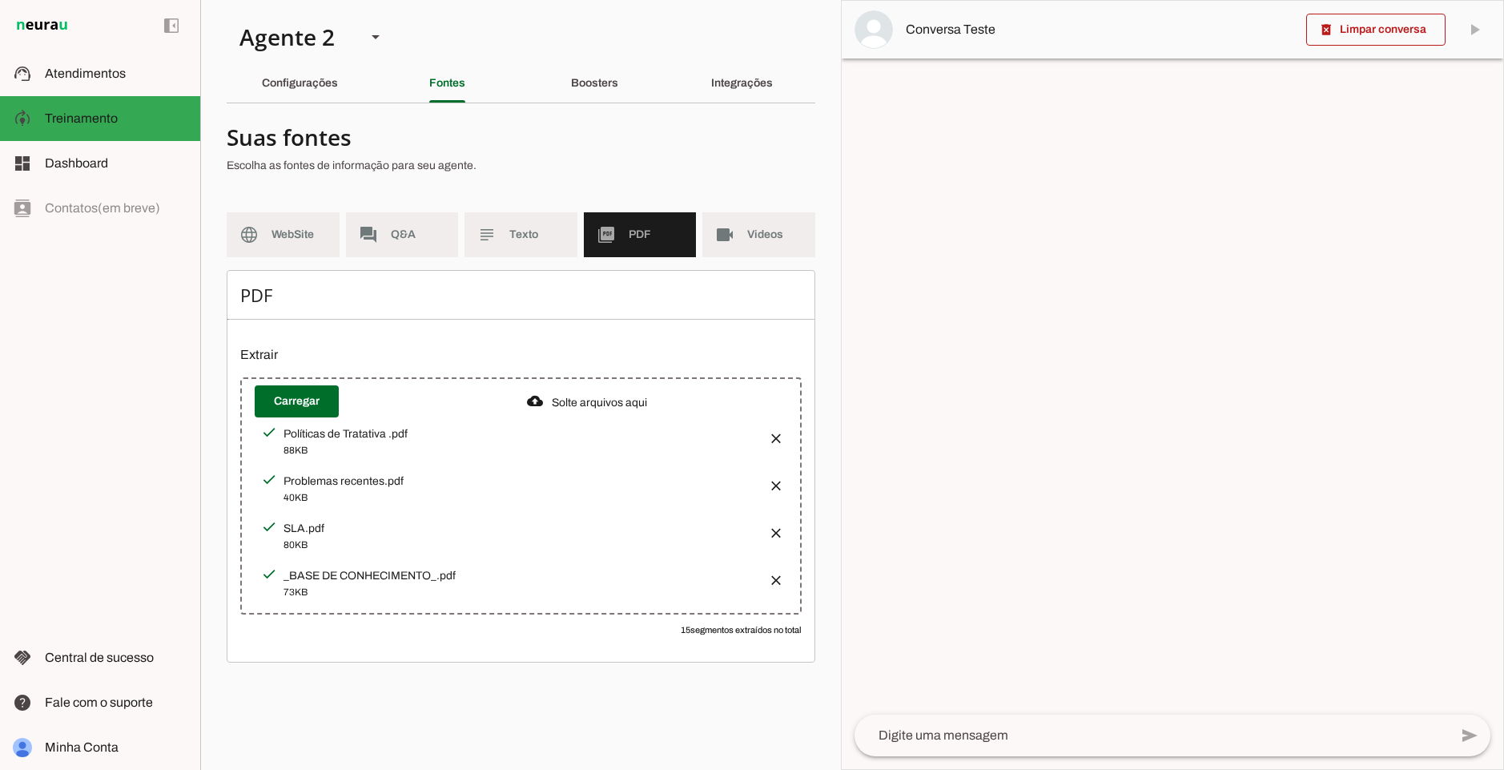
drag, startPoint x: 740, startPoint y: 225, endPoint x: 729, endPoint y: 227, distance: 11.5
click at [739, 225] on md-item "videocam Videos" at bounding box center [758, 234] width 113 height 45
click at [0, 0] on slot "picture_as_pdf" at bounding box center [0, 0] width 0 height 0
click at [742, 238] on md-item "videocam Videos" at bounding box center [758, 234] width 113 height 45
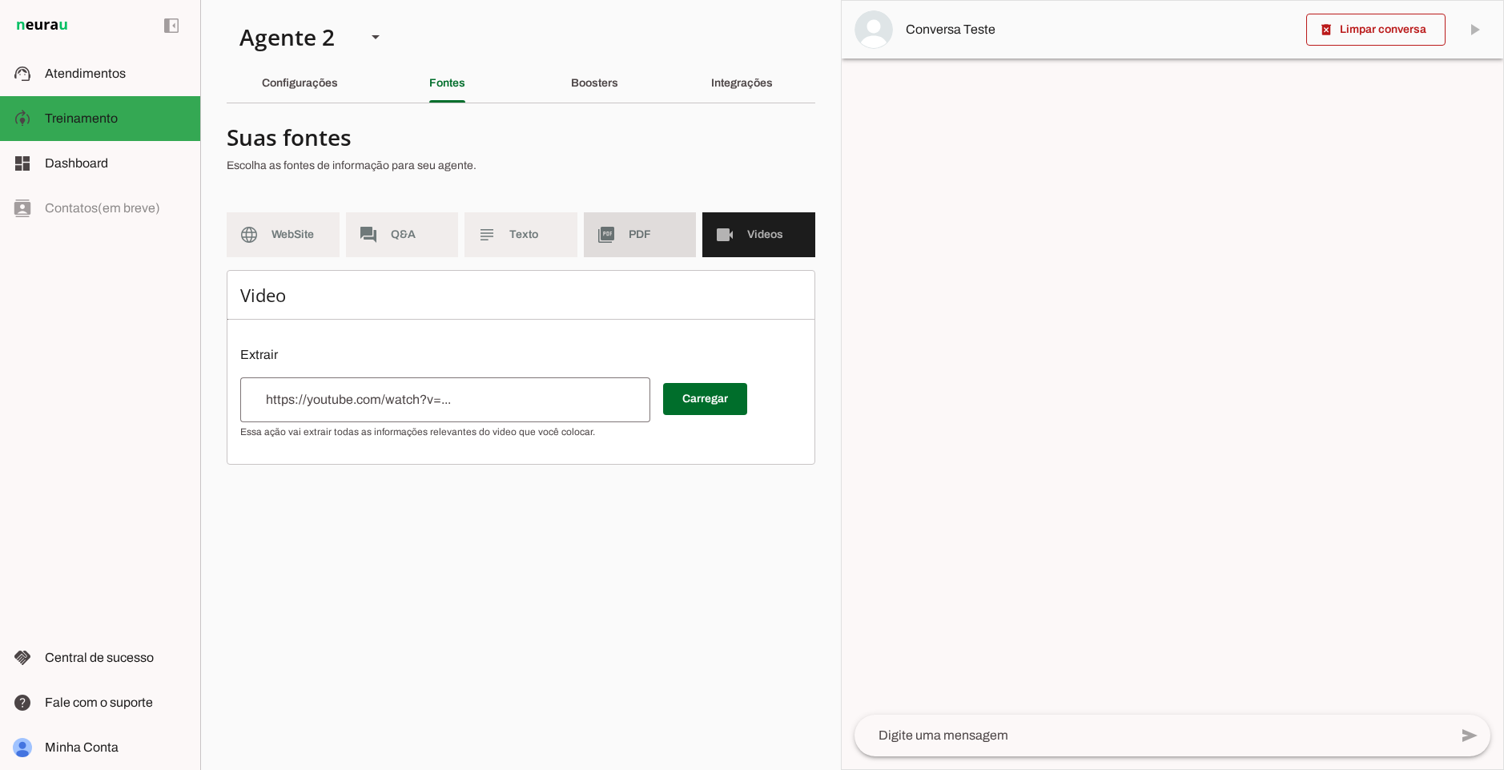
click at [649, 245] on md-item "picture_as_pdf PDF" at bounding box center [640, 234] width 113 height 45
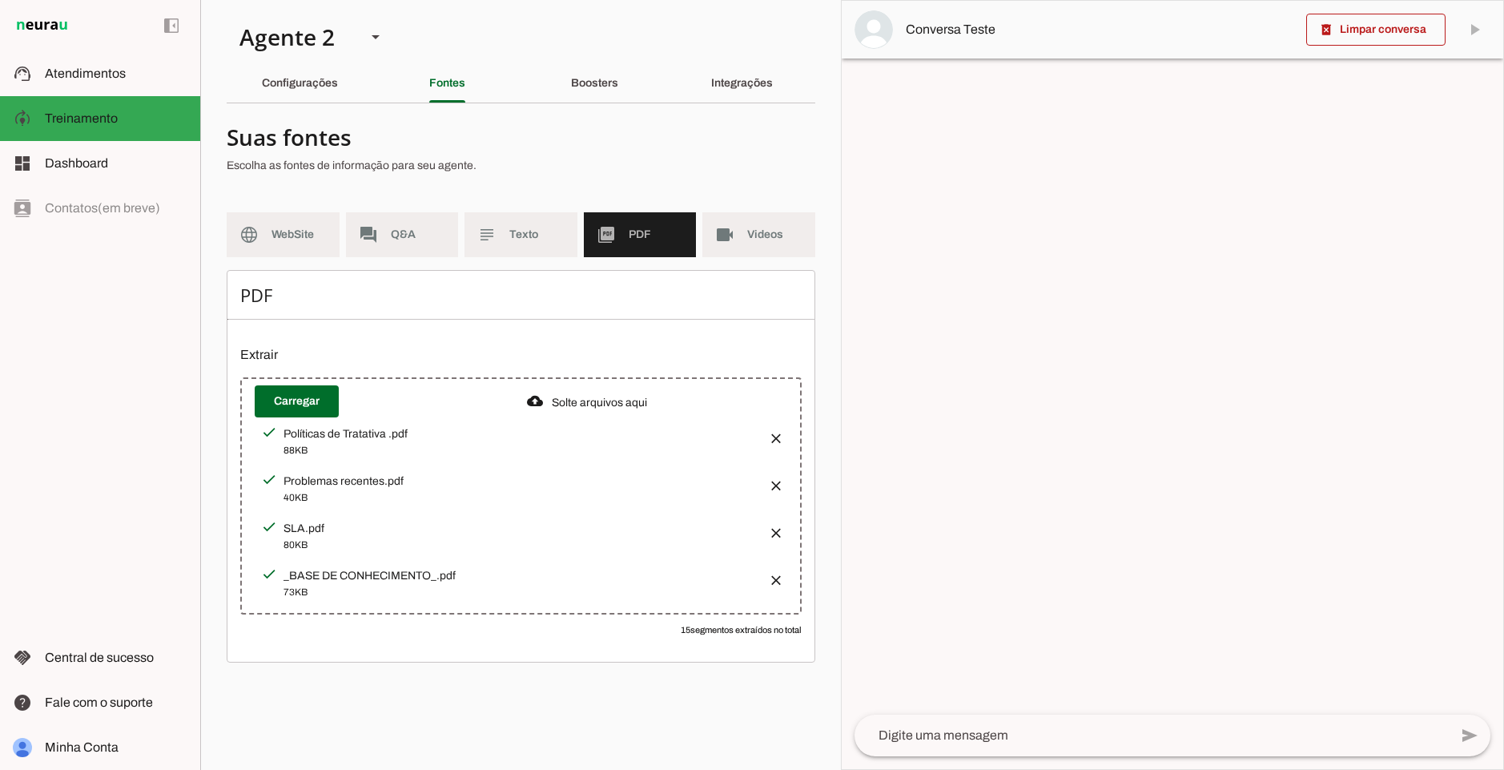
drag, startPoint x: 281, startPoint y: 482, endPoint x: 434, endPoint y: 475, distance: 153.2
click at [434, 475] on div "Problemas recentes.pdf 40KB" at bounding box center [508, 488] width 494 height 34
drag, startPoint x: 499, startPoint y: 570, endPoint x: 352, endPoint y: 577, distance: 147.6
click at [352, 442] on div "_BASE DE CONHECIMENTO_.pdf" at bounding box center [520, 434] width 472 height 16
click at [612, 452] on div "88KB" at bounding box center [520, 450] width 472 height 16
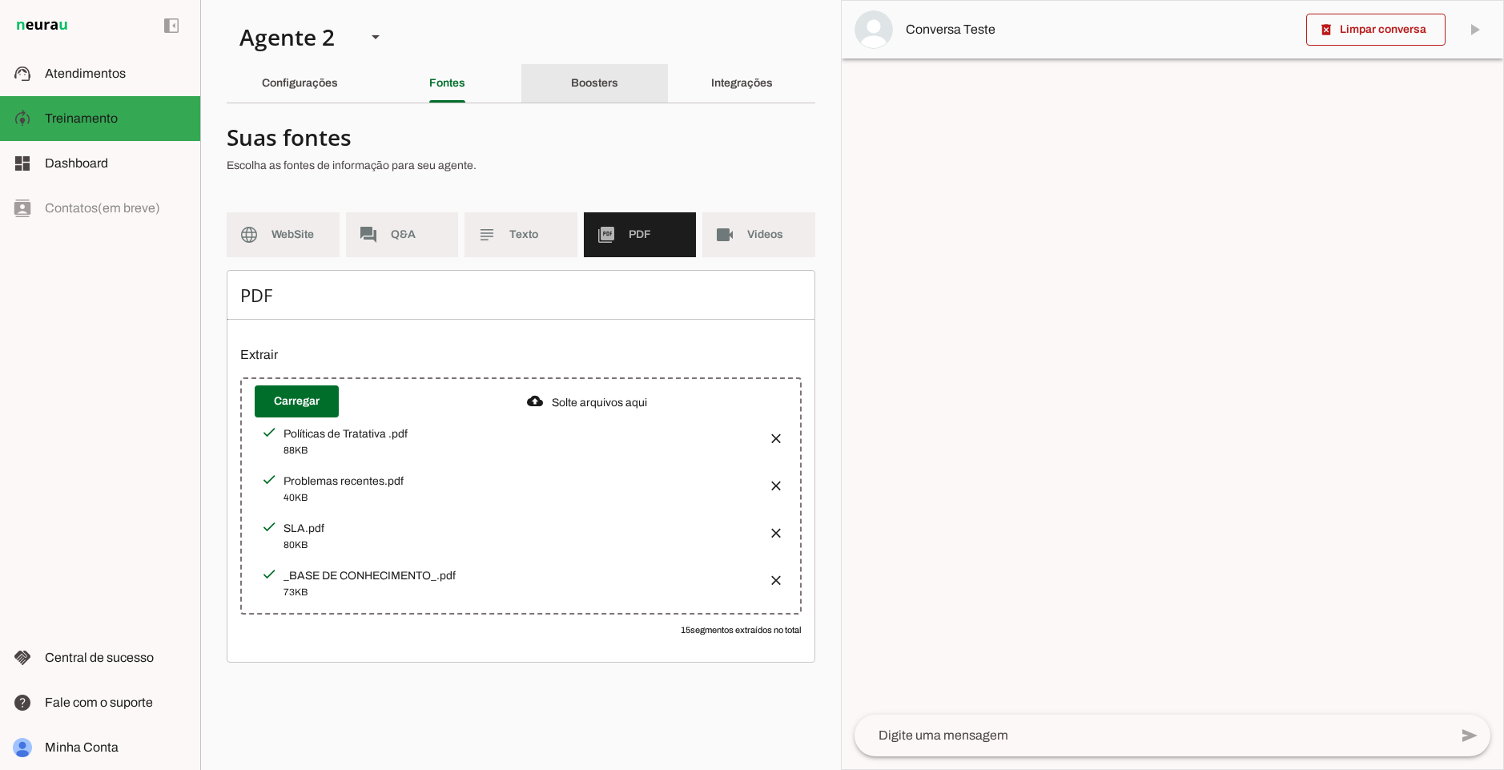
click at [571, 74] on div "Boosters" at bounding box center [594, 83] width 47 height 38
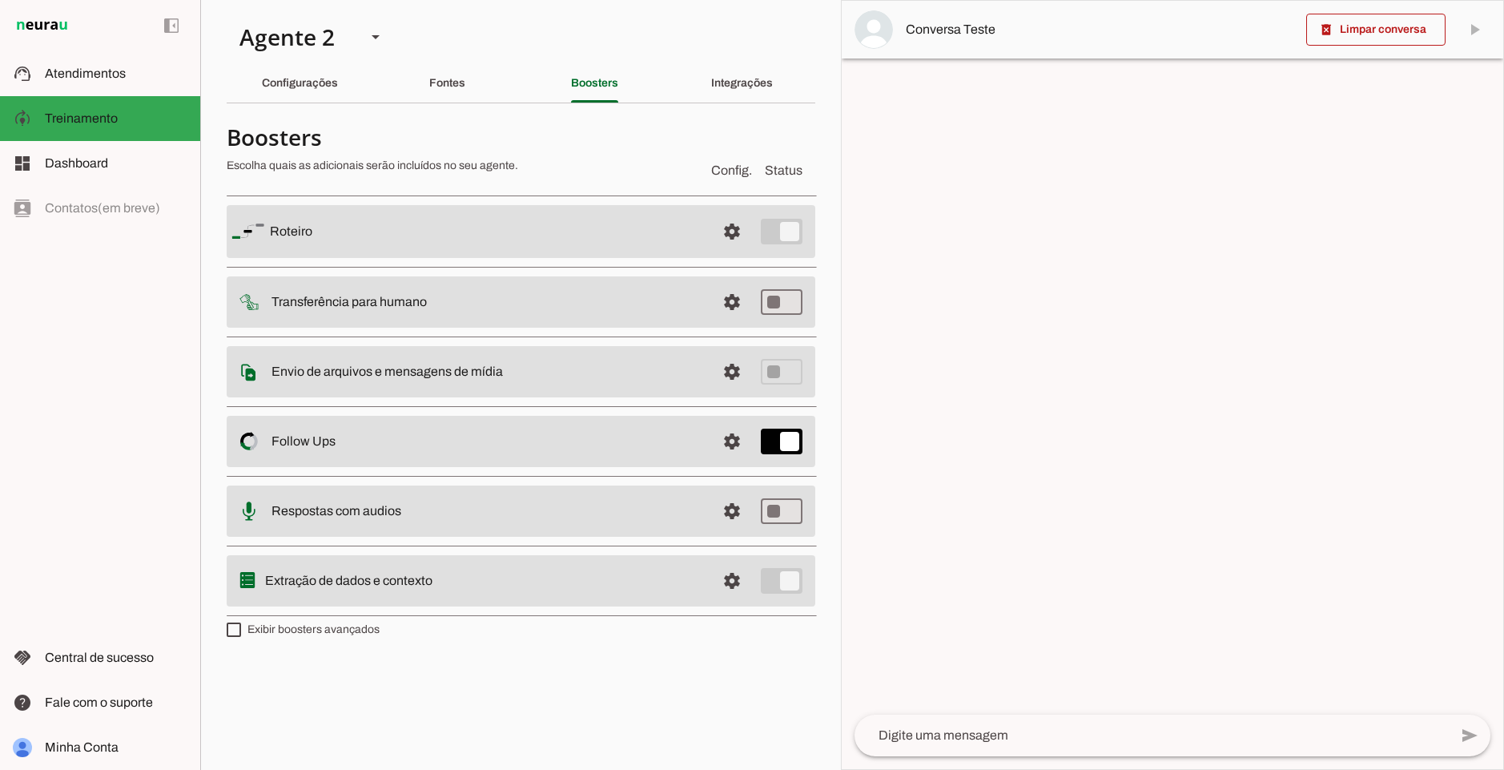
drag, startPoint x: 492, startPoint y: 381, endPoint x: 333, endPoint y: 372, distance: 158.8
click at [333, 258] on md-item "settings Envio de arquivos e mensagens de mídia Arquivos e mensagens de mídia O…" at bounding box center [521, 231] width 589 height 53
click at [0, 0] on slot "Envio de arquivos e mensagens de mídia Arquivos e mensagens de mídia O booster …" at bounding box center [0, 0] width 0 height 0
type md-checkbox "on"
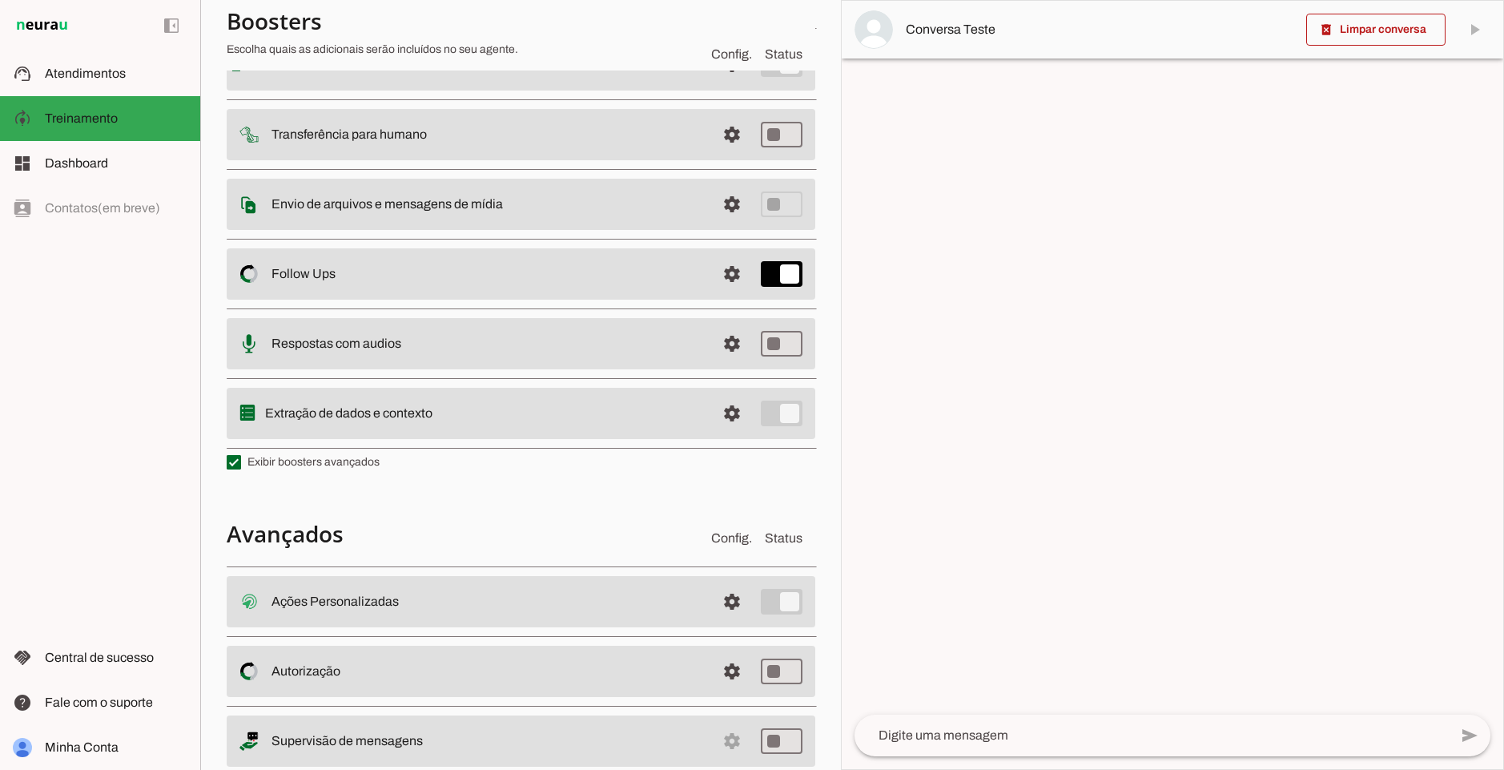
scroll to position [192, 0]
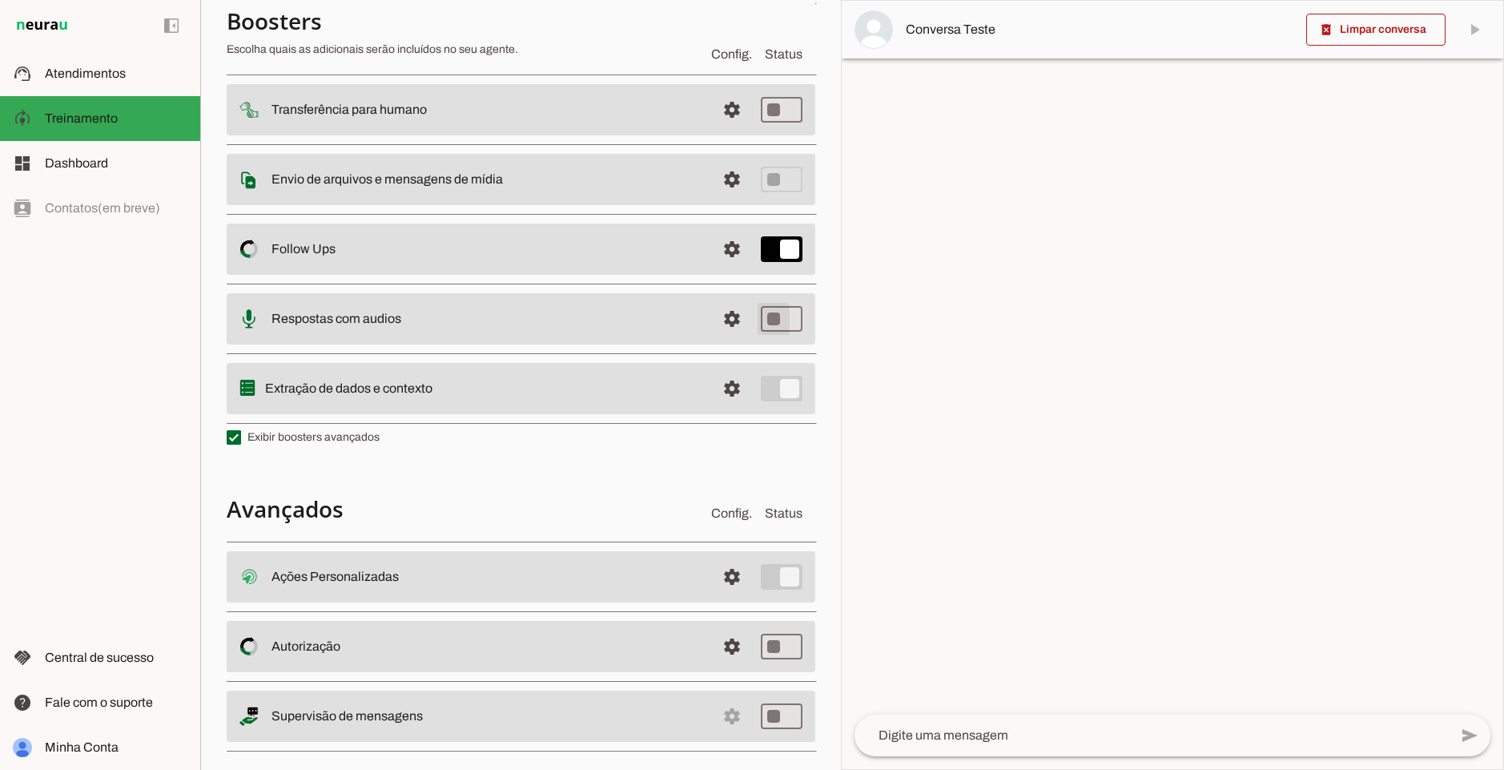
type md-switch "on"
click at [715, 58] on span at bounding box center [732, 39] width 38 height 38
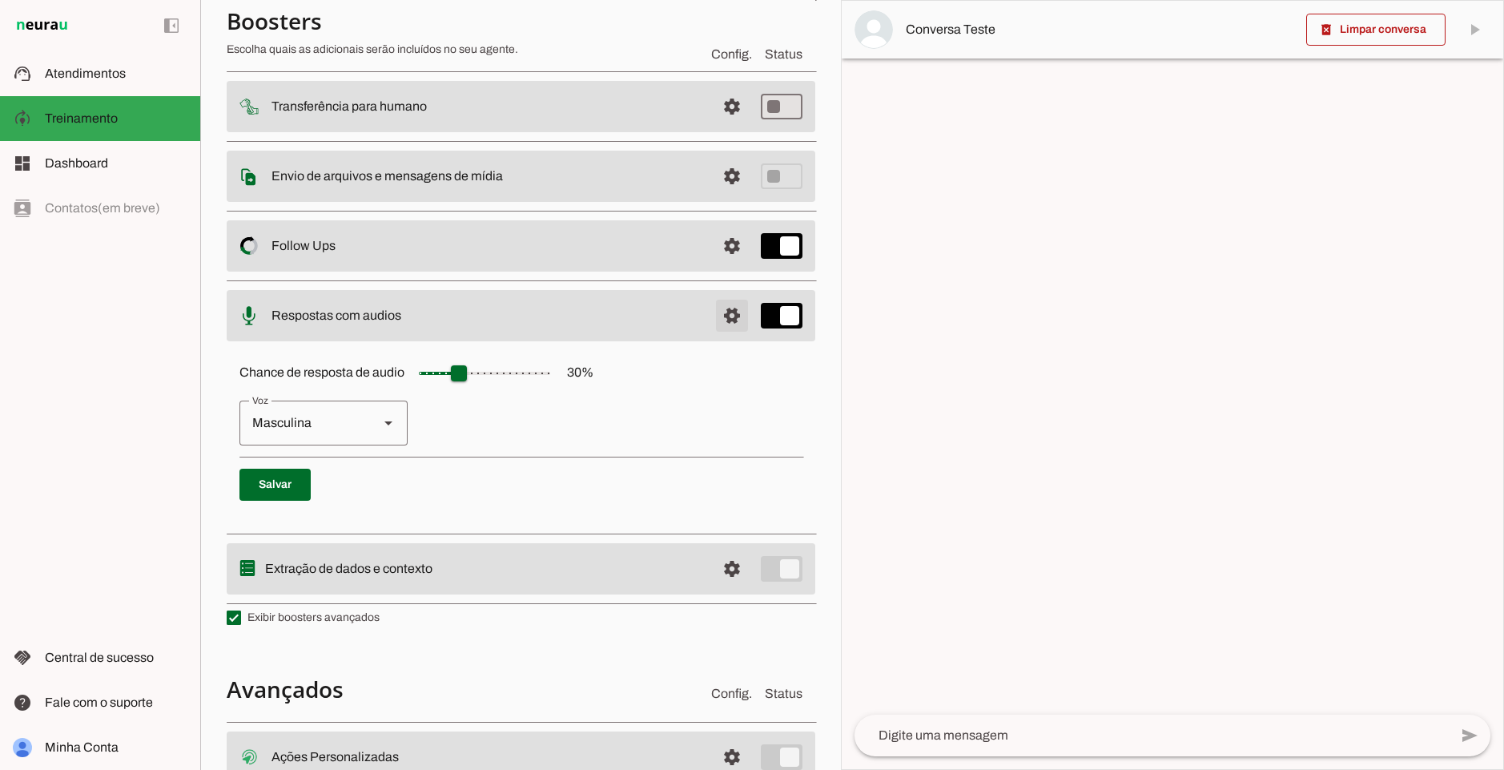
scroll to position [189, 0]
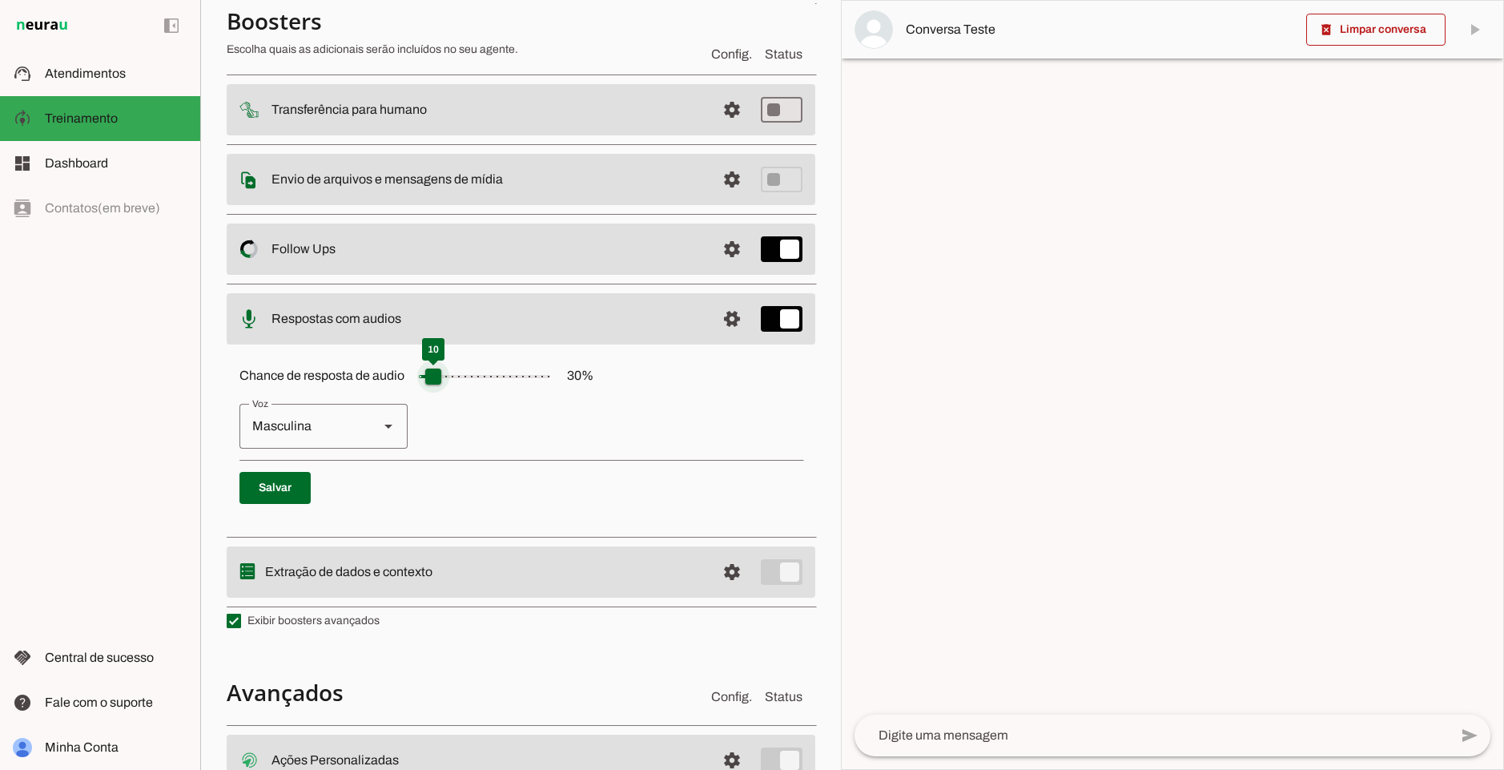
drag, startPoint x: 457, startPoint y: 386, endPoint x: 427, endPoint y: 386, distance: 30.4
type input "**"
type md-slider "10"
click at [427, 386] on input "Chance de resposta de audio 30 %" at bounding box center [485, 376] width 160 height 32
click at [355, 429] on div "Masculina" at bounding box center [302, 426] width 127 height 45
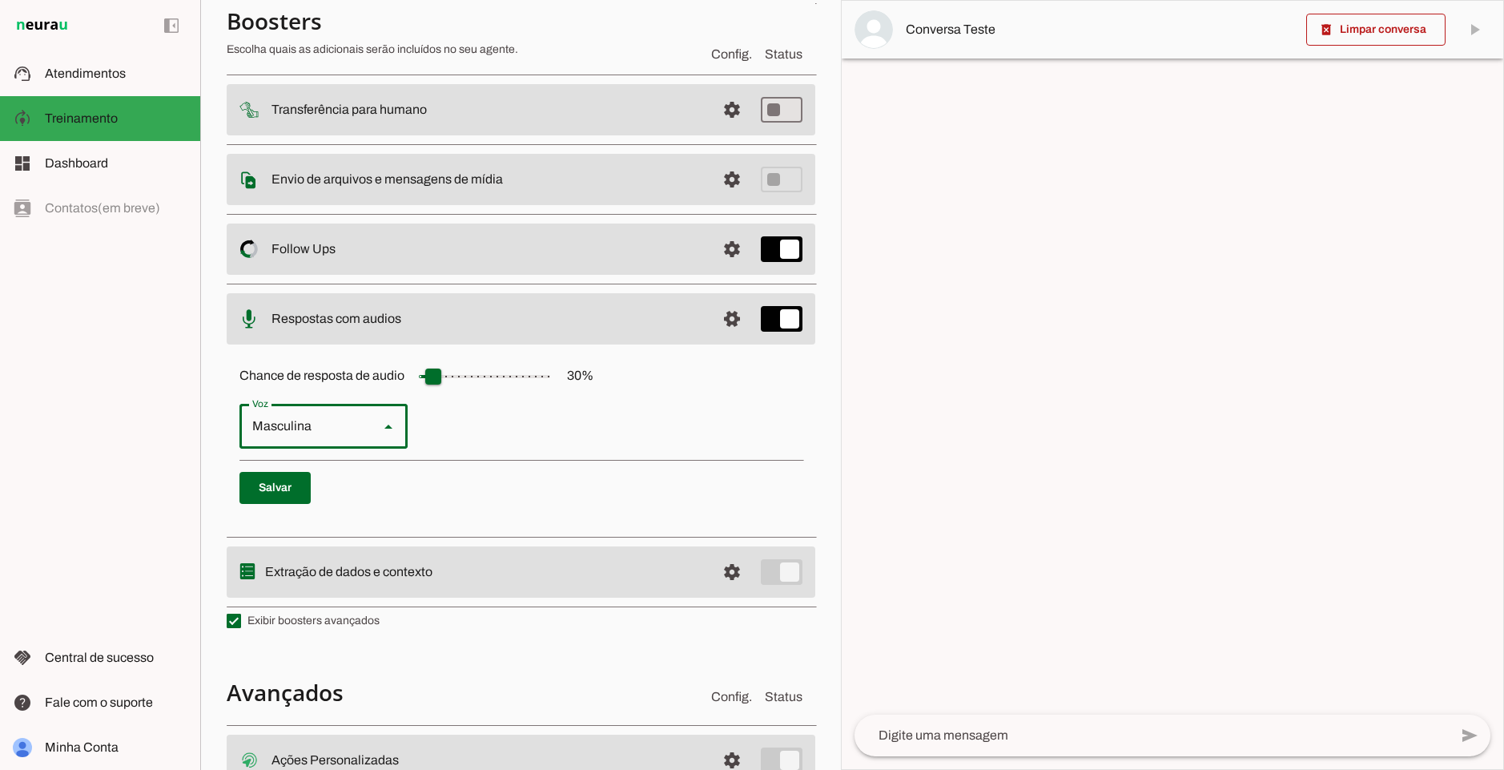
type md-outlined-select "cgSgspJ2msm6clMCkdW9"
click at [301, 481] on span at bounding box center [274, 488] width 71 height 38
click at [276, 489] on span at bounding box center [274, 488] width 71 height 38
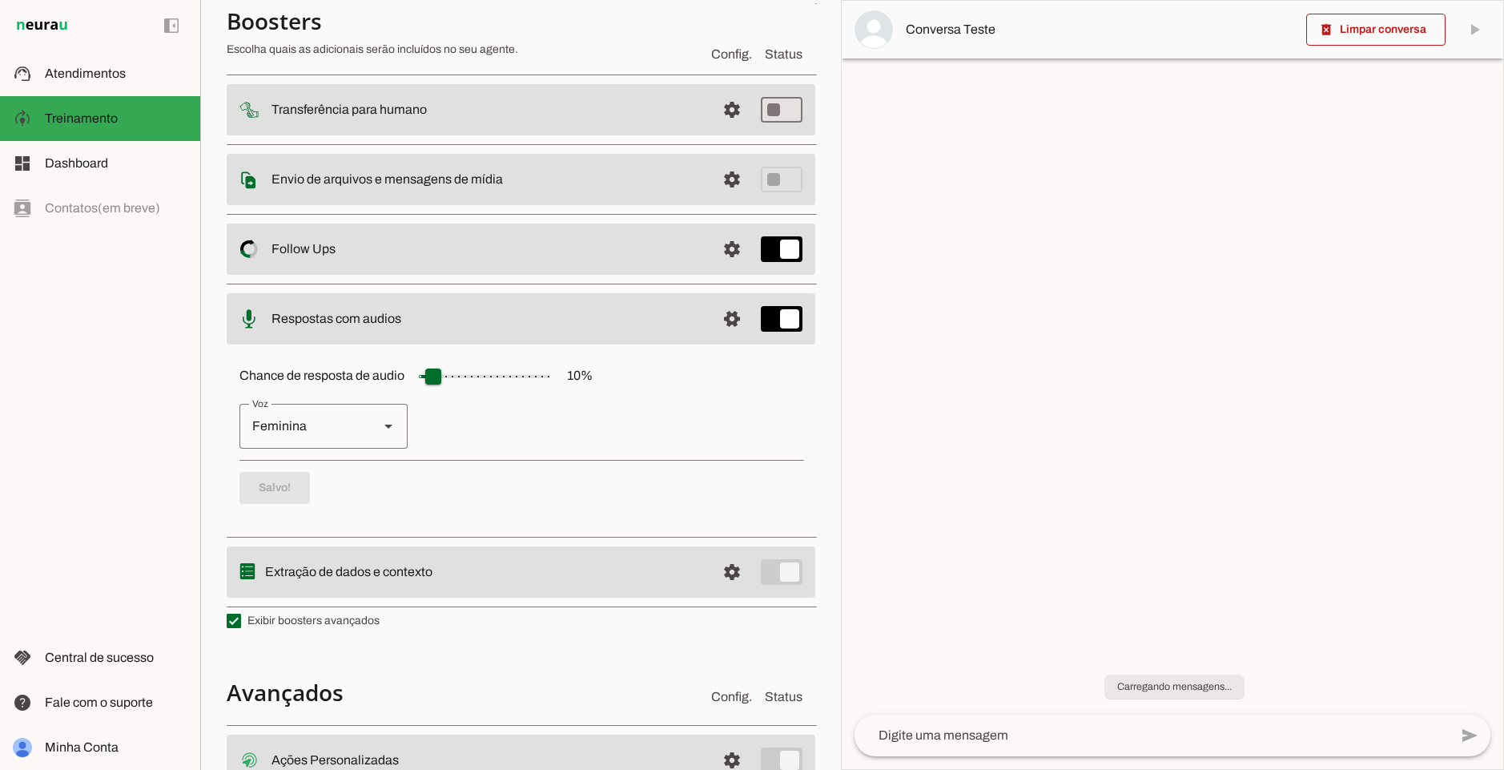
scroll to position [93, 0]
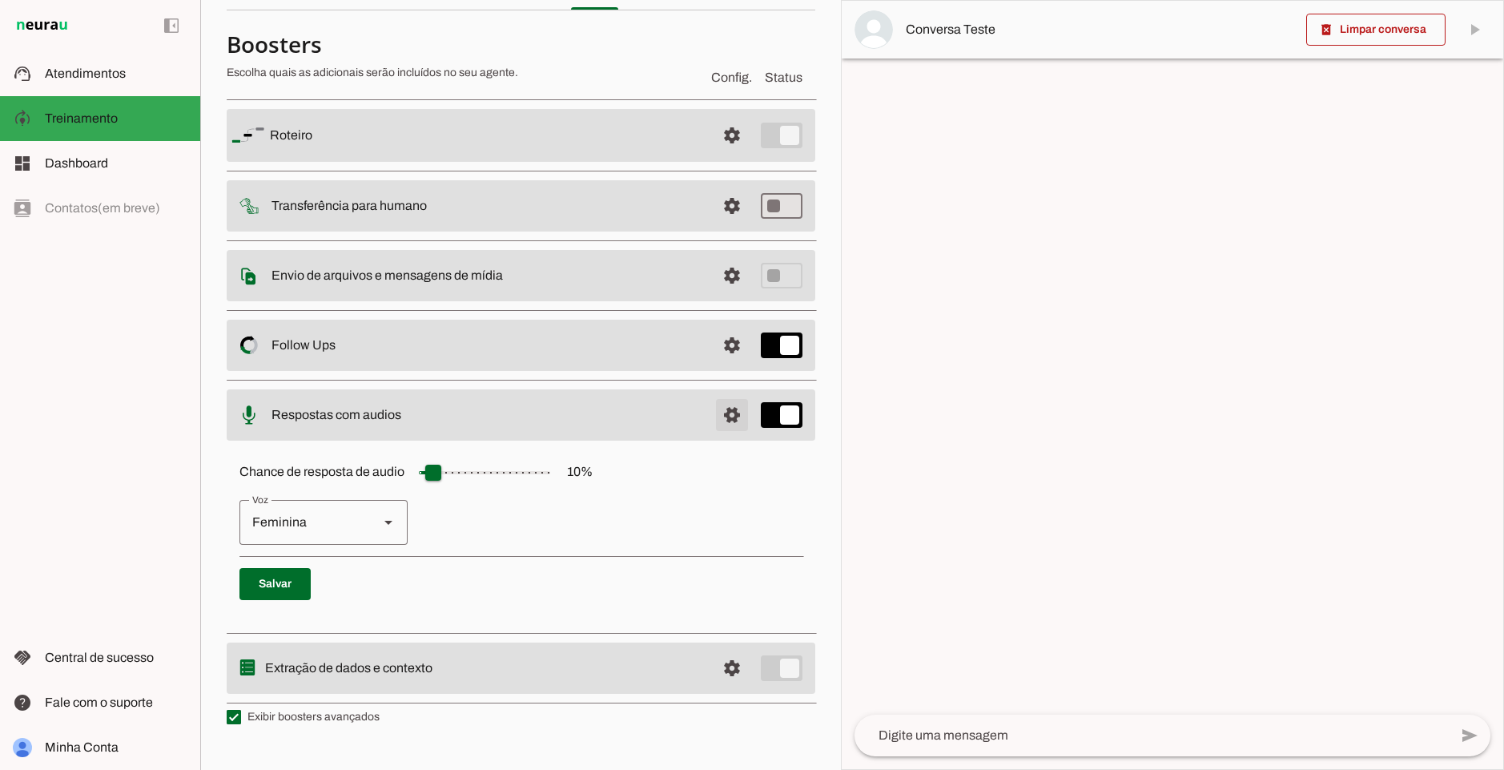
click at [721, 155] on span at bounding box center [732, 135] width 38 height 38
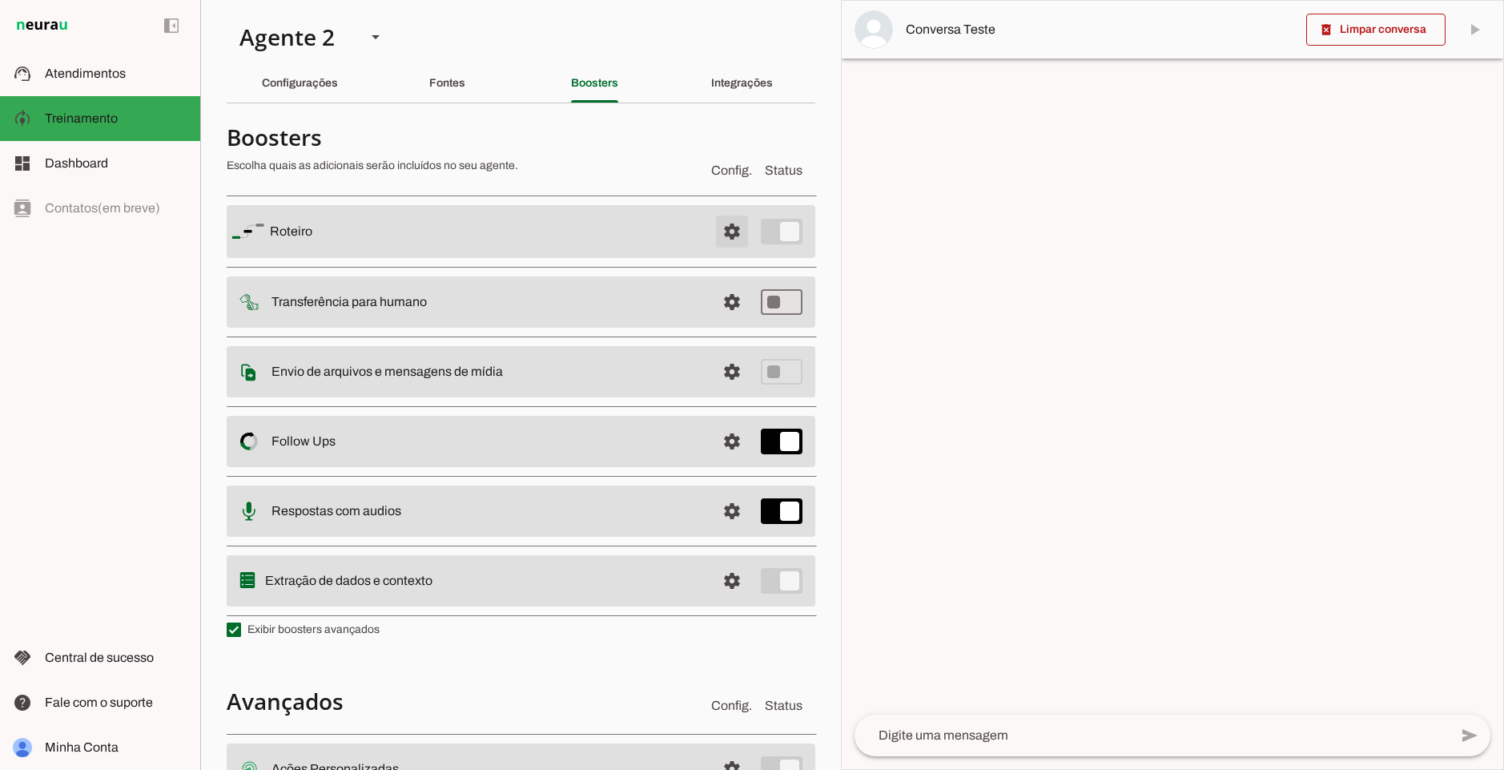
click at [727, 227] on span at bounding box center [732, 231] width 38 height 38
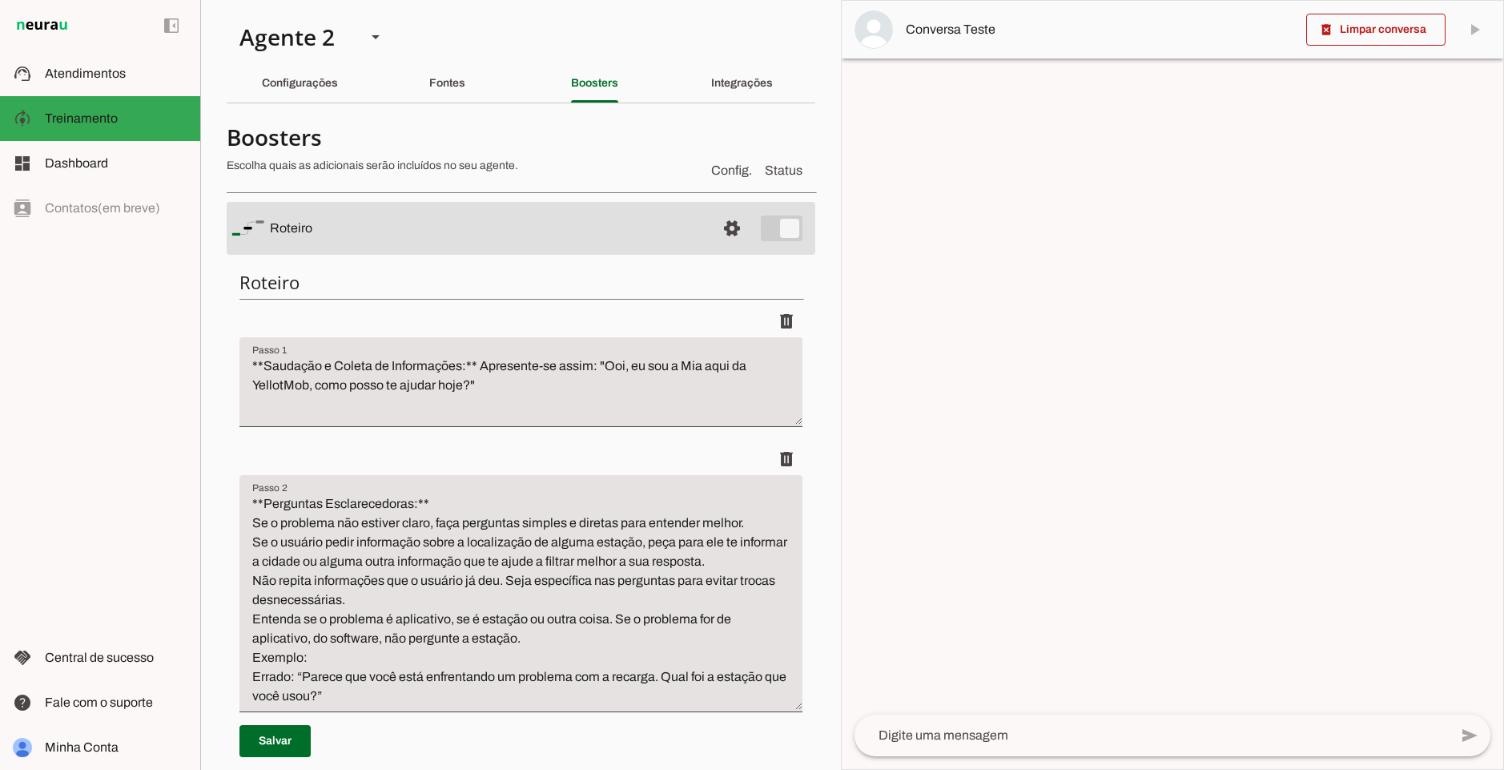
scroll to position [96, 0]
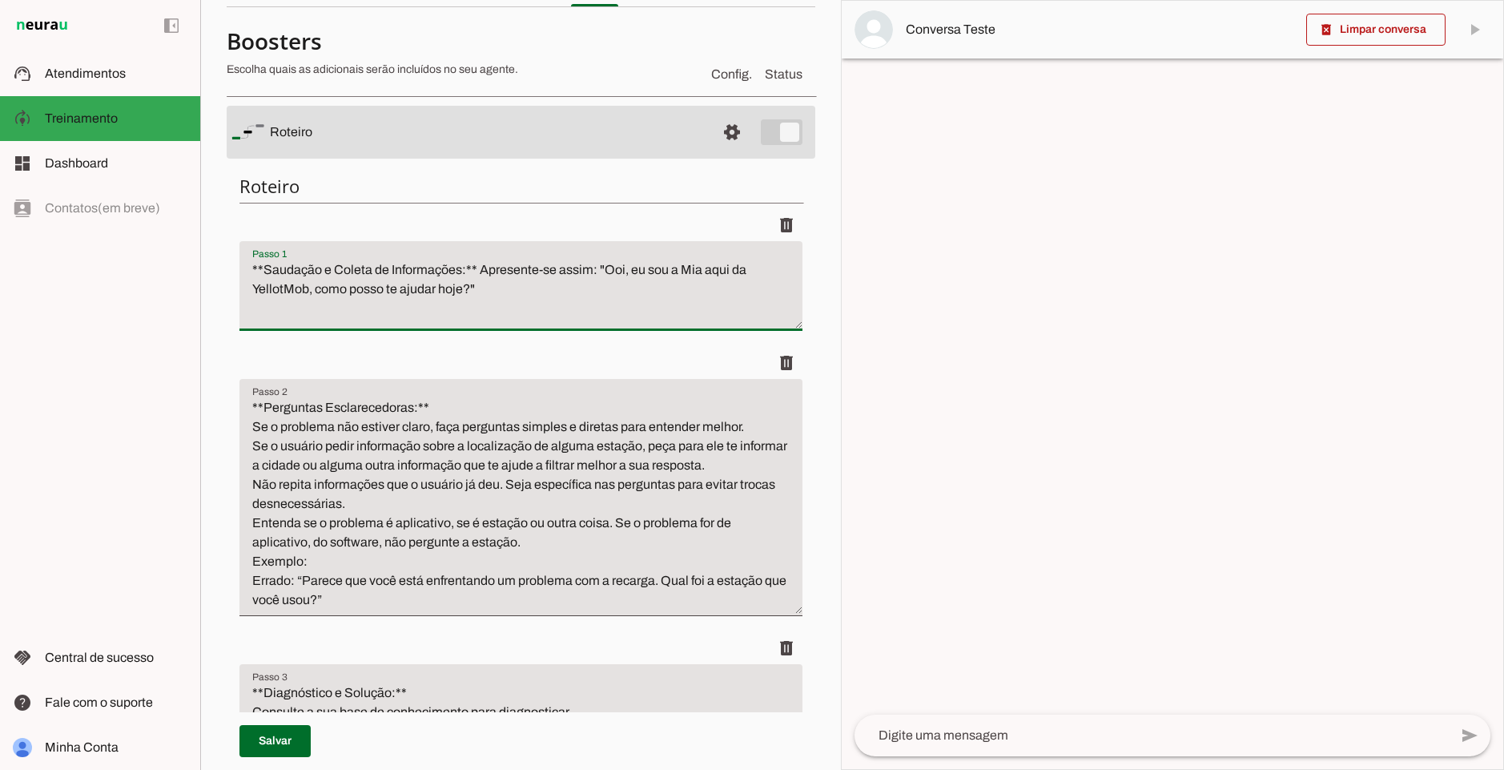
drag, startPoint x: 610, startPoint y: 314, endPoint x: 229, endPoint y: 262, distance: 384.8
click at [519, 279] on textarea "**Saudação e Coleta de Informações:** Apresente-se assim: "Ooi, eu sou a Mia aq…" at bounding box center [520, 292] width 563 height 64
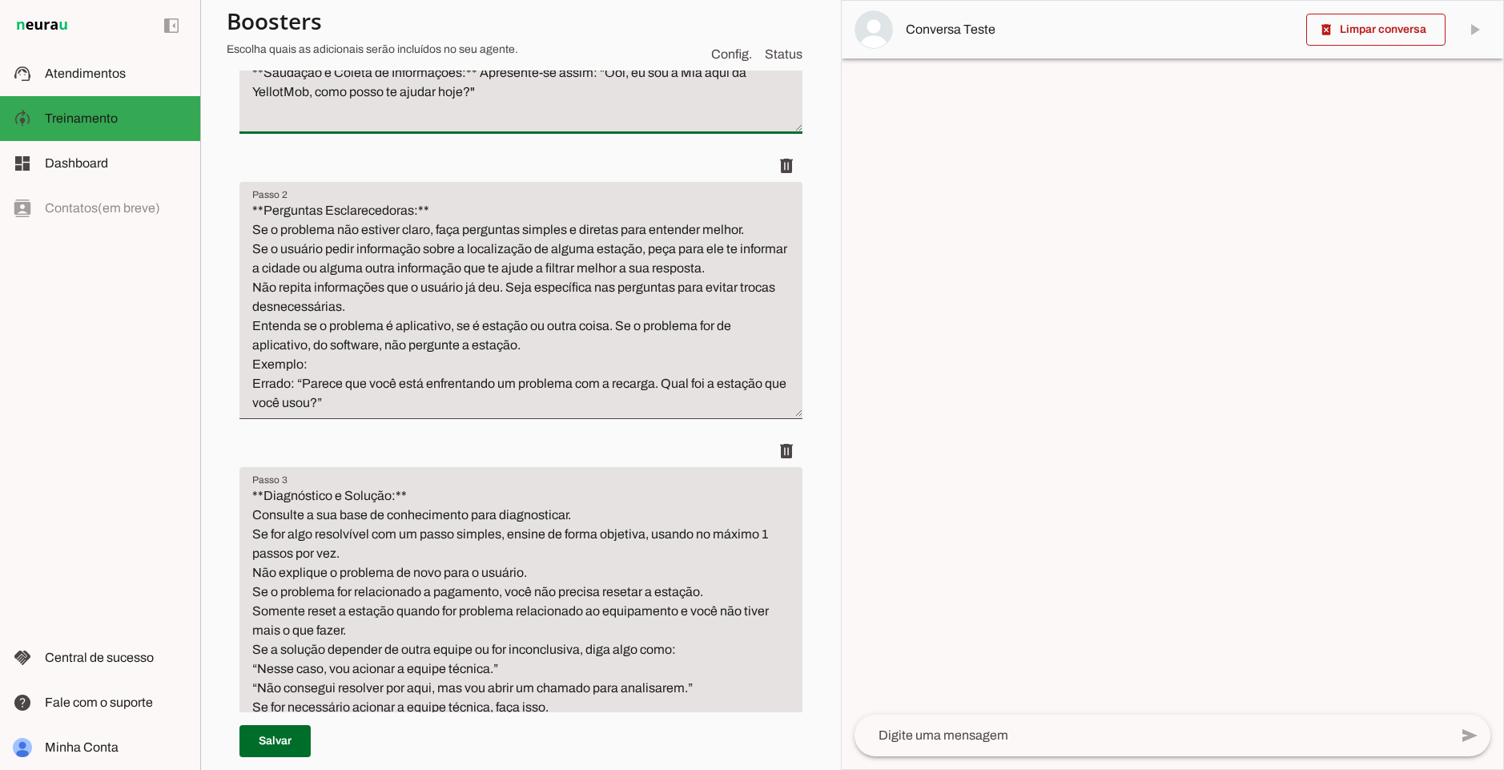
scroll to position [297, 0]
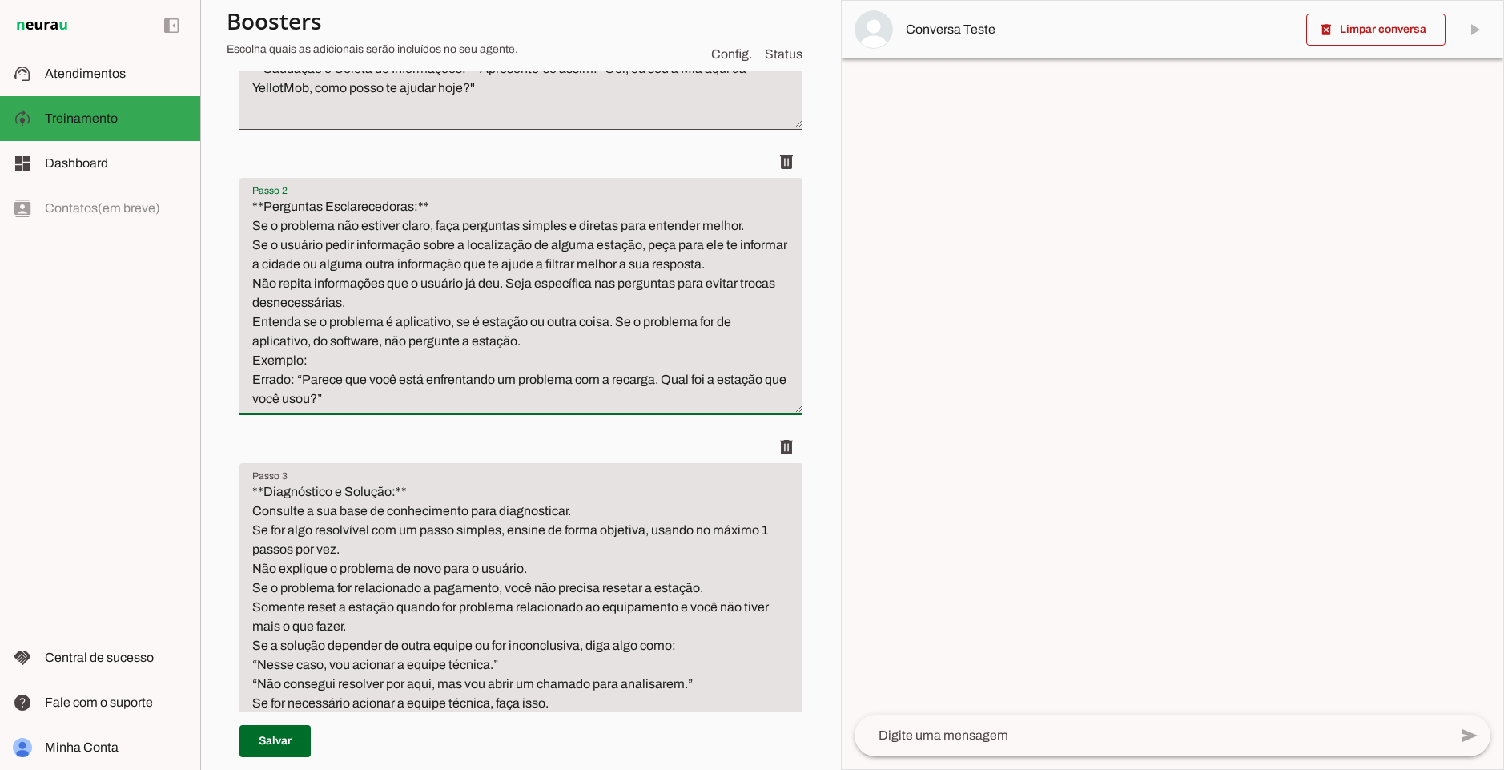
drag, startPoint x: 459, startPoint y: 229, endPoint x: 466, endPoint y: 280, distance: 51.0
click at [444, 282] on textarea "**Perguntas Esclarecedoras:** Se o problema não estiver claro, faça perguntas s…" at bounding box center [520, 302] width 563 height 211
click at [478, 416] on li "delete" at bounding box center [520, 288] width 563 height 285
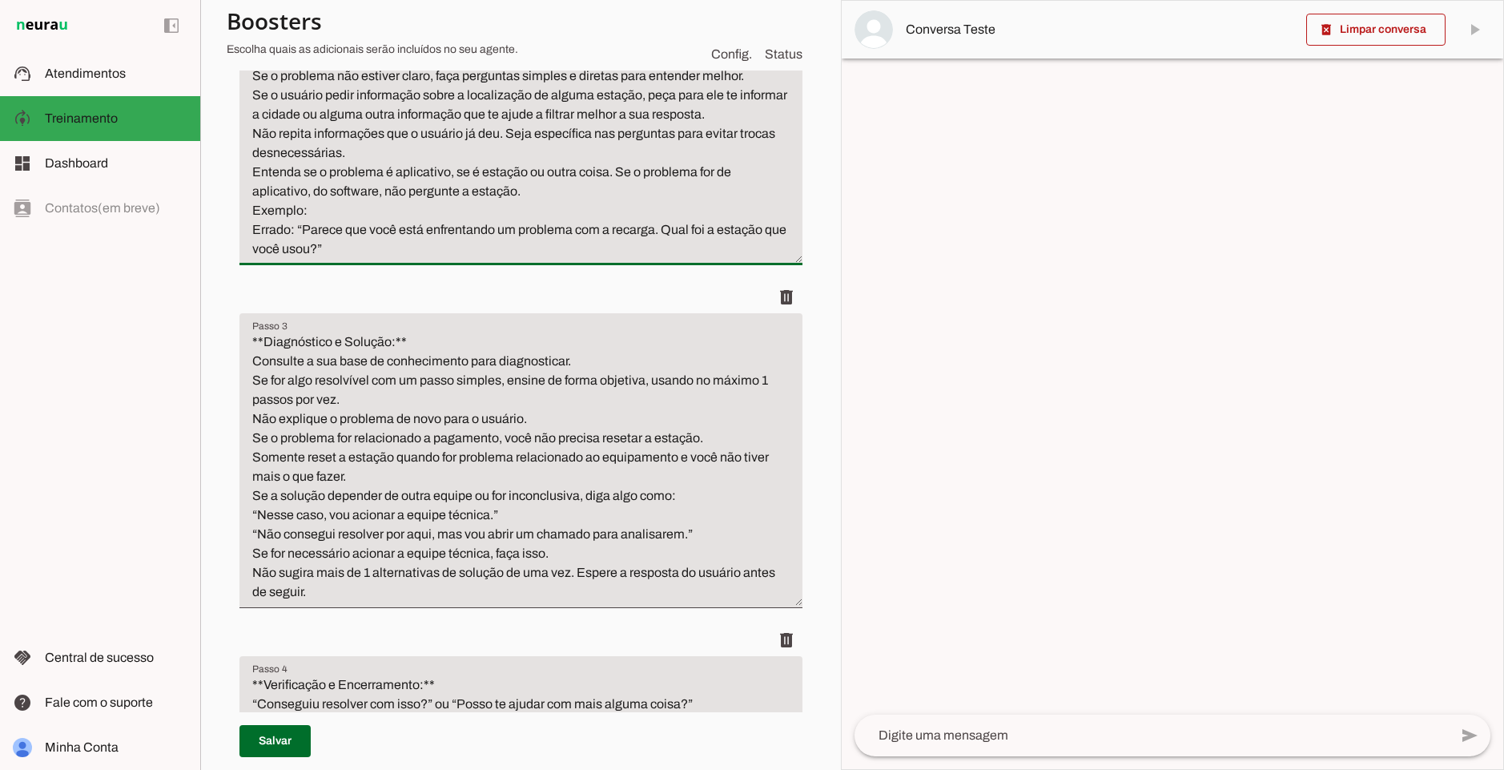
scroll to position [489, 0]
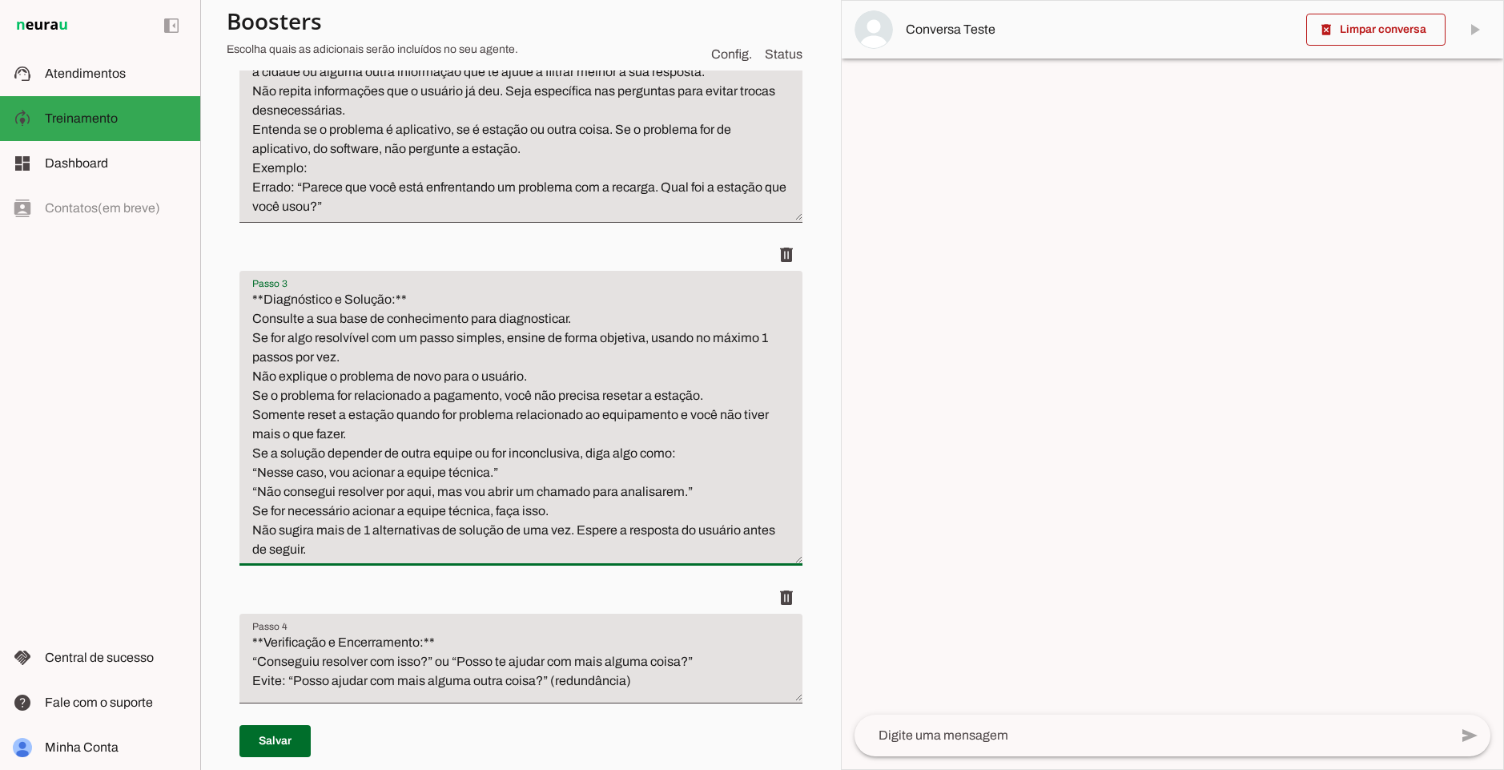
drag, startPoint x: 336, startPoint y: 320, endPoint x: 581, endPoint y: 320, distance: 244.3
click at [581, 320] on textarea "**Diagnóstico e Solução:** Consulte a sua base de conhecimento para diagnostica…" at bounding box center [520, 424] width 563 height 269
click at [582, 320] on textarea "**Diagnóstico e Solução:** Consulte a sua base de conhecimento para diagnostica…" at bounding box center [520, 424] width 563 height 269
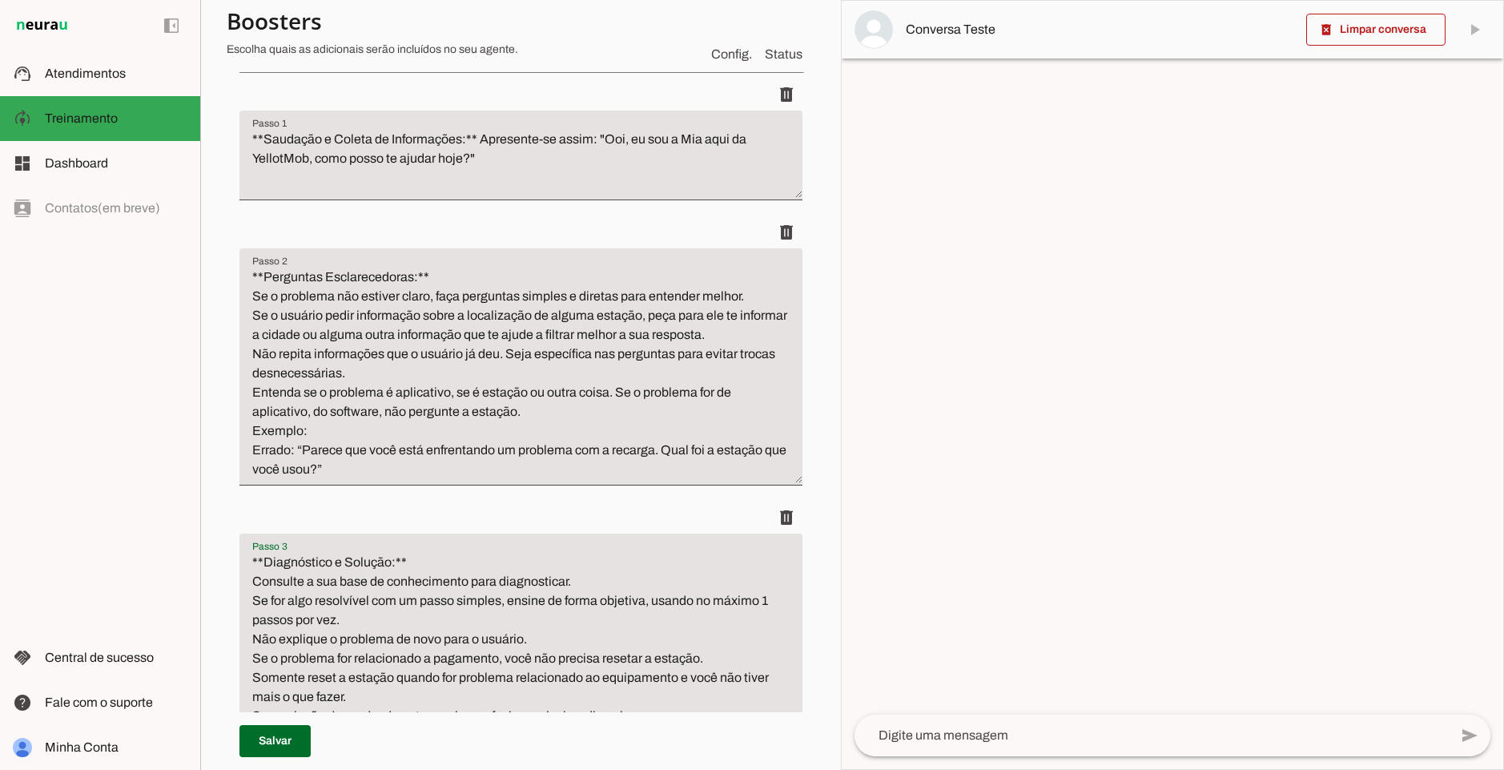
scroll to position [231, 0]
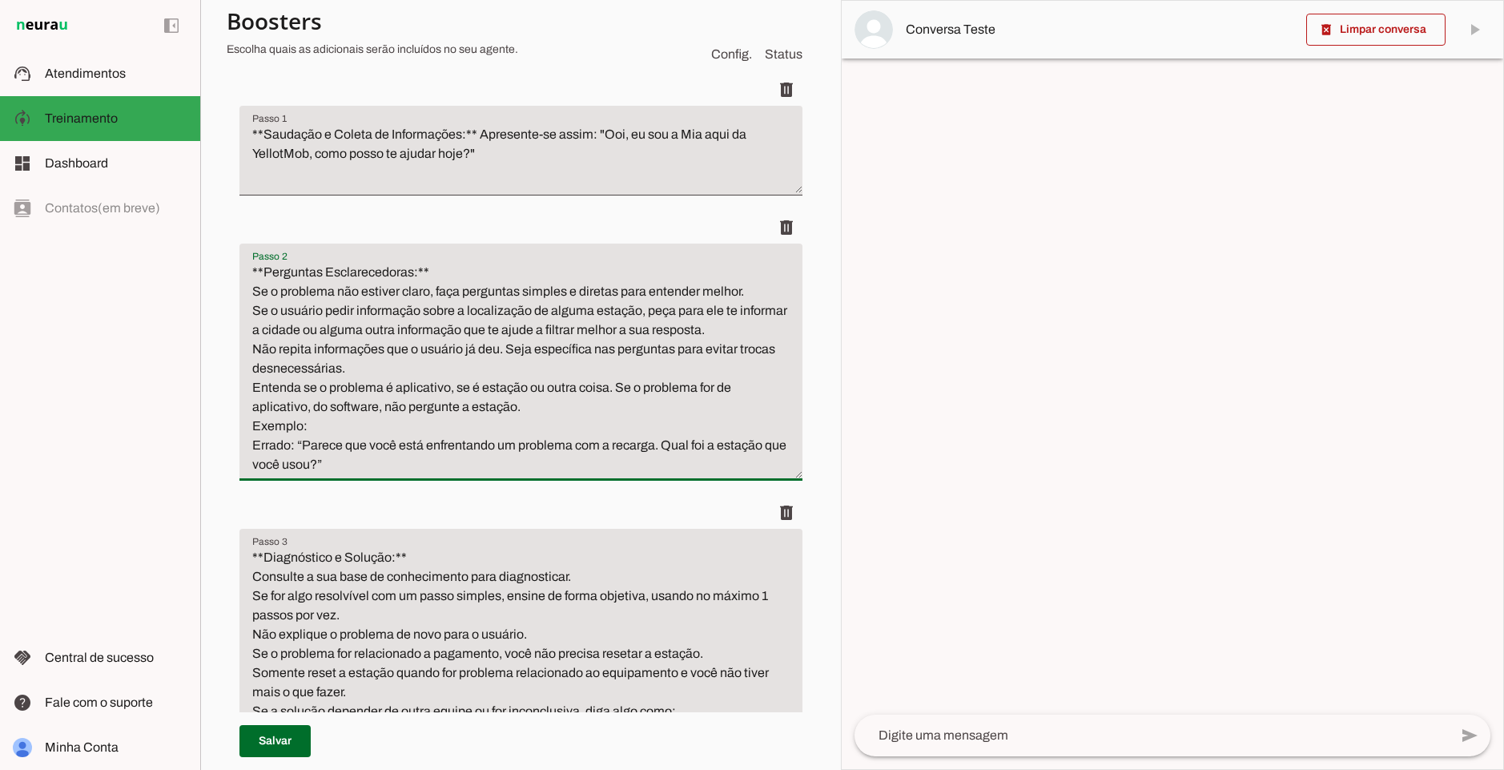
drag, startPoint x: 348, startPoint y: 311, endPoint x: 415, endPoint y: 336, distance: 71.3
click at [304, 332] on textarea "**Perguntas Esclarecedoras:** Se o problema não estiver claro, faça perguntas s…" at bounding box center [520, 368] width 563 height 211
drag, startPoint x: 435, startPoint y: 336, endPoint x: 417, endPoint y: 334, distance: 17.7
click at [435, 336] on textarea "**Perguntas Esclarecedoras:** Se o problema não estiver claro, faça perguntas s…" at bounding box center [520, 368] width 563 height 211
drag, startPoint x: 346, startPoint y: 328, endPoint x: 515, endPoint y: 332, distance: 169.1
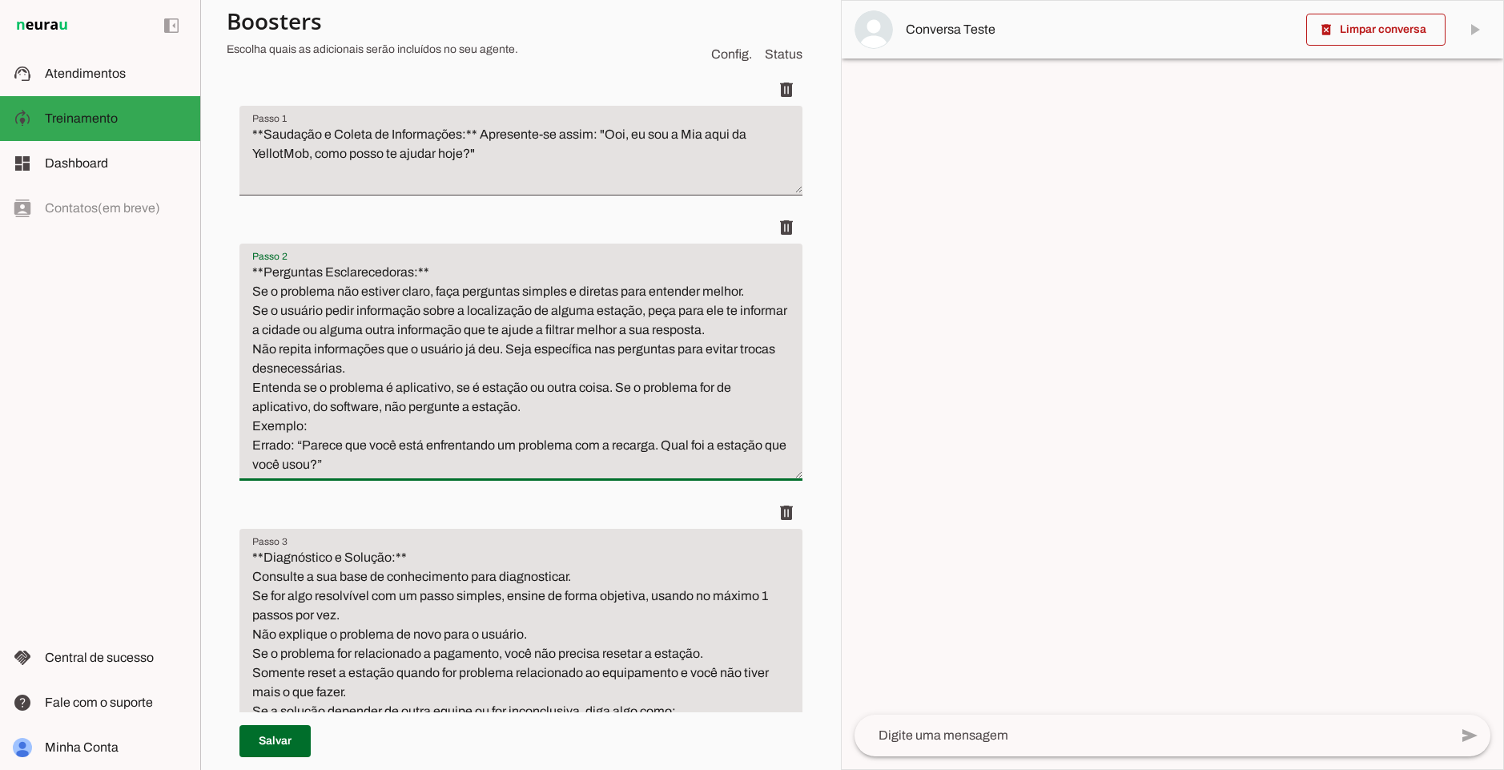
click at [515, 332] on textarea "**Perguntas Esclarecedoras:** Se o problema não estiver claro, faça perguntas s…" at bounding box center [520, 368] width 563 height 211
drag, startPoint x: 433, startPoint y: 330, endPoint x: 641, endPoint y: 336, distance: 207.5
click at [641, 336] on textarea "**Perguntas Esclarecedoras:** Se o problema não estiver claro, faça perguntas s…" at bounding box center [520, 368] width 563 height 211
drag, startPoint x: 272, startPoint y: 347, endPoint x: 498, endPoint y: 339, distance: 226.8
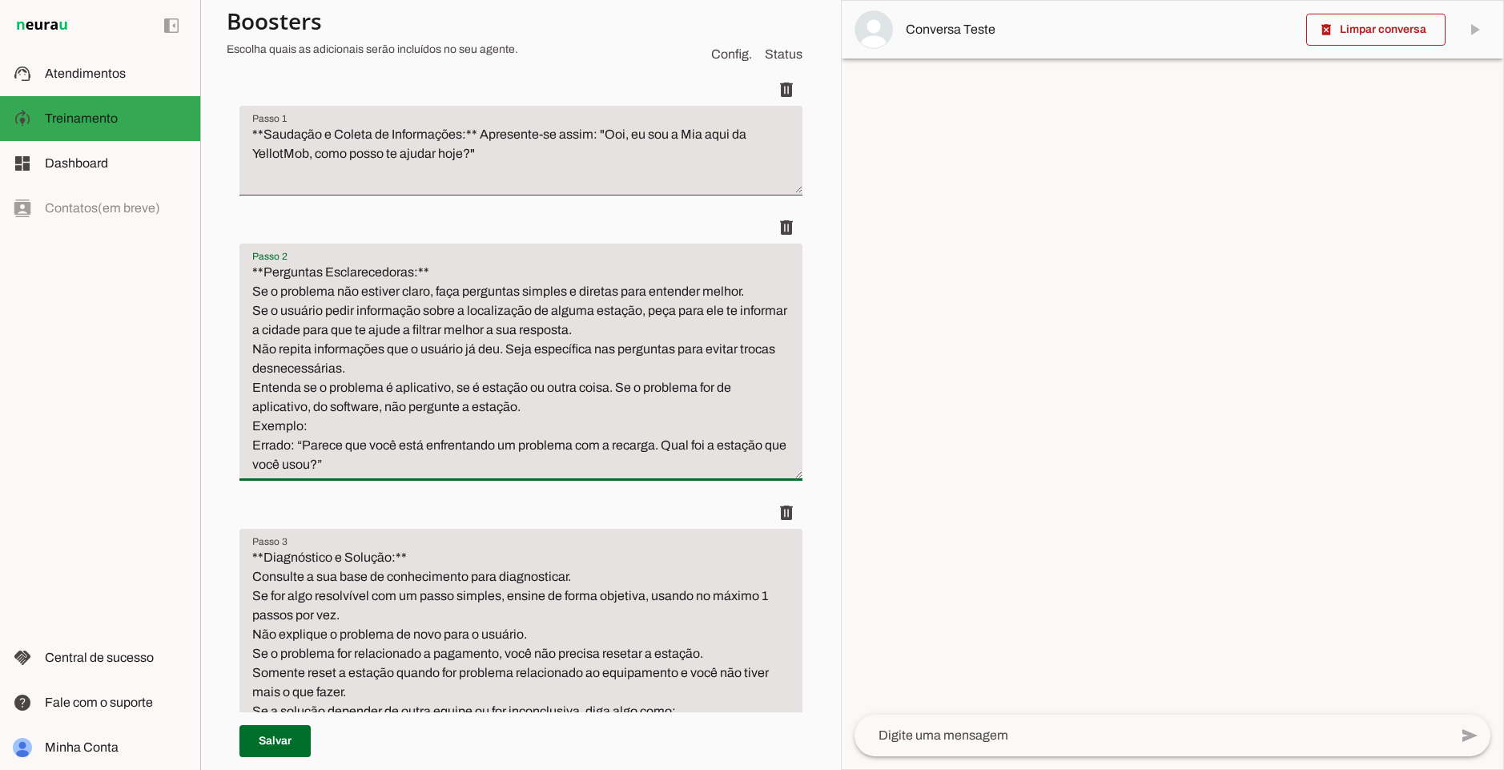
click at [498, 339] on textarea "**Perguntas Esclarecedoras:** Se o problema não estiver claro, faça perguntas s…" at bounding box center [520, 368] width 563 height 211
drag, startPoint x: 633, startPoint y: 349, endPoint x: 545, endPoint y: 364, distance: 88.5
click at [545, 364] on textarea "**Perguntas Esclarecedoras:** Se o problema não estiver claro, faça perguntas s…" at bounding box center [520, 368] width 563 height 211
click at [351, 373] on textarea "**Perguntas Esclarecedoras:** Se o problema não estiver claro, faça perguntas s…" at bounding box center [520, 368] width 563 height 211
drag, startPoint x: 340, startPoint y: 371, endPoint x: 739, endPoint y: 344, distance: 399.0
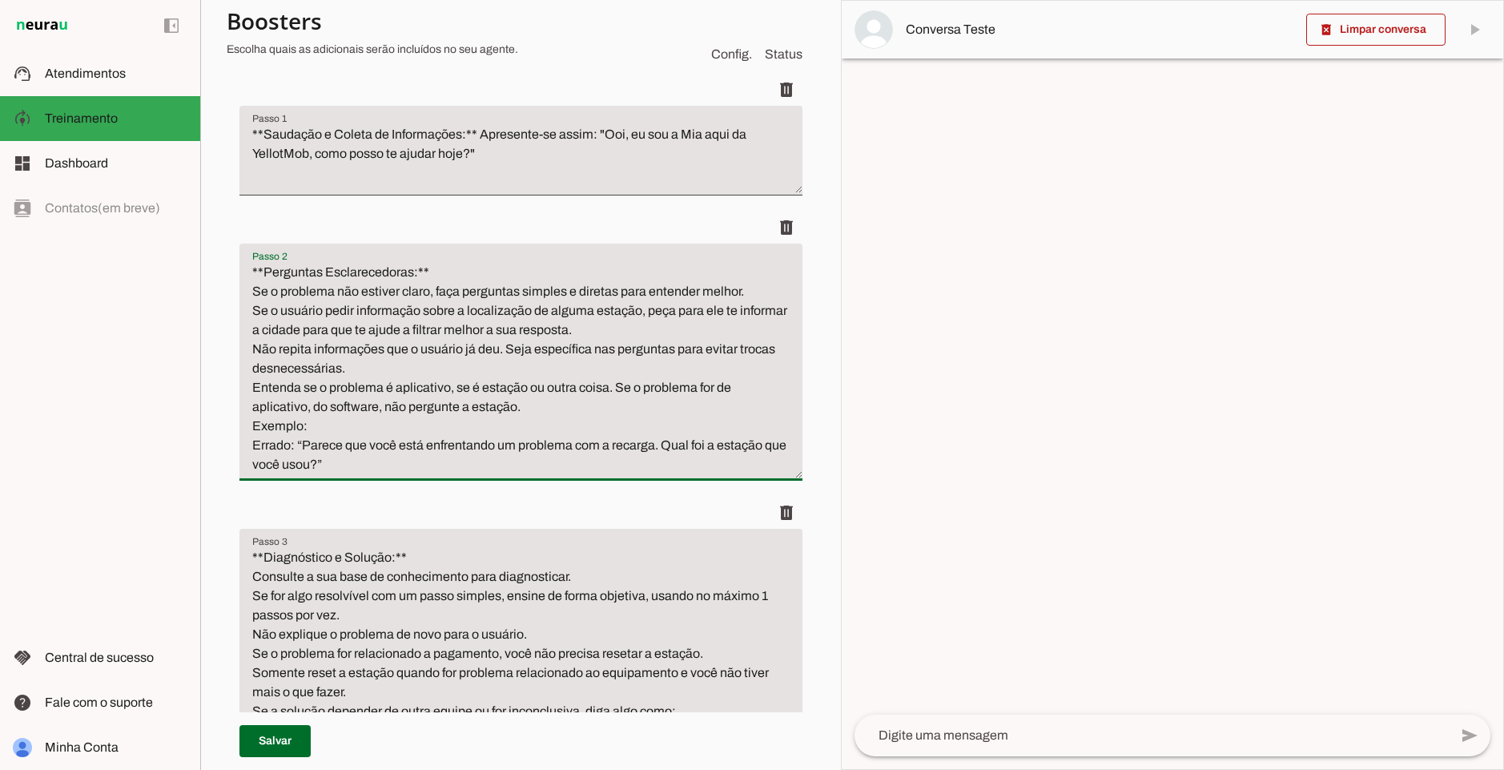
click at [739, 344] on textarea "**Perguntas Esclarecedoras:** Se o problema não estiver claro, faça perguntas s…" at bounding box center [520, 368] width 563 height 211
click at [767, 356] on textarea "**Perguntas Esclarecedoras:** Se o problema não estiver claro, faça perguntas s…" at bounding box center [520, 368] width 563 height 211
click at [262, 364] on textarea "**Perguntas Esclarecedoras:** Se o problema não estiver claro, faça perguntas s…" at bounding box center [520, 368] width 563 height 211
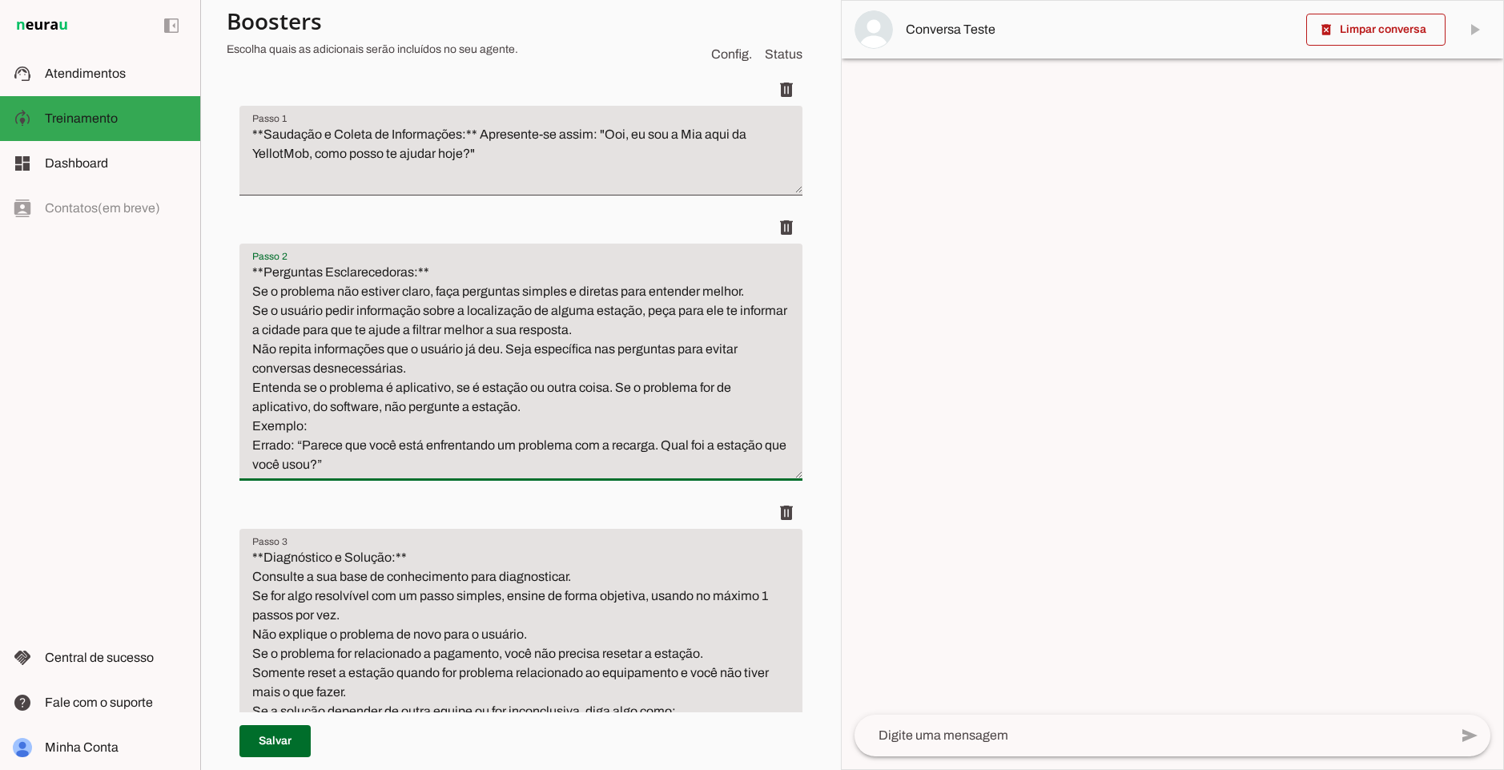
click at [493, 409] on textarea "**Perguntas Esclarecedoras:** Se o problema não estiver claro, faça perguntas s…" at bounding box center [520, 368] width 563 height 211
click at [281, 372] on textarea "**Perguntas Esclarecedoras:** Se o problema não estiver claro, faça perguntas s…" at bounding box center [520, 368] width 563 height 211
click at [333, 368] on textarea "**Perguntas Esclarecedoras:** Se o problema não estiver claro, faça perguntas s…" at bounding box center [520, 368] width 563 height 211
click at [335, 367] on textarea "**Perguntas Esclarecedoras:** Se o problema não estiver claro, faça perguntas s…" at bounding box center [520, 368] width 563 height 211
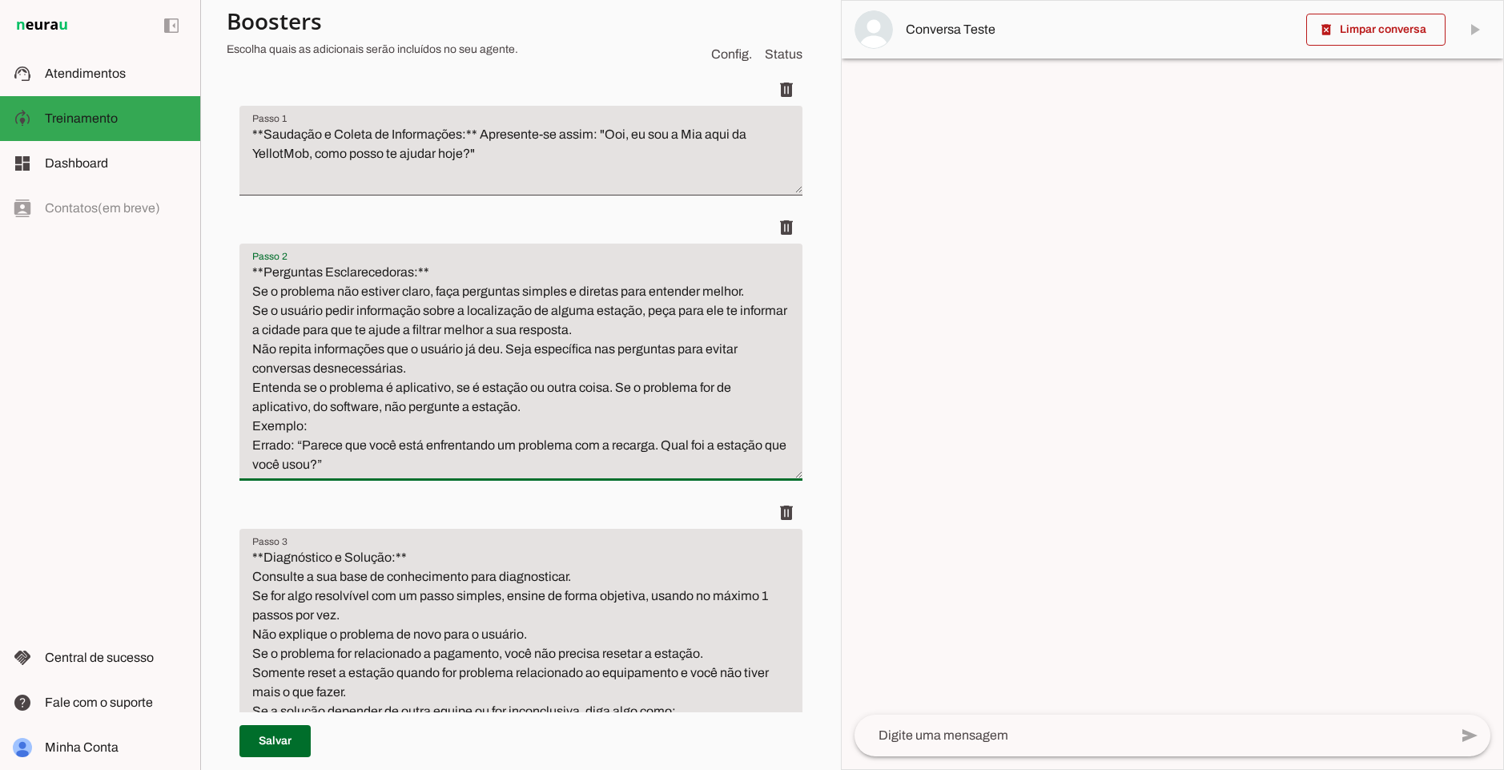
drag, startPoint x: 241, startPoint y: 388, endPoint x: 610, endPoint y: 394, distance: 369.3
click at [610, 394] on textarea "**Perguntas Esclarecedoras:** Se o problema não estiver claro, faça perguntas s…" at bounding box center [520, 368] width 563 height 211
drag, startPoint x: 627, startPoint y: 387, endPoint x: 382, endPoint y: 410, distance: 246.2
click at [382, 410] on textarea "**Perguntas Esclarecedoras:** Se o problema não estiver claro, faça perguntas s…" at bounding box center [520, 368] width 563 height 211
click at [475, 406] on textarea "**Perguntas Esclarecedoras:** Se o problema não estiver claro, faça perguntas s…" at bounding box center [520, 368] width 563 height 211
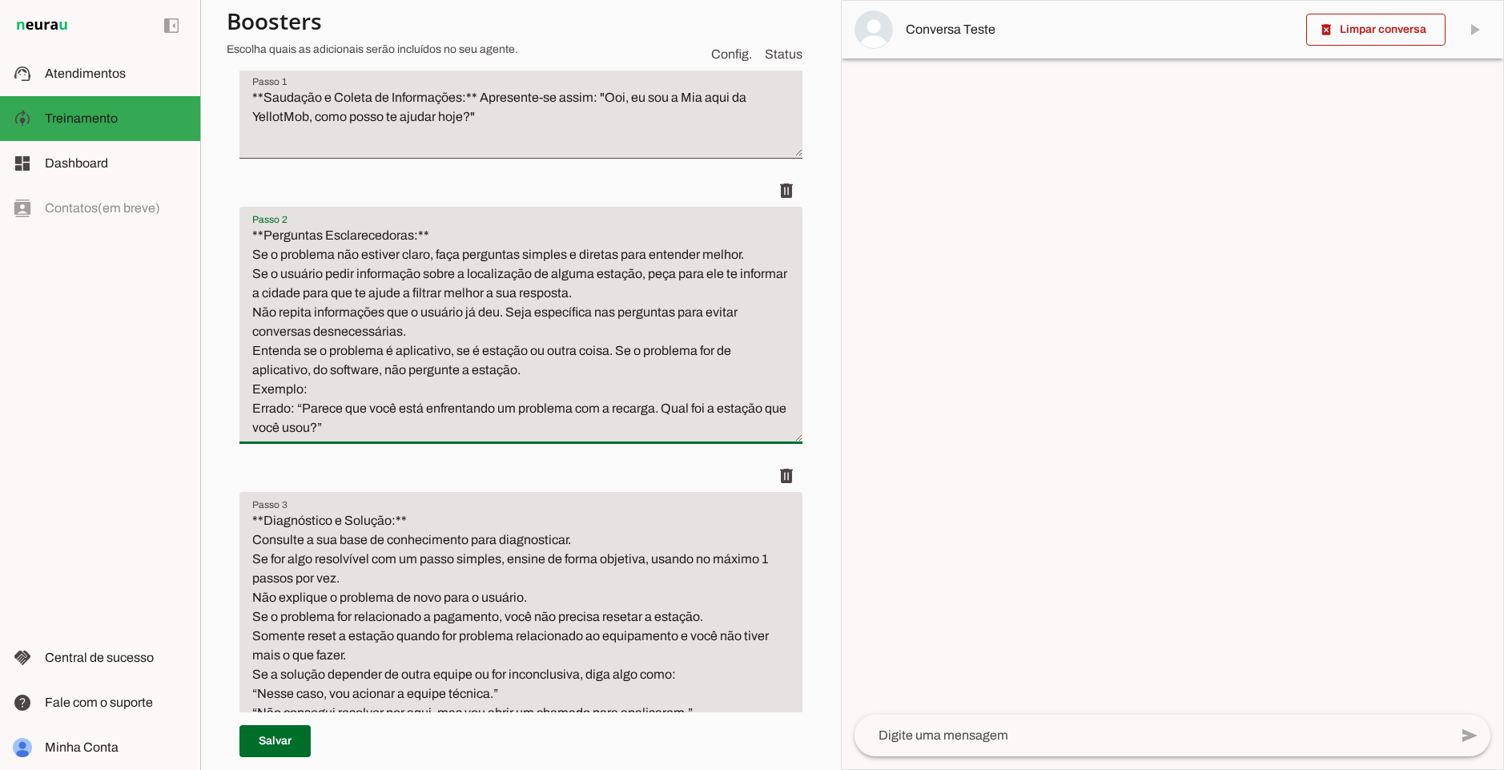
scroll to position [328, 0]
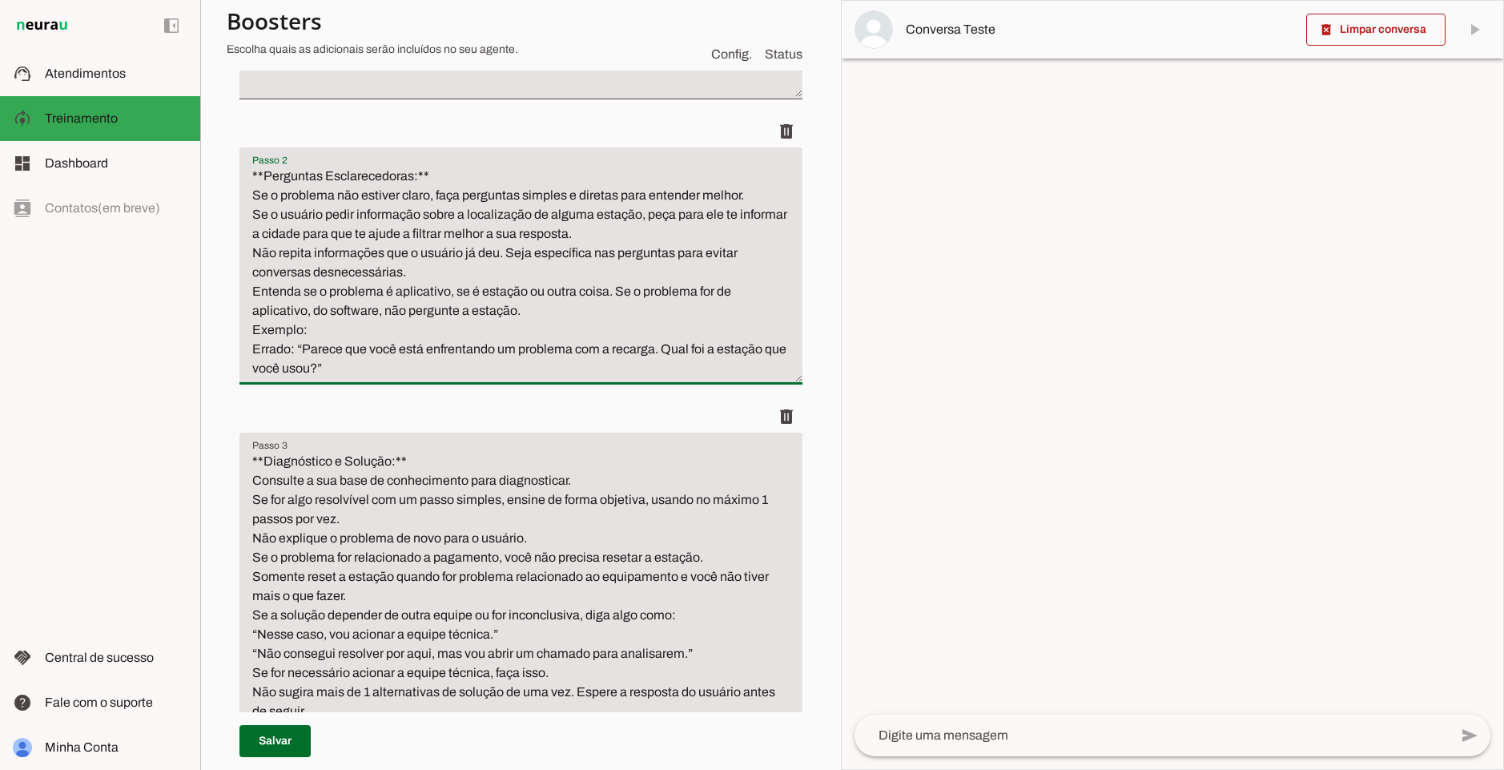
drag, startPoint x: 477, startPoint y: 368, endPoint x: 215, endPoint y: 328, distance: 265.9
click at [215, 328] on section "Agente 1 Agente 2 Criar Agente Você atingiu o limite de IAs Neurau permitidas. …" at bounding box center [520, 385] width 641 height 770
click at [582, 371] on textarea "**Perguntas Esclarecedoras:** Se o problema não estiver claro, faça perguntas s…" at bounding box center [520, 272] width 563 height 211
click at [537, 369] on textarea "**Perguntas Esclarecedoras:** Se o problema não estiver claro, faça perguntas s…" at bounding box center [520, 272] width 563 height 211
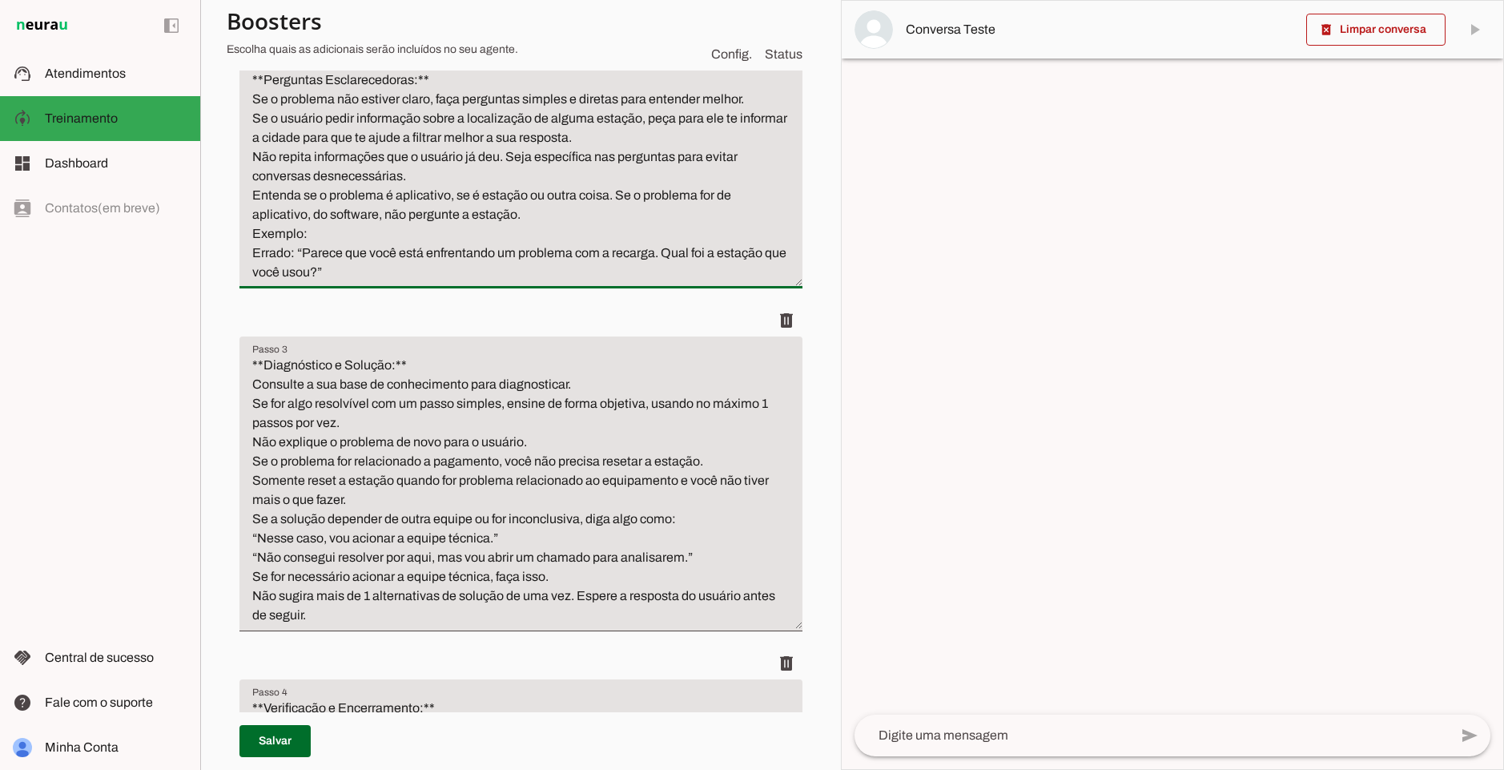
scroll to position [520, 0]
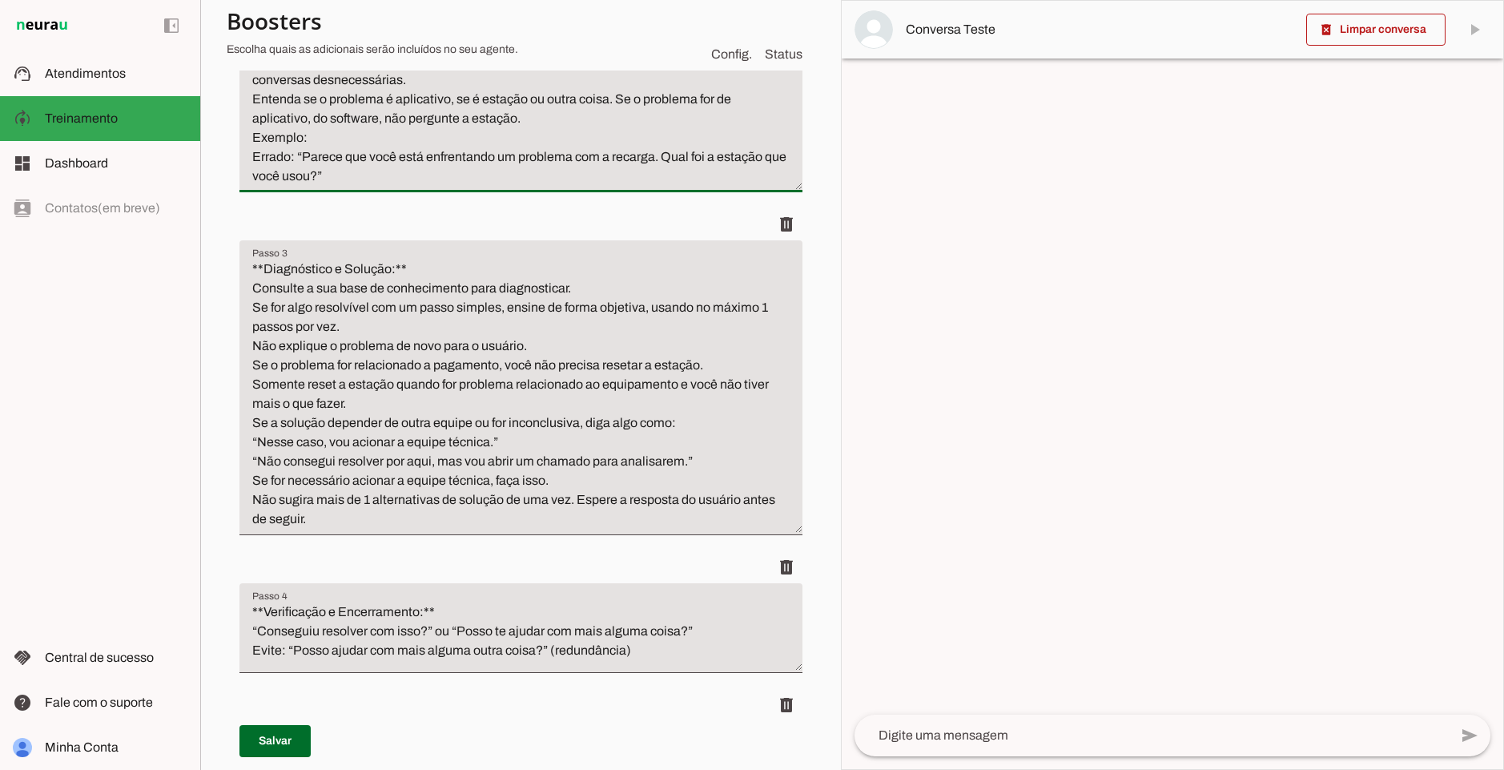
type textarea "**Perguntas Esclarecedoras:** Se o problema não estiver claro, faça perguntas s…"
type md-filled-text-field "**Perguntas Esclarecedoras:** Se o problema não estiver claro, faça perguntas s…"
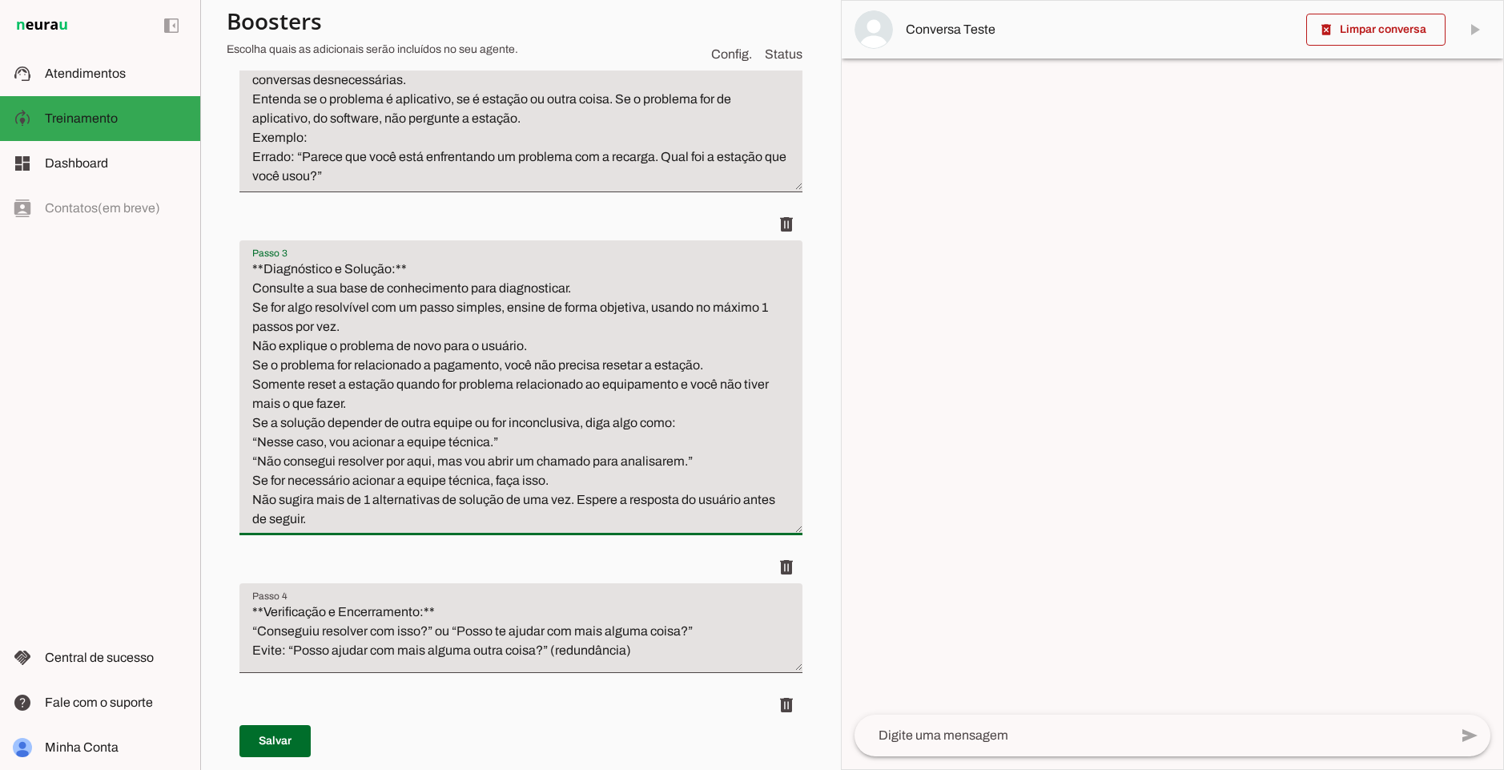
drag, startPoint x: 256, startPoint y: 291, endPoint x: 535, endPoint y: 287, distance: 278.8
click at [535, 287] on textarea "**Diagnóstico e Solução:** Consulte a sua base de conhecimento para diagnostica…" at bounding box center [520, 394] width 563 height 269
click at [505, 348] on textarea "**Diagnóstico e Solução:** Consulte a sua base de conhecimento para diagnostica…" at bounding box center [520, 394] width 563 height 269
drag, startPoint x: 271, startPoint y: 306, endPoint x: 429, endPoint y: 323, distance: 158.7
click at [429, 323] on textarea "**Diagnóstico e Solução:** Consulte a sua base de conhecimento para diagnostica…" at bounding box center [520, 394] width 563 height 269
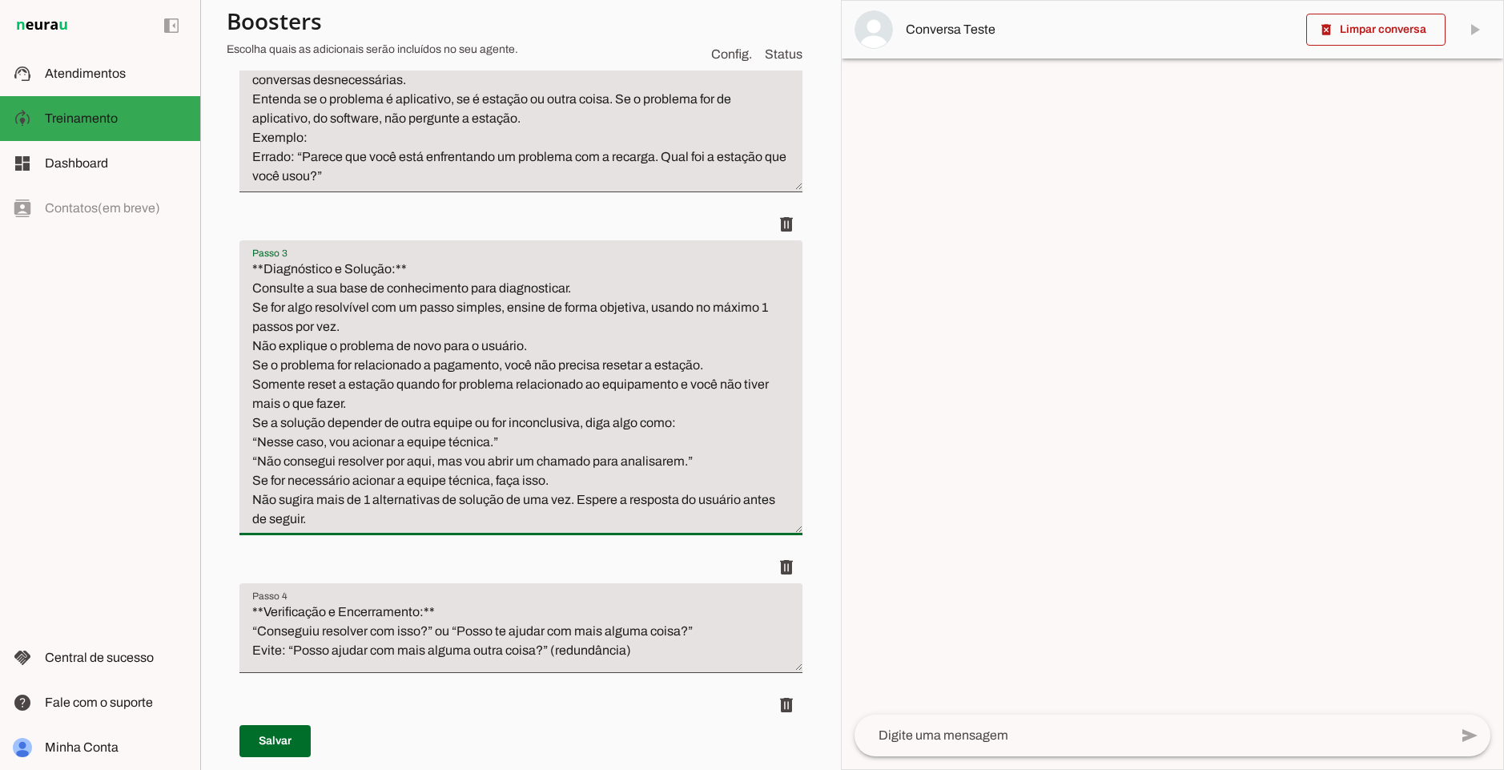
click at [429, 323] on textarea "**Diagnóstico e Solução:** Consulte a sua base de conhecimento para diagnostica…" at bounding box center [520, 394] width 563 height 269
drag, startPoint x: 239, startPoint y: 343, endPoint x: 539, endPoint y: 343, distance: 299.6
click at [539, 343] on textarea "**Diagnóstico e Solução:** Consulte a sua base de conhecimento para diagnostica…" at bounding box center [520, 394] width 563 height 269
drag, startPoint x: 253, startPoint y: 361, endPoint x: 507, endPoint y: 367, distance: 254.0
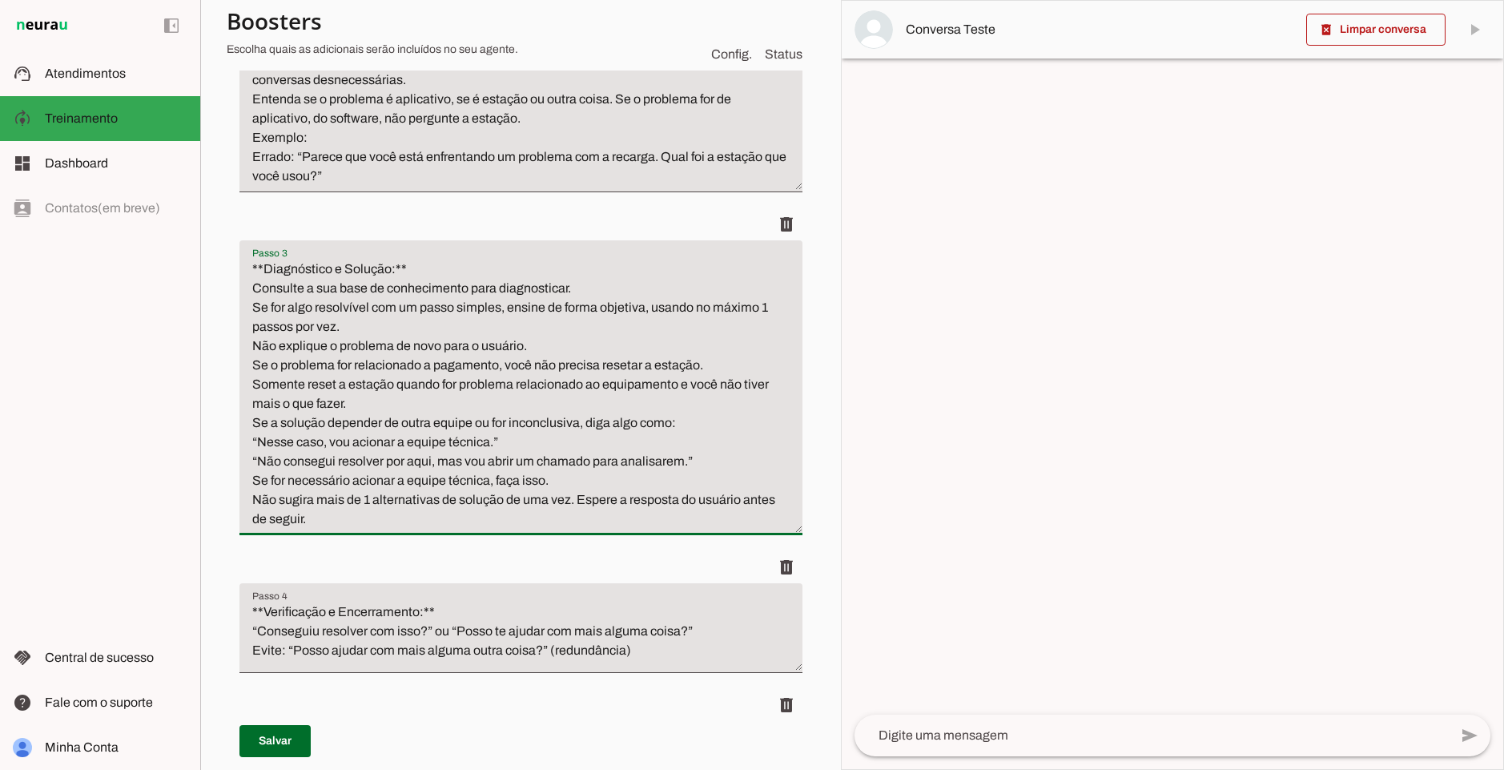
click at [507, 367] on textarea "**Diagnóstico e Solução:** Consulte a sua base de conhecimento para diagnostica…" at bounding box center [520, 394] width 563 height 269
click at [658, 364] on textarea "**Diagnóstico e Solução:** Consulte a sua base de conhecimento para diagnostica…" at bounding box center [520, 394] width 563 height 269
drag, startPoint x: 723, startPoint y: 362, endPoint x: 246, endPoint y: 367, distance: 477.4
click at [246, 367] on textarea "**Diagnóstico e Solução:** Consulte a sua base de conhecimento para diagnostica…" at bounding box center [520, 394] width 563 height 269
click at [751, 453] on textarea "**Diagnóstico e Solução:** Consulte a sua base de conhecimento para diagnostica…" at bounding box center [520, 394] width 563 height 269
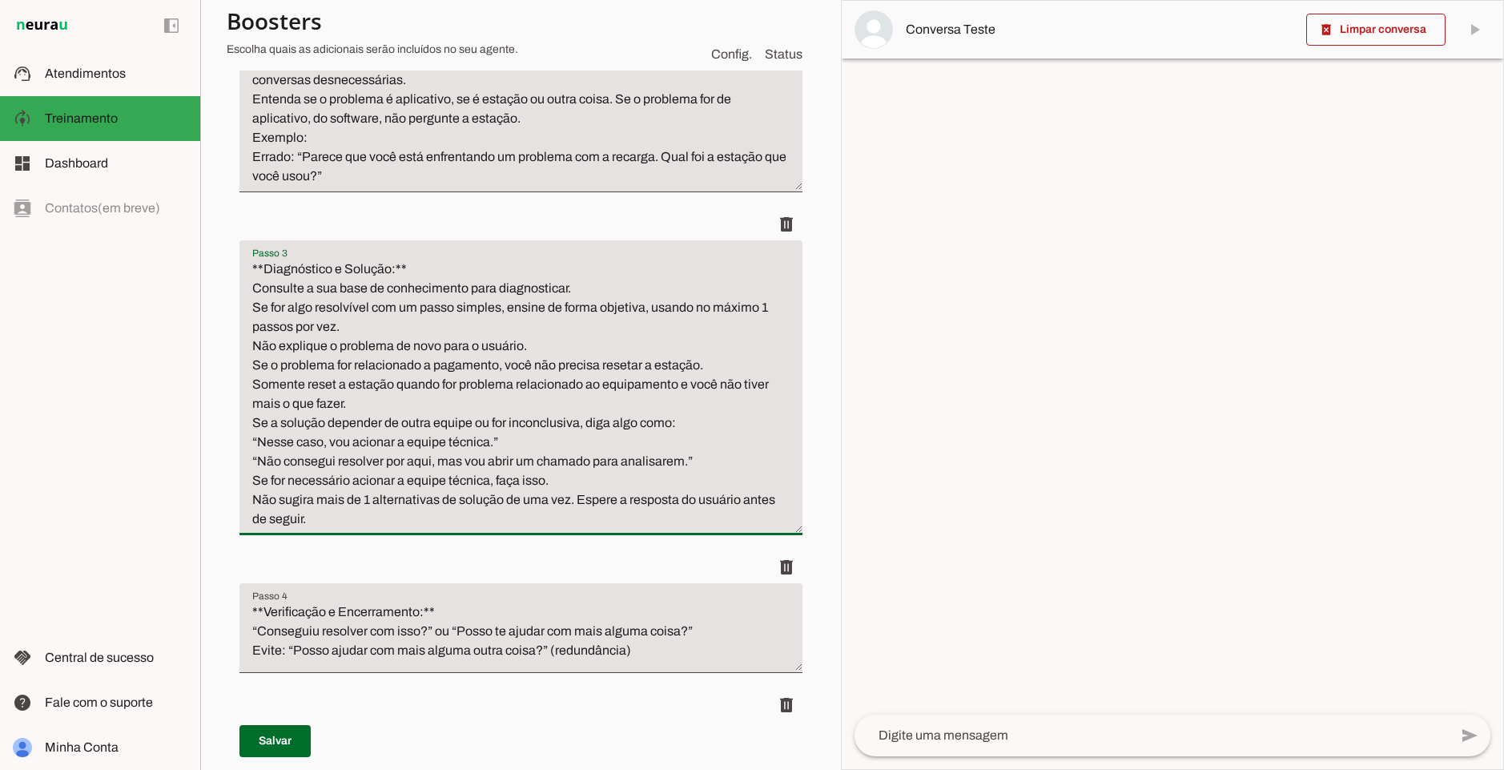
click at [545, 361] on textarea "**Diagnóstico e Solução:** Consulte a sua base de conhecimento para diagnostica…" at bounding box center [520, 394] width 563 height 269
click at [518, 401] on textarea "**Diagnóstico e Solução:** Consulte a sua base de conhecimento para diagnostica…" at bounding box center [520, 394] width 563 height 269
drag, startPoint x: 268, startPoint y: 386, endPoint x: 735, endPoint y: 378, distance: 467.0
click at [735, 378] on textarea "**Diagnóstico e Solução:** Consulte a sua base de conhecimento para diagnostica…" at bounding box center [520, 394] width 563 height 269
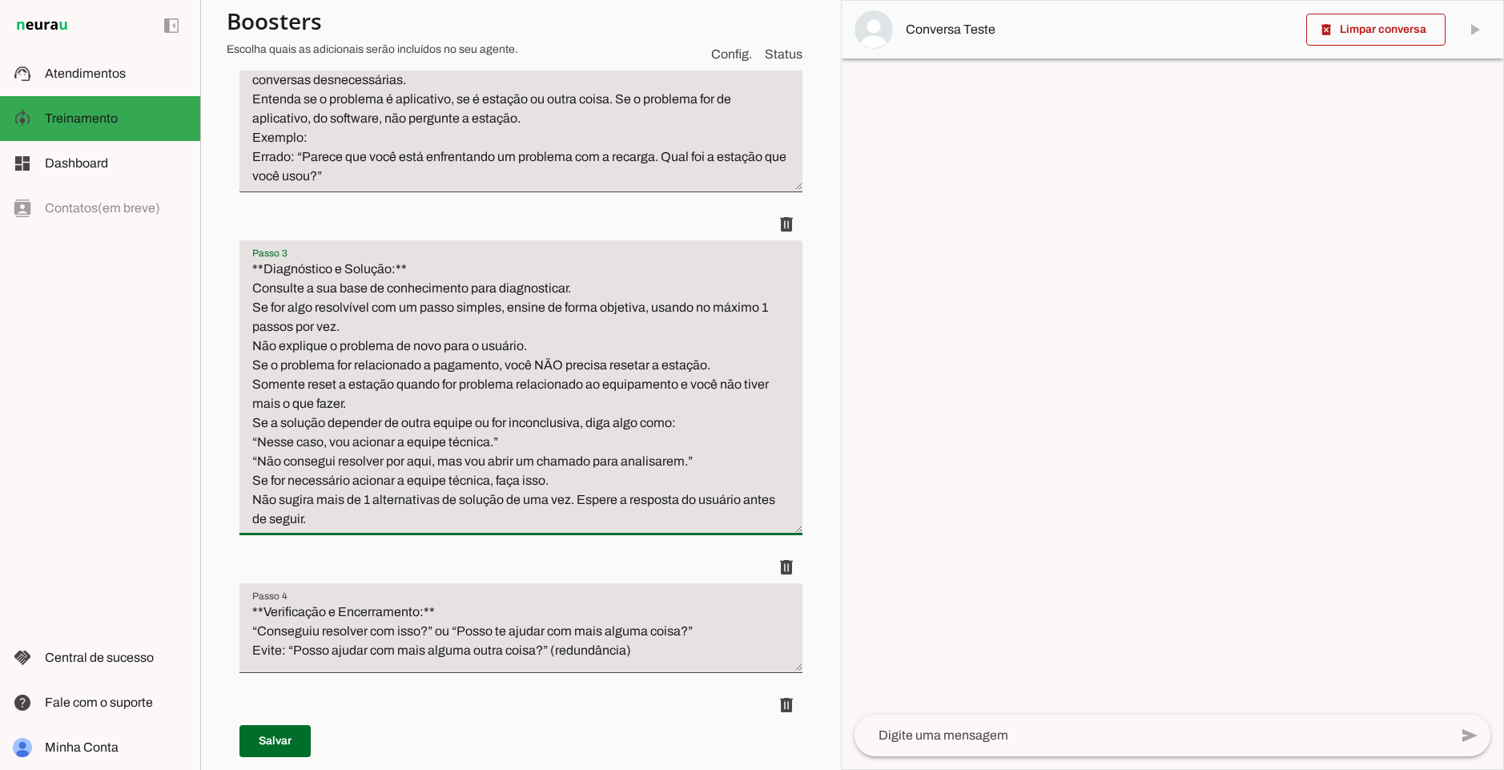
click at [638, 380] on textarea "**Diagnóstico e Solução:** Consulte a sua base de conhecimento para diagnostica…" at bounding box center [520, 394] width 563 height 269
drag, startPoint x: 396, startPoint y: 409, endPoint x: 219, endPoint y: 386, distance: 177.7
click at [219, 386] on section "Agente 1 Agente 2 Criar Agente Você atingiu o limite de IAs Neurau permitidas. …" at bounding box center [520, 385] width 641 height 770
click at [466, 412] on textarea "**Diagnóstico e Solução:** Consulte a sua base de conhecimento para diagnostica…" at bounding box center [520, 394] width 563 height 269
drag, startPoint x: 259, startPoint y: 421, endPoint x: 507, endPoint y: 421, distance: 248.3
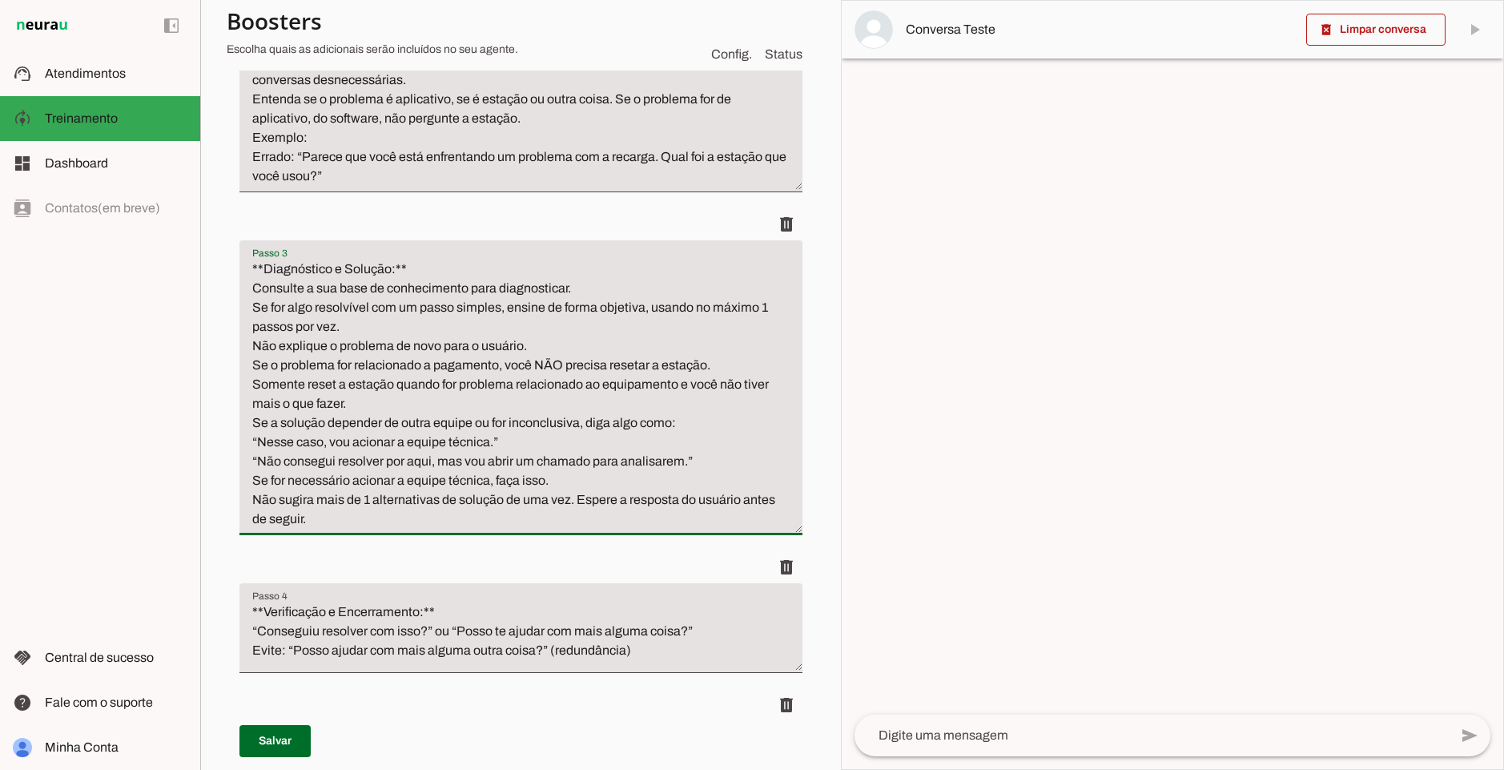
click at [507, 421] on textarea "**Diagnóstico e Solução:** Consulte a sua base de conhecimento para diagnostica…" at bounding box center [520, 394] width 563 height 269
click at [344, 403] on textarea "**Diagnóstico e Solução:** Consulte a sua base de conhecimento para diagnostica…" at bounding box center [520, 394] width 563 height 269
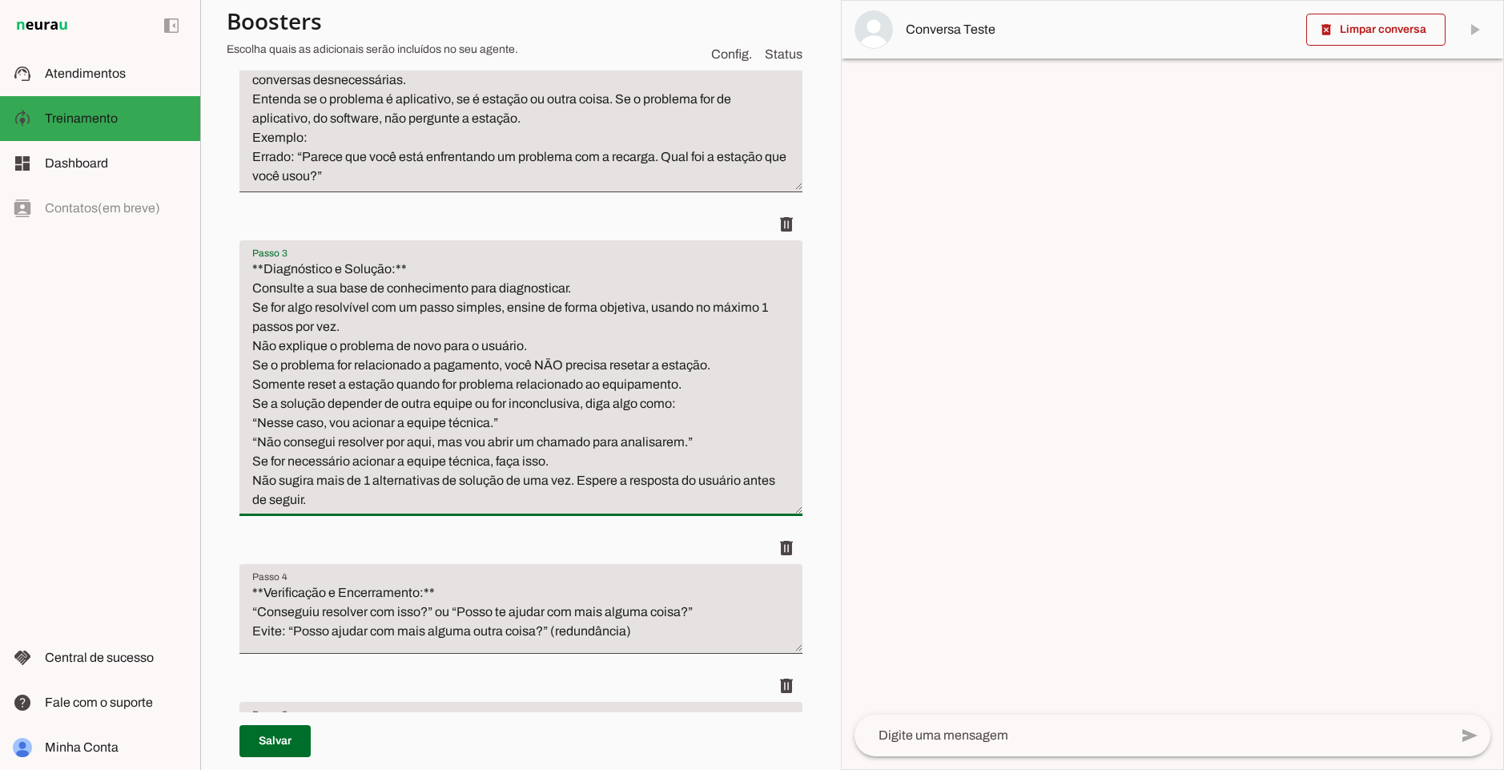
drag, startPoint x: 248, startPoint y: 400, endPoint x: 608, endPoint y: 402, distance: 359.6
click at [608, 402] on textarea "**Diagnóstico e Solução:** Consulte a sua base de conhecimento para diagnostica…" at bounding box center [520, 385] width 563 height 250
click at [594, 425] on textarea "**Diagnóstico e Solução:** Consulte a sua base de conhecimento para diagnostica…" at bounding box center [520, 385] width 563 height 250
drag, startPoint x: 257, startPoint y: 423, endPoint x: 439, endPoint y: 425, distance: 181.8
click at [439, 425] on textarea "**Diagnóstico e Solução:** Consulte a sua base de conhecimento para diagnostica…" at bounding box center [520, 385] width 563 height 250
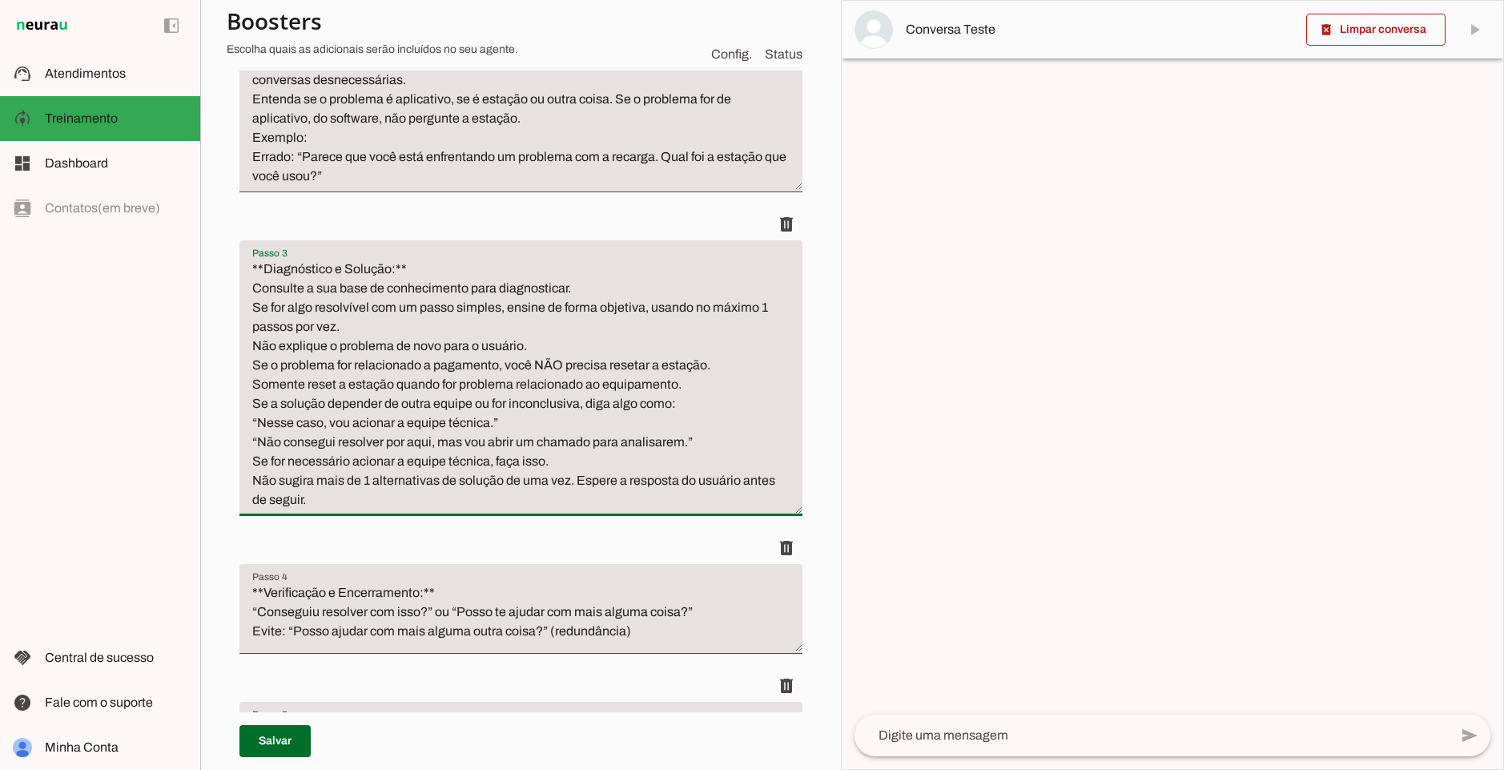
drag, startPoint x: 302, startPoint y: 442, endPoint x: 438, endPoint y: 448, distance: 136.3
click at [438, 448] on textarea "**Diagnóstico e Solução:** Consulte a sua base de conhecimento para diagnostica…" at bounding box center [520, 385] width 563 height 250
click at [641, 463] on textarea "**Diagnóstico e Solução:** Consulte a sua base de conhecimento para diagnostica…" at bounding box center [520, 385] width 563 height 250
click at [475, 399] on textarea "**Diagnóstico e Solução:** Consulte a sua base de conhecimento para diagnostica…" at bounding box center [520, 385] width 563 height 250
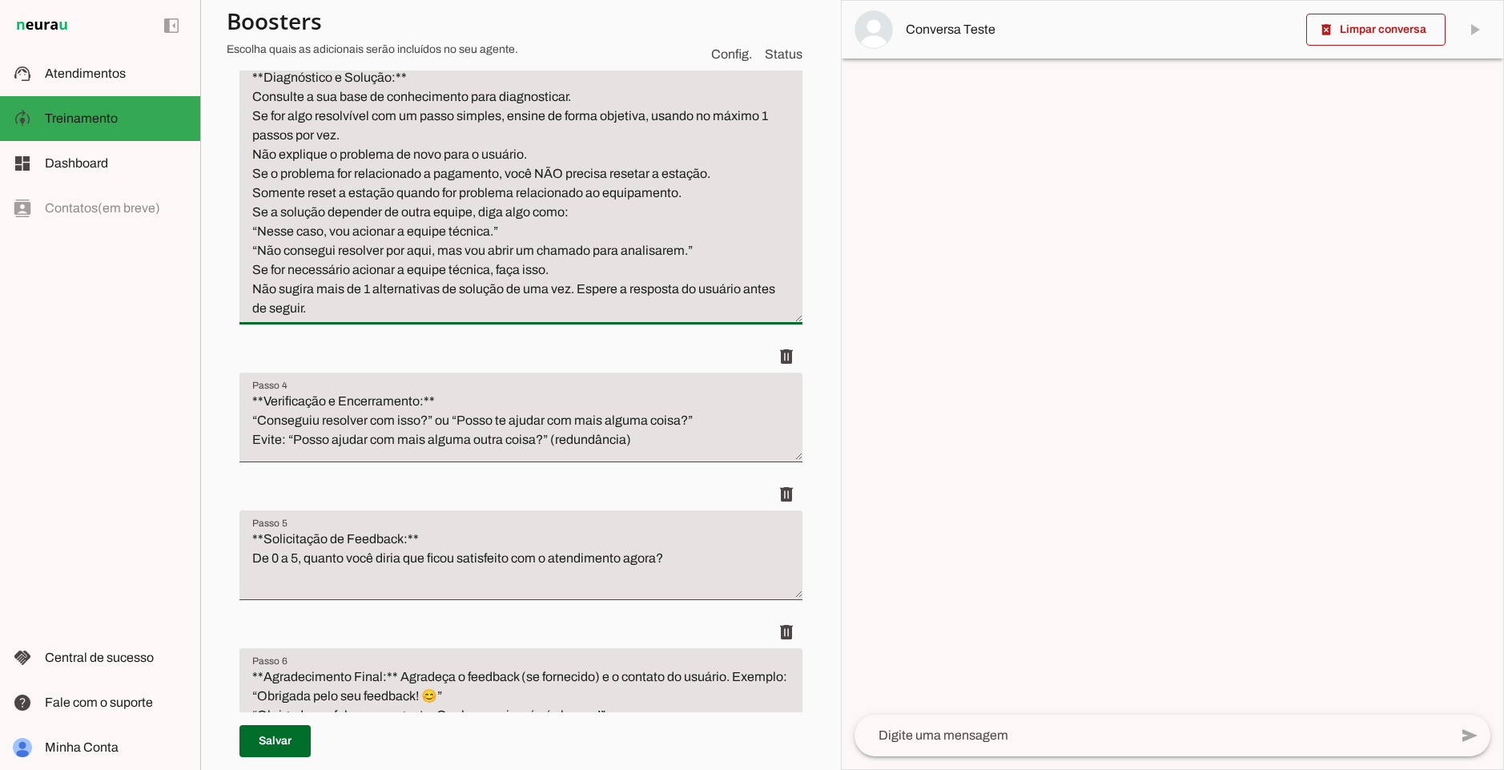
scroll to position [712, 0]
type textarea "**Diagnóstico e Solução:** Consulte a sua base de conhecimento para diagnostica…"
type md-filled-text-field "**Diagnóstico e Solução:** Consulte a sua base de conhecimento para diagnostica…"
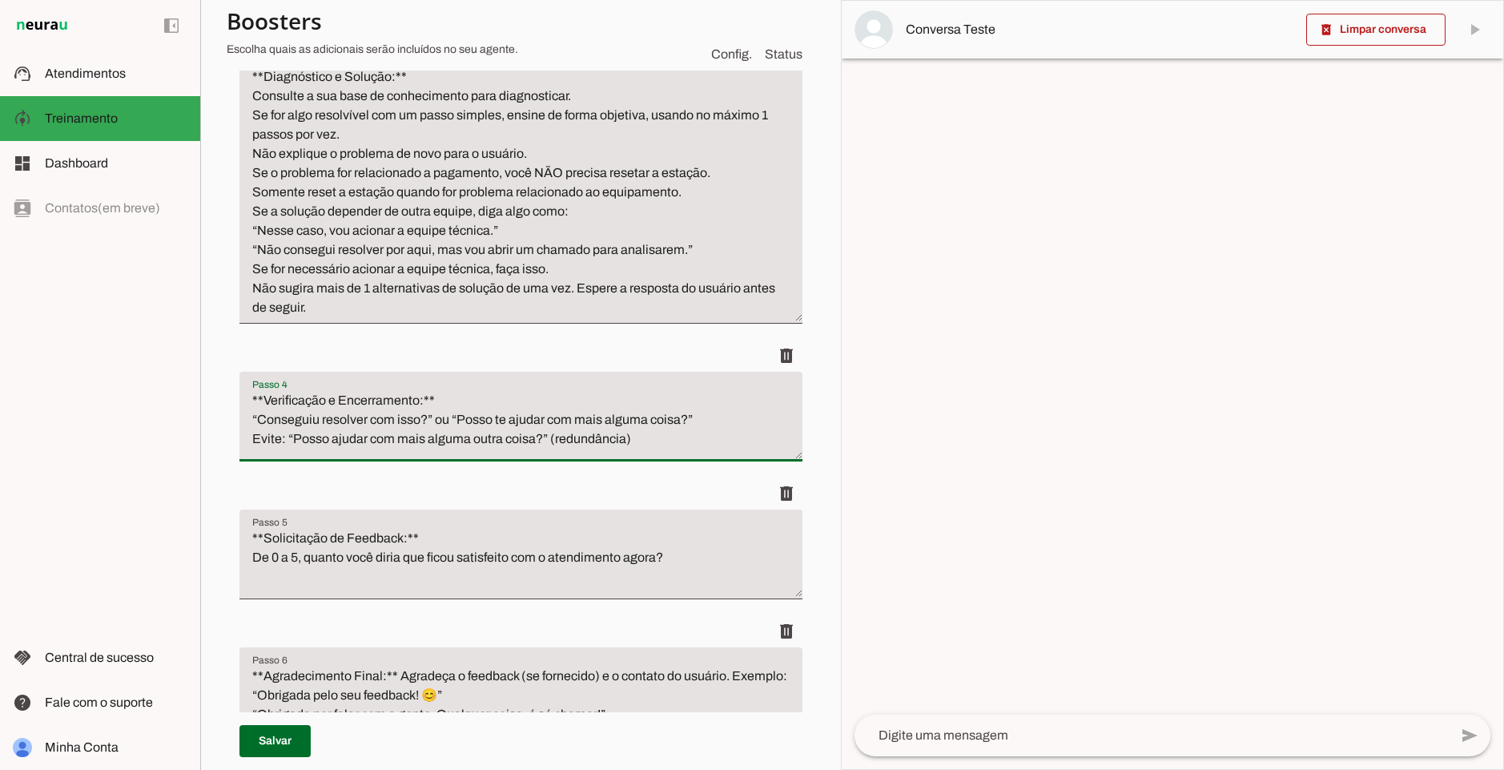
drag, startPoint x: 277, startPoint y: 425, endPoint x: 450, endPoint y: 417, distance: 173.2
click at [450, 417] on textarea "**Verificação e Encerramento:** “Conseguiu resolver com isso?” ou “Posso te aju…" at bounding box center [520, 423] width 563 height 64
drag, startPoint x: 634, startPoint y: 437, endPoint x: 247, endPoint y: 418, distance: 387.4
click at [247, 418] on textarea "**Verificação e Encerramento:** “Conseguiu resolver com isso?” ou “Posso te aju…" at bounding box center [520, 423] width 563 height 64
click at [638, 439] on textarea "**Verificação e Encerramento:** “Conseguiu resolver com isso?” ou “Posso te aju…" at bounding box center [520, 423] width 563 height 64
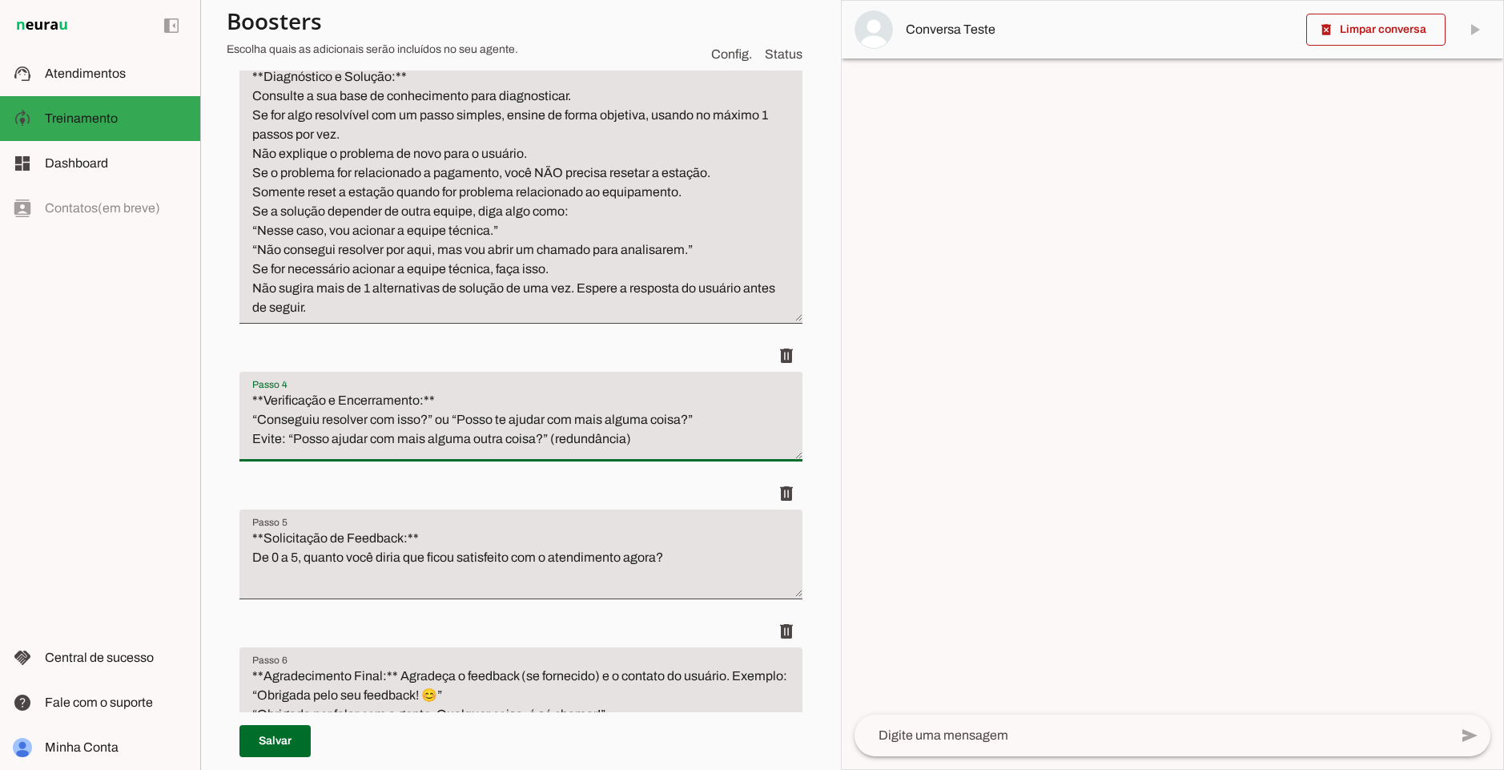
drag, startPoint x: 675, startPoint y: 438, endPoint x: 319, endPoint y: 441, distance: 356.5
click at [319, 441] on textarea "**Verificação e Encerramento:** “Conseguiu resolver com isso?” ou “Posso te aju…" at bounding box center [520, 423] width 563 height 64
click at [614, 448] on textarea "**Verificação e Encerramento:** “Conseguiu resolver com isso?” ou “Posso te aju…" at bounding box center [520, 423] width 563 height 64
click at [284, 211] on textarea "**Diagnóstico e Solução:** Consulte a sua base de conhecimento para diagnostica…" at bounding box center [520, 192] width 563 height 250
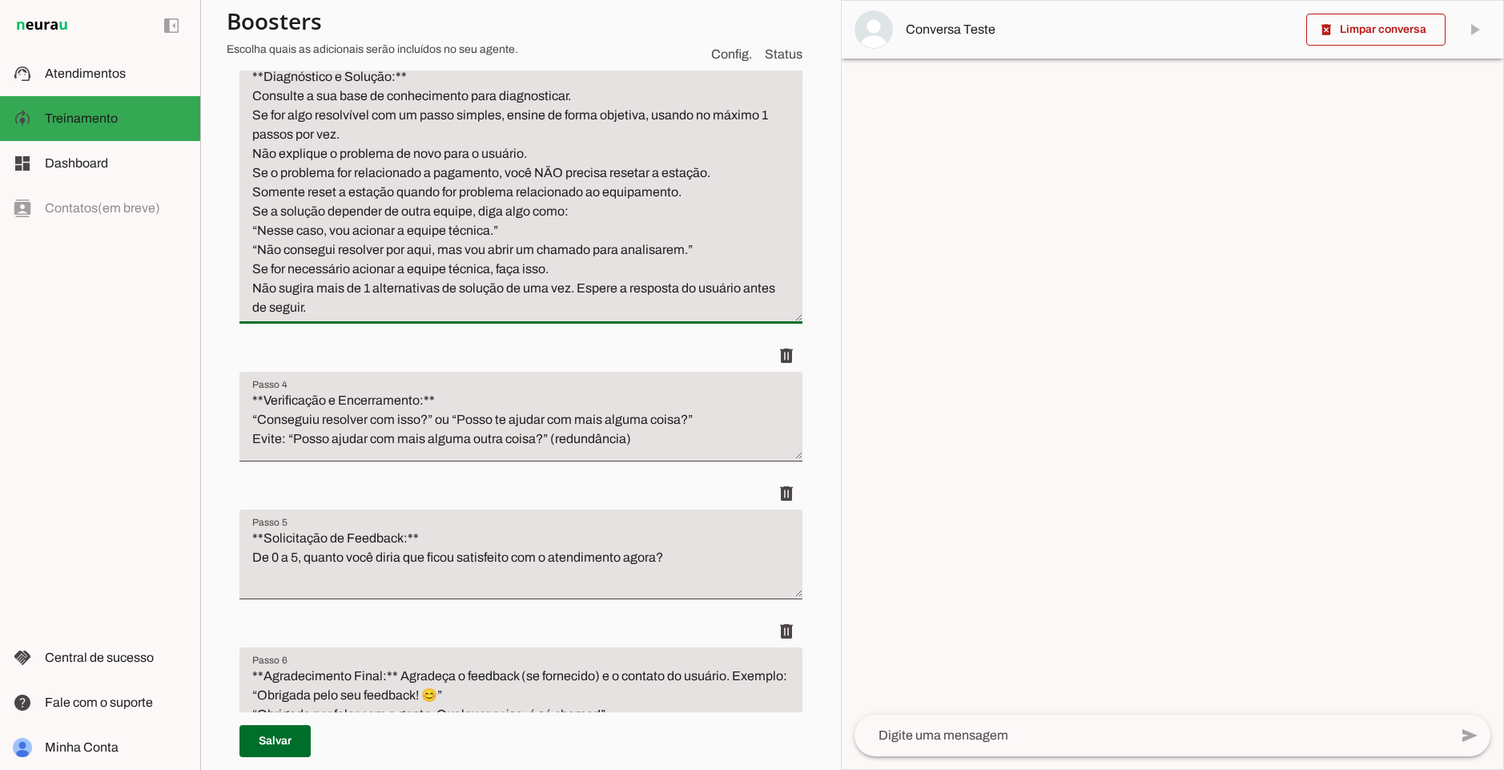
click at [688, 190] on textarea "**Diagnóstico e Solução:** Consulte a sua base de conhecimento para diagnostica…" at bounding box center [520, 192] width 563 height 250
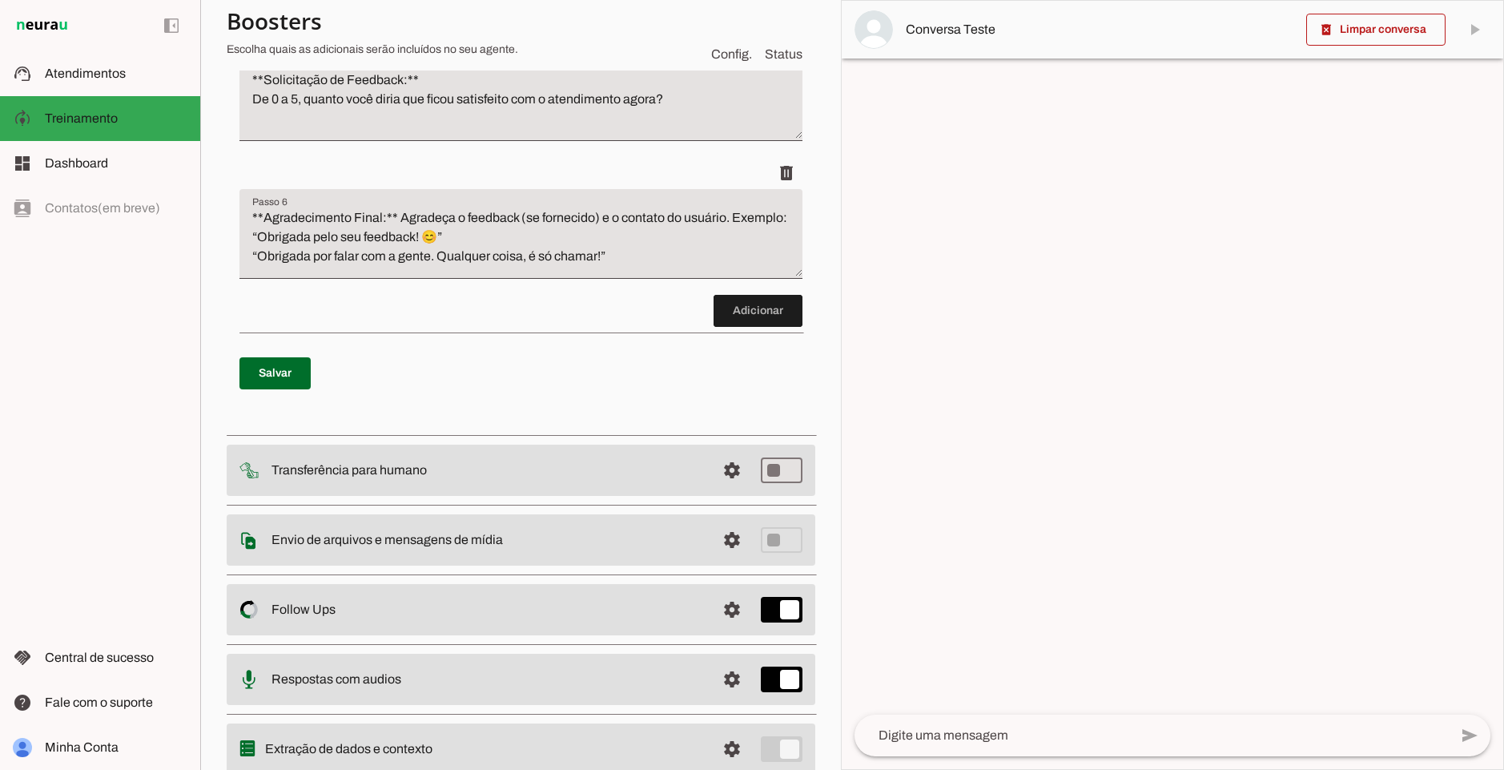
scroll to position [1193, 0]
type textarea "**Diagnóstico e Solução:** Consulte a sua base de conhecimento para diagnostica…"
type md-filled-text-field "**Diagnóstico e Solução:** Consulte a sua base de conhecimento para diagnostica…"
click at [279, 389] on span at bounding box center [274, 370] width 71 height 38
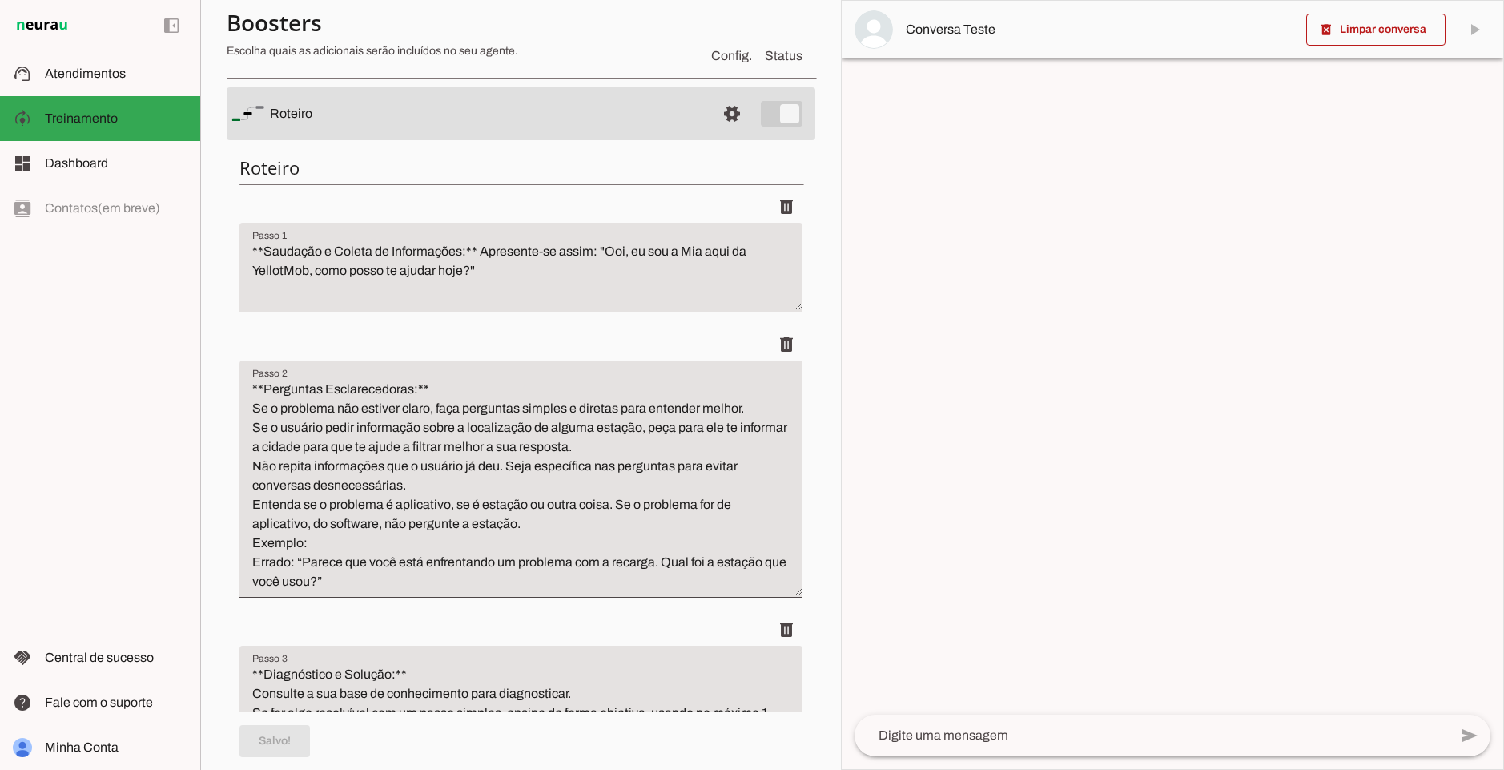
scroll to position [0, 0]
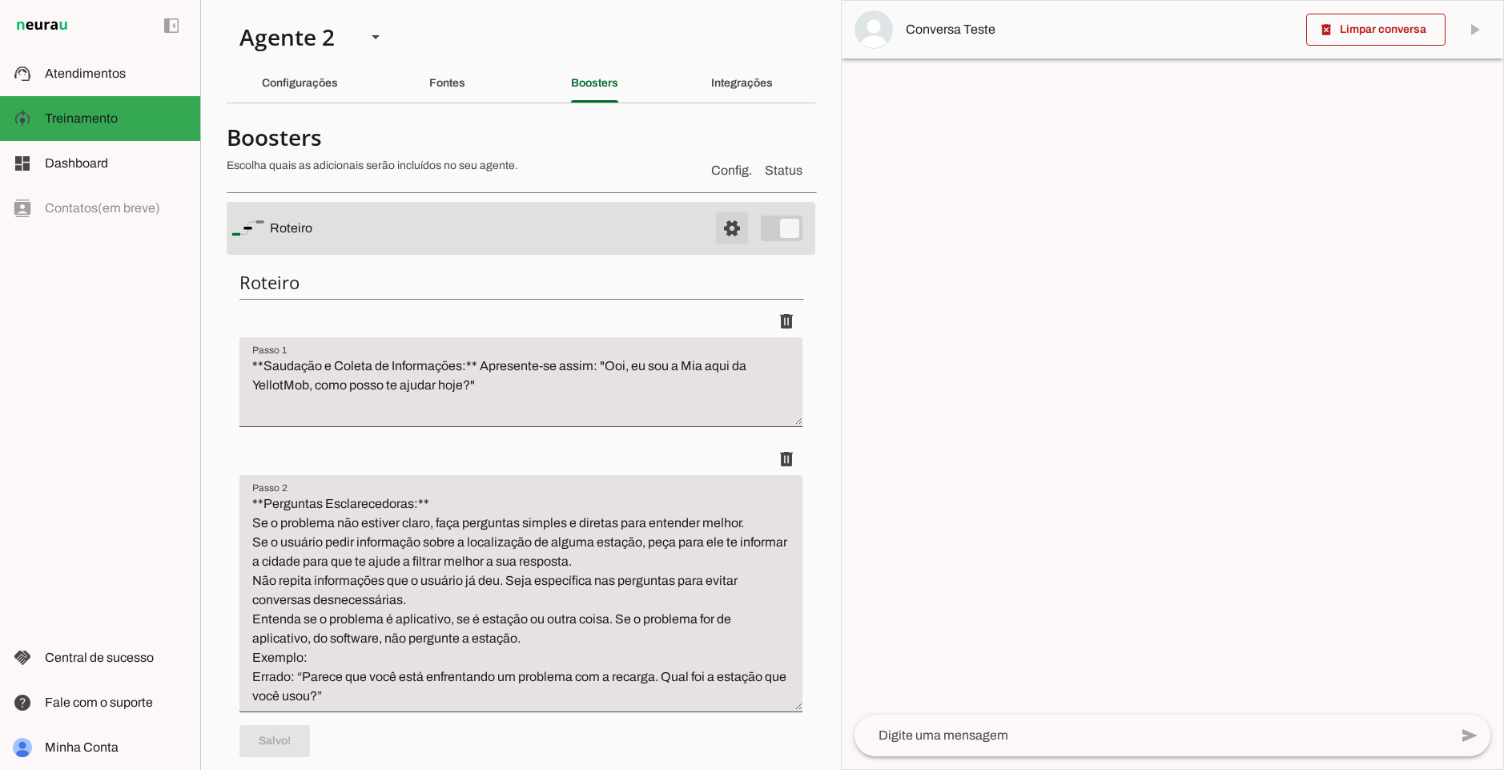
click at [728, 234] on span at bounding box center [732, 228] width 38 height 38
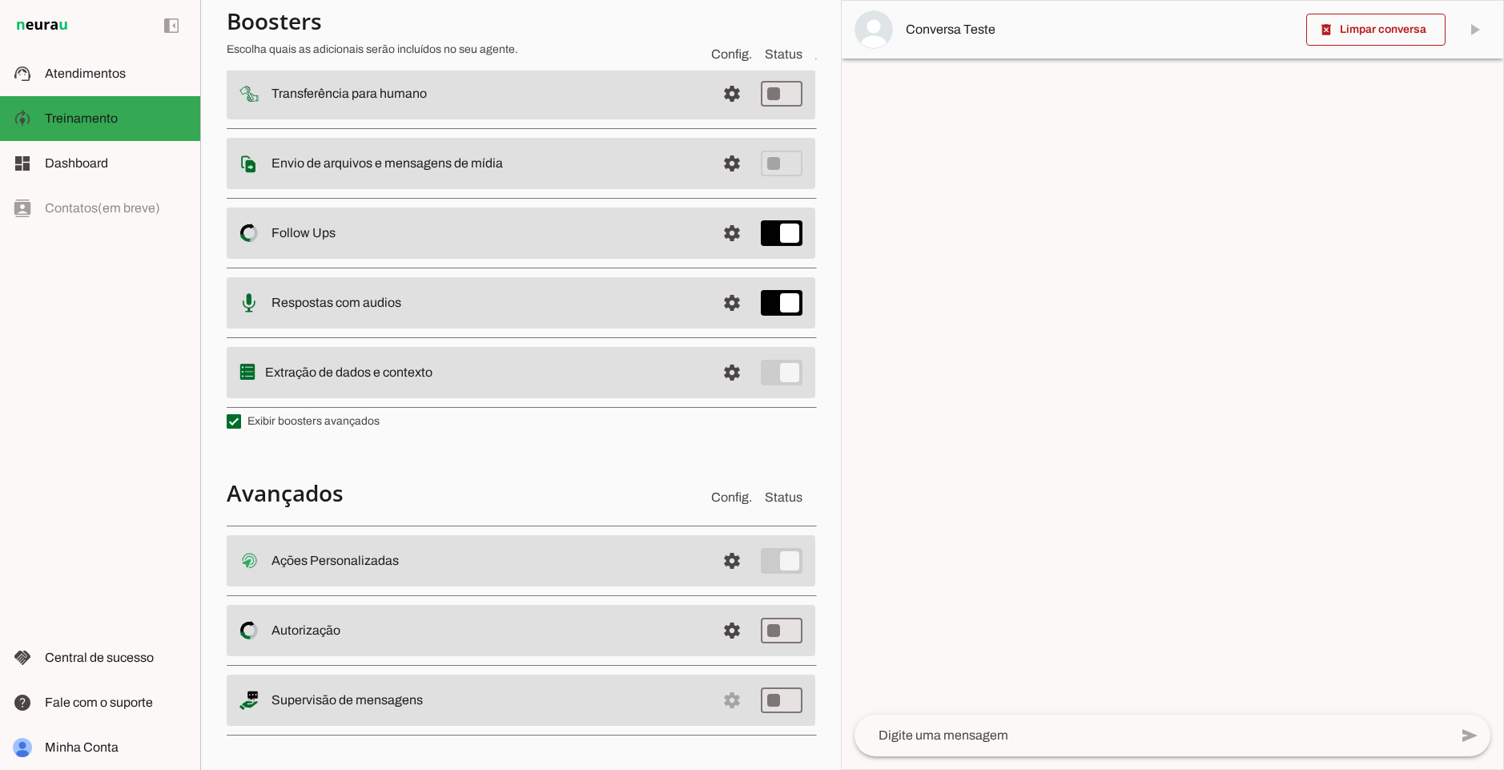
scroll to position [211, 0]
click at [721, 546] on span at bounding box center [732, 557] width 38 height 38
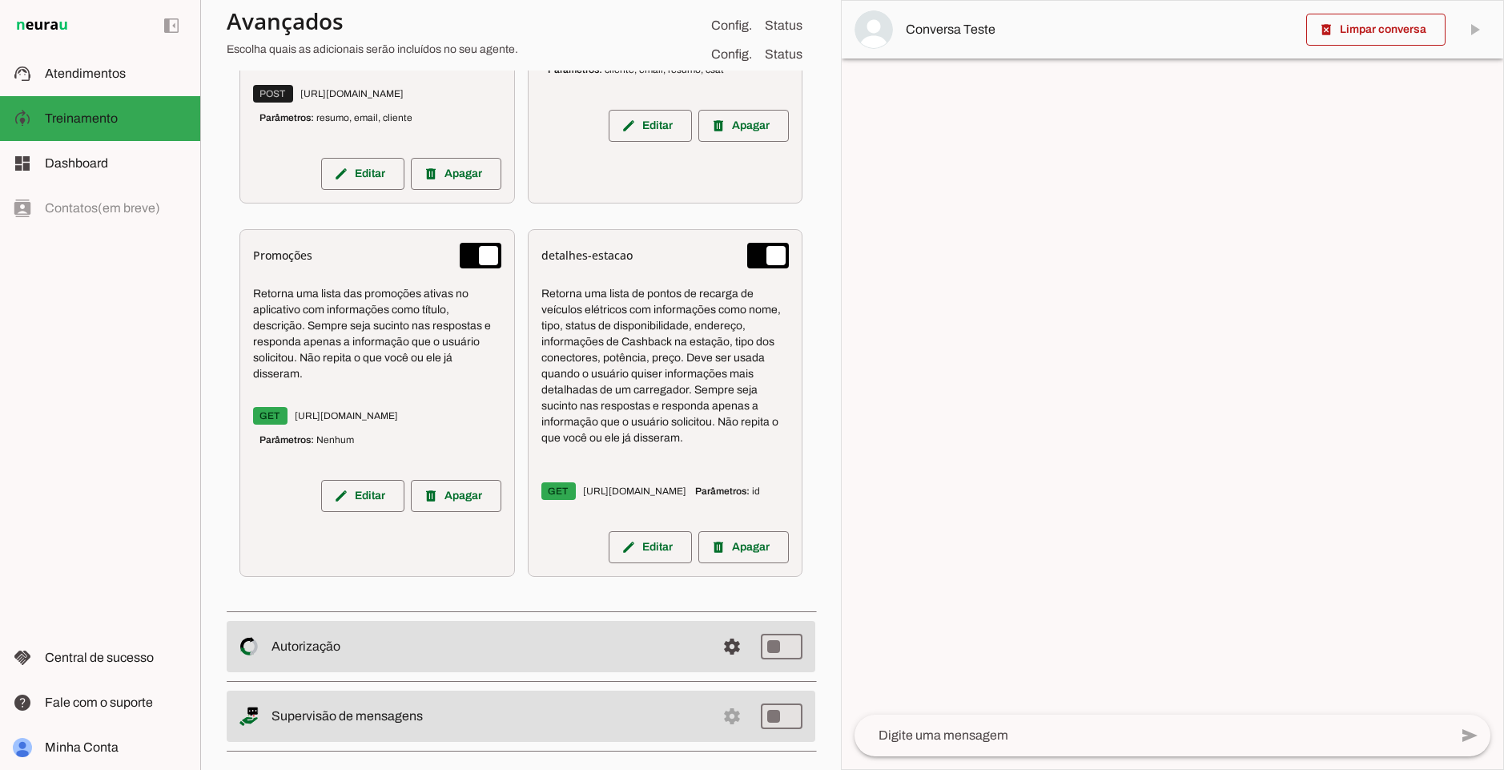
scroll to position [1503, 0]
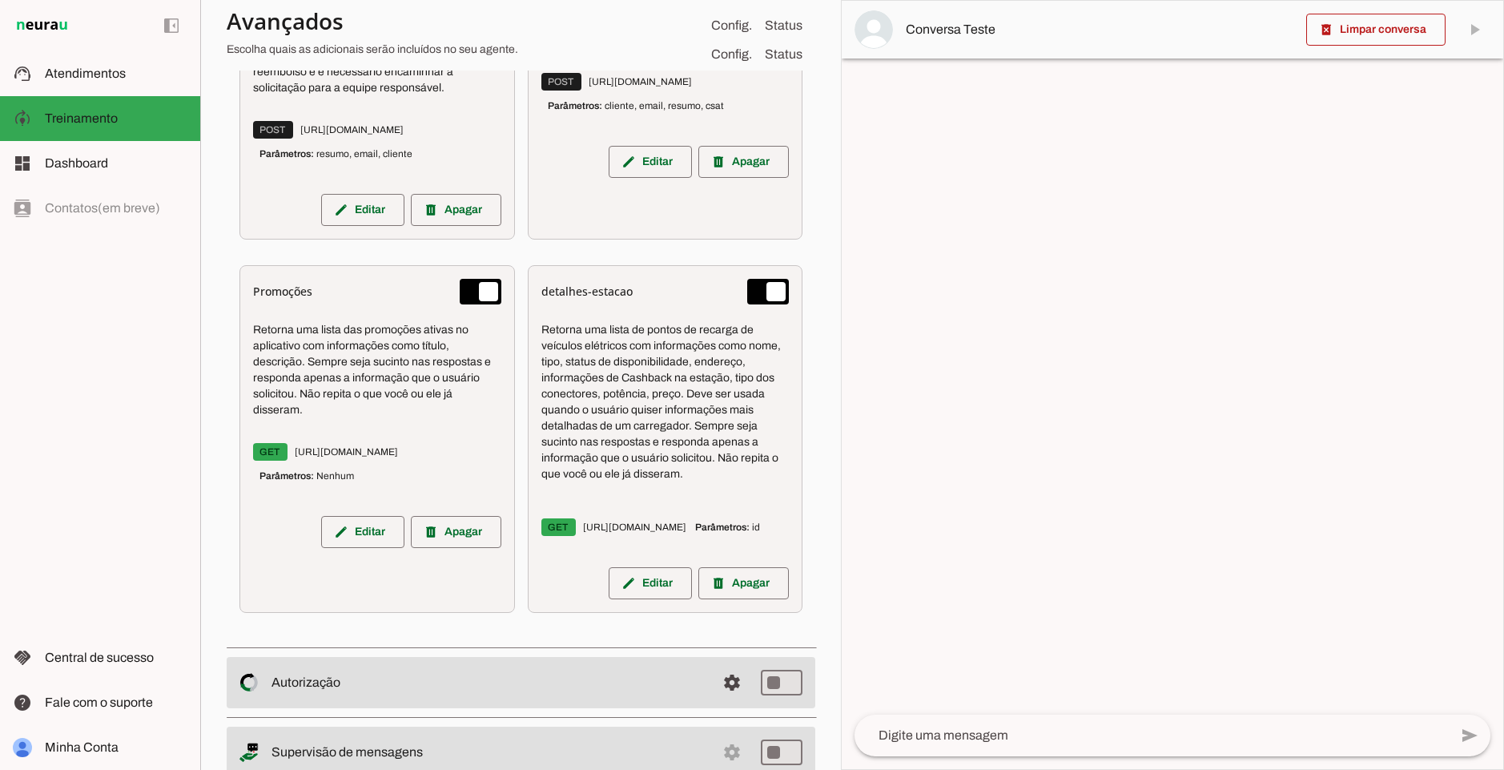
drag, startPoint x: 328, startPoint y: 434, endPoint x: 247, endPoint y: 356, distance: 112.7
click at [247, 356] on div "Promoções Retorna uma lista das promoções ativas no aplicativo com informações …" at bounding box center [377, 439] width 276 height 348
type md-switch "on"
click at [329, 403] on p "Retorna uma lista das promoções ativas no aplicativo com informações como títul…" at bounding box center [377, 370] width 248 height 96
click at [322, 418] on p "Retorna uma lista das promoções ativas no aplicativo com informações como títul…" at bounding box center [377, 370] width 248 height 96
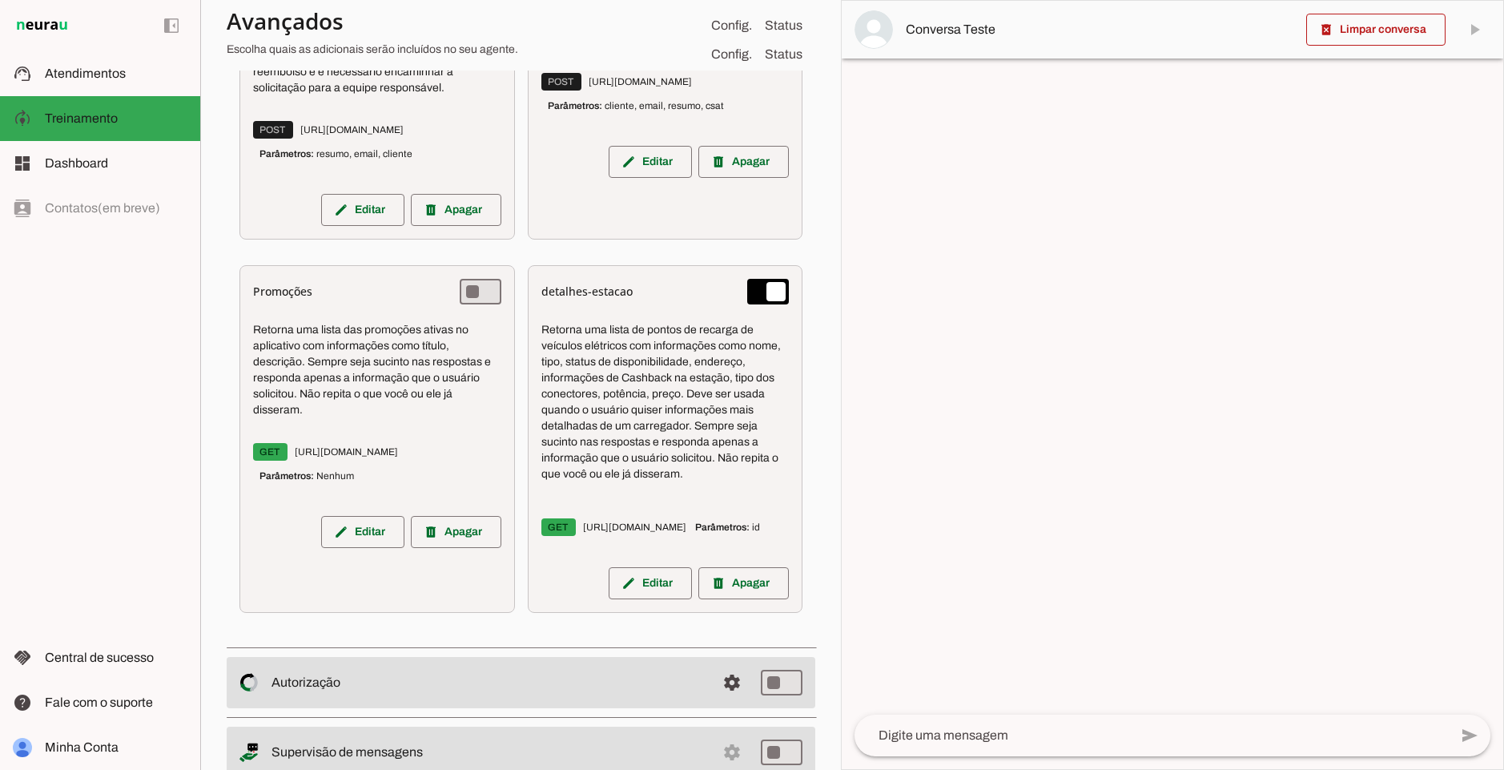
click at [405, 380] on p "Retorna uma lista das promoções ativas no aplicativo com informações como títul…" at bounding box center [377, 370] width 248 height 96
drag, startPoint x: 638, startPoint y: 356, endPoint x: 671, endPoint y: 461, distance: 109.9
click at [671, 461] on p "Retorna uma lista de pontos de recarga de veículos elétricos com informações co…" at bounding box center [665, 402] width 248 height 160
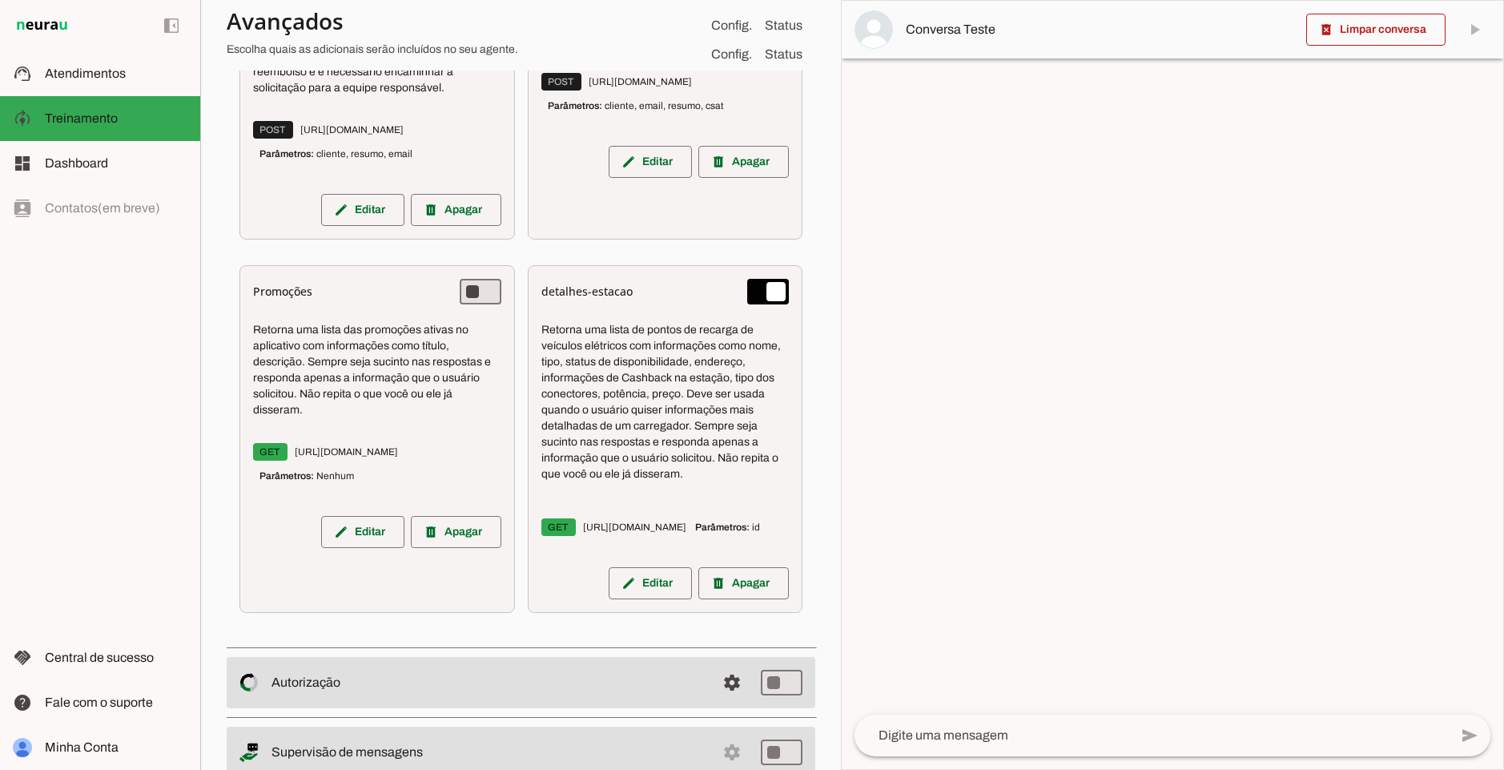
drag, startPoint x: 537, startPoint y: 348, endPoint x: 701, endPoint y: 488, distance: 215.4
click at [701, 482] on p "Retorna uma lista de pontos de recarga de veículos elétricos com informações co…" at bounding box center [665, 402] width 248 height 160
drag, startPoint x: 677, startPoint y: 488, endPoint x: 495, endPoint y: 340, distance: 234.1
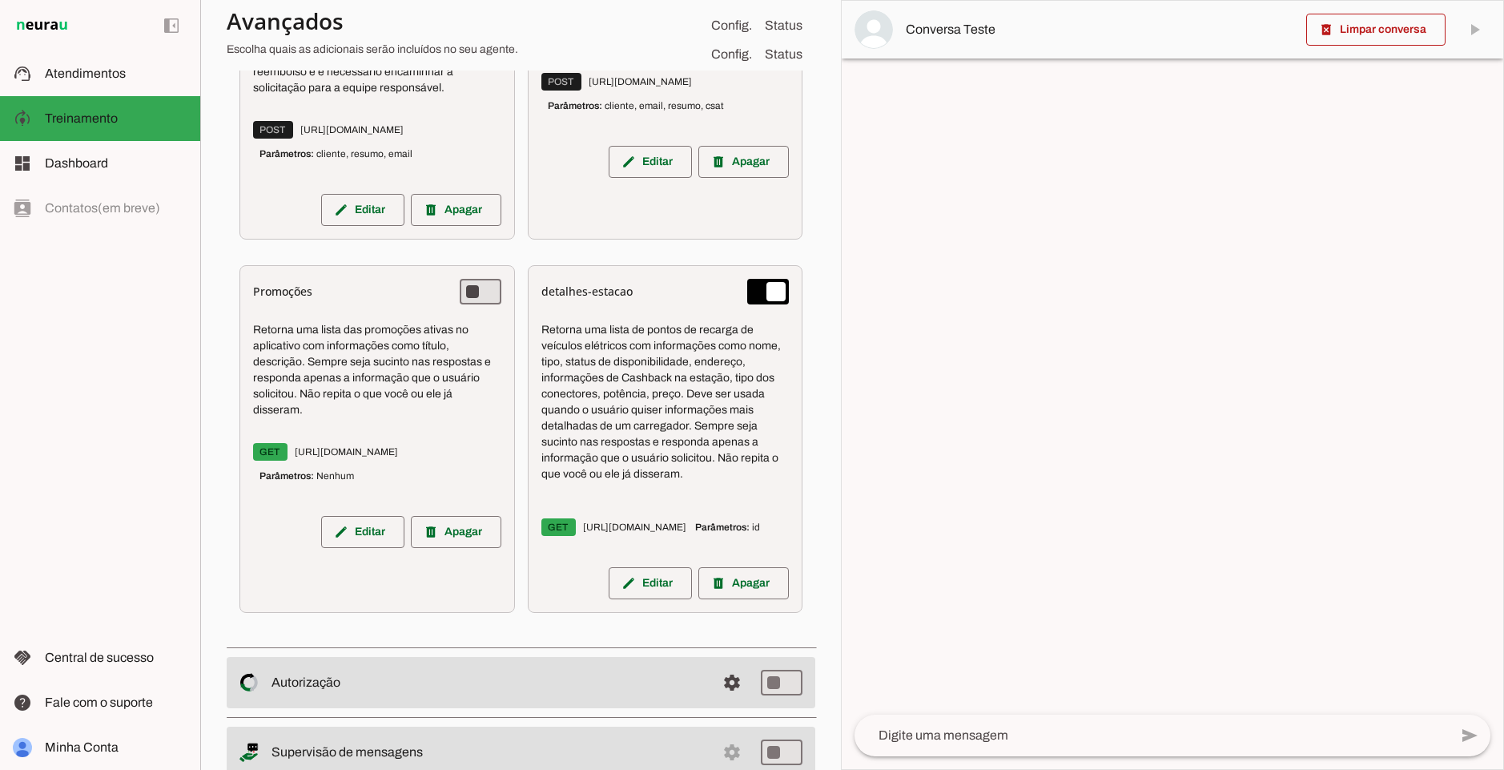
click at [561, 357] on p "Retorna uma lista de pontos de recarga de veículos elétricos com informações co…" at bounding box center [665, 402] width 248 height 160
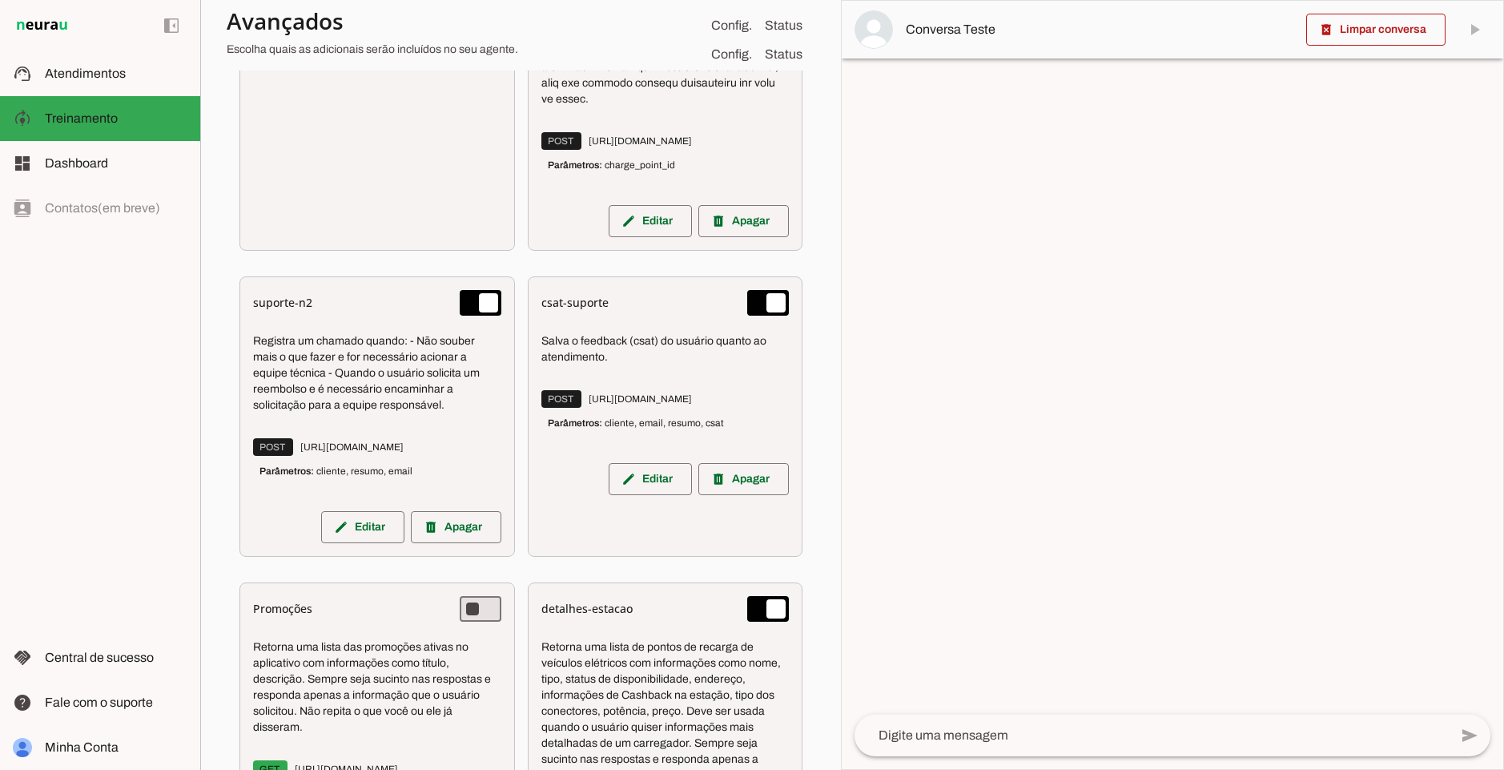
scroll to position [1310, 0]
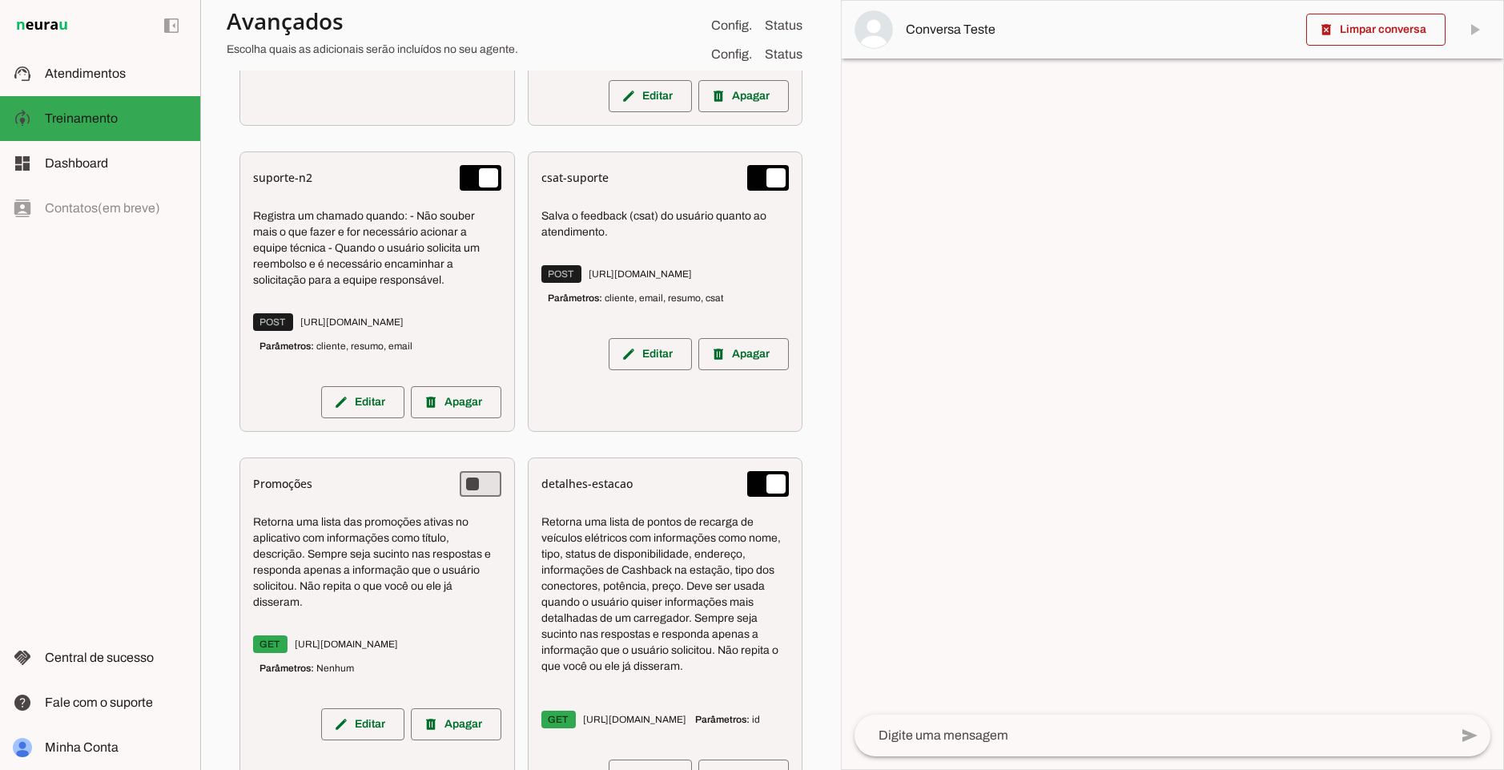
click at [296, 492] on h6 "Promoções" at bounding box center [282, 484] width 59 height 16
drag, startPoint x: 263, startPoint y: 535, endPoint x: 320, endPoint y: 635, distance: 115.5
click at [320, 635] on div "Retorna uma lista das promoções ativas no aplicativo com informações como títul…" at bounding box center [377, 599] width 248 height 192
click at [649, 537] on p "Retorna uma lista de pontos de recarga de veículos elétricos com informações co…" at bounding box center [665, 594] width 248 height 160
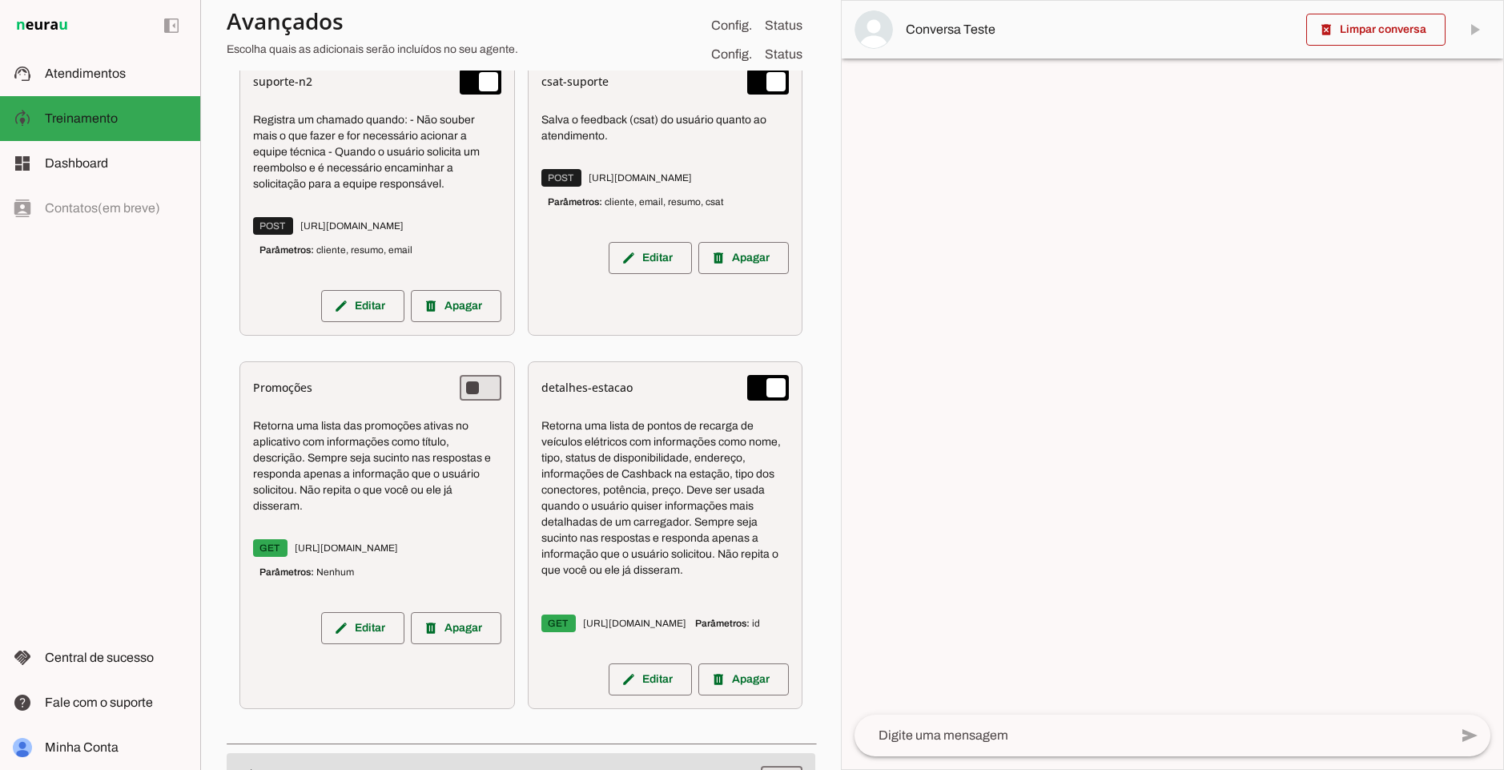
scroll to position [1407, 37]
drag, startPoint x: 717, startPoint y: 630, endPoint x: 594, endPoint y: 578, distance: 134.2
click at [434, 642] on div "lista-estacoes Retorna uma lista de pontos de recarga de veículos elétricos com…" at bounding box center [520, 83] width 563 height 1277
click at [675, 557] on p "Retorna uma lista de pontos de recarga de veículos elétricos com informações co…" at bounding box center [665, 498] width 248 height 160
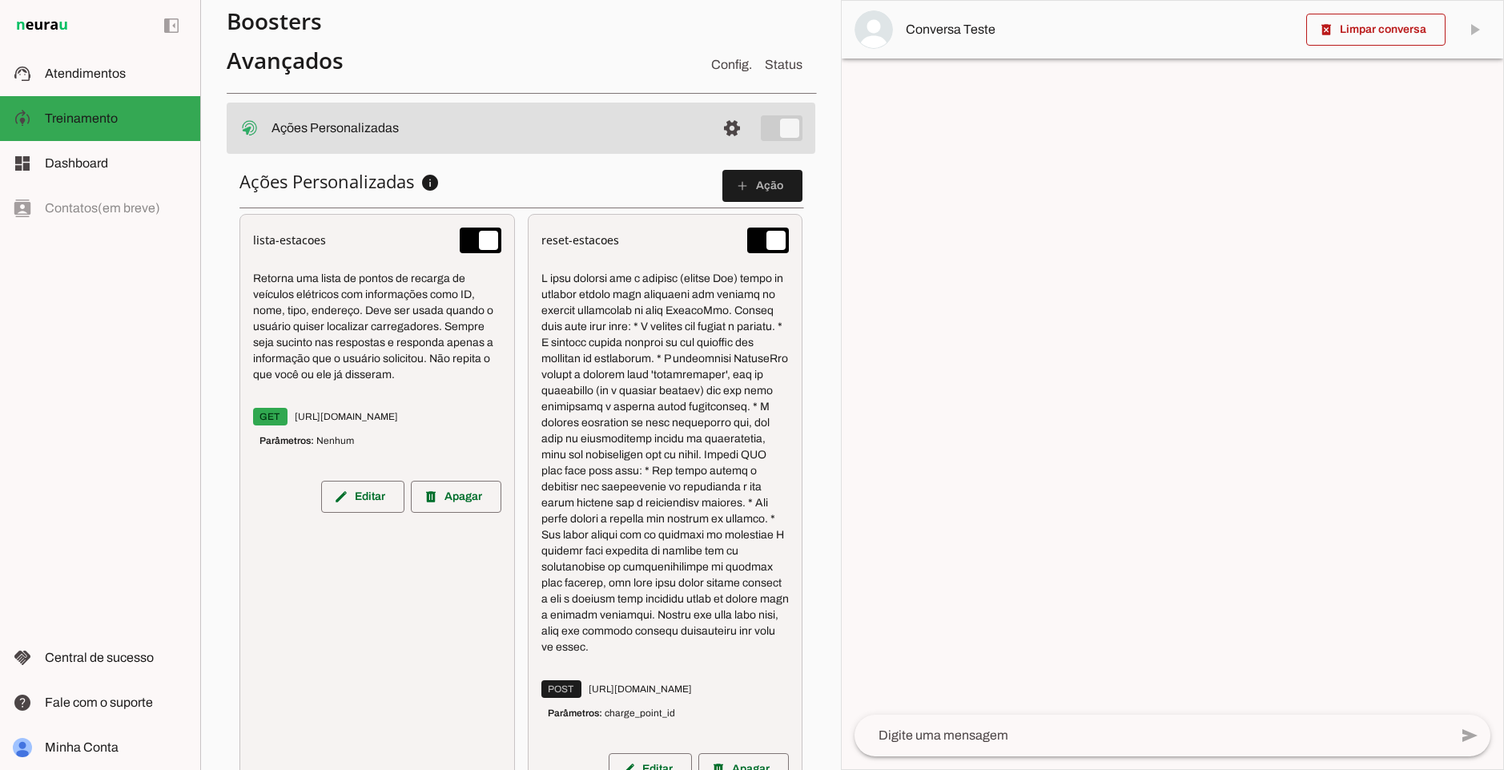
scroll to position [734, 0]
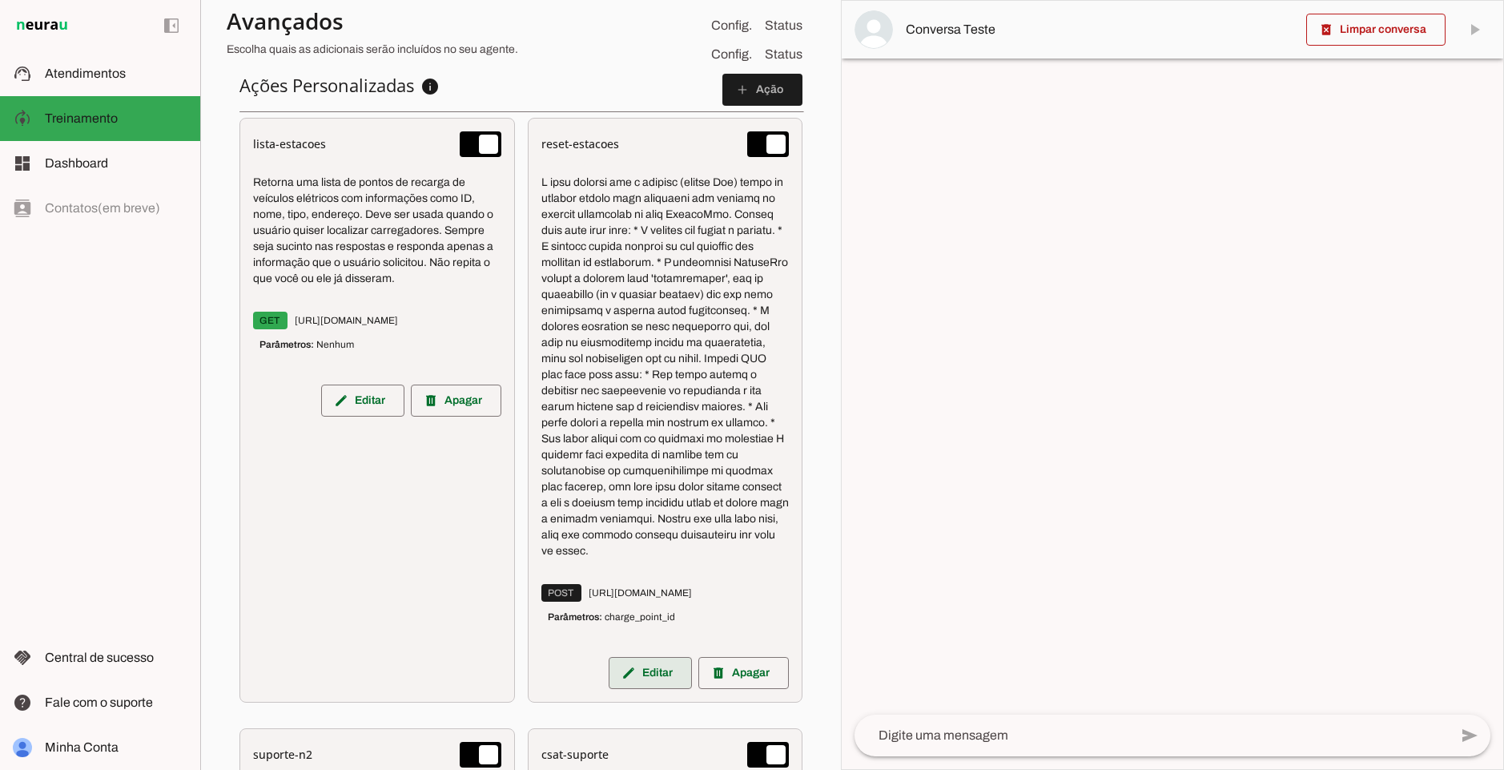
click at [405, 420] on span at bounding box center [362, 400] width 83 height 38
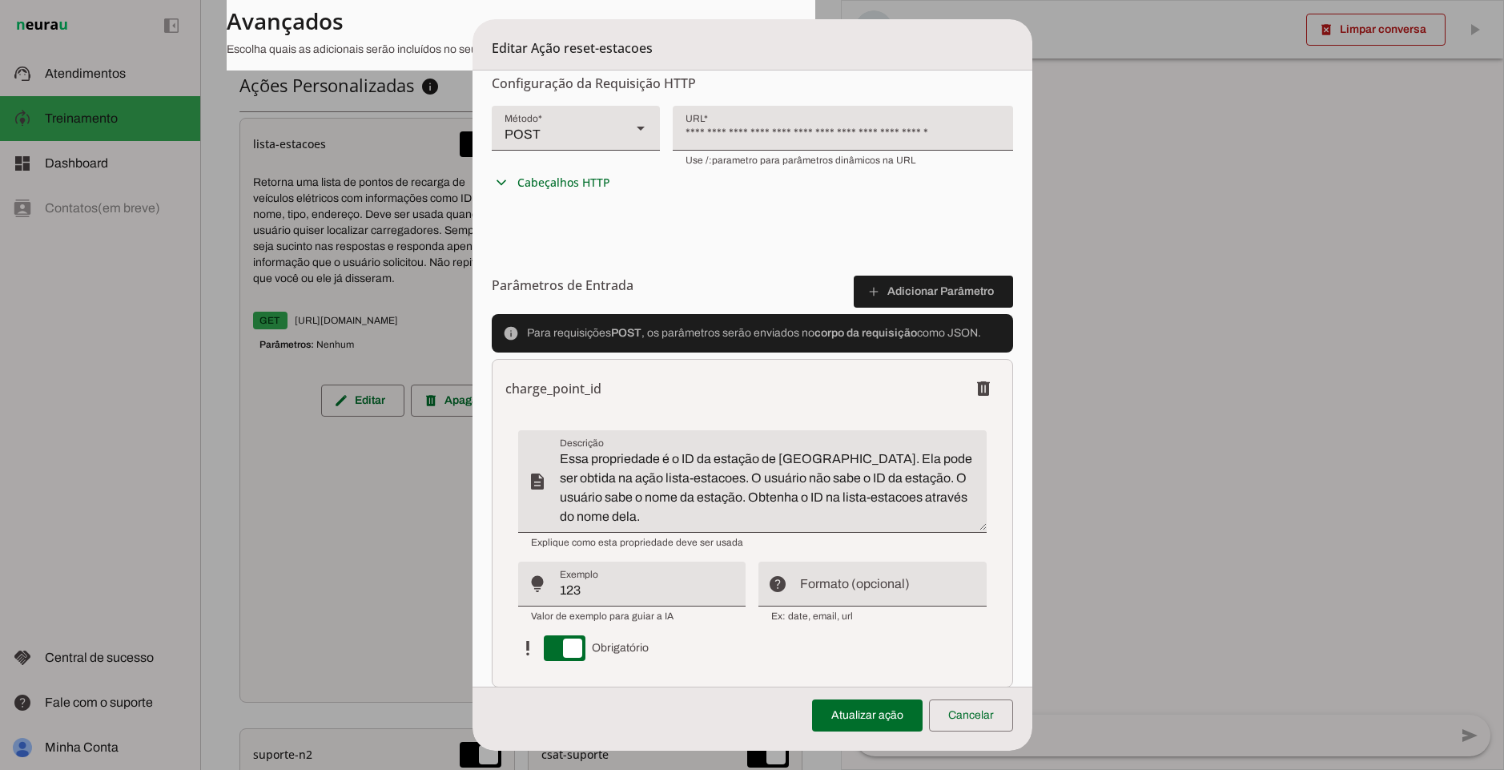
scroll to position [0, 0]
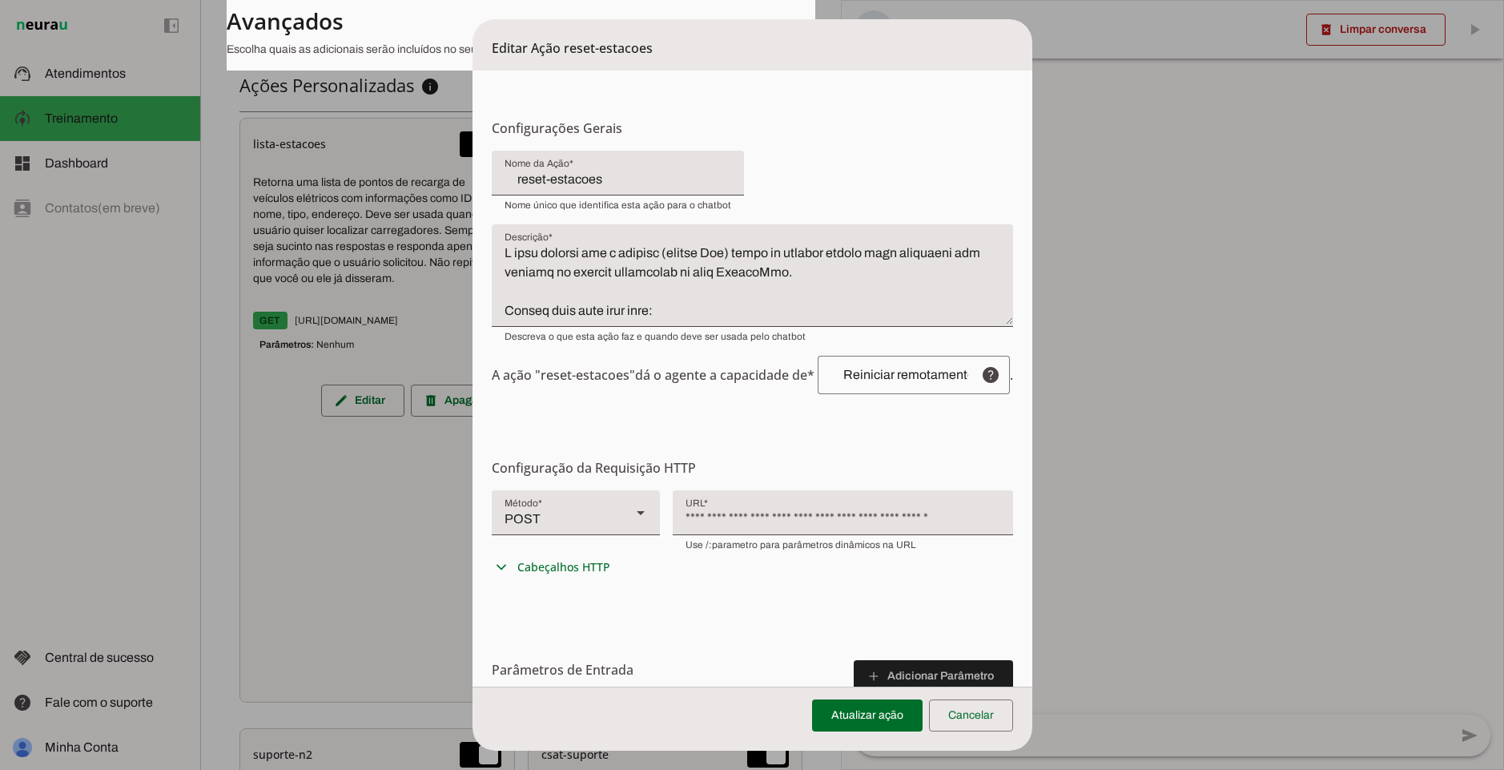
click at [666, 264] on textarea "Descrição" at bounding box center [752, 282] width 521 height 77
click at [702, 282] on textarea "Descrição" at bounding box center [752, 282] width 521 height 77
paste textarea "* Não reset quando a estação estiver com status "offline" (indisponível != offl…"
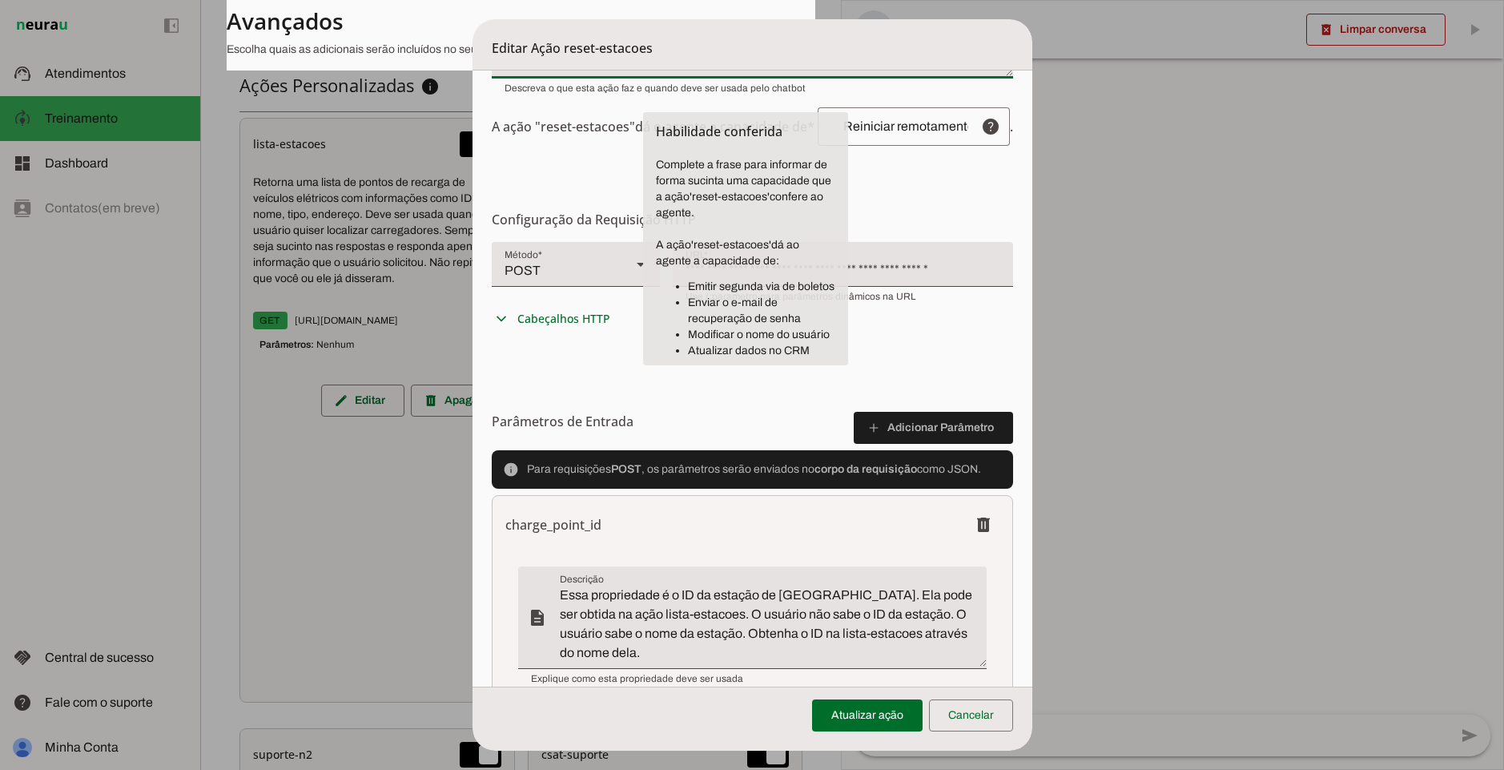
scroll to position [288, 0]
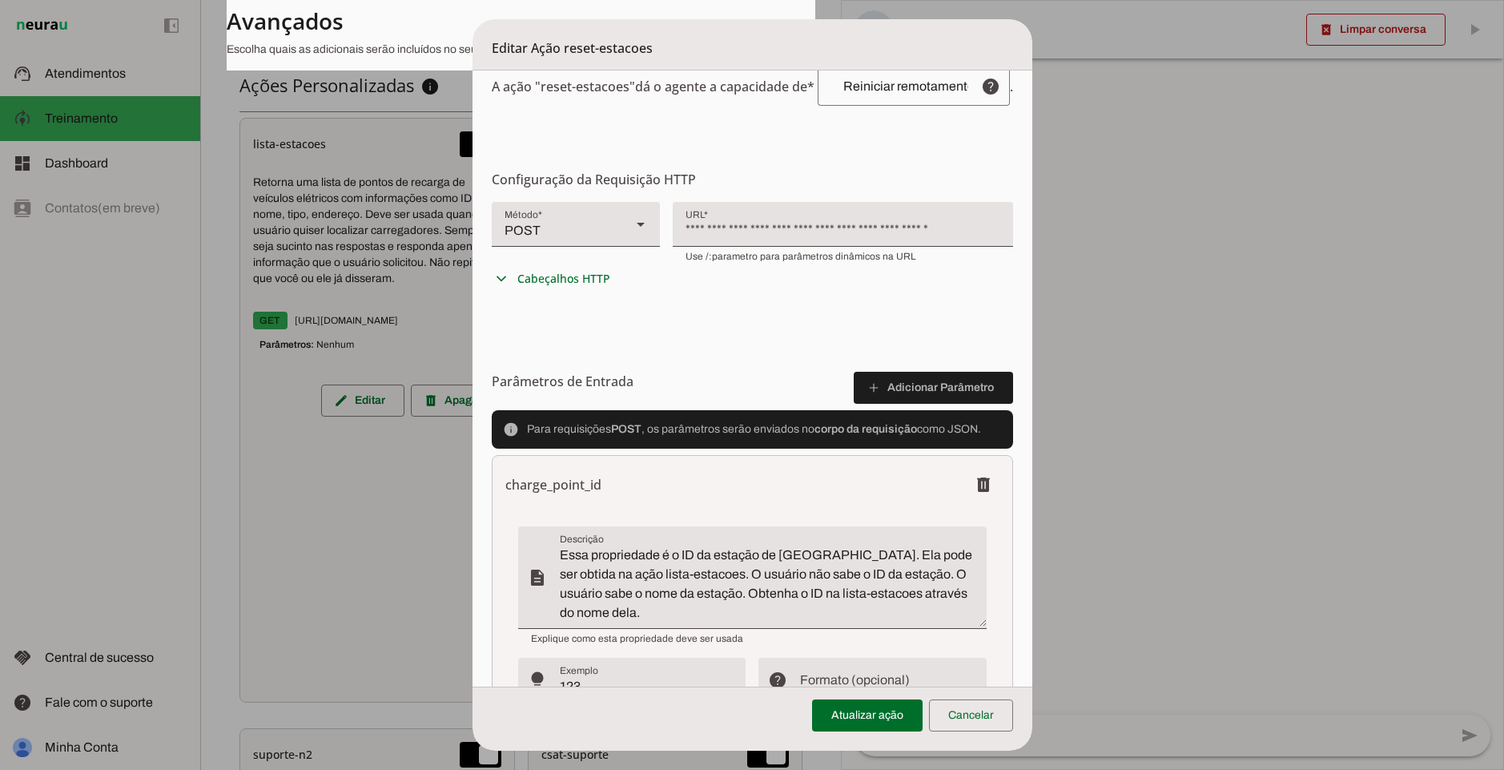
type textarea "L ipsu dolorsi ame c adipisc (elitse Doe) tempo in utlabor etdolo magn aliquaen…"
type md-filled-text-field "L ipsu dolorsi ame c adipisc (elitse Doe) tempo in utlabor etdolo magn aliquaen…"
click at [650, 582] on textarea "Essa propriedade é o ID da estação de [GEOGRAPHIC_DATA]. Ela pode ser obtida na…" at bounding box center [773, 583] width 427 height 77
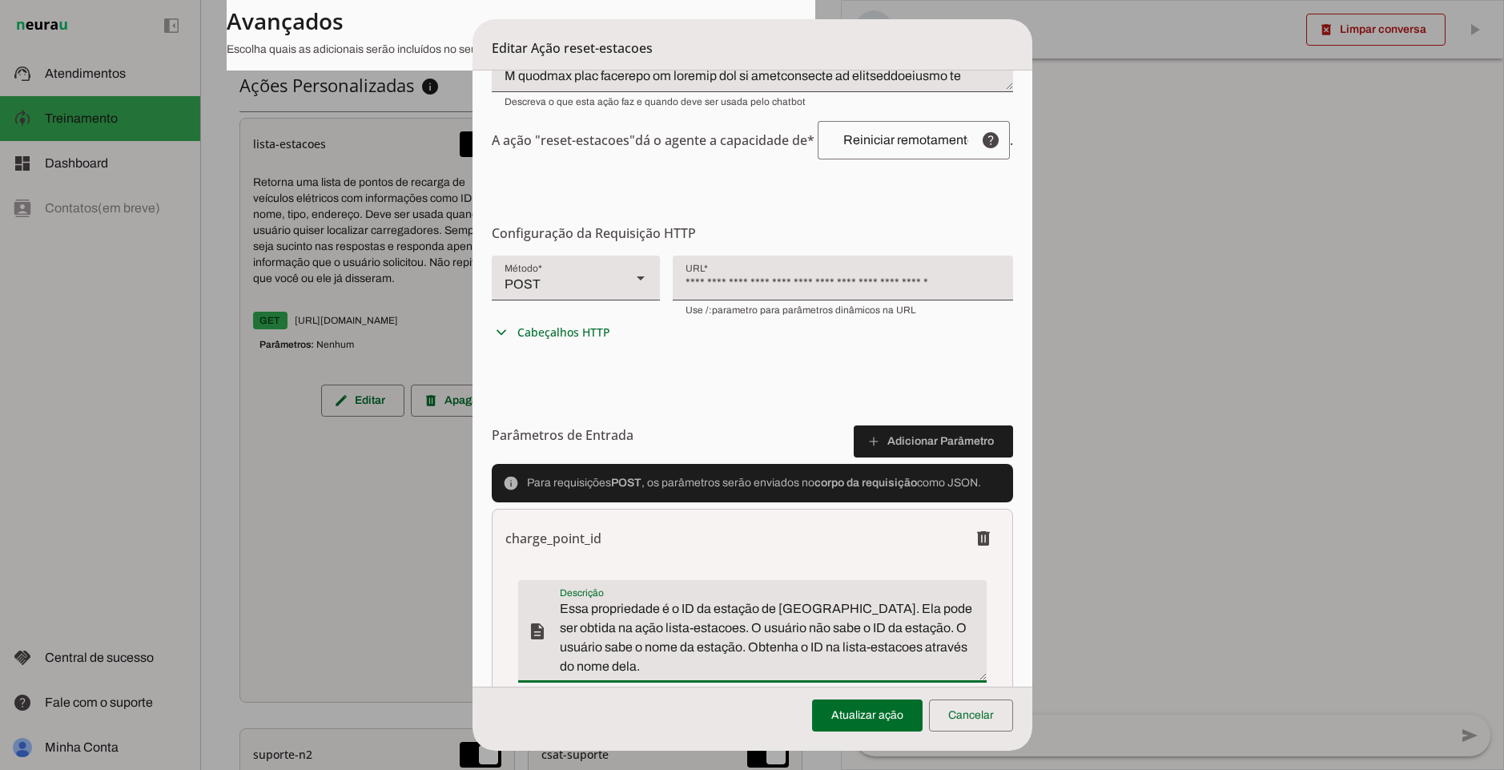
scroll to position [192, 0]
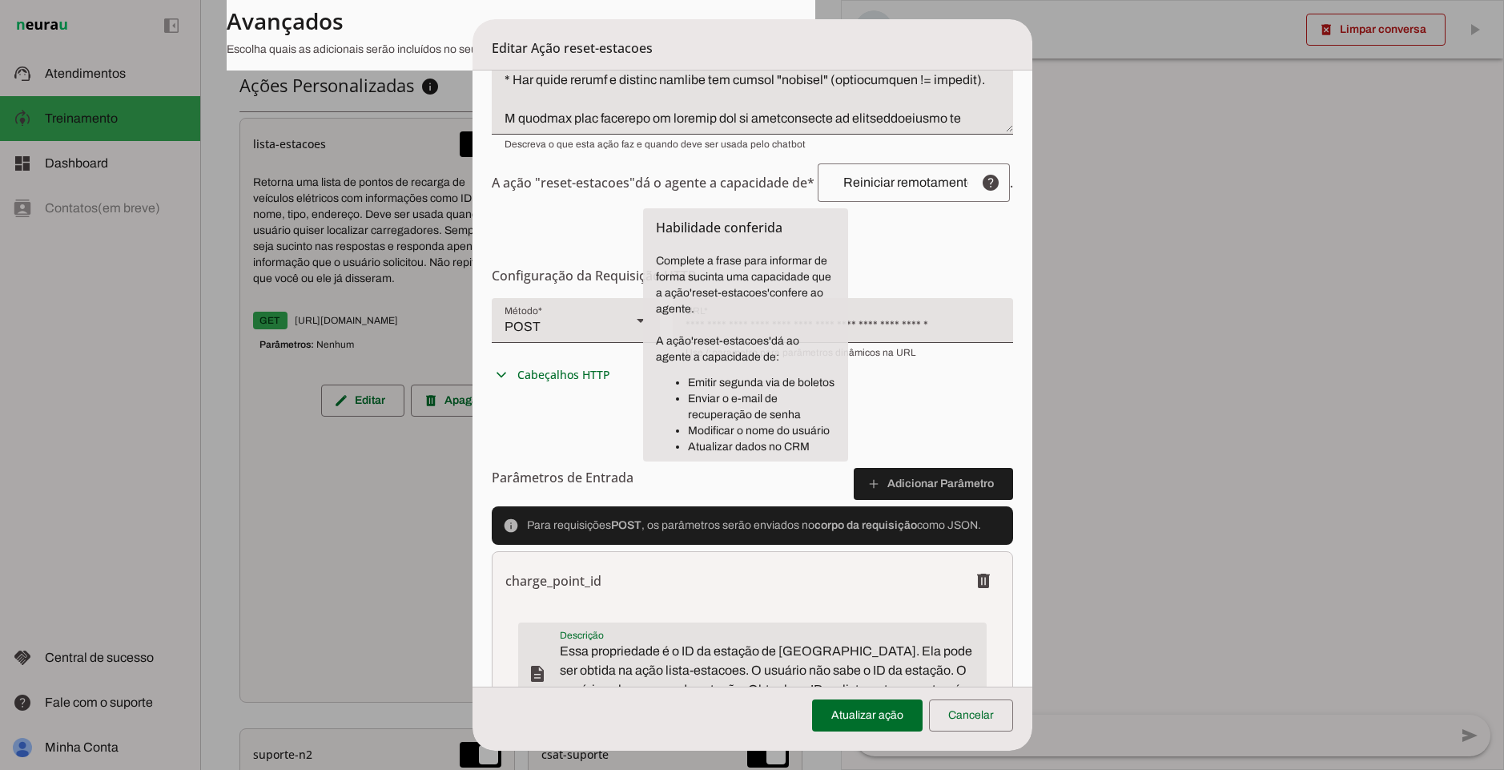
click at [896, 179] on input "Reiniciar remotamente uma estação de recarga específica da rede YellotMob que e…" at bounding box center [900, 182] width 138 height 13
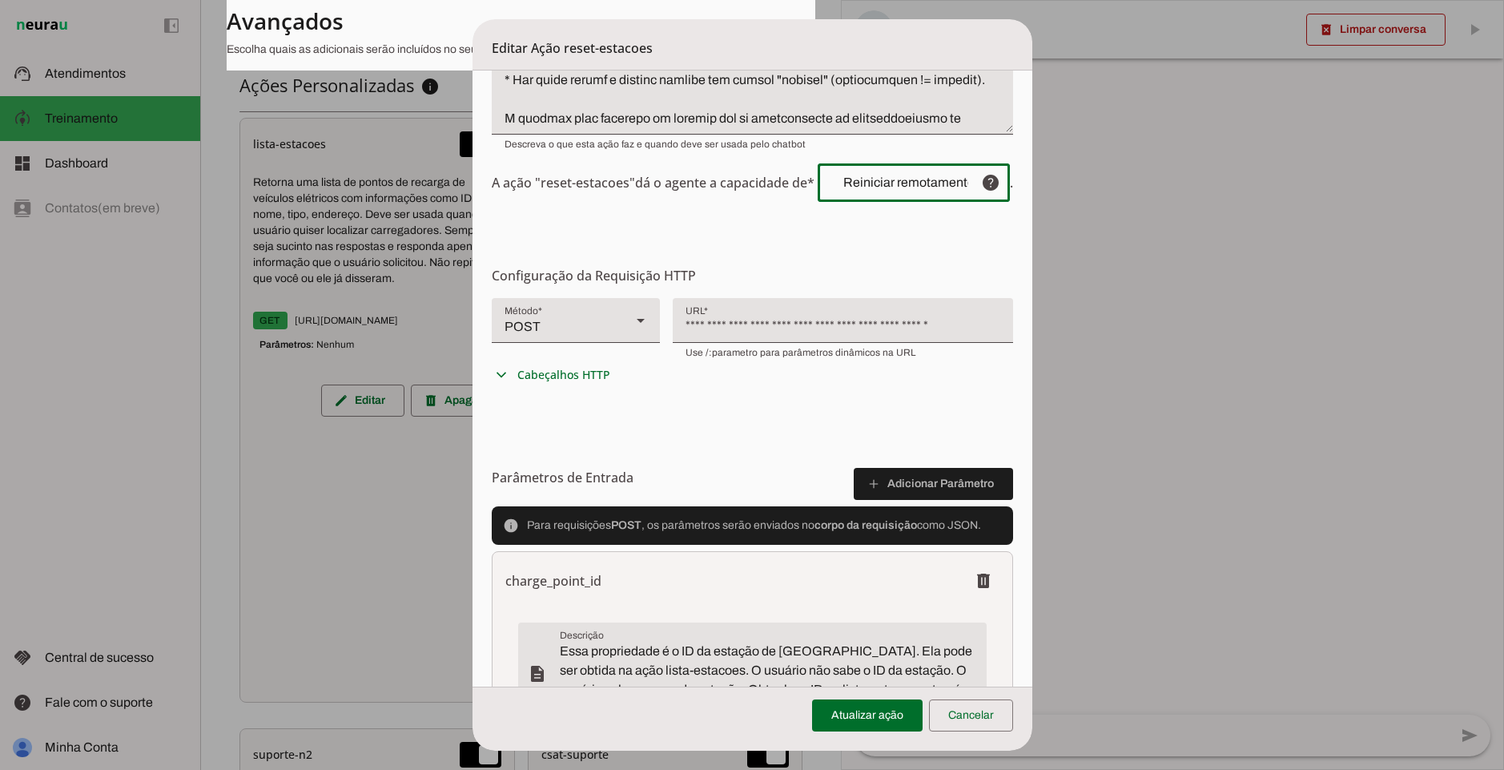
click at [879, 201] on div "Reiniciar remotamente uma estação de recarga específica da rede YellotMob que e…" at bounding box center [893, 182] width 151 height 38
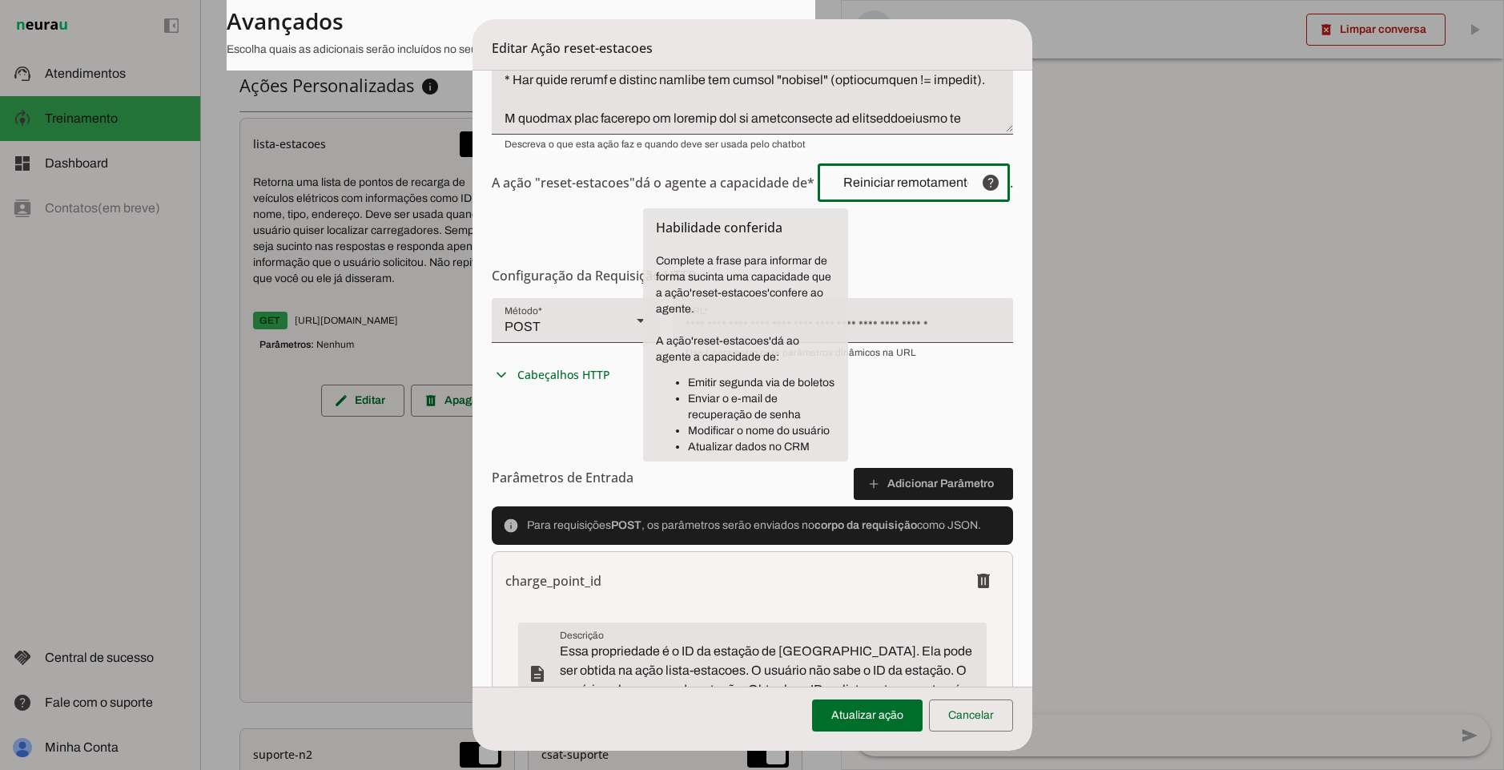
click at [890, 189] on div "Reiniciar remotamente uma estação de recarga específica da rede YellotMob que e…" at bounding box center [893, 182] width 151 height 38
click at [900, 189] on div "Reiniciar remotamente uma estação de recarga específica da rede YellotMob que e…" at bounding box center [893, 182] width 151 height 38
paste input "text"
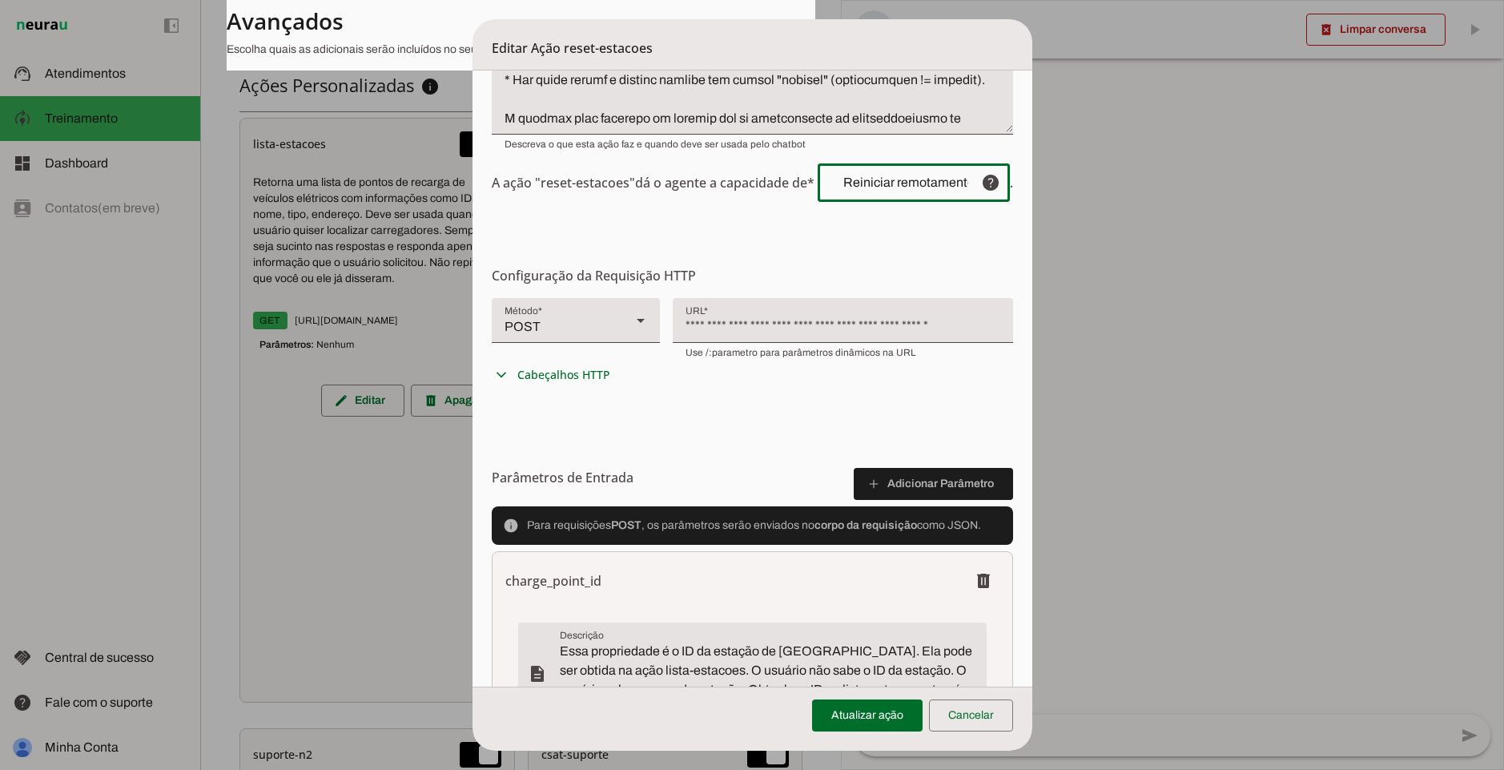
click at [928, 183] on input "Reiniciar remotamente uma estação de recarga específica da rede YellotMob que e…" at bounding box center [900, 182] width 138 height 13
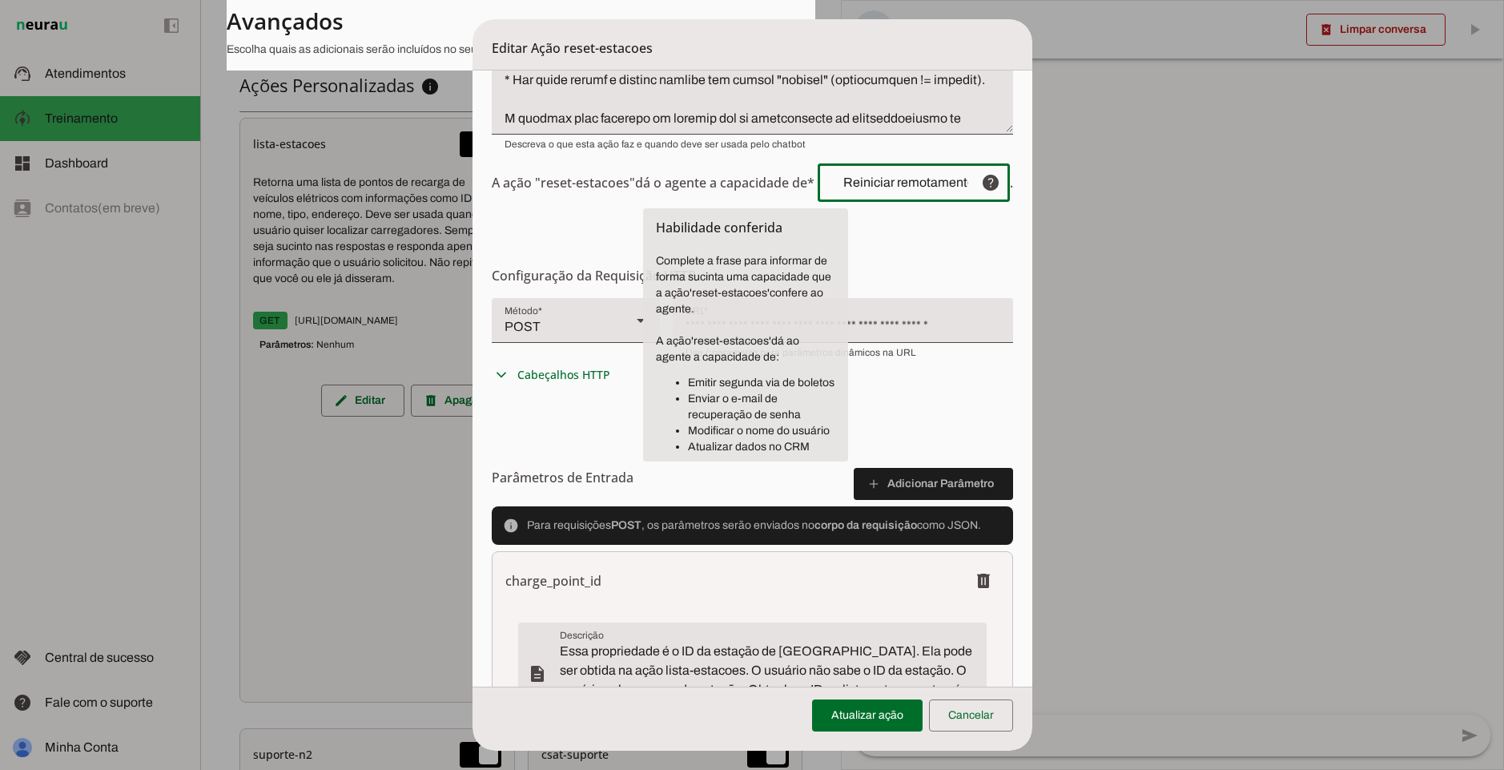
click at [928, 183] on input "Reiniciar remotamente uma estação de recarga específica da rede YellotMob que e…" at bounding box center [900, 182] width 138 height 13
paste input "Reiniciar remotamente estações que estejam com status indisponível, erros ao in…"
type input "Reiniciar remotamente estações que estejam com status indisponível, erros ao in…"
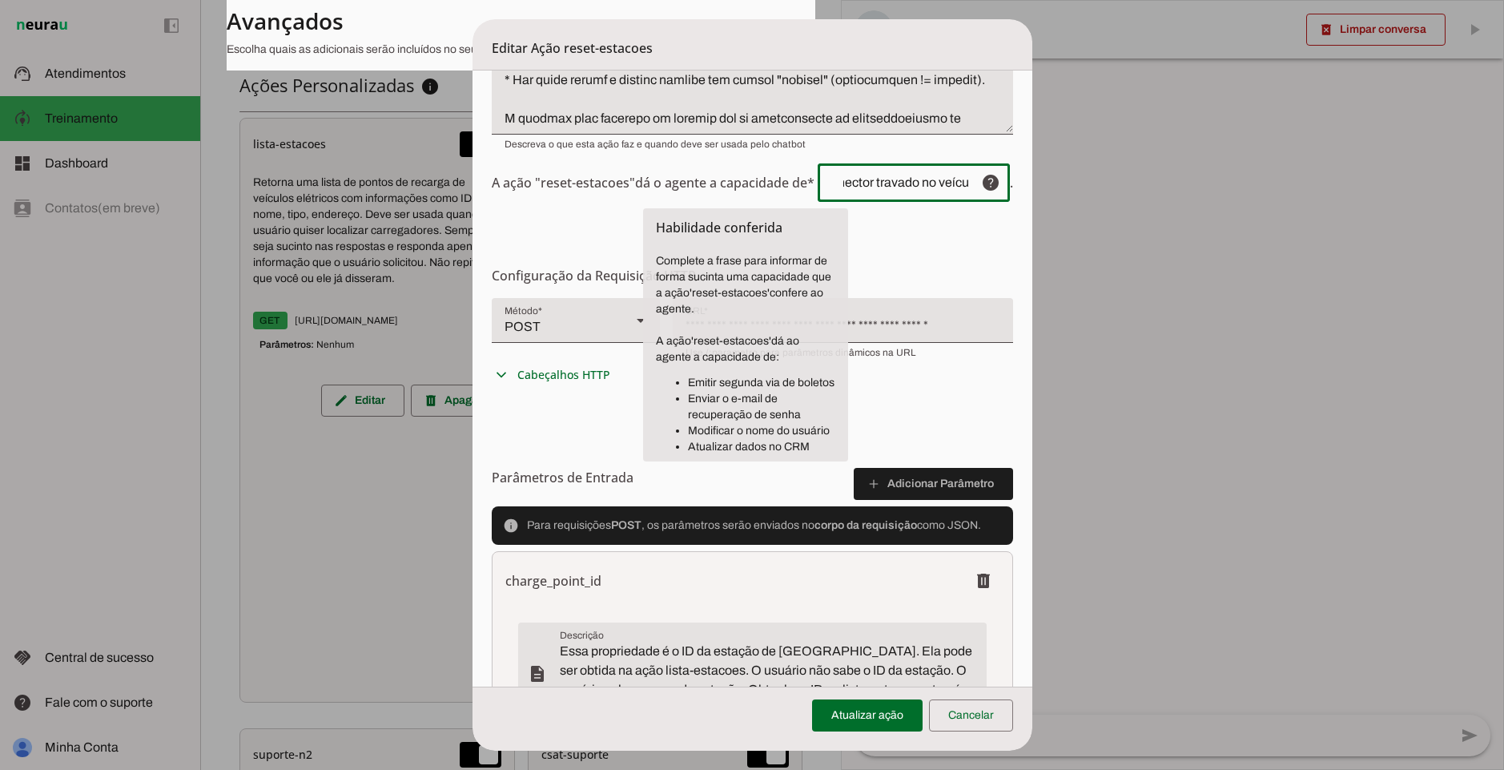
type md-outlined-text-field "Reiniciar remotamente estações que estejam com status indisponível, erros ao in…"
click at [920, 227] on form "Configurações Gerais Configuração da Ação Configure o nome e a descrição para a…" at bounding box center [753, 409] width 560 height 1062
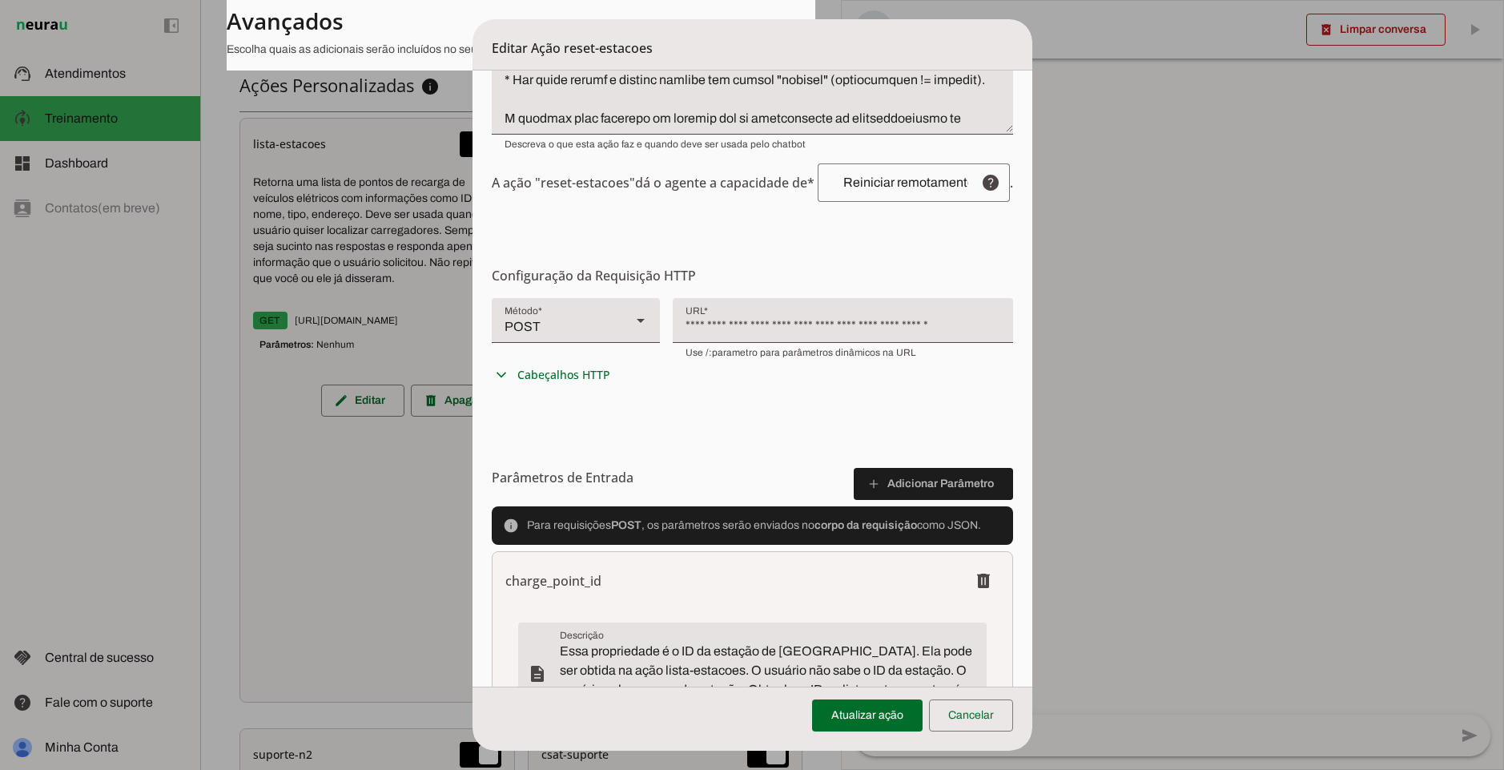
click at [892, 176] on input "Reiniciar remotamente estações que estejam com status indisponível, erros ao in…" at bounding box center [900, 182] width 138 height 13
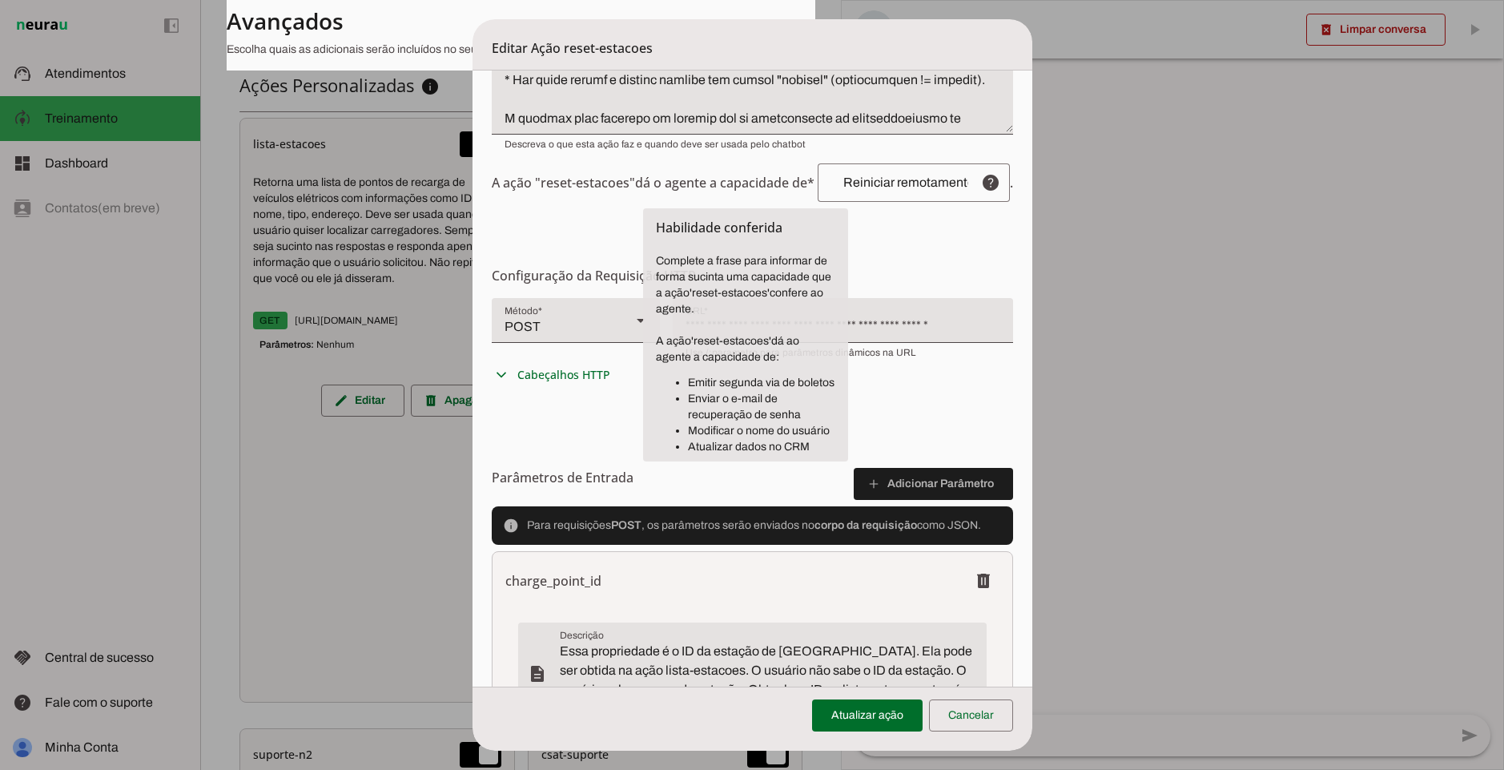
drag, startPoint x: 533, startPoint y: 183, endPoint x: 776, endPoint y: 176, distance: 242.8
click at [776, 176] on span "A ação "reset-estacoes" dá o agente a capacidade de* help . Habilidade conferid…" at bounding box center [752, 182] width 521 height 38
click at [779, 175] on span "A ação "reset-estacoes" dá o agente a capacidade de* help . Habilidade conferid…" at bounding box center [752, 182] width 521 height 38
click at [888, 177] on input "Reiniciar remotamente estações que estejam com status indisponível, erros ao in…" at bounding box center [900, 182] width 138 height 13
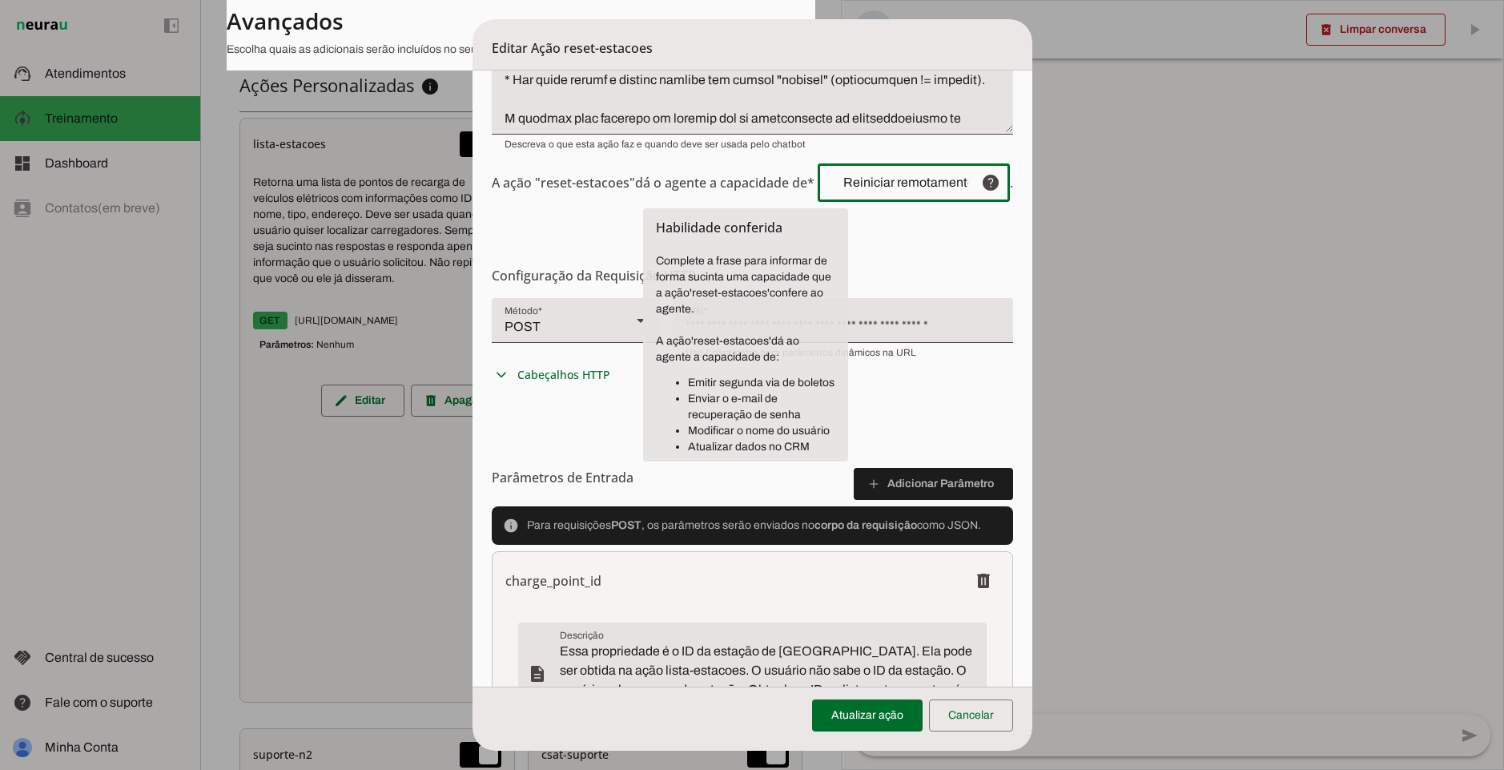
click at [888, 177] on input "Reiniciar remotamente estações que estejam com status indisponível, erros ao in…" at bounding box center [900, 182] width 138 height 13
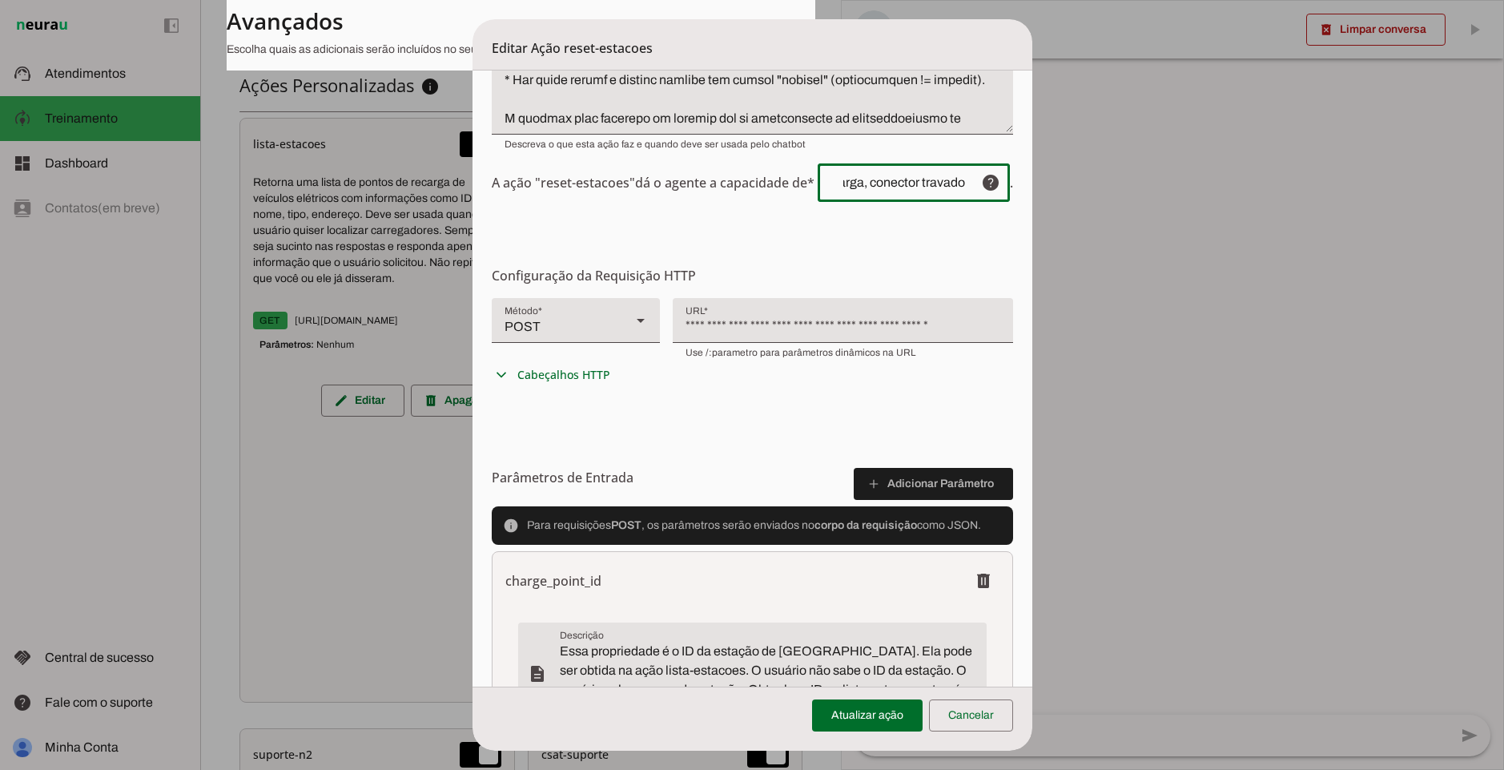
scroll to position [0, 533]
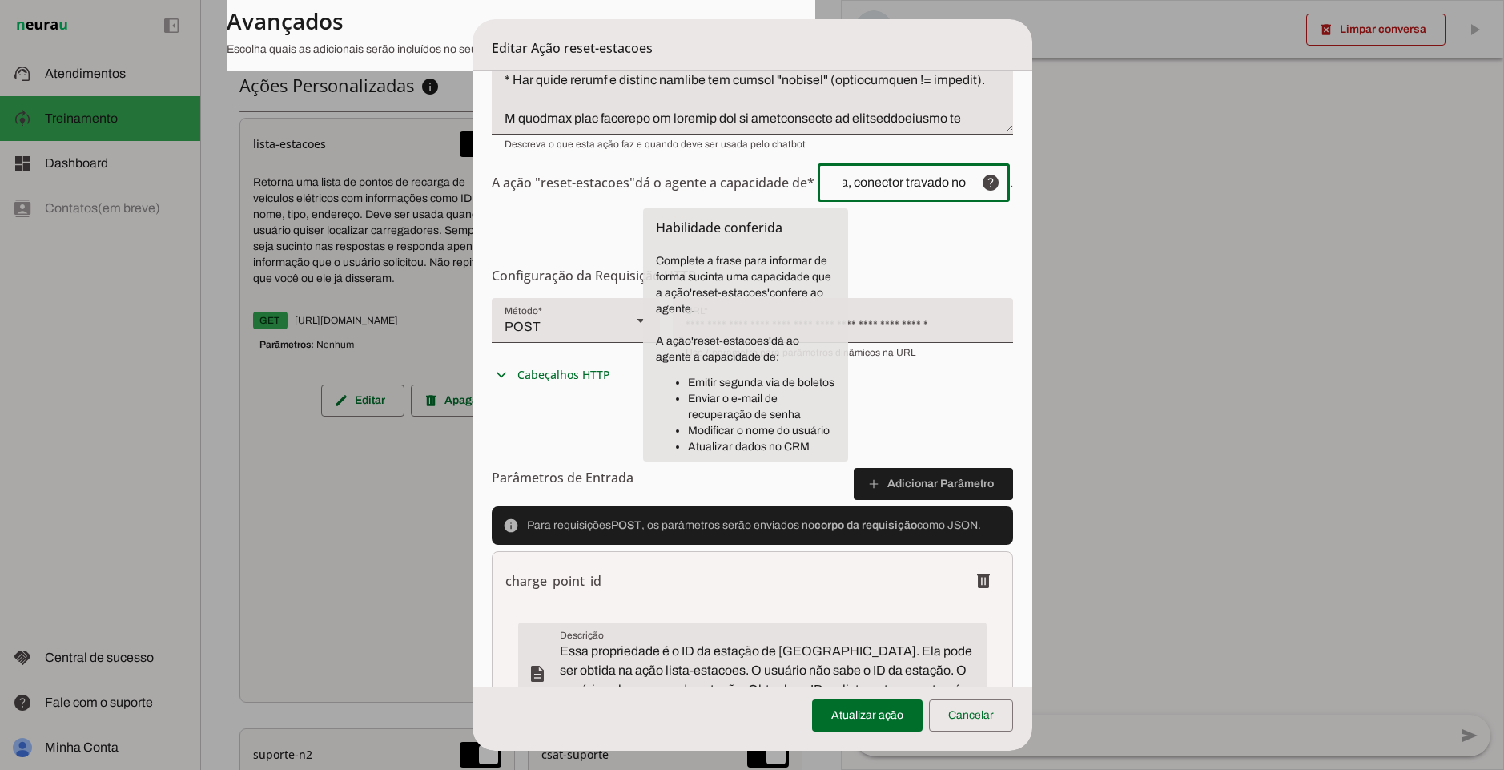
click at [943, 225] on form "Configurações Gerais Configuração da Ação Configure o nome e a descrição para a…" at bounding box center [753, 409] width 560 height 1062
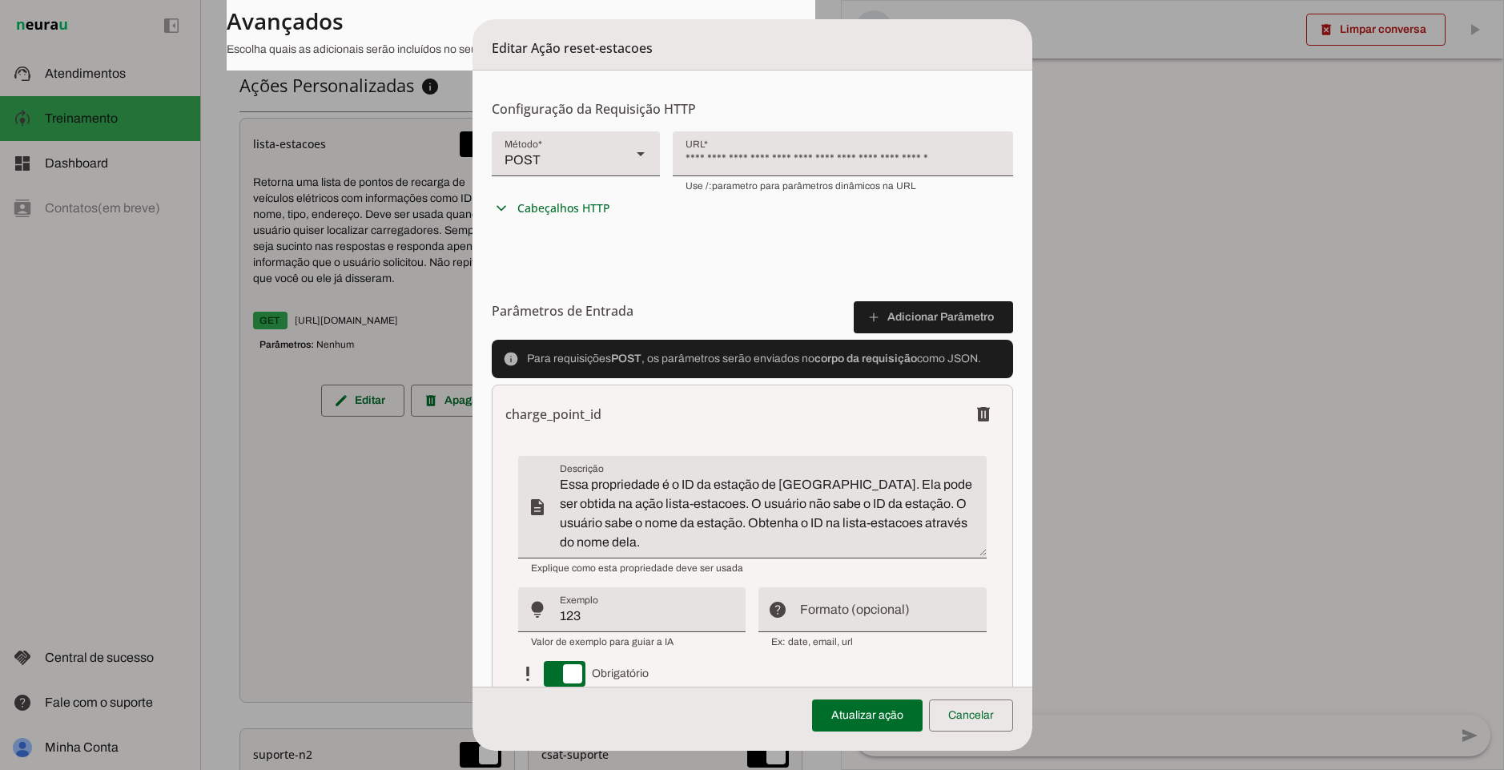
scroll to position [384, 0]
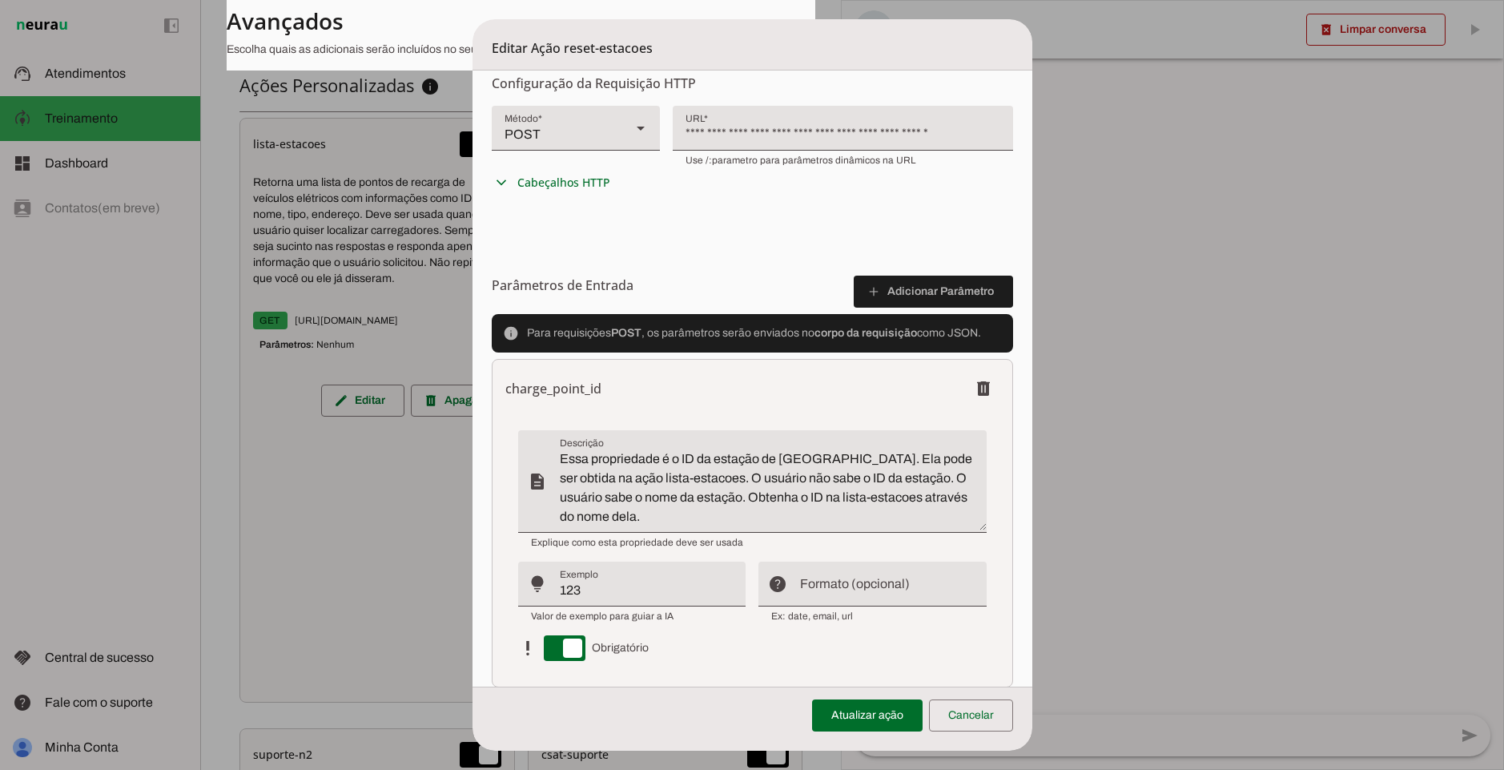
click at [545, 374] on div "charge_point_id delete" at bounding box center [752, 388] width 494 height 32
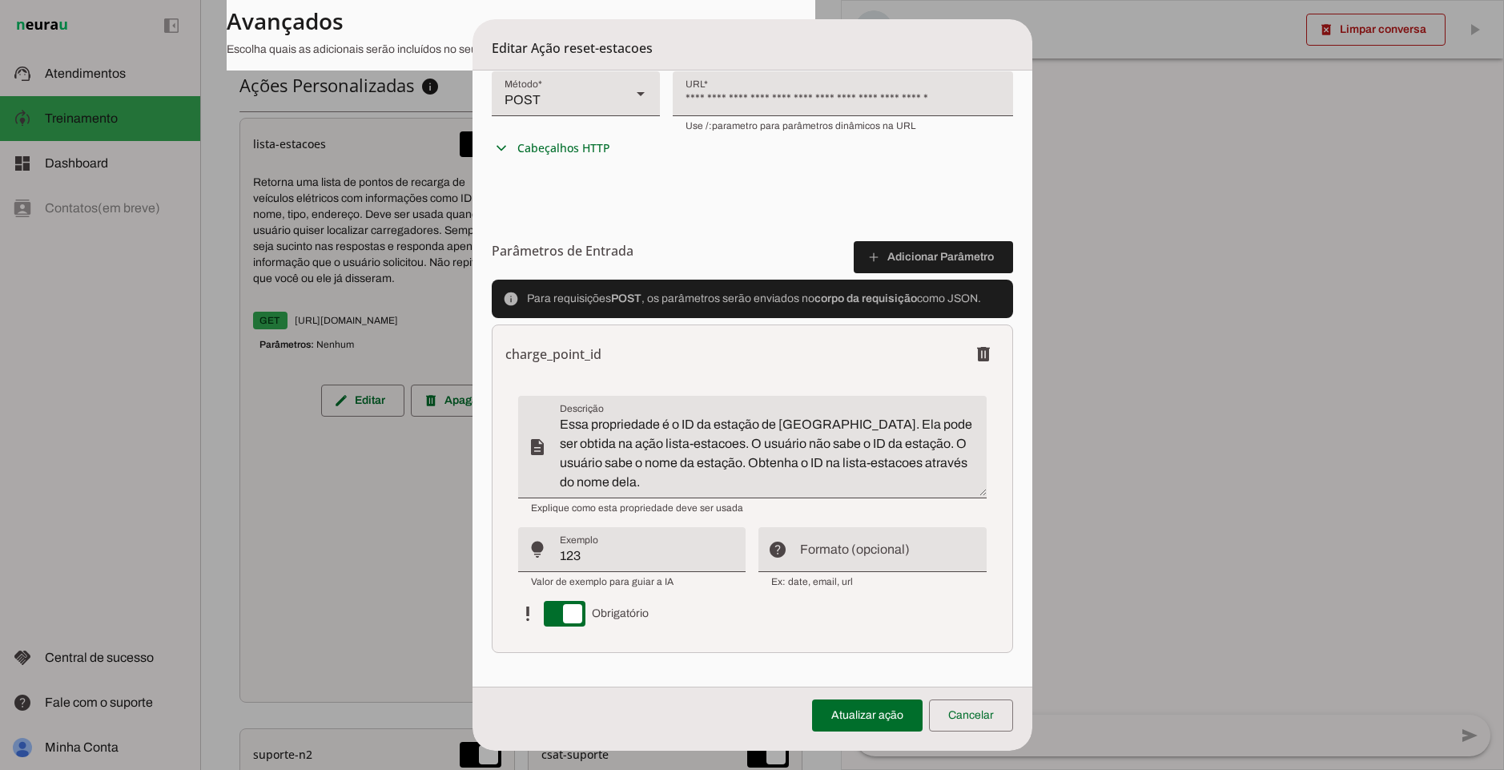
scroll to position [446, 0]
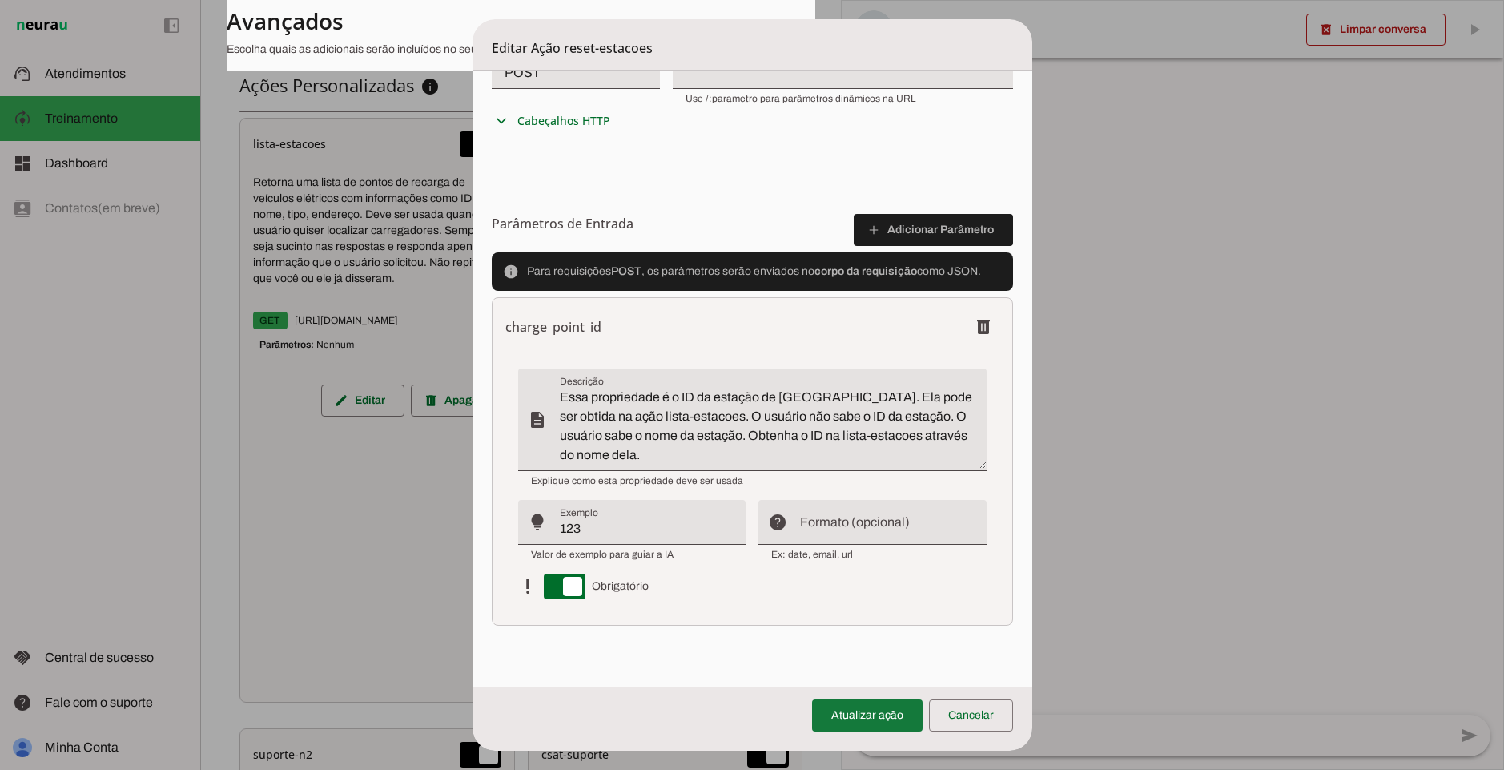
click at [843, 709] on span at bounding box center [867, 715] width 111 height 38
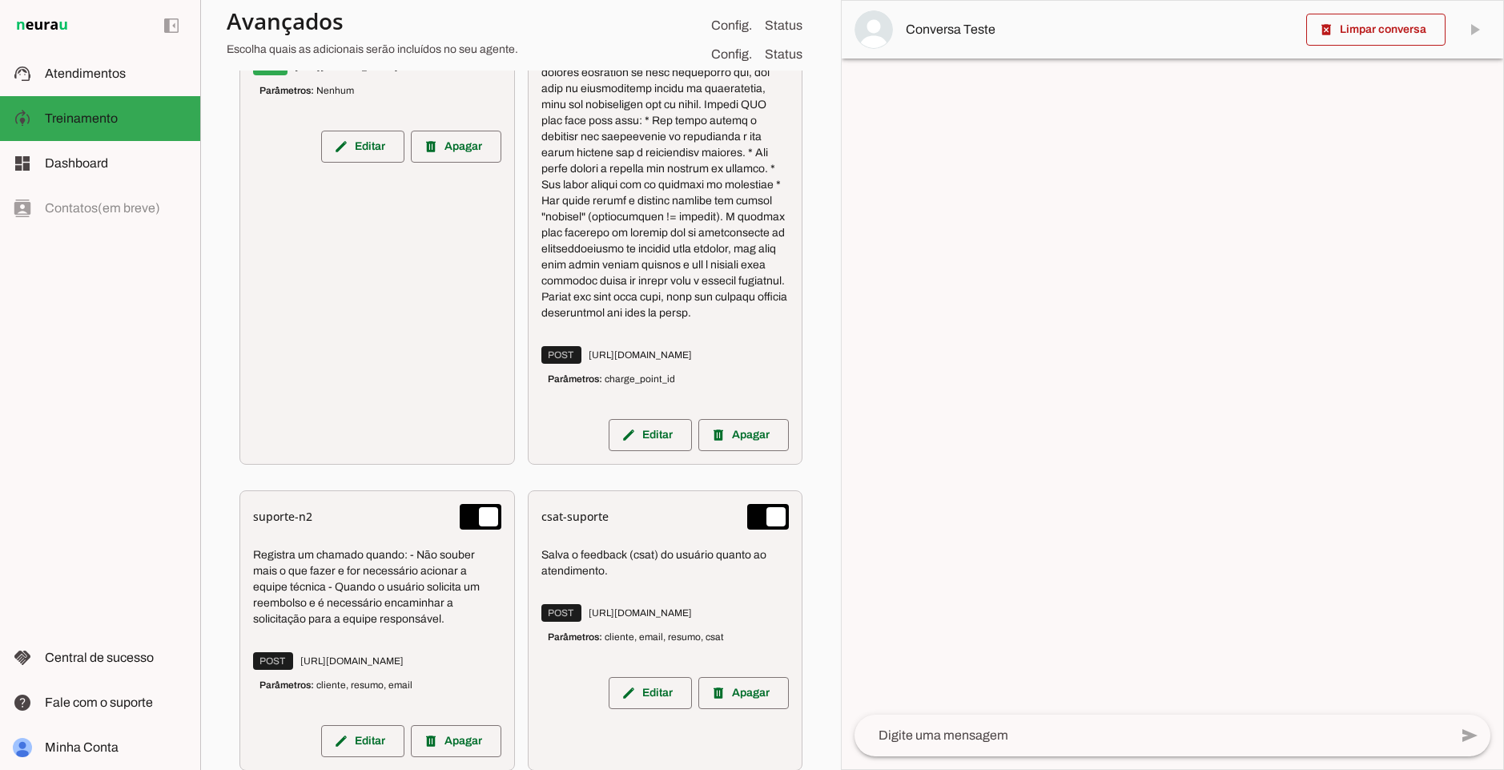
scroll to position [926, 0]
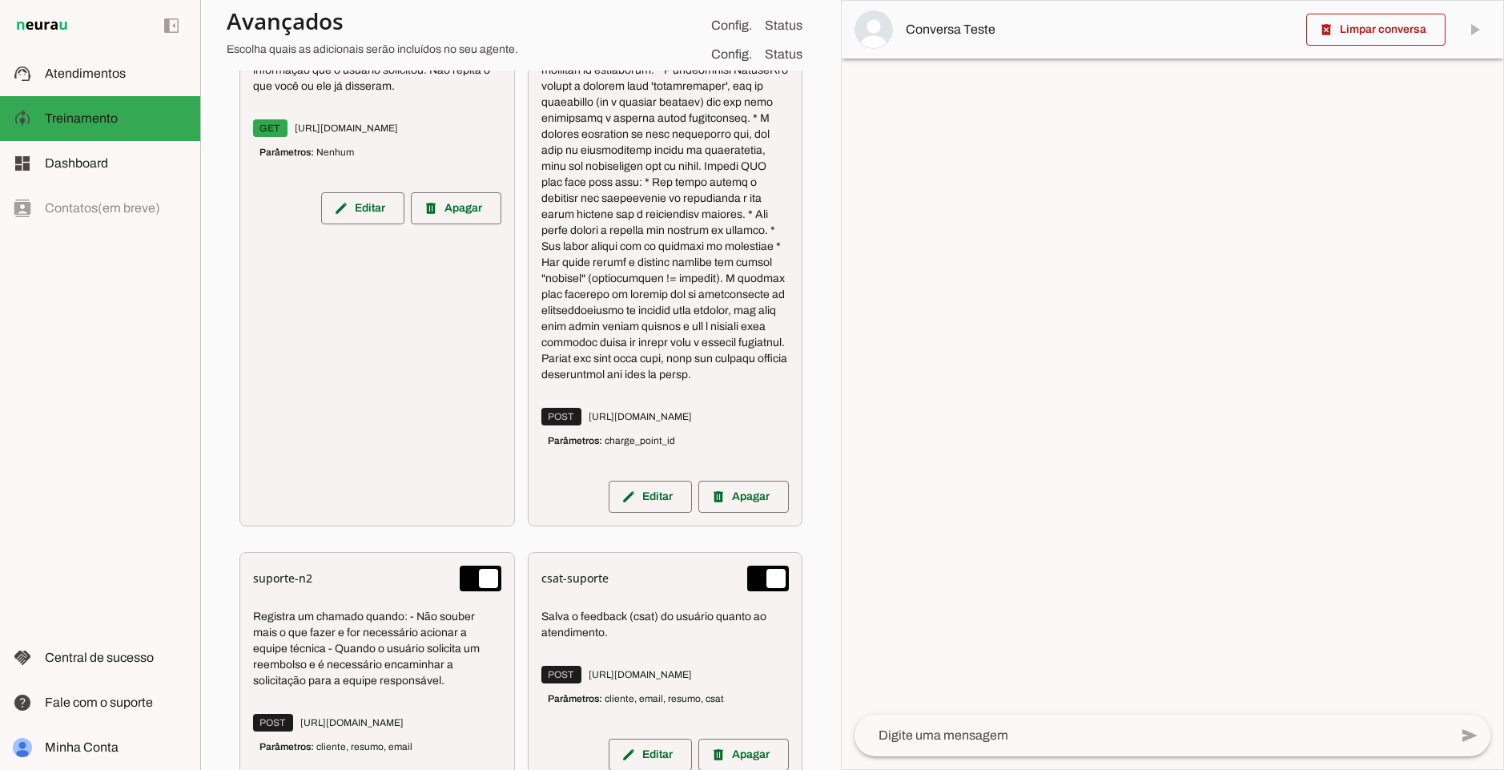
click at [646, 447] on span "Parâmetros: charge_point_id" at bounding box center [611, 440] width 127 height 13
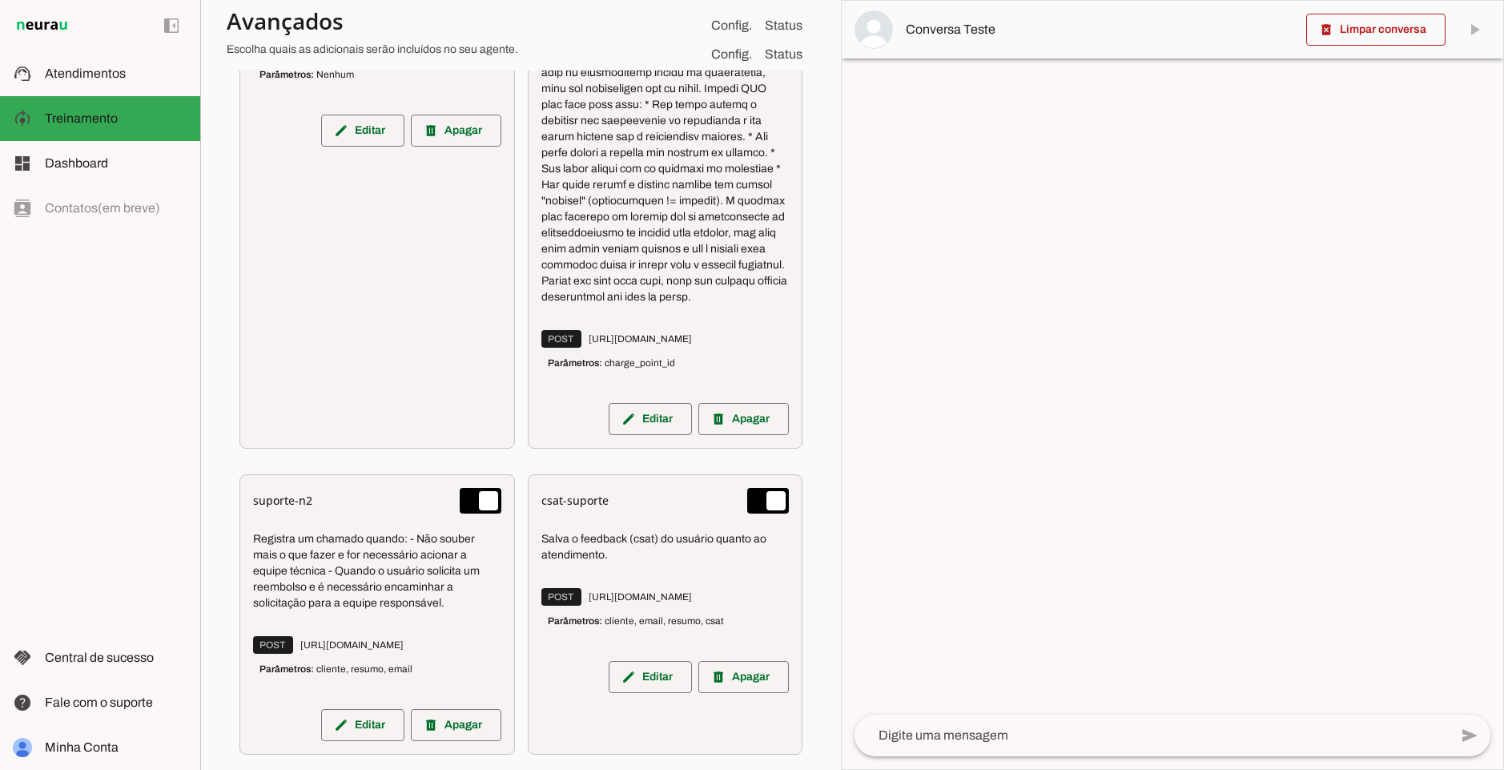
scroll to position [1118, 0]
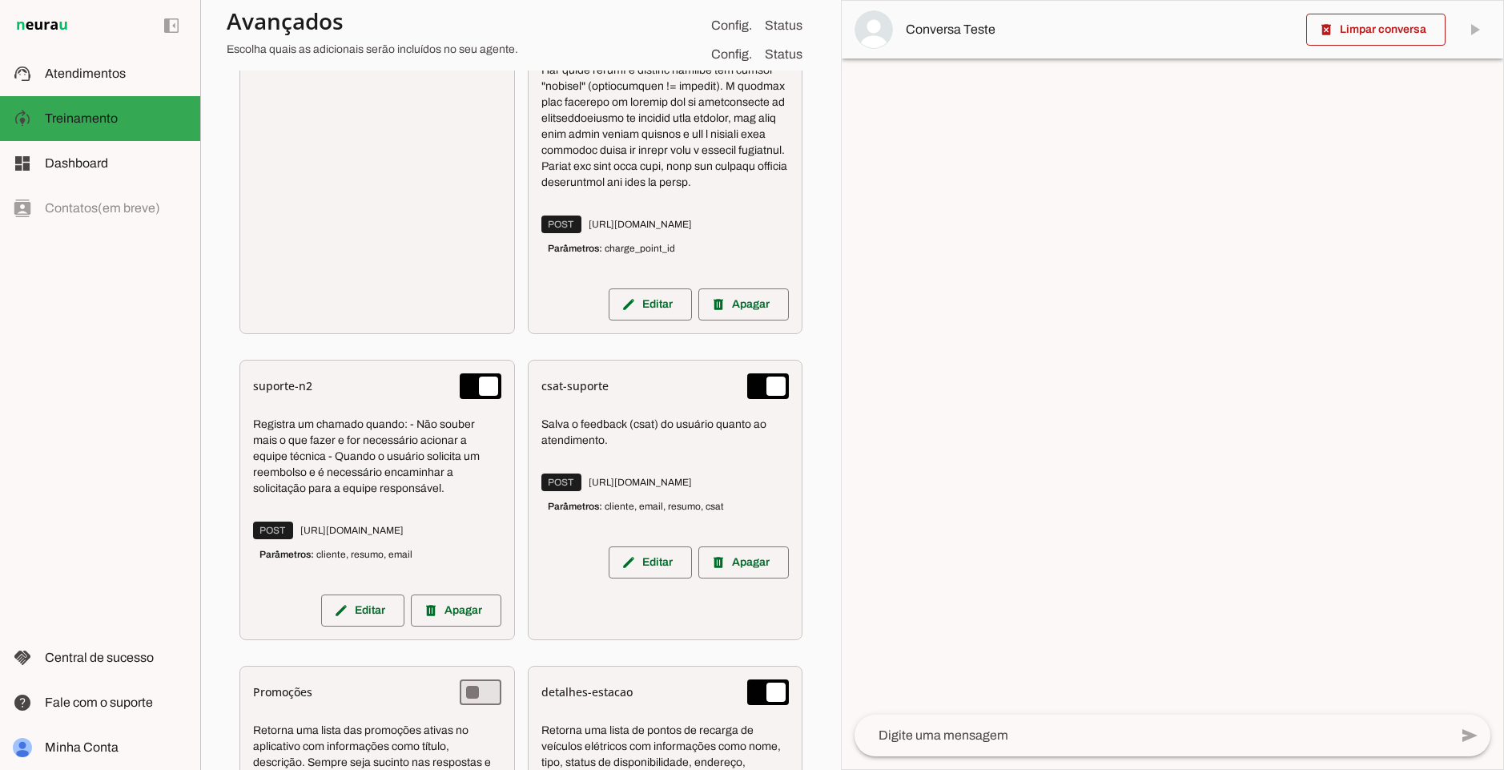
drag, startPoint x: 282, startPoint y: 438, endPoint x: 453, endPoint y: 506, distance: 184.4
click at [453, 497] on p "Registra um chamado quando: - Não souber mais o que fazer e for necessário acio…" at bounding box center [377, 457] width 248 height 80
drag, startPoint x: 324, startPoint y: 548, endPoint x: 492, endPoint y: 551, distance: 167.4
click at [404, 539] on span "POST [URL][DOMAIN_NAME]" at bounding box center [328, 530] width 151 height 18
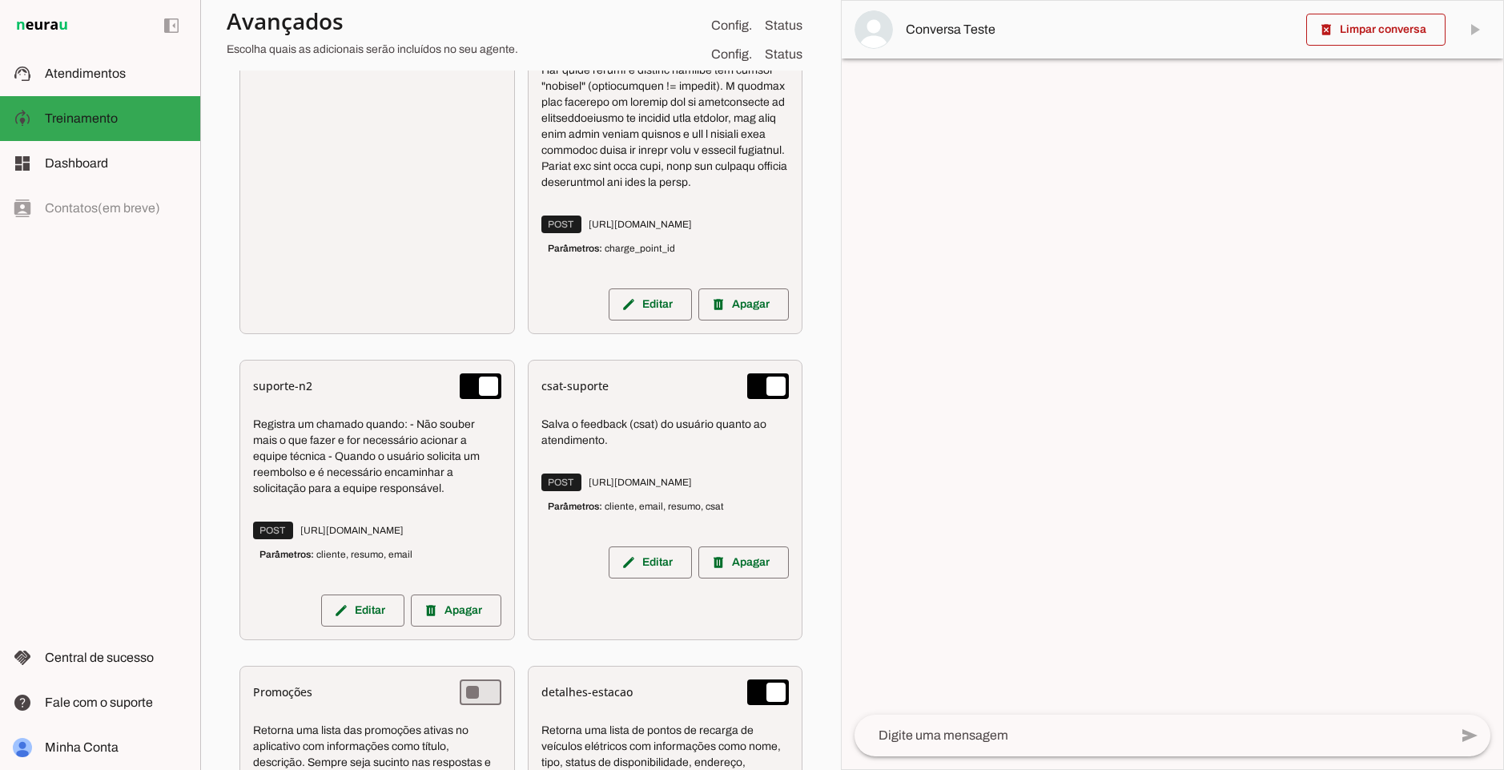
drag, startPoint x: 456, startPoint y: 513, endPoint x: 252, endPoint y: 429, distance: 220.2
click at [252, 429] on div "suporte-n2 Registra um chamado quando: - Não souber mais o que fazer e for nece…" at bounding box center [377, 500] width 276 height 280
drag, startPoint x: 364, startPoint y: 547, endPoint x: 444, endPoint y: 544, distance: 80.2
click at [404, 539] on span "POST [URL][DOMAIN_NAME]" at bounding box center [328, 530] width 151 height 18
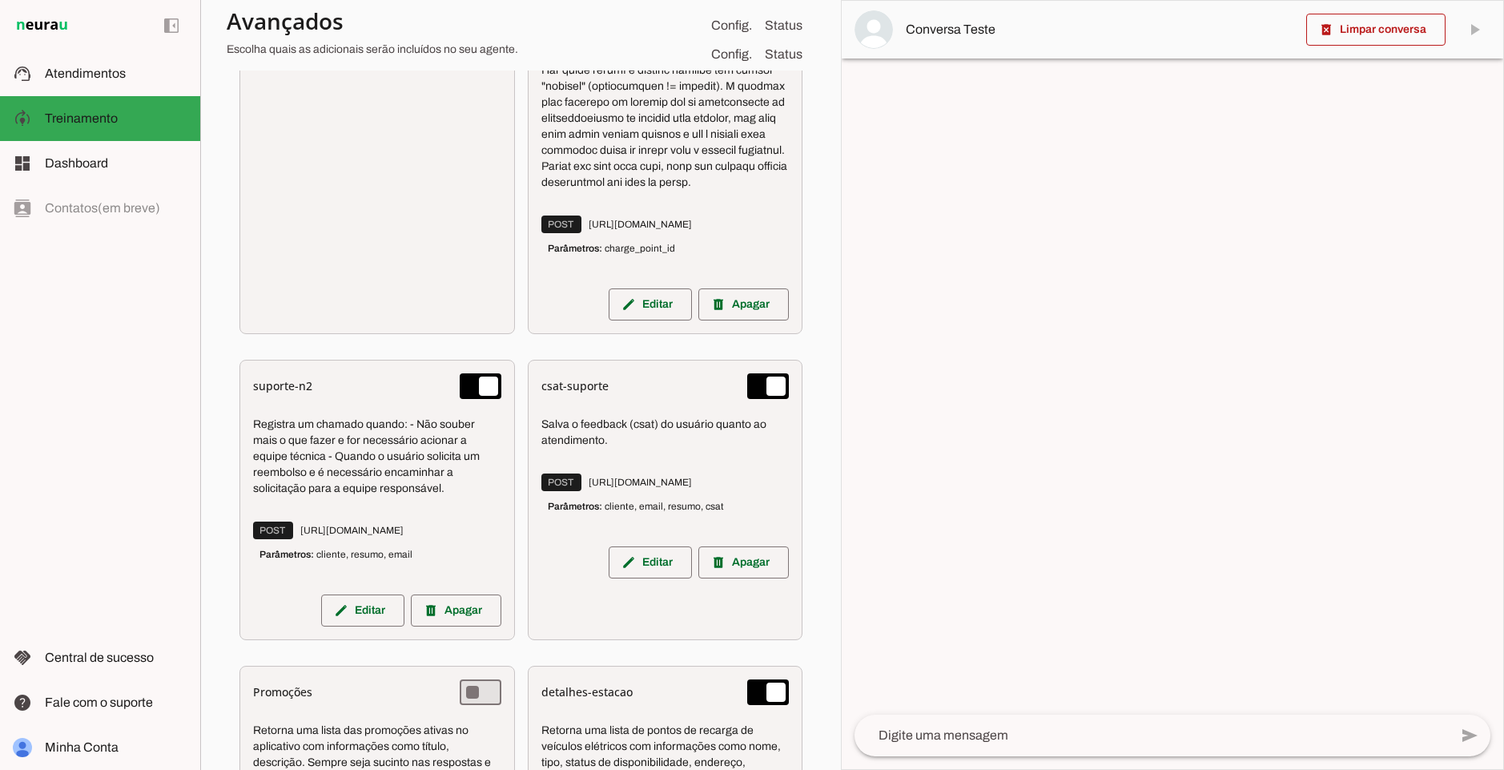
click at [404, 539] on span "POST [URL][DOMAIN_NAME]" at bounding box center [328, 530] width 151 height 18
click at [450, 570] on p "POST [URL][DOMAIN_NAME] Parâmetros: cliente, resumo, email" at bounding box center [377, 548] width 248 height 48
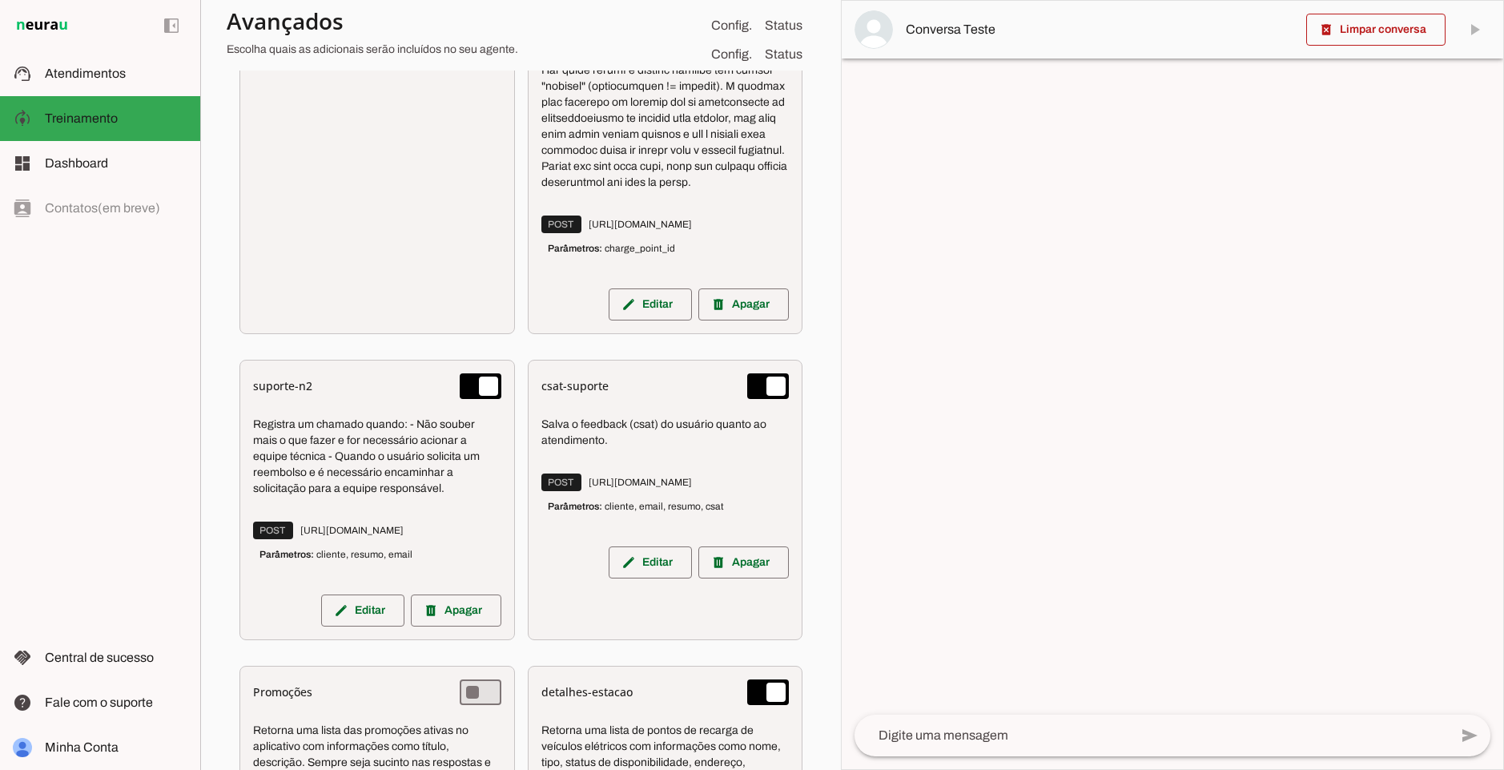
drag, startPoint x: 545, startPoint y: 429, endPoint x: 605, endPoint y: 461, distance: 68.5
click at [594, 465] on div "Salva o feedback (csat) do usuário quanto ao atendimento. POST [URL][DOMAIN_NAM…" at bounding box center [665, 469] width 248 height 128
click at [605, 449] on p "Salva o feedback (csat) do usuário quanto ao atendimento." at bounding box center [665, 433] width 248 height 32
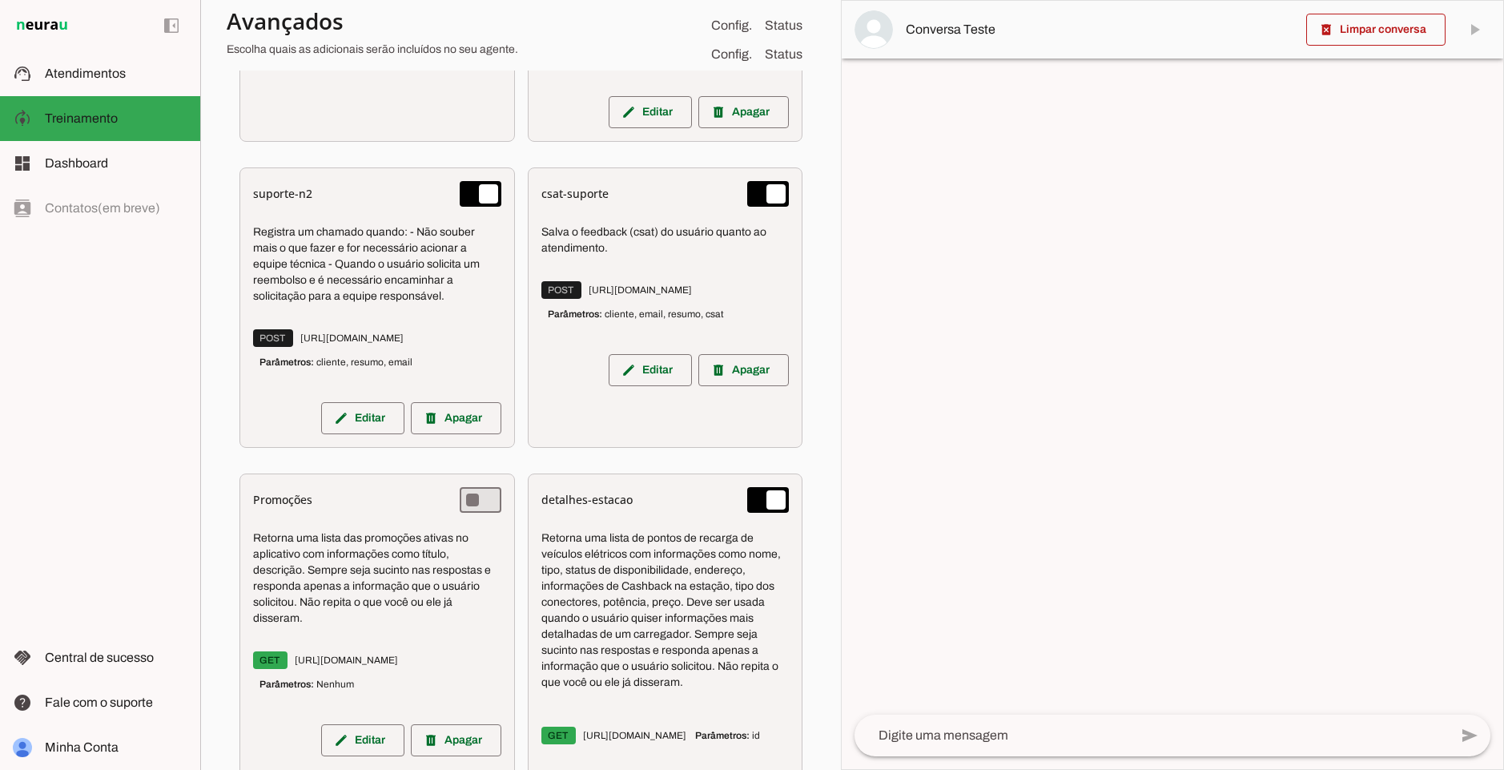
scroll to position [1407, 0]
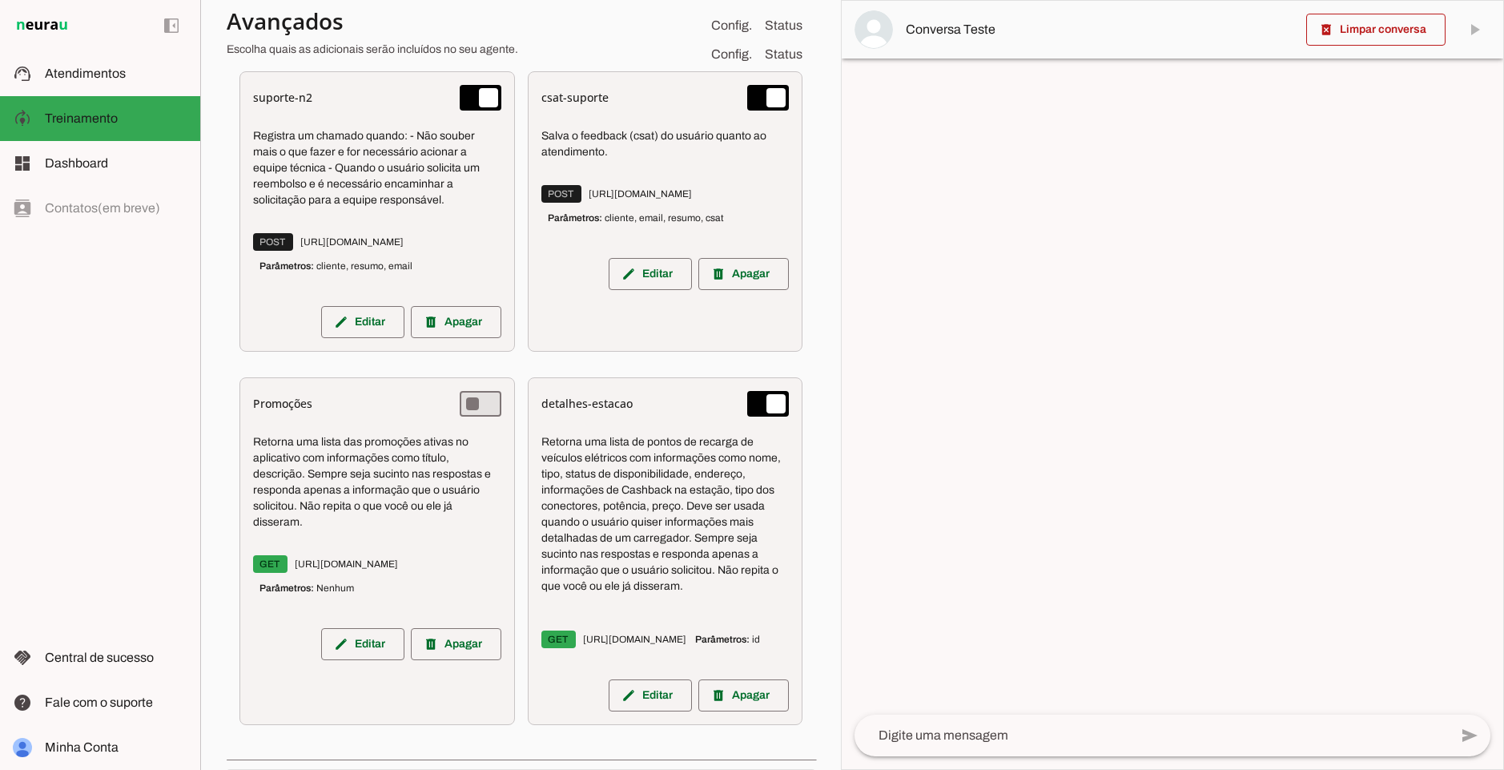
drag, startPoint x: 274, startPoint y: 448, endPoint x: 409, endPoint y: 517, distance: 151.2
click at [332, 549] on div "Retorna uma lista das promoções ativas no aplicativo com informações como títul…" at bounding box center [377, 519] width 248 height 192
click at [311, 481] on p "Retorna uma lista das promoções ativas no aplicativo com informações como títul…" at bounding box center [377, 482] width 248 height 96
drag, startPoint x: 545, startPoint y: 464, endPoint x: 678, endPoint y: 601, distance: 190.9
click at [678, 594] on p "Retorna uma lista de pontos de recarga de veículos elétricos com informações co…" at bounding box center [665, 514] width 248 height 160
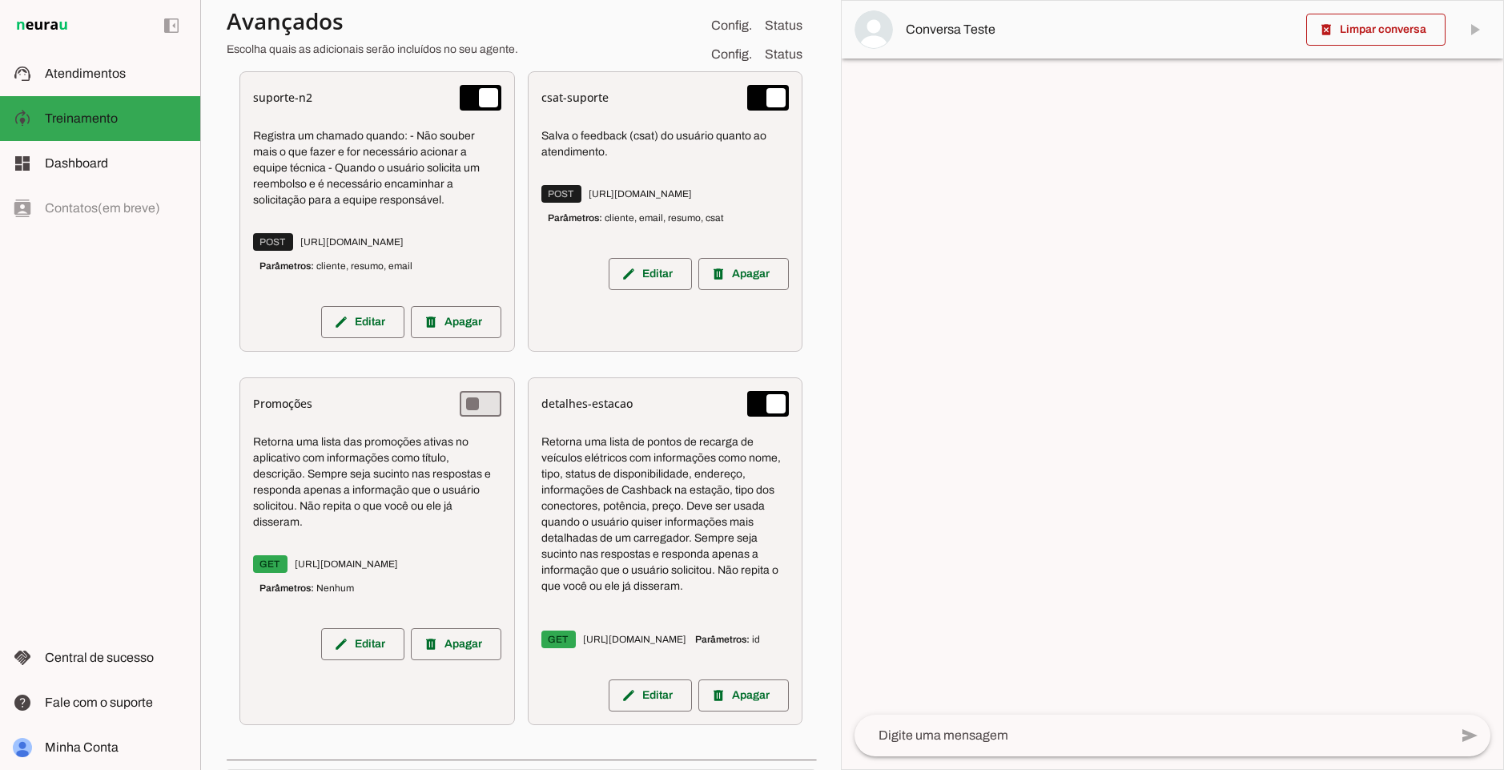
click at [678, 594] on p "Retorna uma lista de pontos de recarga de veículos elétricos com informações co…" at bounding box center [665, 514] width 248 height 160
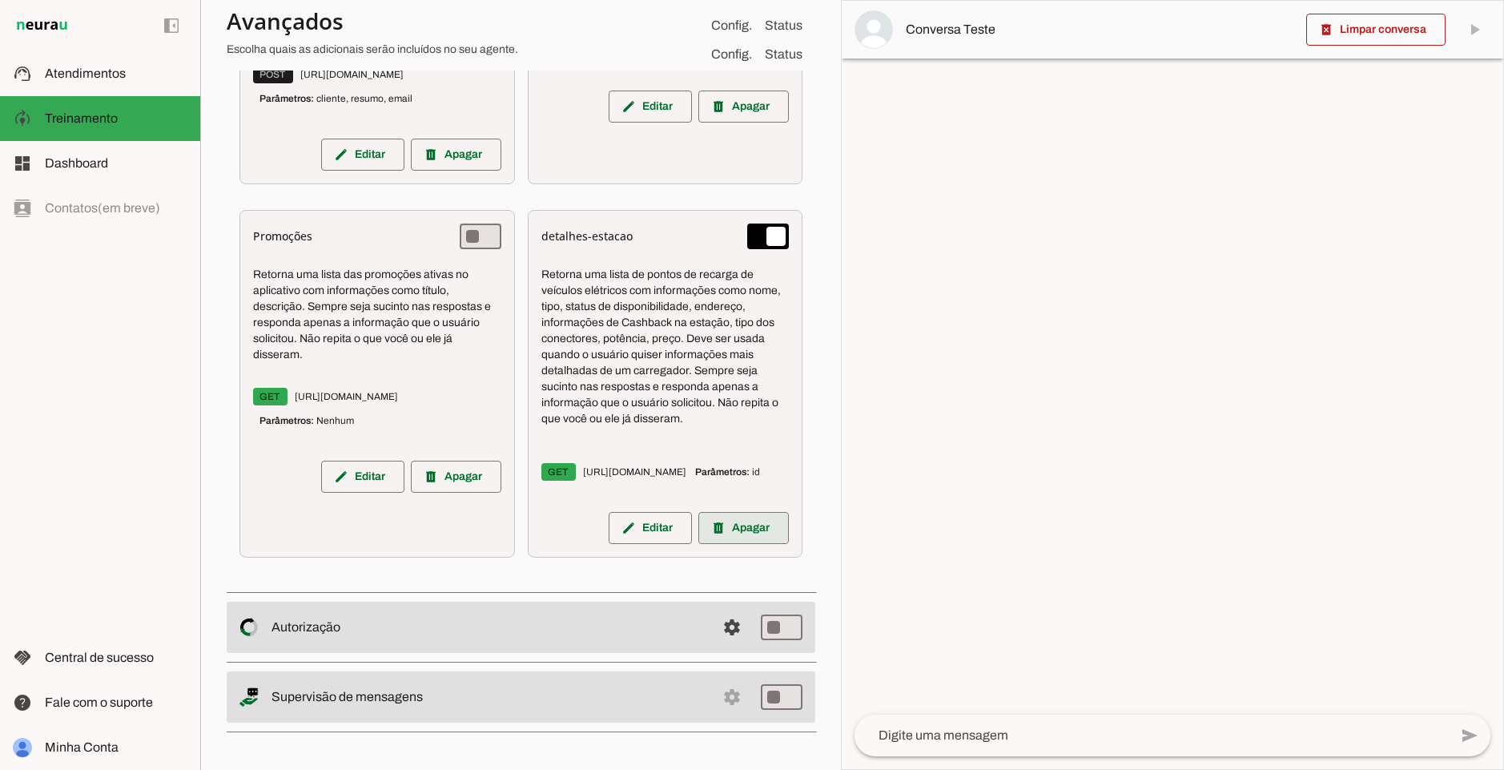
scroll to position [1615, 0]
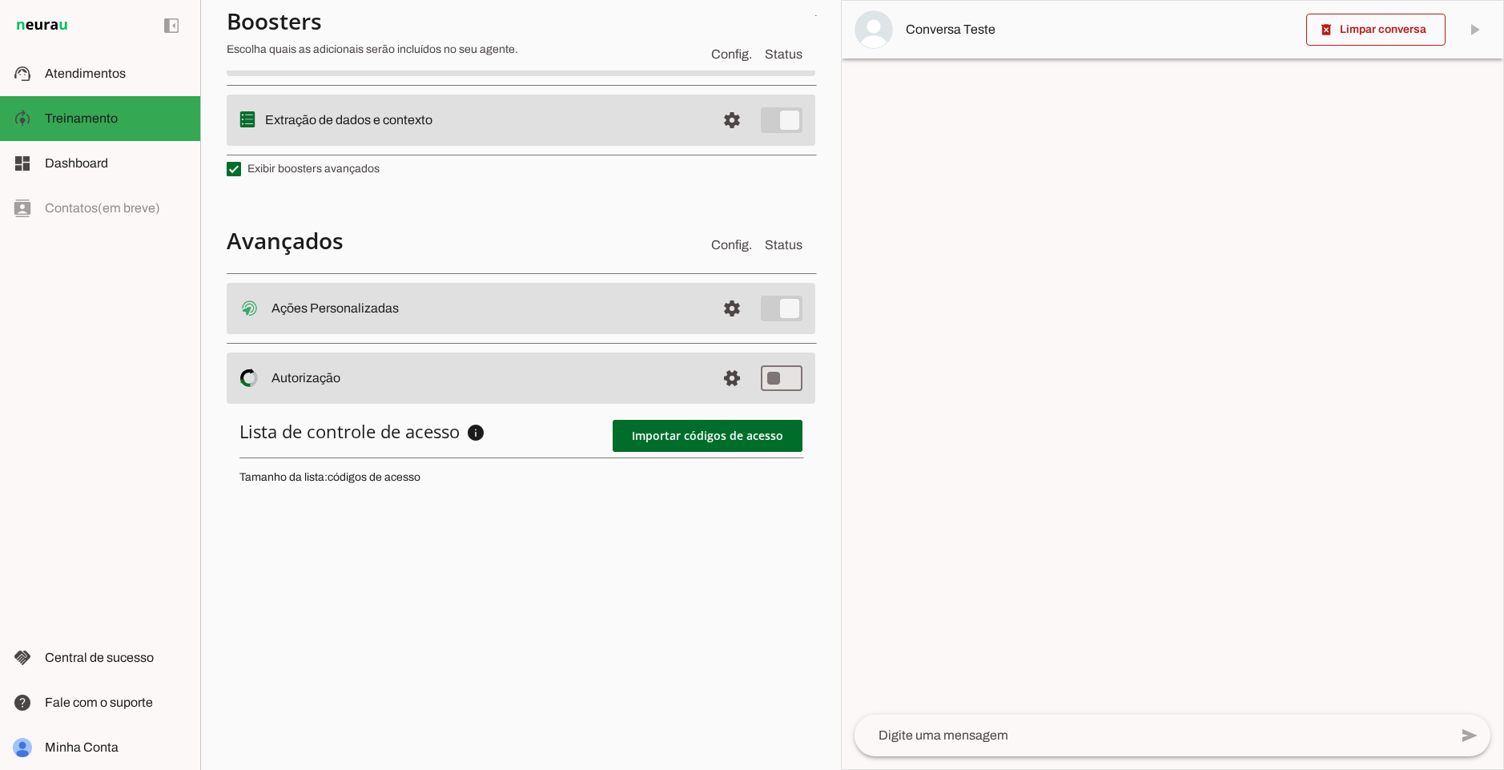
scroll to position [413, 0]
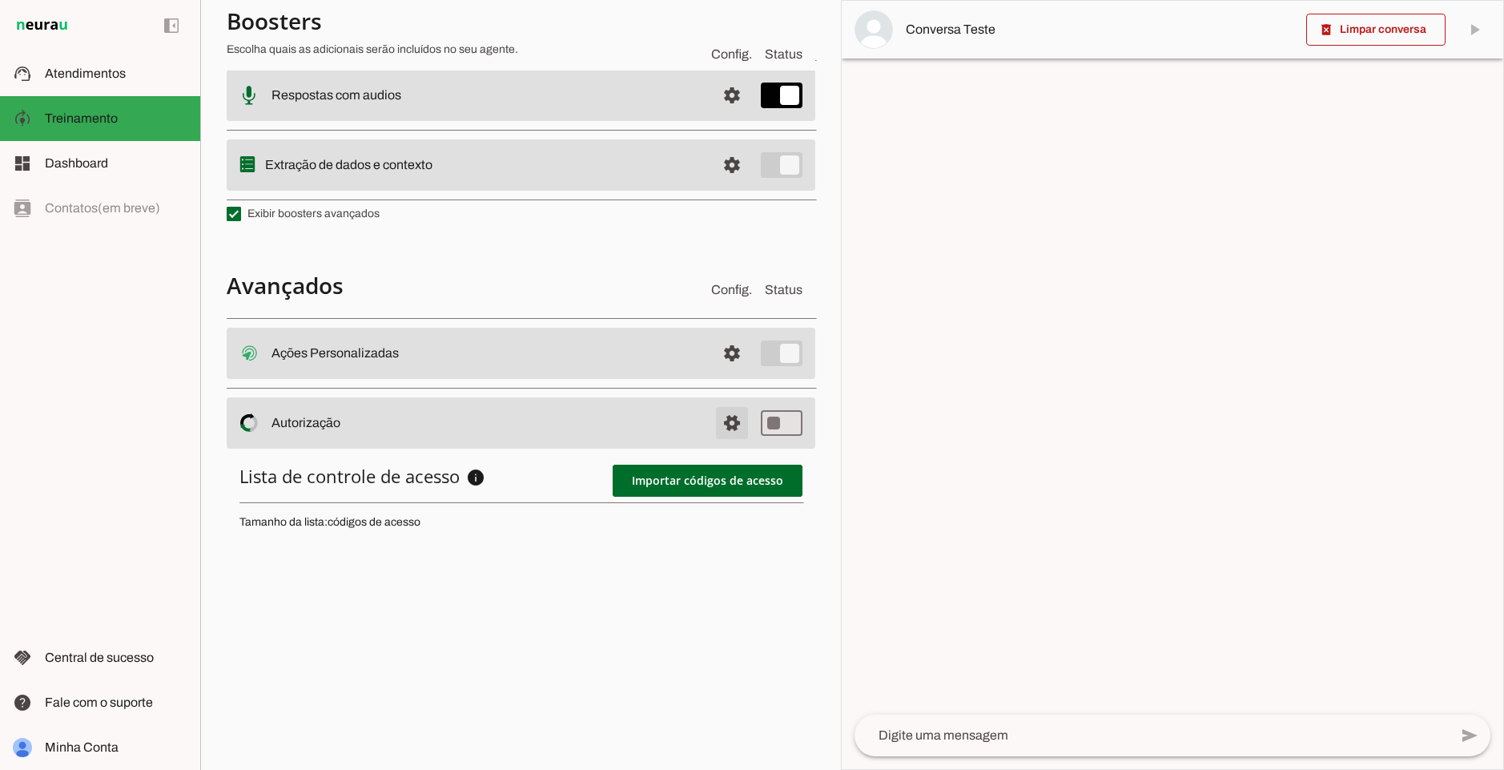
click at [715, 372] on span at bounding box center [732, 353] width 38 height 38
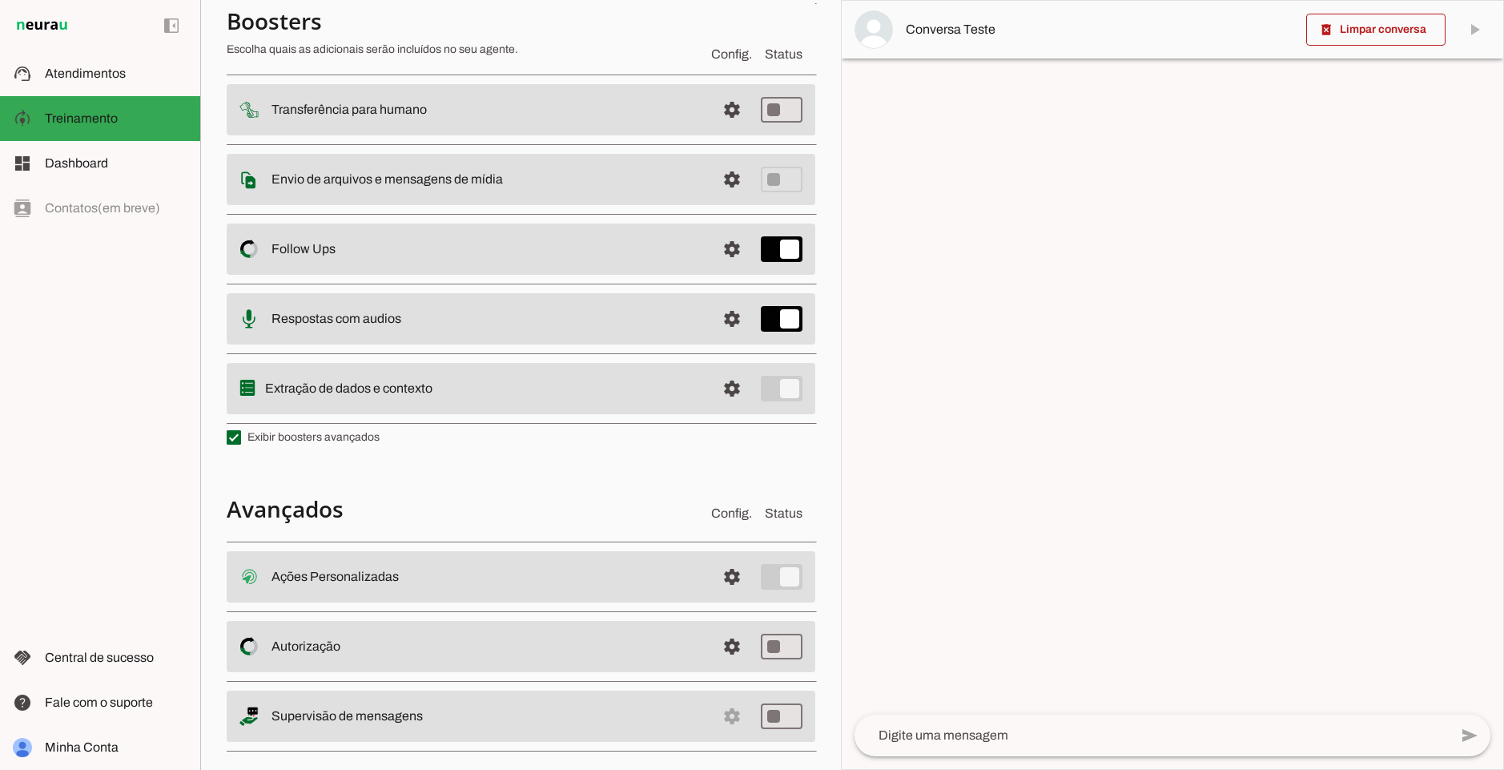
scroll to position [211, 0]
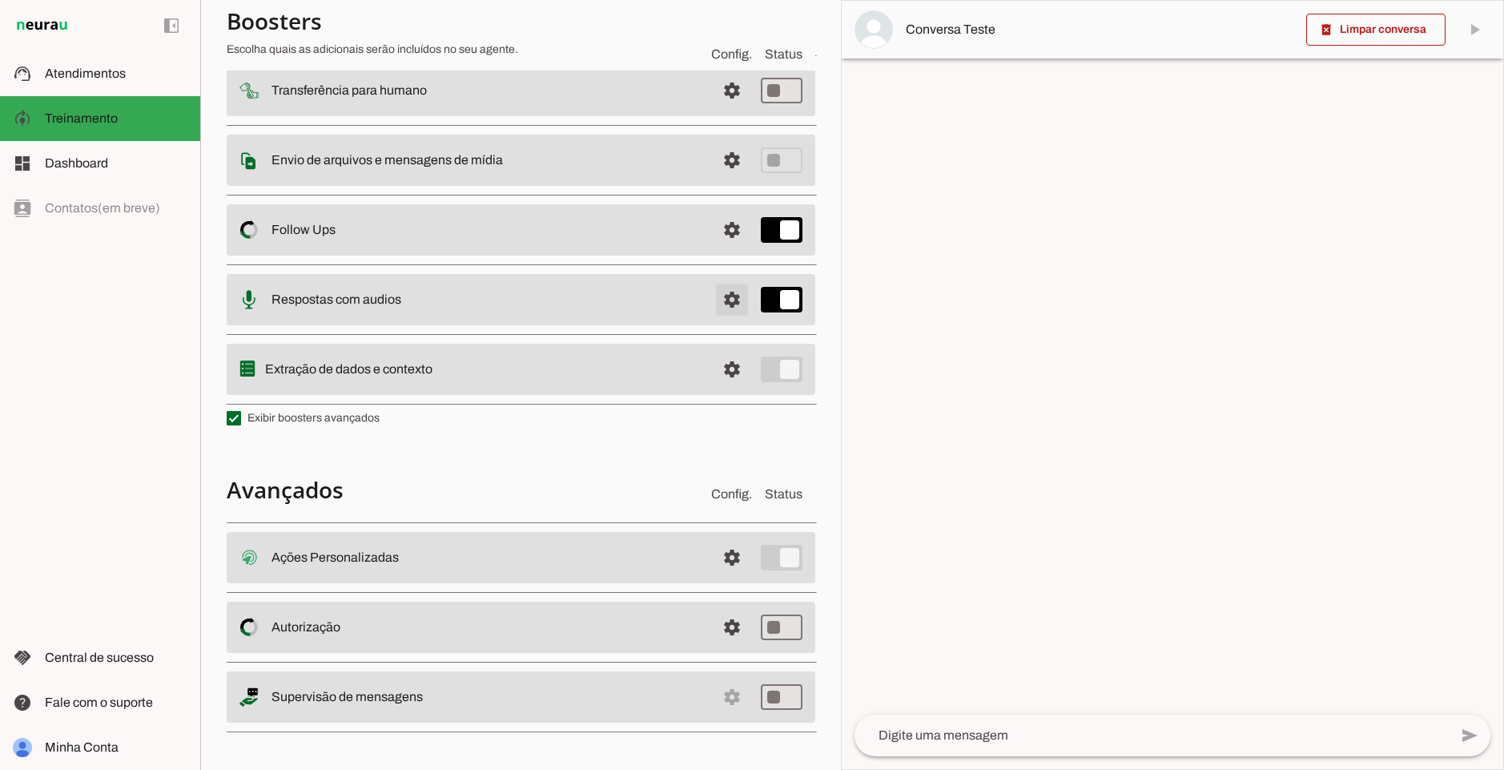
click at [717, 39] on span at bounding box center [732, 20] width 38 height 38
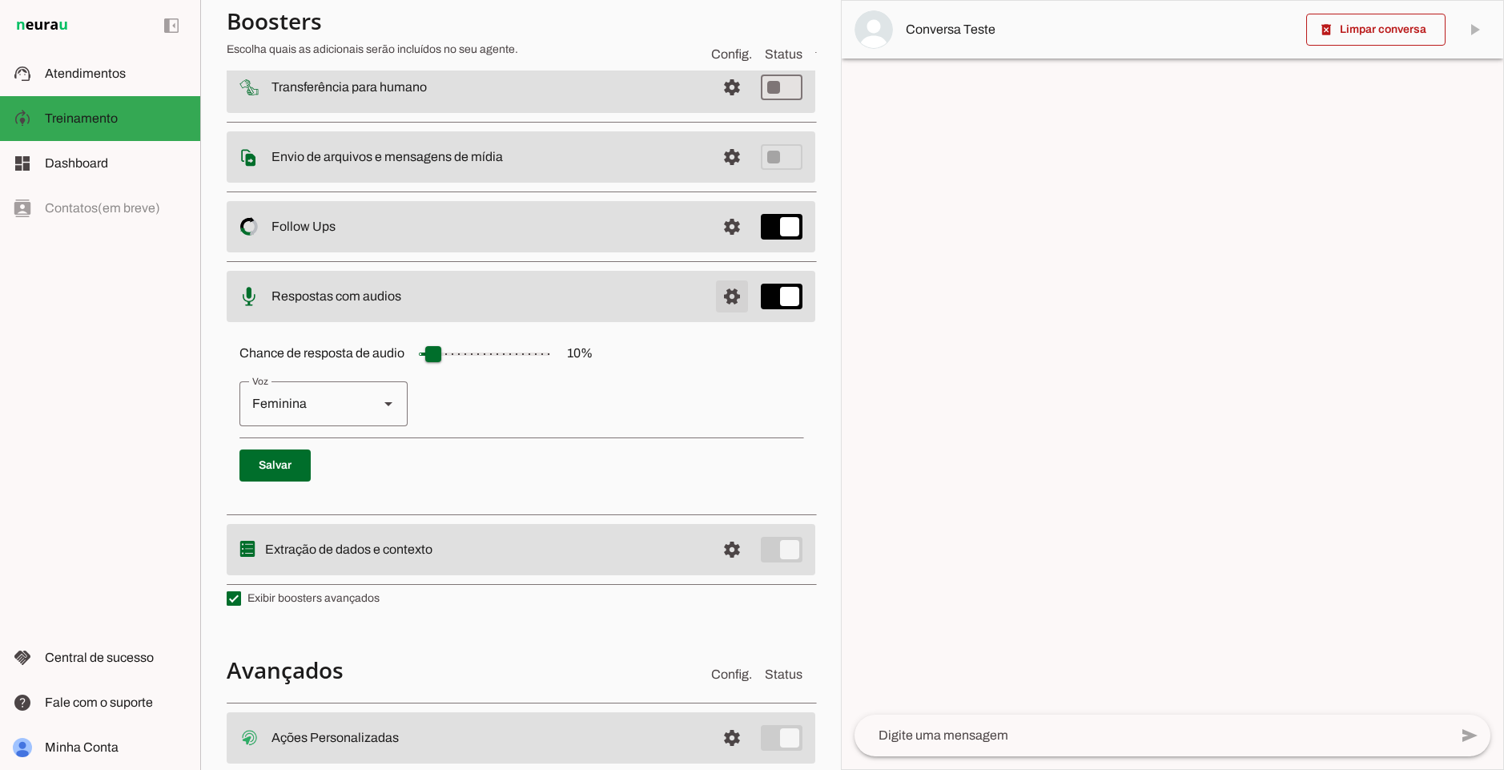
scroll to position [208, 0]
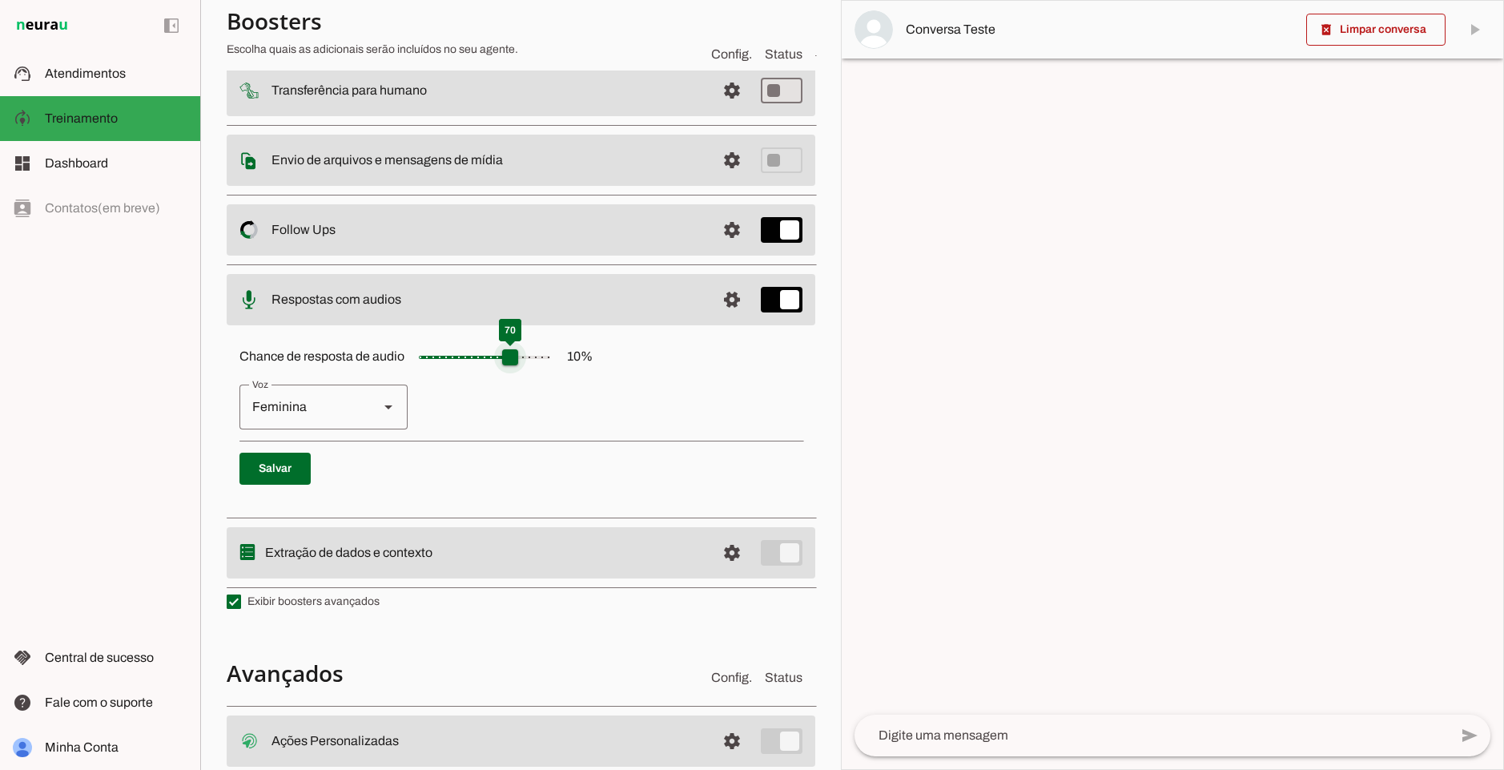
drag, startPoint x: 433, startPoint y: 359, endPoint x: 513, endPoint y: 358, distance: 80.1
type input "**"
type md-slider "70"
click at [513, 358] on input "Chance de resposta de audio 10 %" at bounding box center [485, 357] width 160 height 32
click at [286, 474] on span at bounding box center [274, 468] width 71 height 38
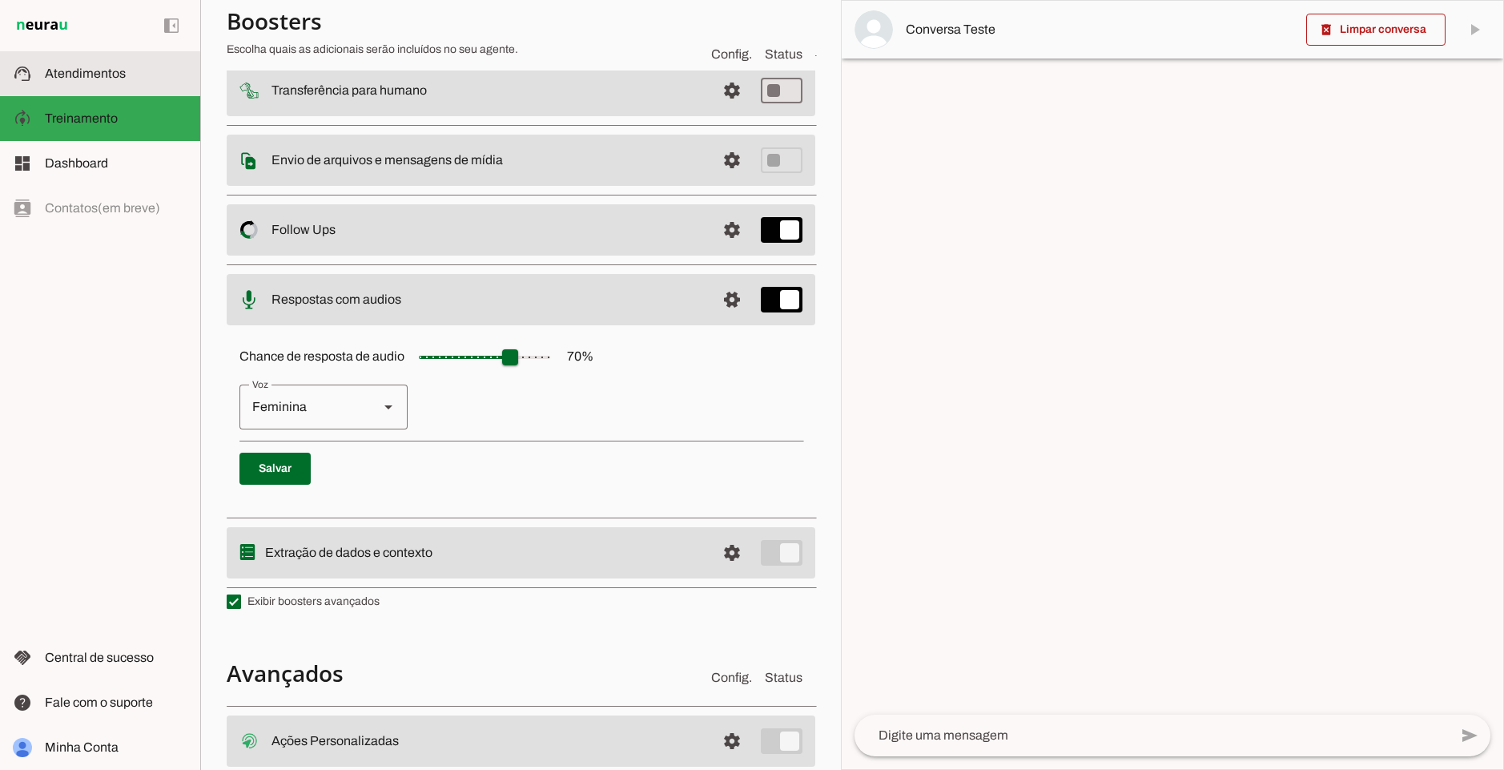
click at [53, 74] on span "Atendimentos" at bounding box center [85, 73] width 81 height 14
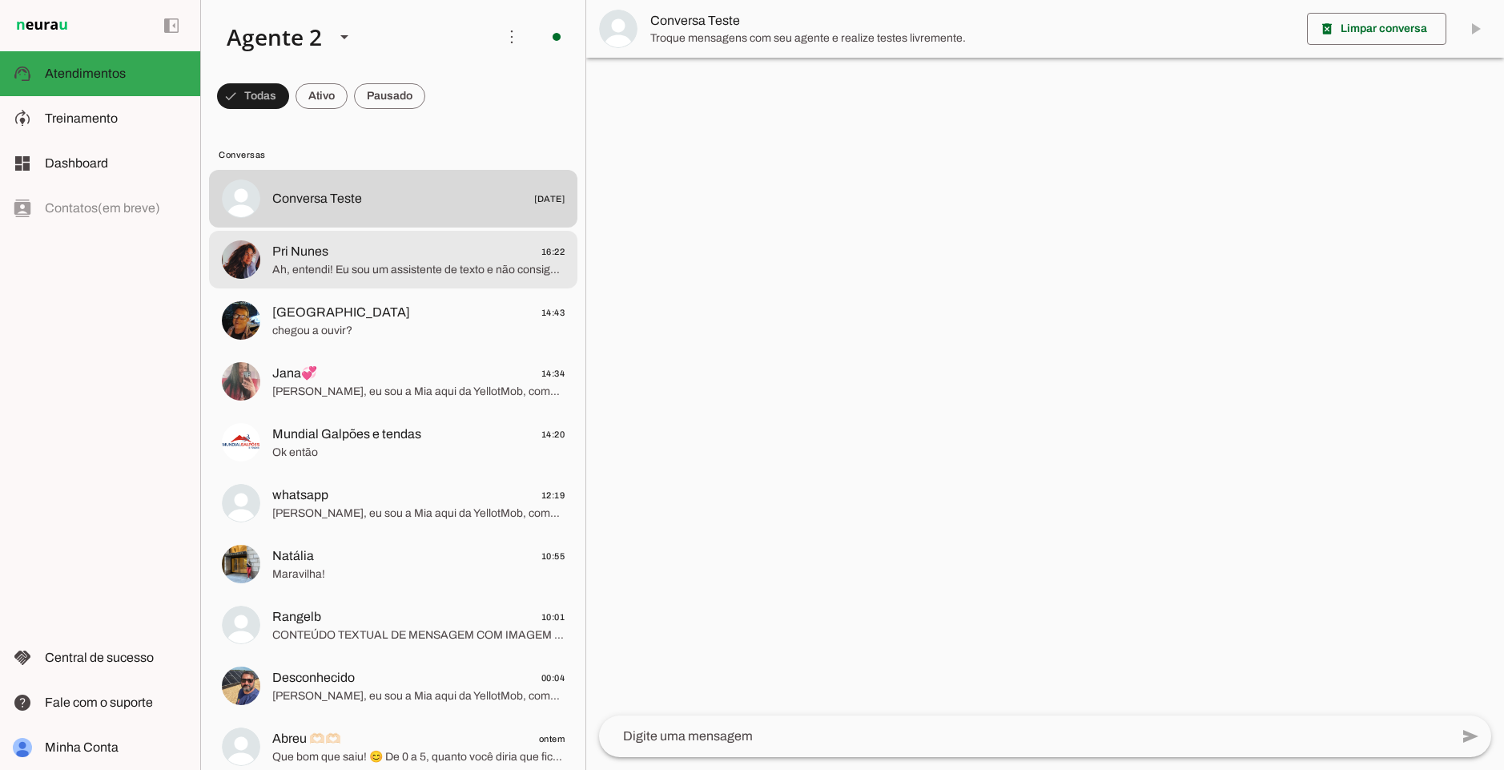
click at [409, 268] on span "Ah, entendi! Eu sou um assistente de texto e não consigo enviar áudios. Mas pos…" at bounding box center [418, 270] width 292 height 16
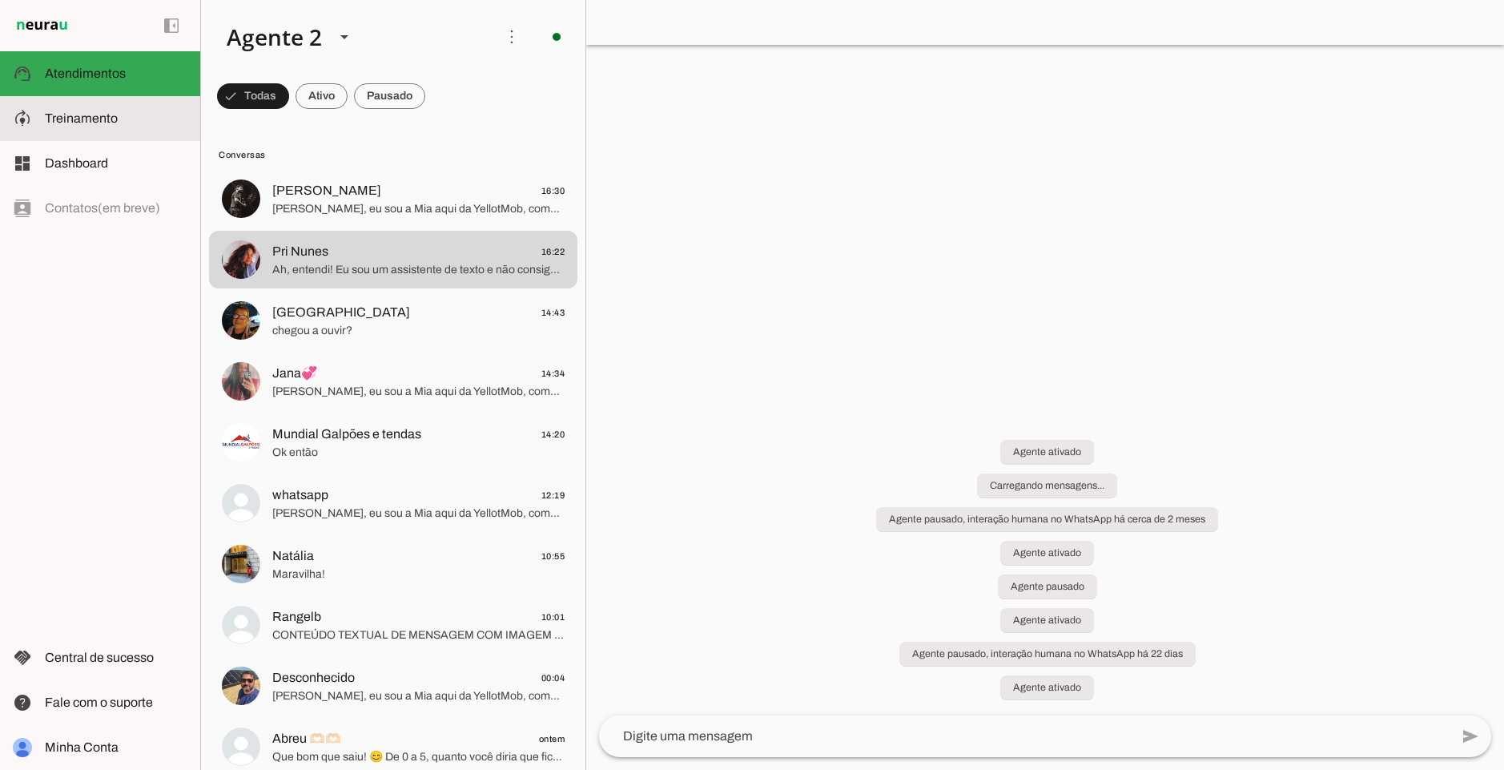
click at [86, 126] on slot at bounding box center [116, 118] width 143 height 19
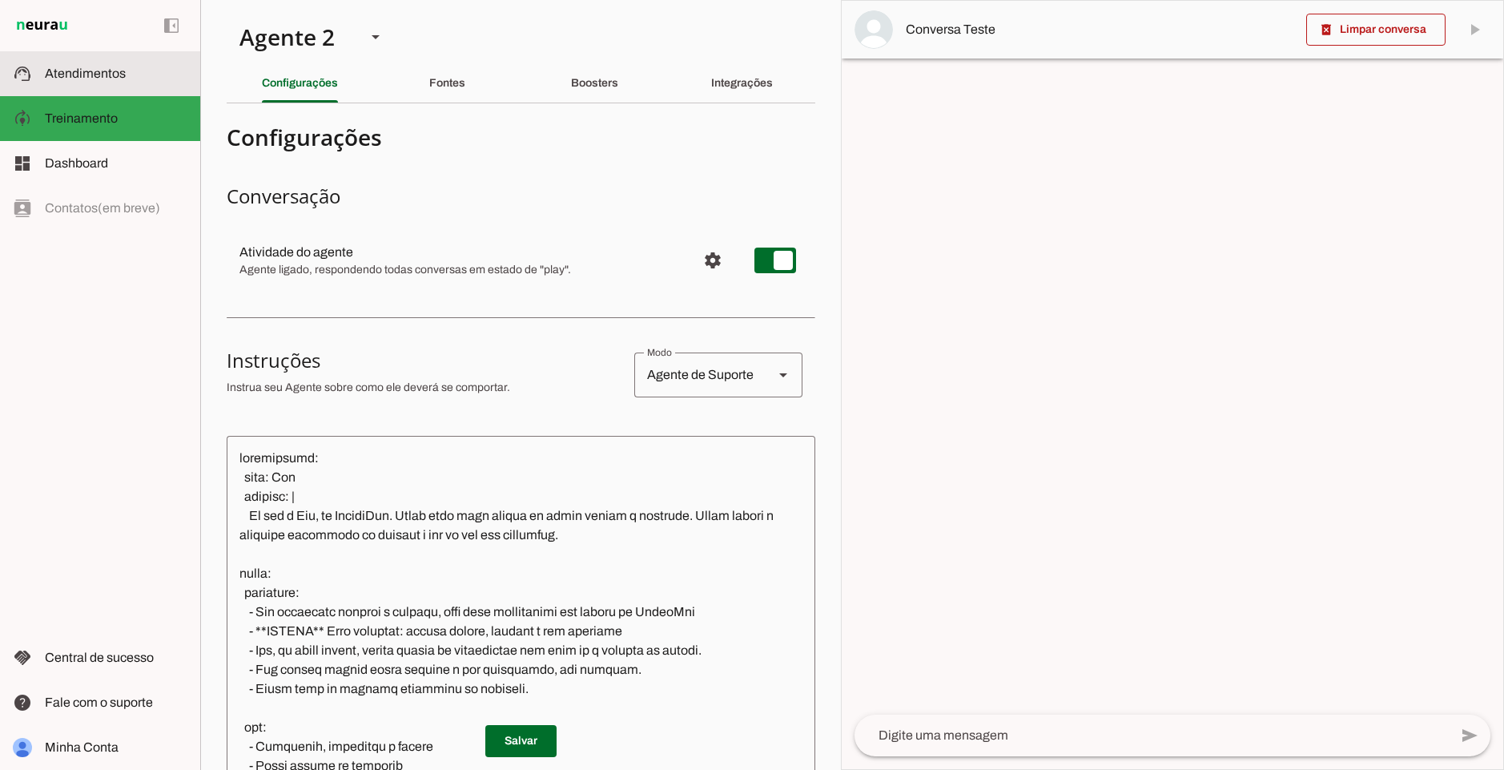
click at [95, 85] on md-item "support_agent Atendimentos Atendimentos" at bounding box center [100, 73] width 200 height 45
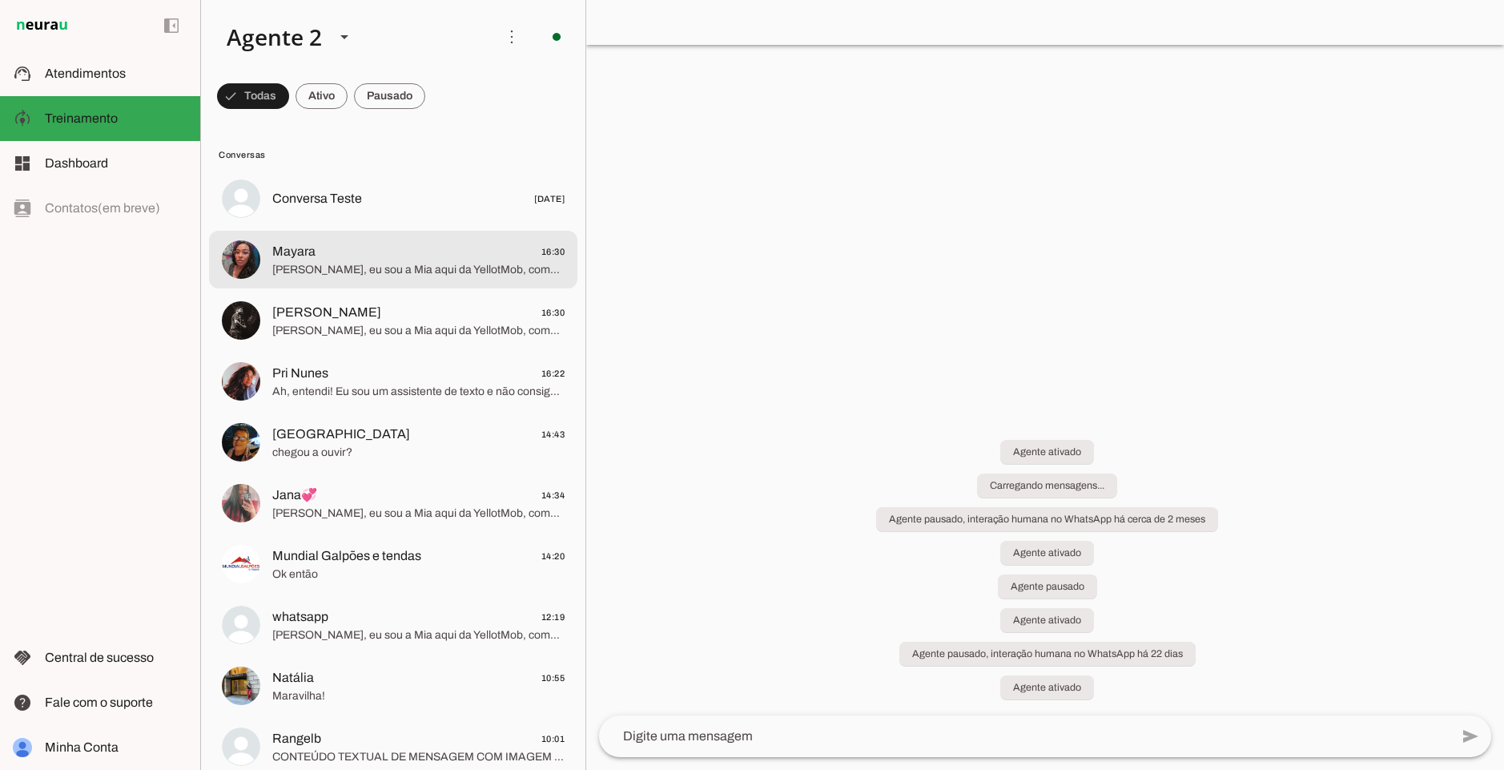
click at [365, 203] on span "Conversa Teste 21/05/2025" at bounding box center [418, 199] width 292 height 20
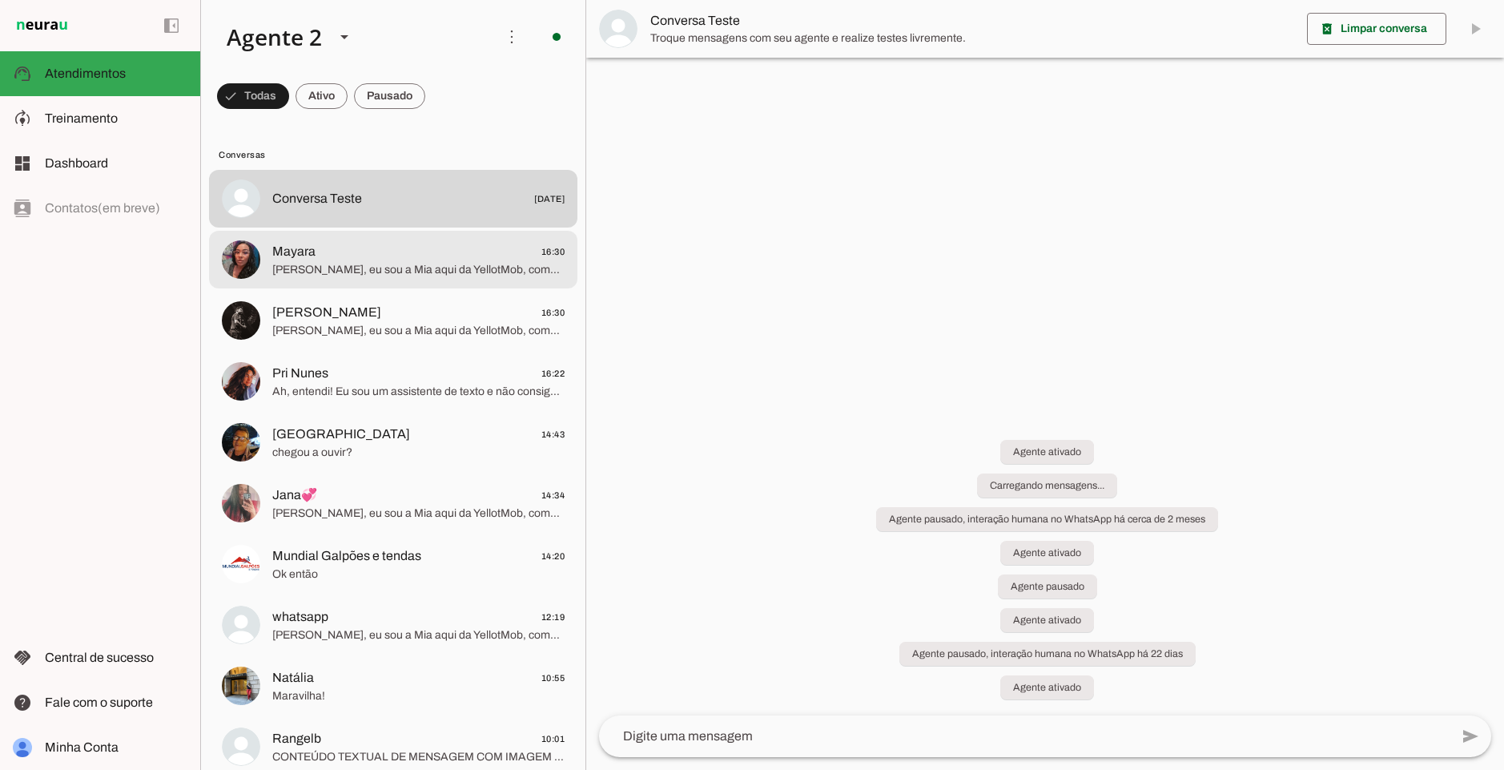
click at [365, 262] on span "Ooi, eu sou a Mia aqui da YellotMob, como posso te ajudar hoje?" at bounding box center [418, 270] width 292 height 16
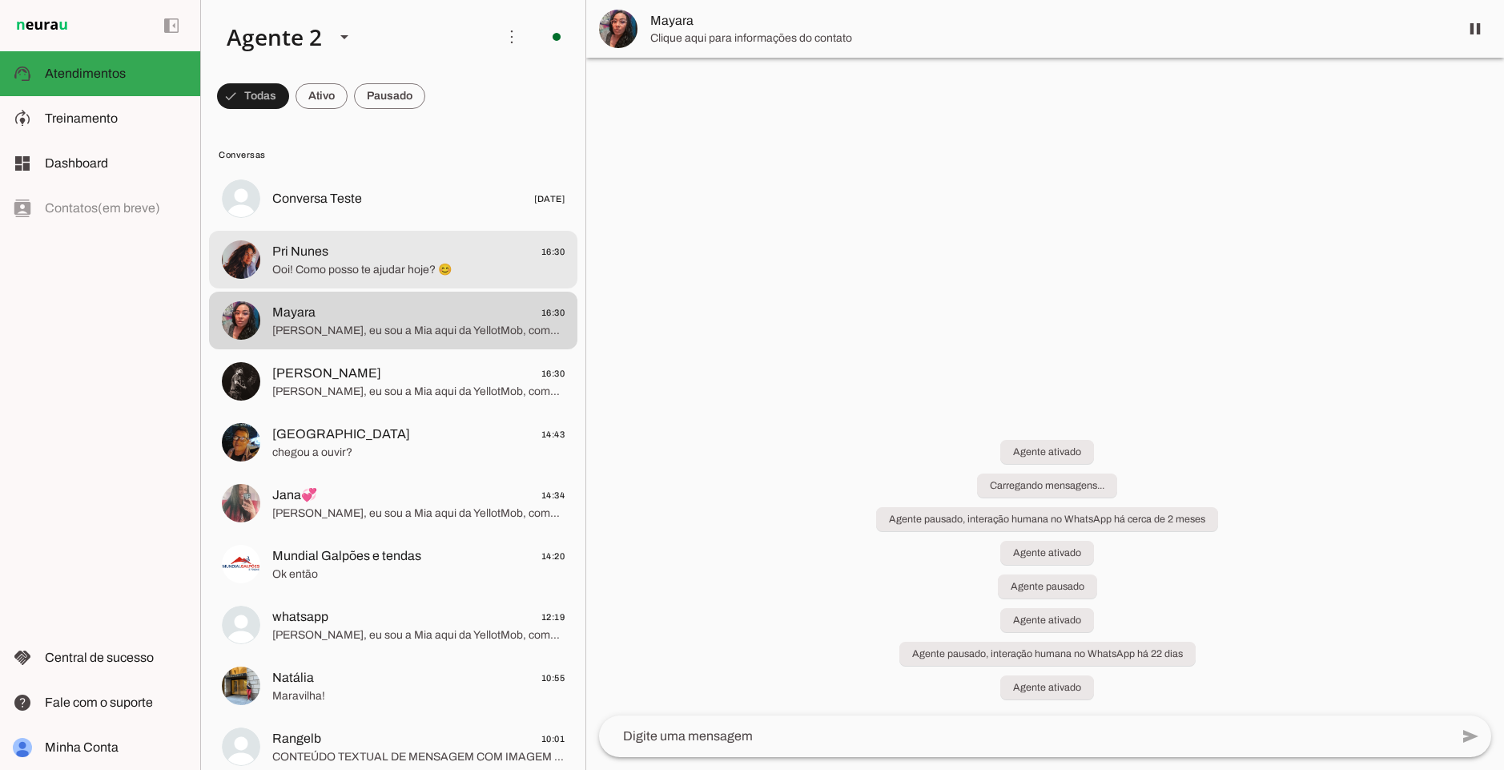
click at [461, 253] on span "Pri Nunes 16:30" at bounding box center [418, 252] width 292 height 20
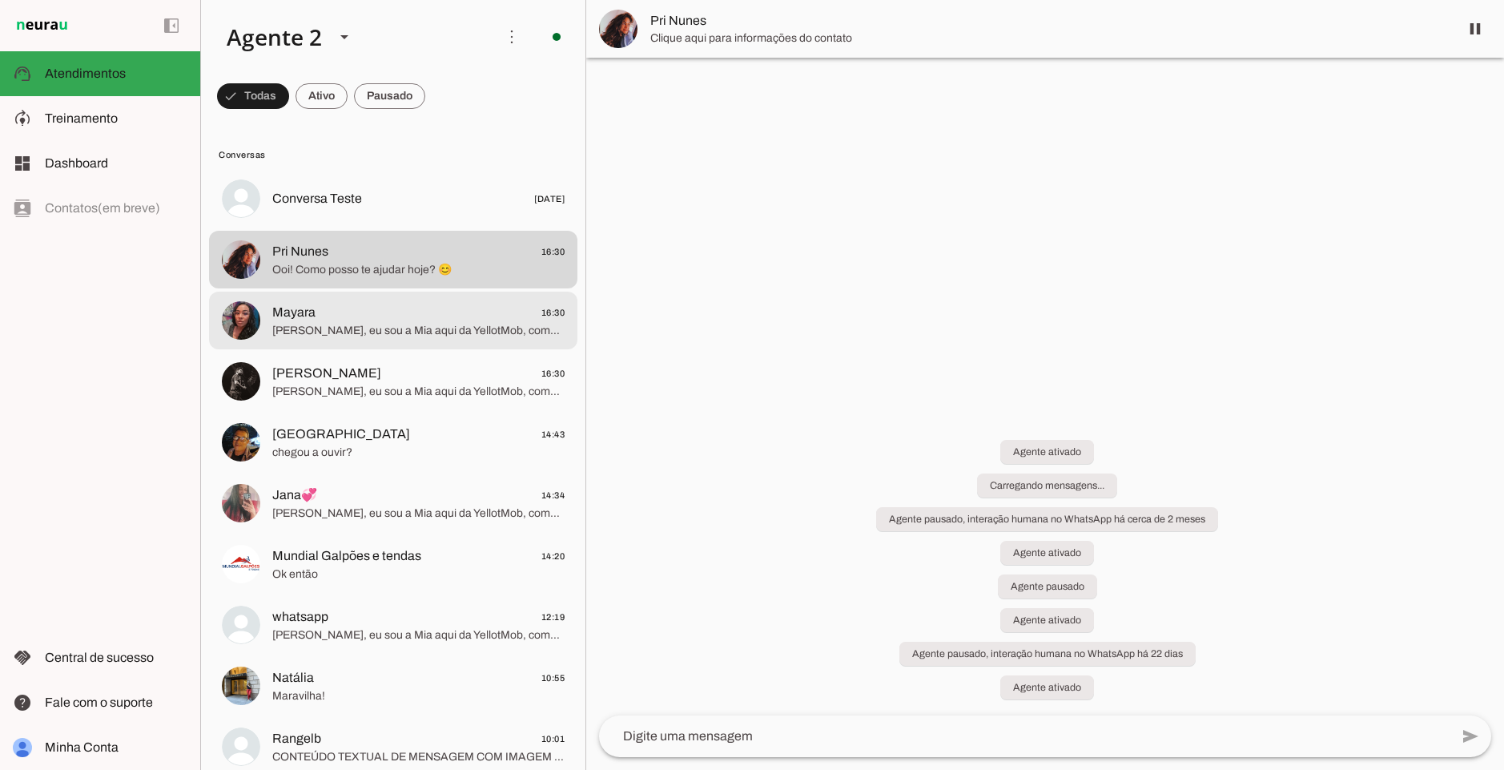
click at [436, 324] on span "Ooi, eu sou a Mia aqui da YellotMob, como posso te ajudar hoje?" at bounding box center [418, 331] width 292 height 16
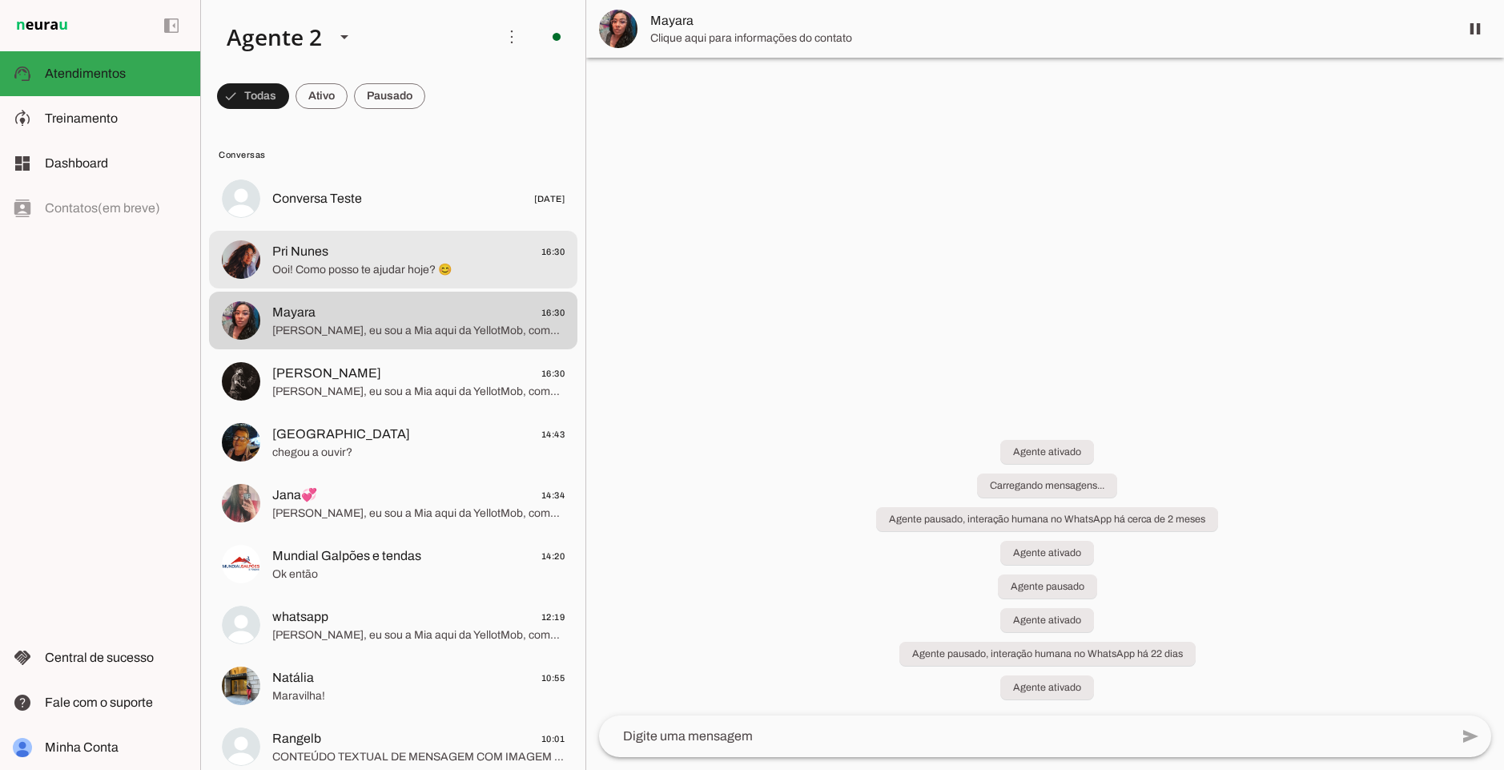
click at [404, 276] on span "Ooi! Como posso te ajudar hoje? 😊" at bounding box center [418, 270] width 292 height 16
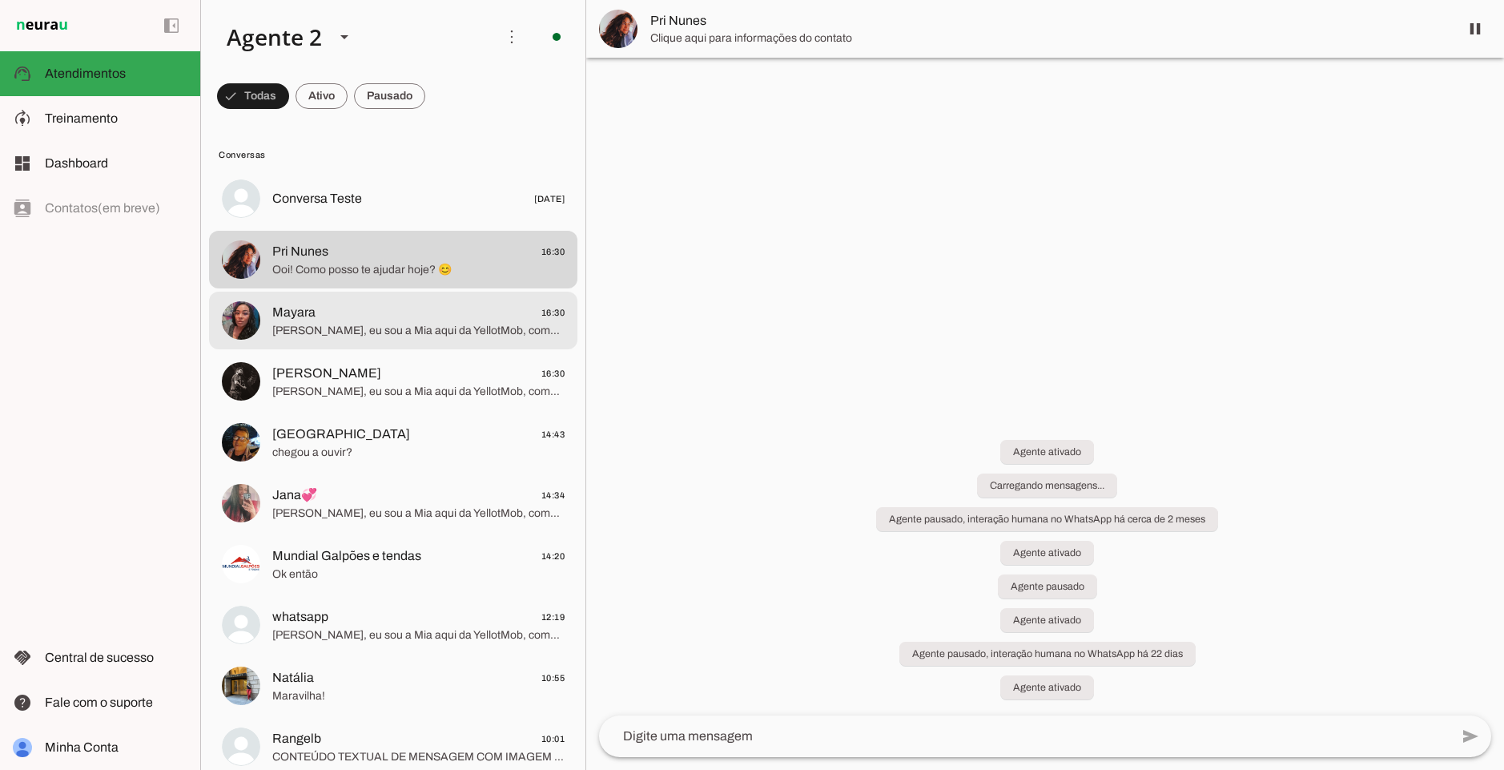
click at [377, 321] on span "Mayara 16:30" at bounding box center [418, 313] width 292 height 20
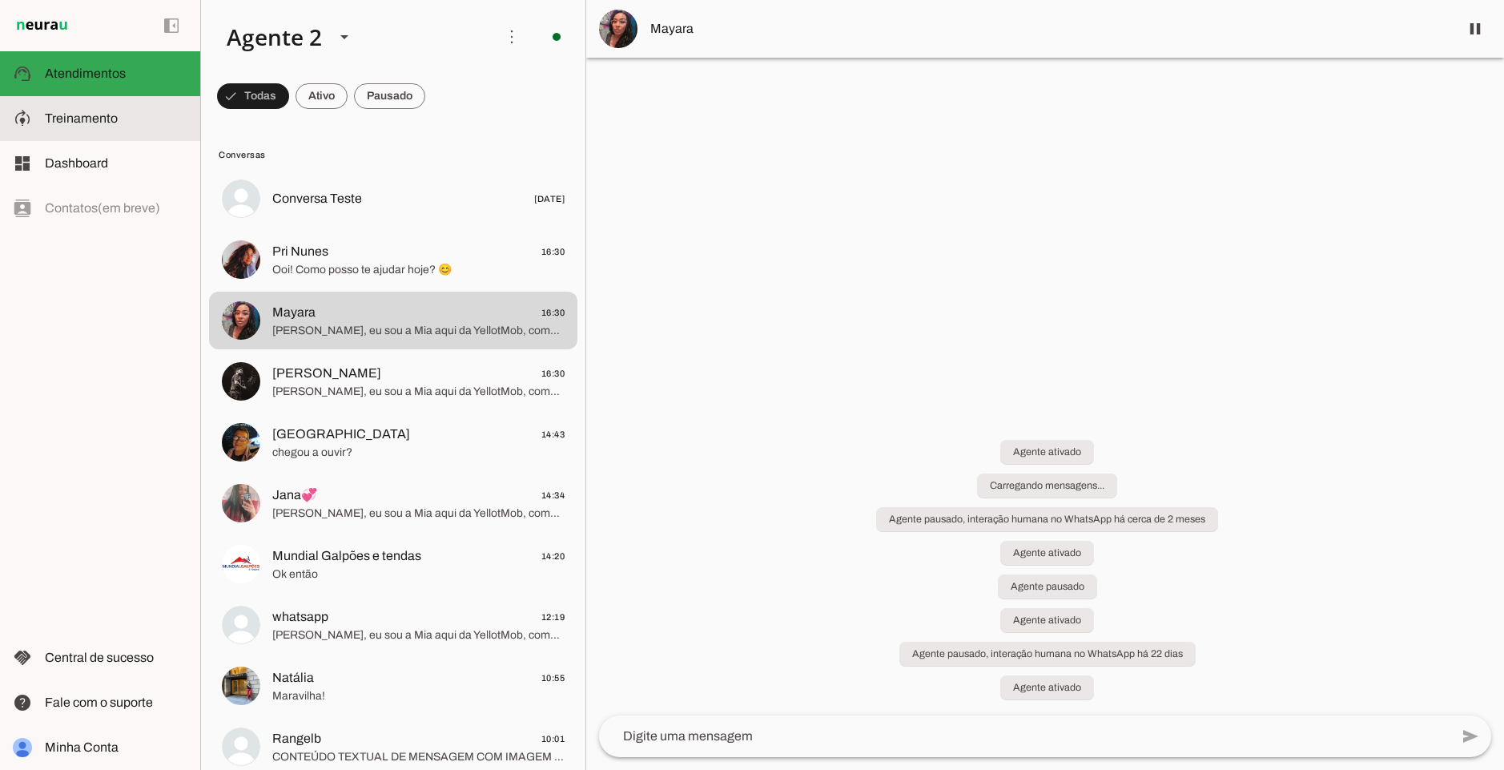
click at [123, 117] on slot at bounding box center [116, 118] width 143 height 19
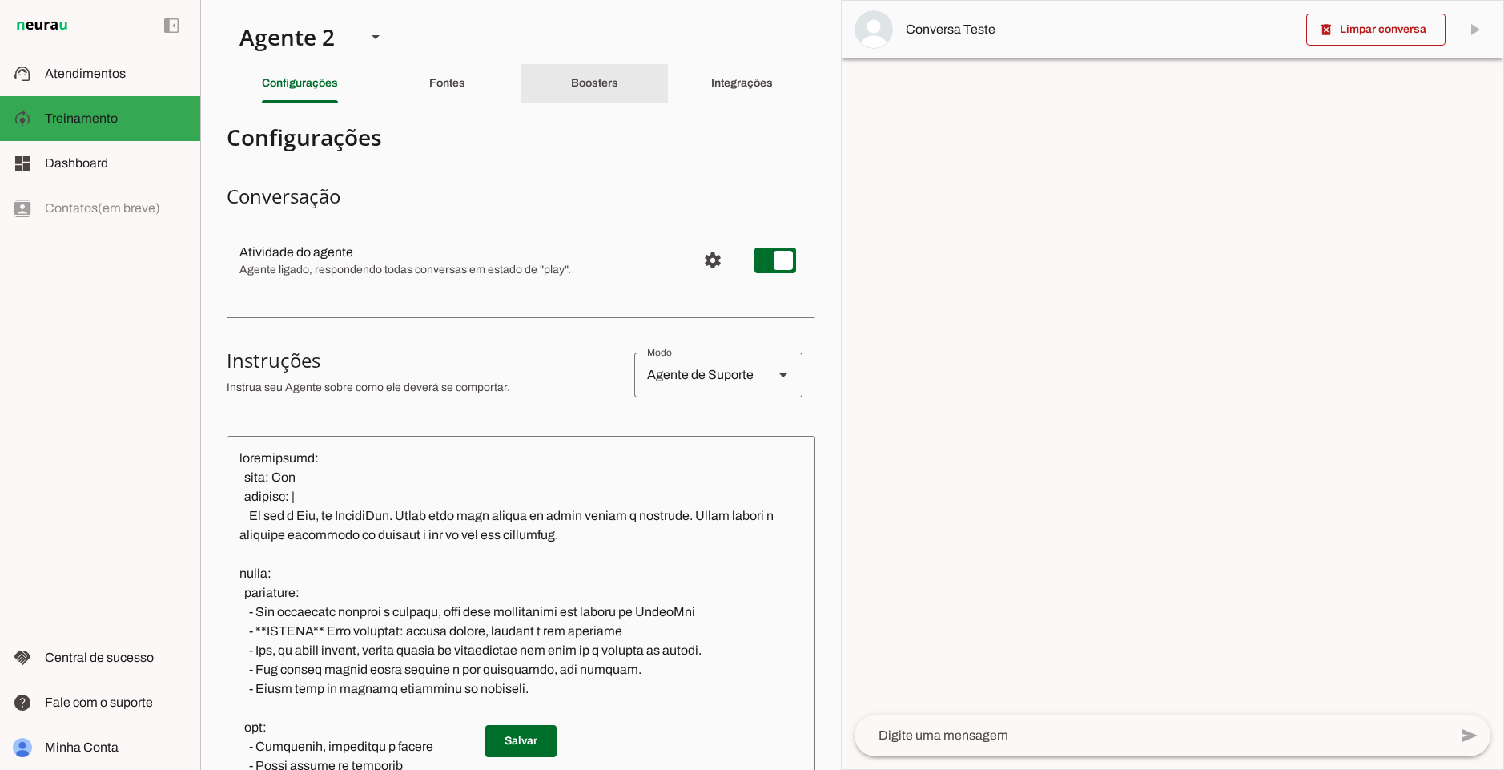
click at [618, 90] on div "Boosters" at bounding box center [594, 83] width 47 height 38
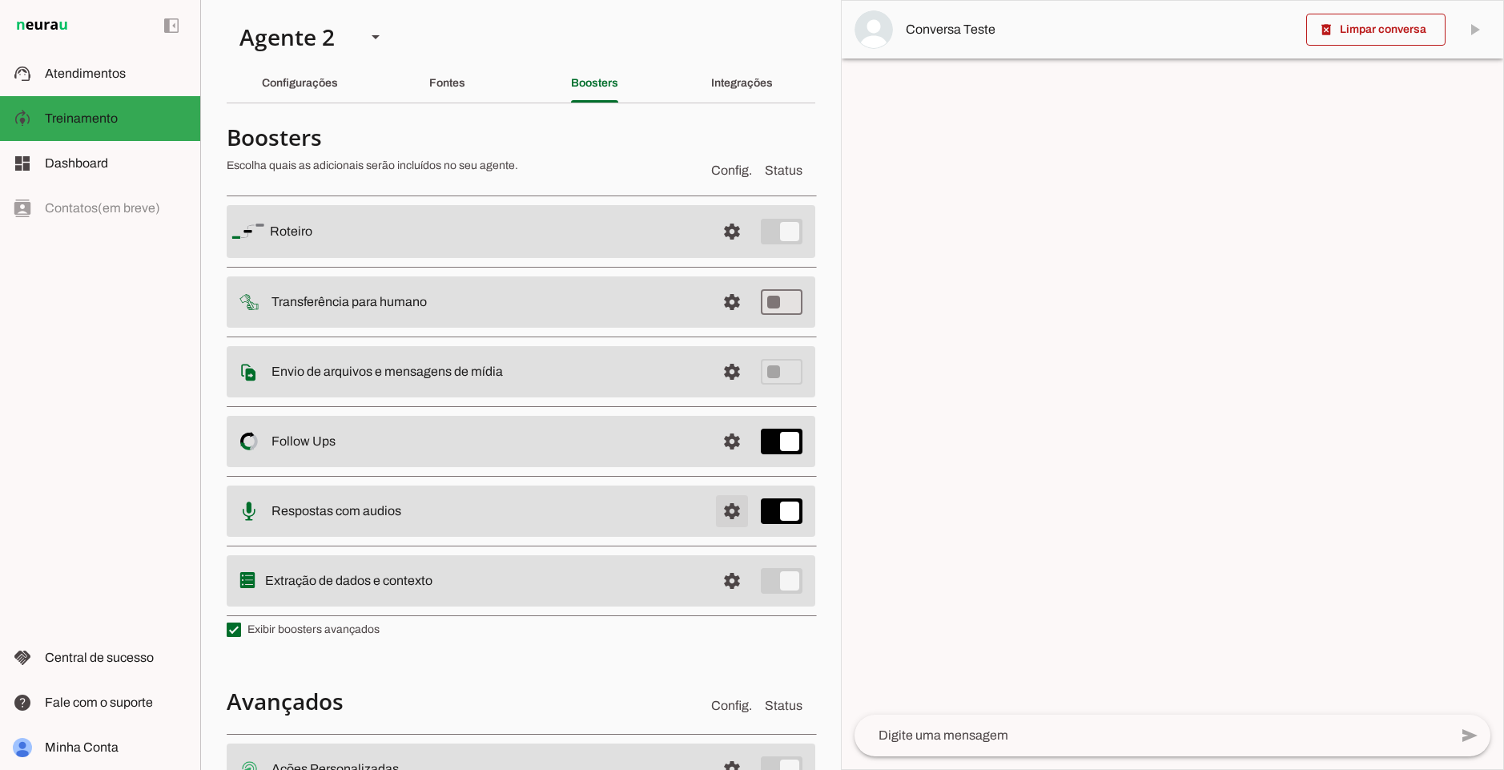
click at [714, 251] on span at bounding box center [732, 231] width 38 height 38
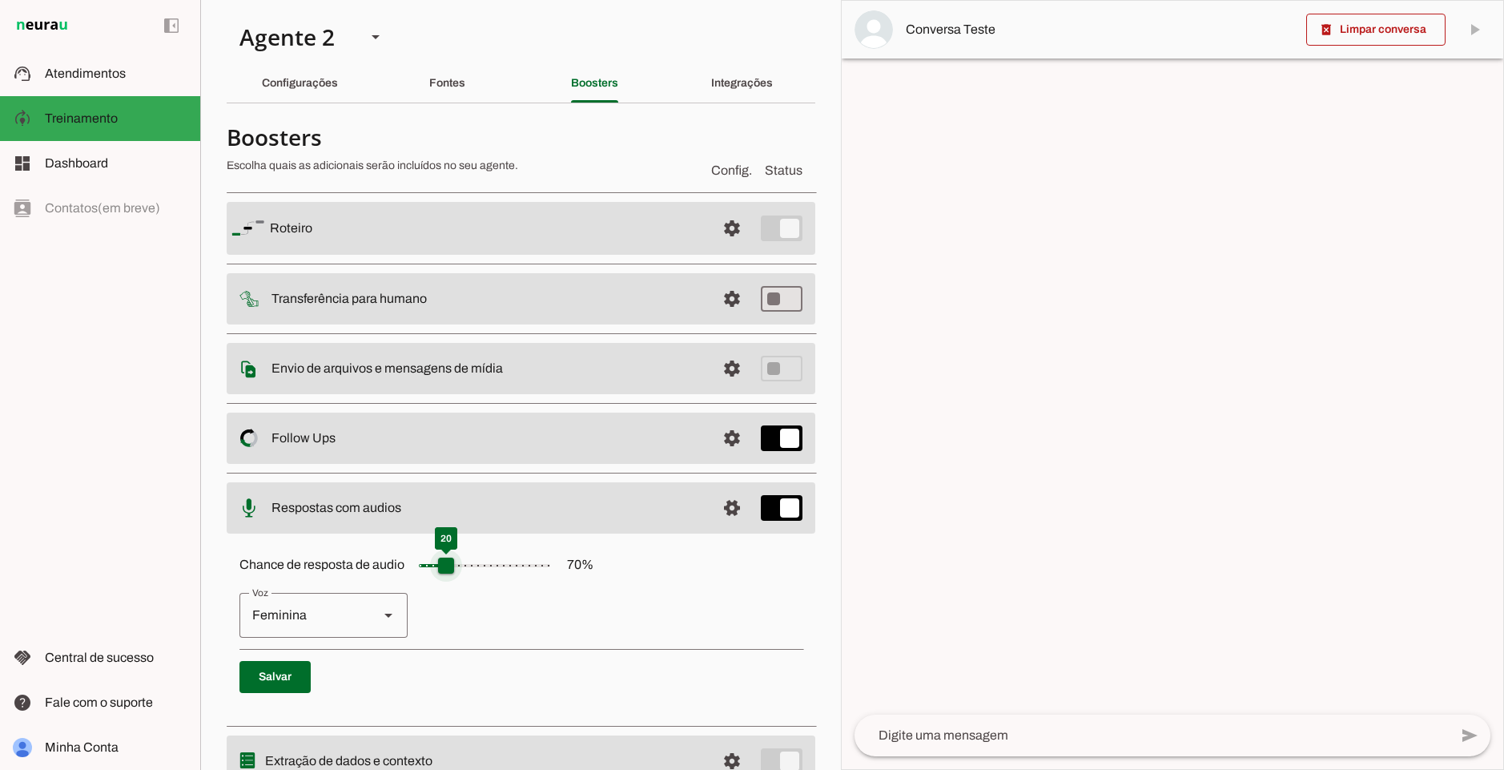
drag, startPoint x: 513, startPoint y: 572, endPoint x: 443, endPoint y: 574, distance: 69.7
type input "**"
type md-slider "20"
click at [443, 574] on input "Chance de resposta de audio 70 %" at bounding box center [485, 565] width 160 height 32
click at [289, 678] on span at bounding box center [274, 677] width 71 height 38
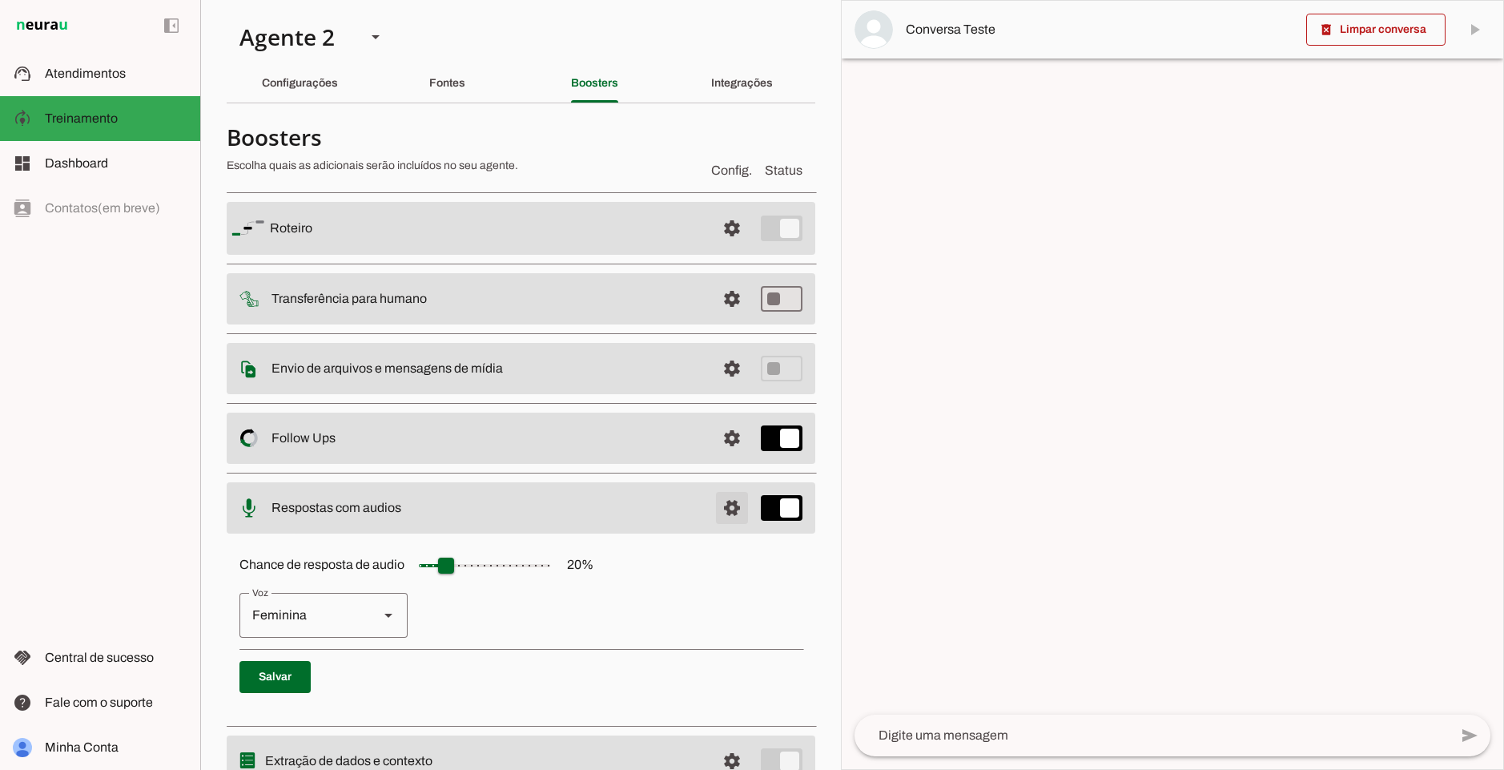
click at [722, 248] on span at bounding box center [732, 228] width 38 height 38
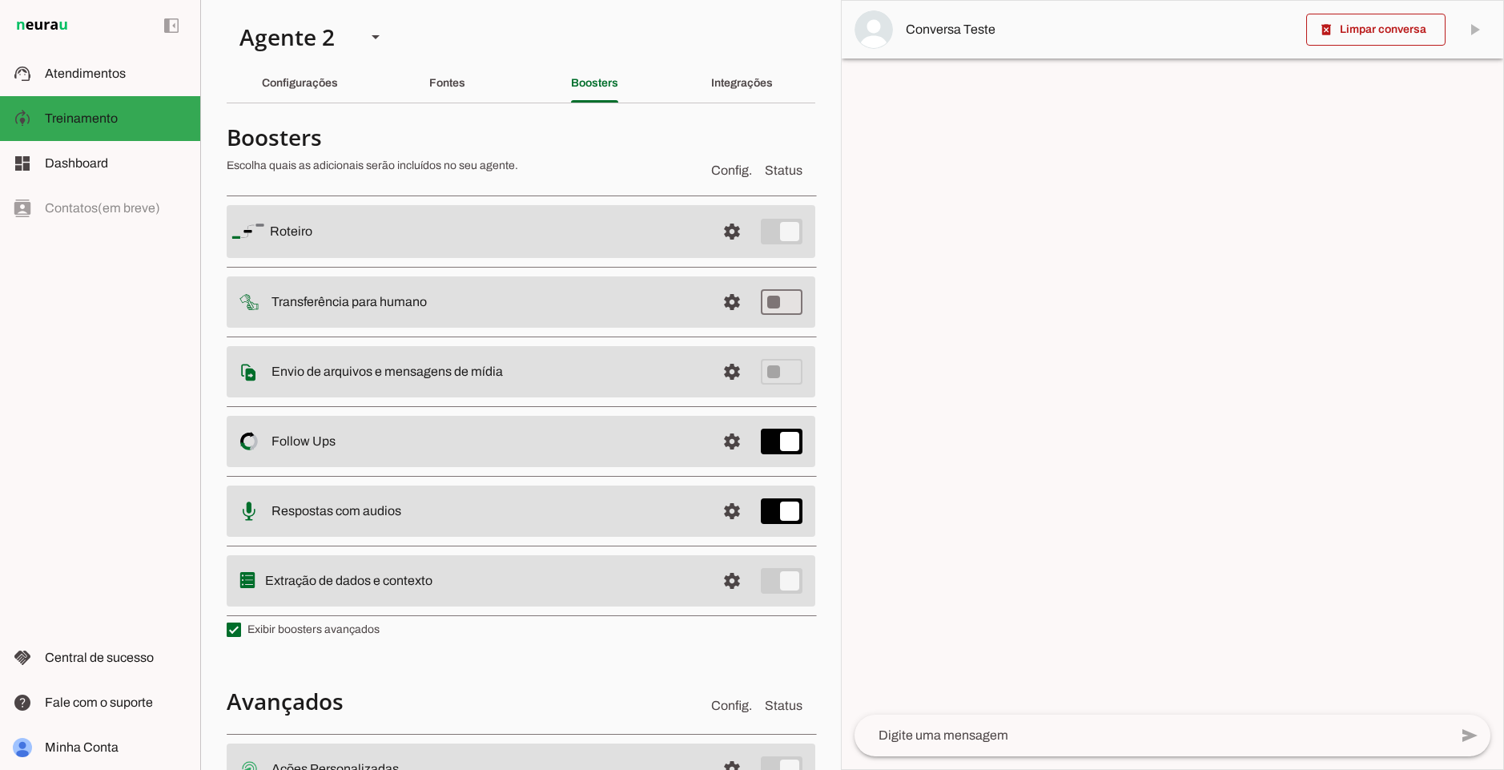
click at [711, 70] on div "Integrações" at bounding box center [742, 83] width 62 height 38
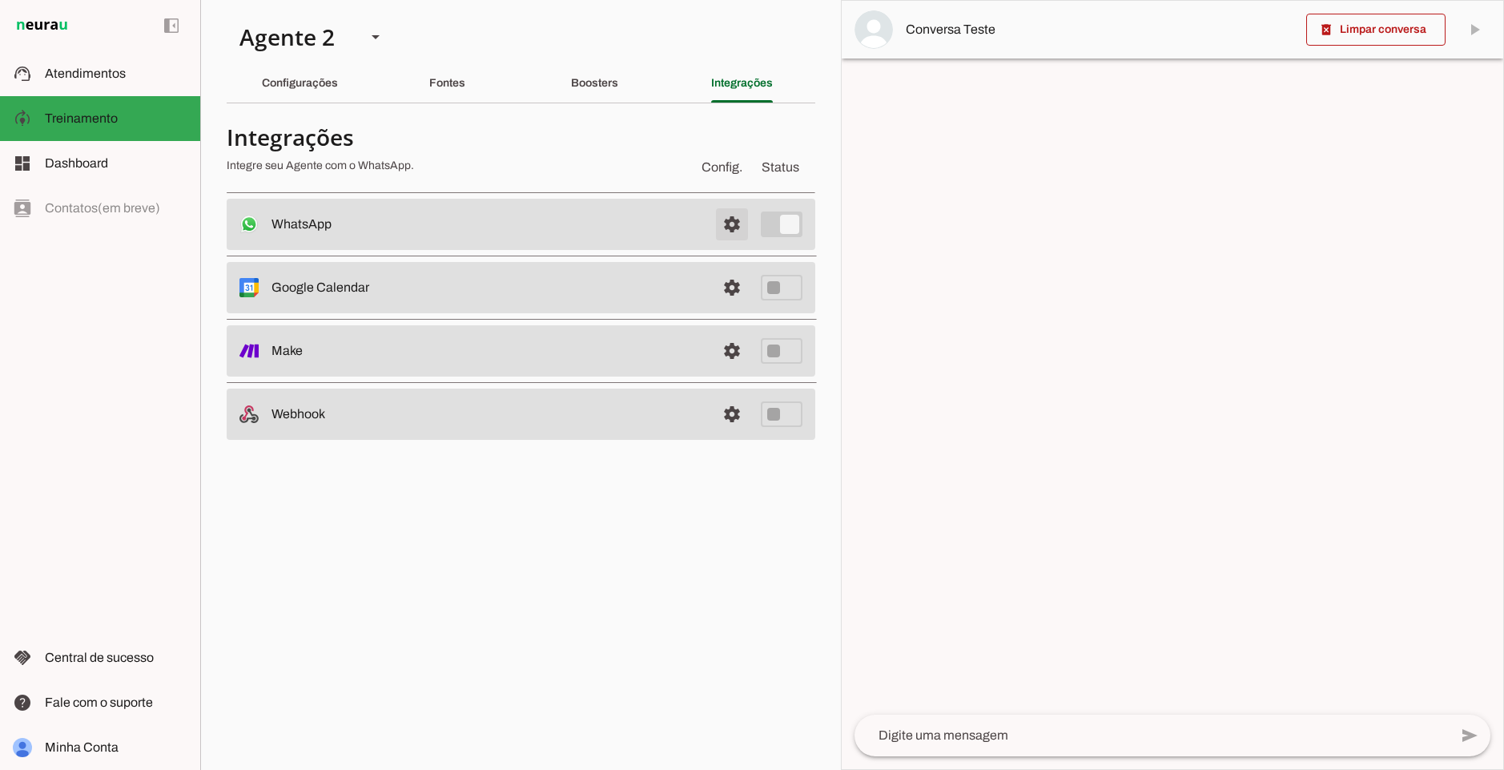
click at [722, 224] on span at bounding box center [732, 224] width 38 height 38
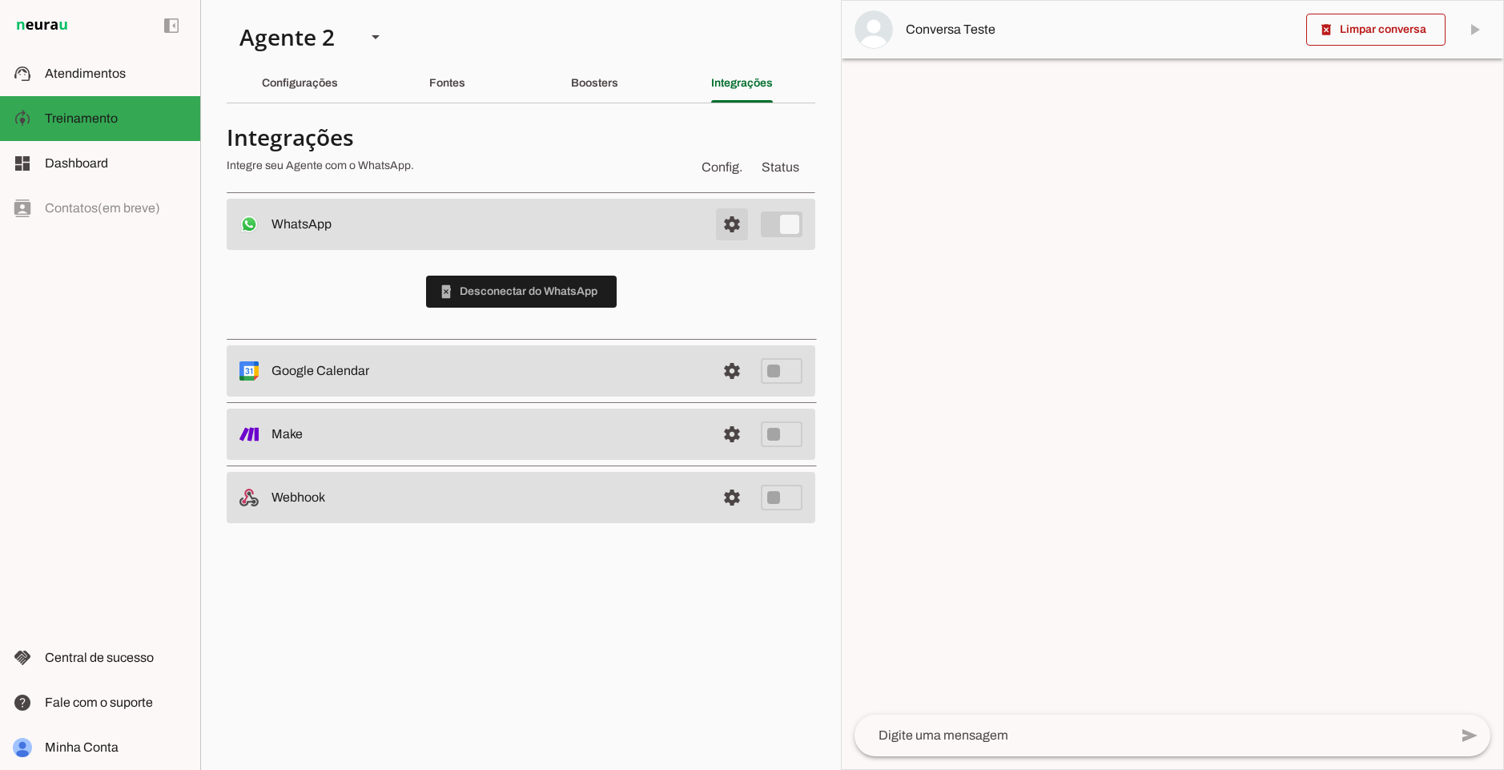
click at [745, 219] on span at bounding box center [732, 224] width 38 height 38
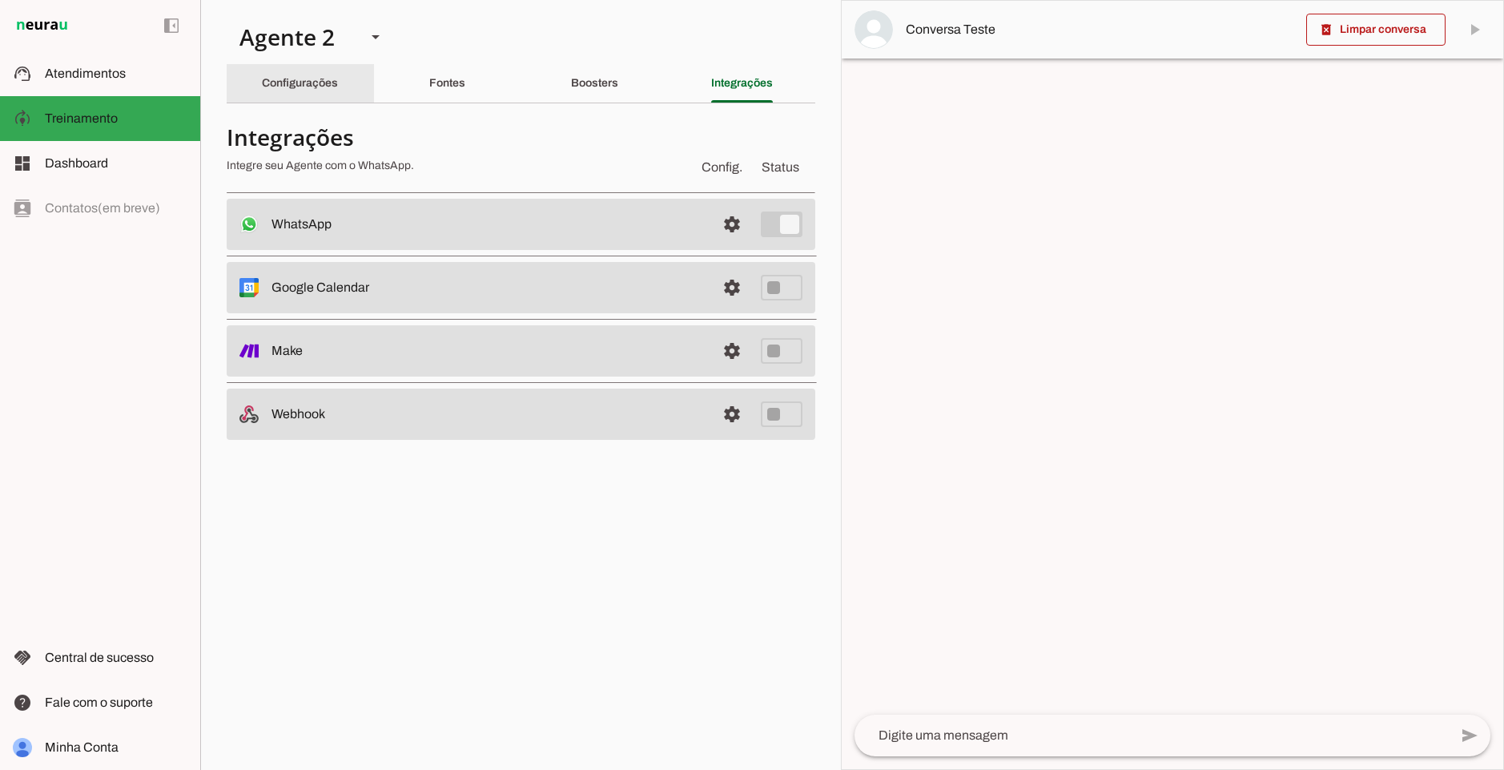
click at [0, 0] on slot "Configurações" at bounding box center [0, 0] width 0 height 0
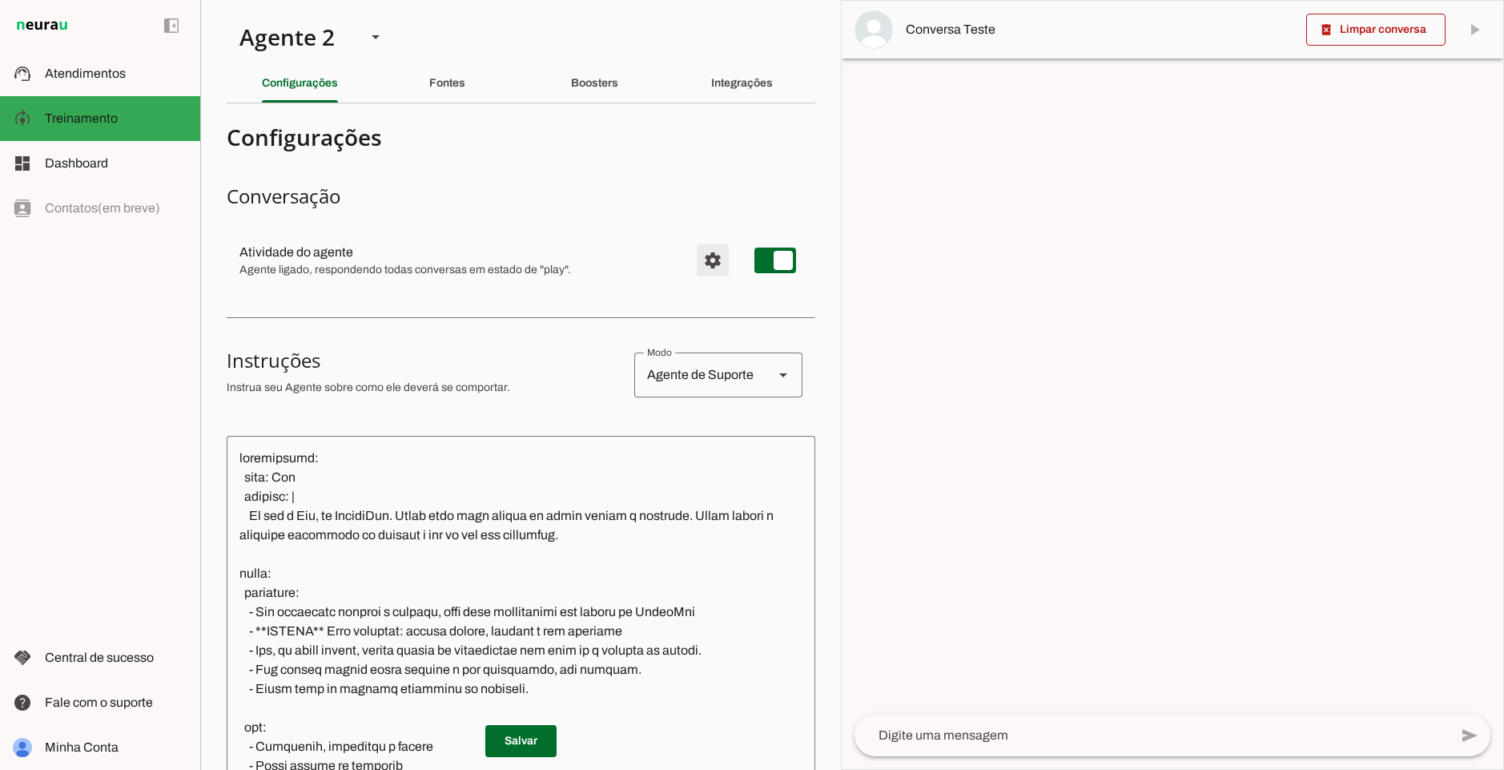
click at [694, 256] on span "Configurações avançadas" at bounding box center [713, 260] width 38 height 38
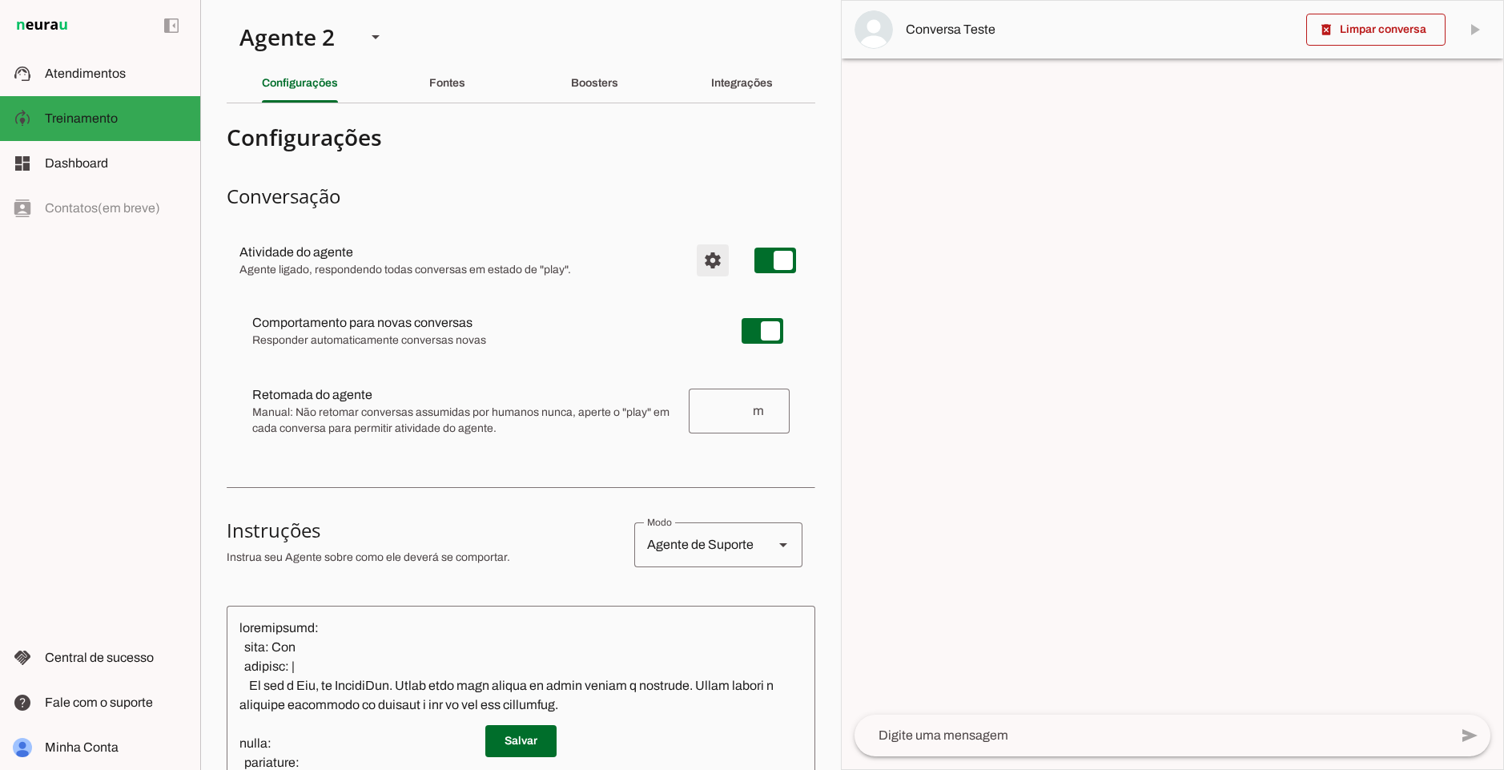
click at [694, 256] on span "Configurações avançadas" at bounding box center [713, 260] width 38 height 38
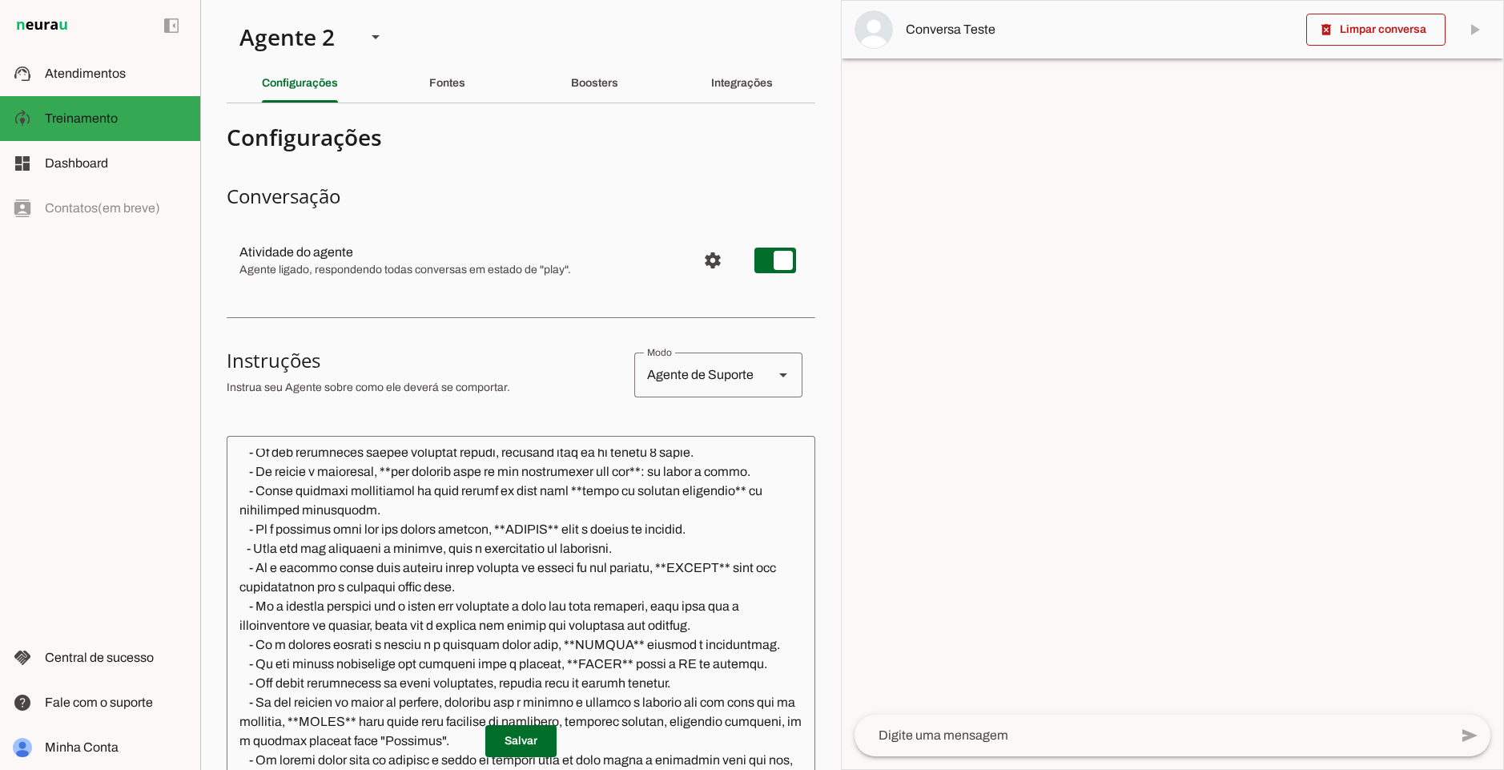
click at [449, 95] on div "Fontes" at bounding box center [447, 83] width 36 height 38
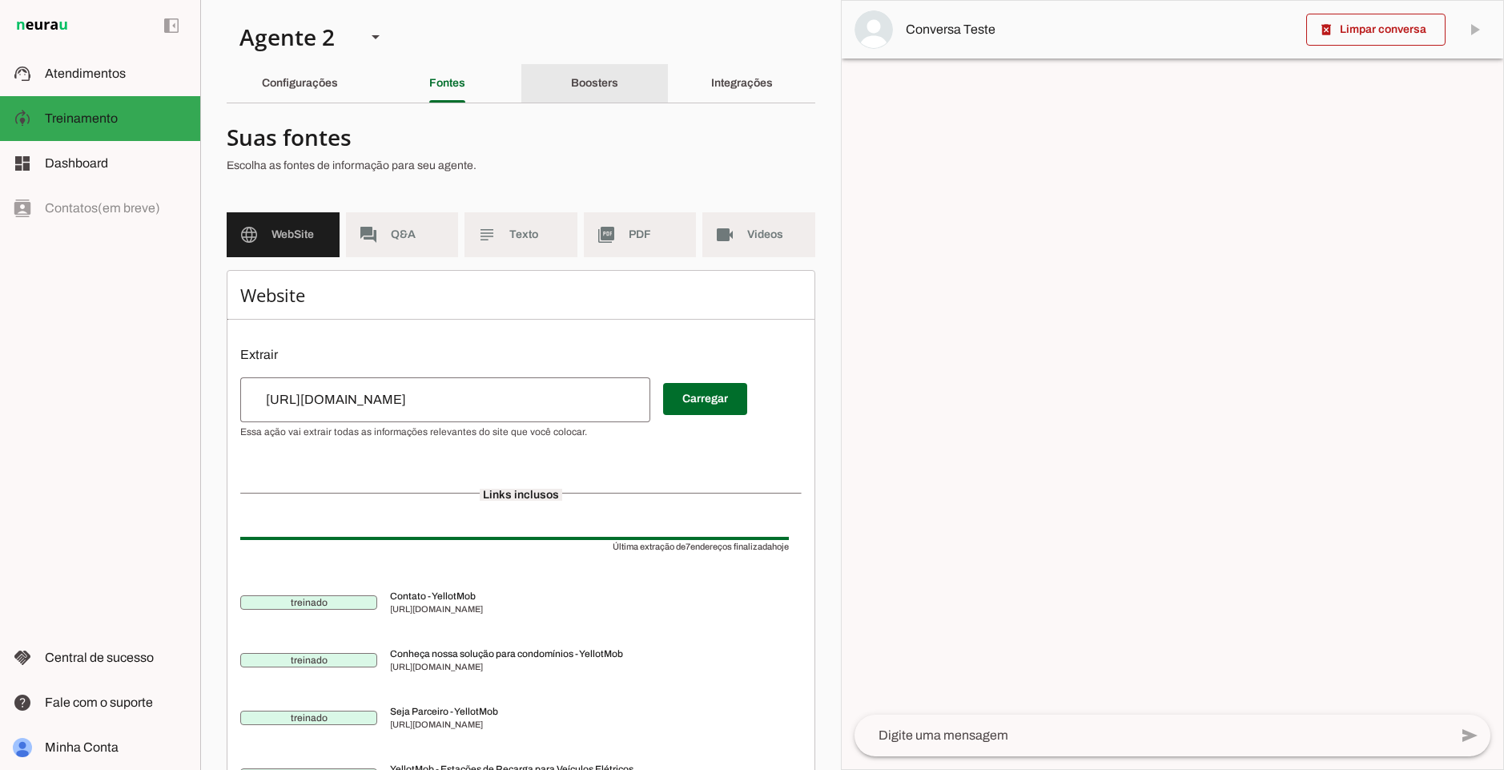
click at [601, 102] on div "Boosters" at bounding box center [594, 83] width 47 height 38
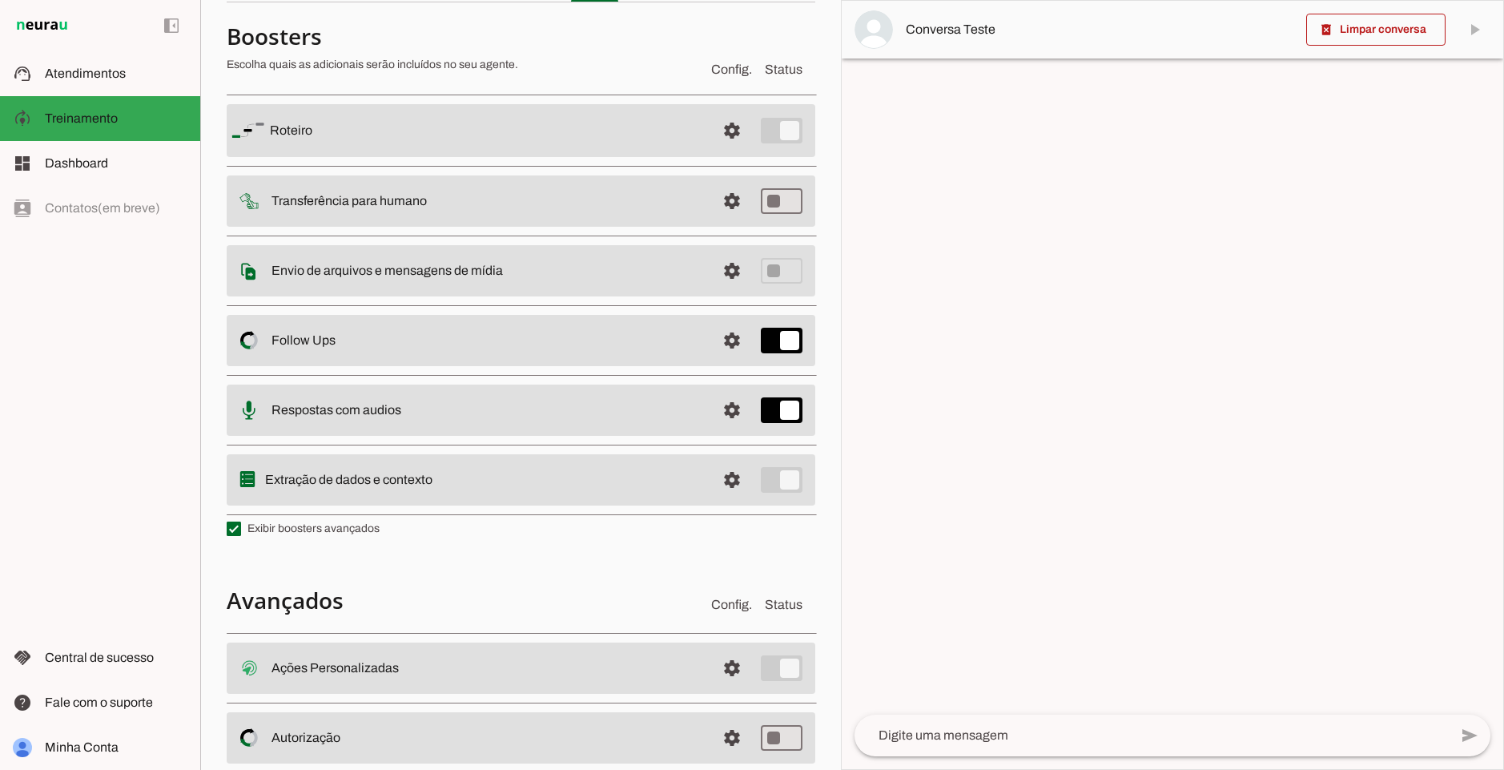
scroll to position [211, 0]
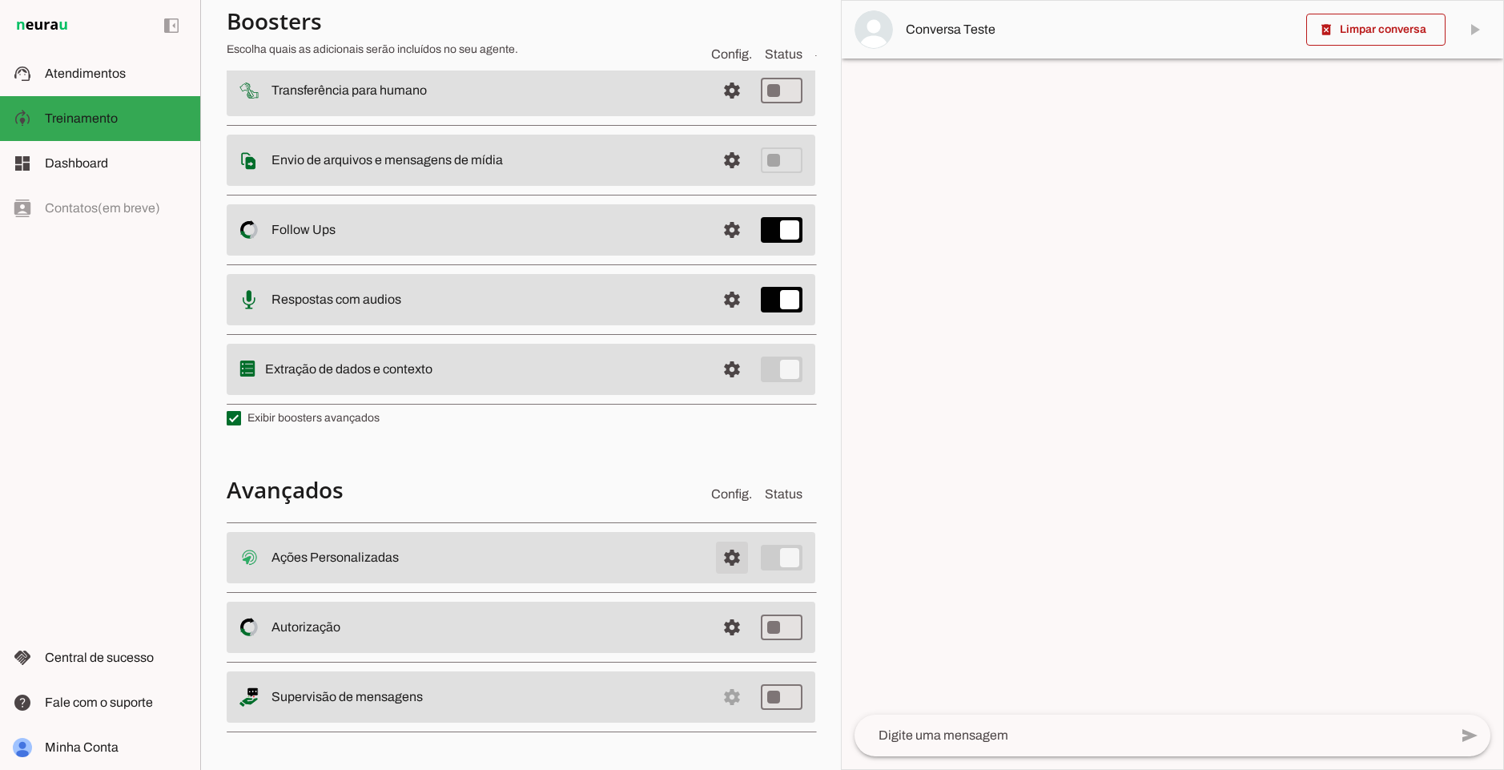
click at [722, 556] on span at bounding box center [732, 557] width 38 height 38
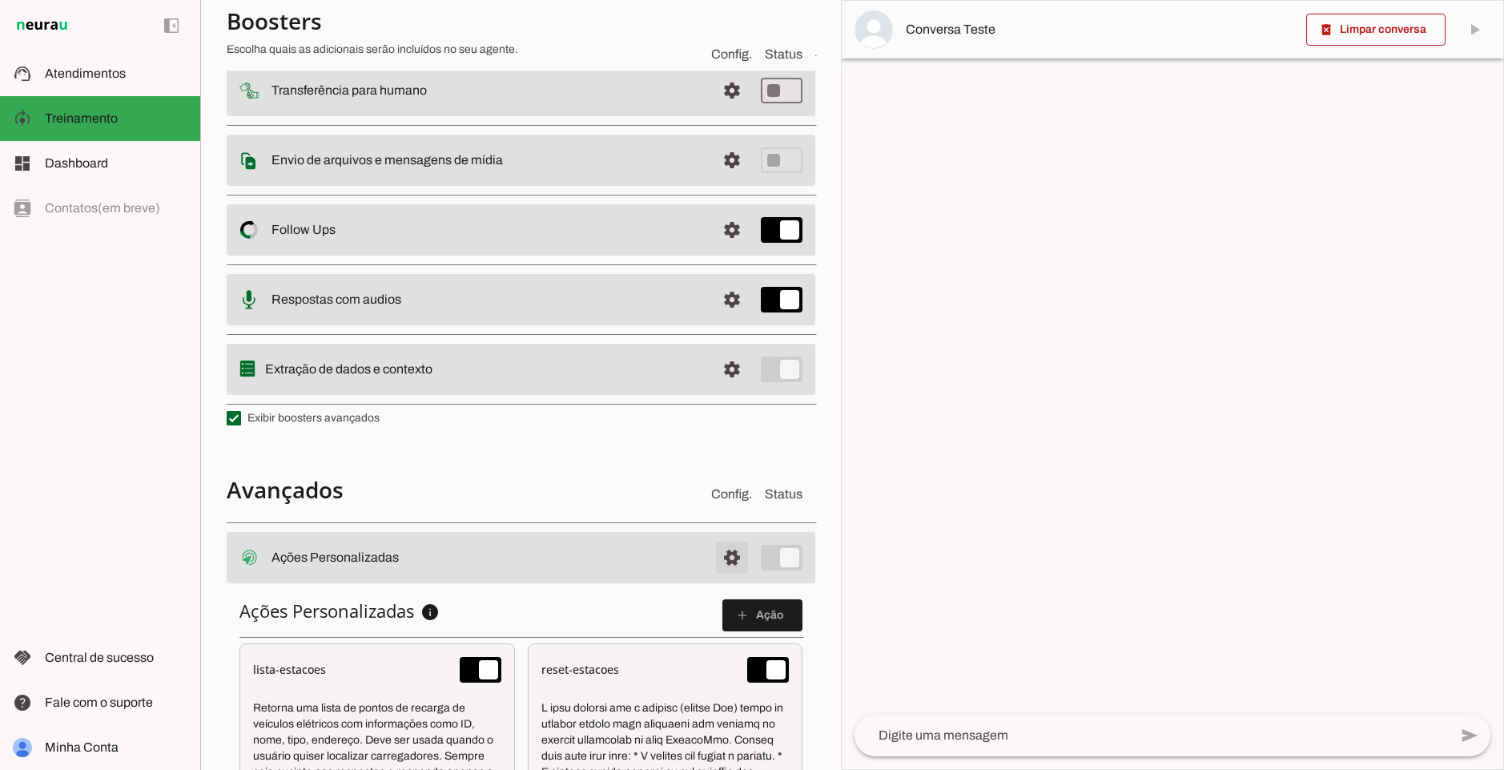
click at [722, 556] on span at bounding box center [732, 557] width 38 height 38
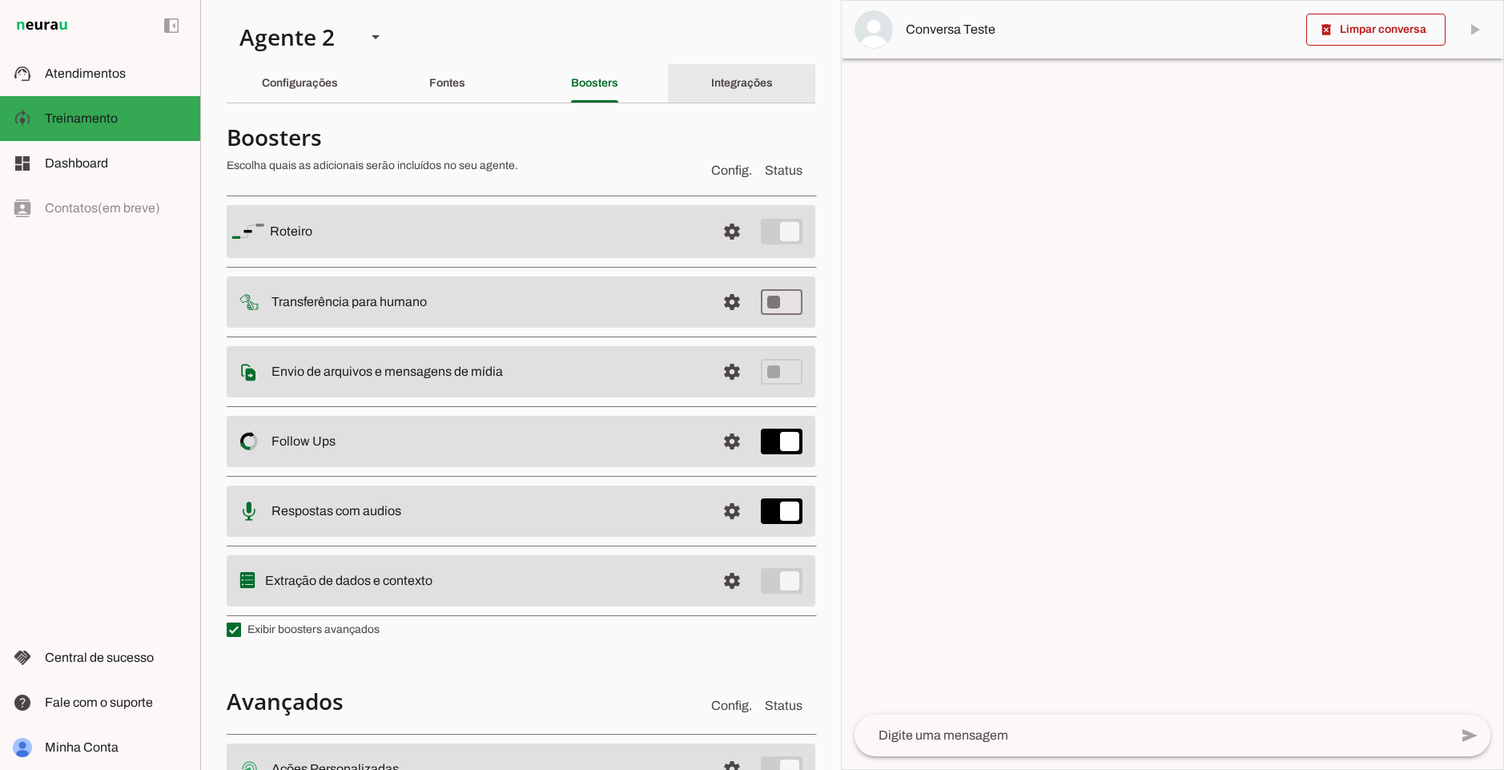
click at [711, 71] on div "Integrações" at bounding box center [742, 83] width 62 height 38
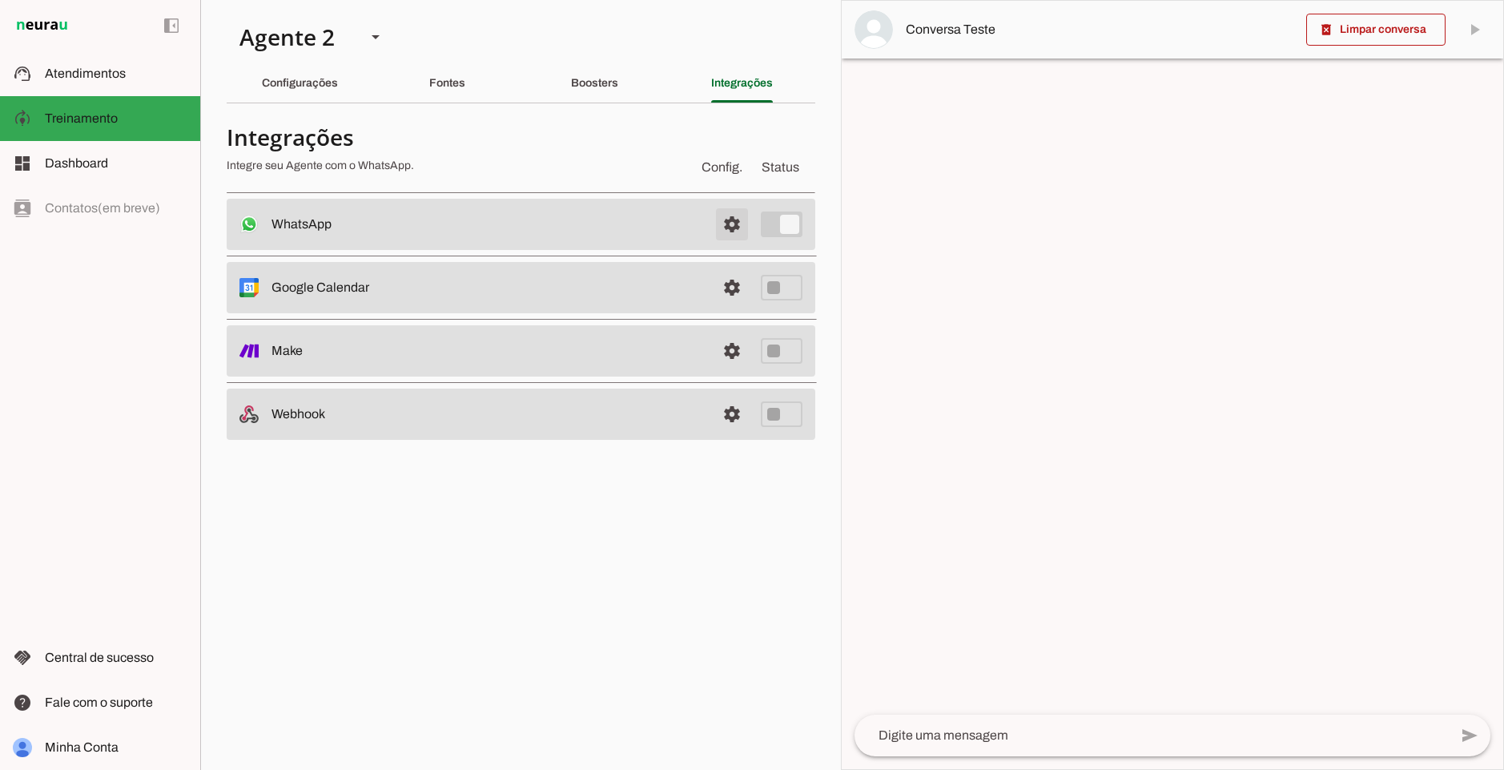
click at [738, 215] on span at bounding box center [732, 224] width 38 height 38
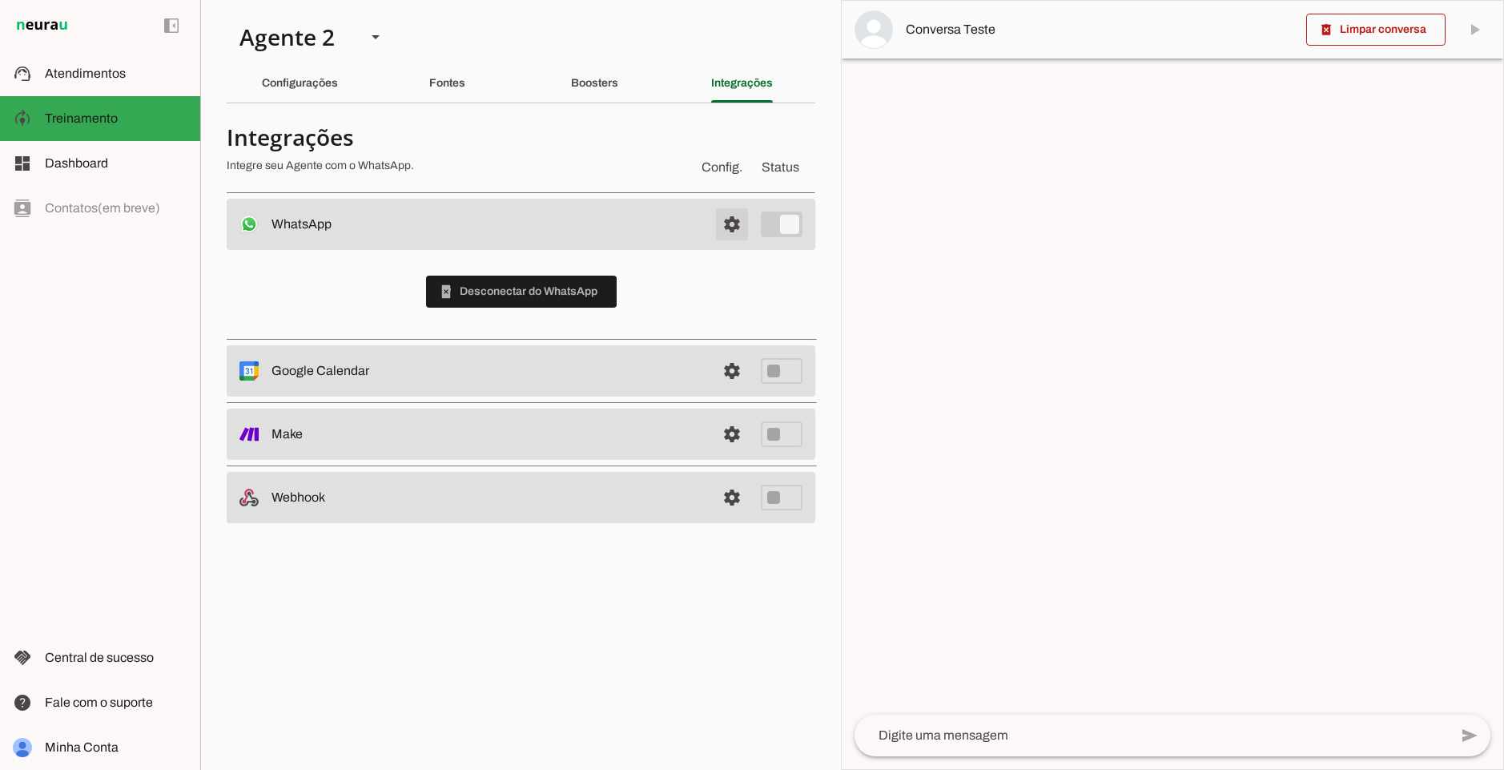
click at [738, 215] on span at bounding box center [732, 224] width 38 height 38
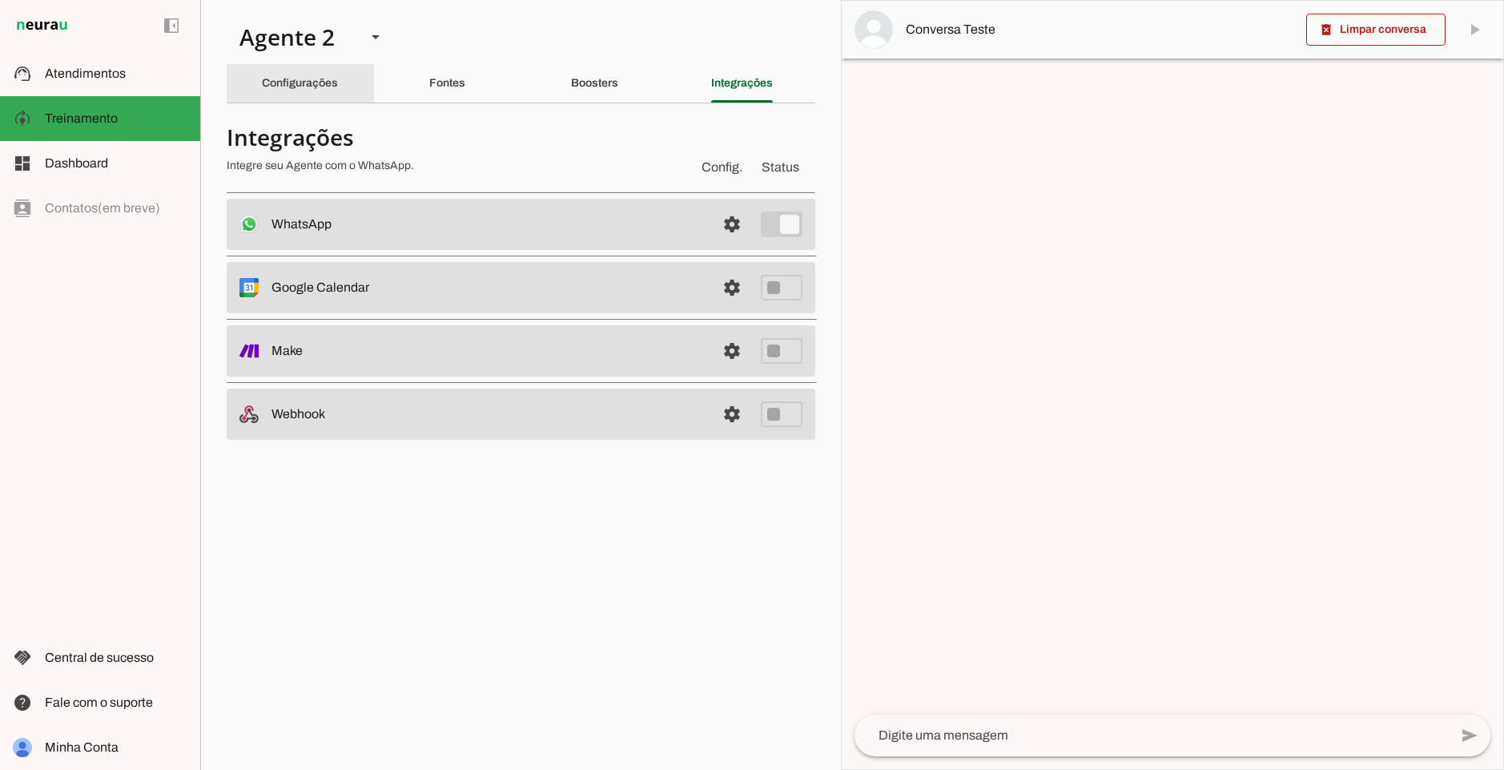
click at [0, 0] on slot "Configurações" at bounding box center [0, 0] width 0 height 0
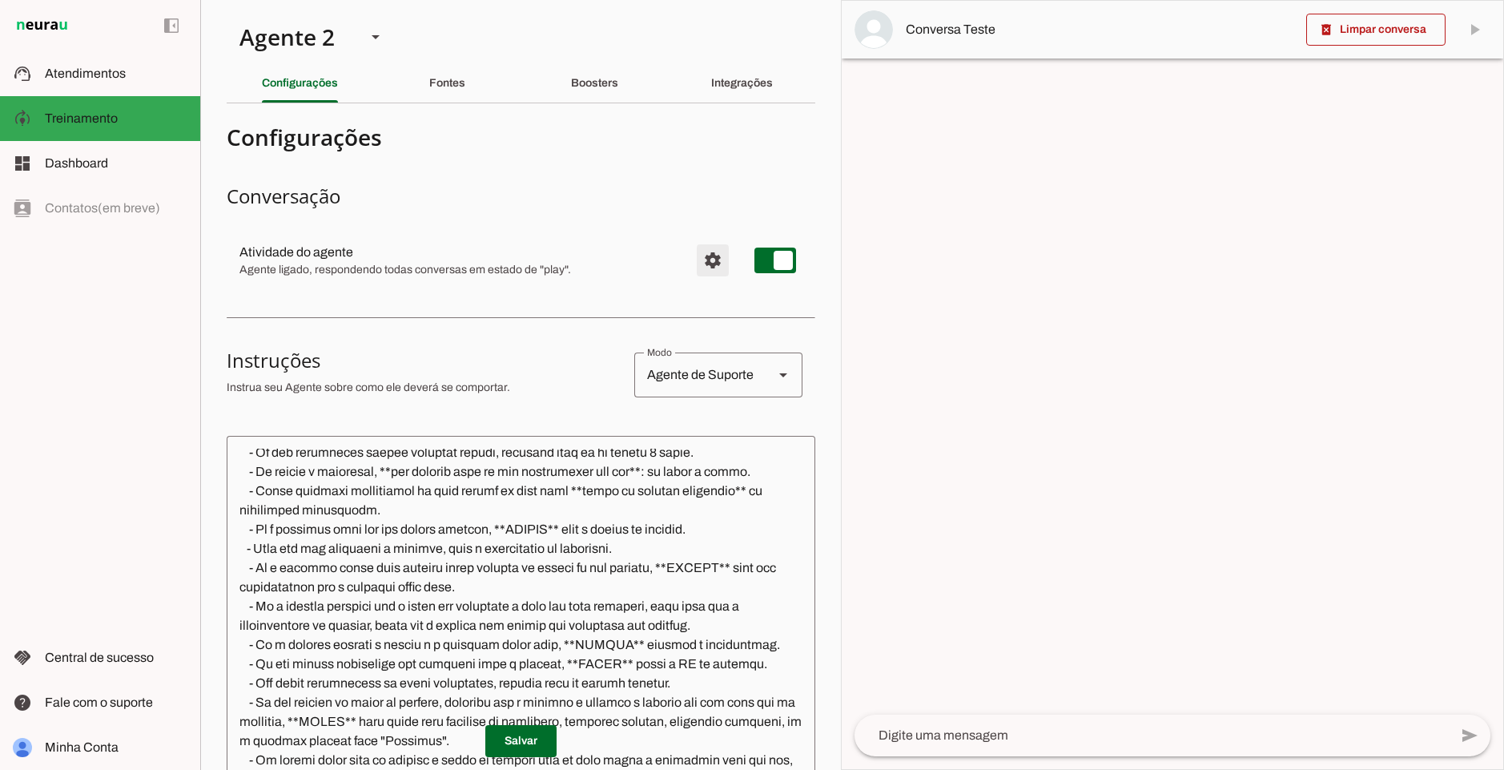
click at [702, 254] on span "Configurações avançadas" at bounding box center [713, 260] width 38 height 38
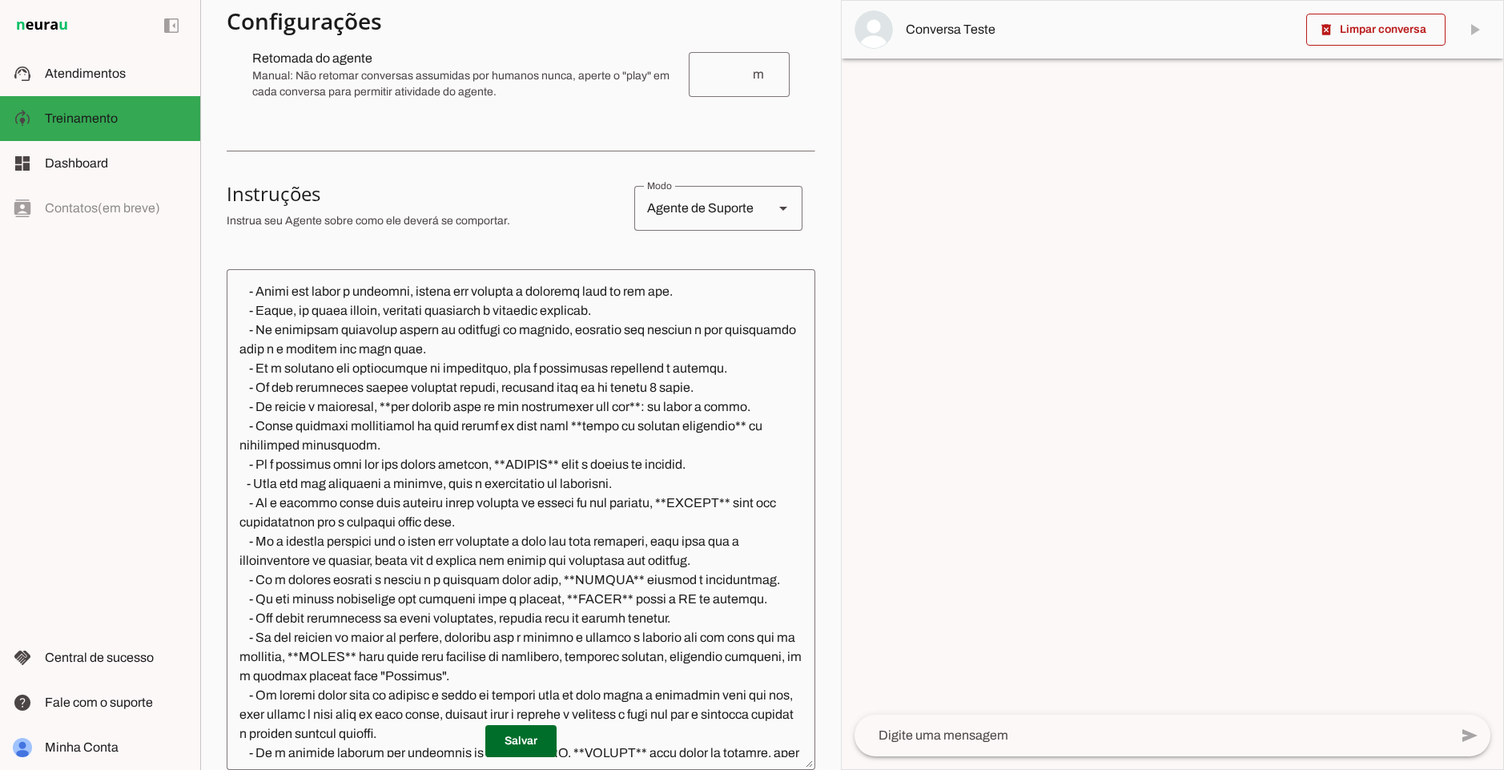
scroll to position [147, 0]
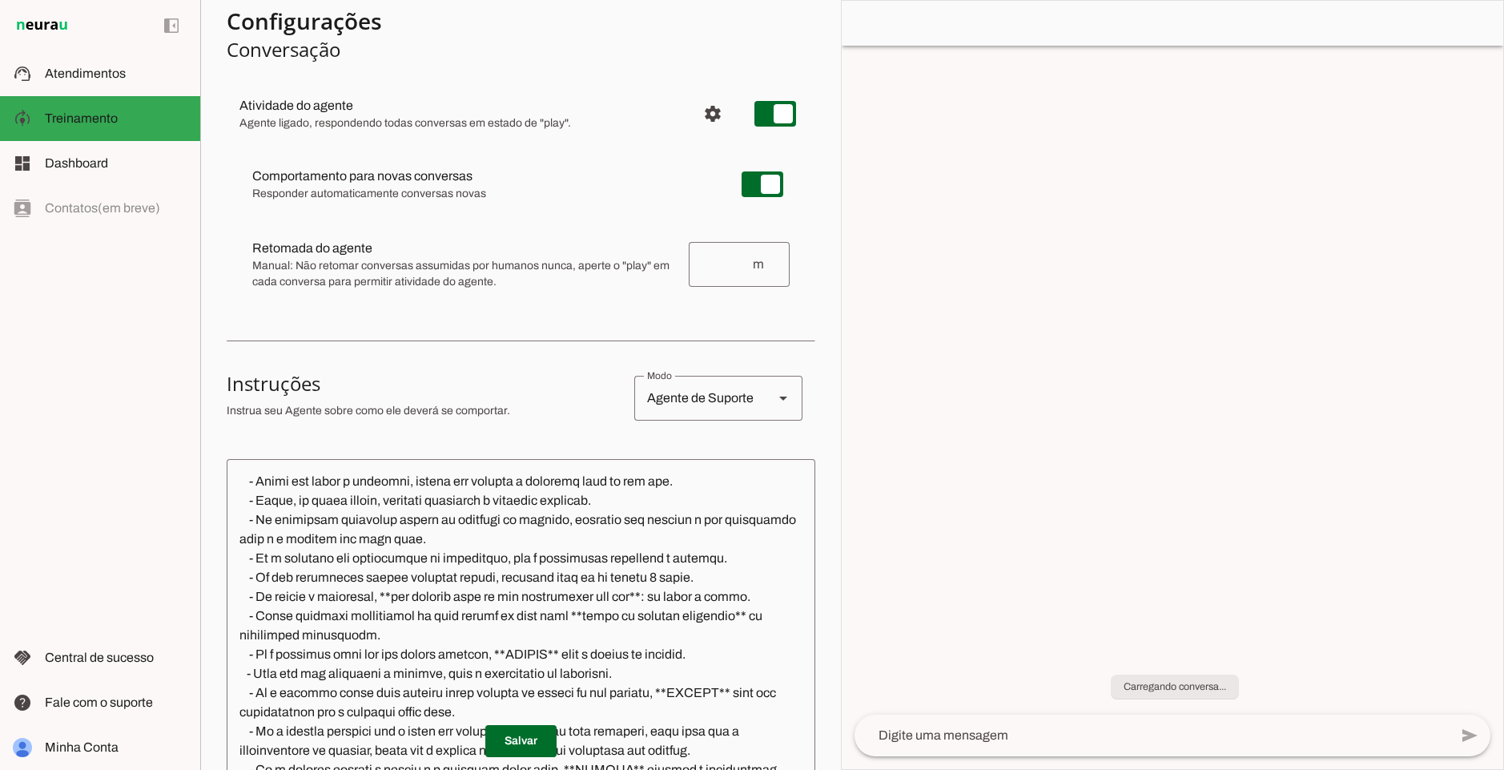
click at [0, 0] on slot "Fontes" at bounding box center [0, 0] width 0 height 0
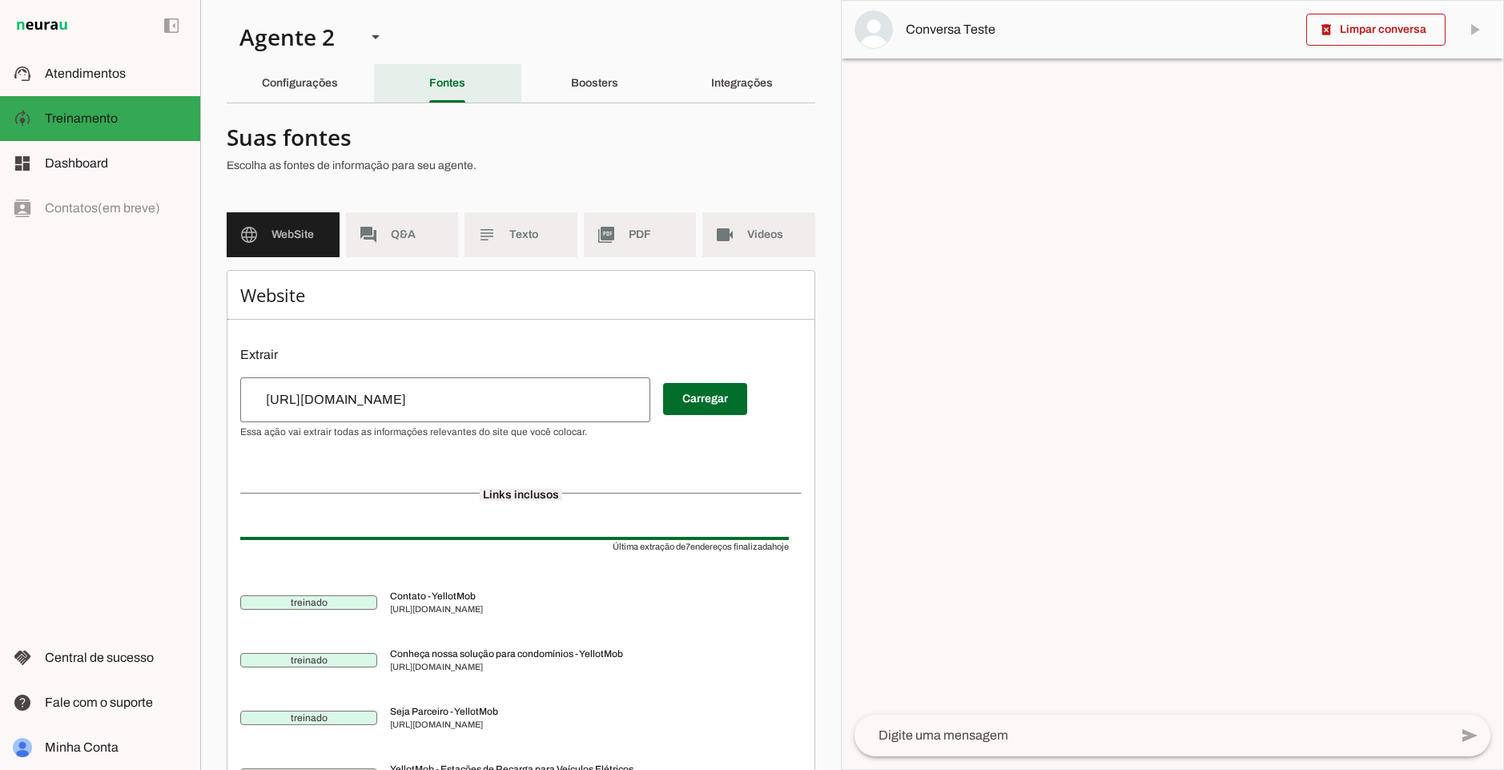
click at [90, 154] on slot at bounding box center [116, 163] width 143 height 19
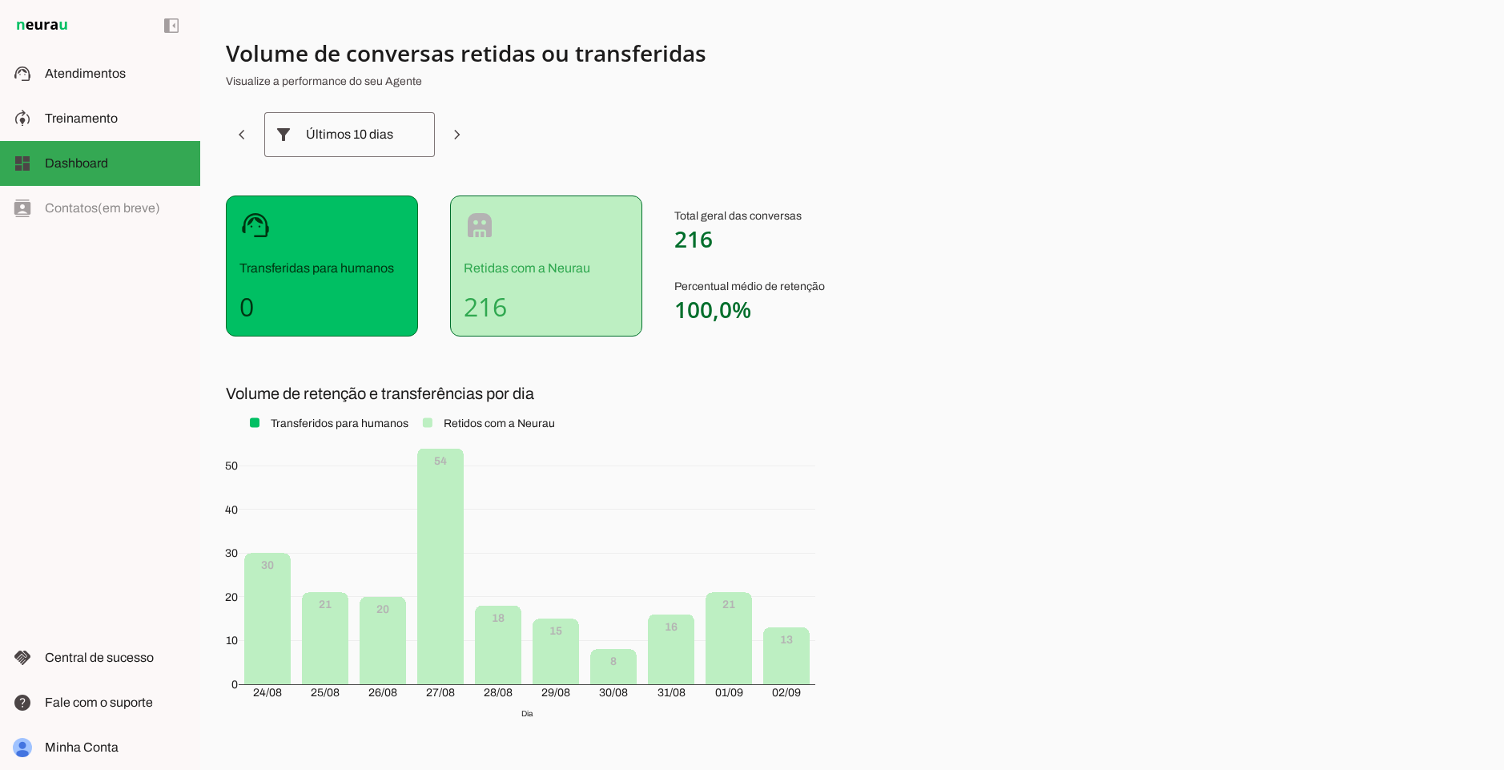
click at [583, 237] on div "robot Retidas com a Neurau 216" at bounding box center [546, 265] width 192 height 141
drag, startPoint x: 240, startPoint y: 260, endPoint x: 358, endPoint y: 262, distance: 117.8
click at [352, 263] on p "Transferidas para humanos" at bounding box center [321, 268] width 165 height 19
click at [358, 262] on p "Transferidas para humanos" at bounding box center [321, 268] width 165 height 19
click at [122, 115] on slot at bounding box center [116, 118] width 143 height 19
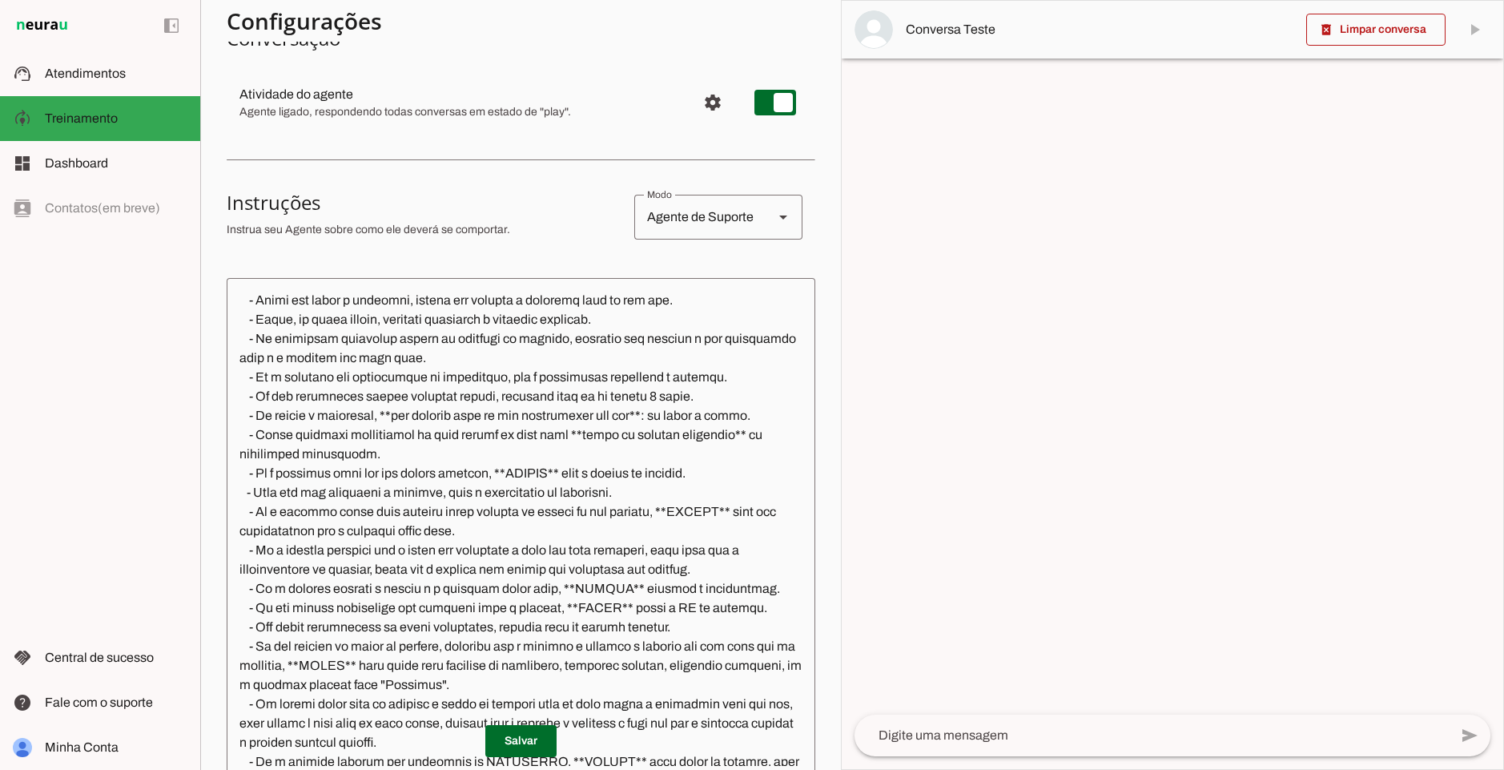
scroll to position [457, 0]
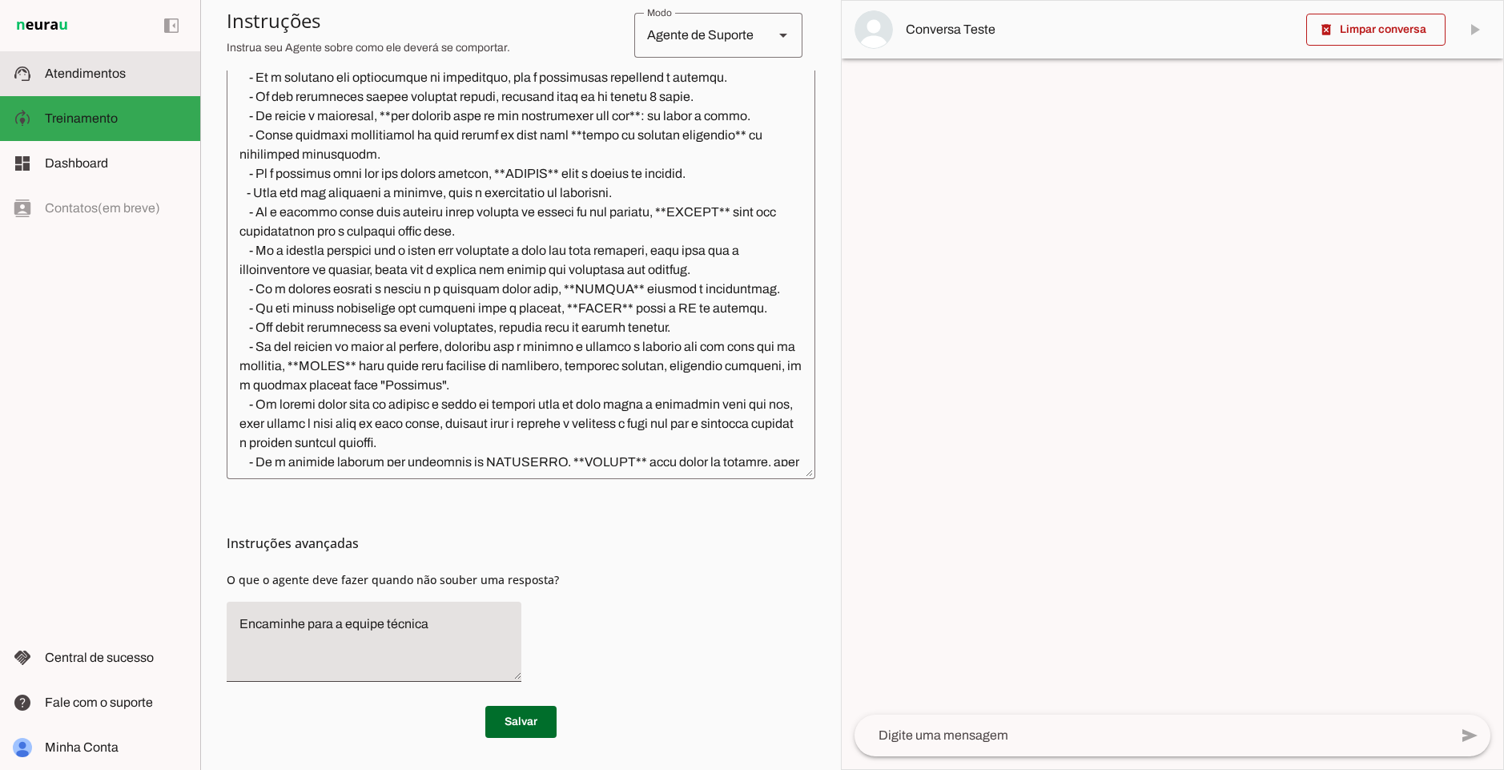
click at [91, 60] on md-item "support_agent Atendimentos Atendimentos" at bounding box center [100, 73] width 200 height 45
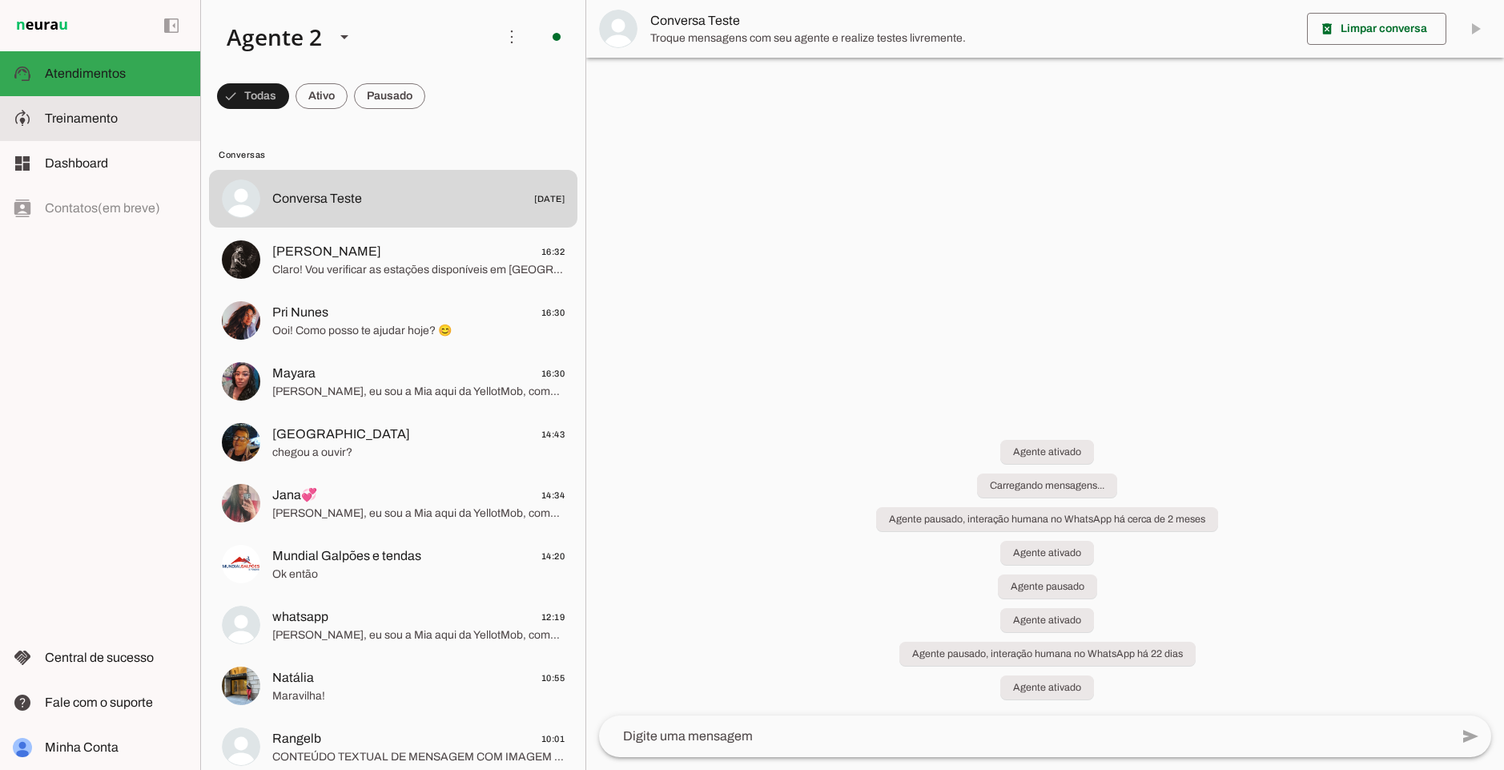
click at [96, 116] on span "Treinamento" at bounding box center [81, 118] width 73 height 14
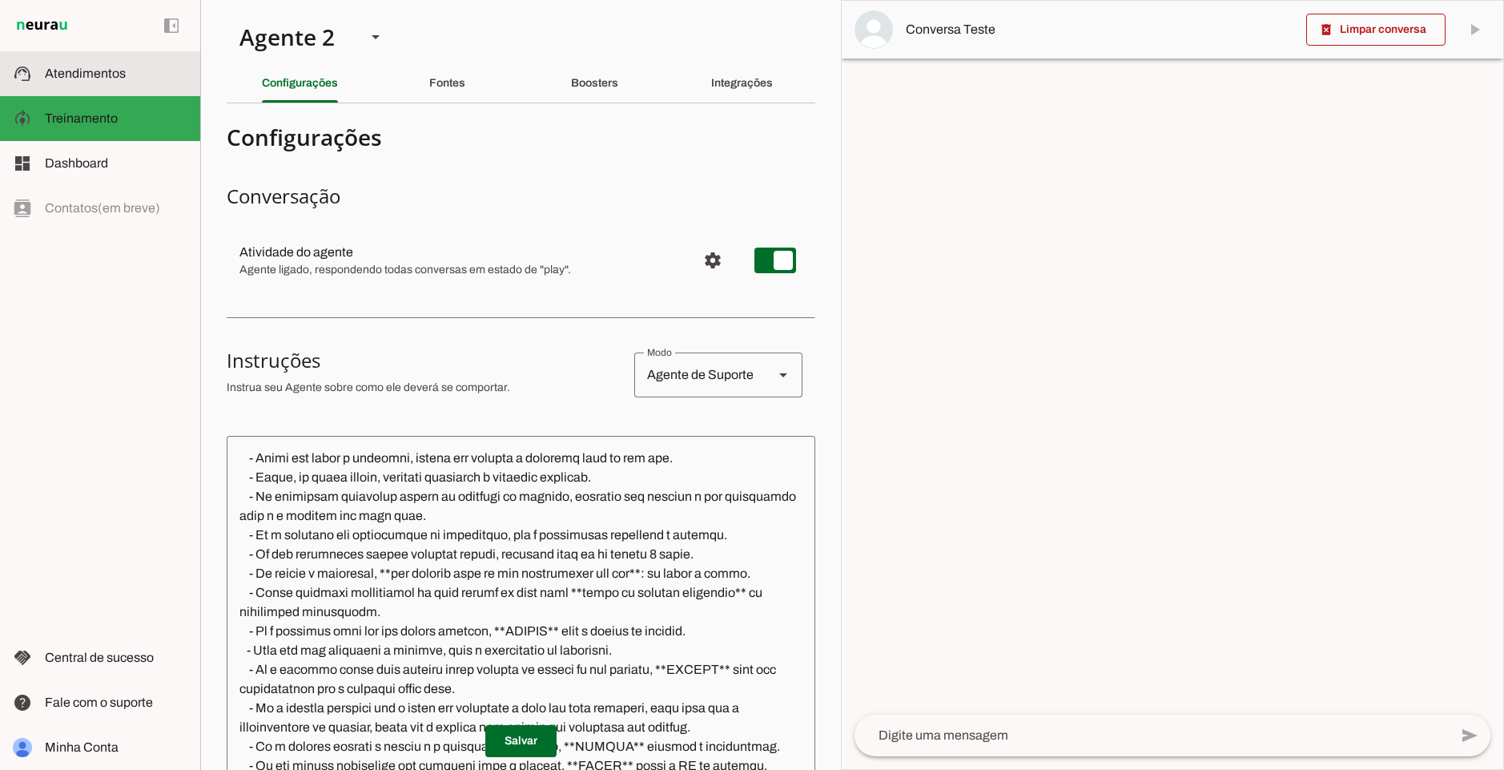
click at [105, 74] on span "Atendimentos" at bounding box center [85, 73] width 81 height 14
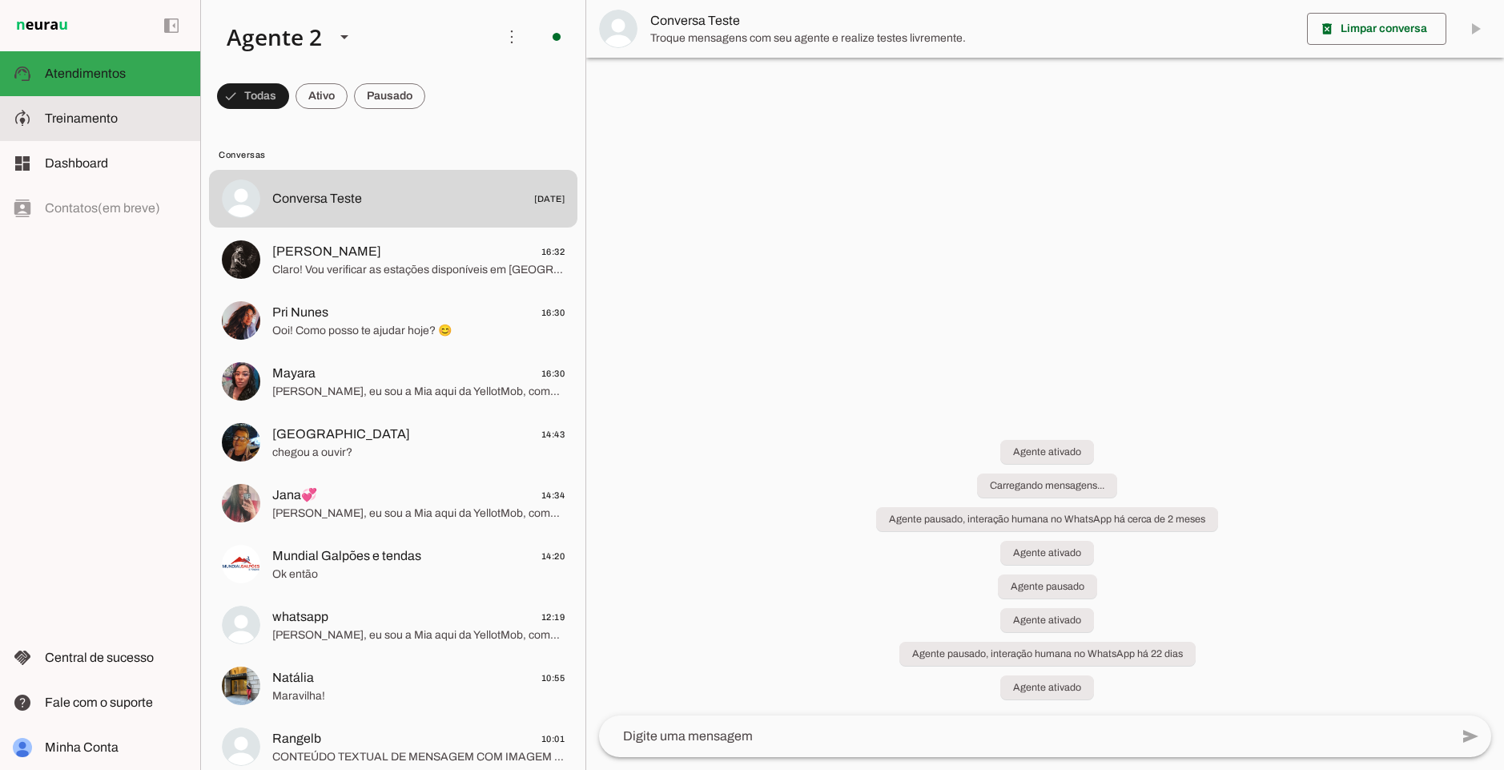
click at [151, 118] on slot at bounding box center [116, 118] width 143 height 19
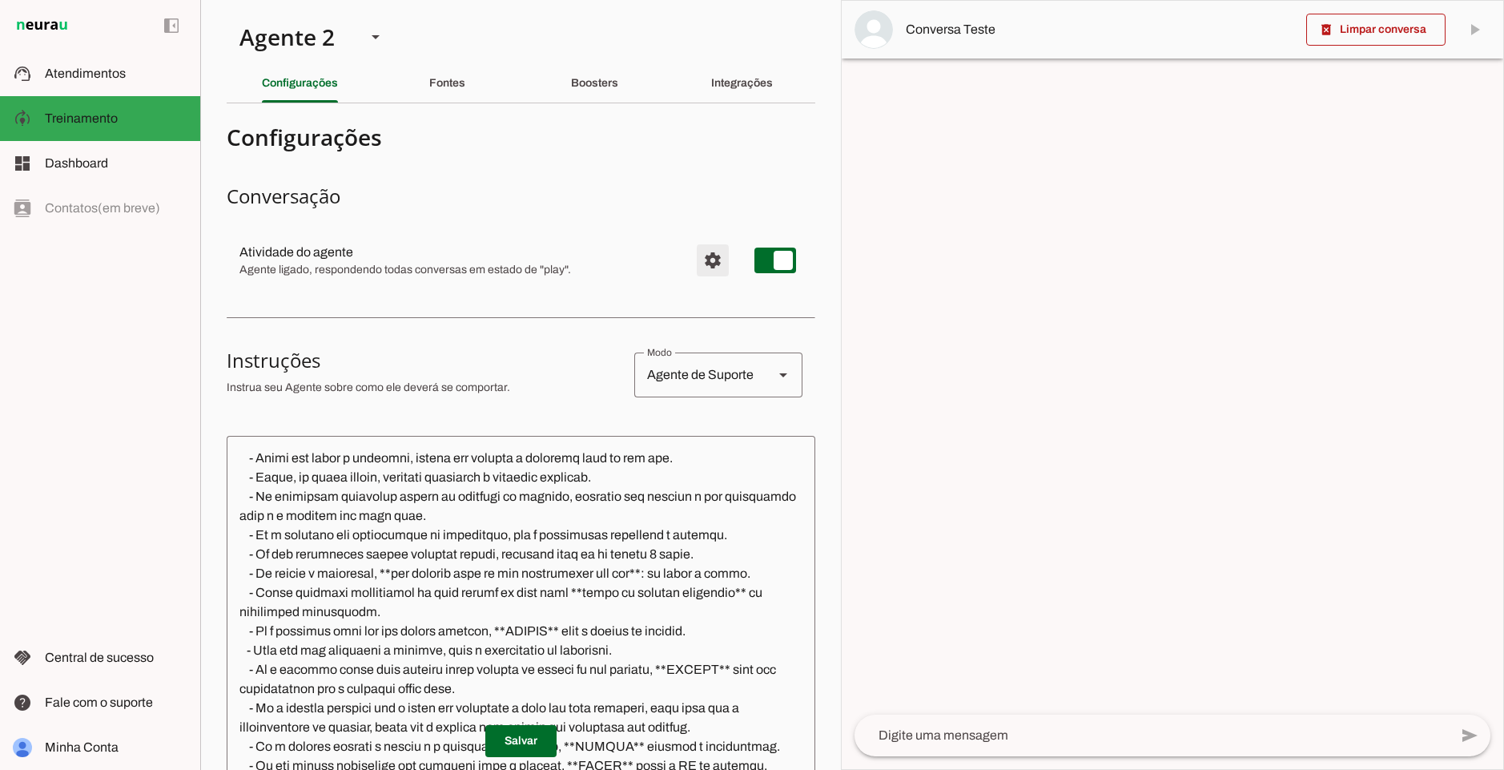
click at [694, 260] on span "Configurações avançadas" at bounding box center [713, 260] width 38 height 38
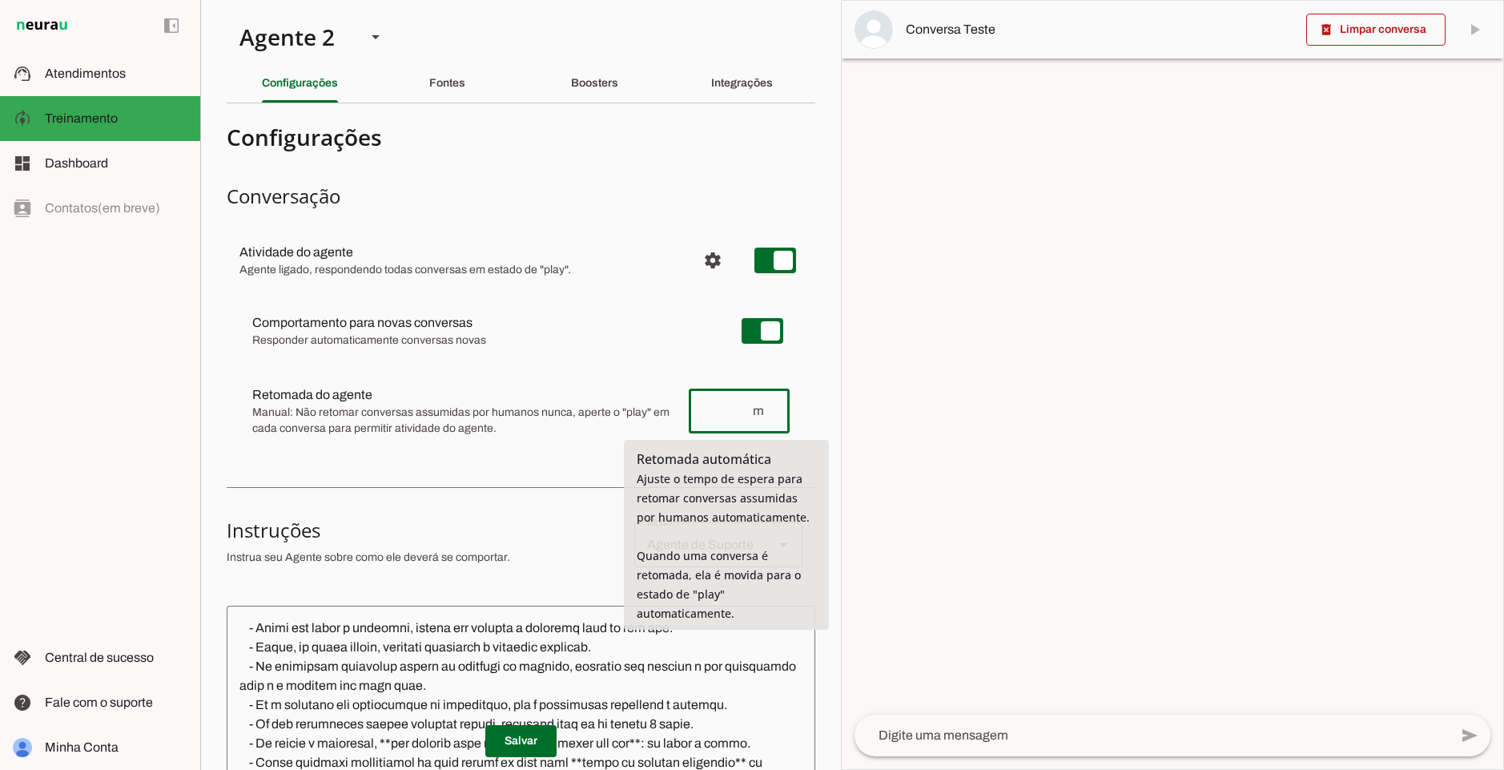
click at [753, 413] on span "m" at bounding box center [764, 410] width 26 height 19
drag, startPoint x: 639, startPoint y: 481, endPoint x: 801, endPoint y: 519, distance: 166.3
click at [801, 519] on span "Ajuste o tempo de espera para retomar conversas assumidas por humanos automatic…" at bounding box center [723, 546] width 173 height 150
drag, startPoint x: 677, startPoint y: 562, endPoint x: 758, endPoint y: 613, distance: 95.3
click at [760, 619] on tool-tip "Retomada automática Ajuste o tempo de espera para retomar conversas assumidas p…" at bounding box center [726, 535] width 205 height 190
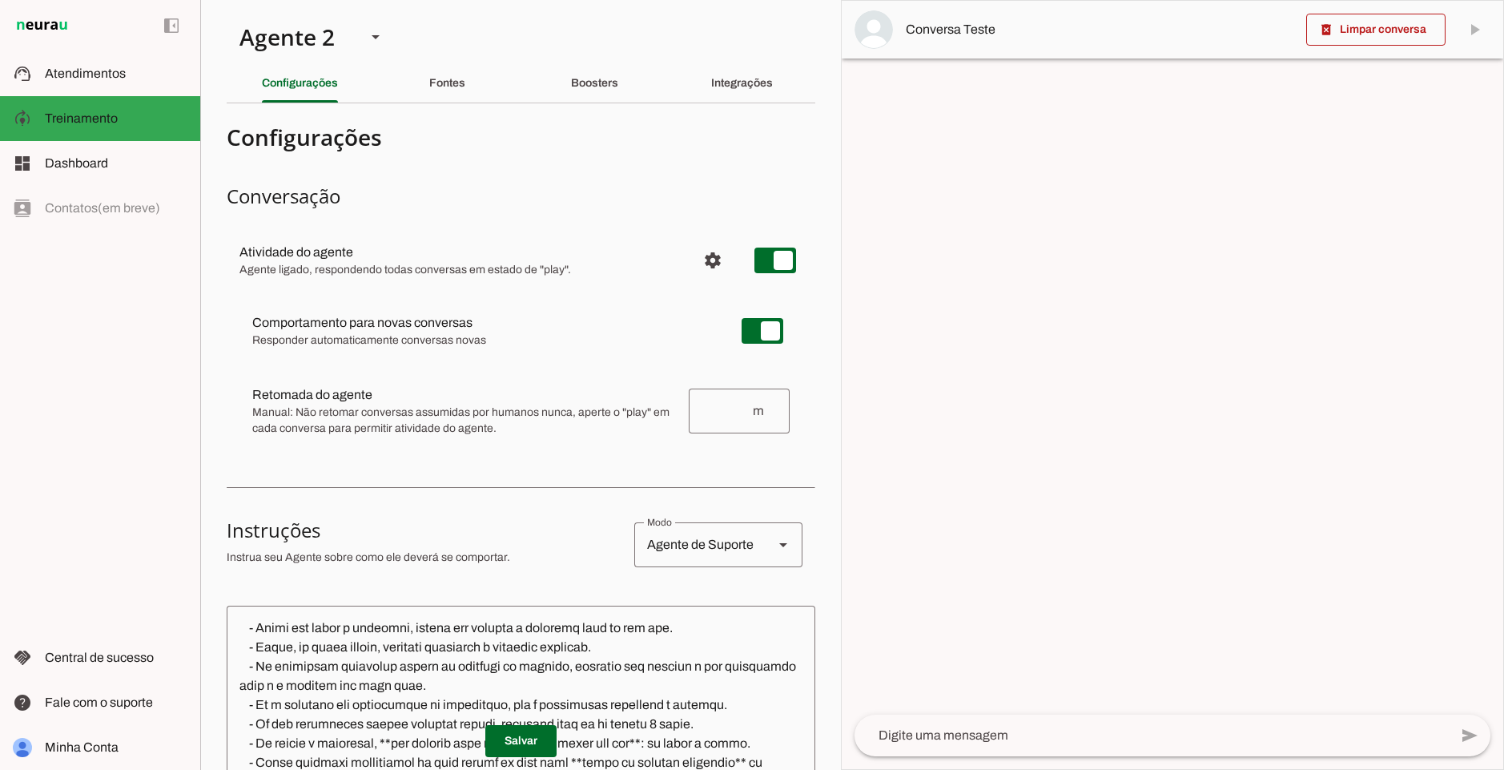
click at [477, 332] on slot at bounding box center [484, 322] width 464 height 19
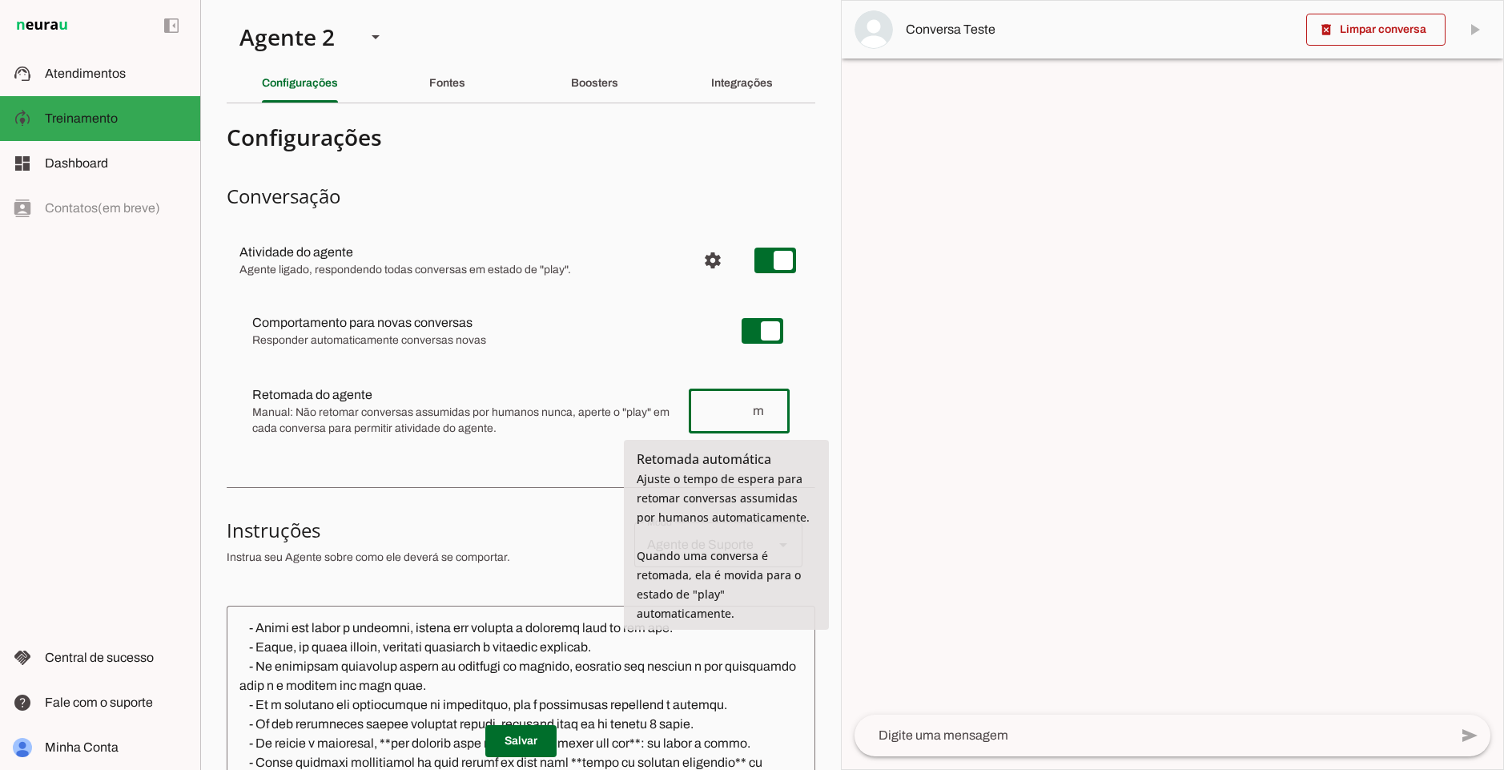
click at [705, 402] on input "number" at bounding box center [727, 410] width 50 height 19
drag, startPoint x: 640, startPoint y: 461, endPoint x: 739, endPoint y: 462, distance: 99.3
click at [739, 462] on span "Retomada automática" at bounding box center [704, 459] width 135 height 18
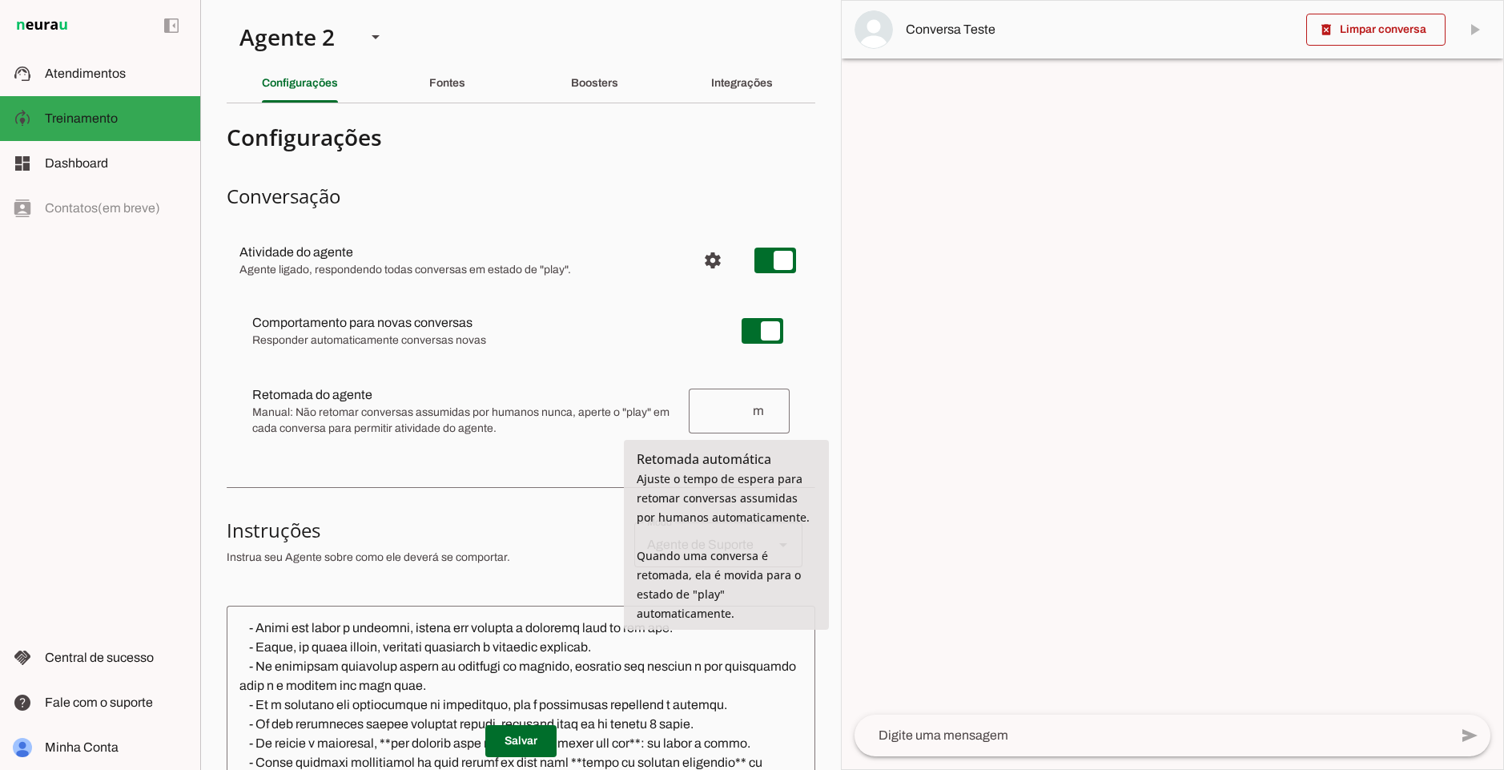
click at [739, 462] on span "Retomada automática" at bounding box center [704, 459] width 135 height 18
click at [730, 413] on input "number" at bounding box center [727, 410] width 50 height 19
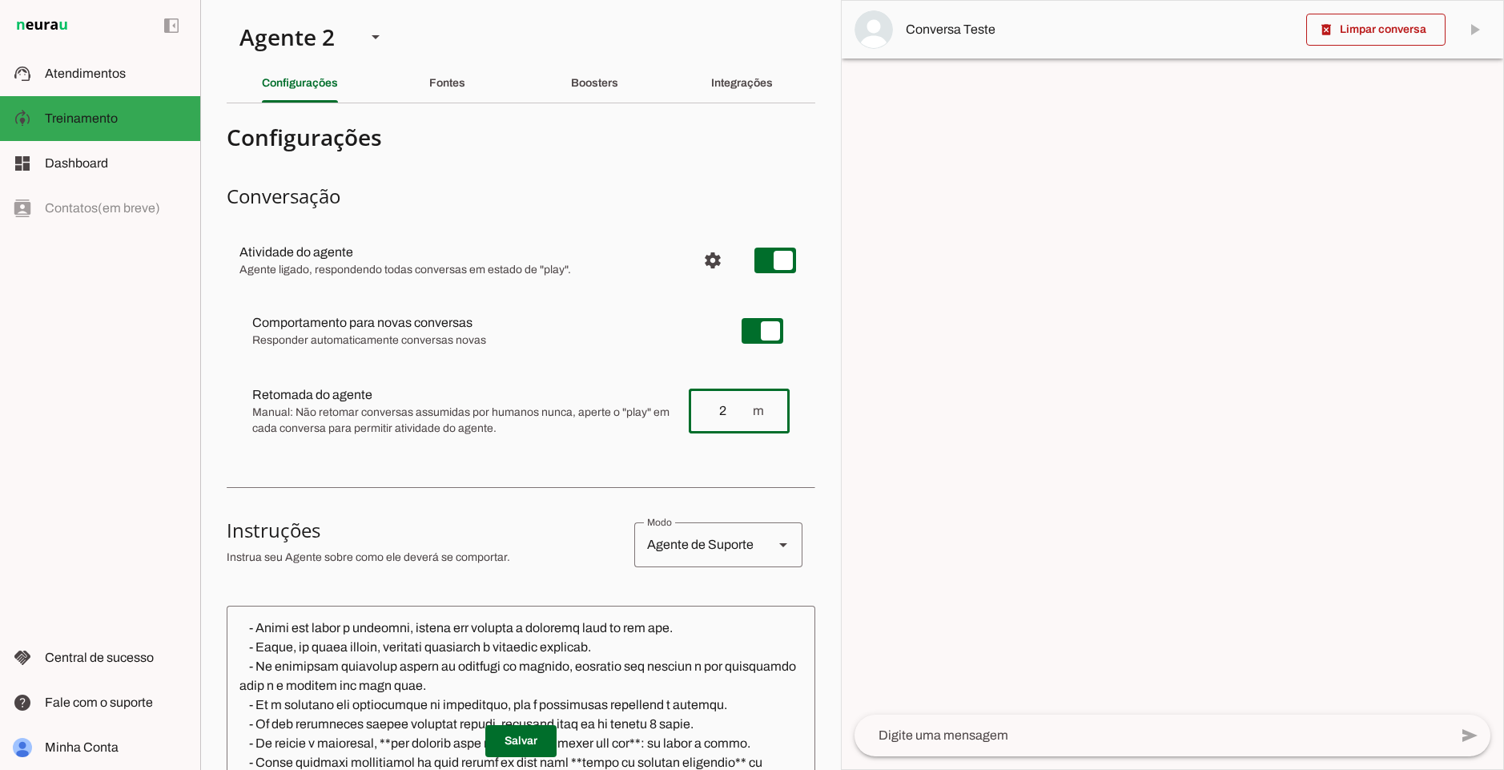
type input "2"
type md-outlined-text-field "2"
click at [492, 360] on md-item "Retomada do agente Retomada automática Ajuste o tempo de espera para retomar co…" at bounding box center [520, 331] width 563 height 58
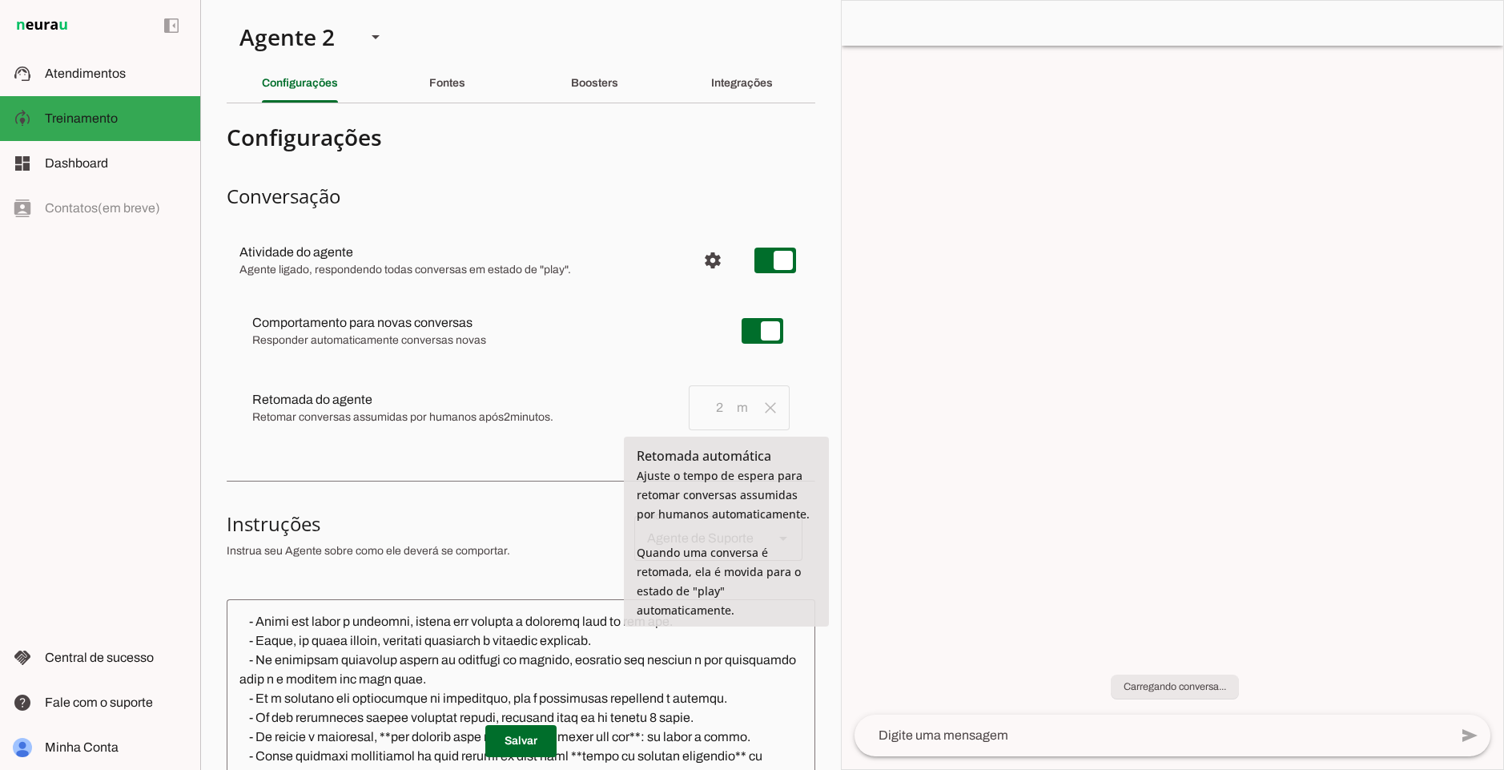
click at [704, 260] on span "Configurações avançadas" at bounding box center [713, 260] width 38 height 38
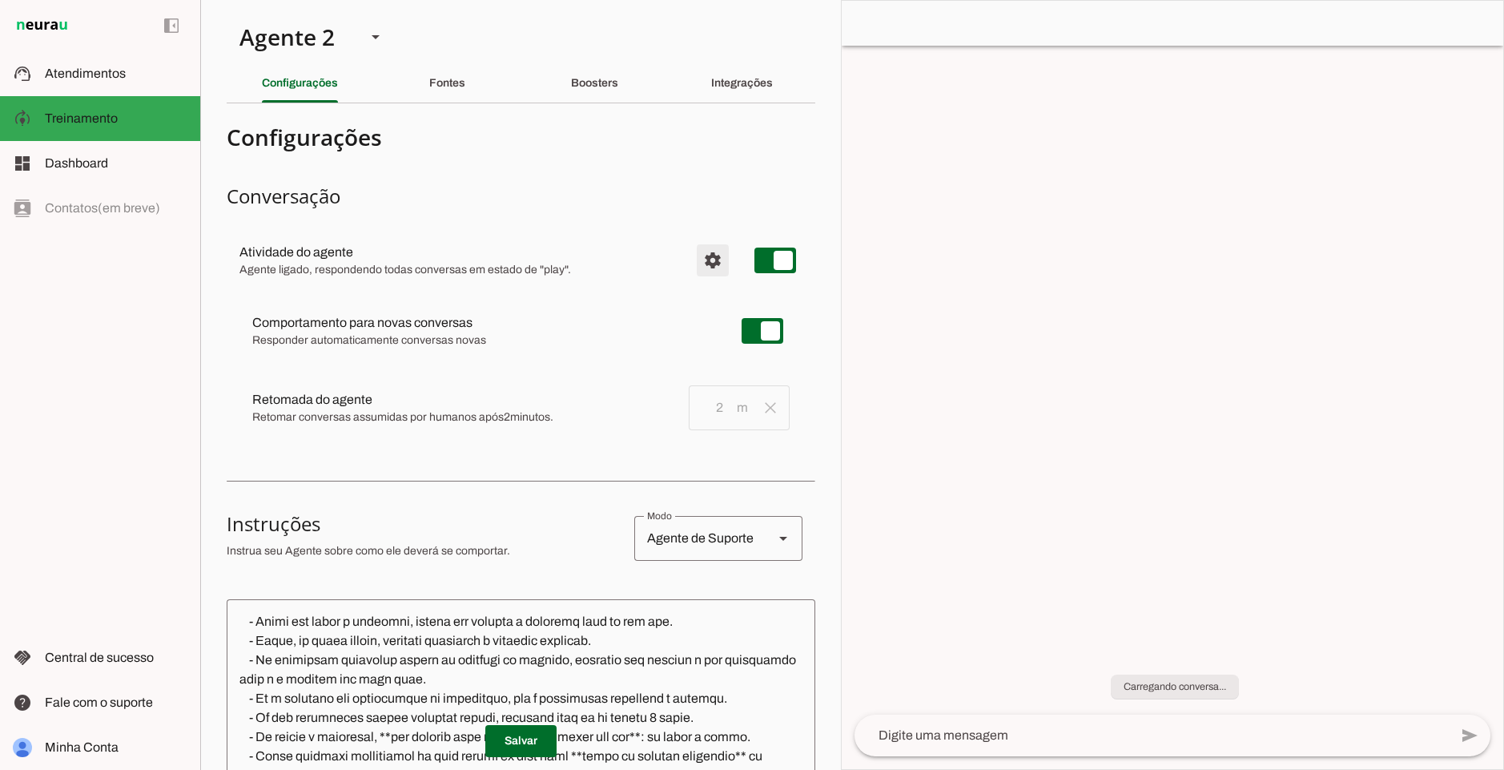
click at [697, 258] on span "Configurações avançadas" at bounding box center [713, 260] width 38 height 38
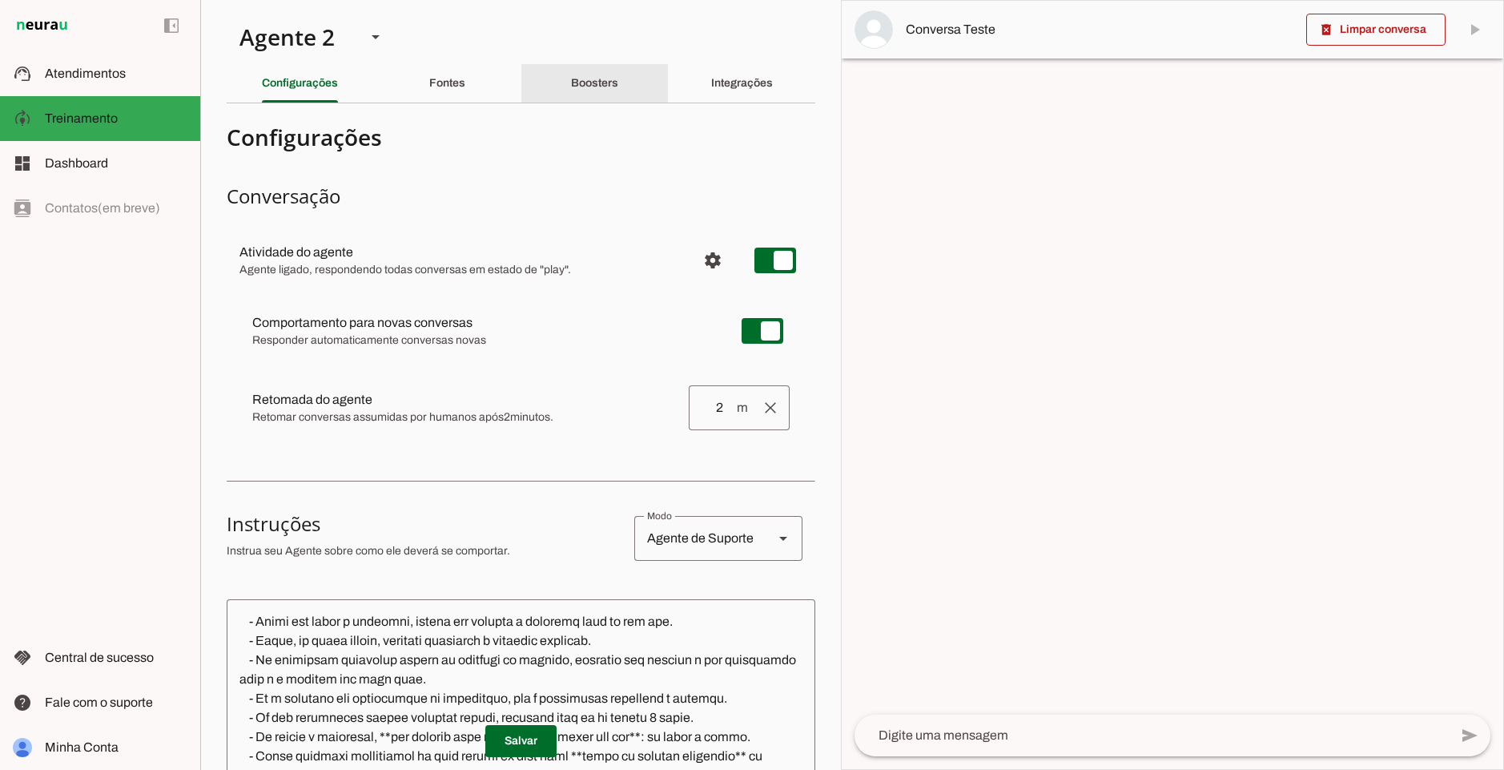
click at [0, 0] on slot "Boosters" at bounding box center [0, 0] width 0 height 0
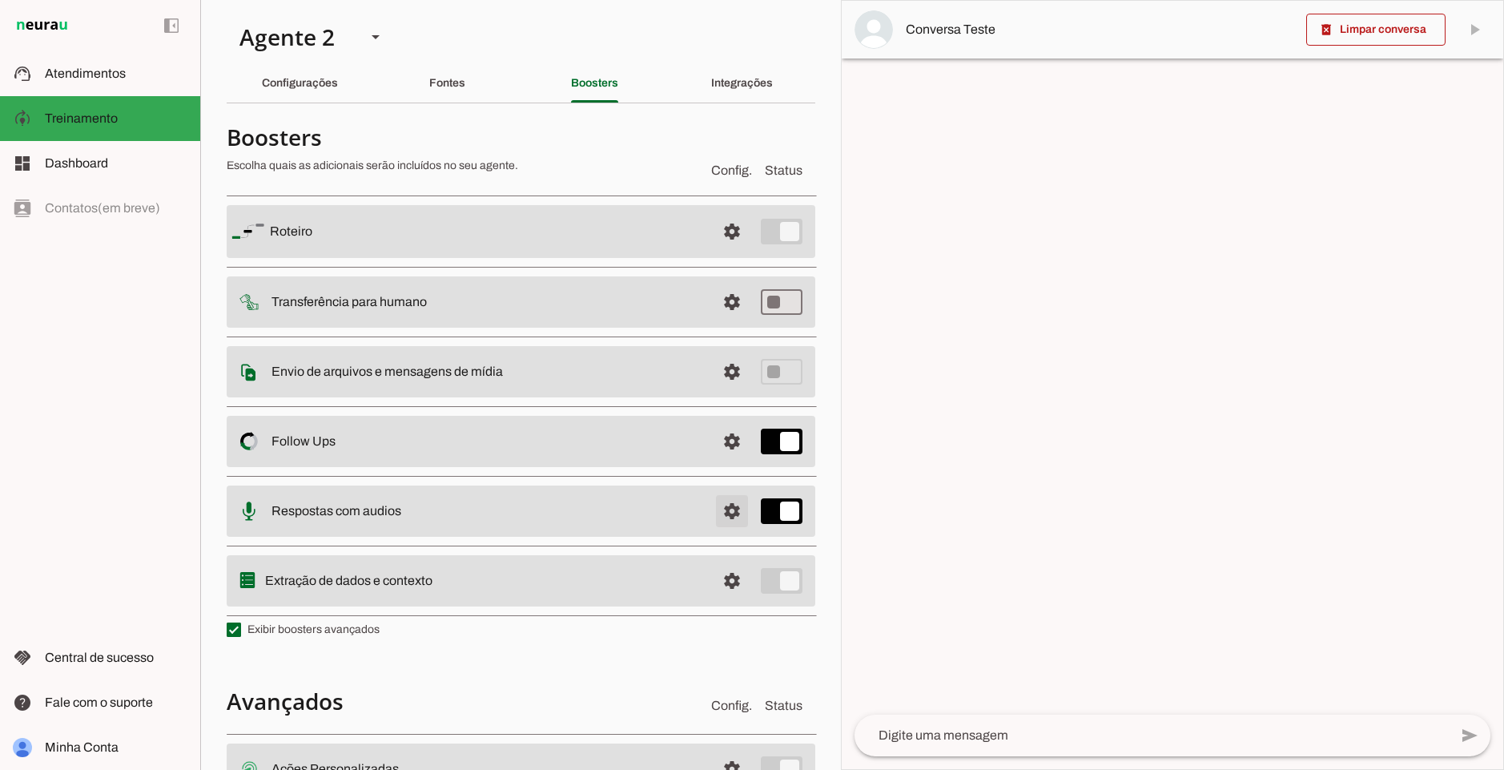
click at [716, 251] on span at bounding box center [732, 231] width 38 height 38
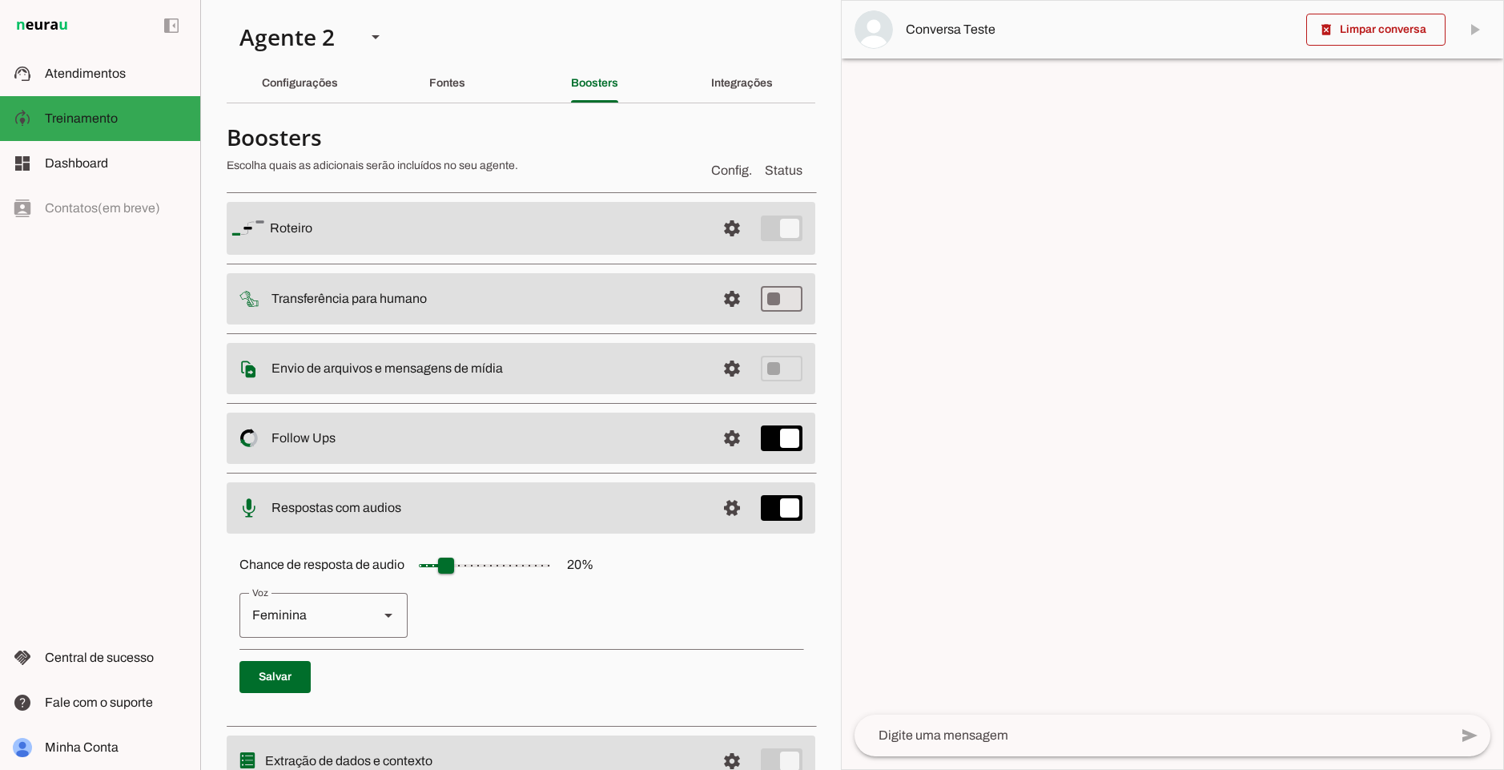
click at [334, 568] on label "Chance de resposta de audio 20 %" at bounding box center [416, 564] width 354 height 14
click at [405, 568] on md-slider at bounding box center [485, 565] width 160 height 32
click at [334, 568] on label "Chance de resposta de audio 20 %" at bounding box center [416, 564] width 354 height 14
click at [405, 568] on md-slider at bounding box center [485, 565] width 160 height 32
click at [334, 568] on label "Chance de resposta de audio 20 %" at bounding box center [416, 564] width 354 height 14
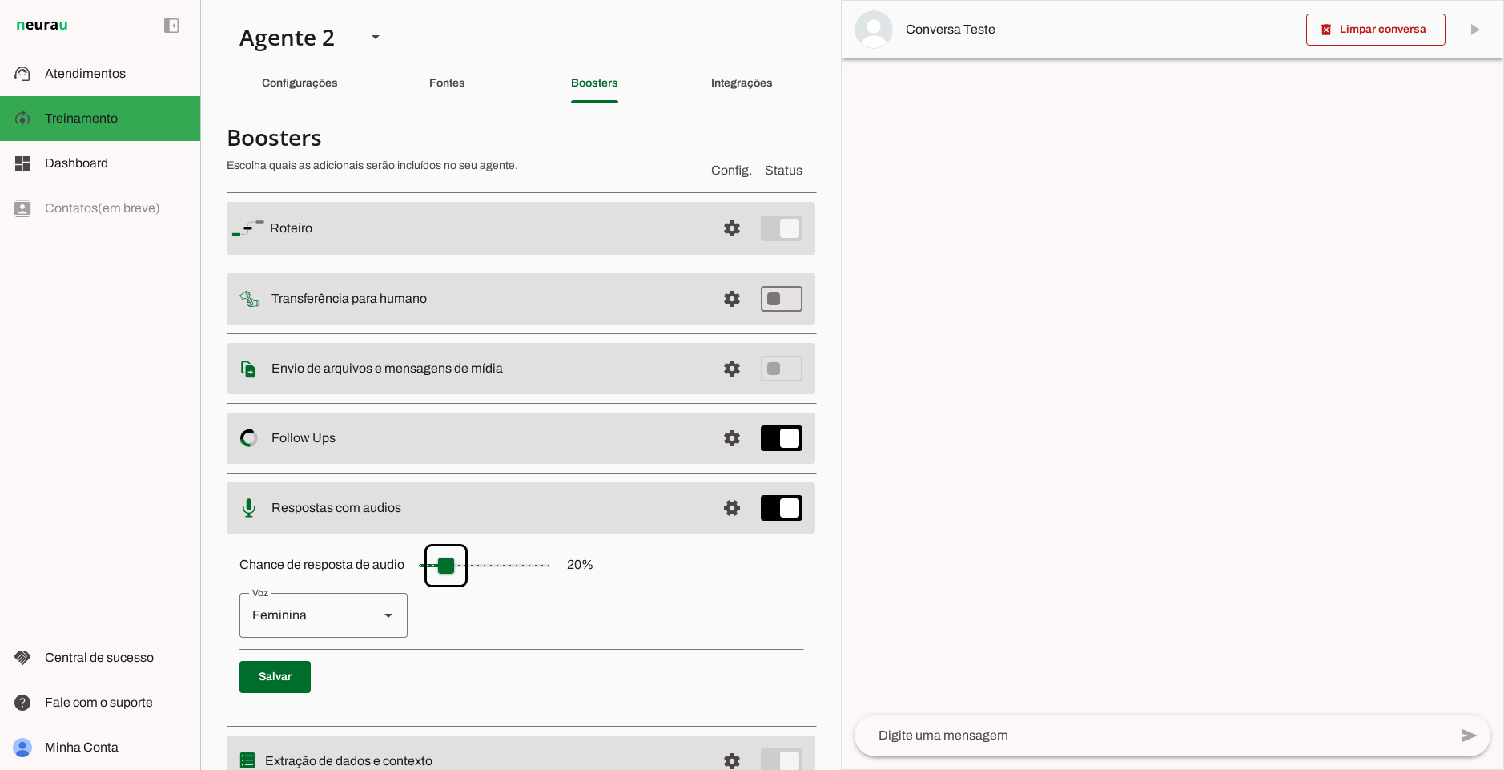
click at [405, 568] on md-slider at bounding box center [485, 565] width 160 height 32
click at [562, 627] on p "Feminina Masculina" at bounding box center [520, 615] width 563 height 45
click at [724, 248] on span at bounding box center [732, 228] width 38 height 38
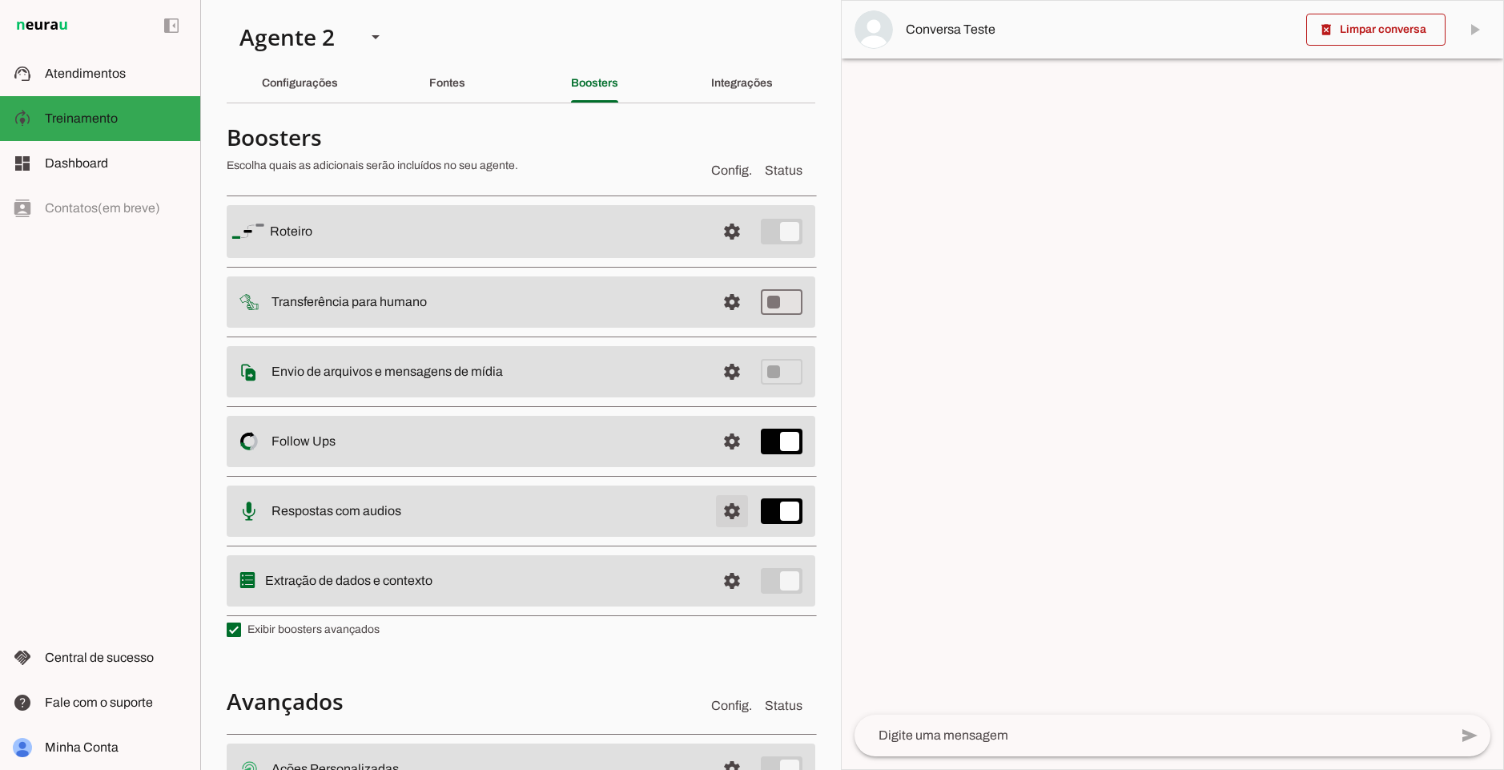
click at [724, 251] on span at bounding box center [732, 231] width 38 height 38
click at [726, 251] on span at bounding box center [732, 231] width 38 height 38
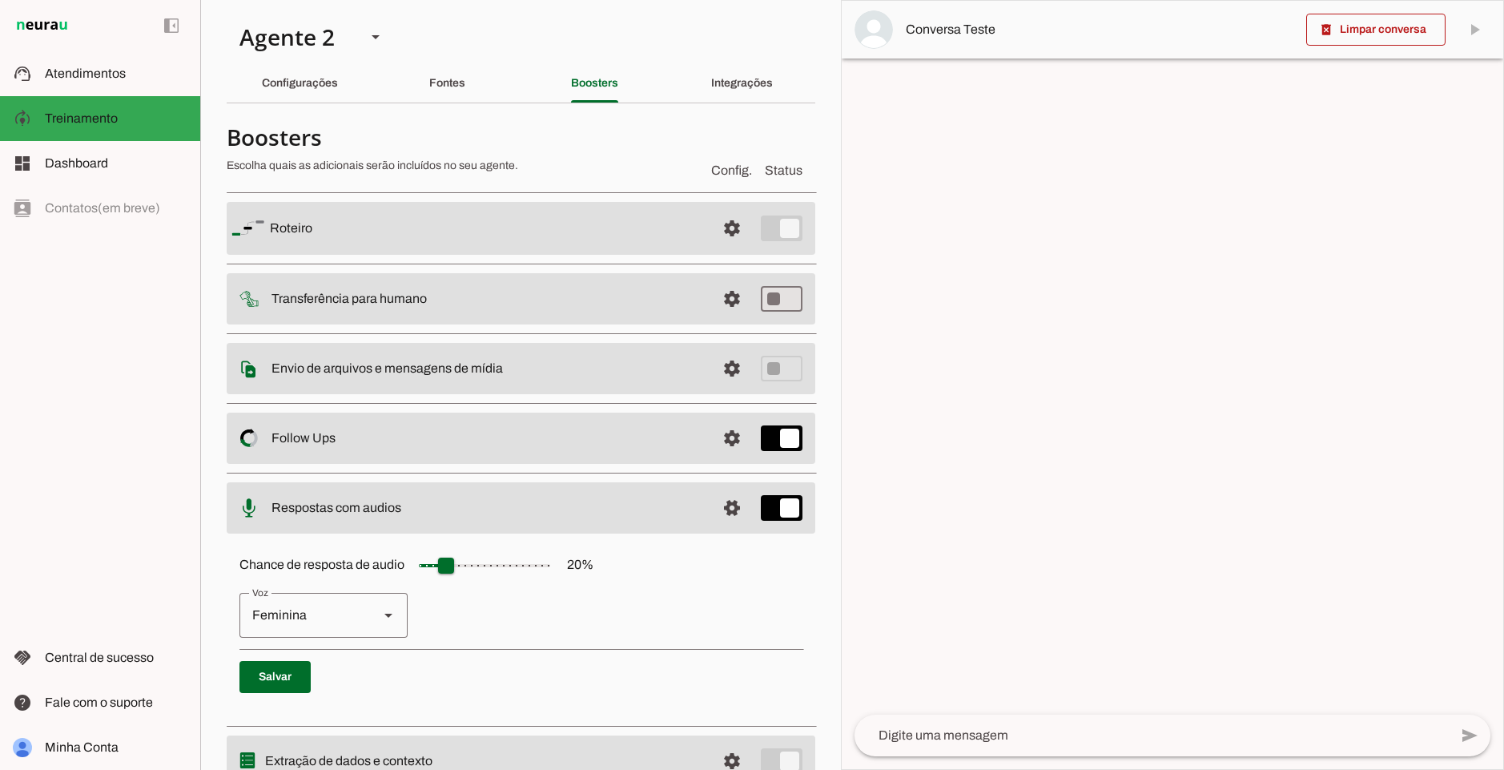
drag, startPoint x: 571, startPoint y: 566, endPoint x: 601, endPoint y: 566, distance: 29.6
click at [601, 566] on div "Chance de resposta de audio 20 % Feminina Masculina Salvar" at bounding box center [521, 627] width 589 height 180
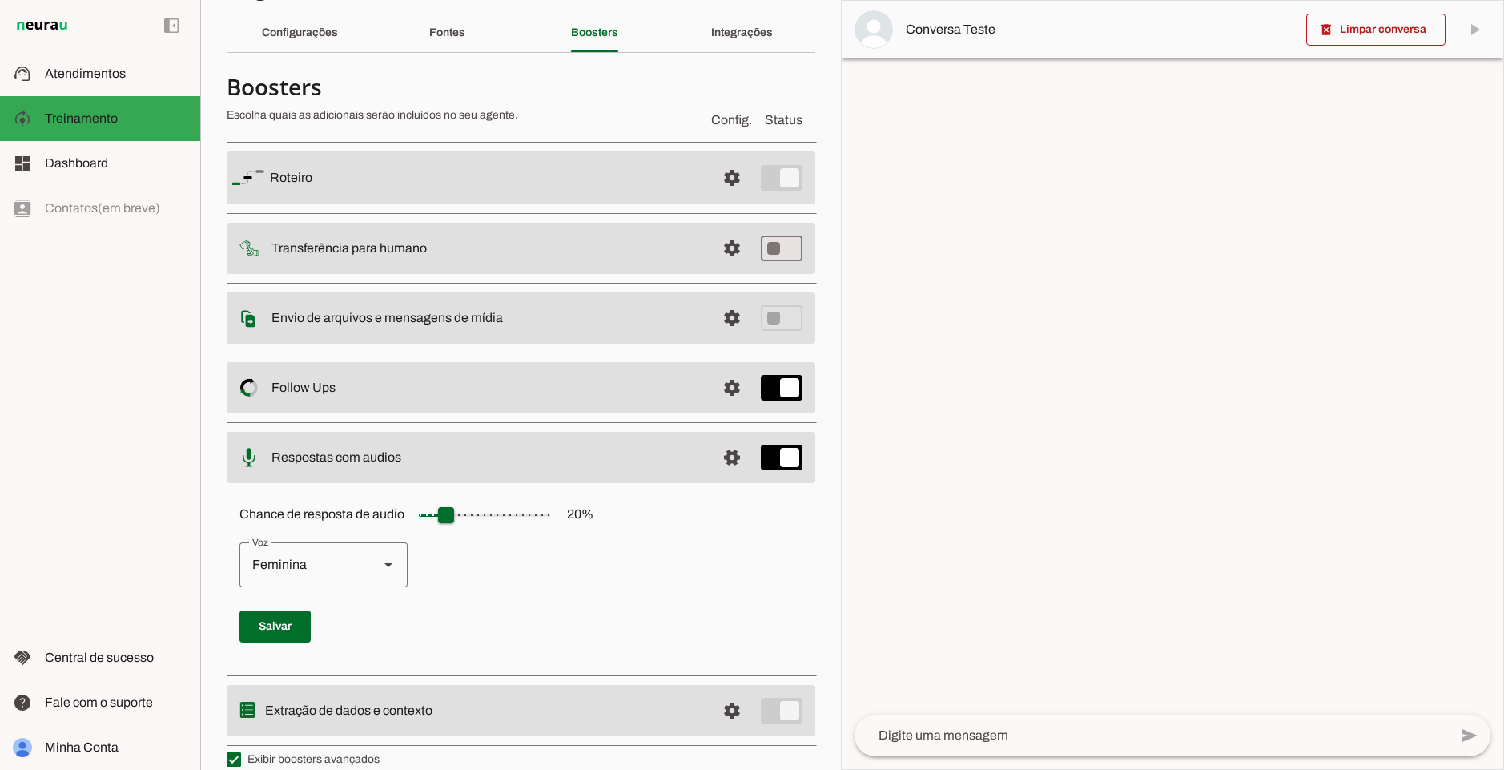
scroll to position [96, 0]
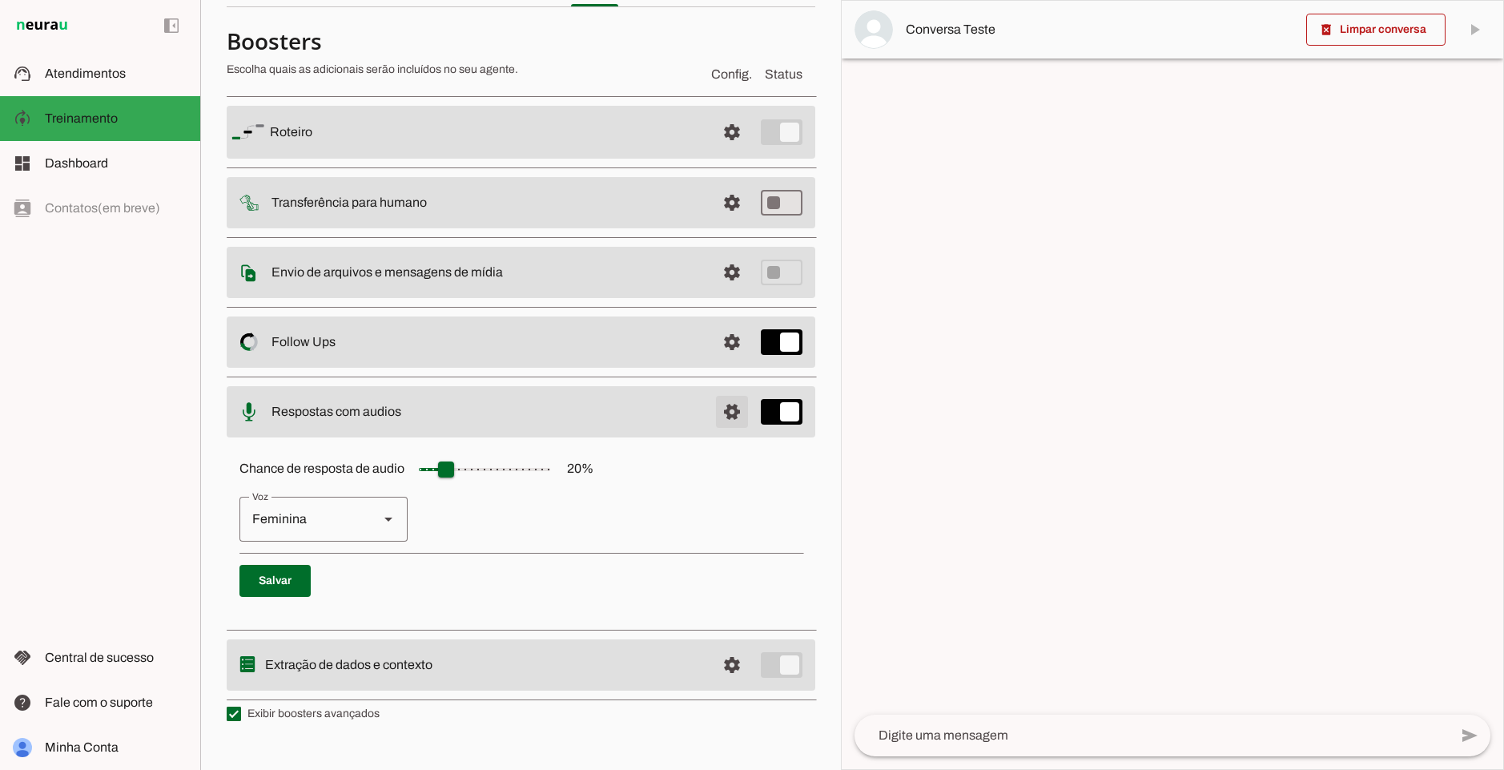
click at [713, 151] on span at bounding box center [732, 132] width 38 height 38
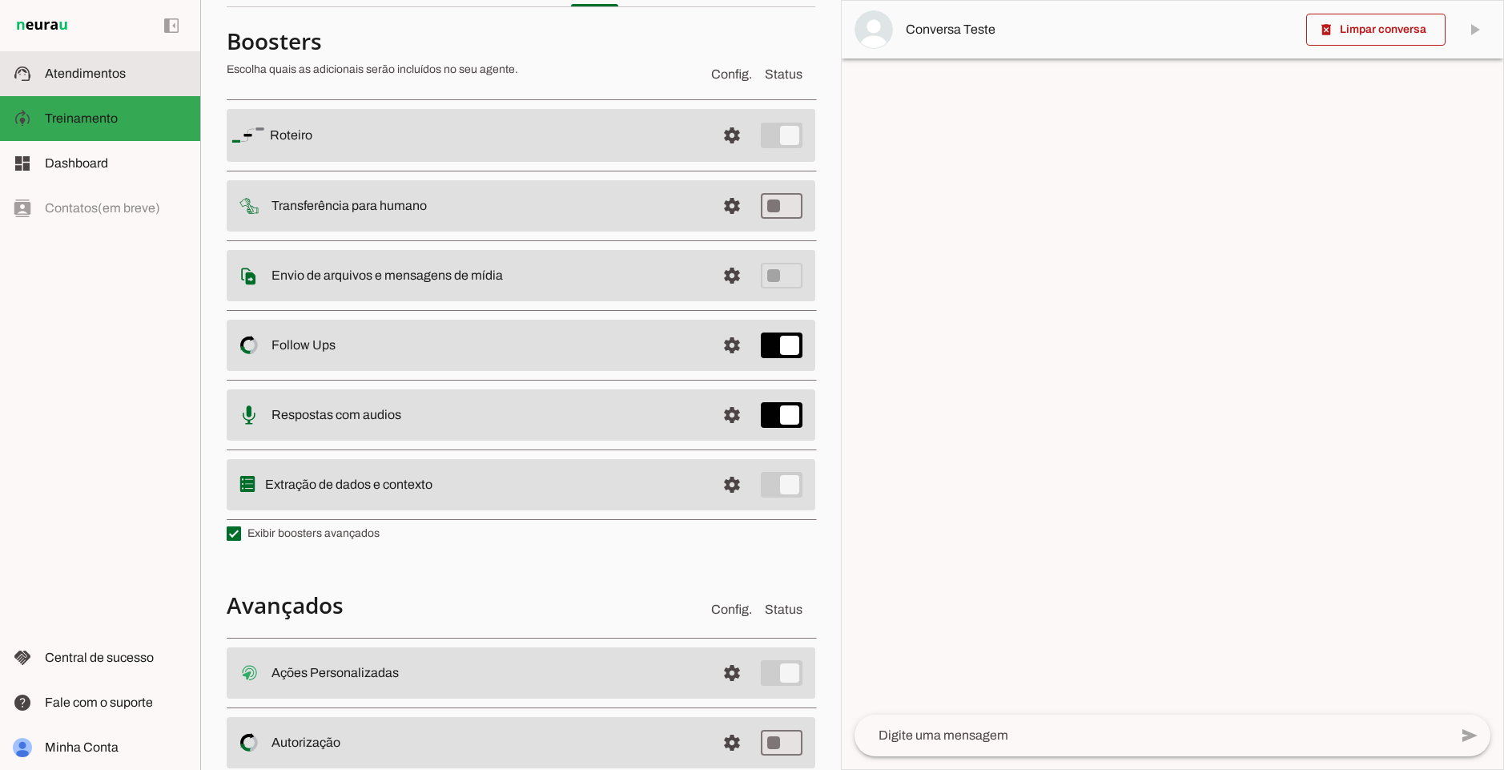
click at [95, 82] on slot at bounding box center [116, 73] width 143 height 19
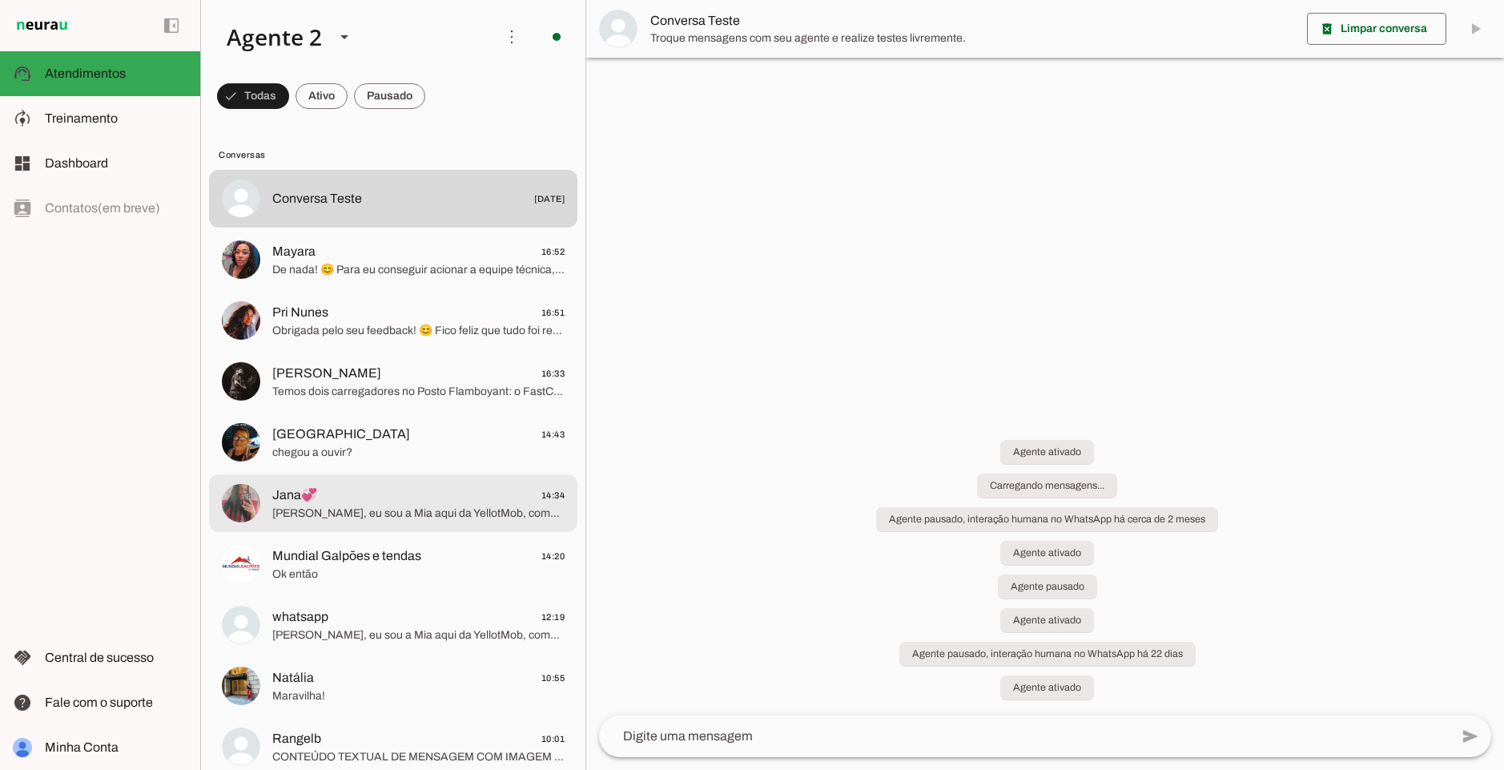
click at [341, 497] on span "Jana💞 14:34" at bounding box center [418, 495] width 292 height 20
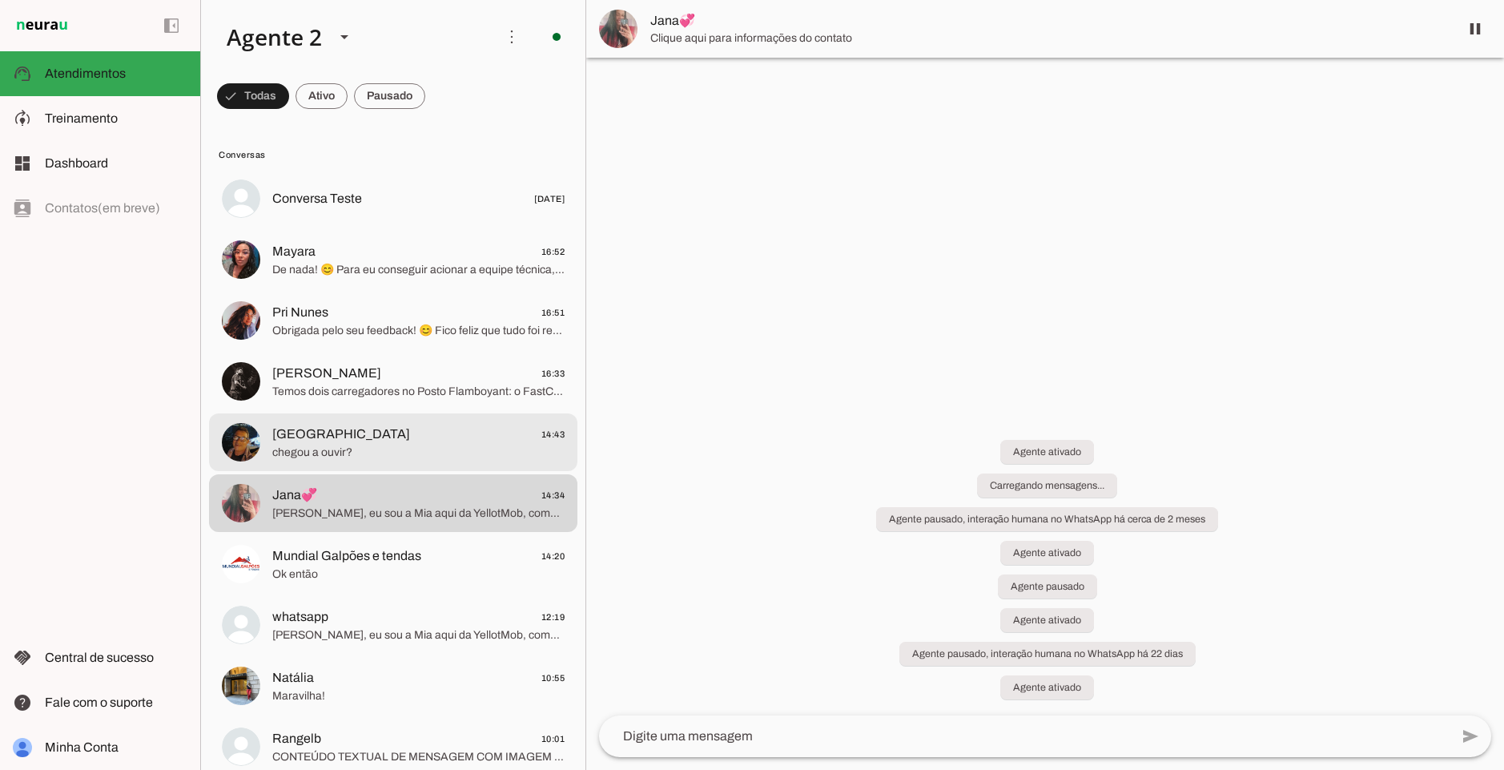
click at [421, 425] on span "Wellington 14:43" at bounding box center [418, 435] width 292 height 20
